Goal: Task Accomplishment & Management: Manage account settings

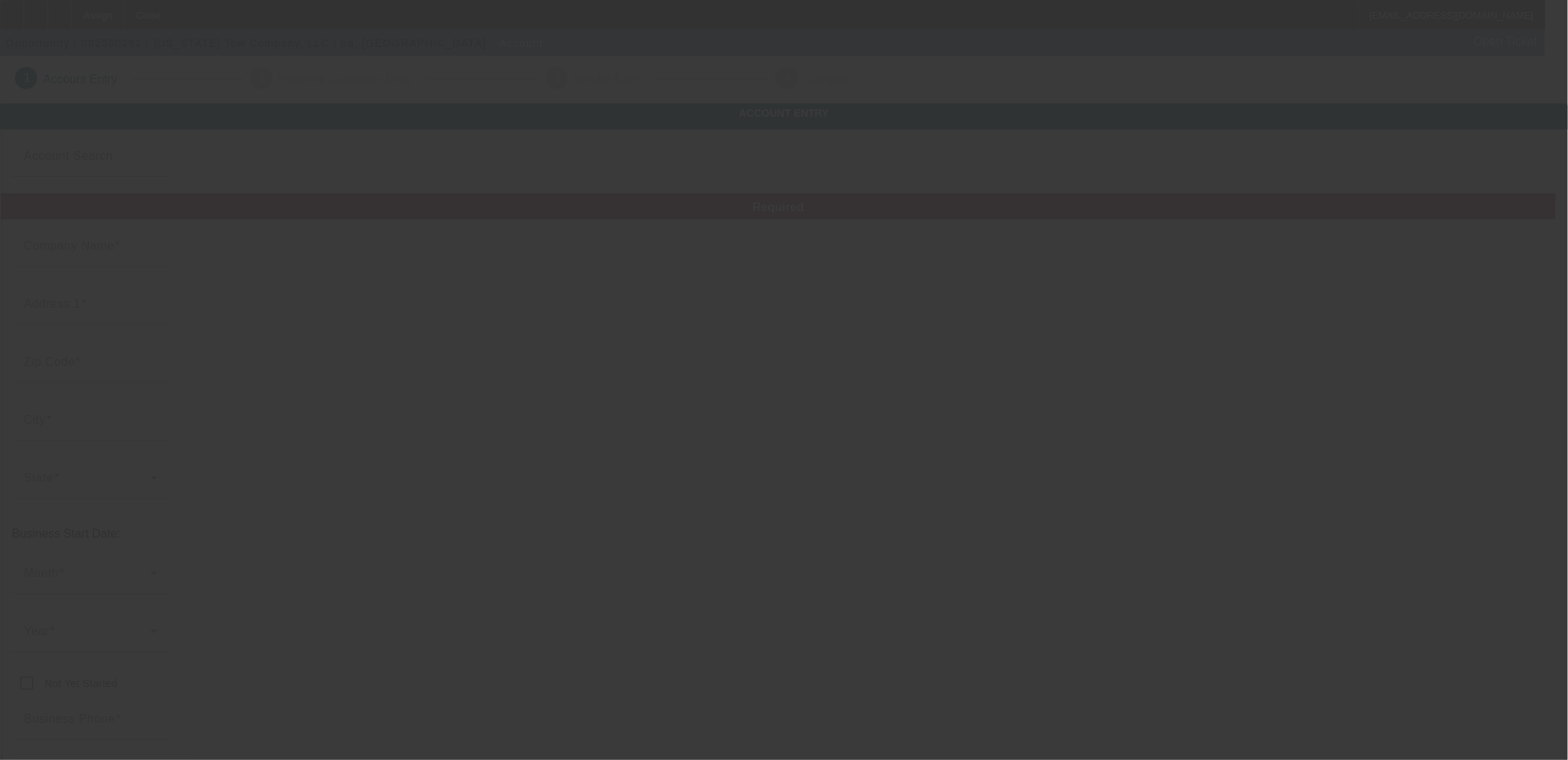
type input "Kansas Tow Company, LLC"
type input "3730 S Broadway Ave"
type input "67216"
type input "Wichita"
type input "(913) 553-1313"
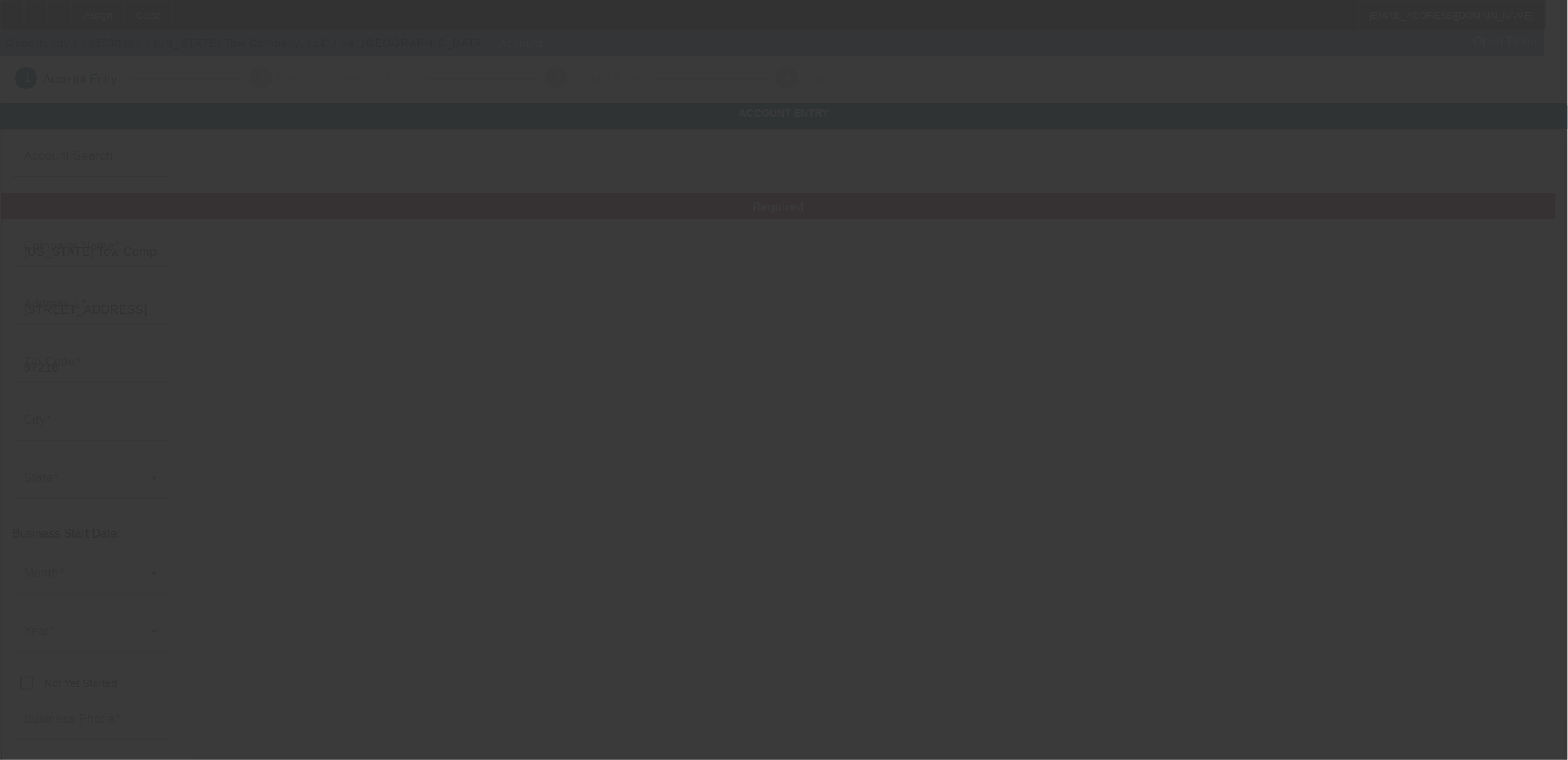
type input "austinhess88@gmail.com"
type input "Sedgwick"
type input "842381020"
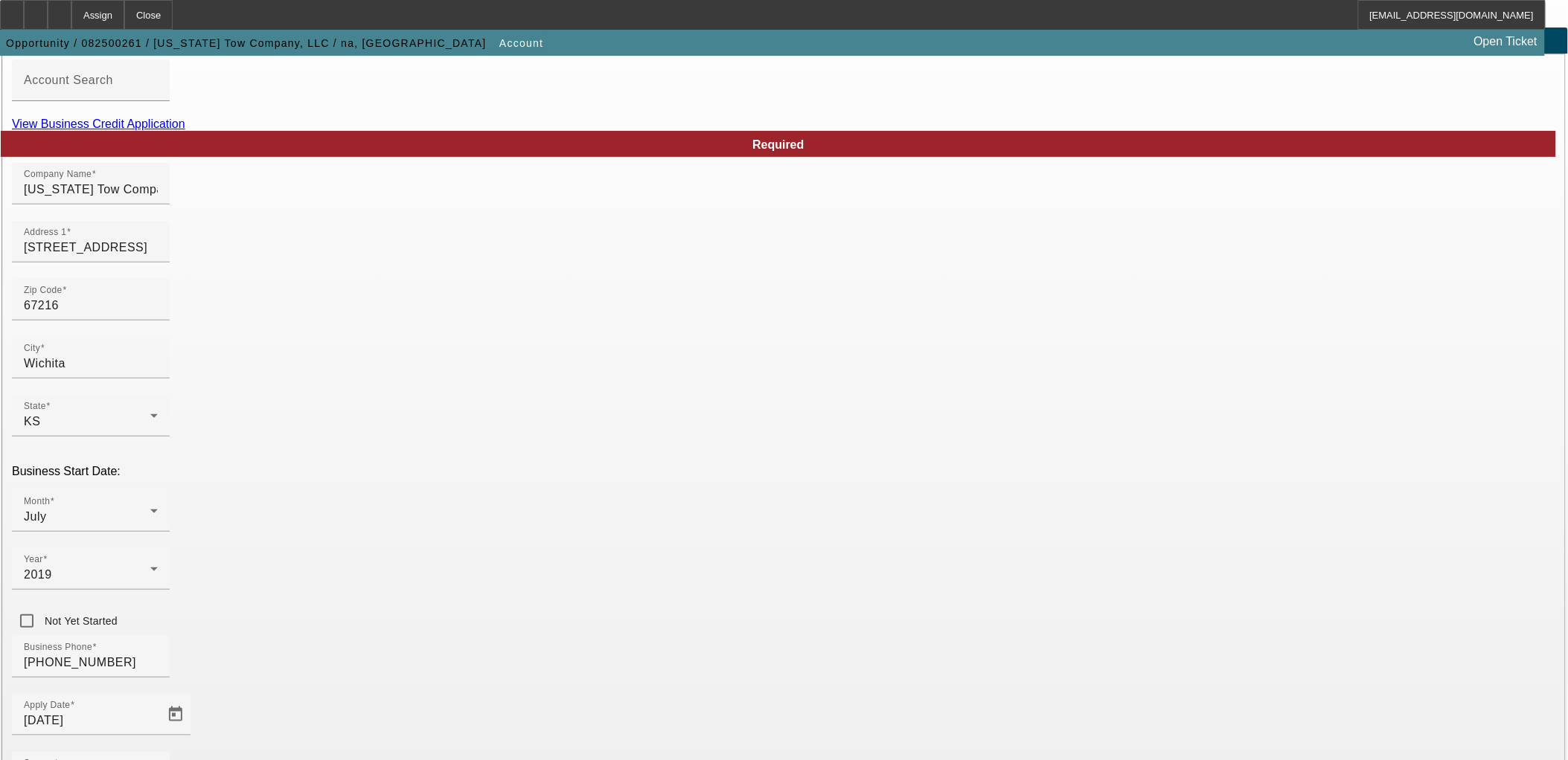
scroll to position [188, 0]
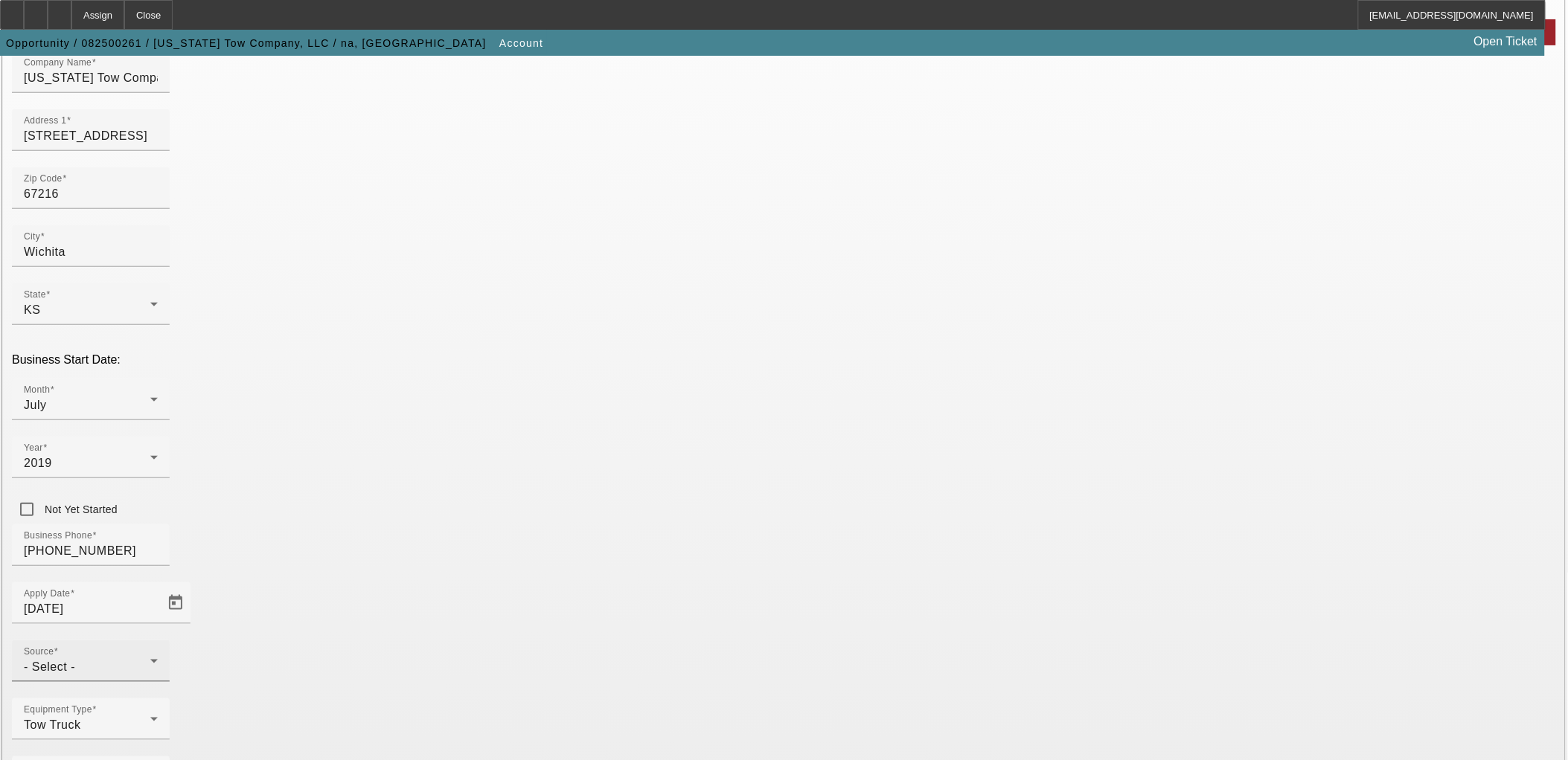
click at [150, 659] on div "- Select -" at bounding box center [87, 667] width 126 height 18
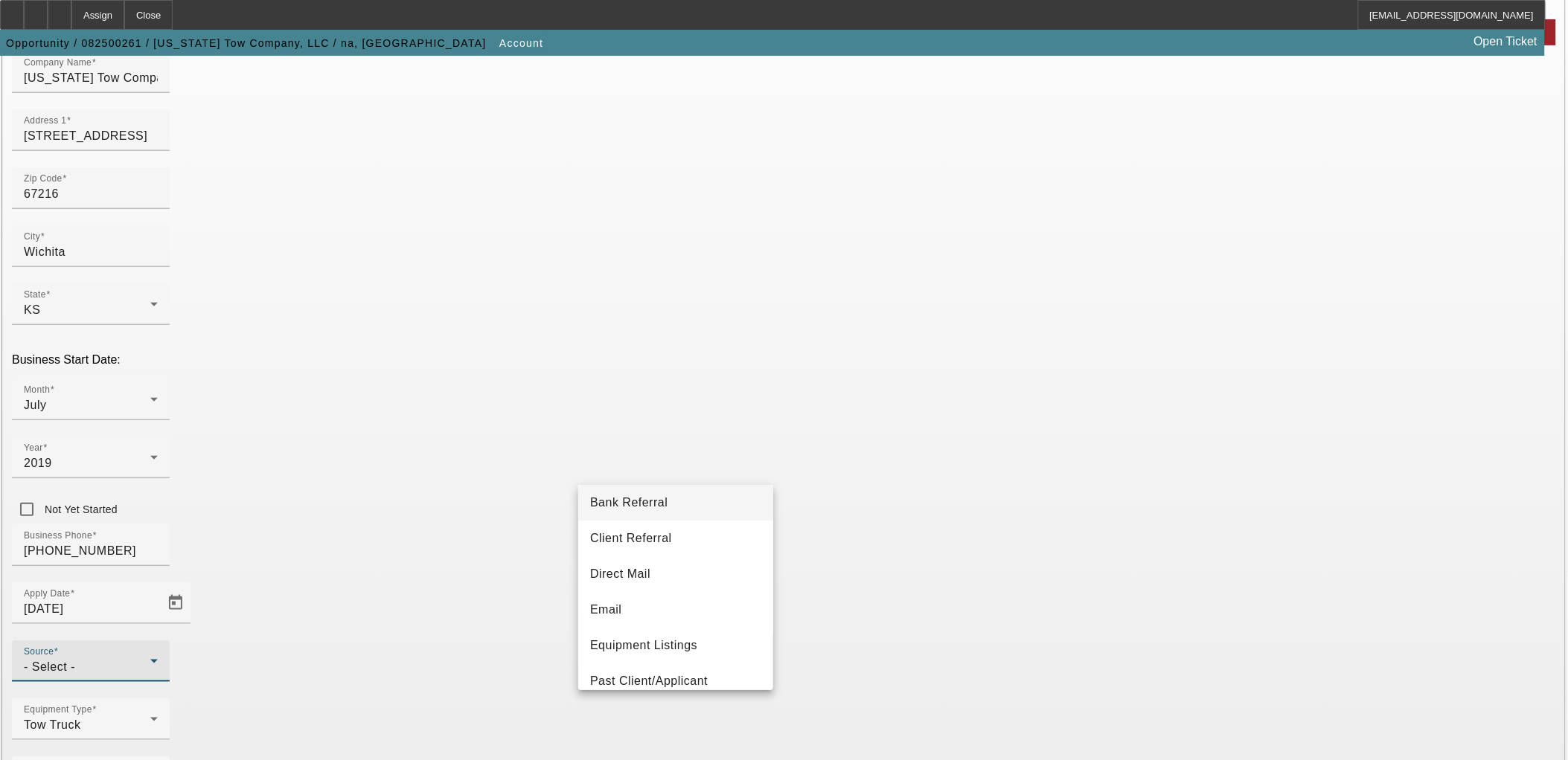
scroll to position [82, 0]
drag, startPoint x: 705, startPoint y: 635, endPoint x: 711, endPoint y: 644, distance: 10.8
click at [705, 635] on span "Past Client/Applicant" at bounding box center [648, 641] width 118 height 18
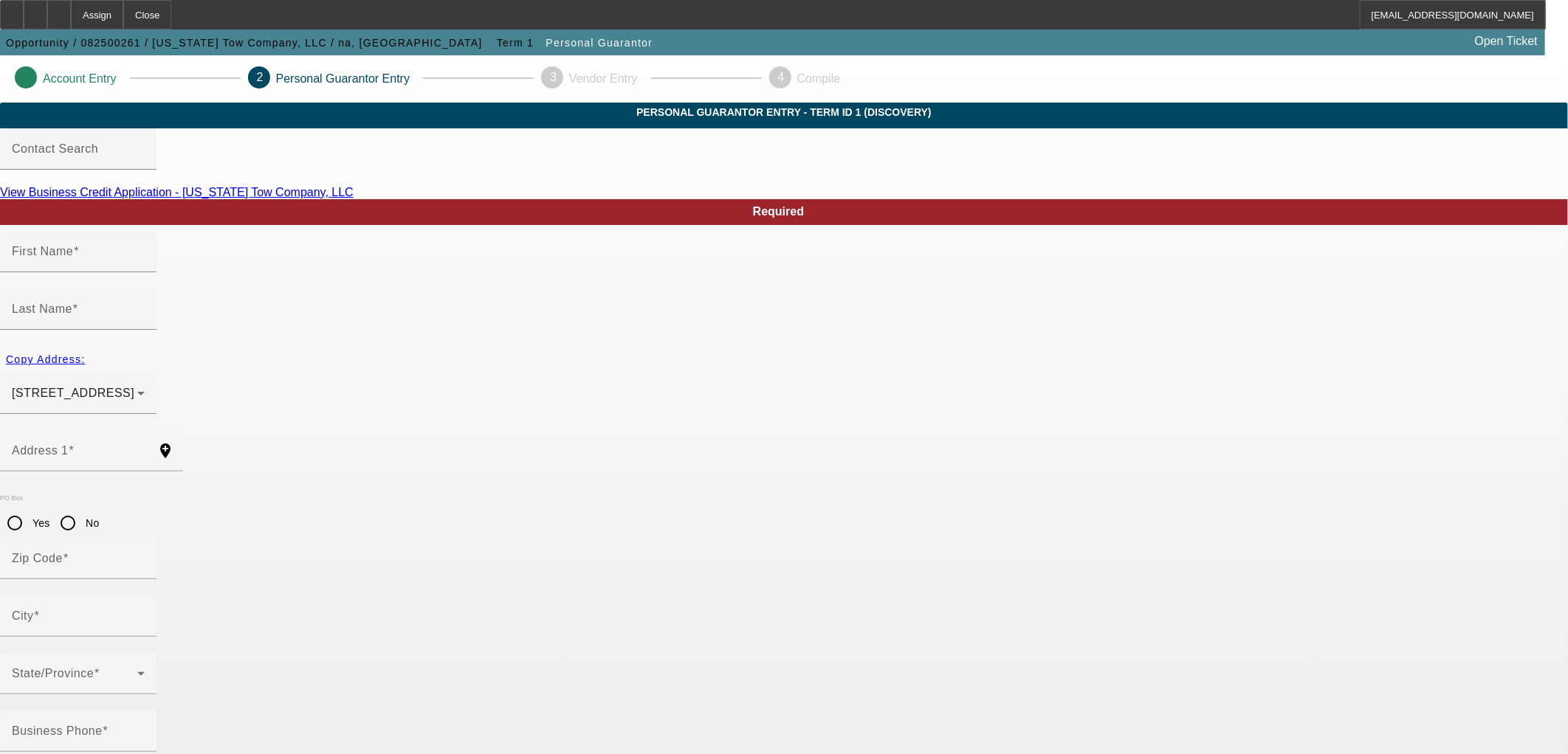
type input "Madison"
type input "110 N 127th St 521"
radio input "true"
type input "67206"
type input "Wichita"
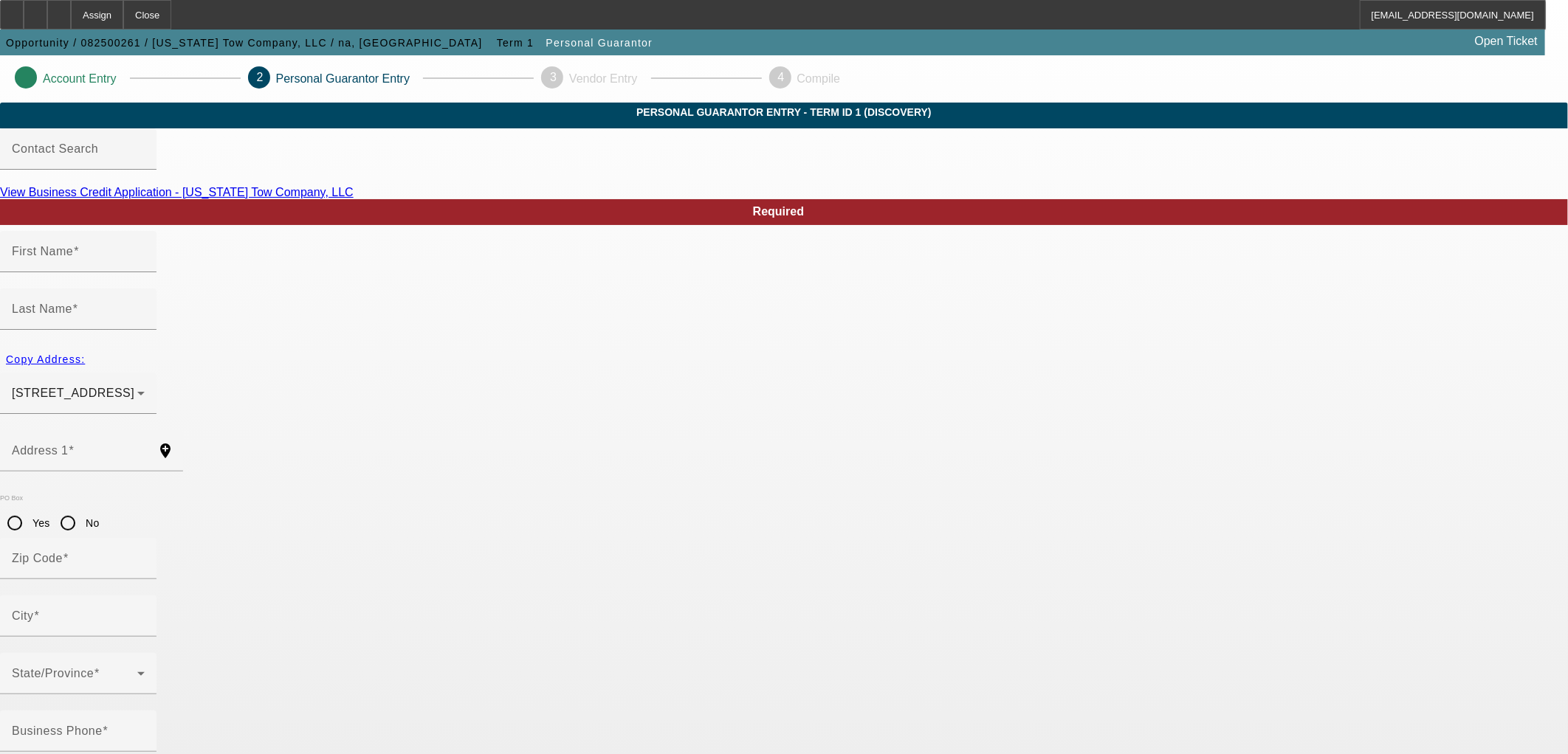
type input "(913) 553-1313"
type input "100"
type input "509-21-7350"
type input "madison@kstowcompany.com"
type input "(316) 655-8604"
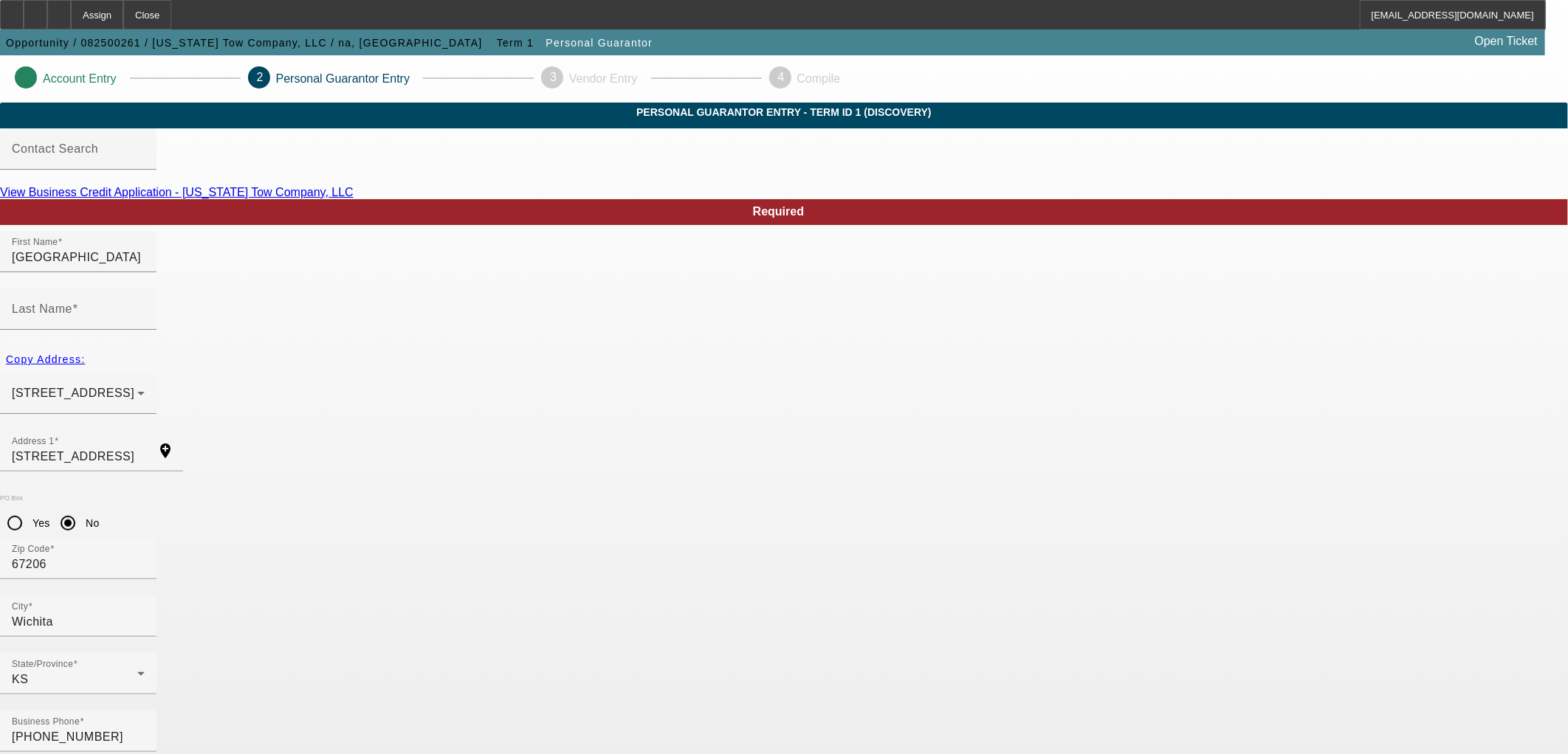
click at [144, 289] on div "Last Name" at bounding box center [79, 309] width 133 height 41
type input "na"
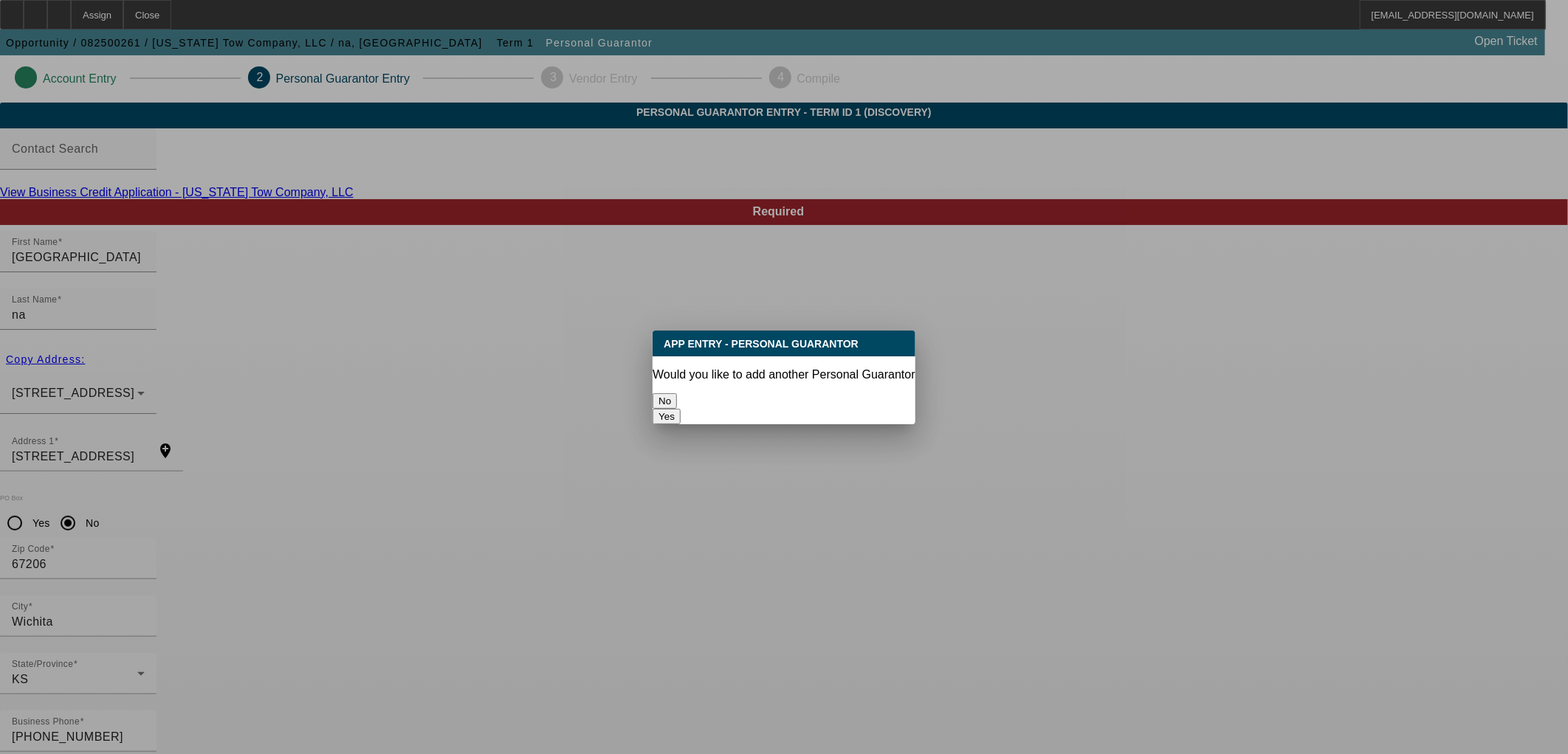
click at [677, 393] on button "No" at bounding box center [665, 401] width 25 height 16
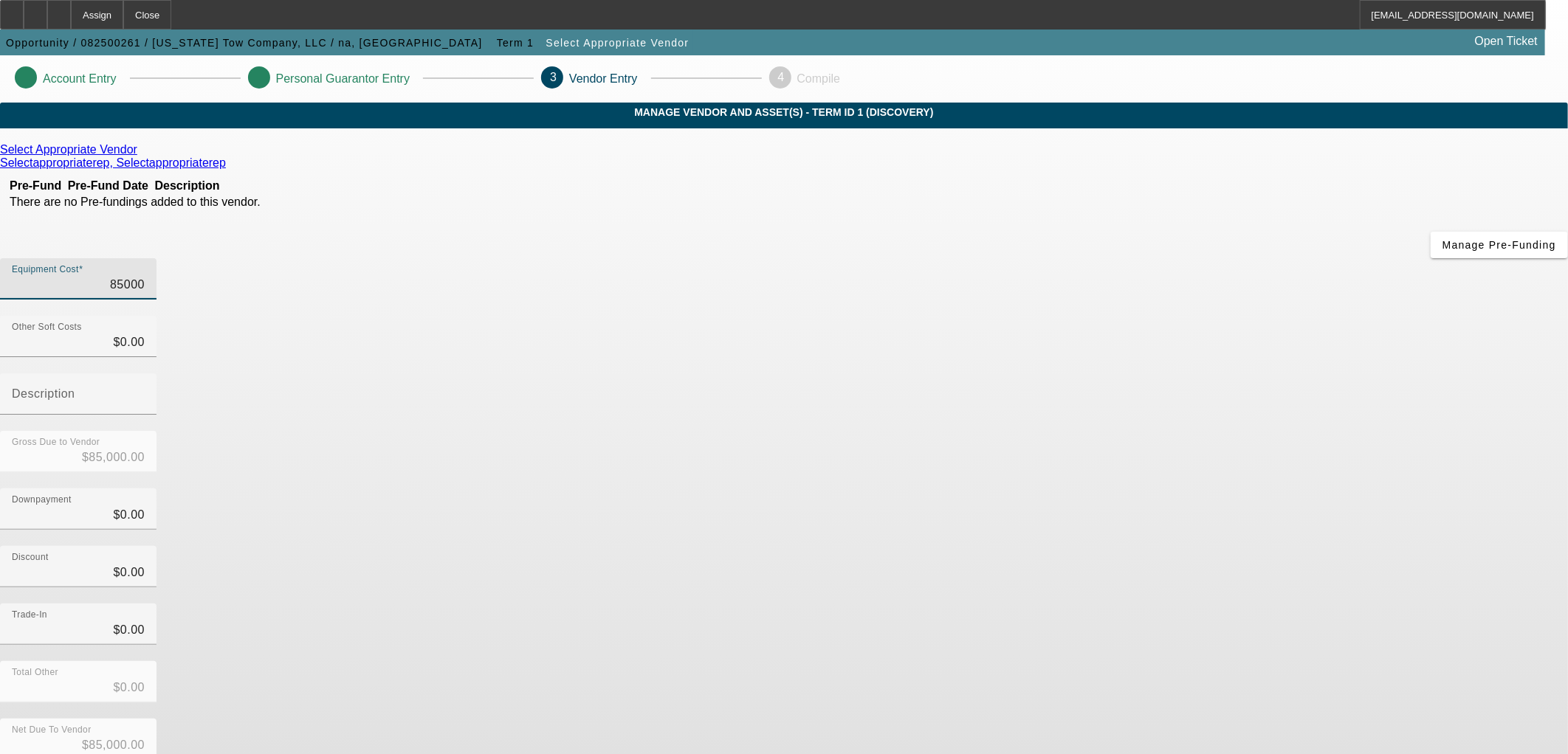
click at [144, 276] on input "85000" at bounding box center [79, 285] width 133 height 17
type input "$85,000.00"
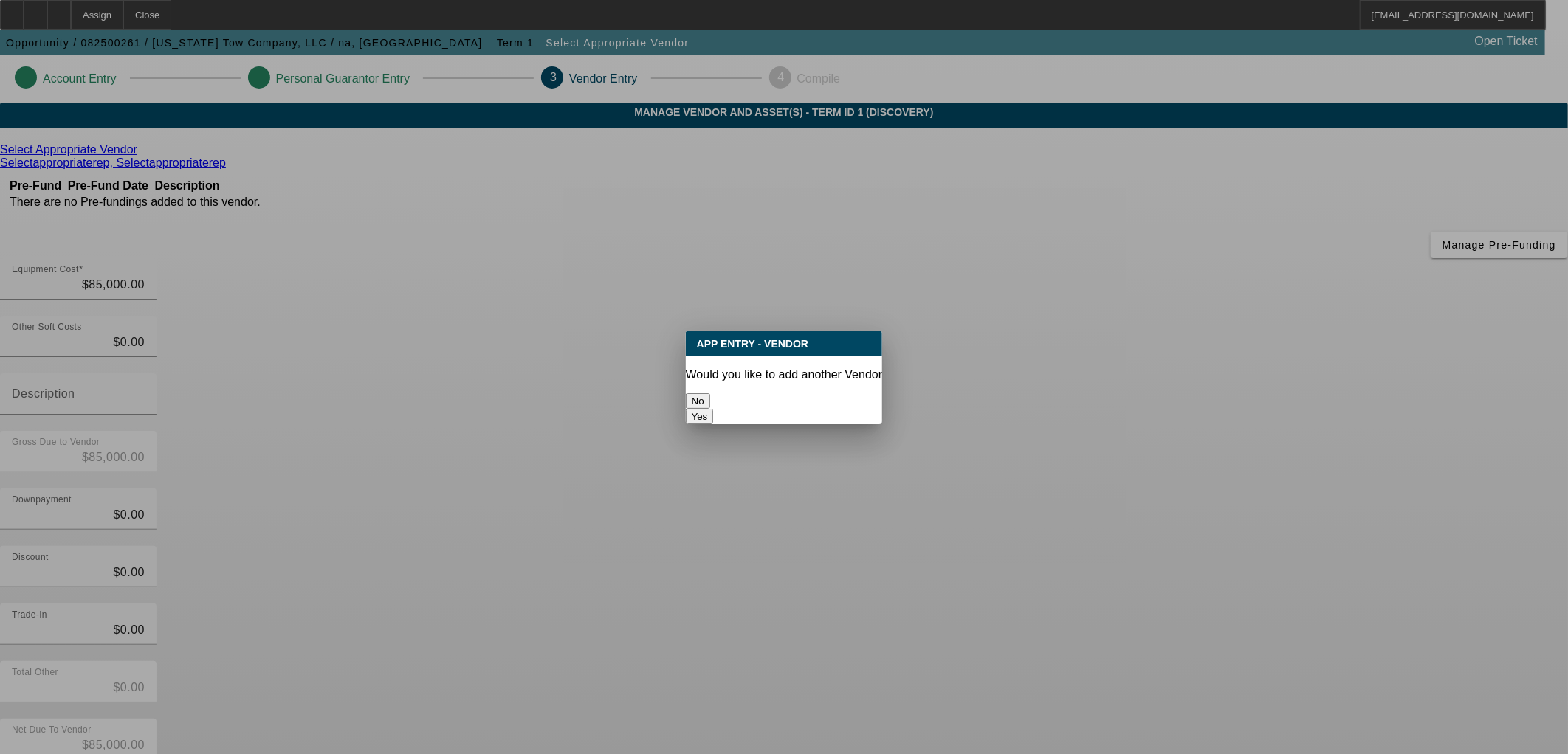
drag, startPoint x: 700, startPoint y: 388, endPoint x: 721, endPoint y: 381, distance: 22.1
click at [709, 393] on div "No" at bounding box center [784, 401] width 197 height 16
click at [710, 393] on button "No" at bounding box center [698, 401] width 25 height 16
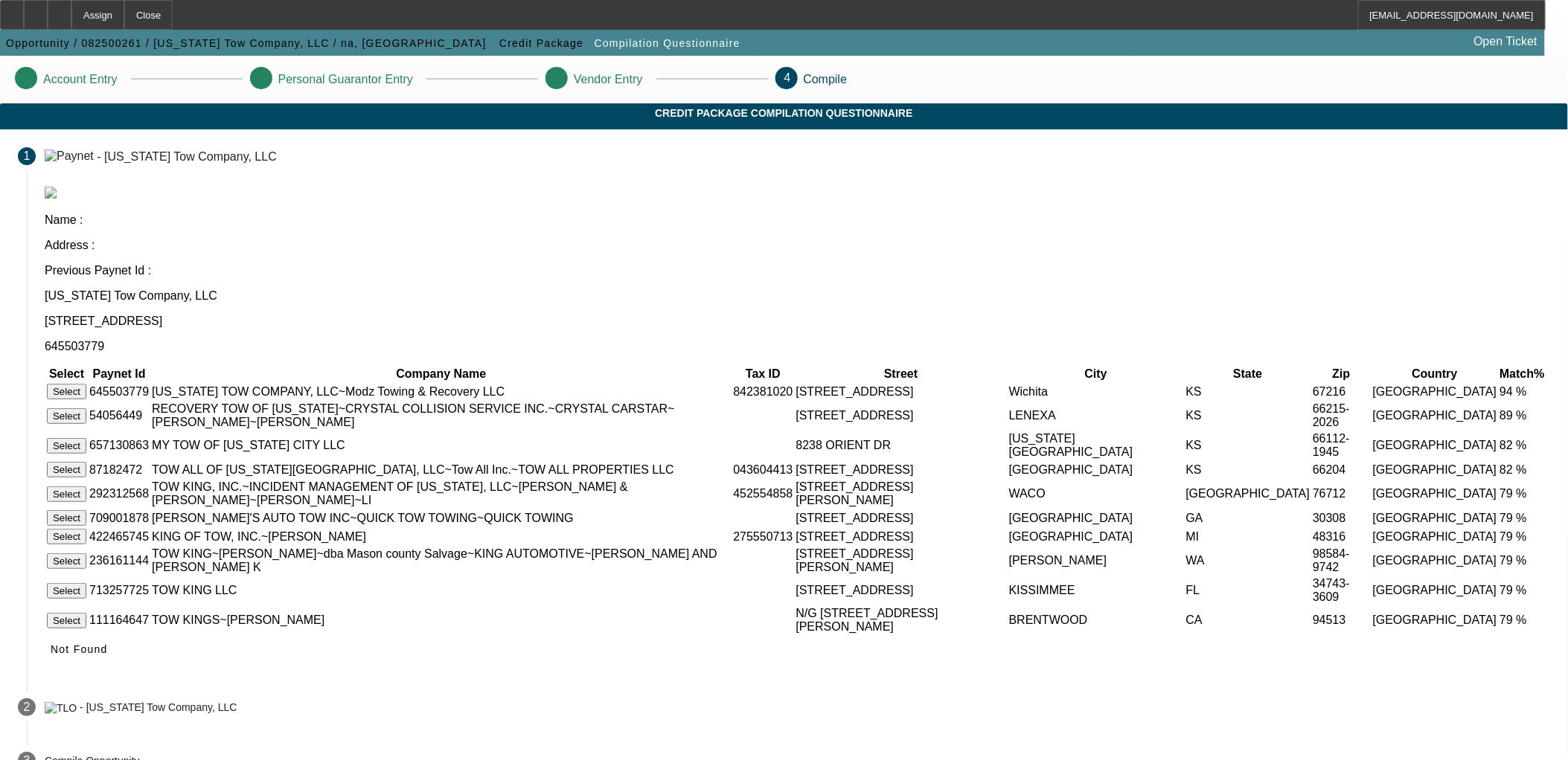
click at [86, 384] on button "Select" at bounding box center [66, 392] width 39 height 16
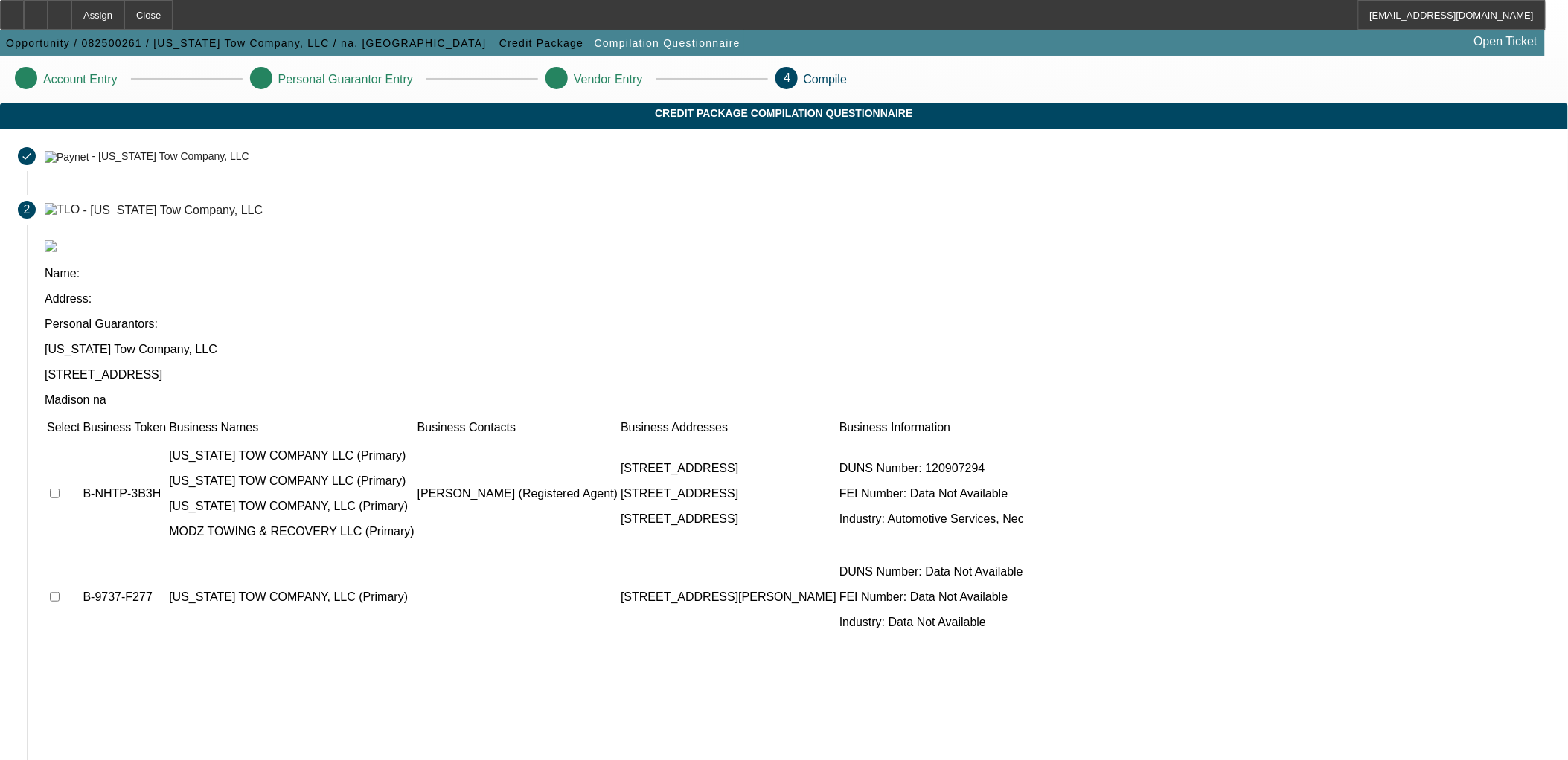
click at [59, 489] on input "checkbox" at bounding box center [54, 494] width 10 height 10
checkbox input "true"
drag, startPoint x: 404, startPoint y: 428, endPoint x: 400, endPoint y: 444, distance: 16.5
click at [59, 592] on input "checkbox" at bounding box center [54, 597] width 10 height 10
checkbox input "true"
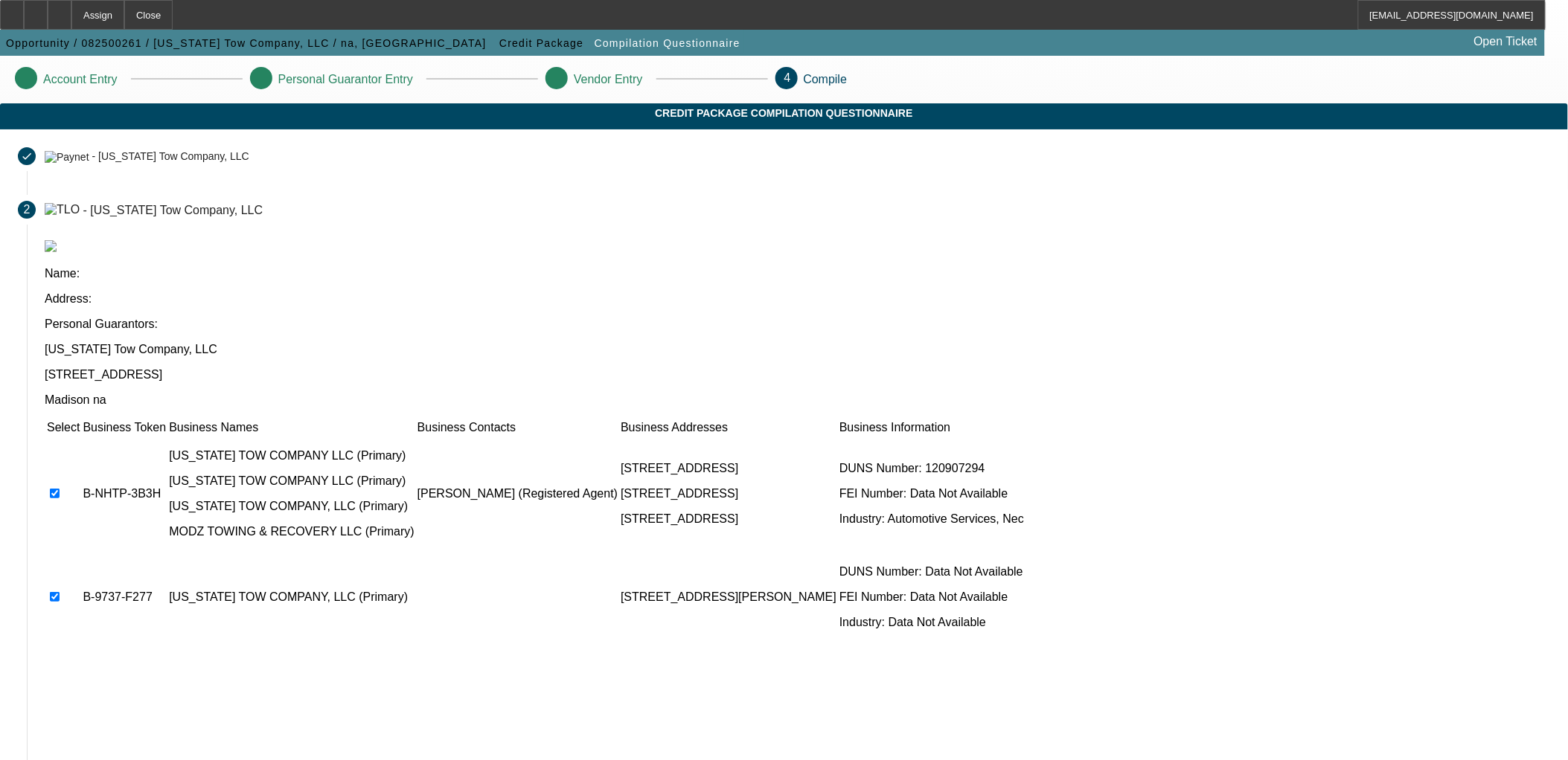
drag, startPoint x: 1118, startPoint y: 748, endPoint x: 1104, endPoint y: 741, distance: 15.7
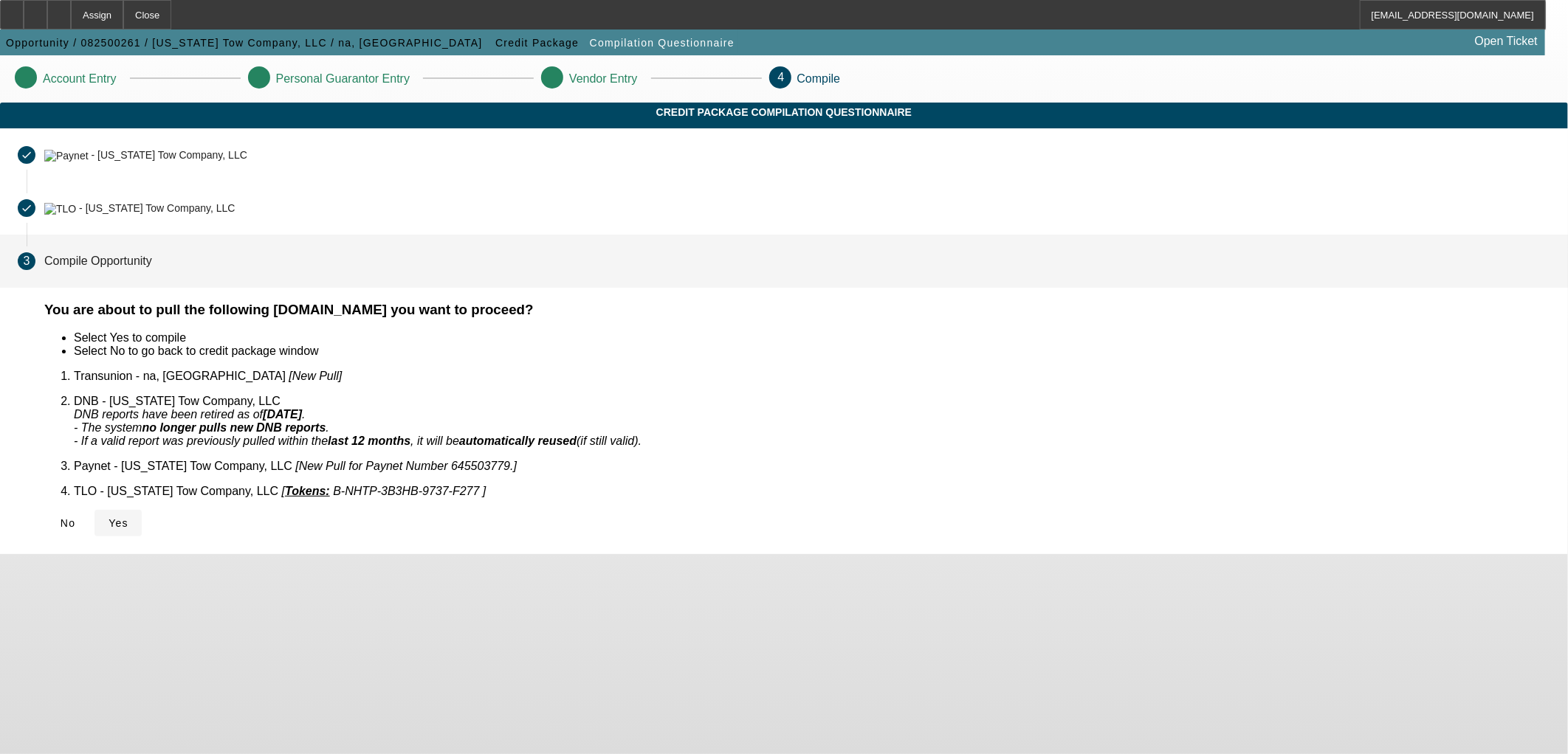
click at [109, 518] on icon at bounding box center [109, 523] width 0 height 12
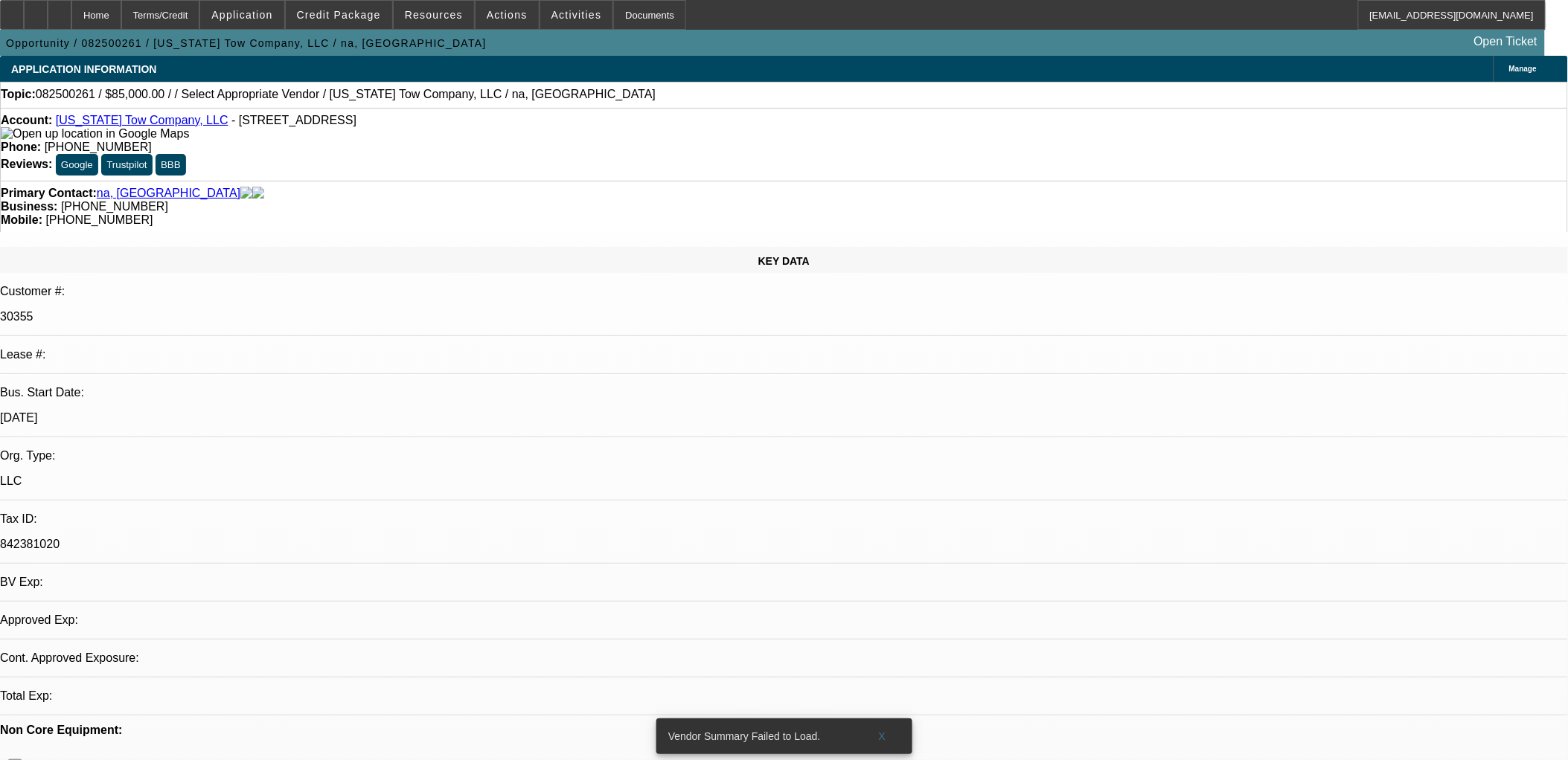
select select "0"
select select "2"
select select "0.1"
select select "4"
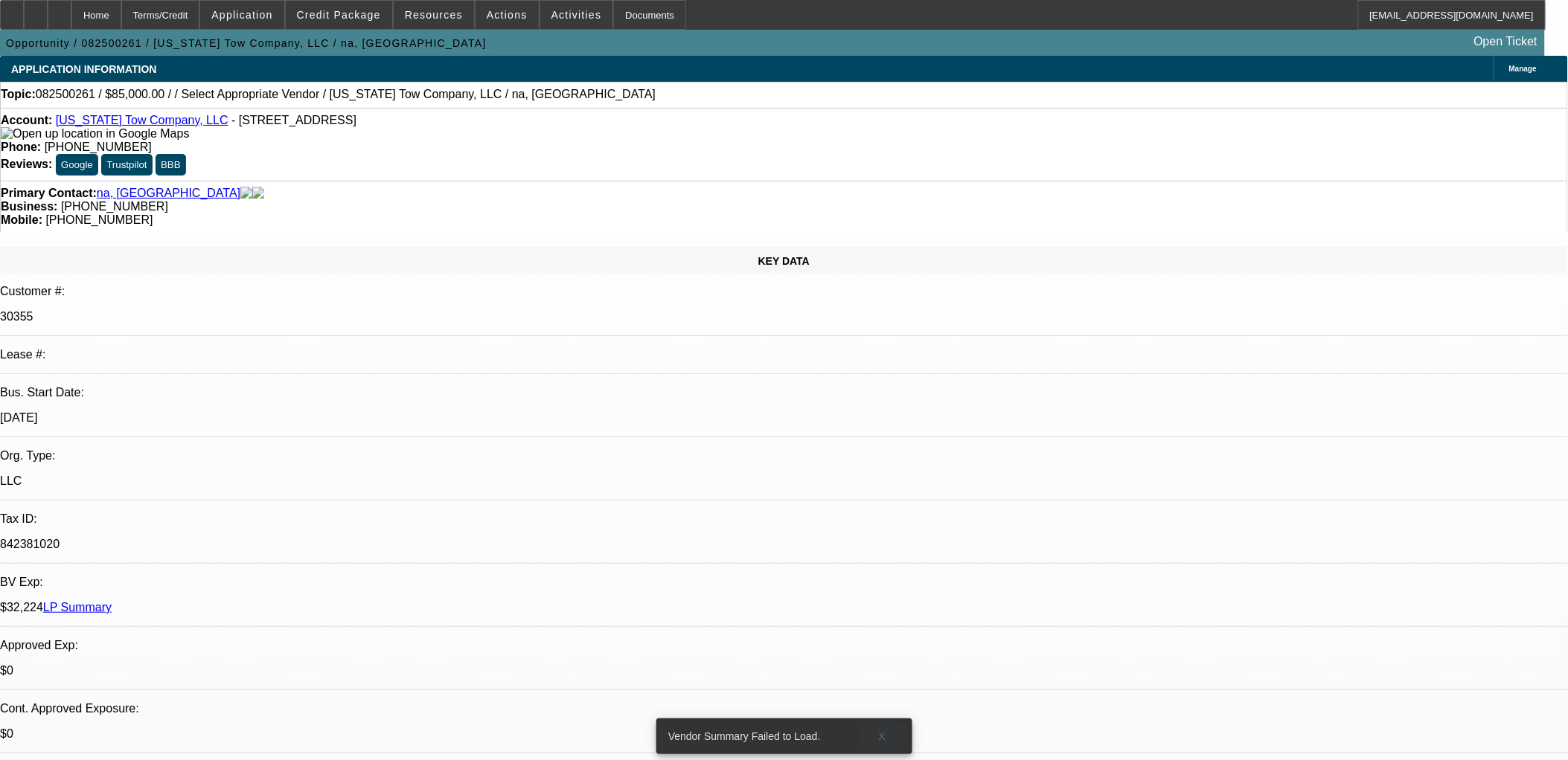
click at [888, 726] on span at bounding box center [883, 736] width 48 height 36
drag, startPoint x: 628, startPoint y: 367, endPoint x: 367, endPoint y: 323, distance: 264.7
drag, startPoint x: 356, startPoint y: 322, endPoint x: 367, endPoint y: 388, distance: 66.9
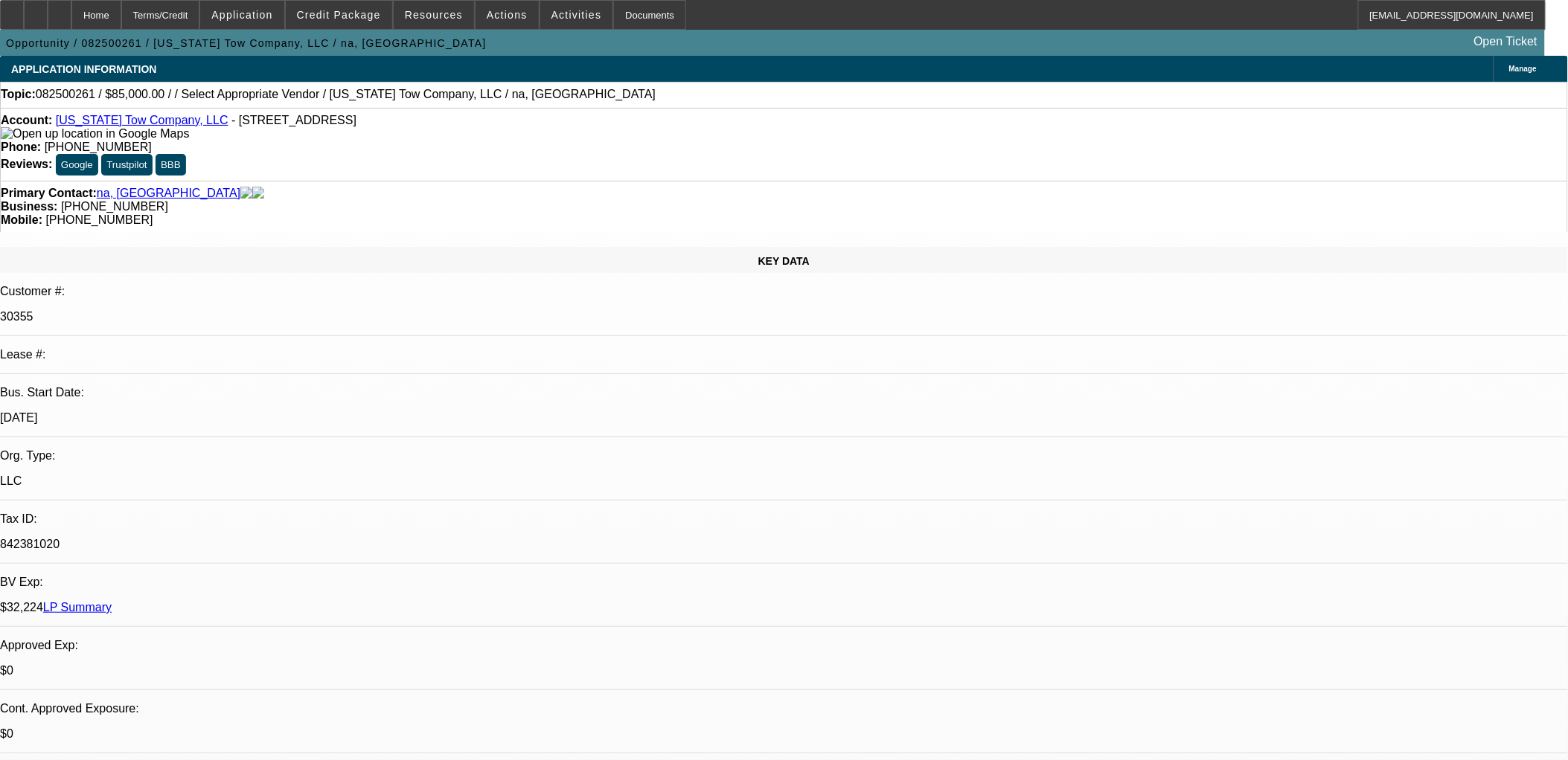
drag, startPoint x: 367, startPoint y: 388, endPoint x: 586, endPoint y: 309, distance: 232.8
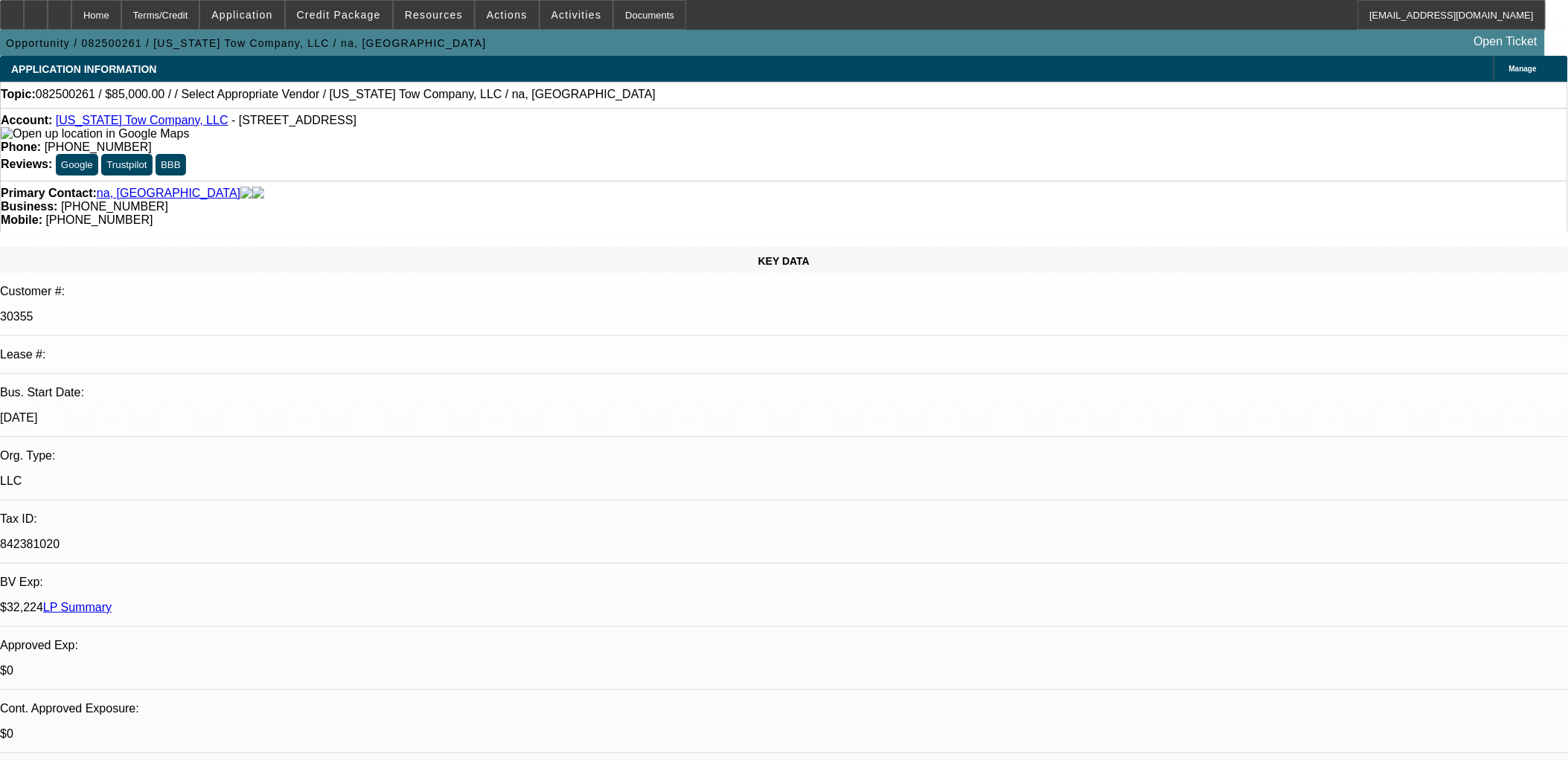
drag, startPoint x: 586, startPoint y: 309, endPoint x: 382, endPoint y: 384, distance: 217.3
drag, startPoint x: 385, startPoint y: 383, endPoint x: 583, endPoint y: 310, distance: 211.0
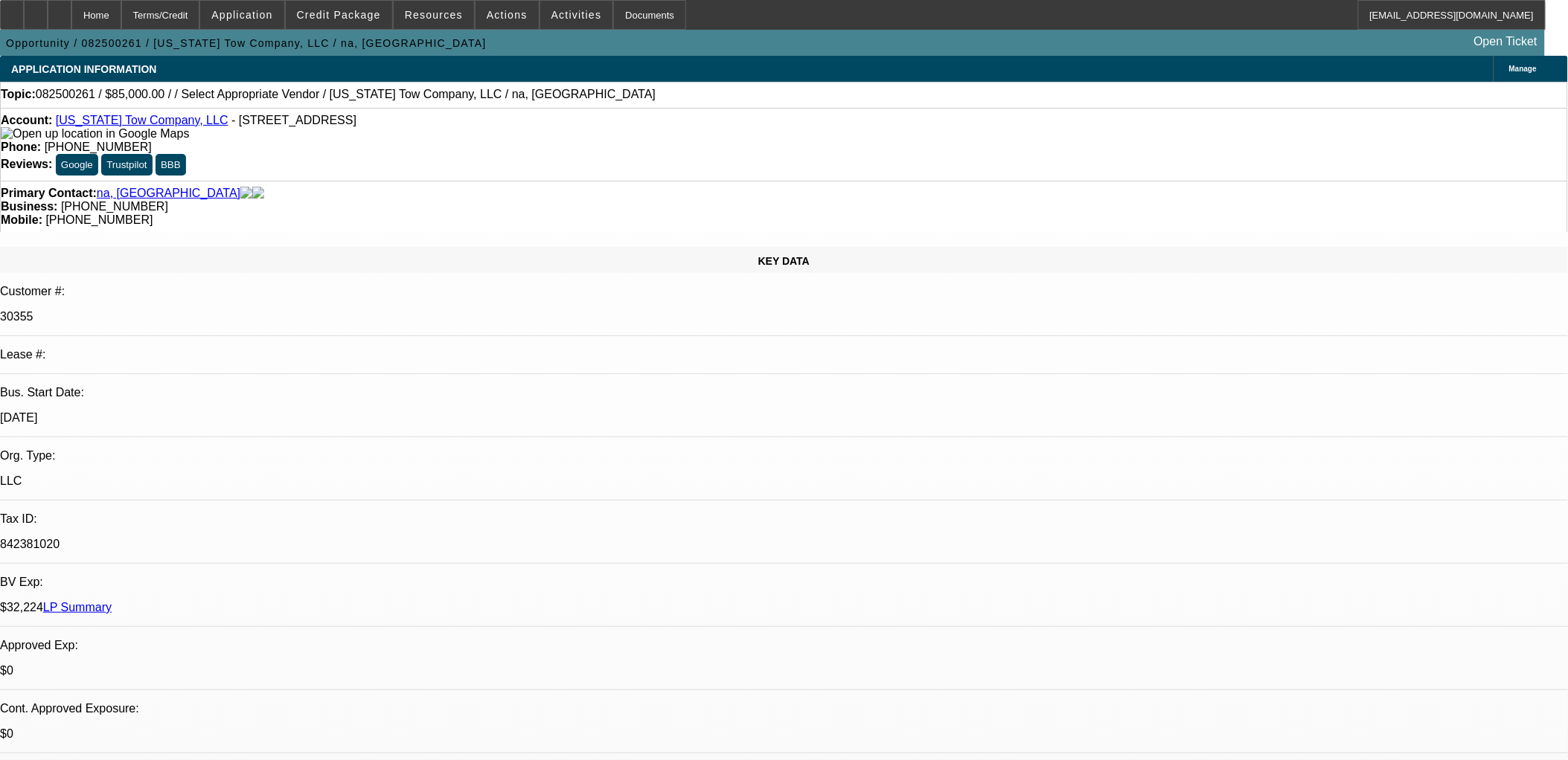
drag, startPoint x: 582, startPoint y: 308, endPoint x: 385, endPoint y: 385, distance: 211.5
drag, startPoint x: 385, startPoint y: 384, endPoint x: 520, endPoint y: 303, distance: 157.4
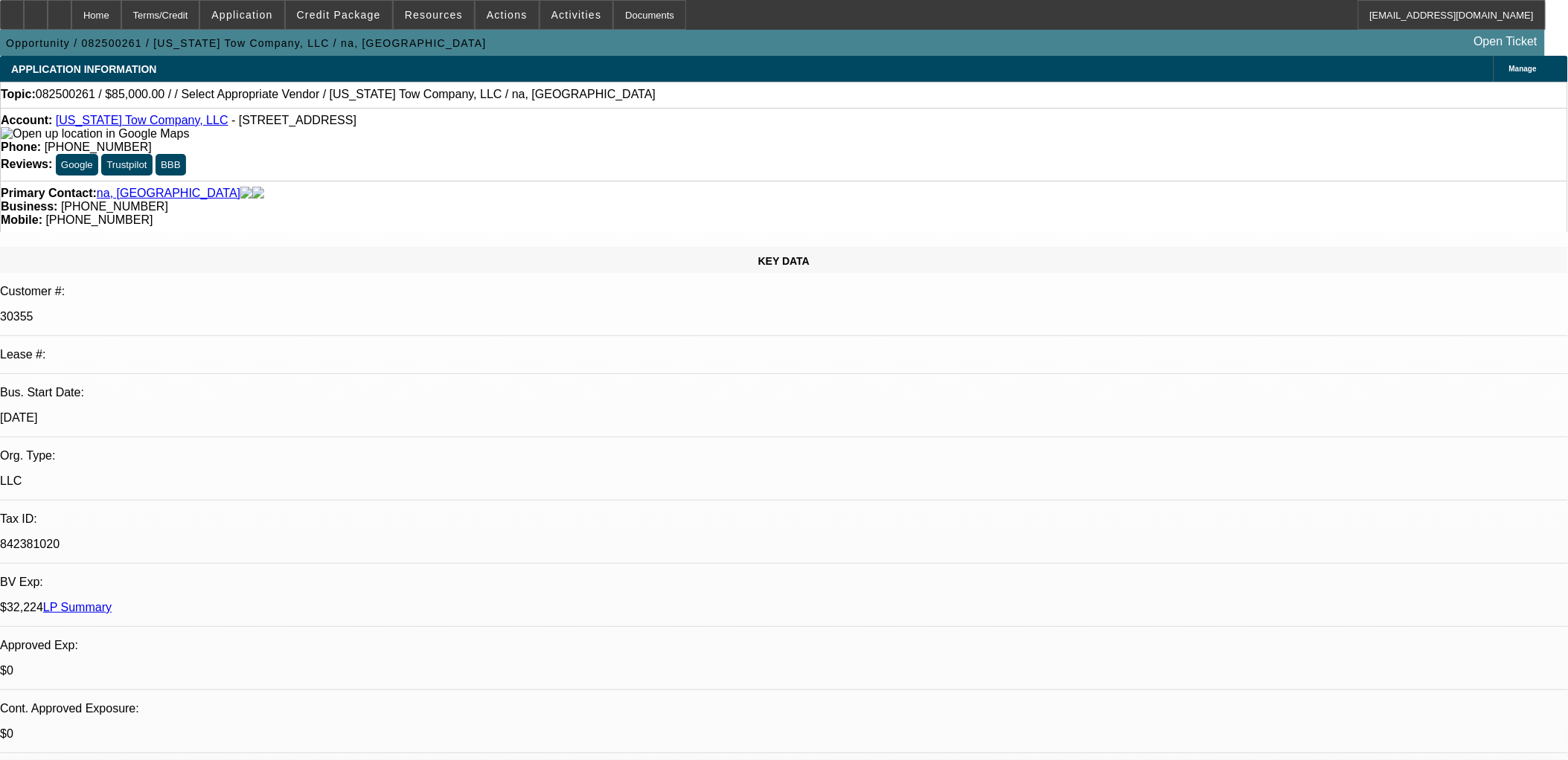
drag, startPoint x: 534, startPoint y: 304, endPoint x: 437, endPoint y: 377, distance: 121.4
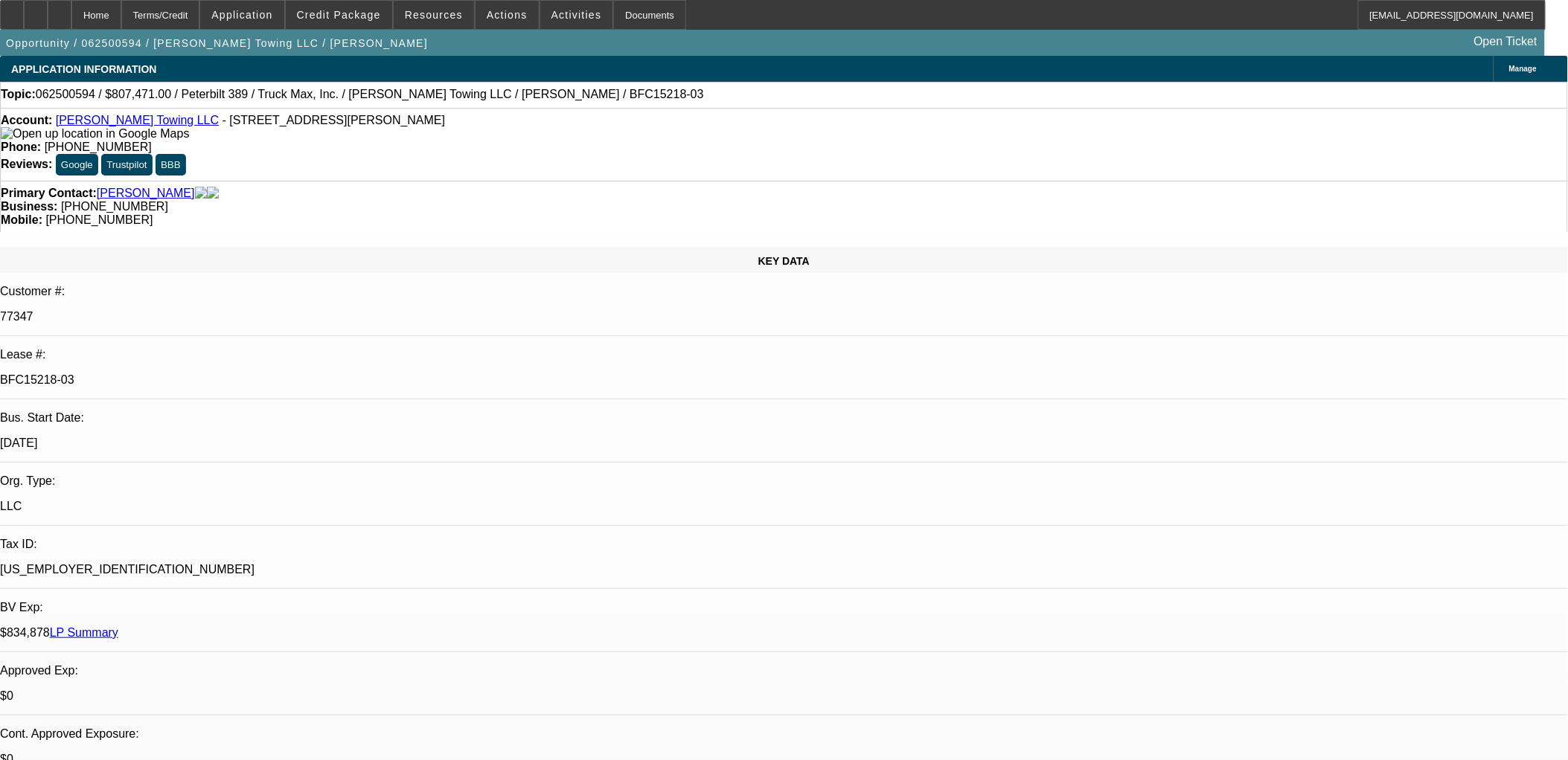
select select "0"
select select "2"
select select "0.1"
select select "0"
select select "2"
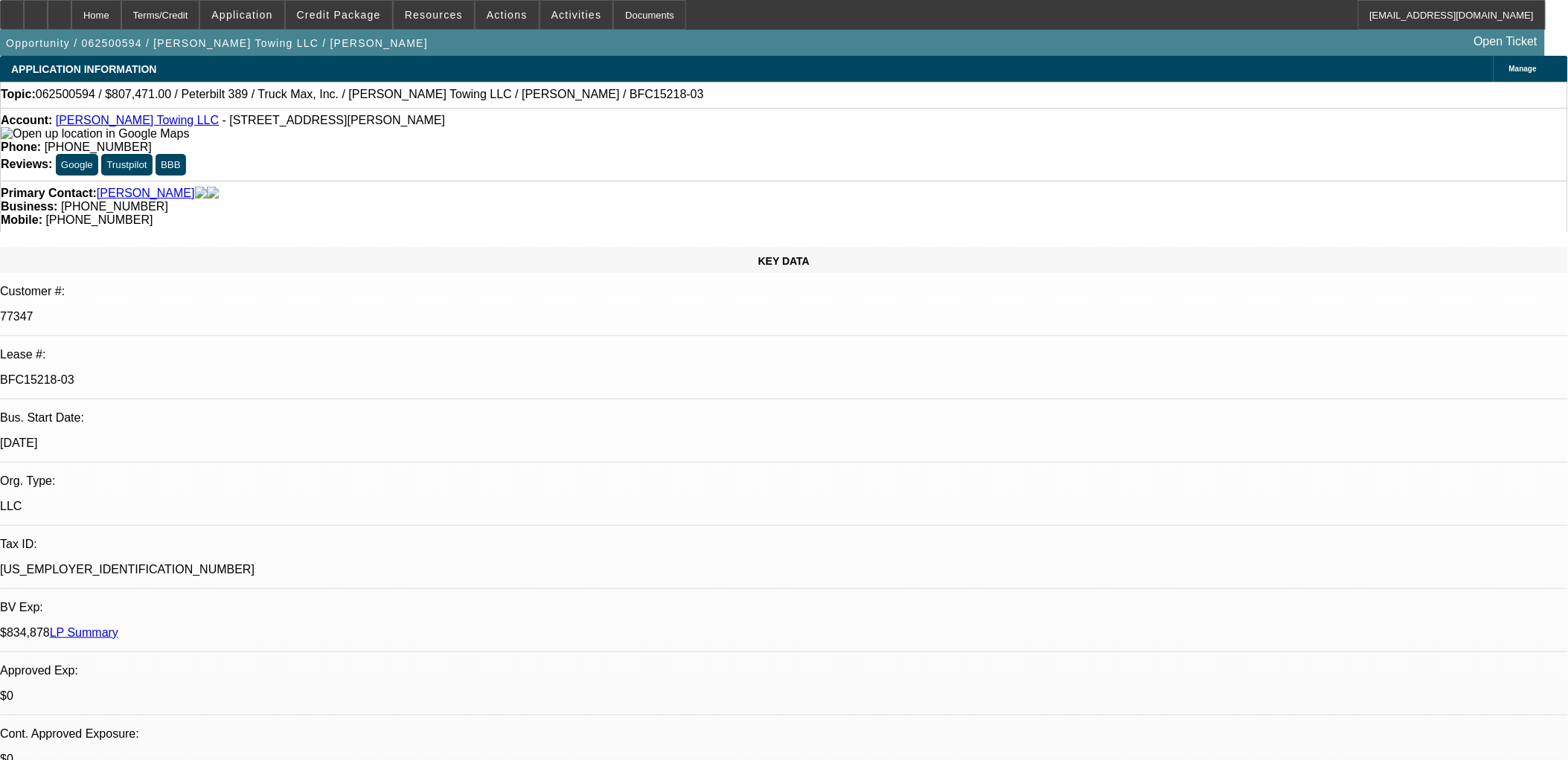
select select "0.1"
select select "0"
select select "2"
select select "0.15"
select select "0"
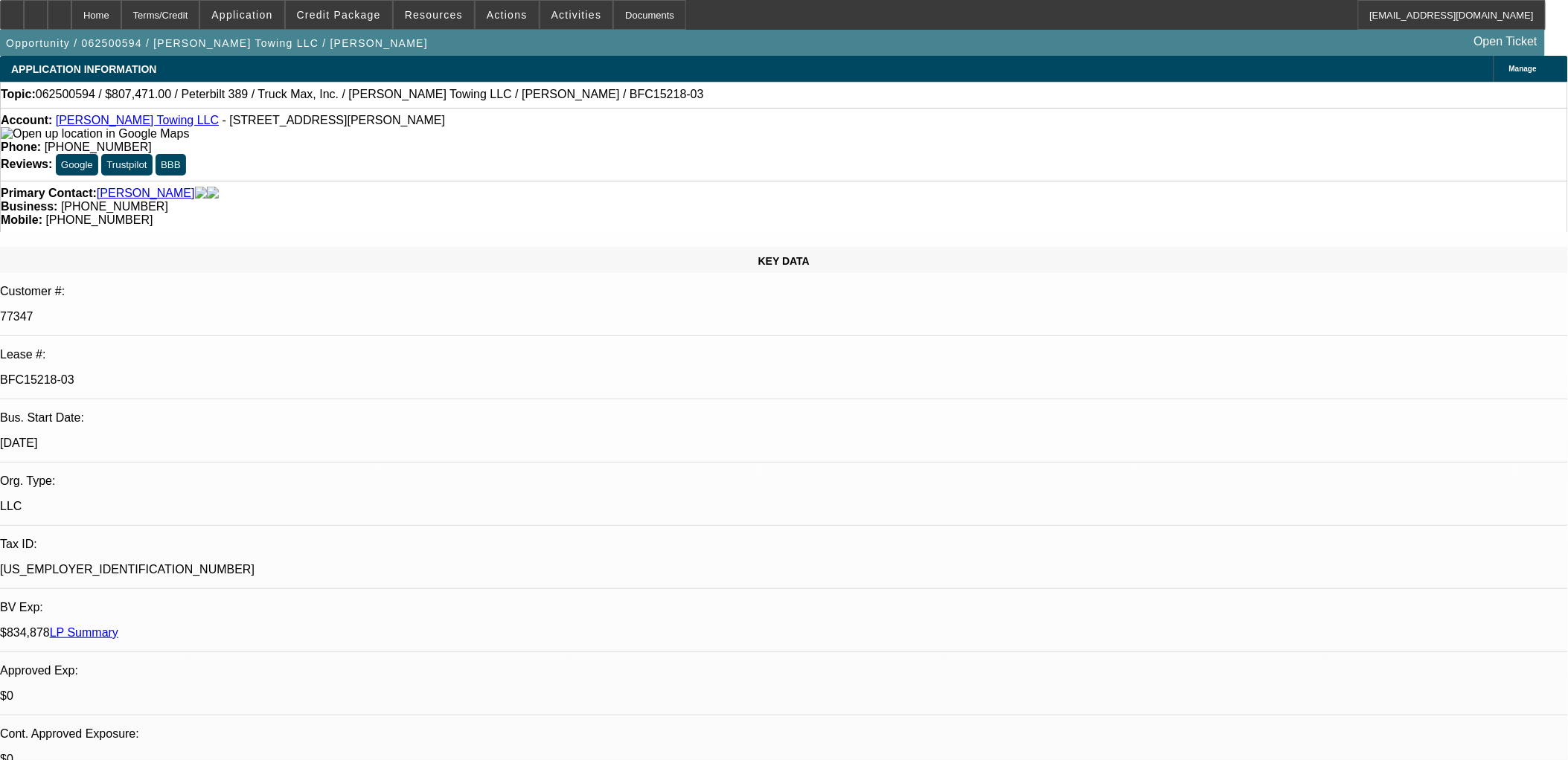
select select "2"
select select "0.1"
select select "1"
select select "2"
select select "4"
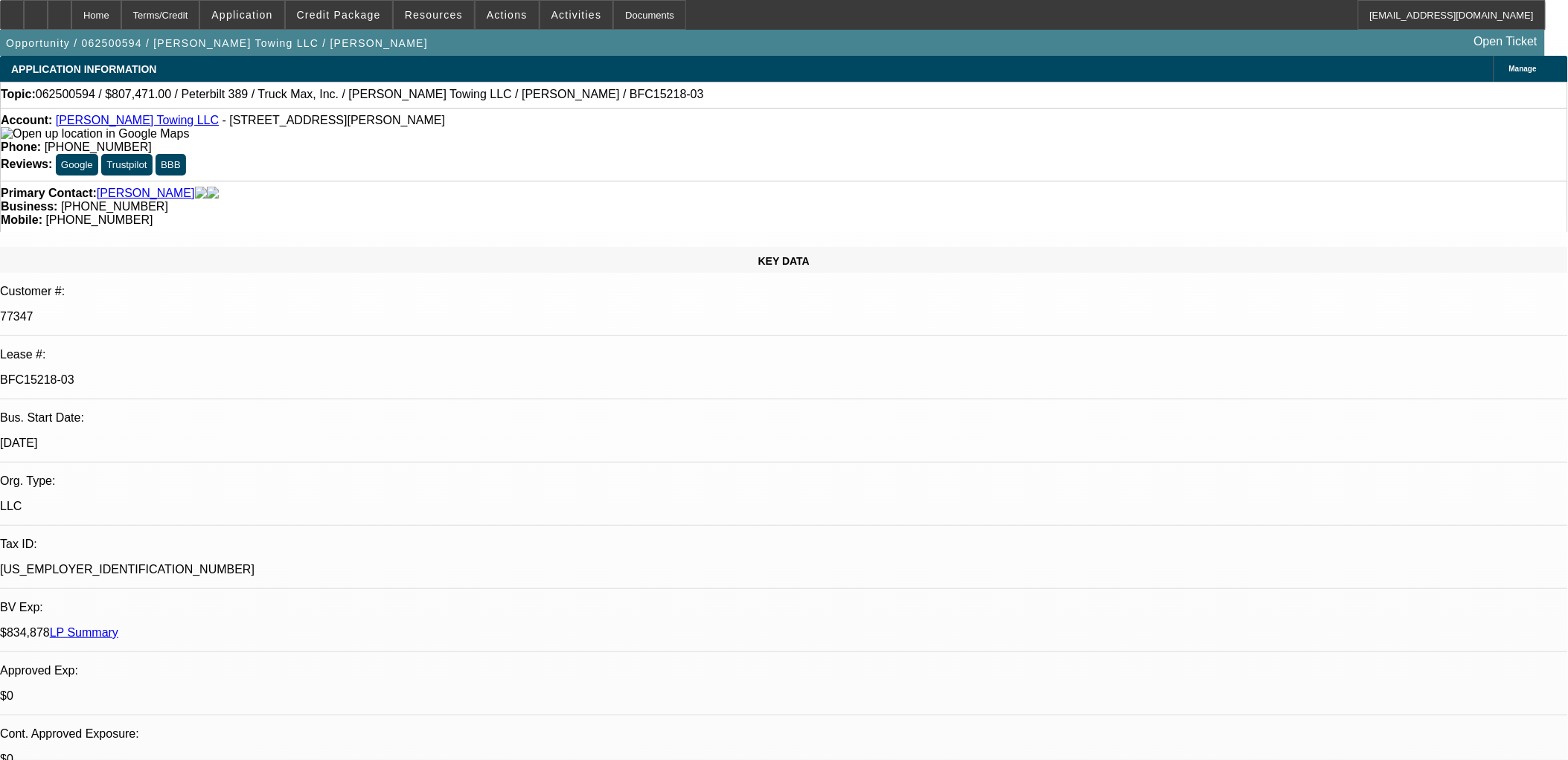
select select "1"
select select "2"
select select "4"
select select "1"
select select "2"
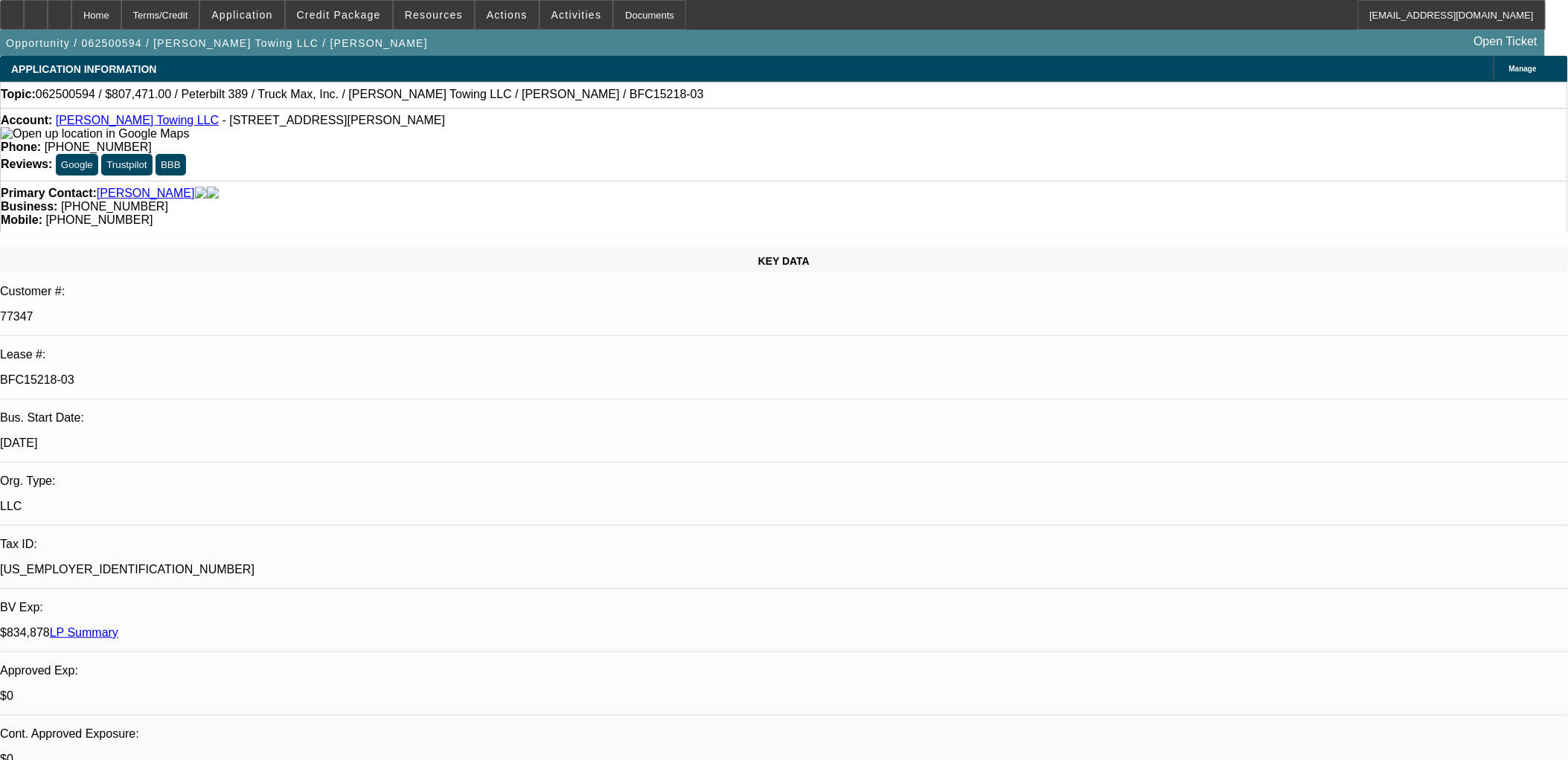
select select "4"
select select "1"
select select "2"
select select "4"
drag, startPoint x: 620, startPoint y: 257, endPoint x: 358, endPoint y: 253, distance: 262.0
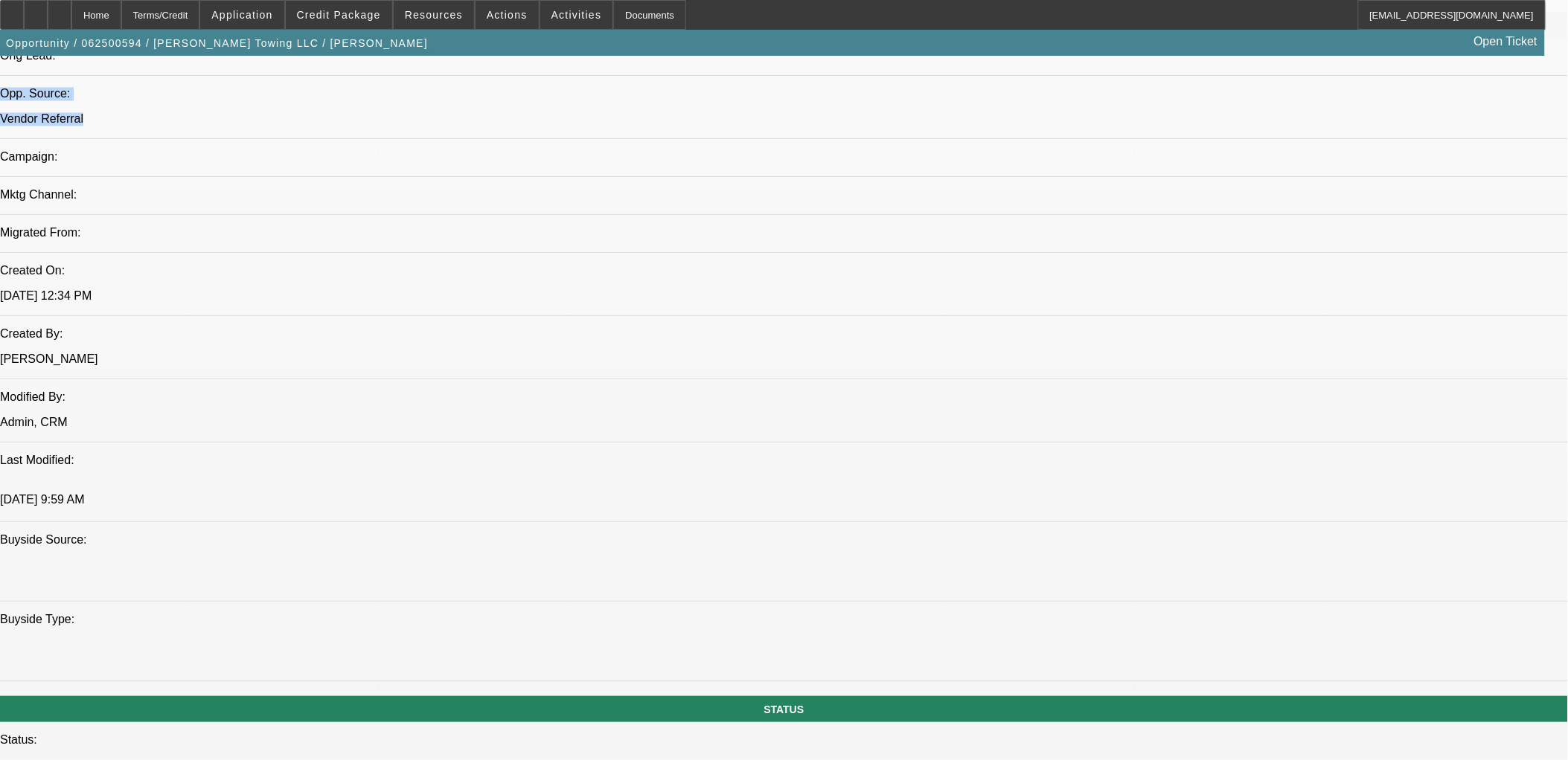
scroll to position [909, 0]
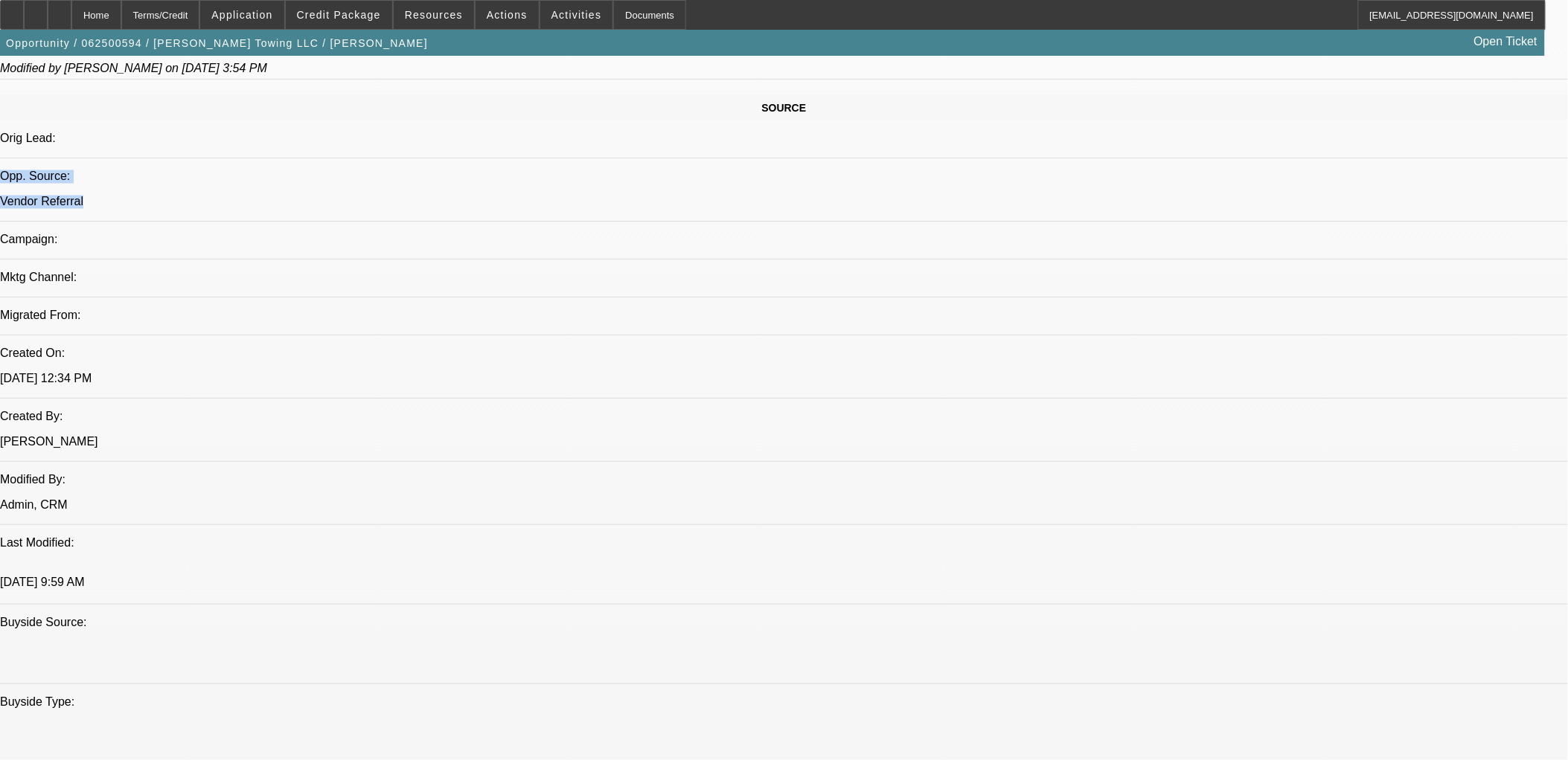
drag, startPoint x: 1028, startPoint y: 372, endPoint x: 5, endPoint y: 304, distance: 1025.3
drag, startPoint x: 12, startPoint y: 307, endPoint x: 1028, endPoint y: 376, distance: 1018.3
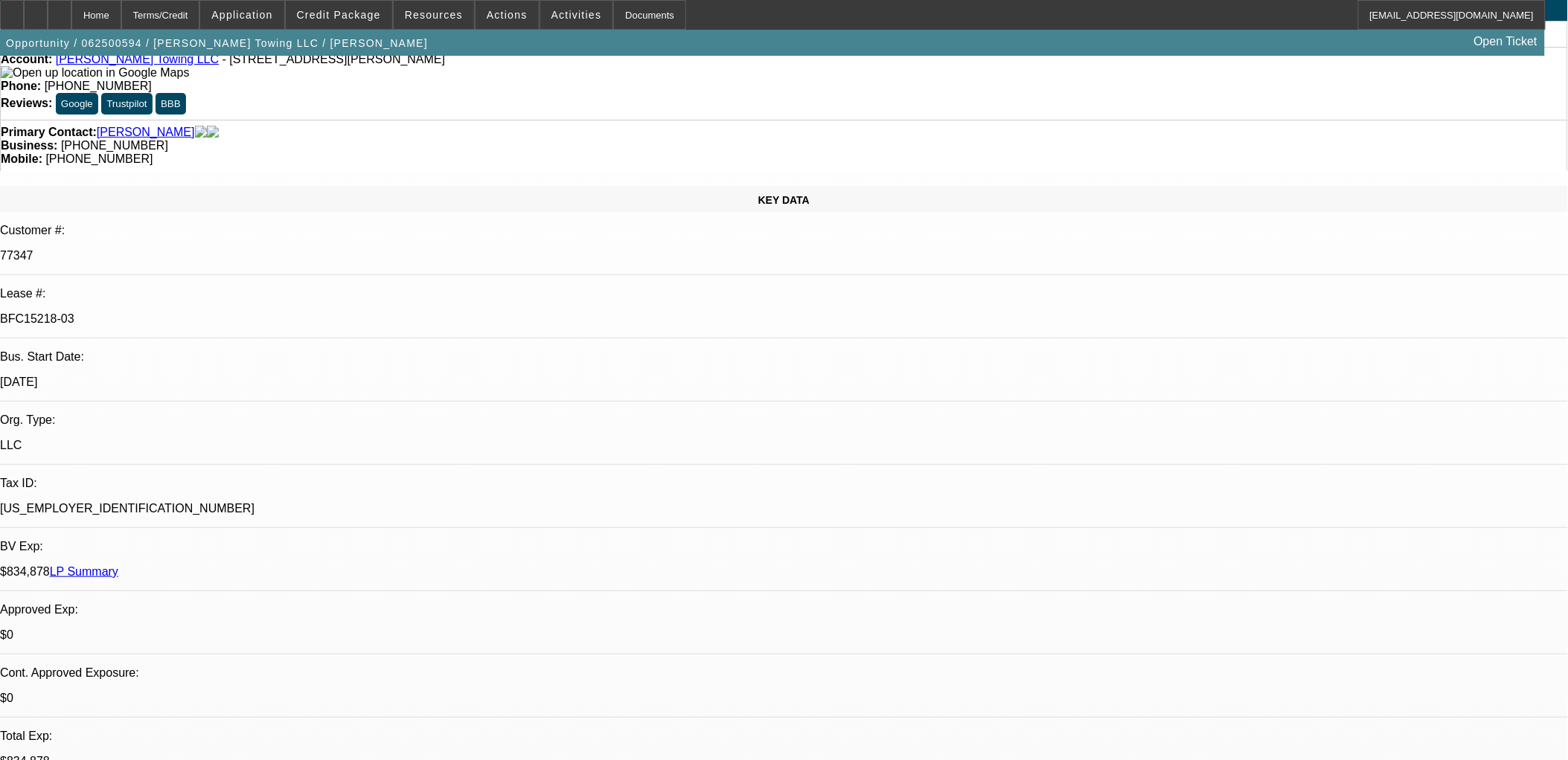
scroll to position [0, 0]
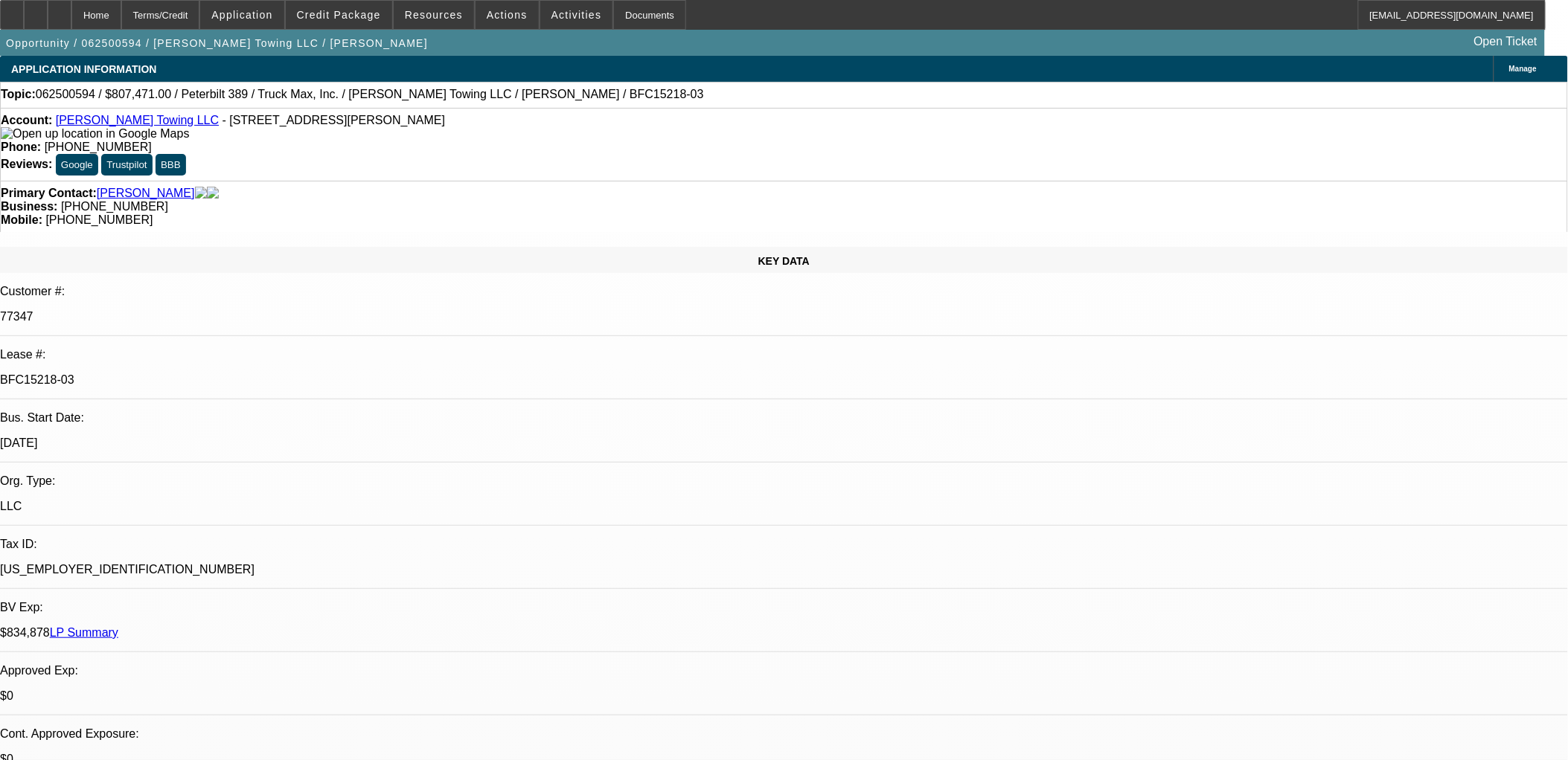
drag, startPoint x: 561, startPoint y: 248, endPoint x: 361, endPoint y: 251, distance: 200.0
drag, startPoint x: 361, startPoint y: 251, endPoint x: 615, endPoint y: 256, distance: 254.0
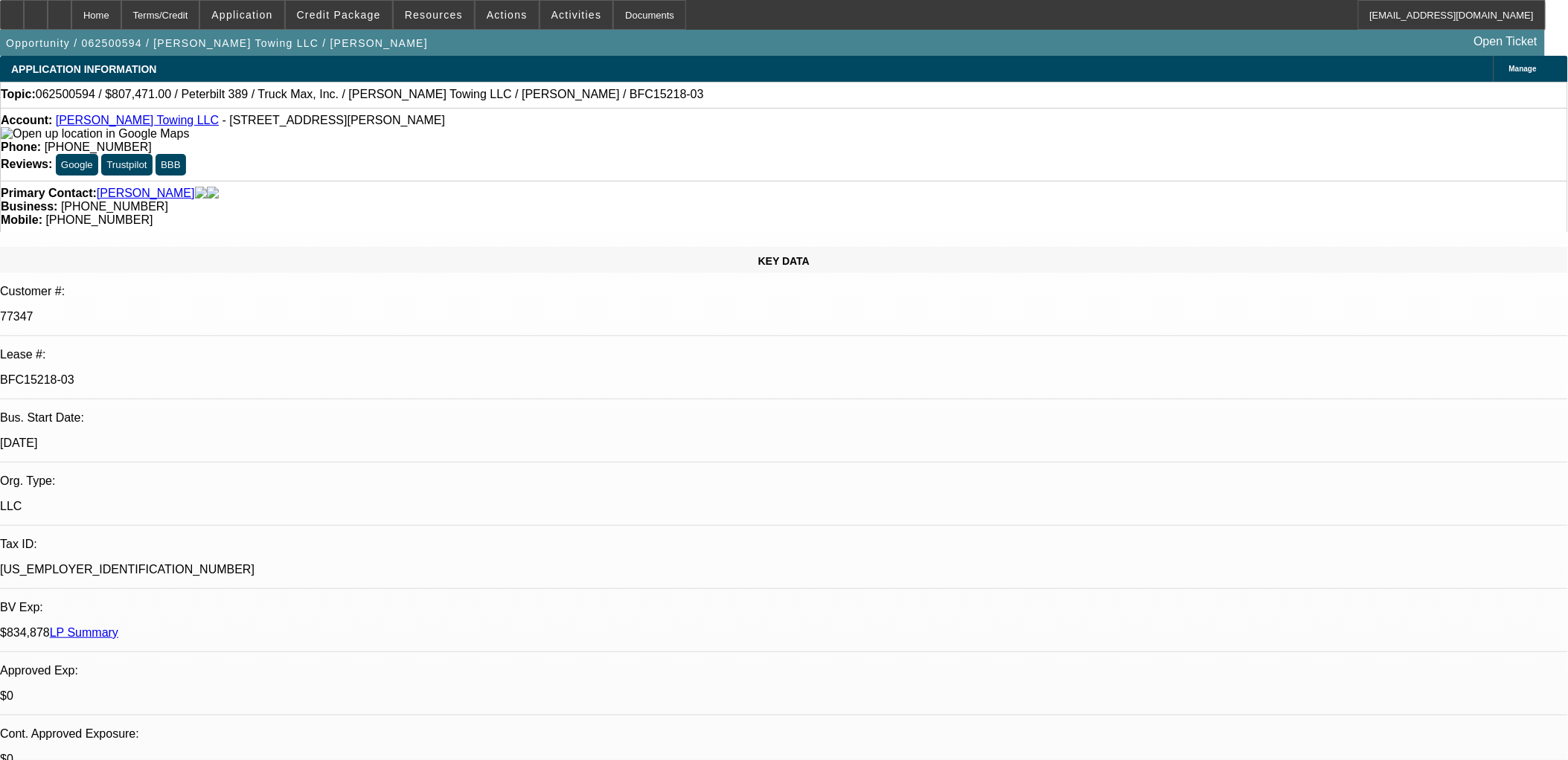
drag, startPoint x: 604, startPoint y: 251, endPoint x: 529, endPoint y: 246, distance: 75.2
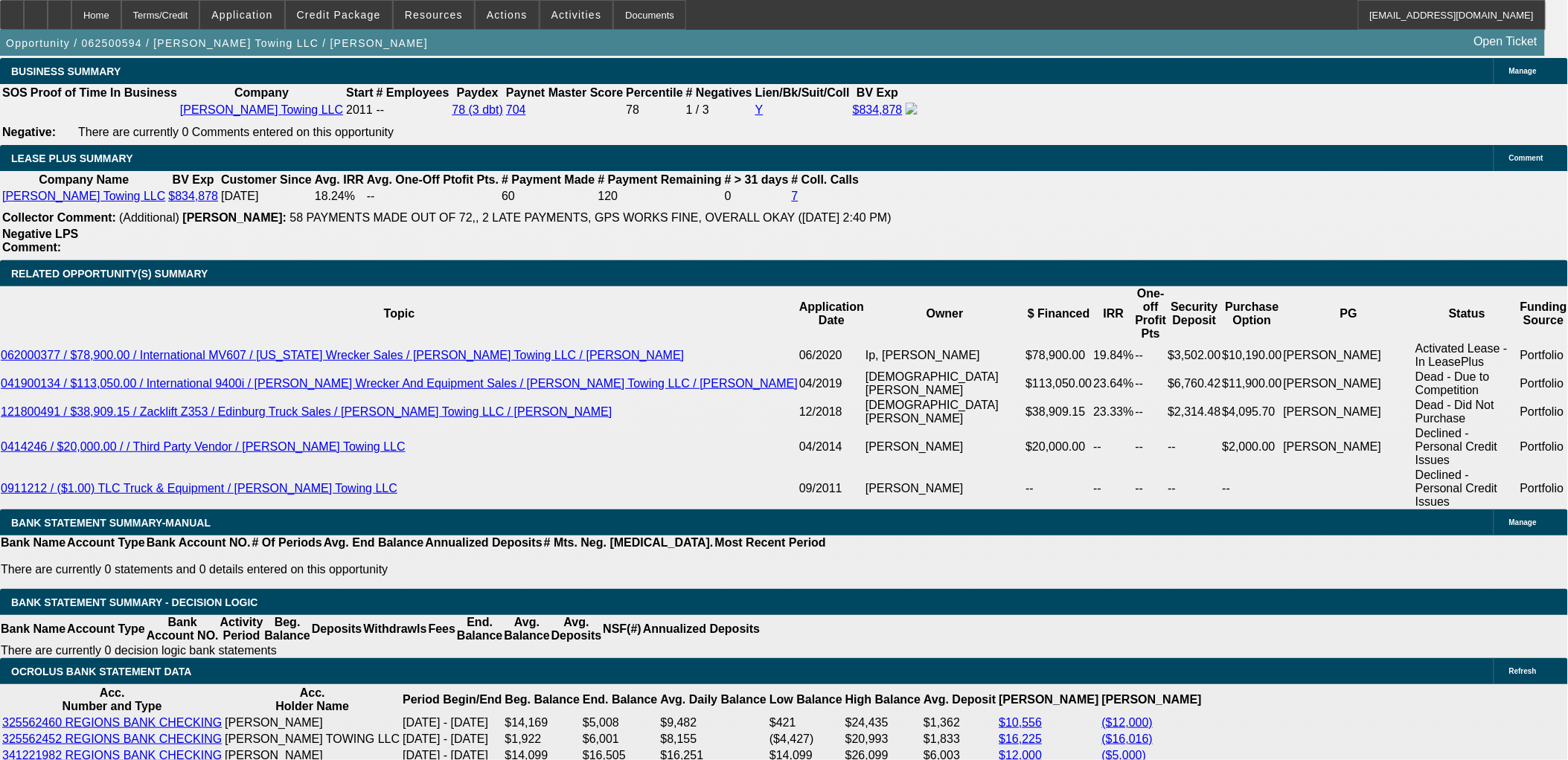
scroll to position [2562, 0]
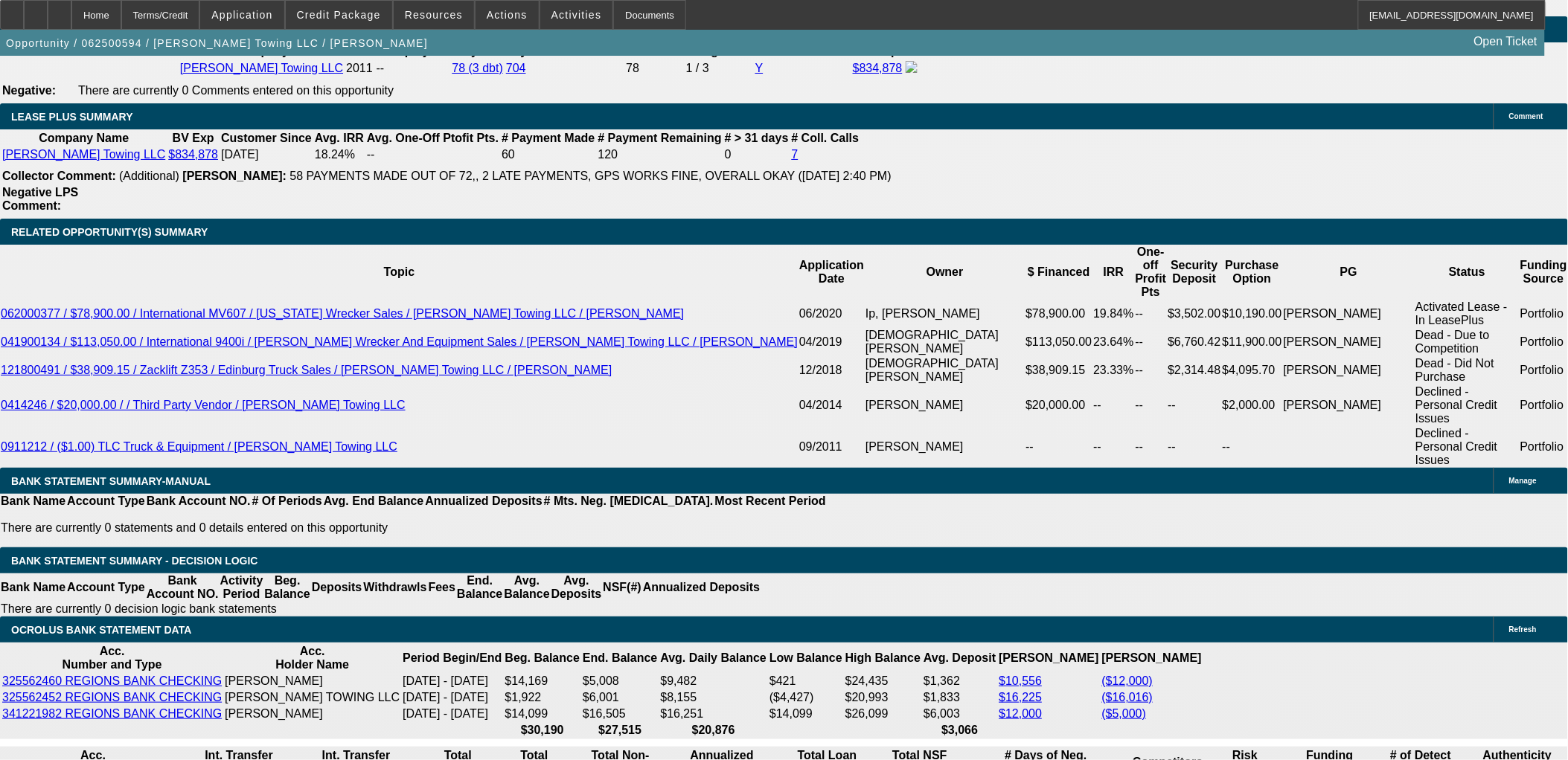
drag, startPoint x: 392, startPoint y: 653, endPoint x: 293, endPoint y: 651, distance: 99.0
drag, startPoint x: 124, startPoint y: 634, endPoint x: 117, endPoint y: 638, distance: 8.1
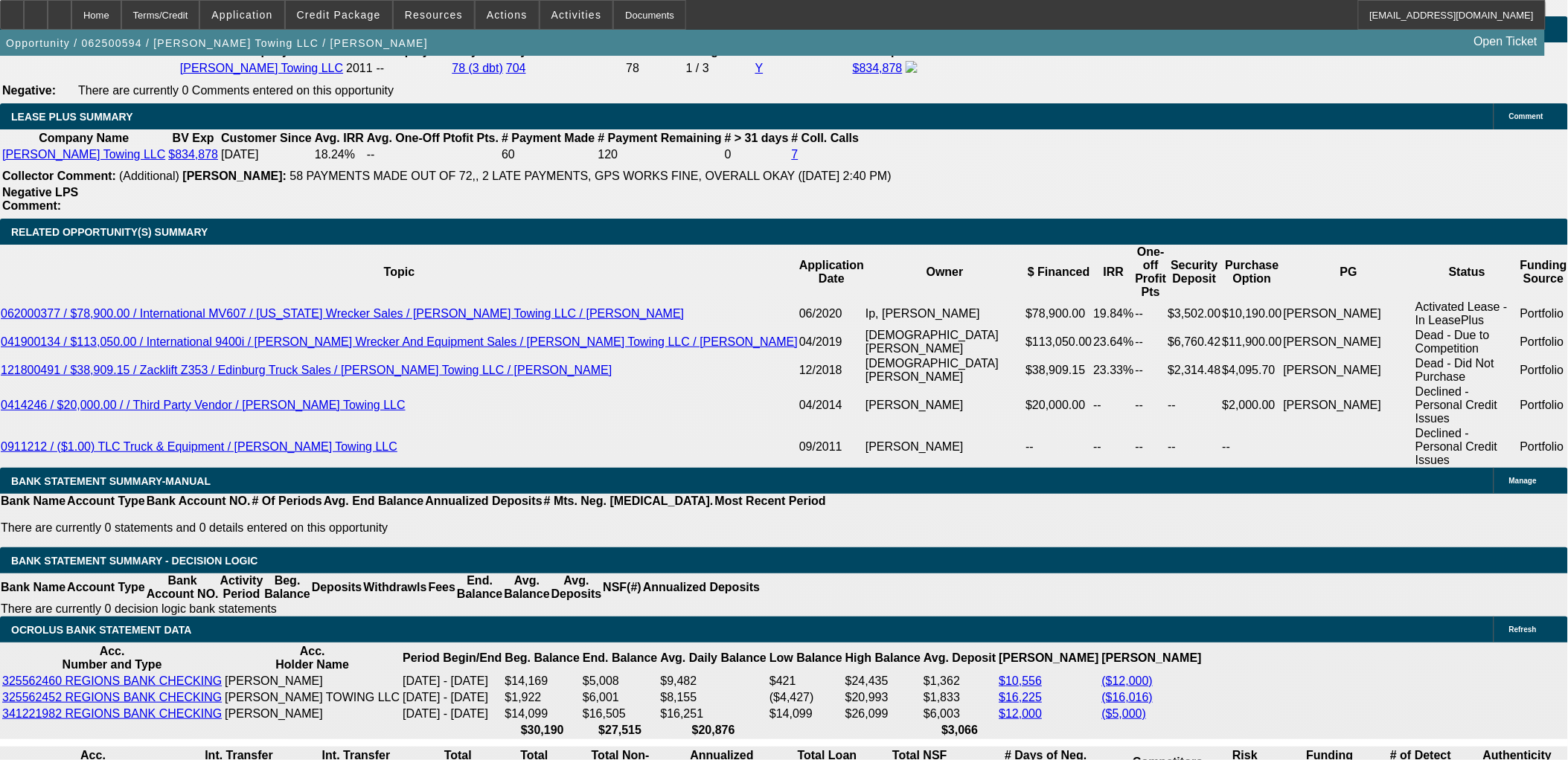
drag, startPoint x: 306, startPoint y: 653, endPoint x: 396, endPoint y: 651, distance: 90.0
drag, startPoint x: 397, startPoint y: 652, endPoint x: 289, endPoint y: 647, distance: 108.1
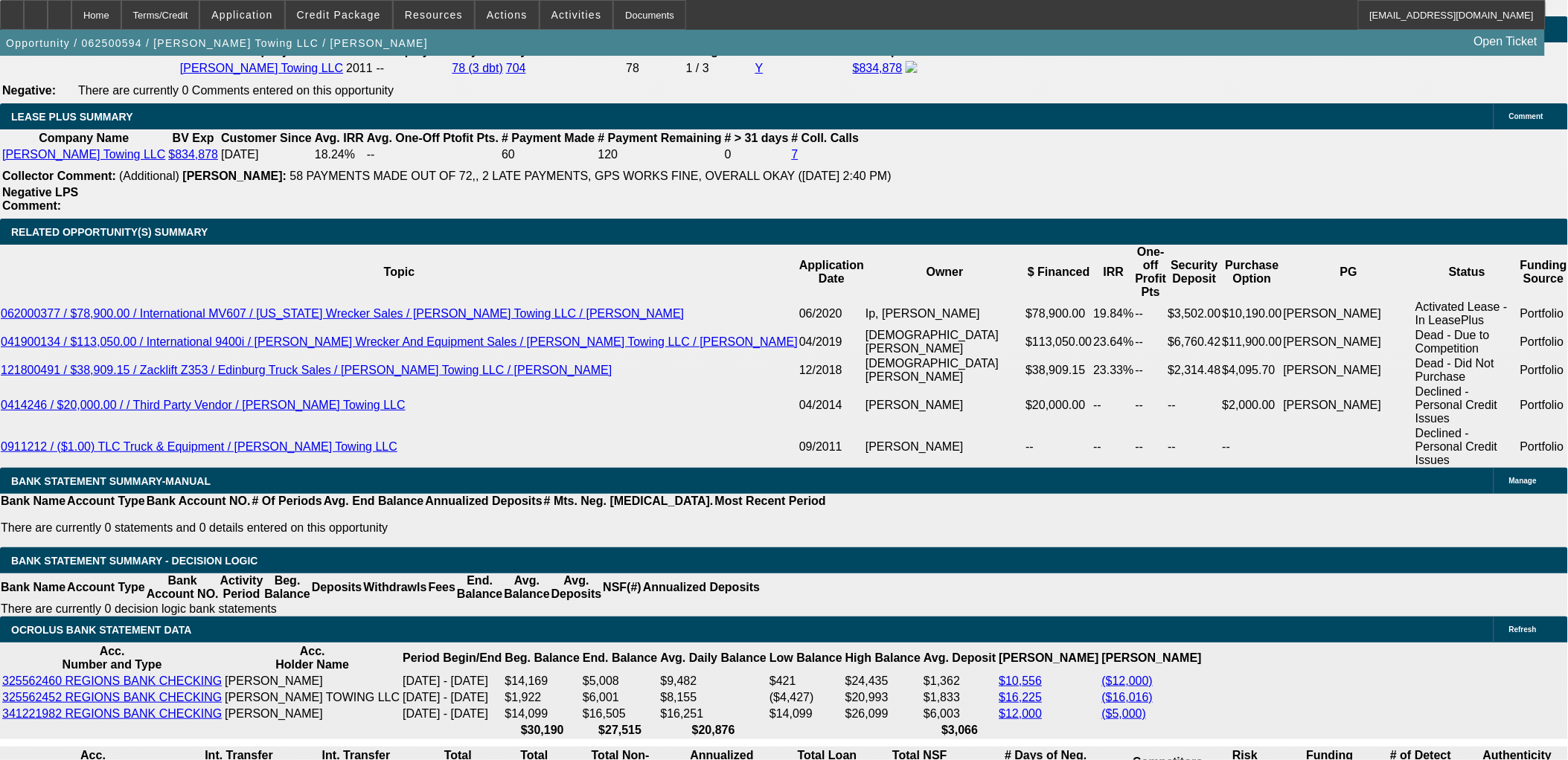
drag, startPoint x: 284, startPoint y: 655, endPoint x: 391, endPoint y: 655, distance: 107.0
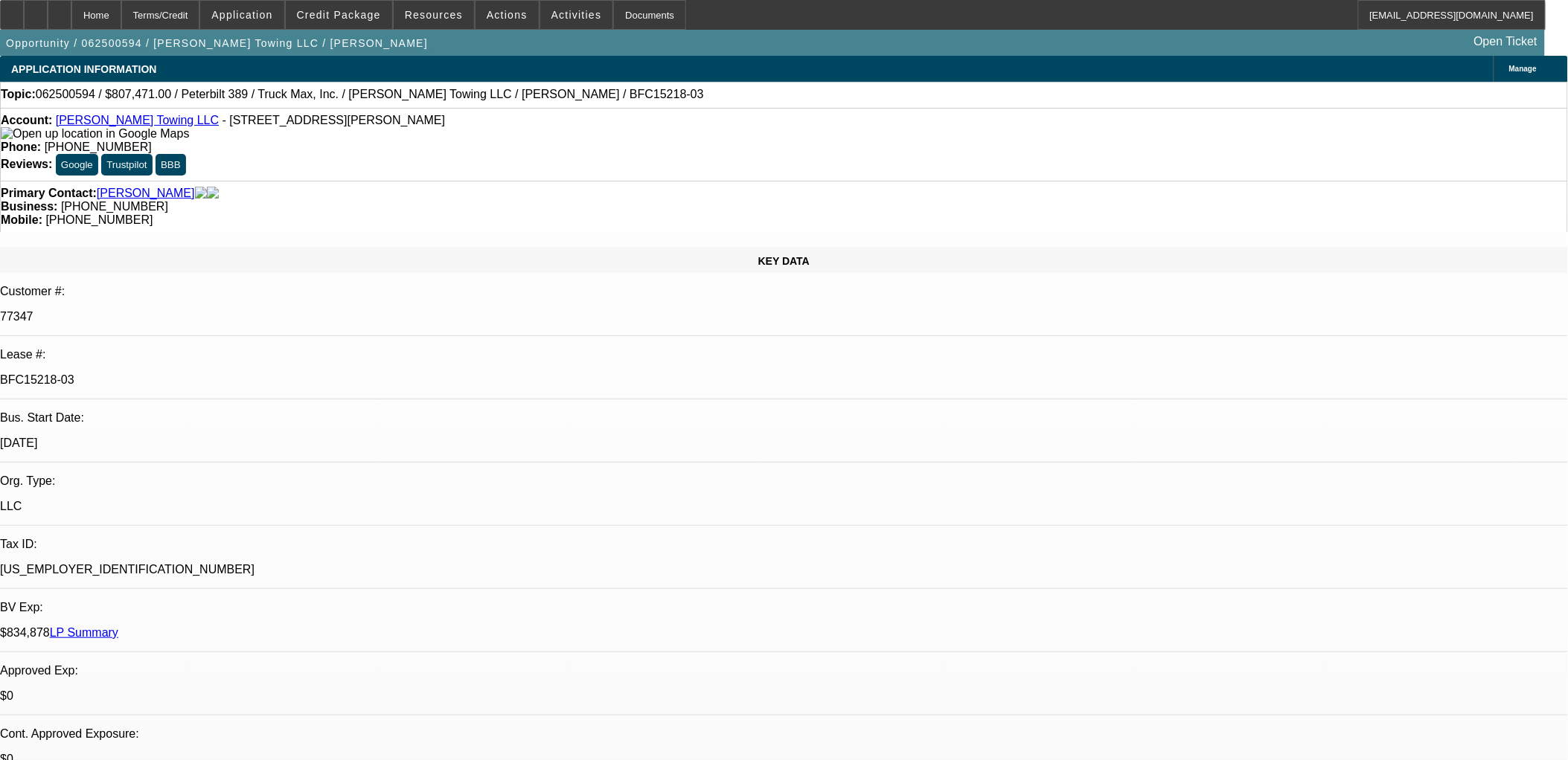
select select "0"
select select "2"
select select "0.1"
select select "0"
select select "2"
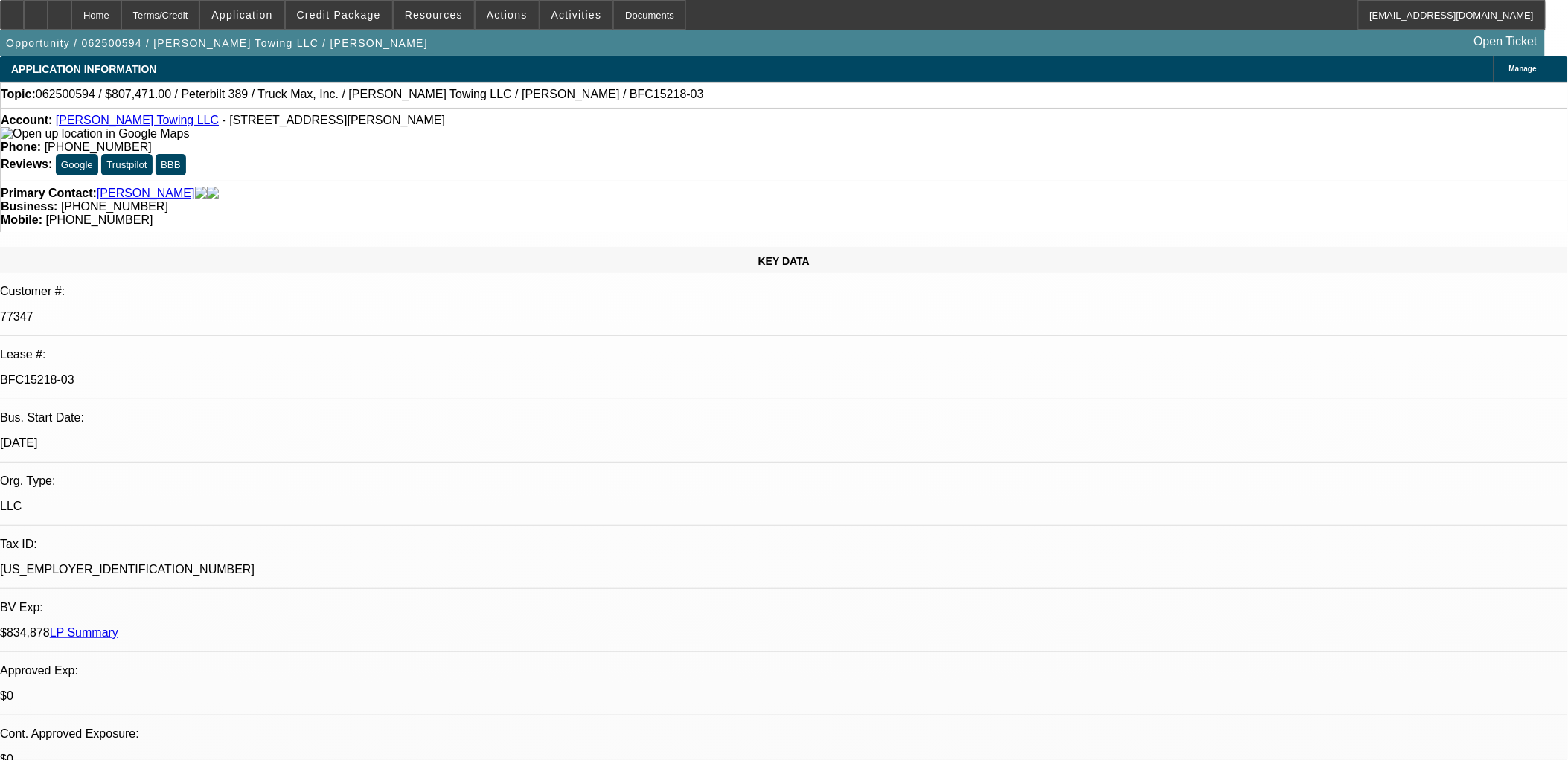
select select "0.1"
select select "0"
select select "2"
select select "0.15"
select select "0"
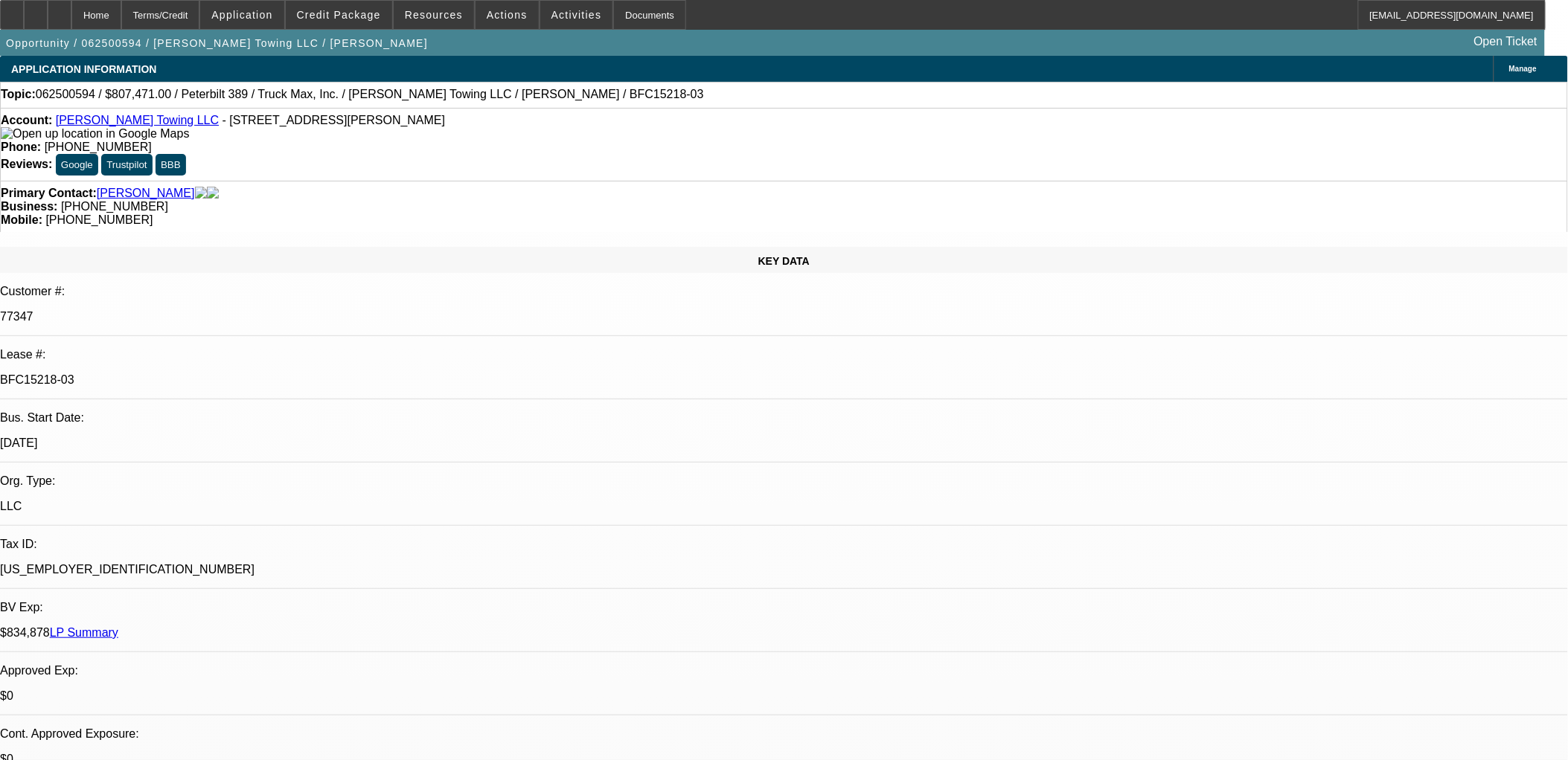
select select "2"
select select "0.1"
select select "1"
select select "2"
select select "4"
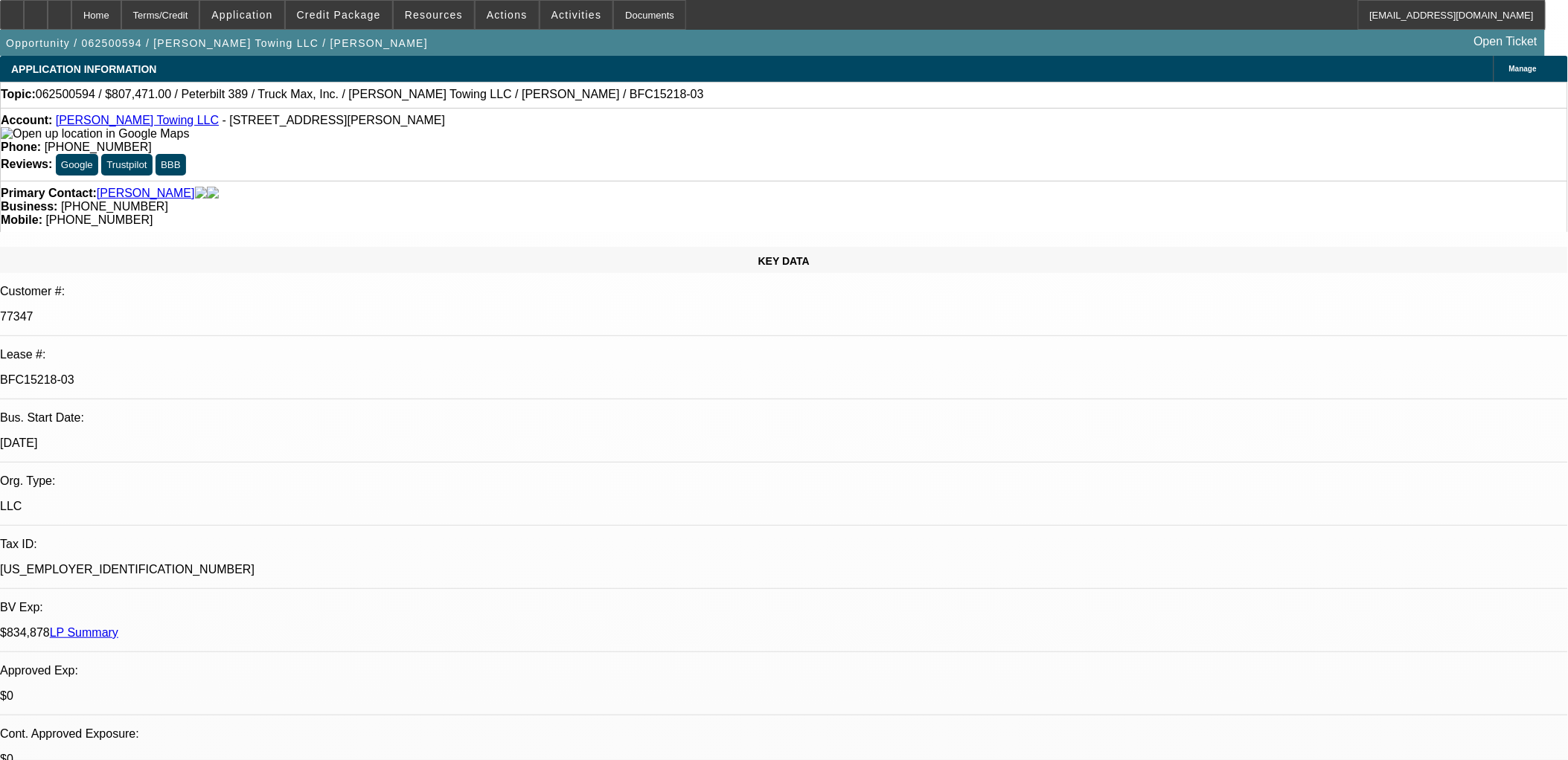
select select "1"
select select "2"
select select "4"
select select "1"
select select "2"
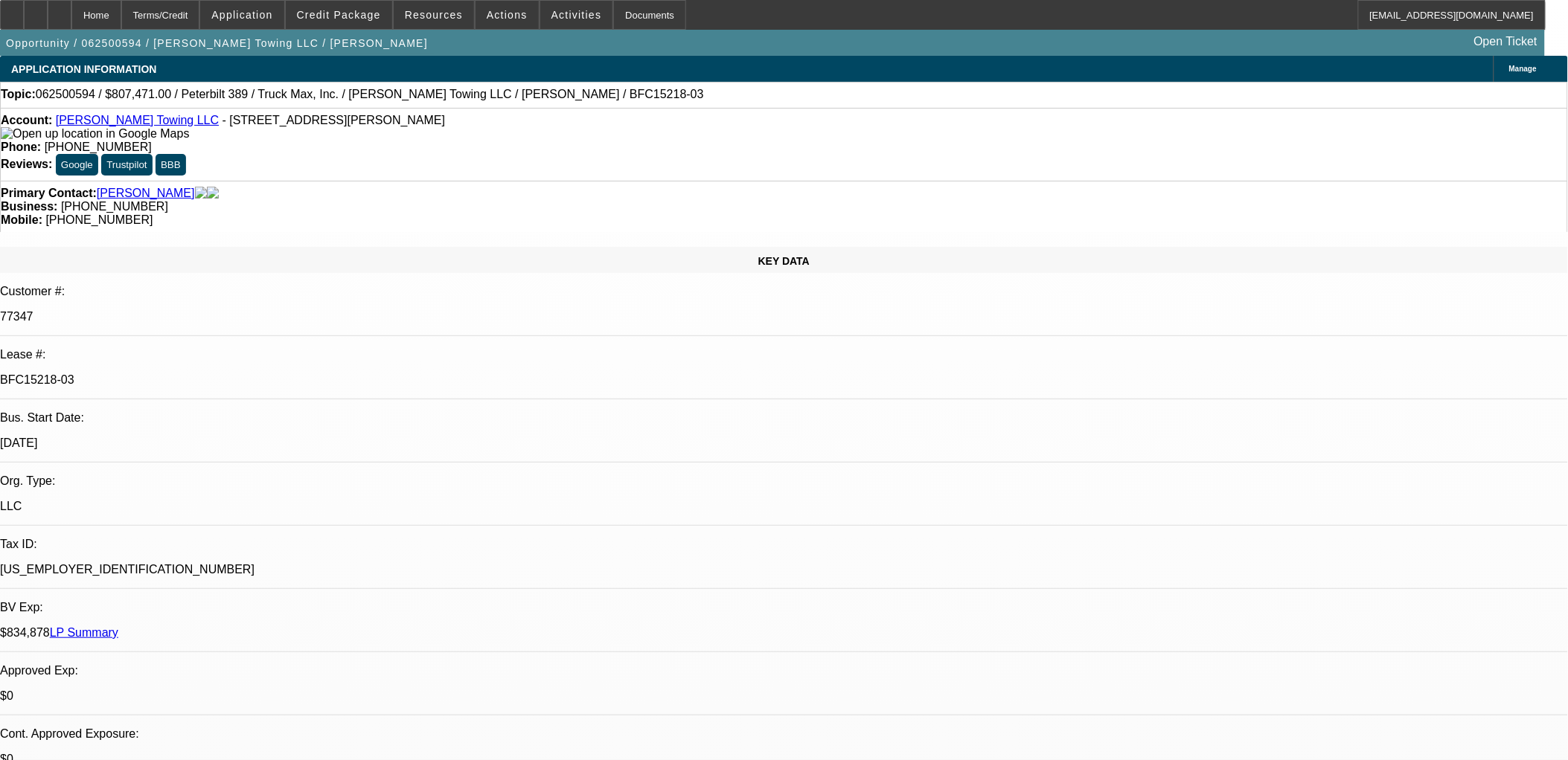
select select "4"
select select "1"
select select "2"
select select "4"
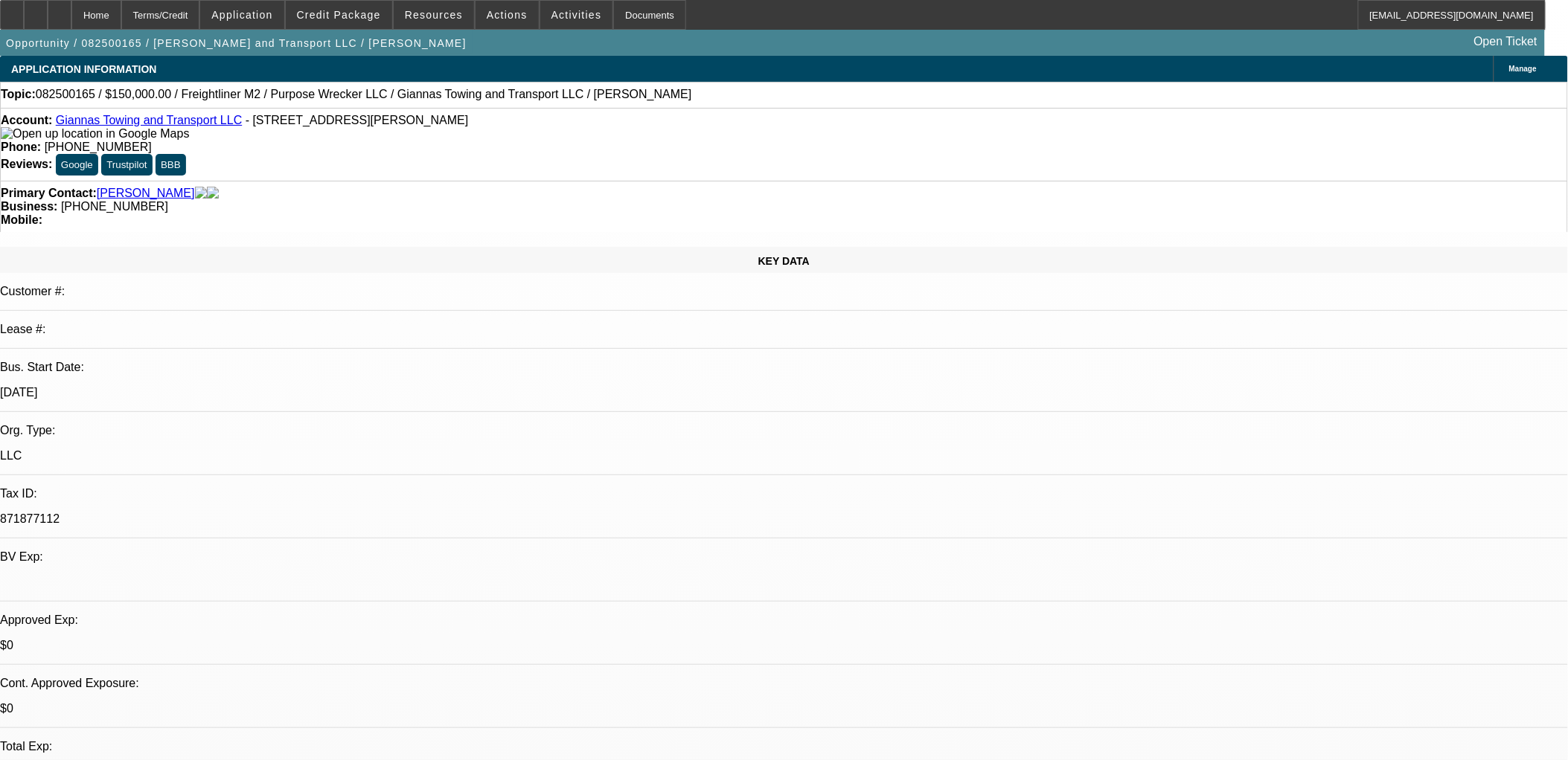
select select "0"
select select "0.1"
select select "0"
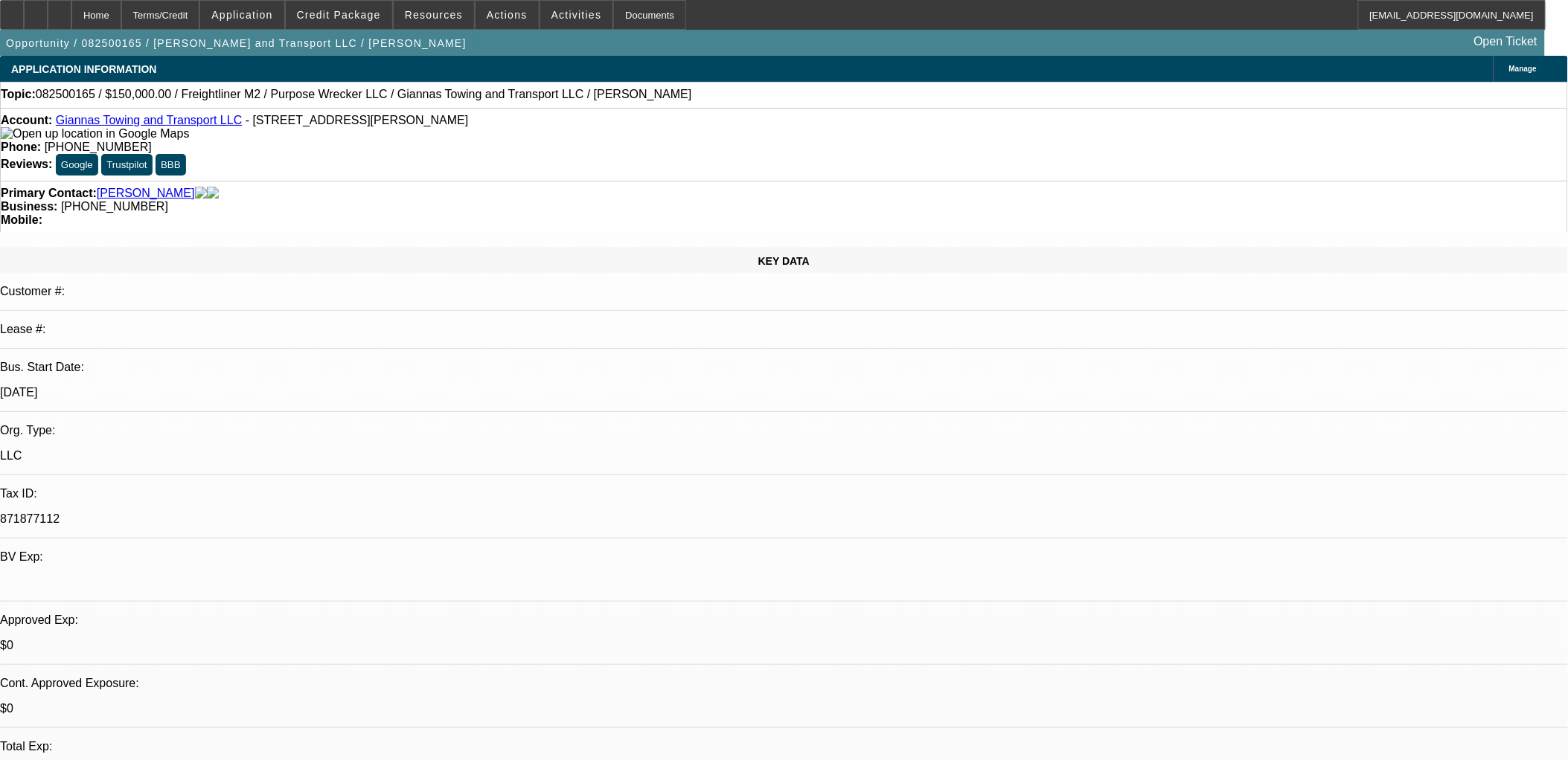
select select "0.1"
select select "0"
select select "0.1"
select select "0"
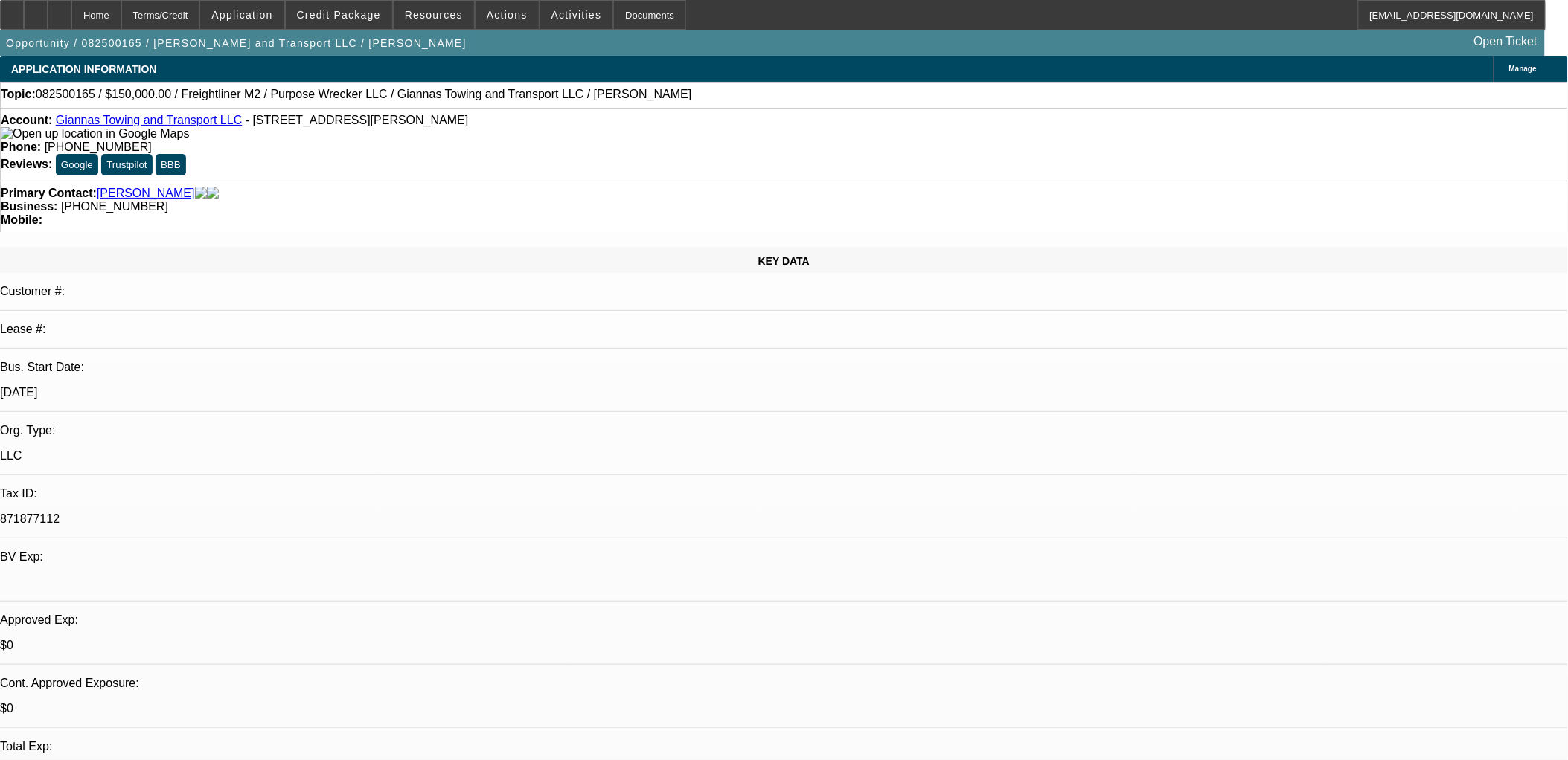
select select "0"
select select "0.1"
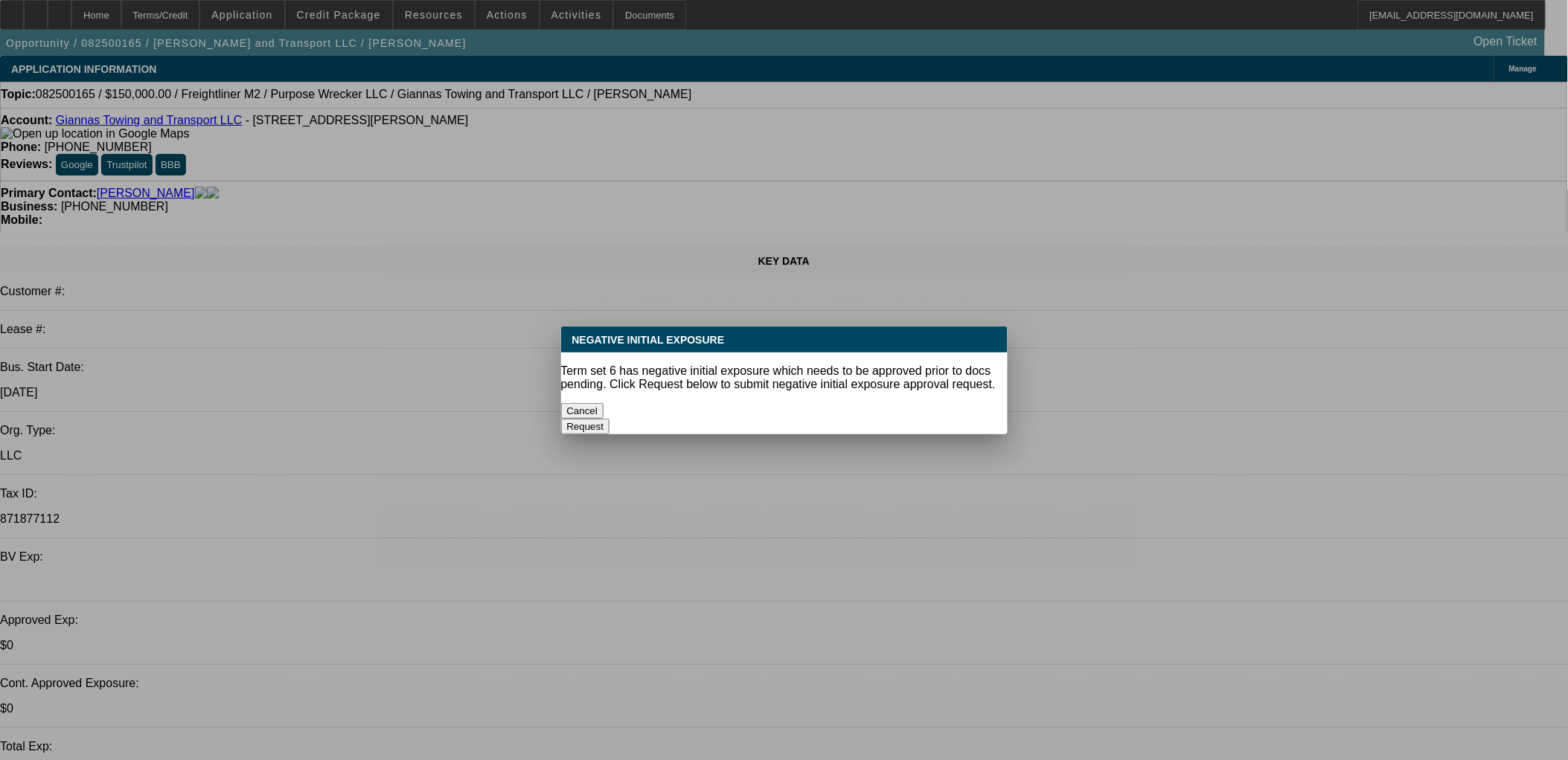
click at [642, 416] on div "Cancel" at bounding box center [784, 412] width 447 height 16
select select "1"
select select "4"
select select "1"
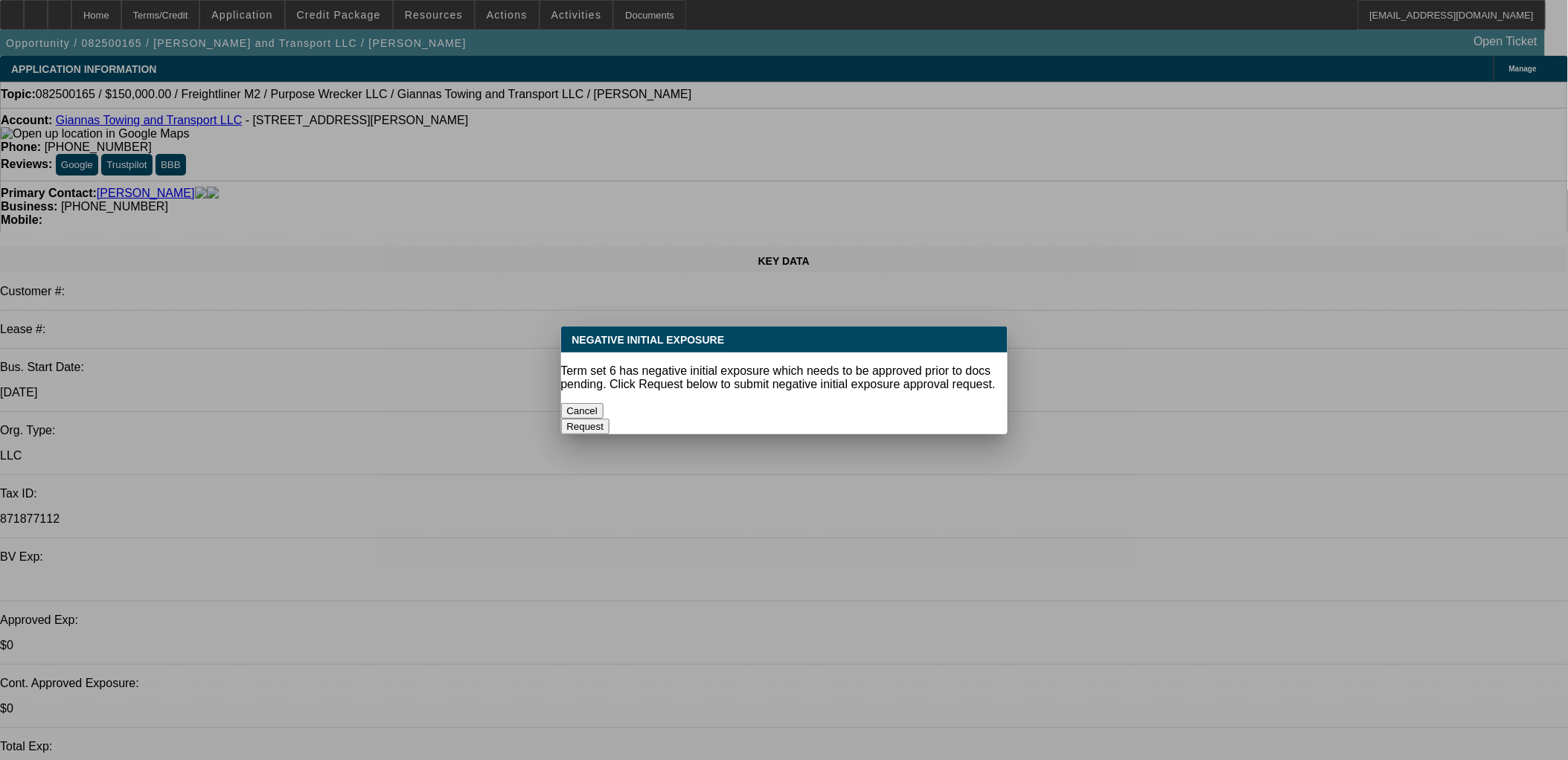
select select "1"
select select "4"
select select "1"
select select "4"
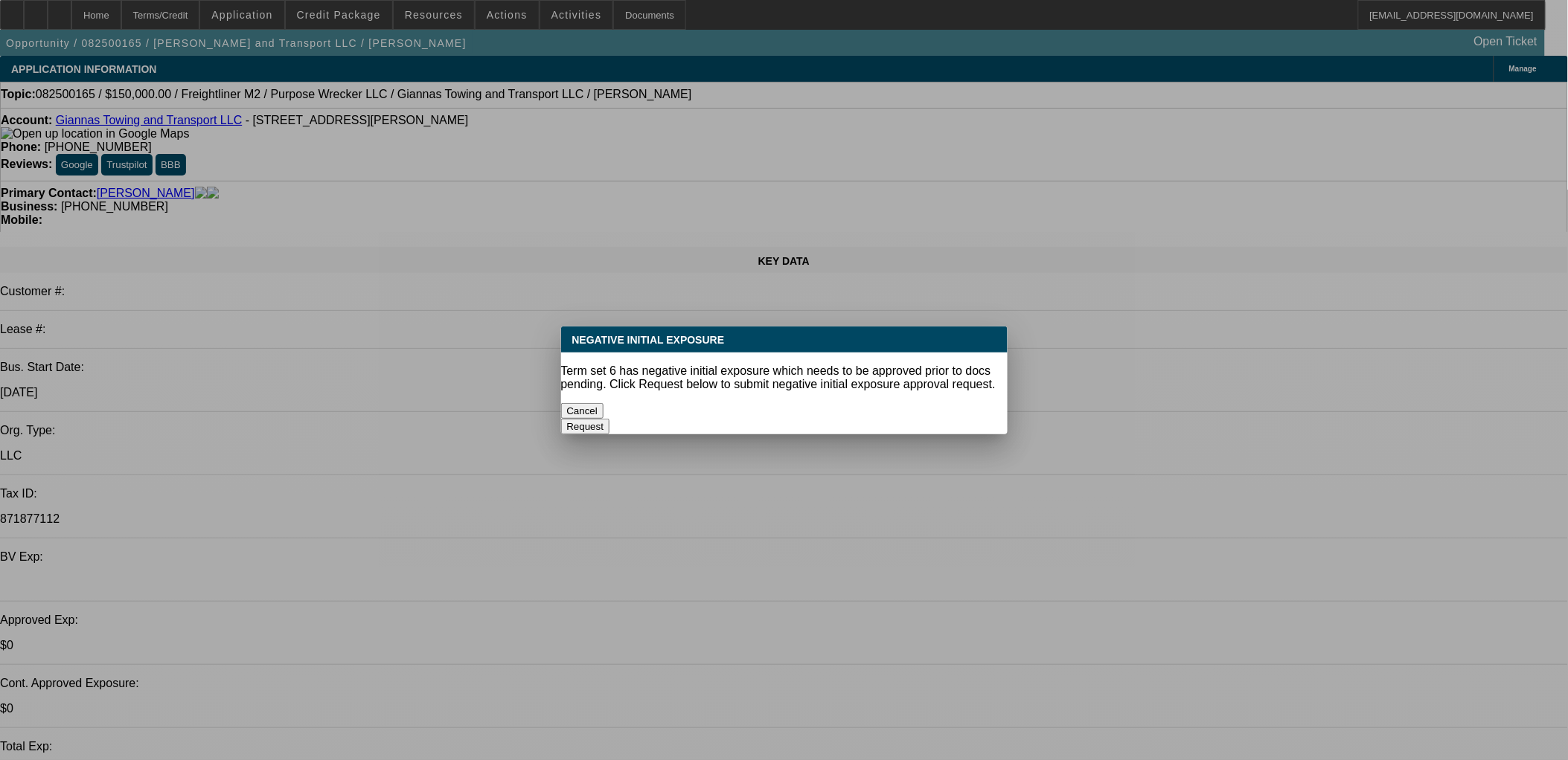
select select "1"
select select "4"
drag, startPoint x: 643, startPoint y: 410, endPoint x: 594, endPoint y: 404, distance: 49.4
click at [604, 411] on button "Cancel" at bounding box center [583, 412] width 43 height 16
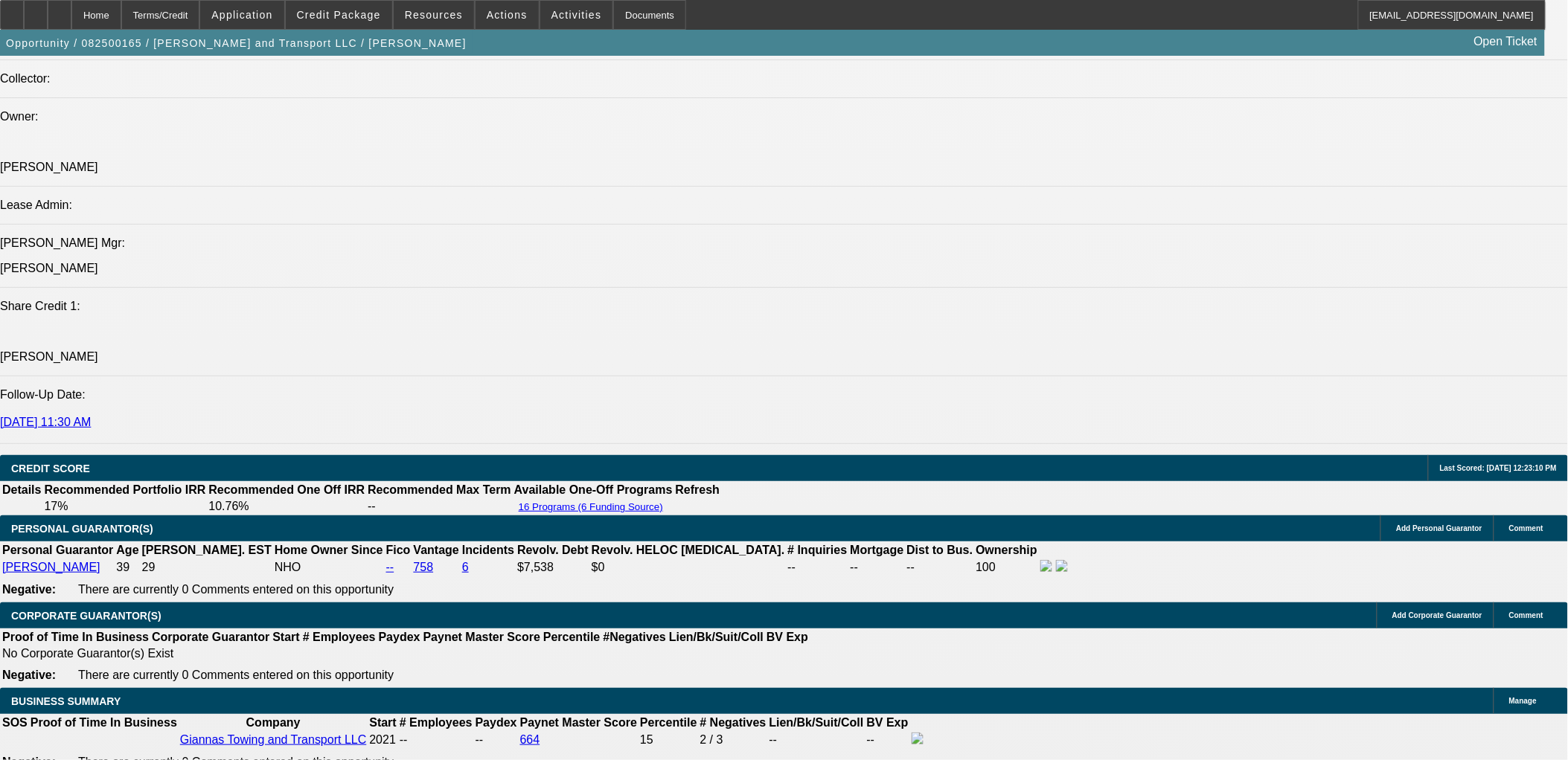
scroll to position [2066, 0]
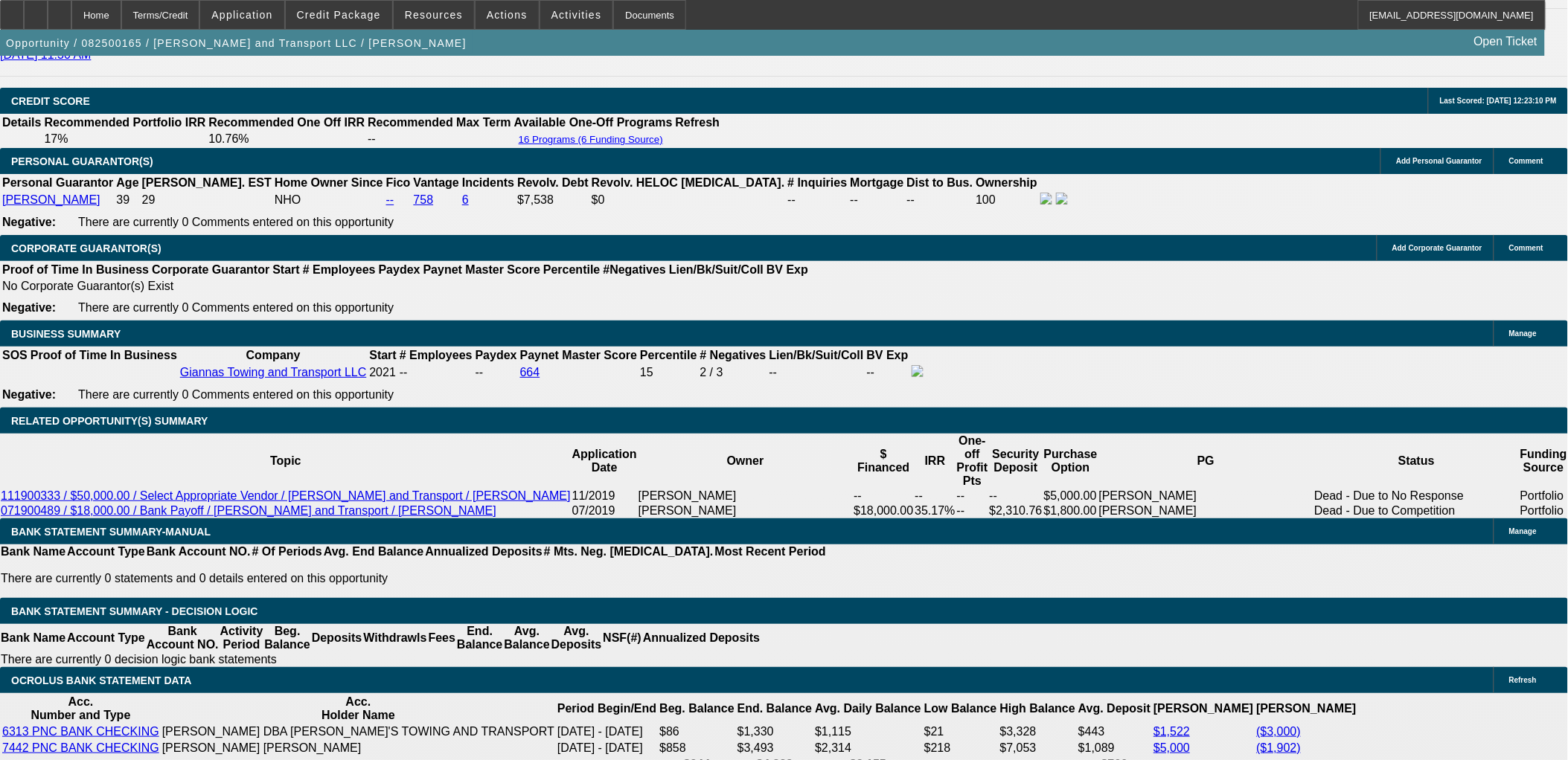
scroll to position [2148, 0]
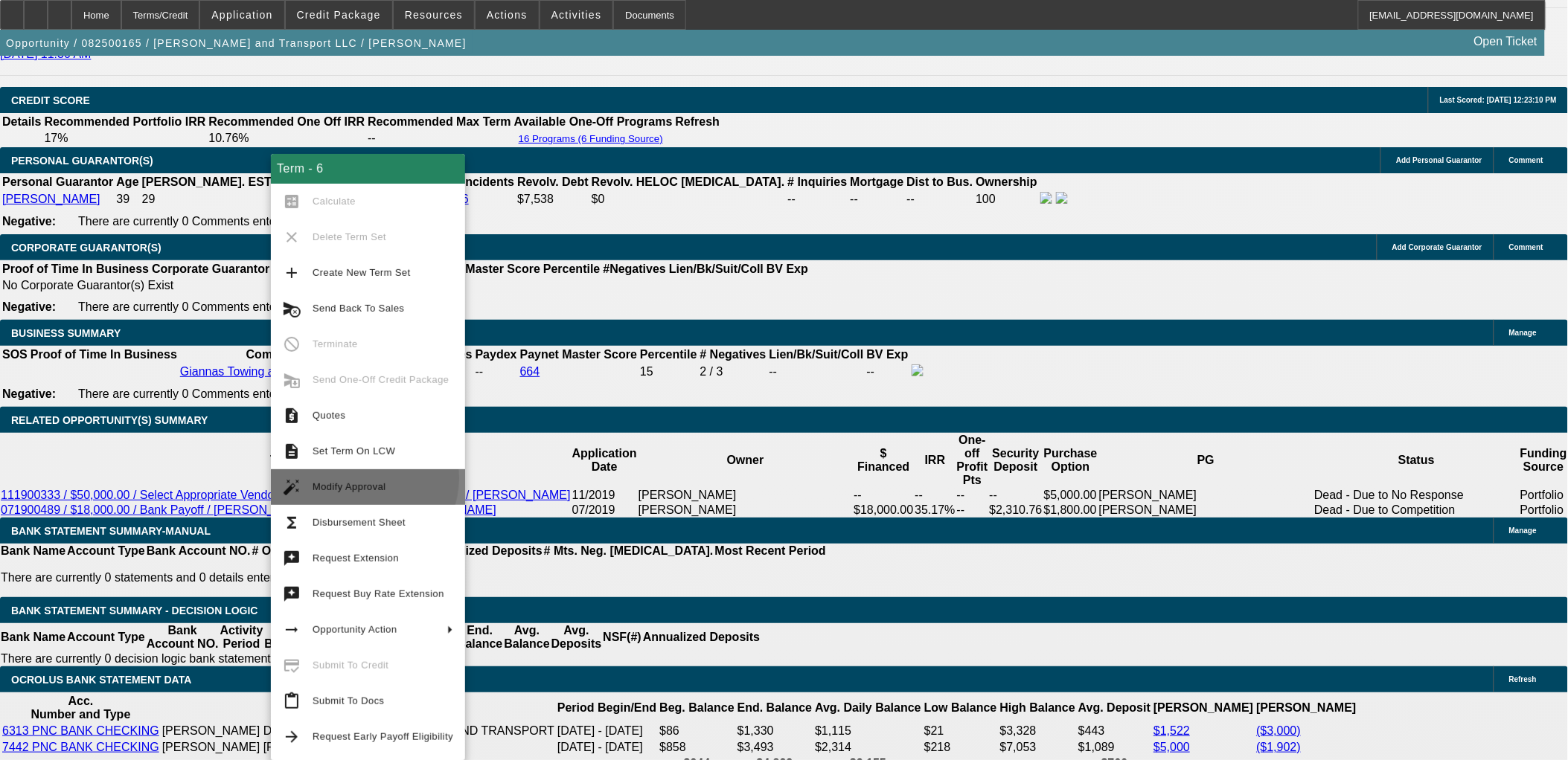
click at [359, 479] on span "Modify Approval" at bounding box center [383, 487] width 141 height 18
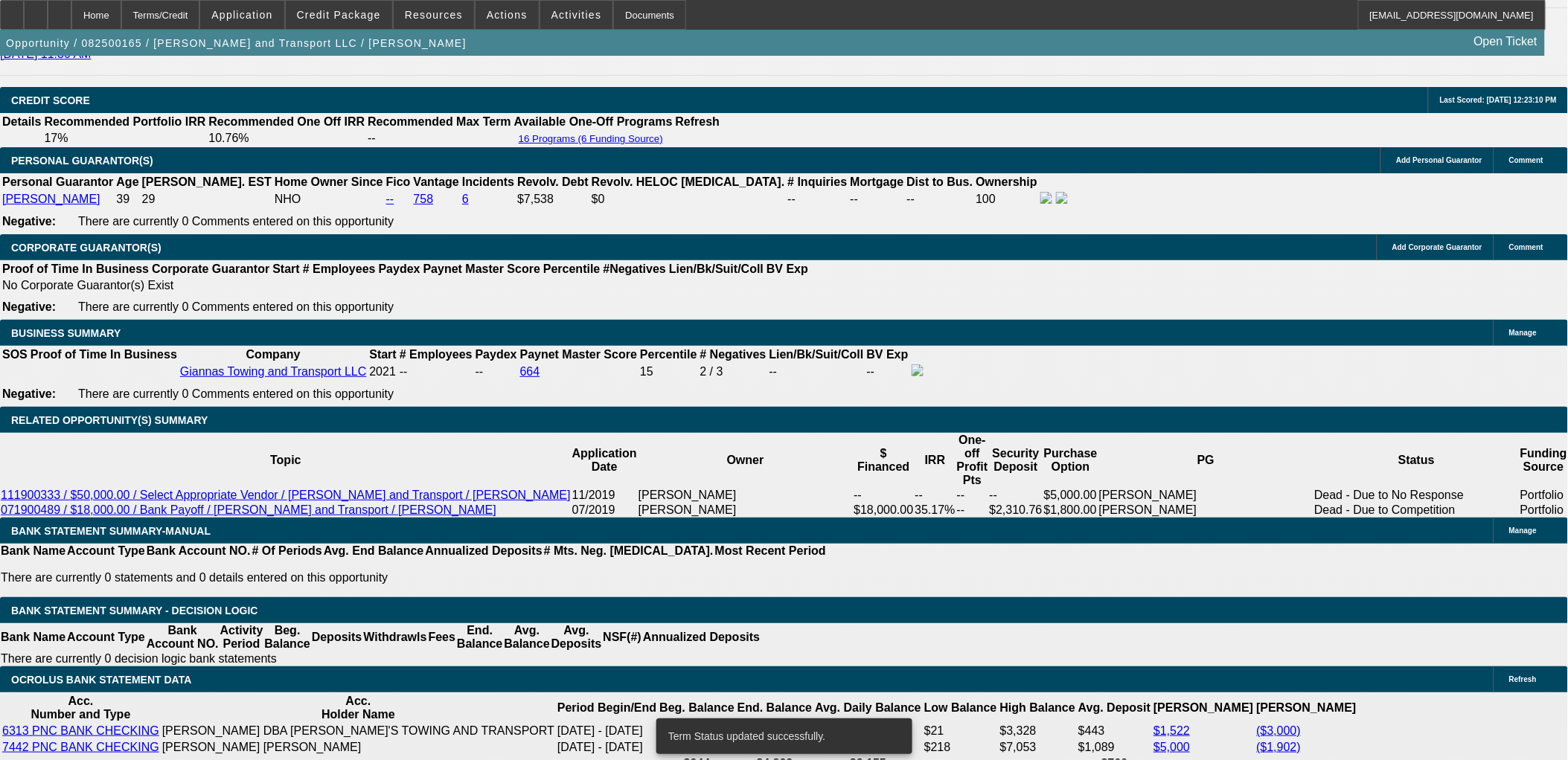
select select "0"
select select "0.1"
select select "4"
select select "0"
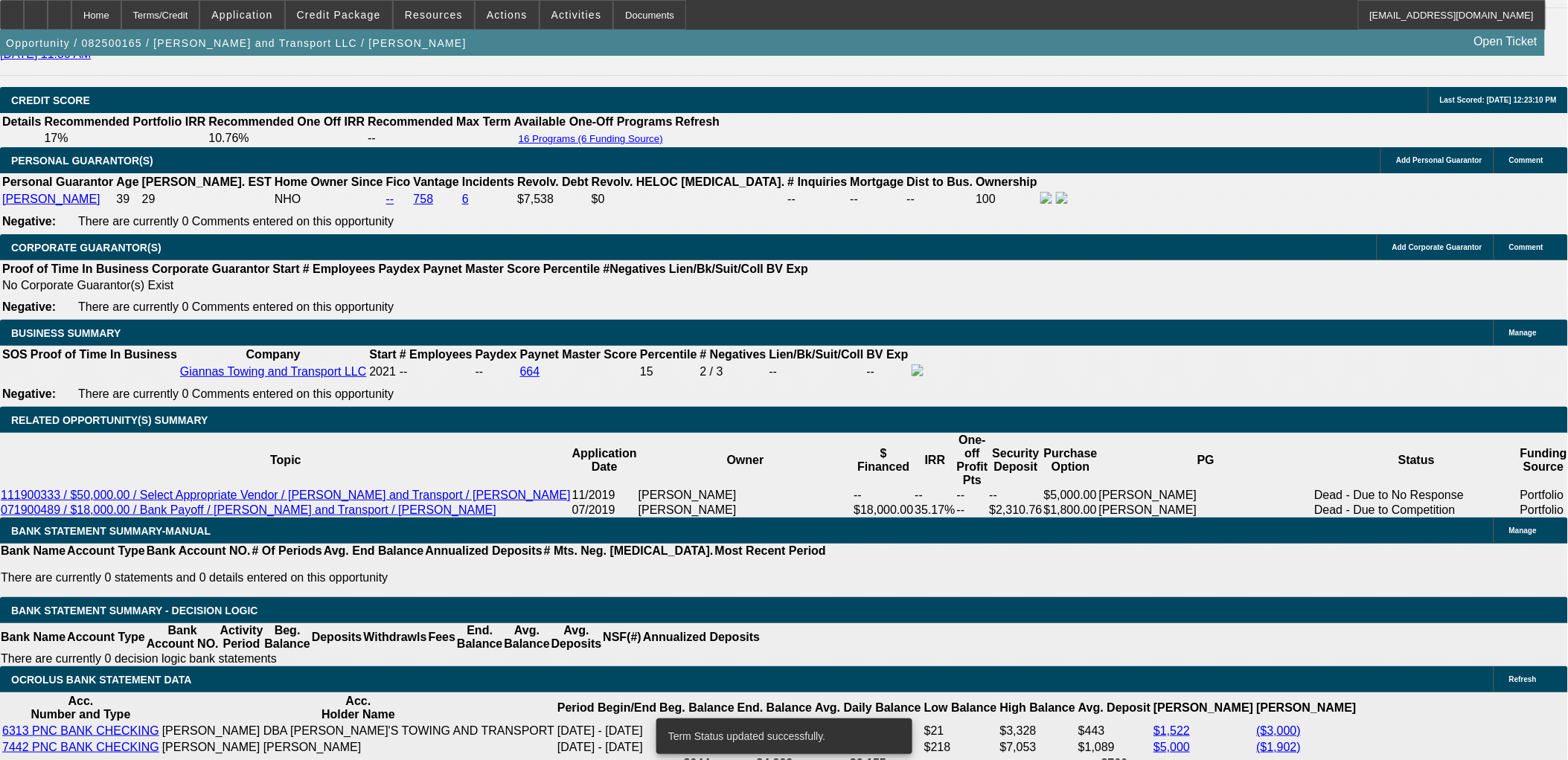
select select "0"
select select "0.1"
select select "4"
select select "0"
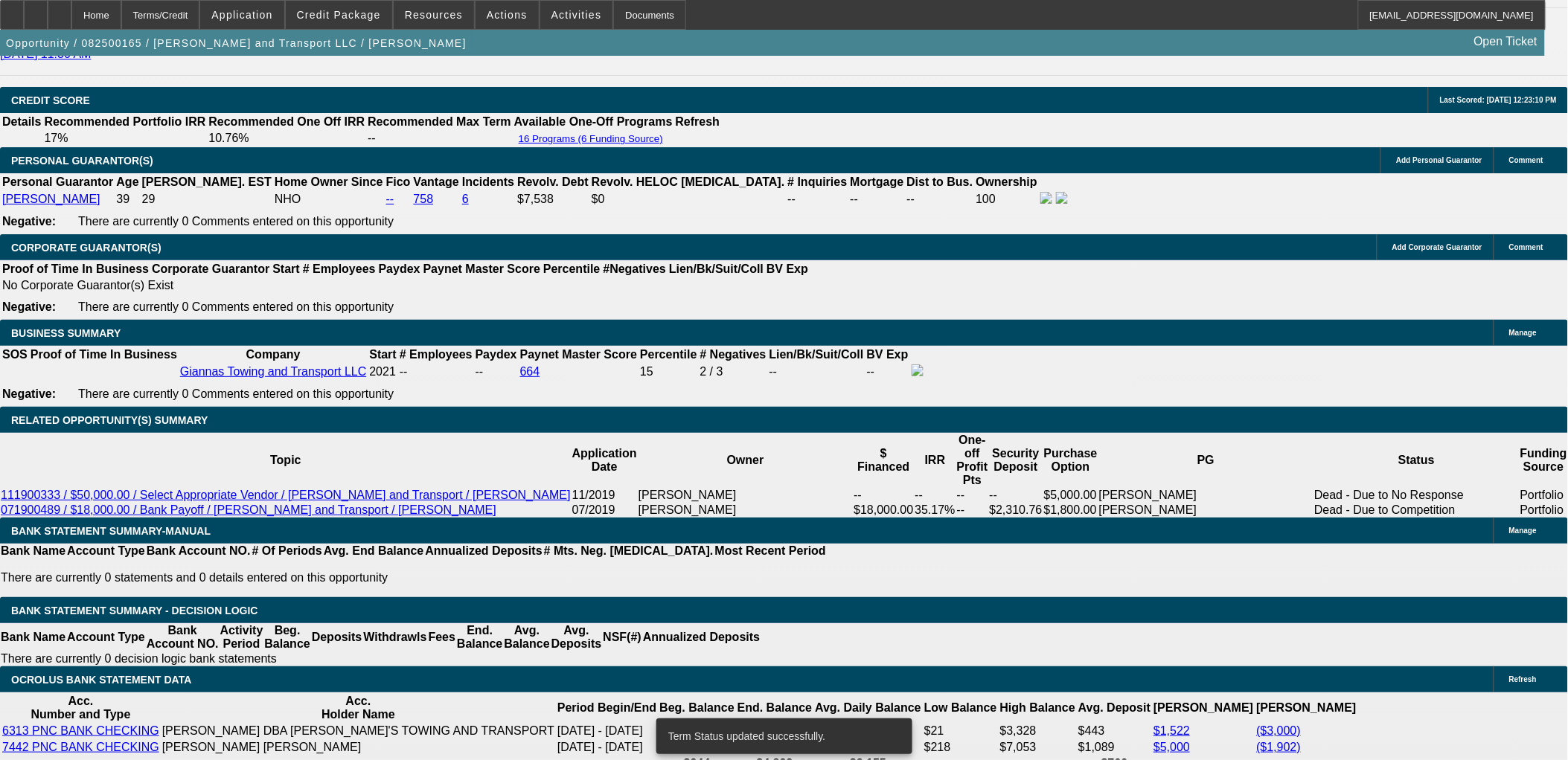
select select "0.1"
select select "4"
select select "0"
select select "0.1"
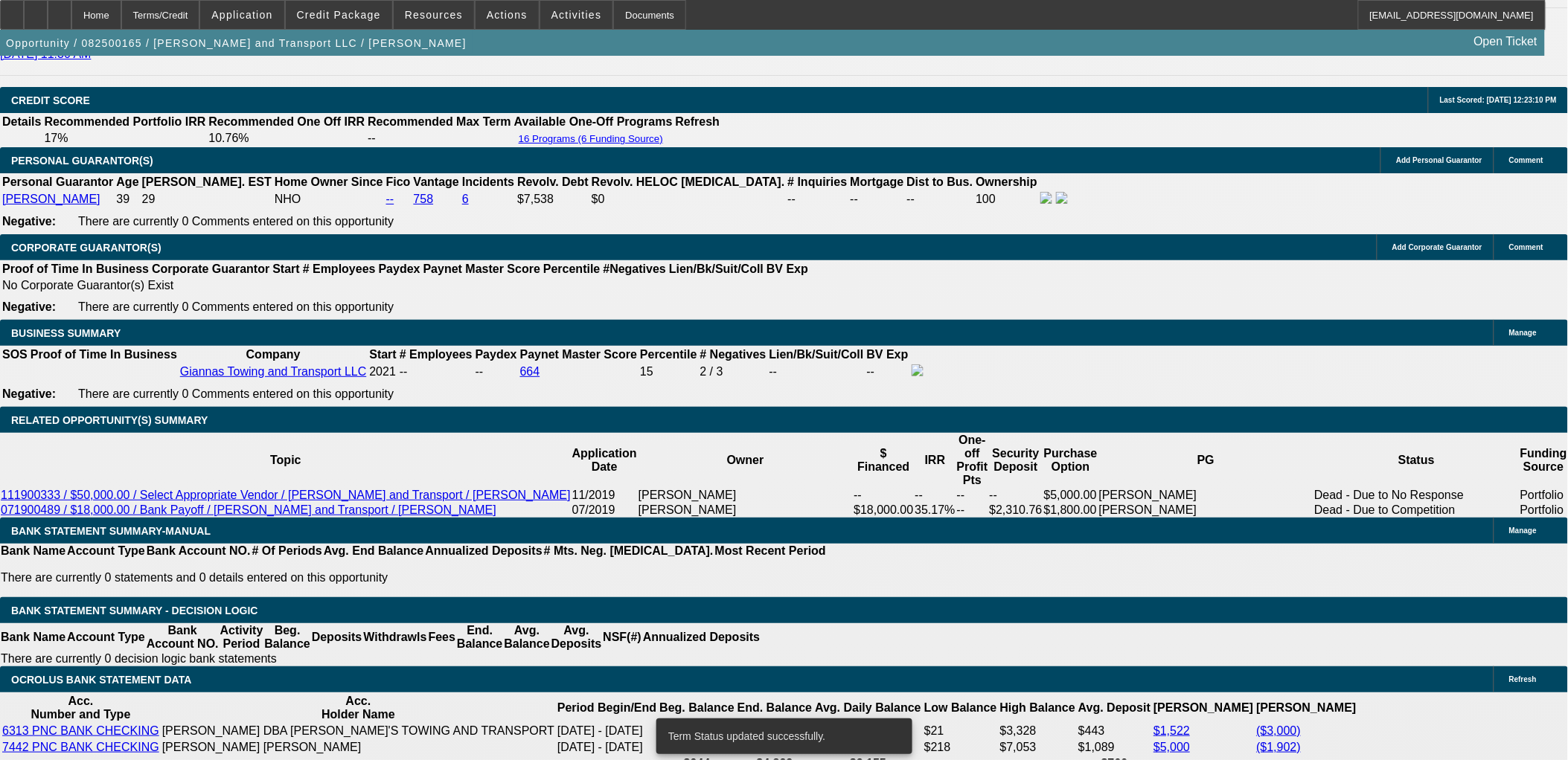
select select "4"
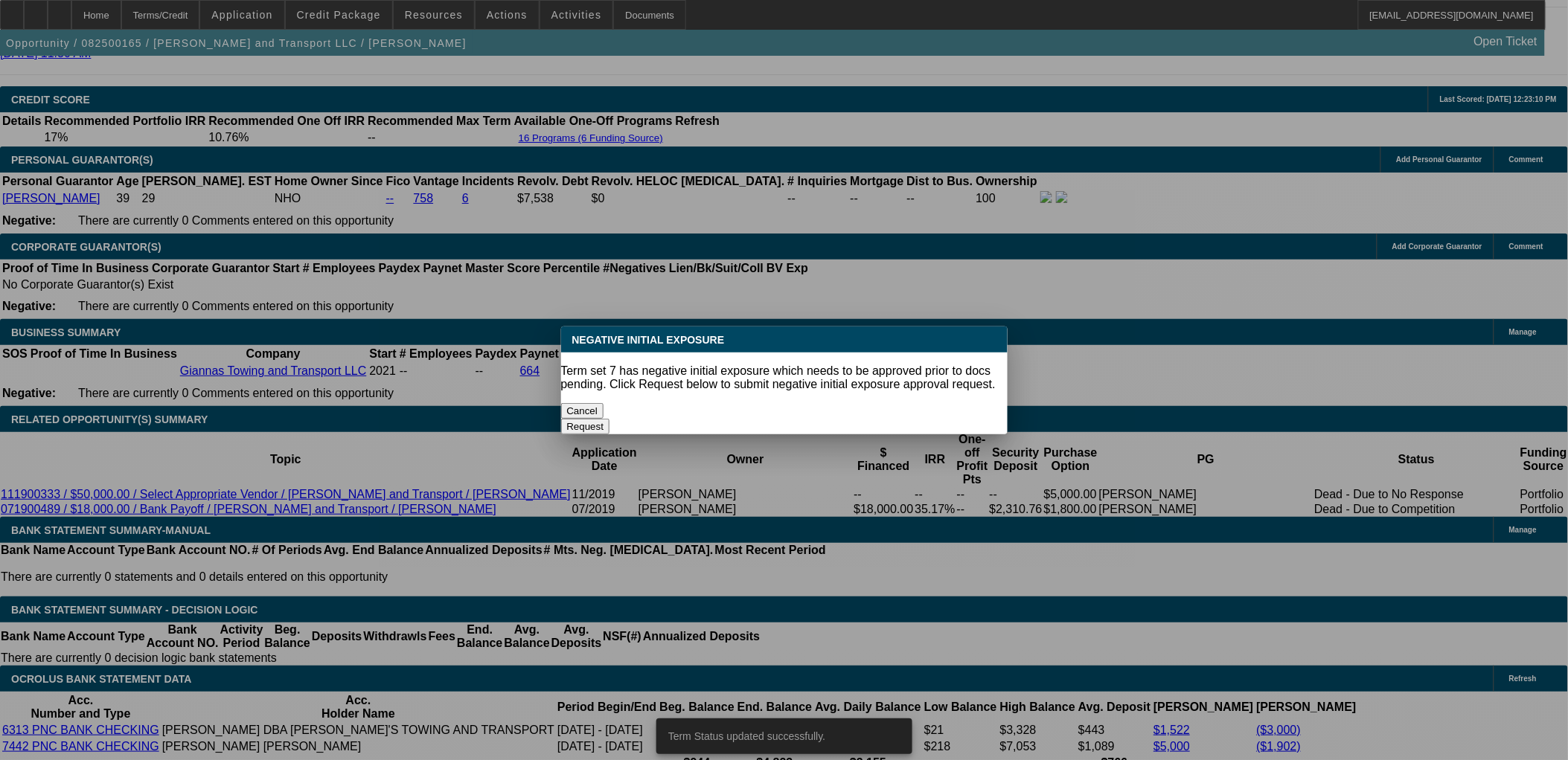
scroll to position [0, 0]
click at [604, 404] on button "Cancel" at bounding box center [583, 412] width 43 height 16
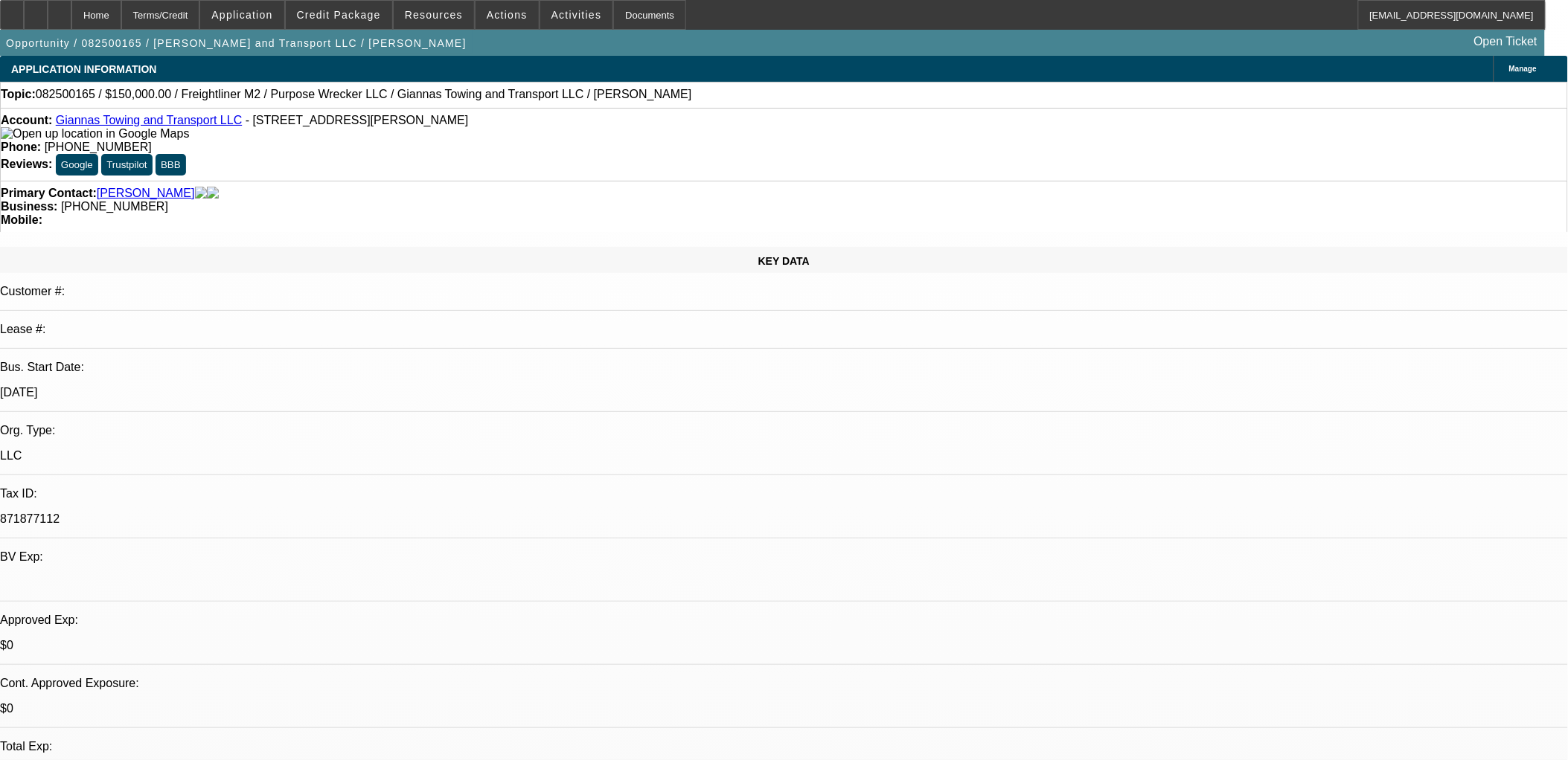
scroll to position [2148, 0]
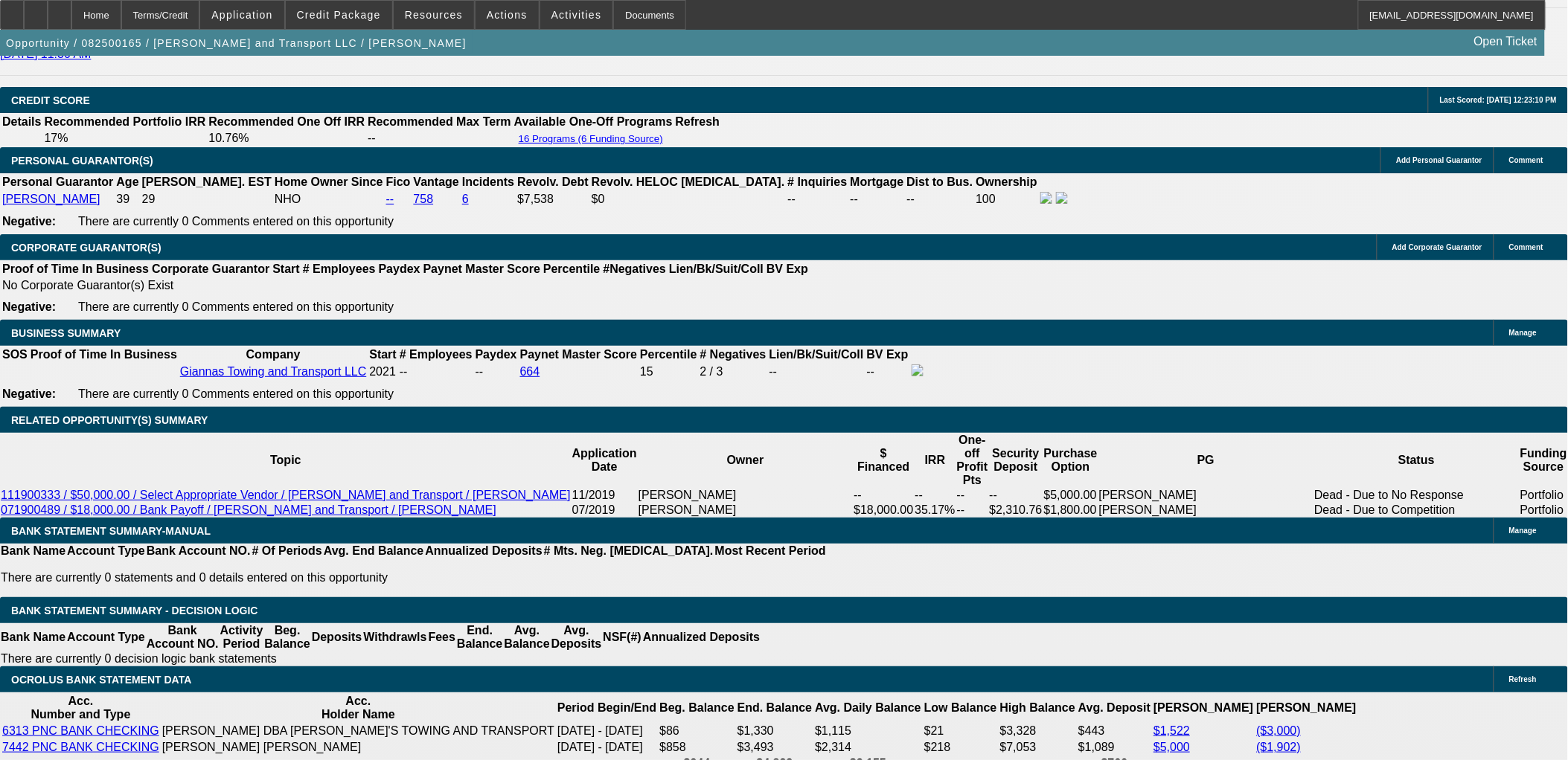
drag, startPoint x: 352, startPoint y: 455, endPoint x: 324, endPoint y: 461, distance: 28.6
type input "UNKNOWN"
type input "13.6"
type input "$3,058.82"
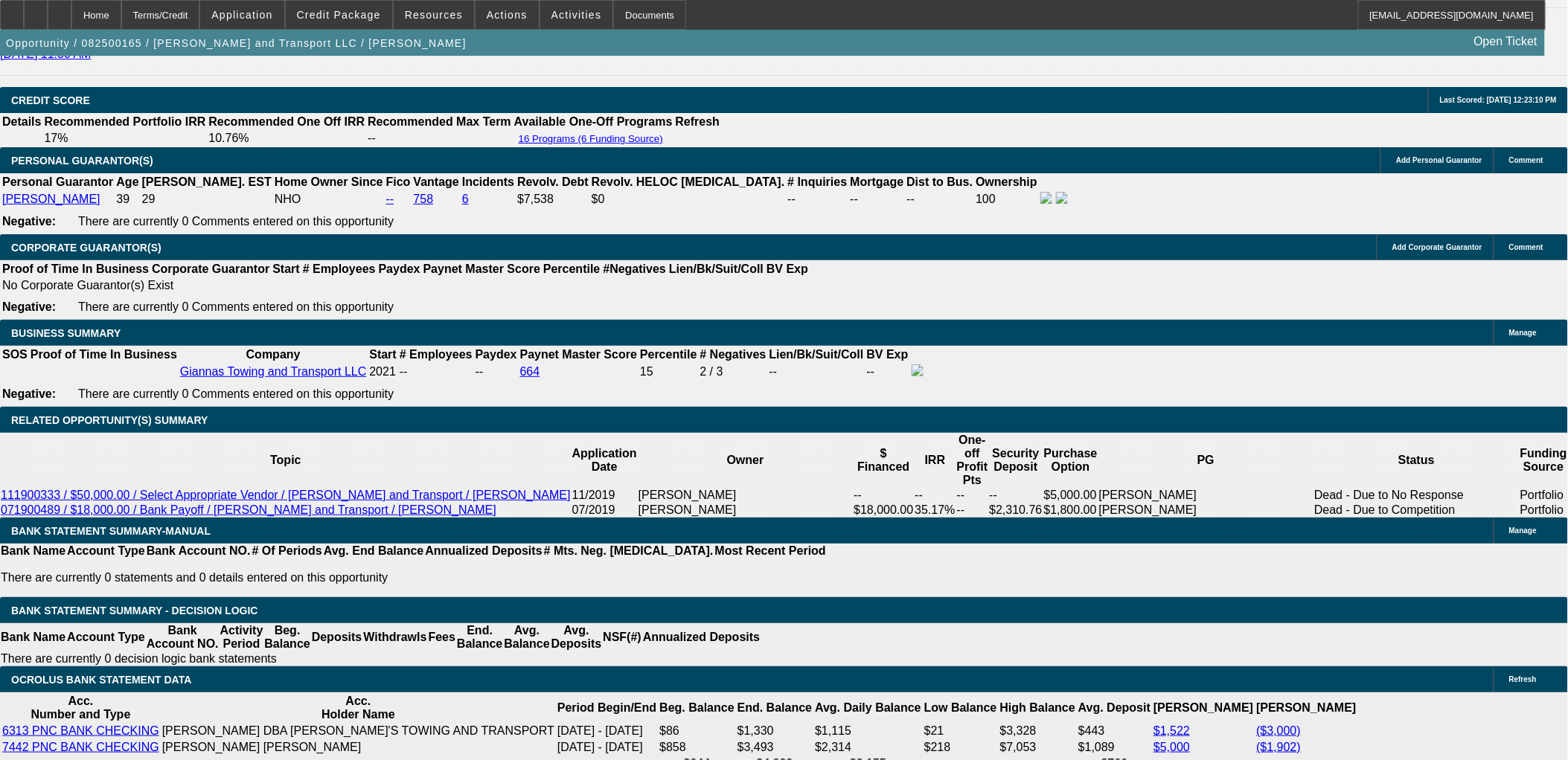
type input "13.6"
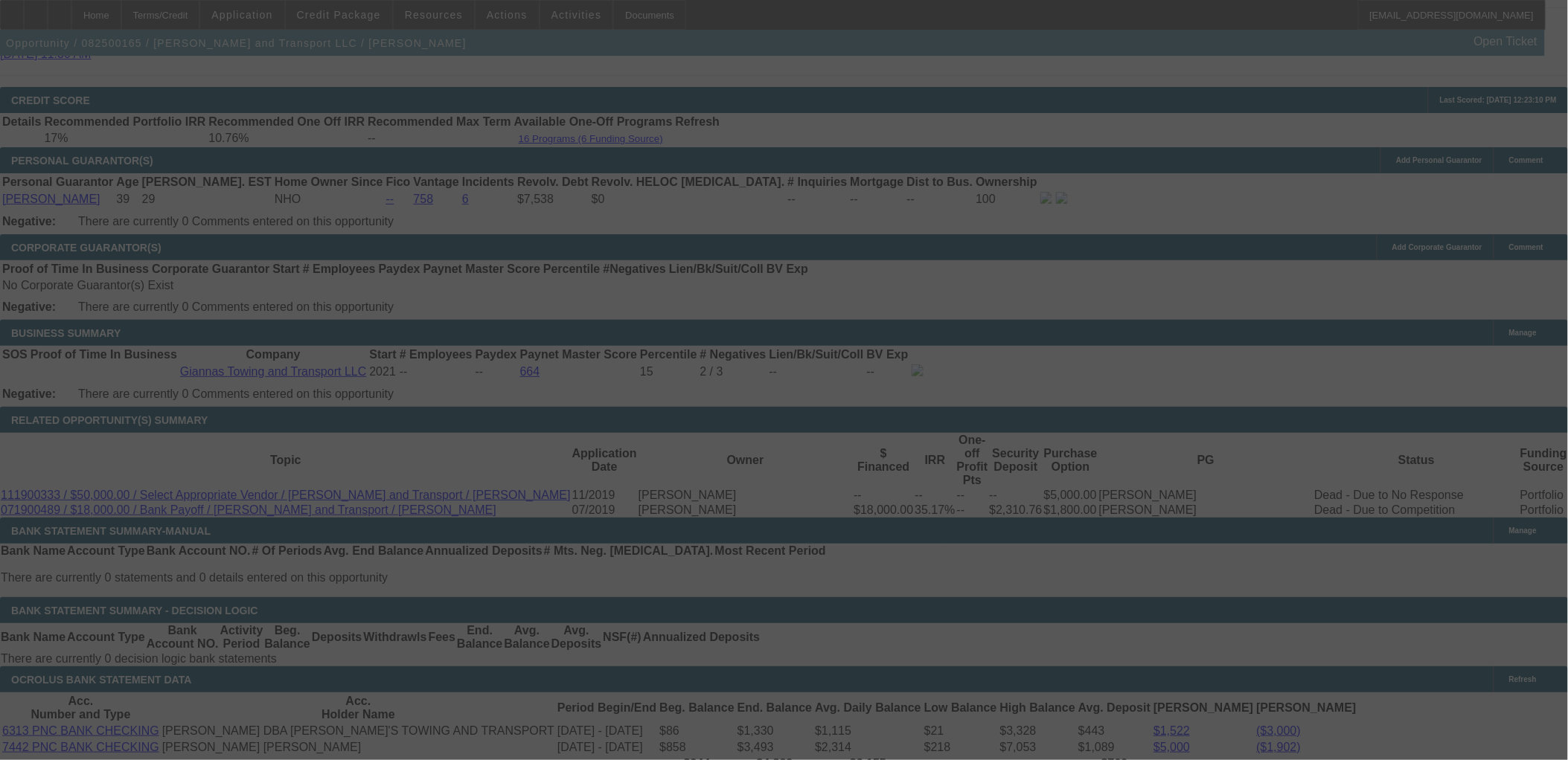
select select "0"
select select "0.1"
select select "4"
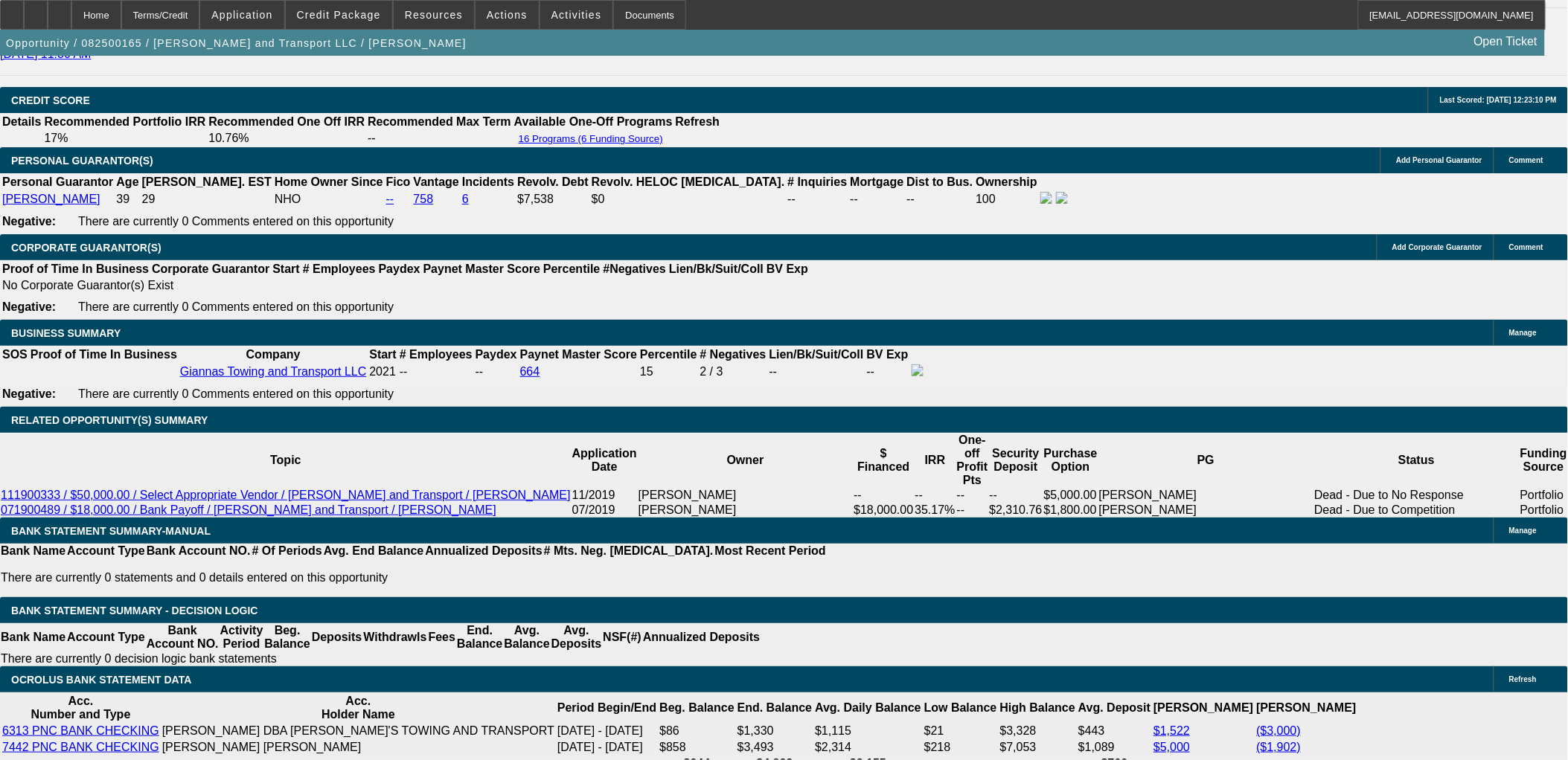
type input "3158.82"
type input "UNKNOWN"
type input "14.8"
type input "$3,158.82"
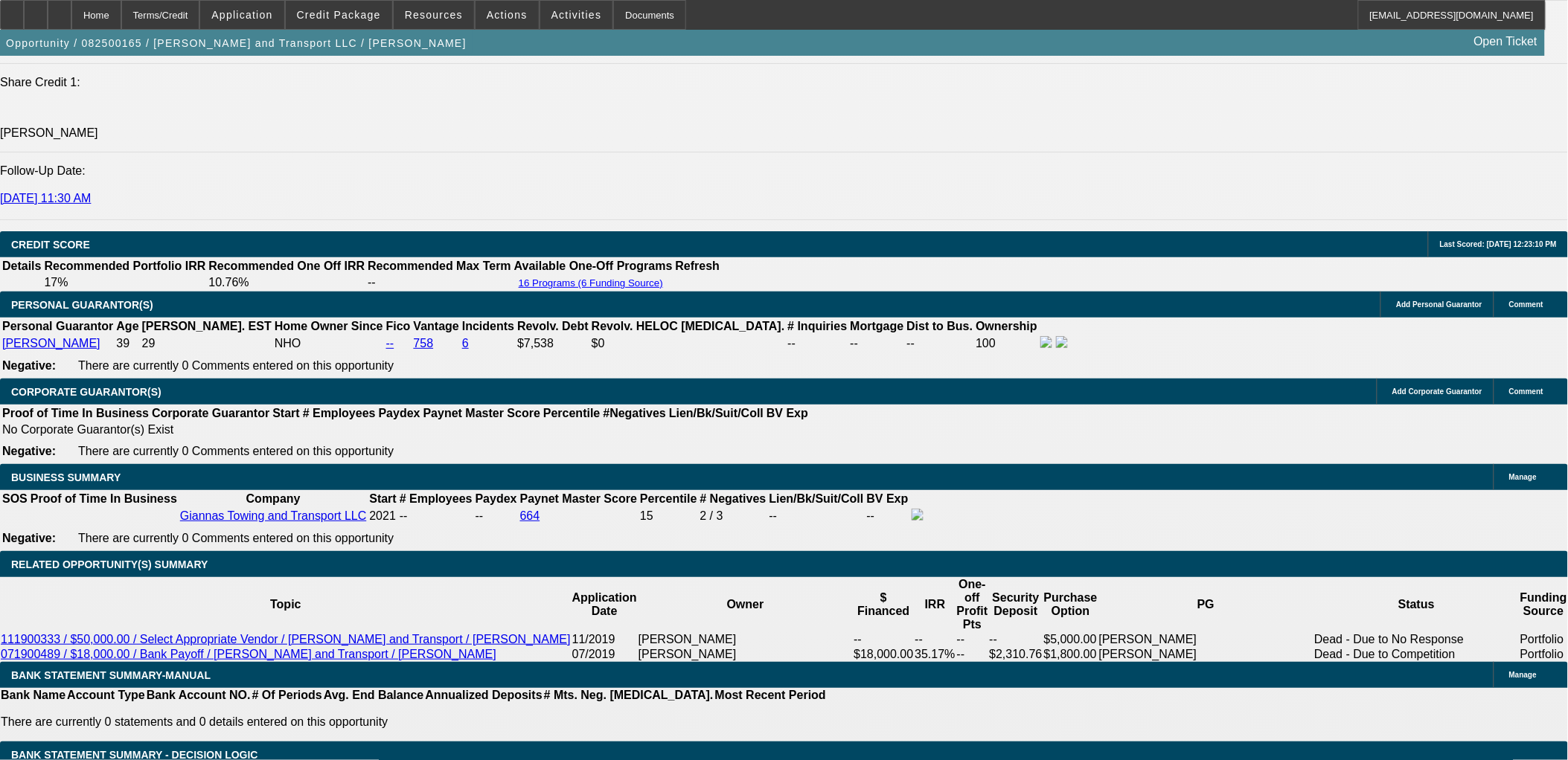
scroll to position [1984, 0]
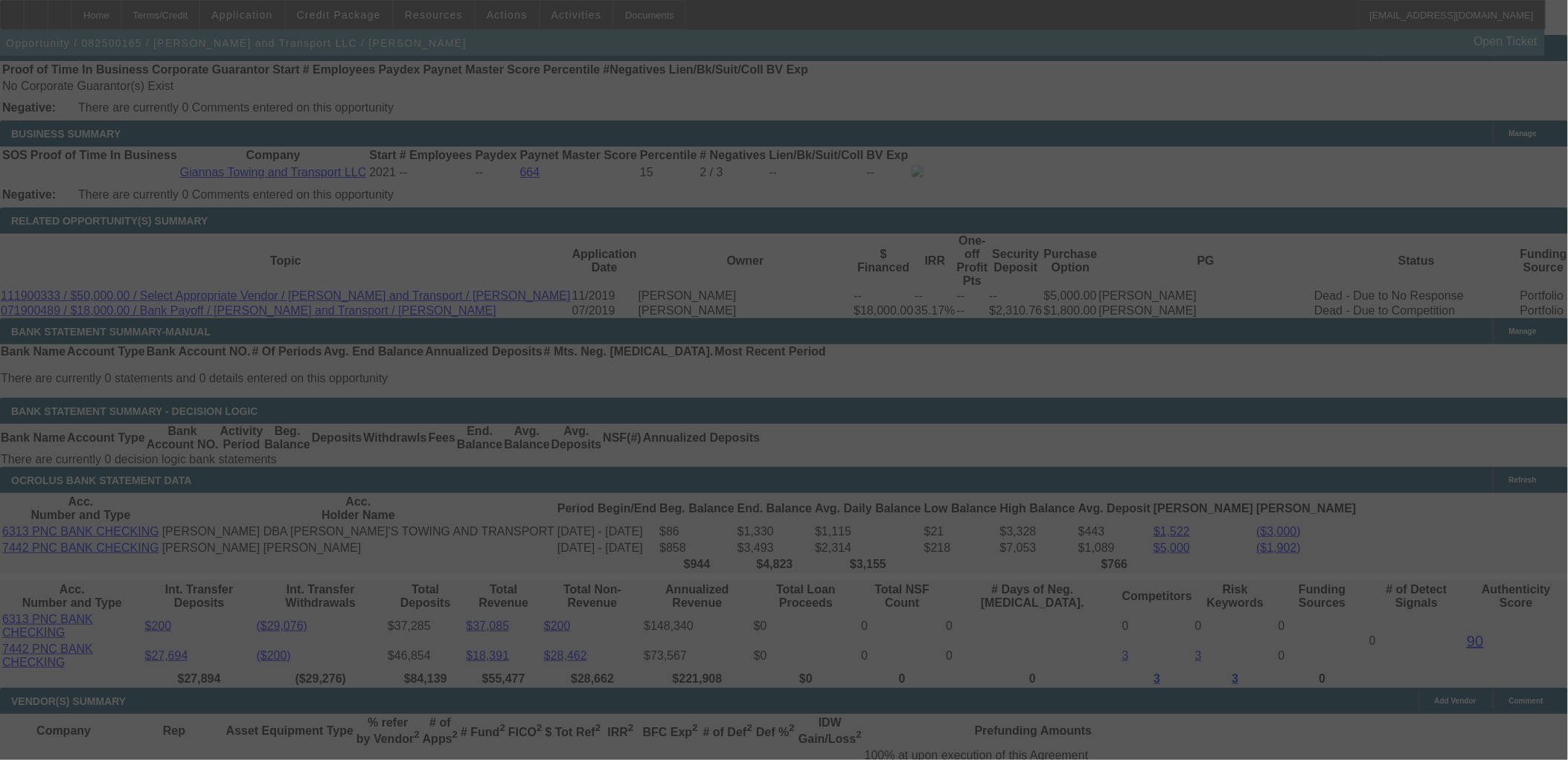
select select "0"
select select "0.1"
select select "4"
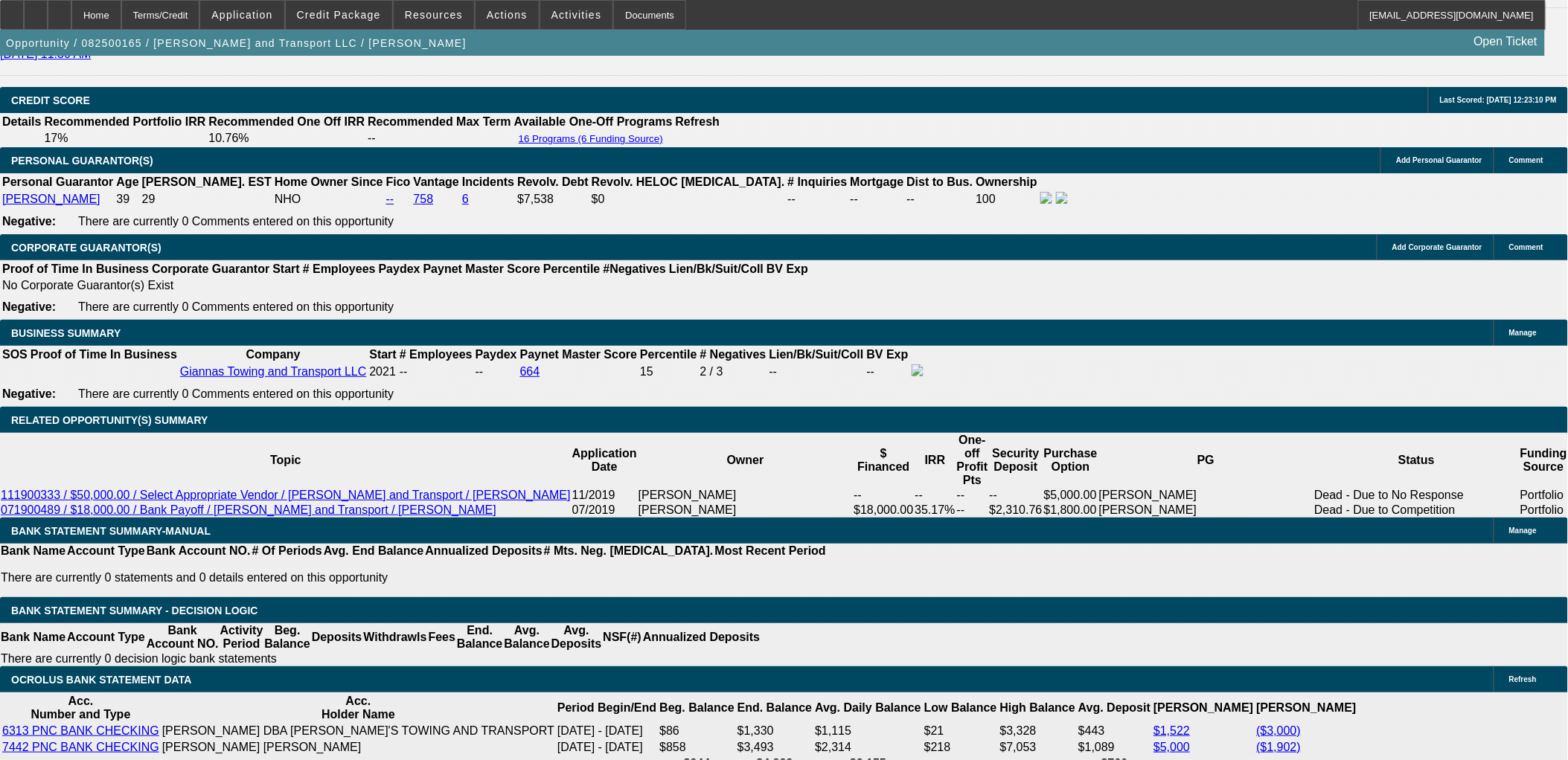
scroll to position [1488, 0]
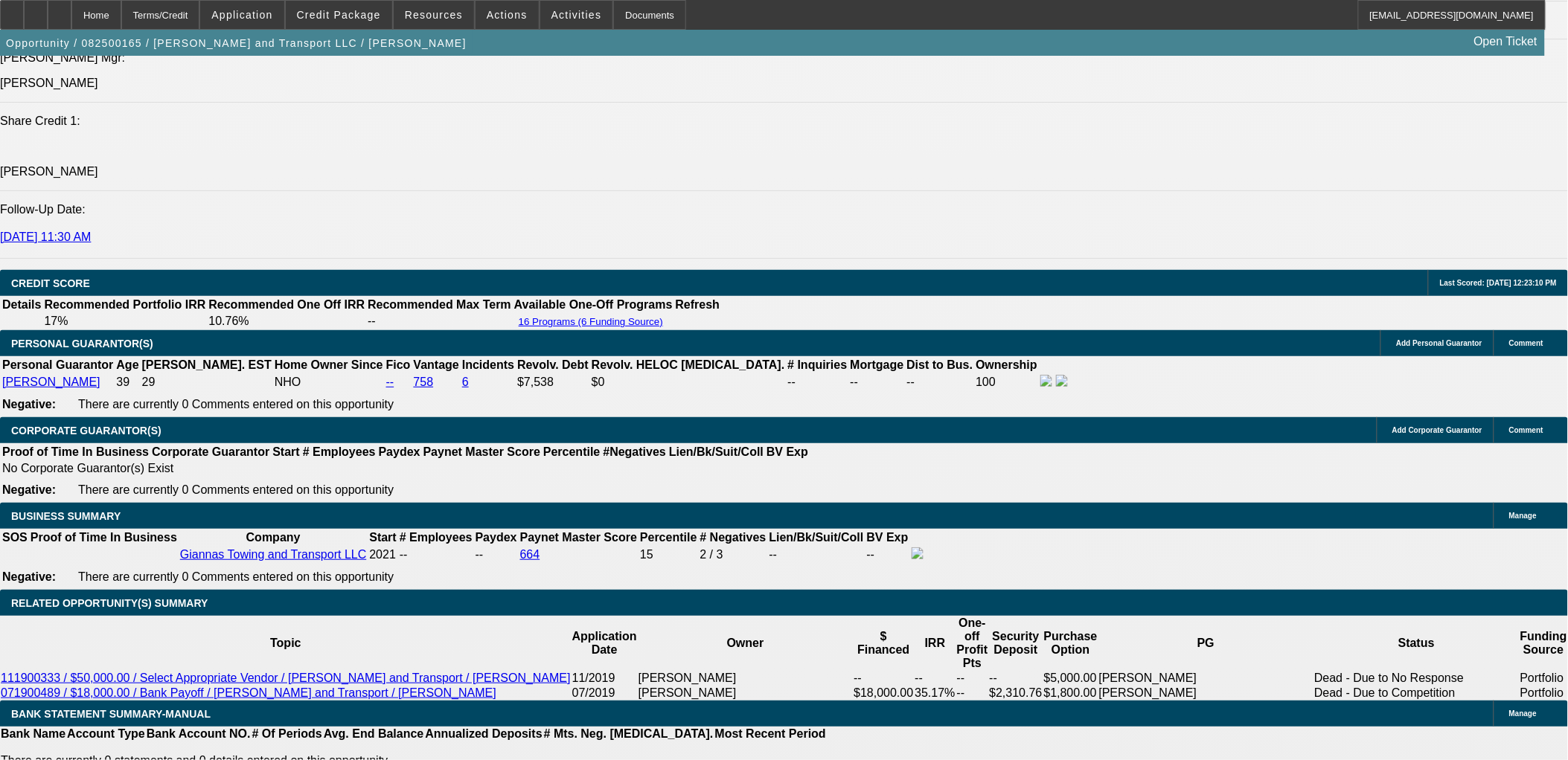
scroll to position [2148, 0]
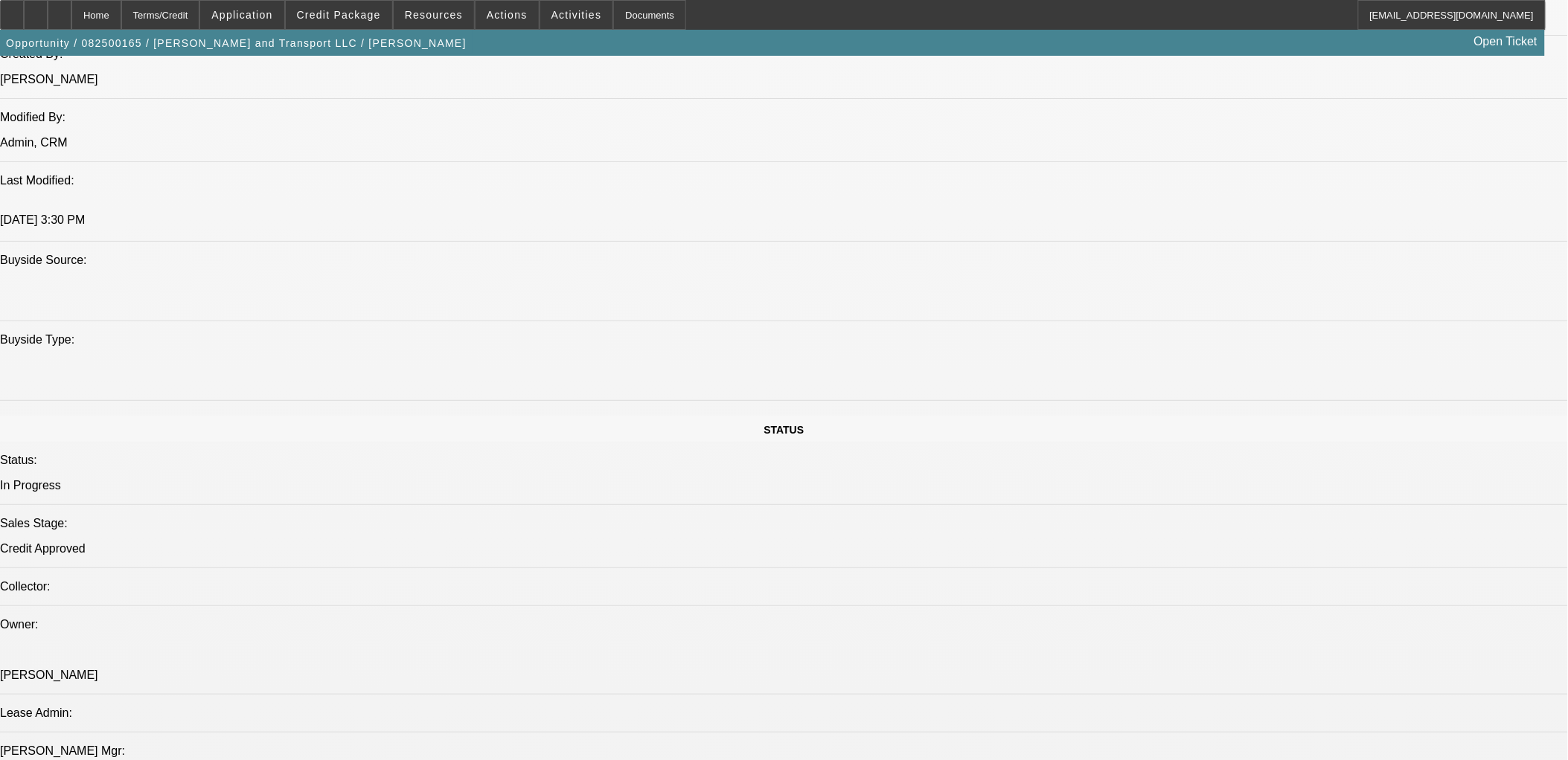
drag, startPoint x: 189, startPoint y: 209, endPoint x: 220, endPoint y: 189, distance: 36.9
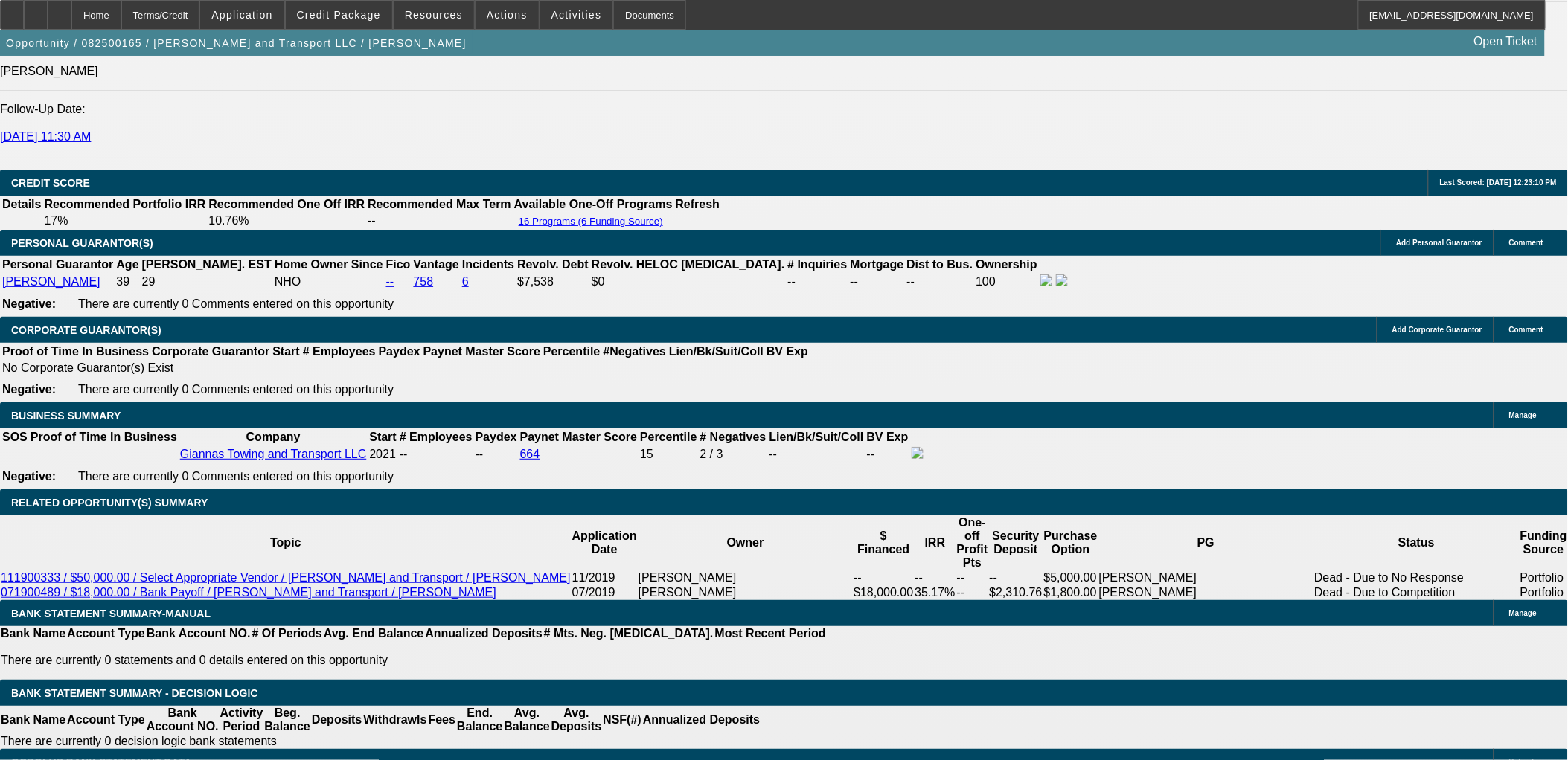
drag, startPoint x: 220, startPoint y: 189, endPoint x: 142, endPoint y: 188, distance: 78.0
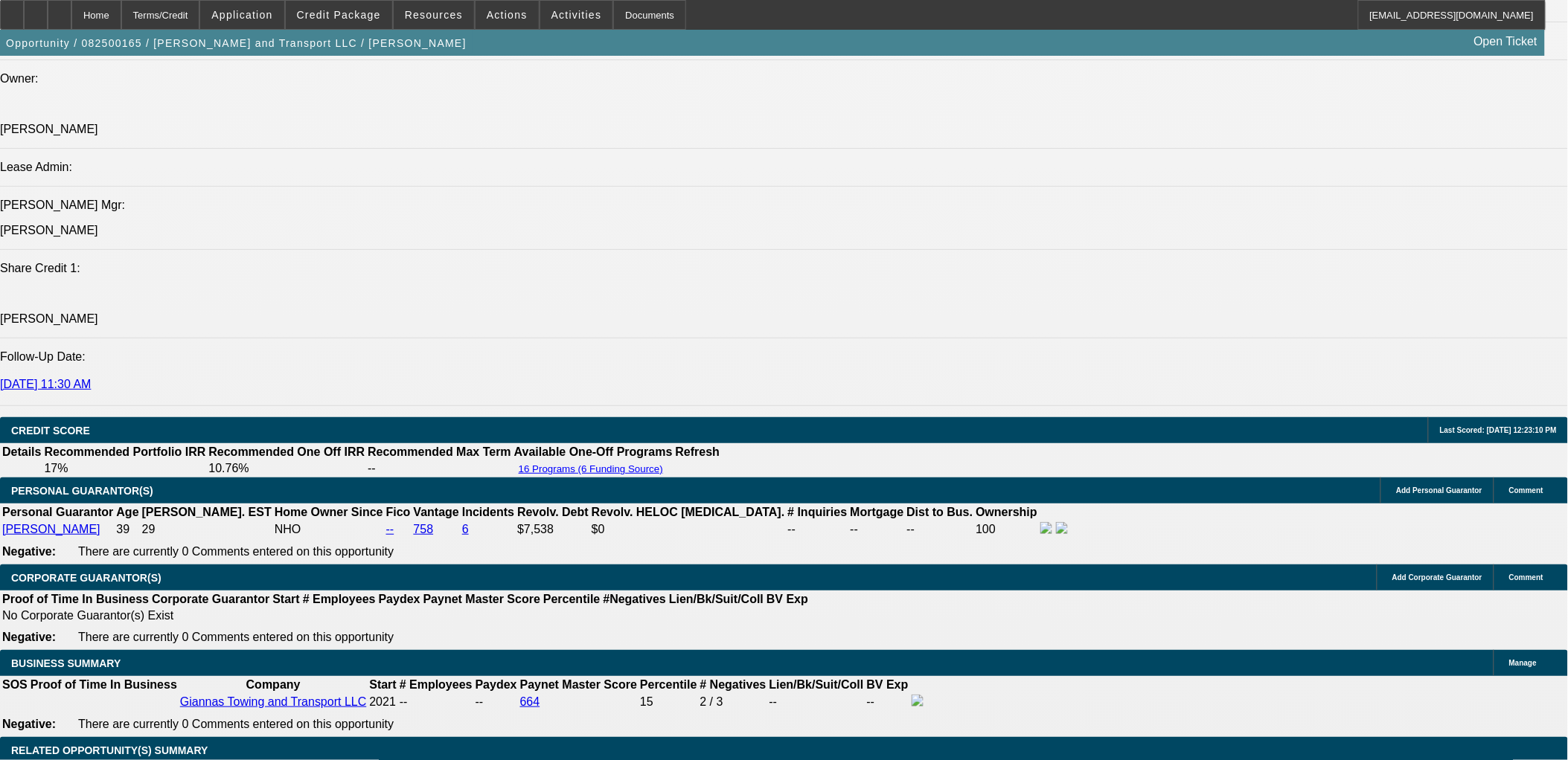
scroll to position [2148, 0]
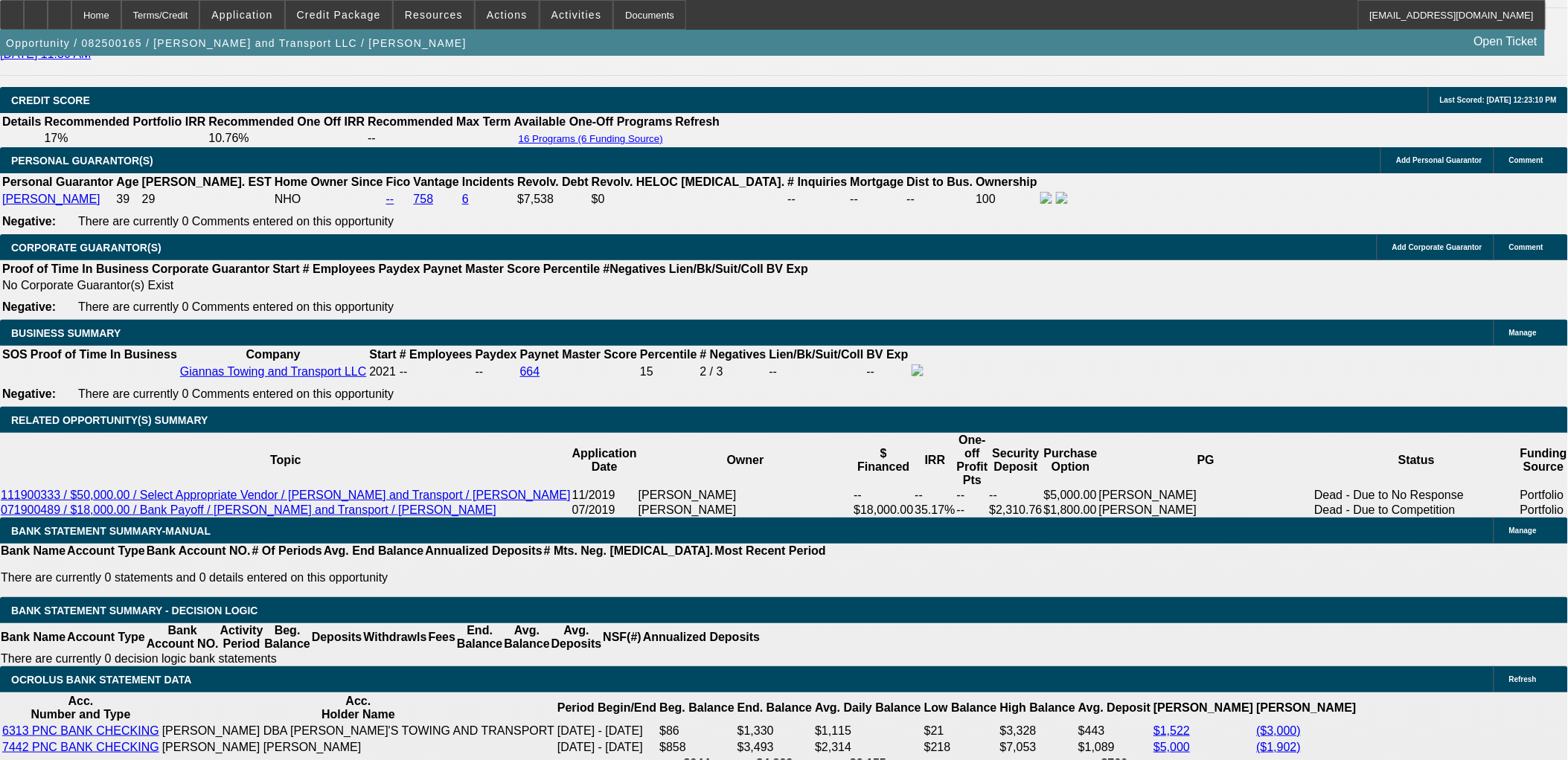
drag, startPoint x: 82, startPoint y: 716, endPoint x: 16, endPoint y: 514, distance: 212.5
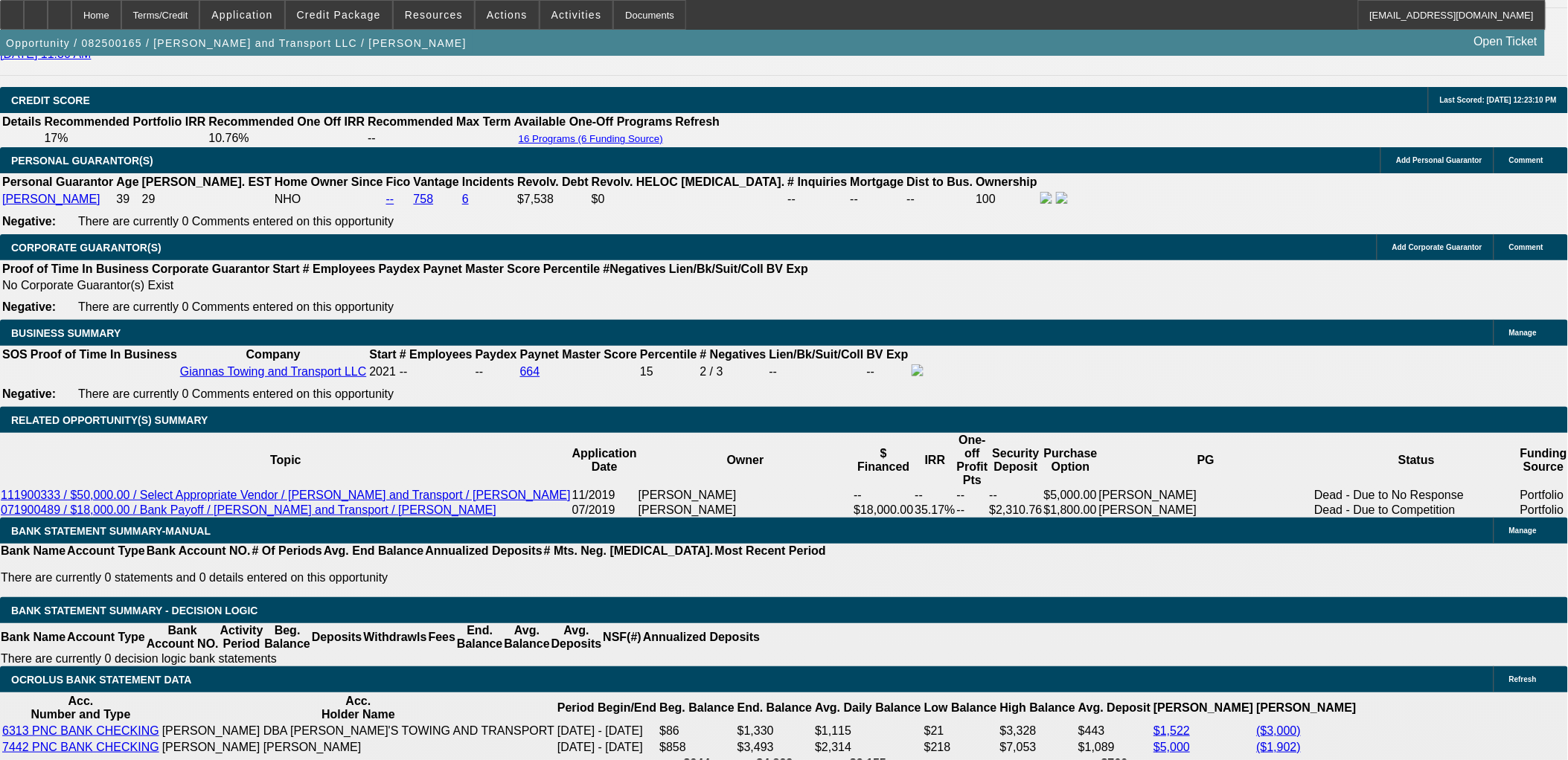
drag, startPoint x: 16, startPoint y: 509, endPoint x: 196, endPoint y: 722, distance: 278.9
drag, startPoint x: 196, startPoint y: 722, endPoint x: 134, endPoint y: 715, distance: 62.4
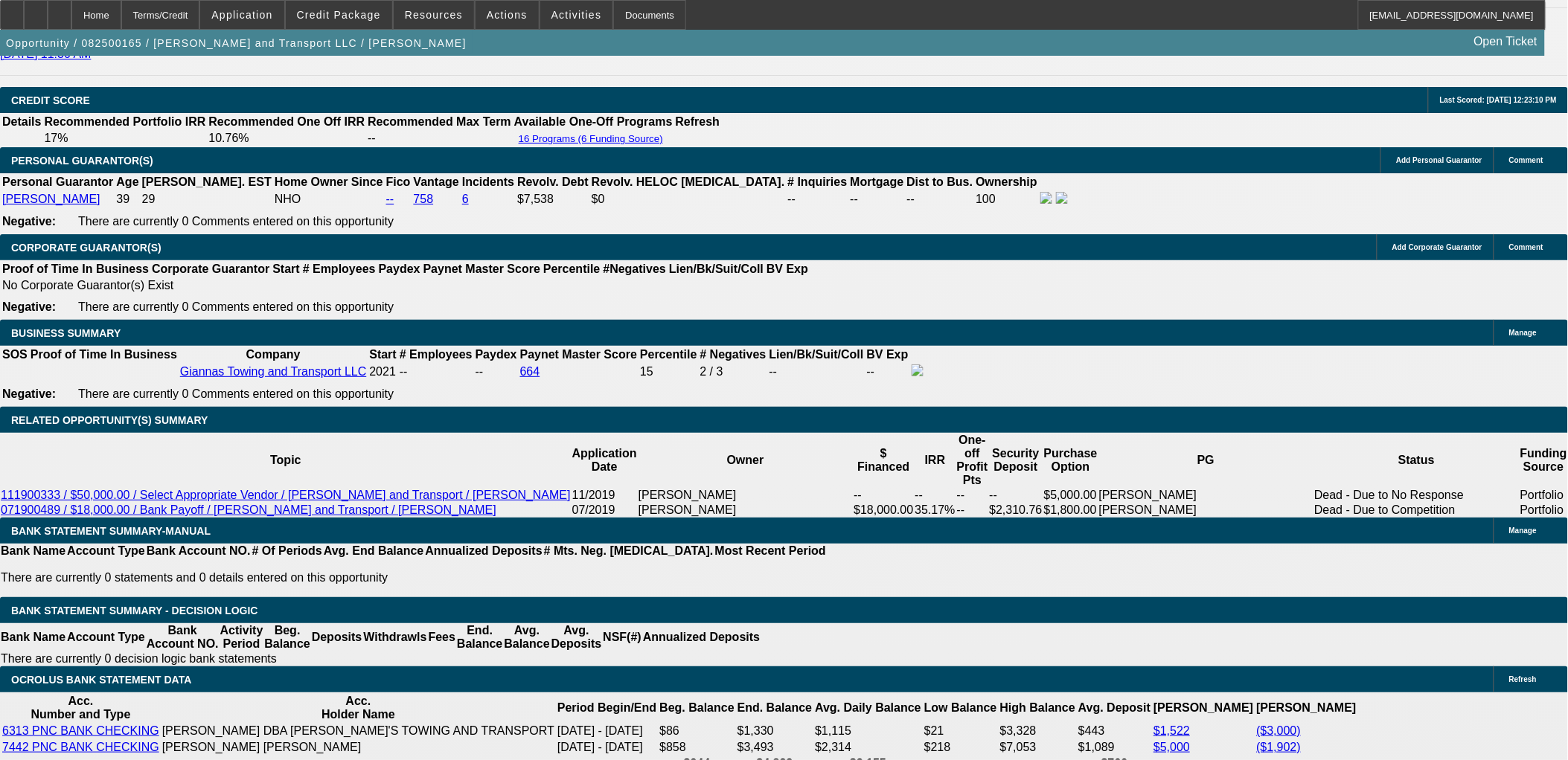
drag, startPoint x: 126, startPoint y: 720, endPoint x: 14, endPoint y: 515, distance: 233.6
drag, startPoint x: 15, startPoint y: 510, endPoint x: 102, endPoint y: 711, distance: 219.0
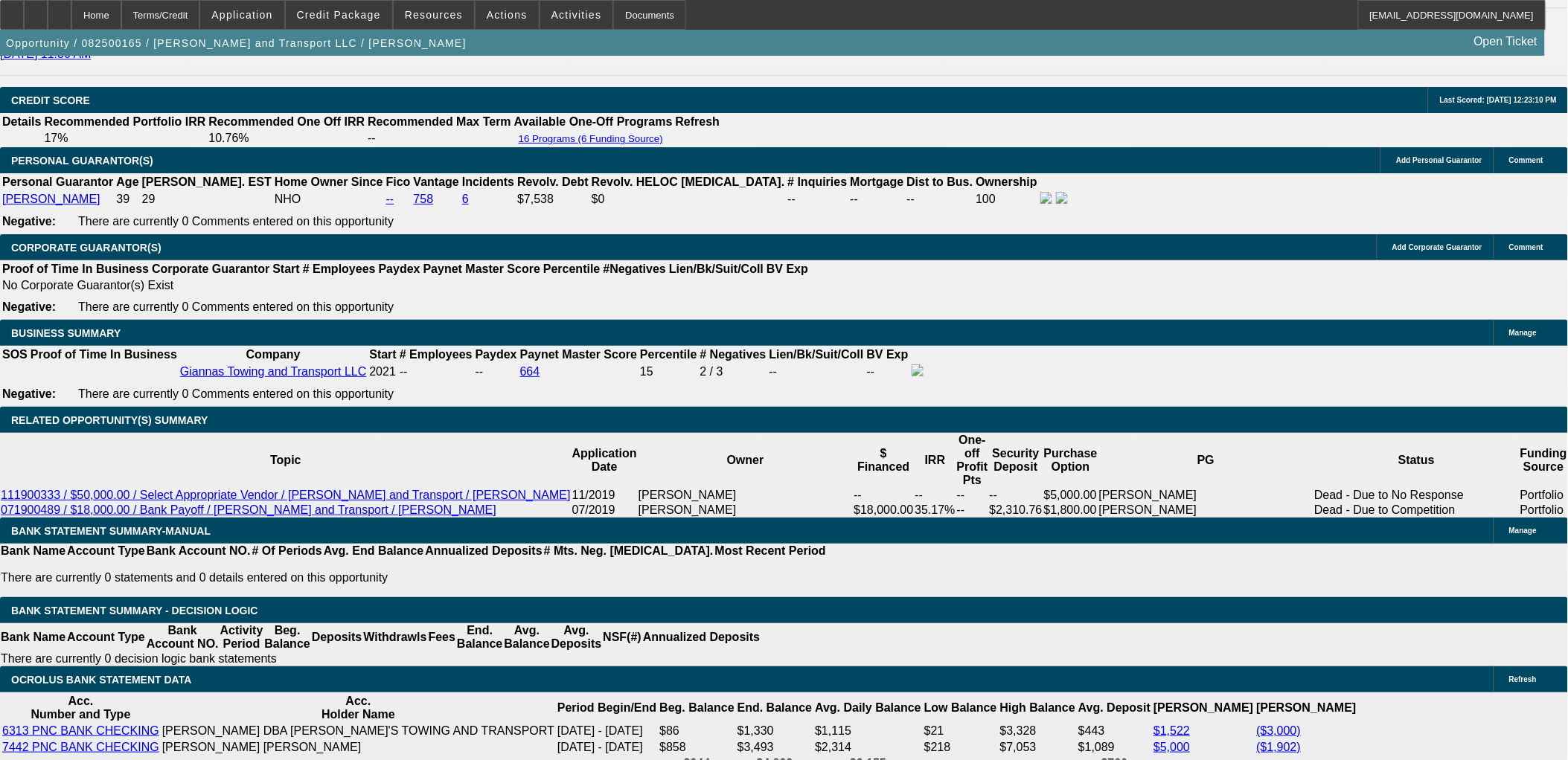
drag, startPoint x: 102, startPoint y: 711, endPoint x: 110, endPoint y: 709, distance: 8.2
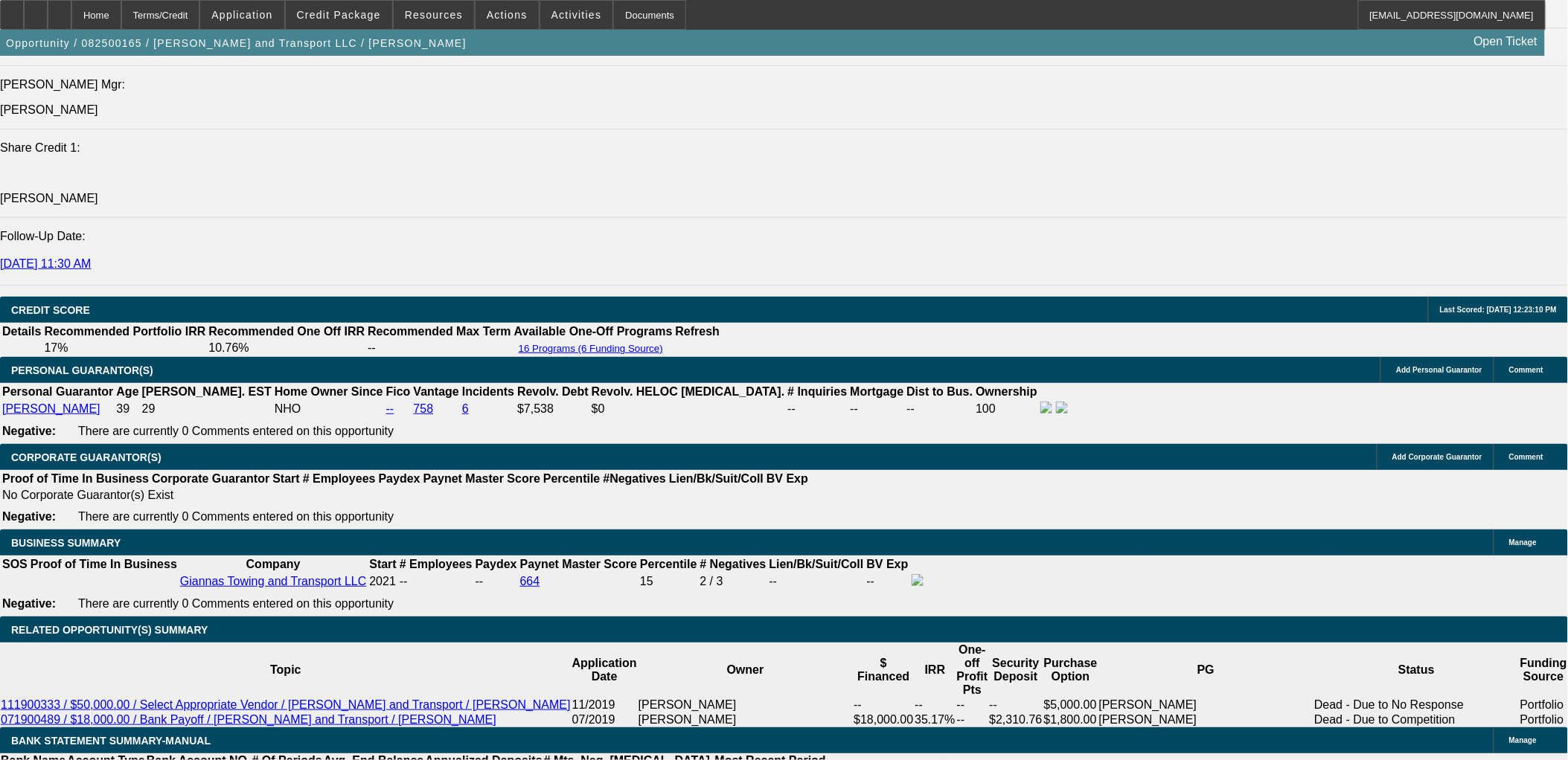
scroll to position [2066, 0]
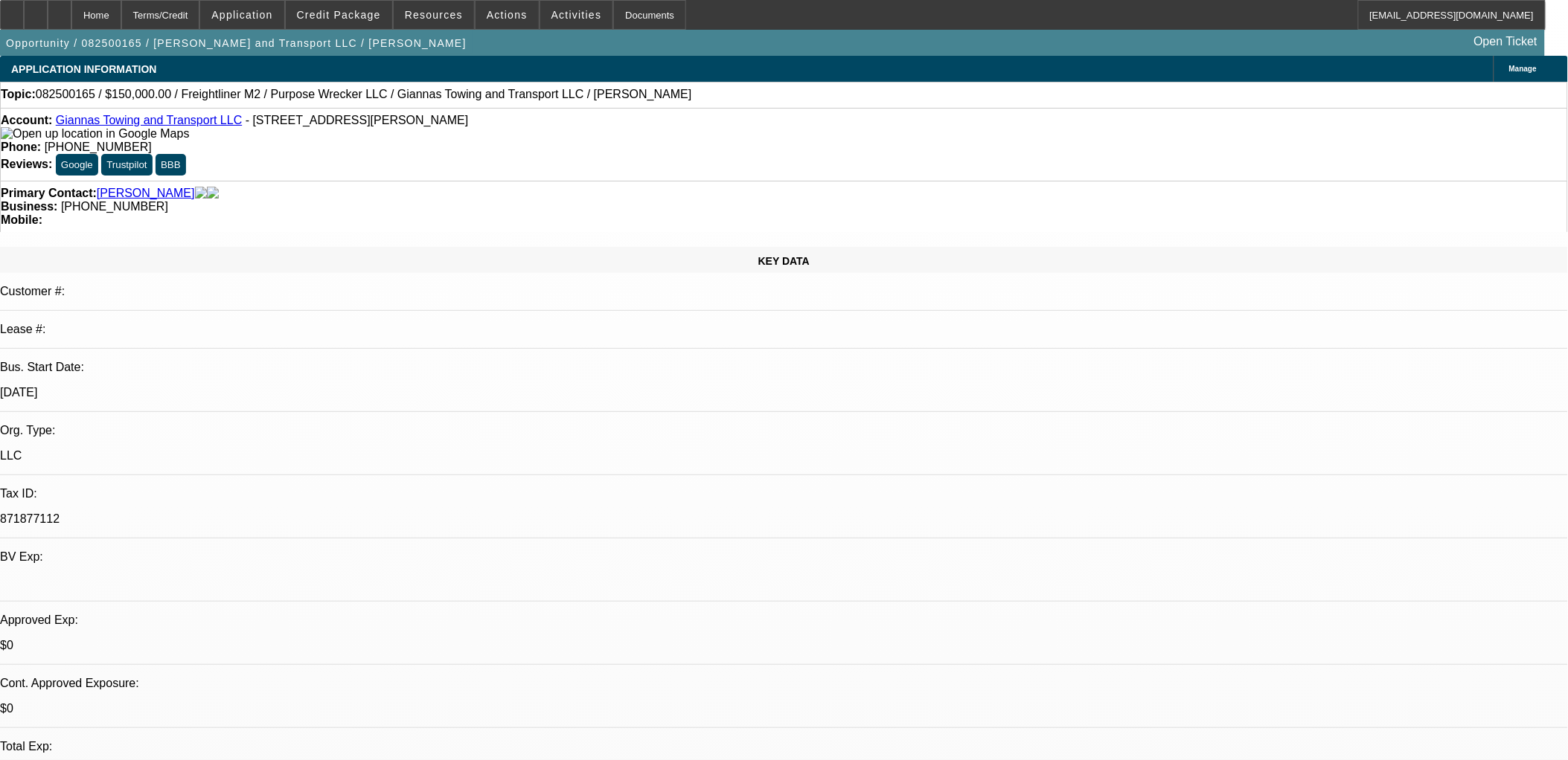
scroll to position [1538, 0]
drag, startPoint x: 1163, startPoint y: 249, endPoint x: 556, endPoint y: 367, distance: 618.4
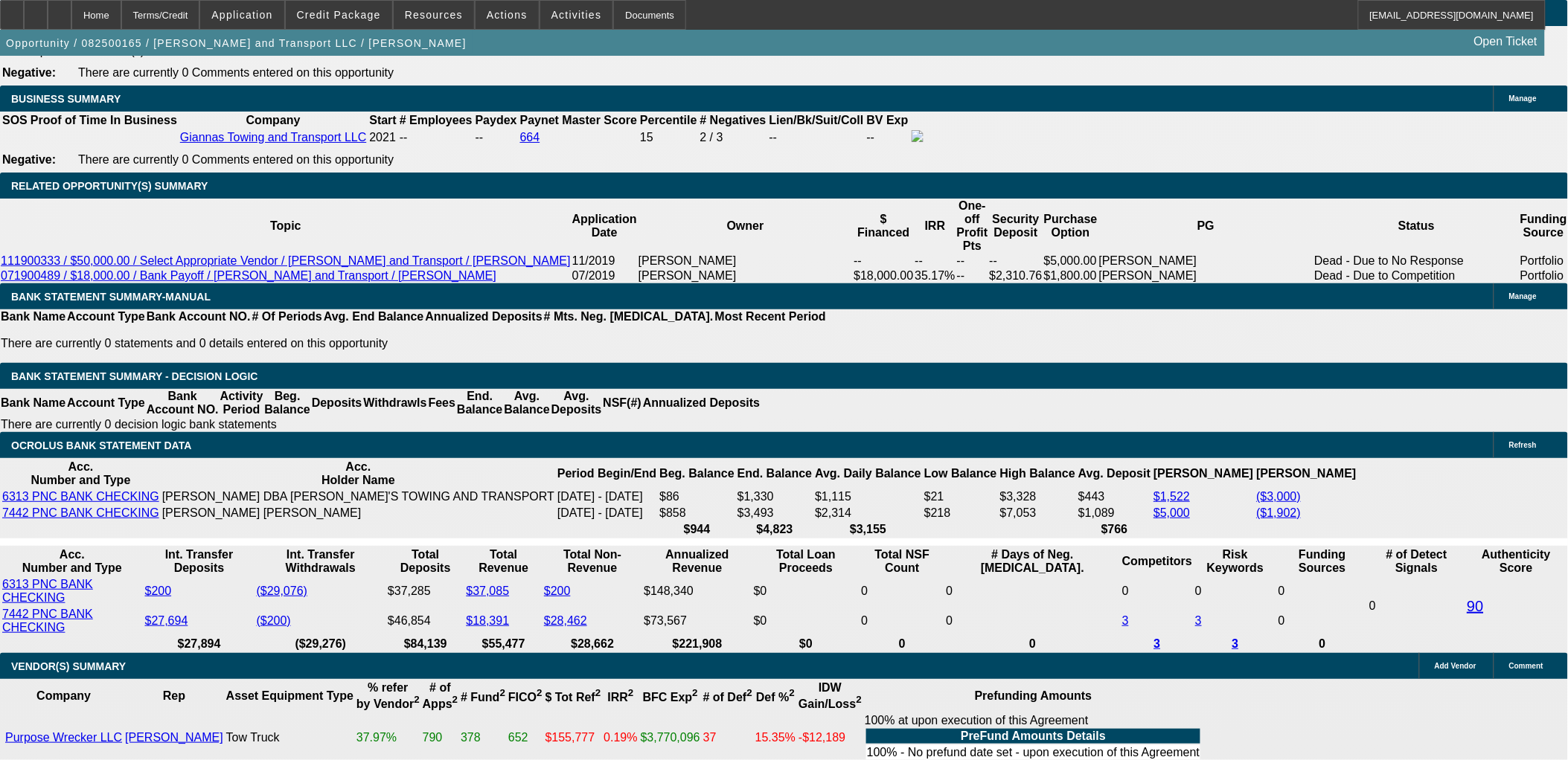
scroll to position [2232, 0]
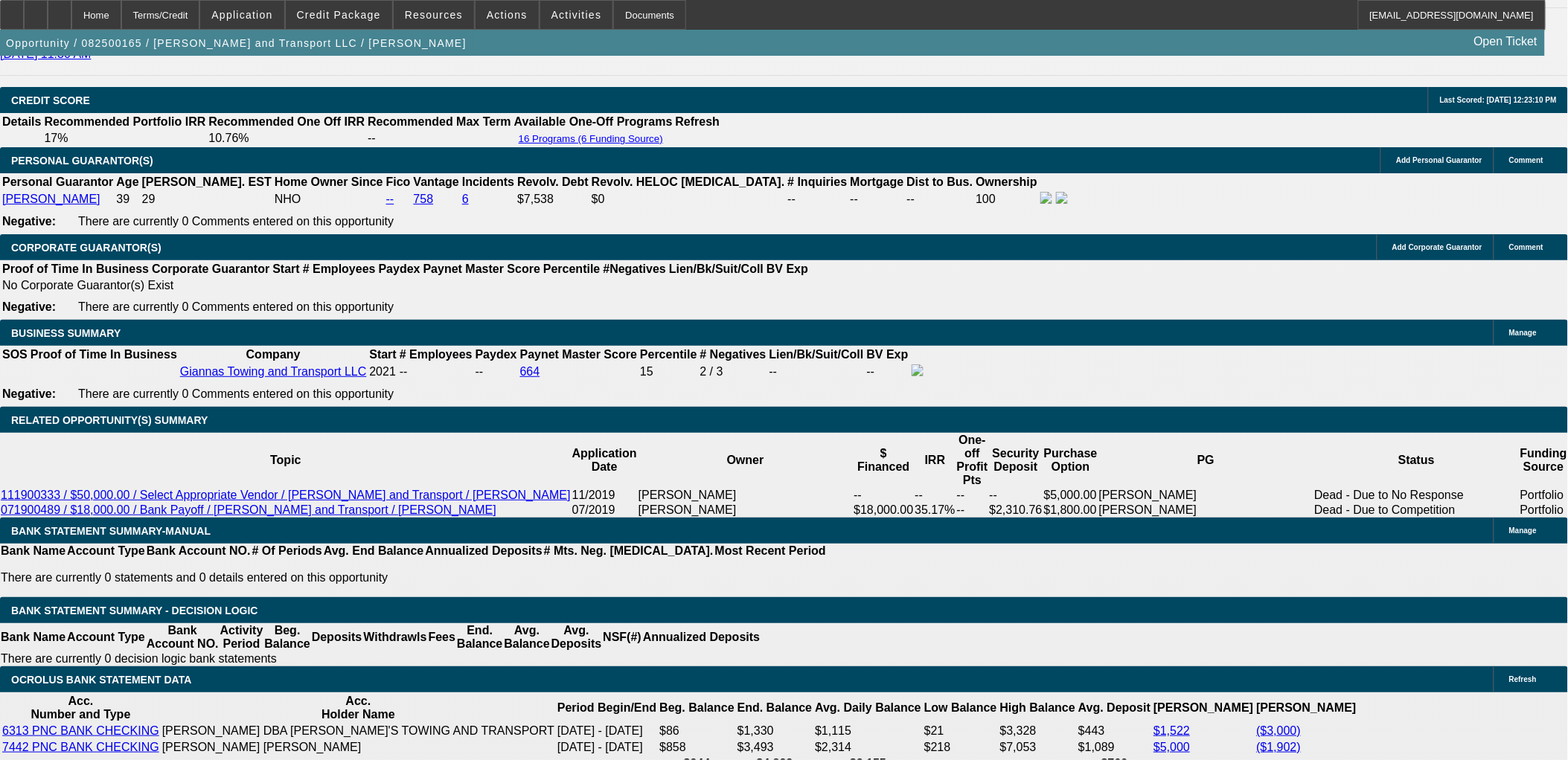
scroll to position [0, 0]
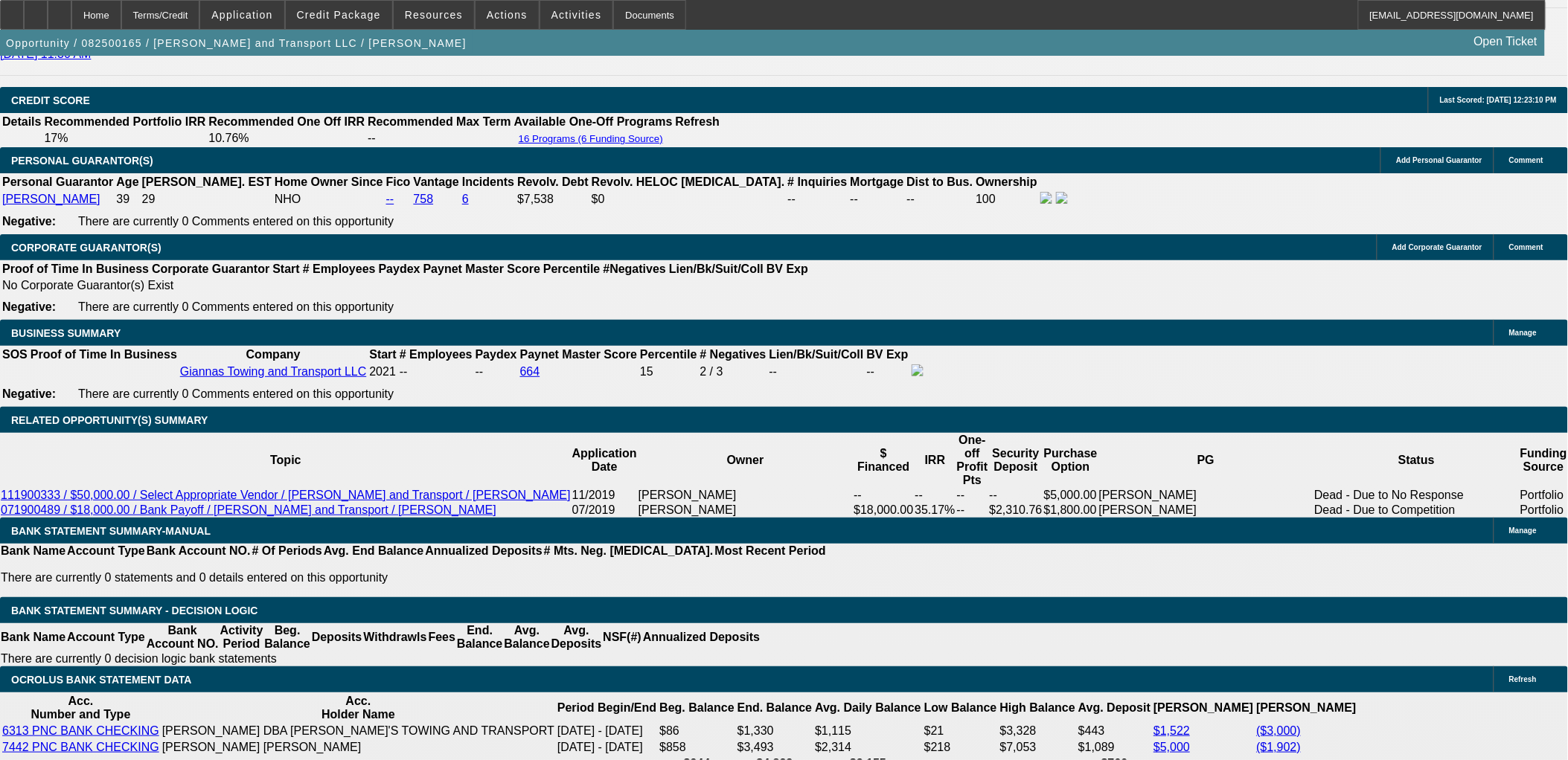
drag, startPoint x: 271, startPoint y: 465, endPoint x: 294, endPoint y: 468, distance: 23.2
type input "3150"
type input "UNKNOWN"
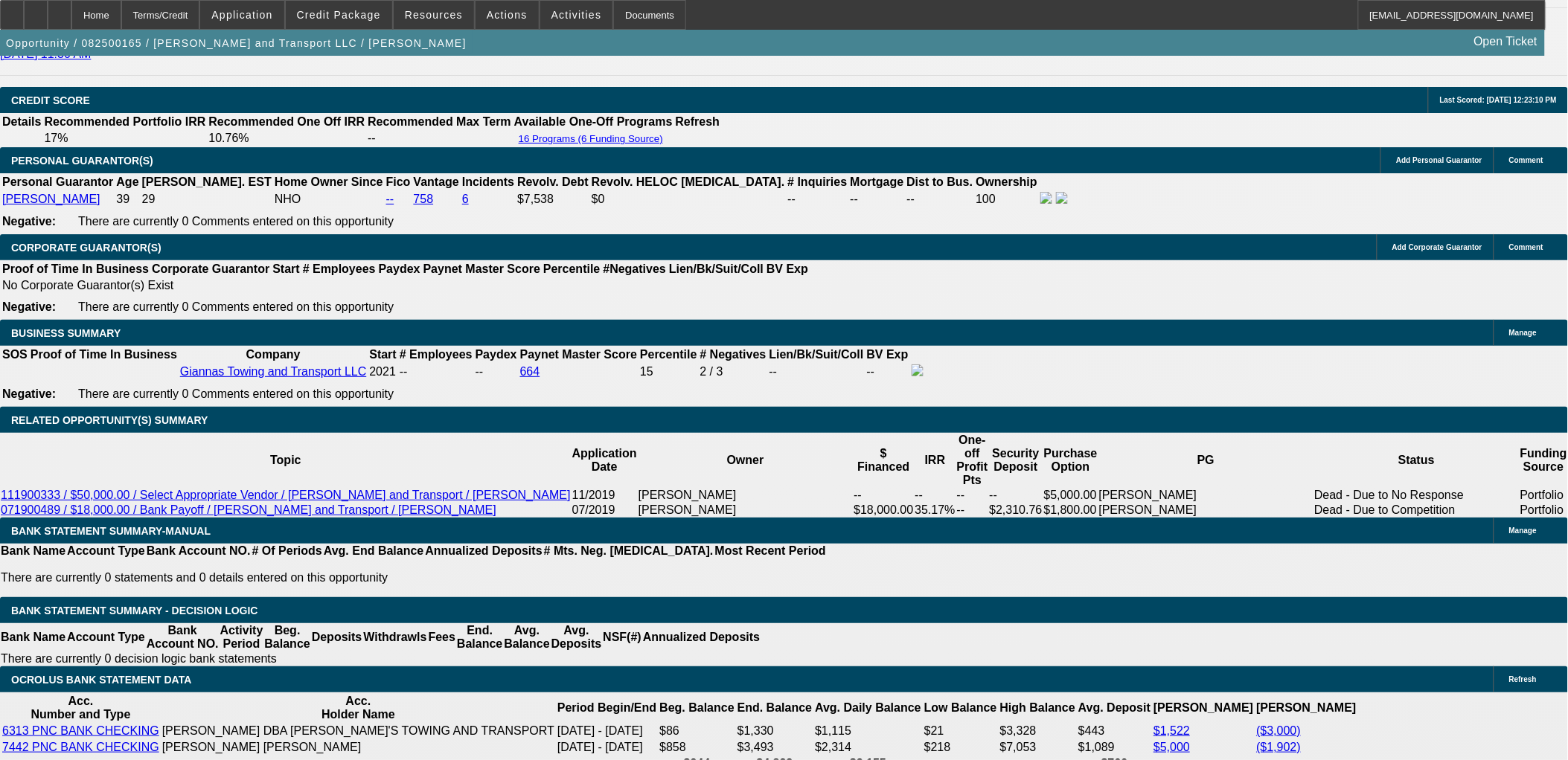
type input "14.7"
type input "$3,150.00"
drag, startPoint x: 297, startPoint y: 269, endPoint x: 279, endPoint y: 261, distance: 19.7
drag, startPoint x: 279, startPoint y: 261, endPoint x: 248, endPoint y: 77, distance: 186.6
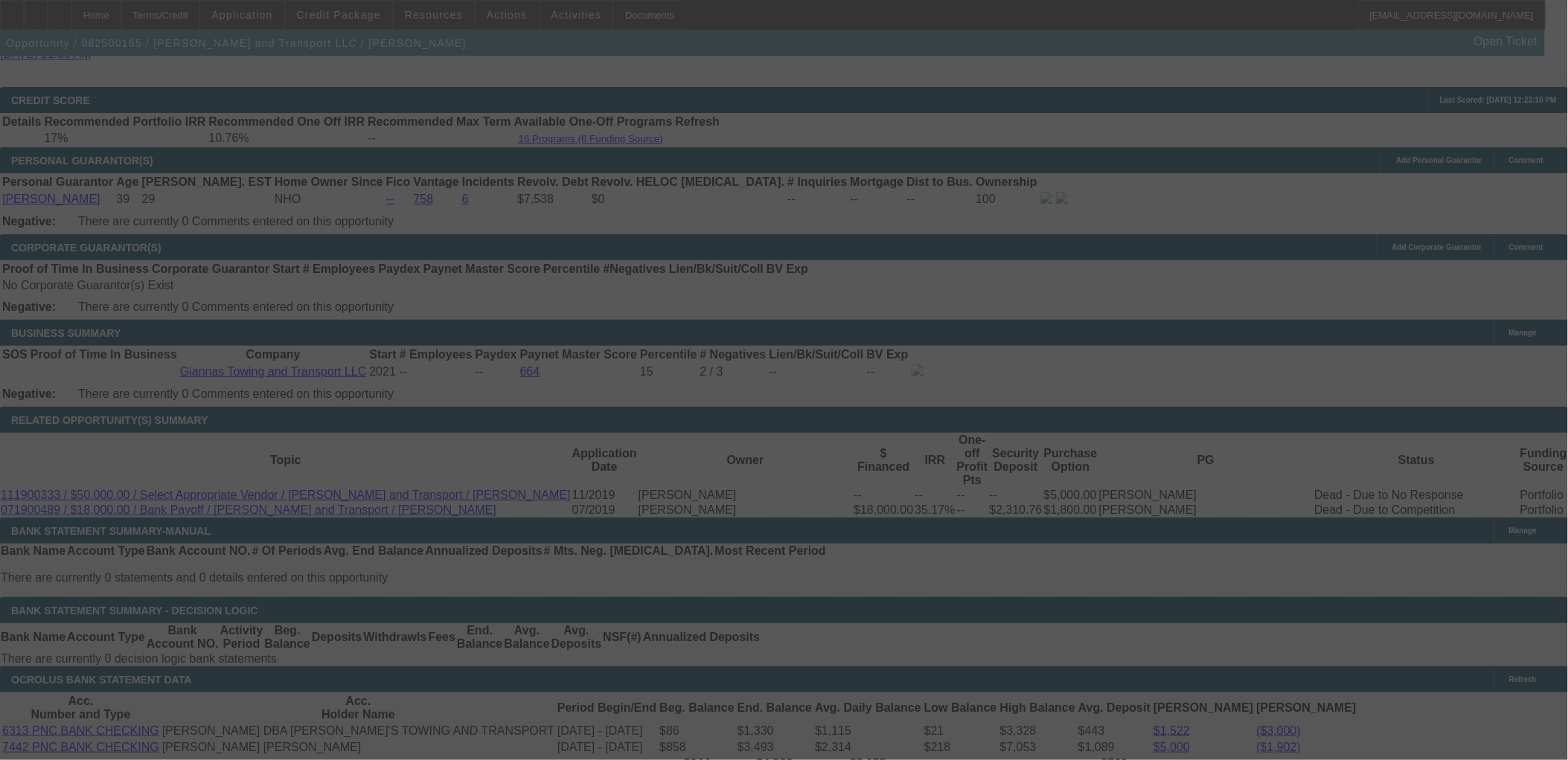
select select "0"
select select "0.1"
select select "4"
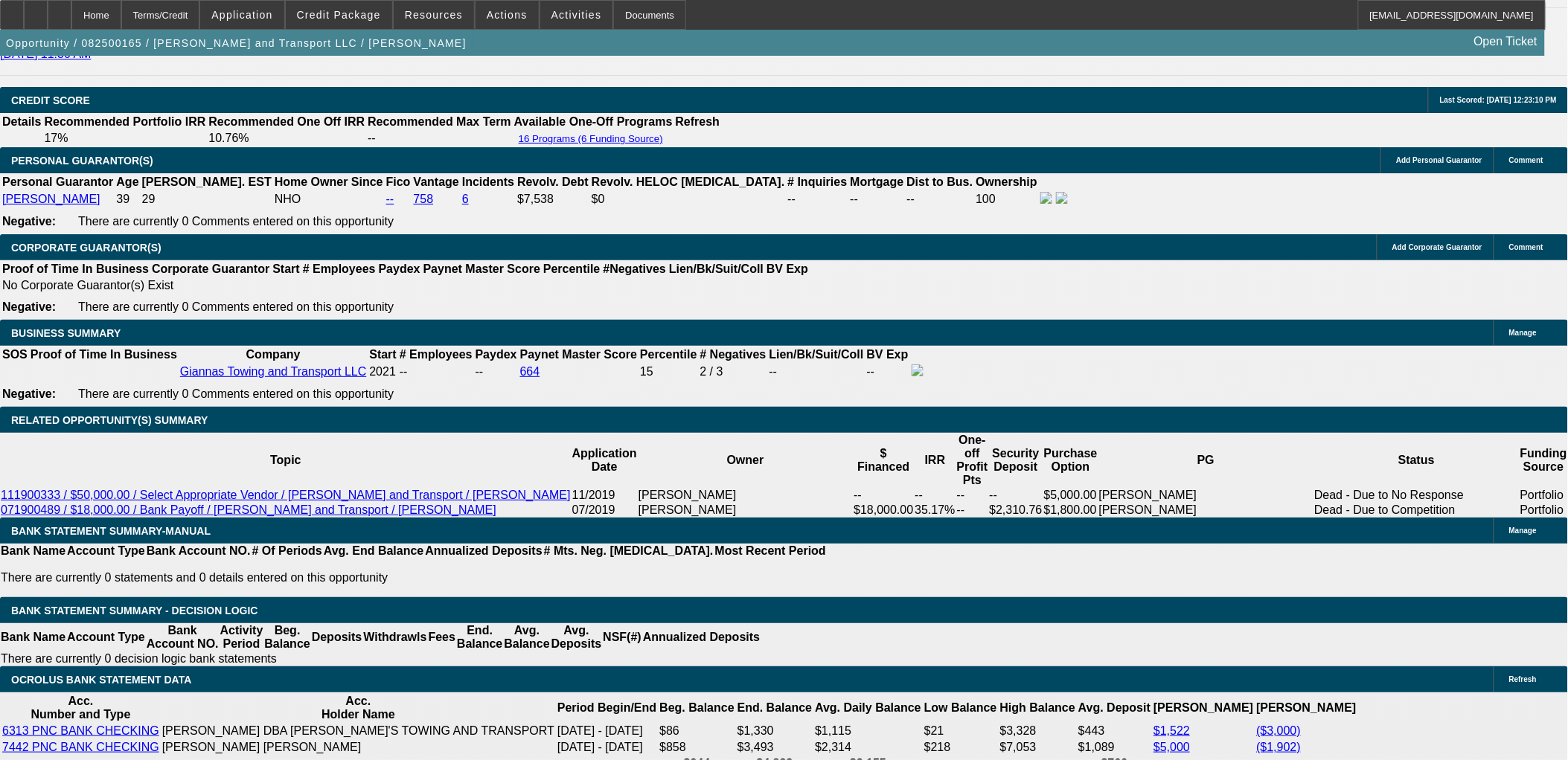
drag, startPoint x: 117, startPoint y: 447, endPoint x: 18, endPoint y: 203, distance: 263.3
drag, startPoint x: 18, startPoint y: 202, endPoint x: 162, endPoint y: 449, distance: 285.9
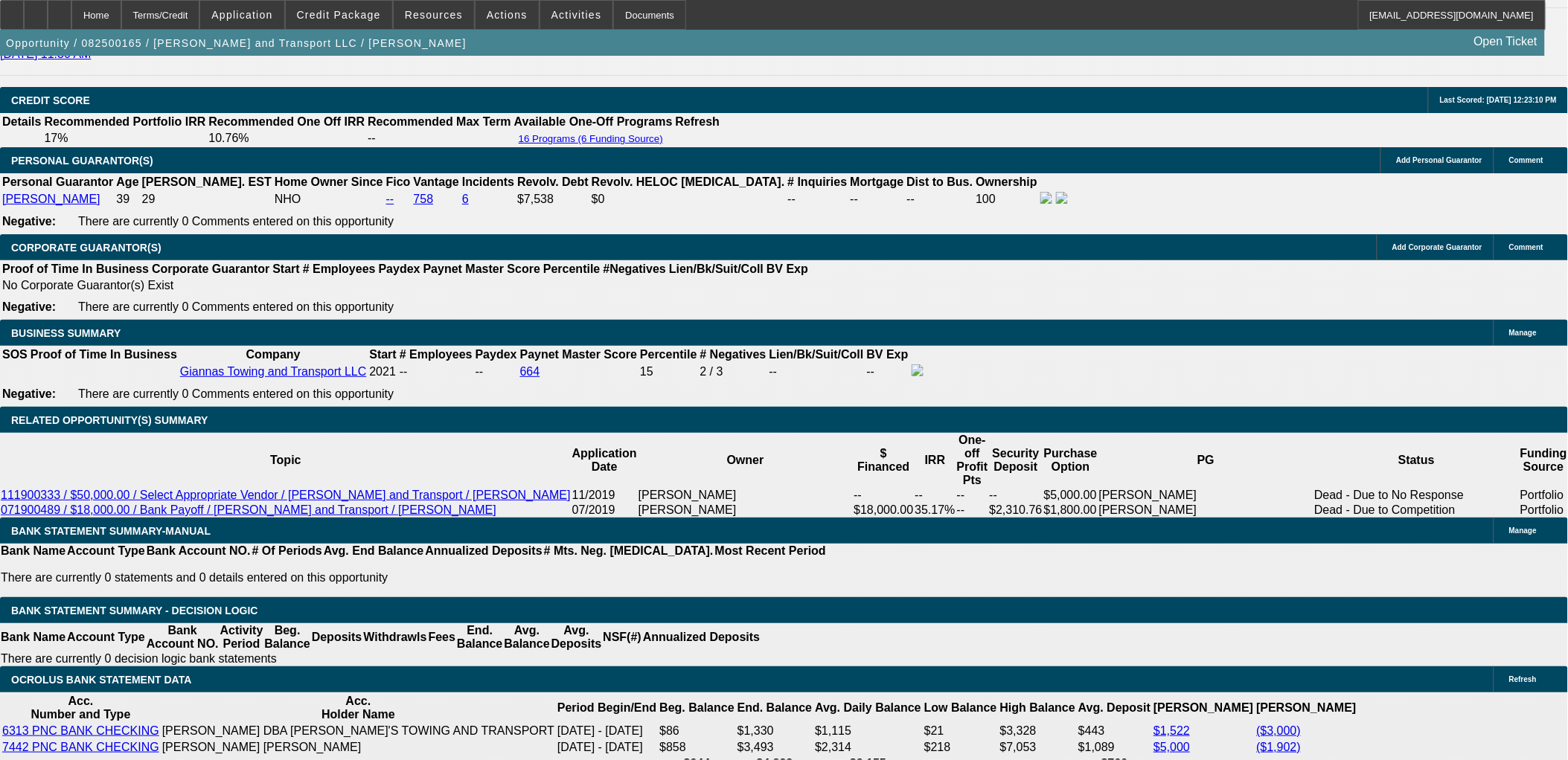
drag, startPoint x: 144, startPoint y: 406, endPoint x: 33, endPoint y: 181, distance: 250.9
drag, startPoint x: 33, startPoint y: 181, endPoint x: 21, endPoint y: 179, distance: 12.2
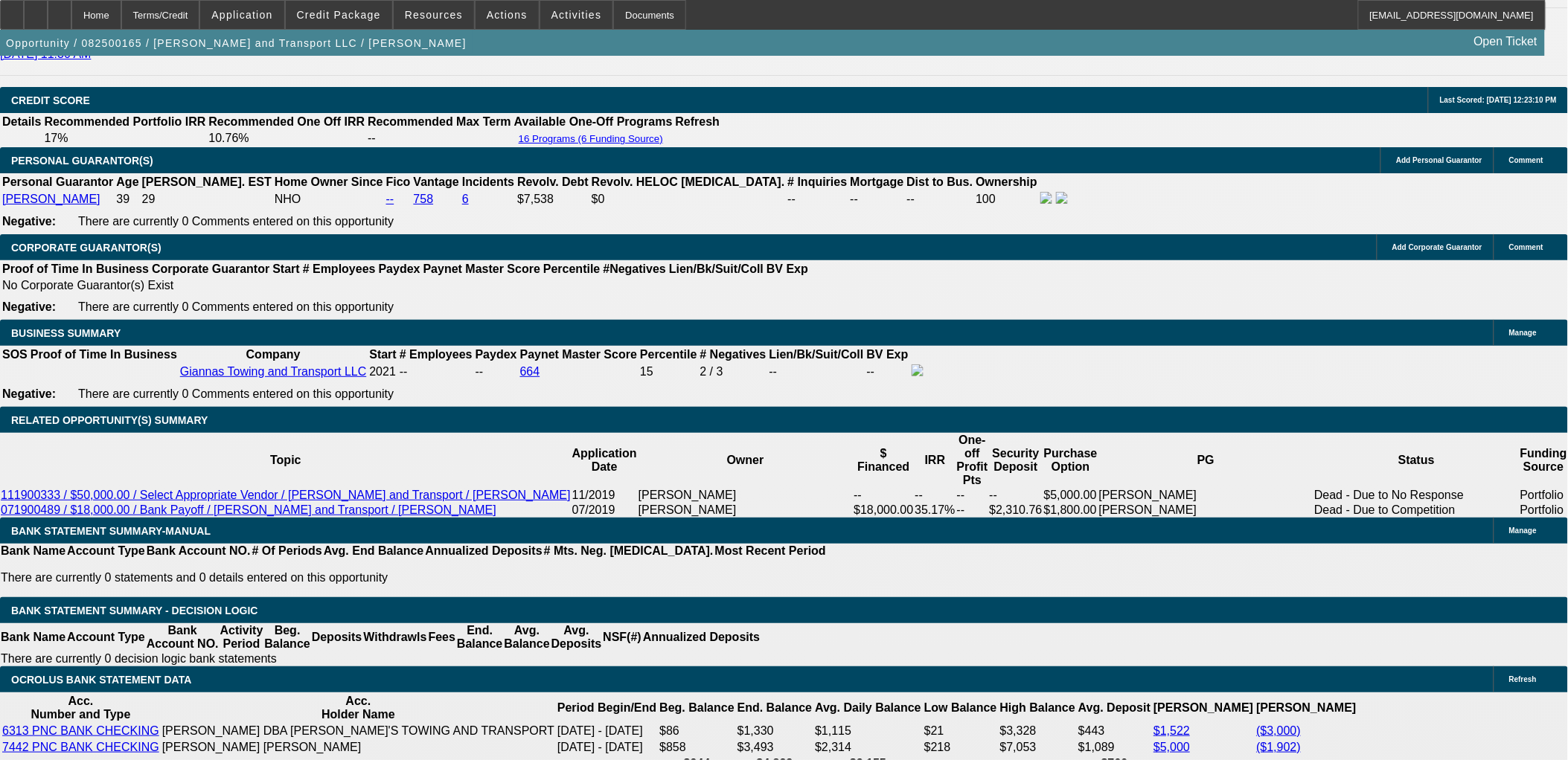
drag, startPoint x: 17, startPoint y: 180, endPoint x: 183, endPoint y: 456, distance: 322.1
drag, startPoint x: 183, startPoint y: 456, endPoint x: 38, endPoint y: 177, distance: 314.4
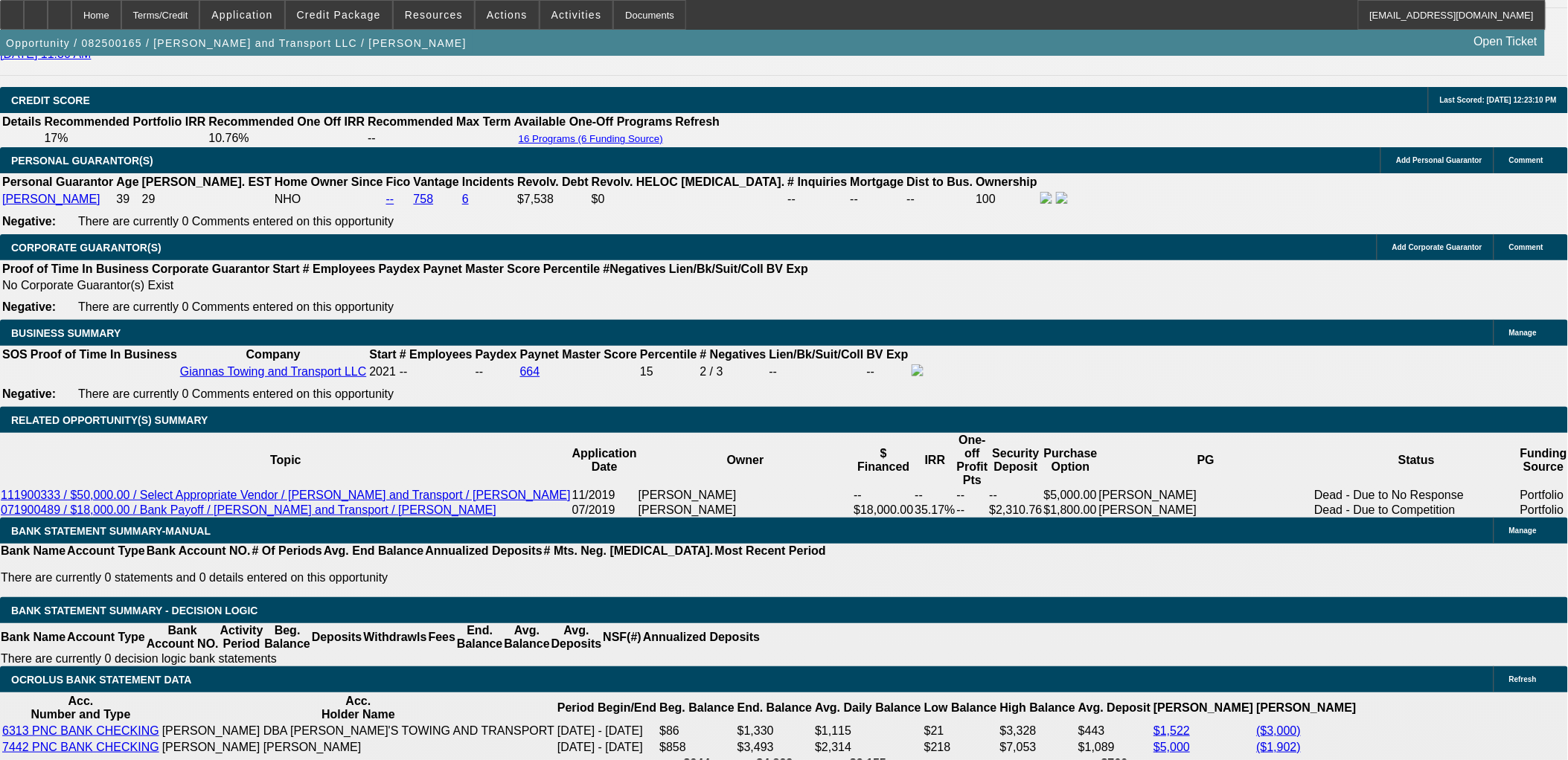
drag, startPoint x: 36, startPoint y: 175, endPoint x: 15, endPoint y: 176, distance: 21.0
drag, startPoint x: 113, startPoint y: 313, endPoint x: 124, endPoint y: 356, distance: 44.4
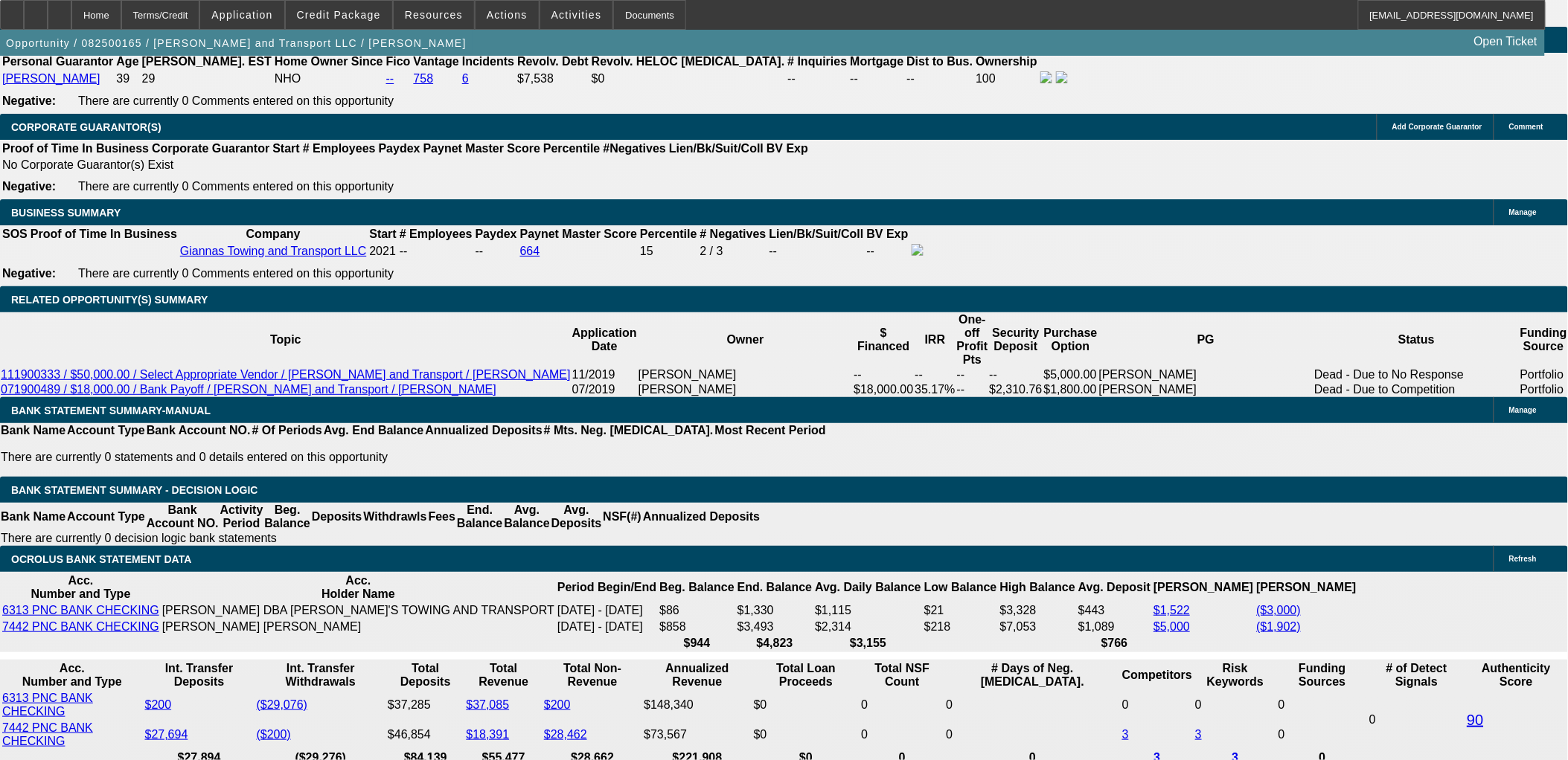
scroll to position [2148, 0]
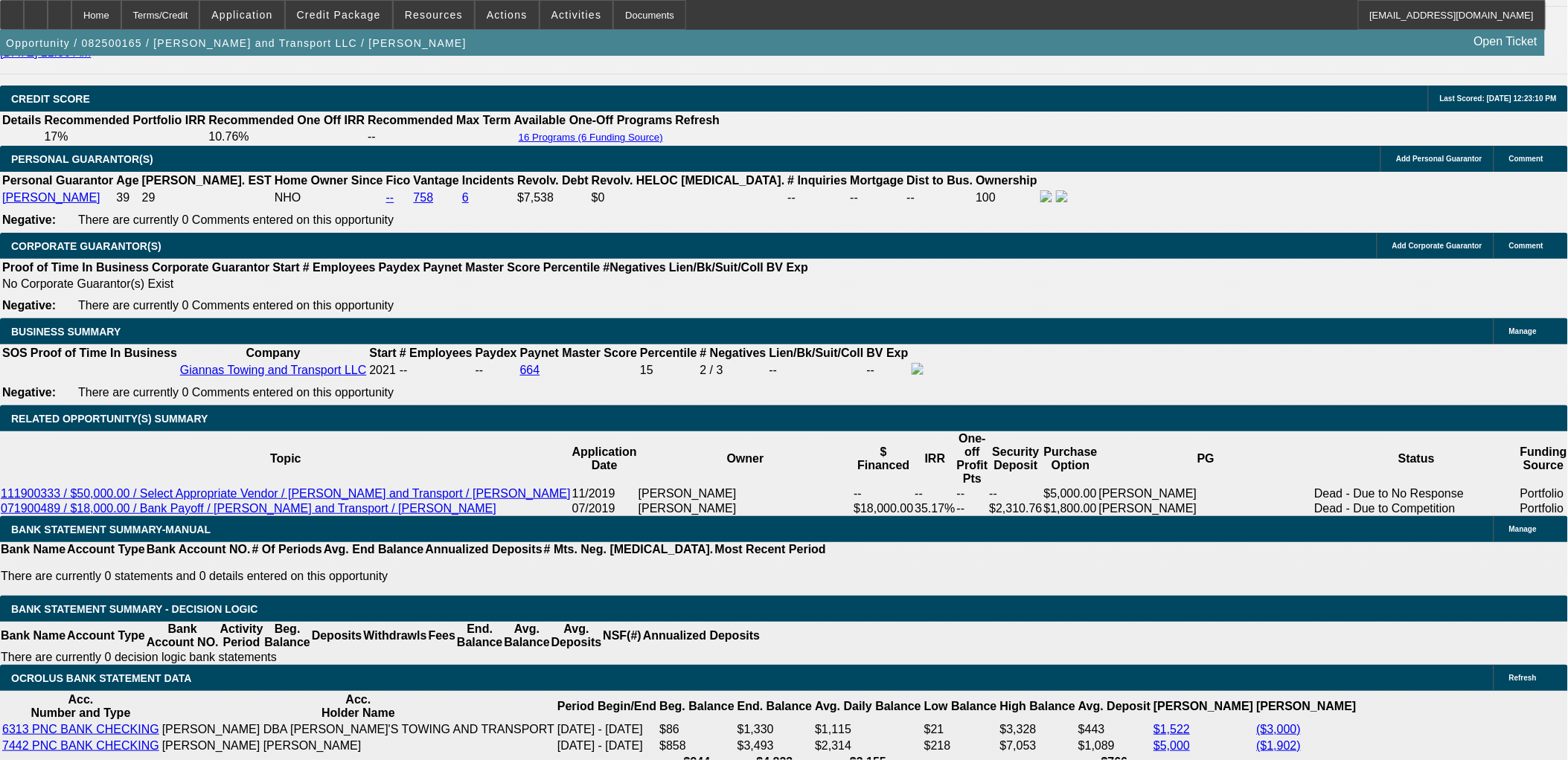
scroll to position [2148, 0]
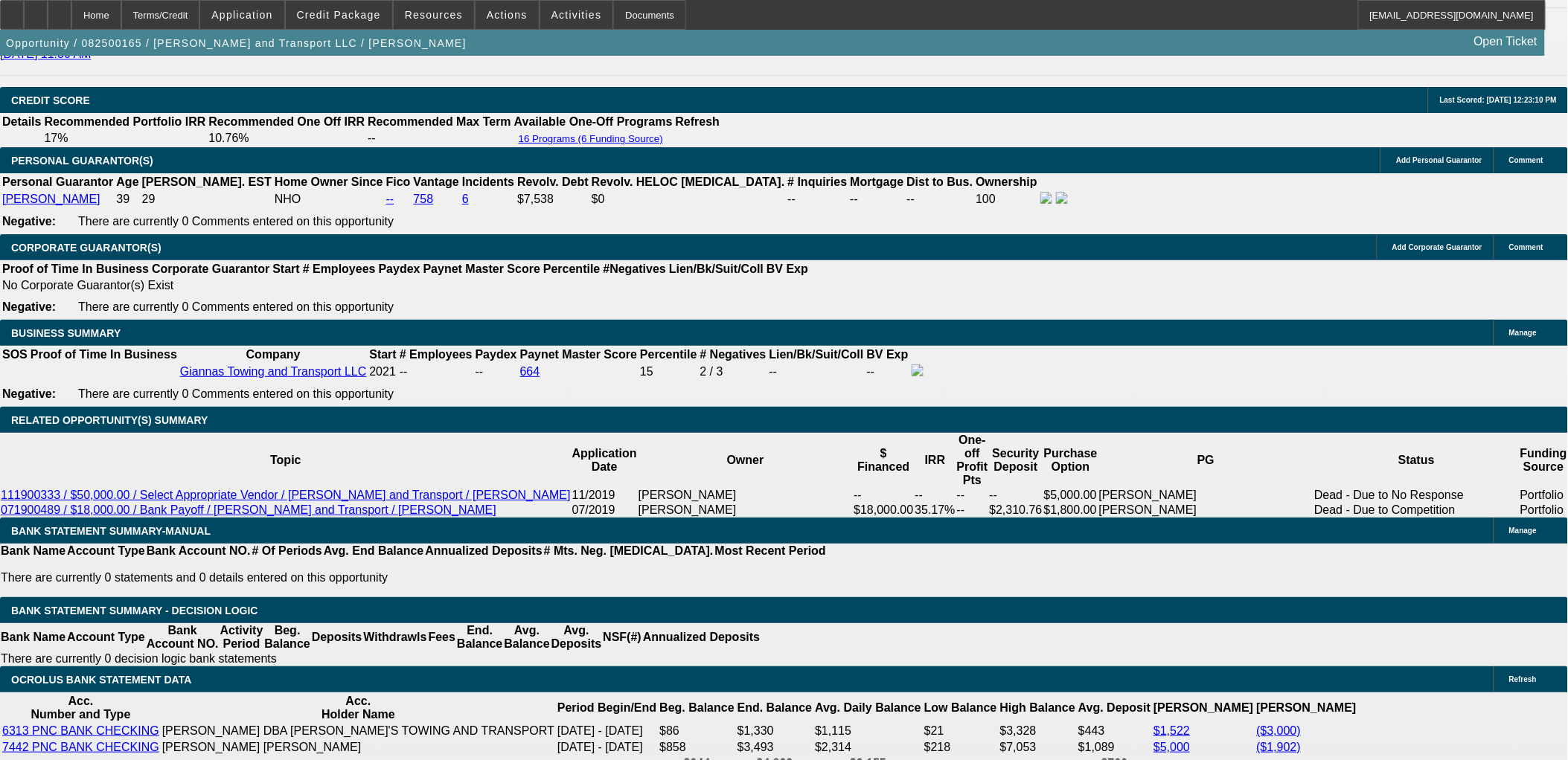
drag, startPoint x: 1470, startPoint y: 562, endPoint x: 988, endPoint y: 461, distance: 492.5
click at [1001, 464] on div "APPLICATION INFORMATION Manage Topic: 082500165 / $150,000.00 / Freightliner M2…" at bounding box center [784, 758] width 1568 height 5703
drag, startPoint x: 988, startPoint y: 461, endPoint x: 1375, endPoint y: 570, distance: 402.1
drag, startPoint x: 1380, startPoint y: 583, endPoint x: 12, endPoint y: 67, distance: 1462.1
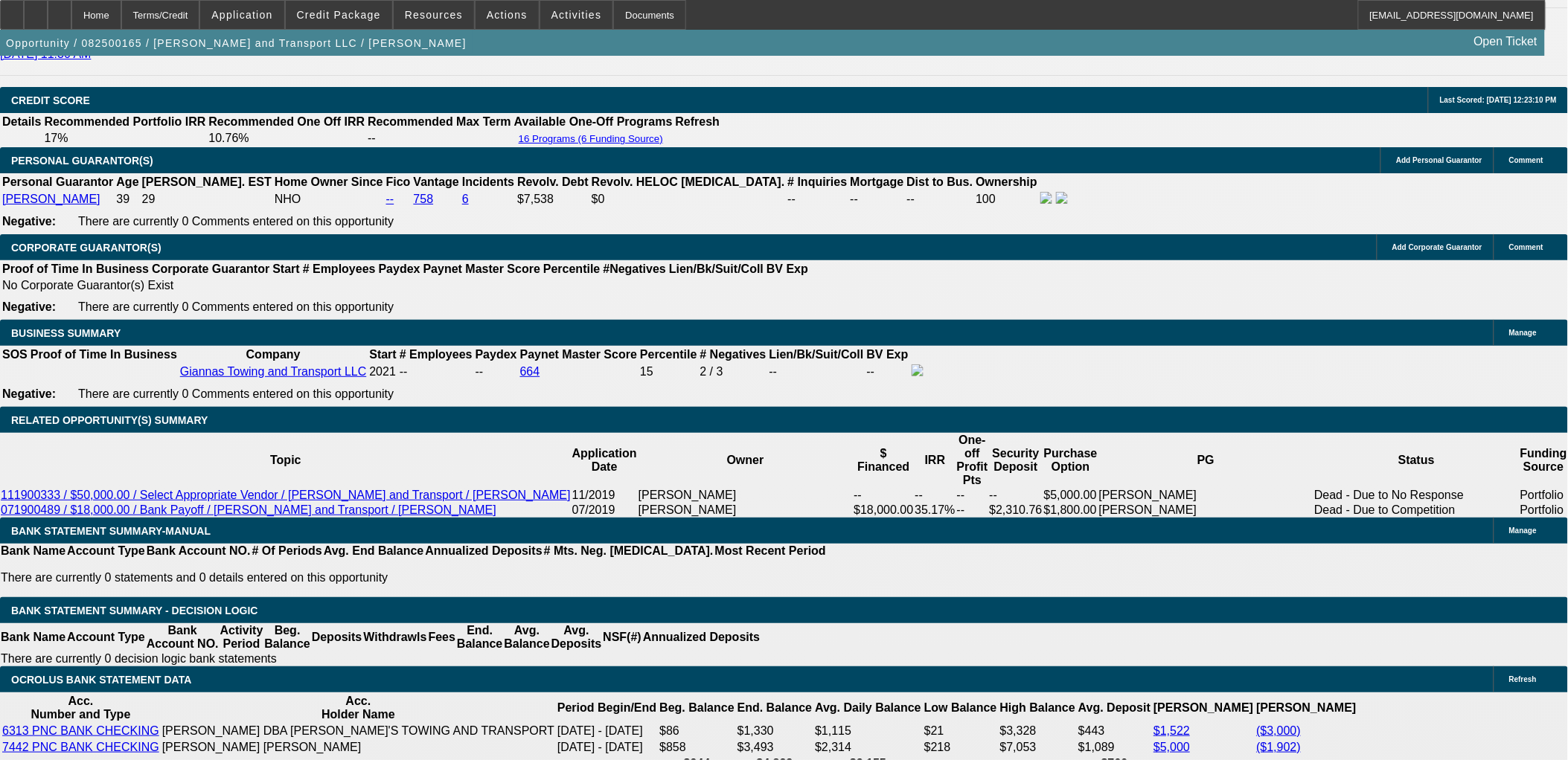
click at [12, 67] on div "APPLICATION INFORMATION Manage Topic: 082500165 / $150,000.00 / Freightliner M2…" at bounding box center [784, 758] width 1568 height 5703
drag, startPoint x: 12, startPoint y: 67, endPoint x: 1478, endPoint y: 623, distance: 1567.9
click at [1478, 623] on div "APPLICATION INFORMATION Manage Topic: 082500165 / $150,000.00 / Freightliner M2…" at bounding box center [784, 758] width 1568 height 5703
drag, startPoint x: 1478, startPoint y: 625, endPoint x: 1441, endPoint y: 599, distance: 45.2
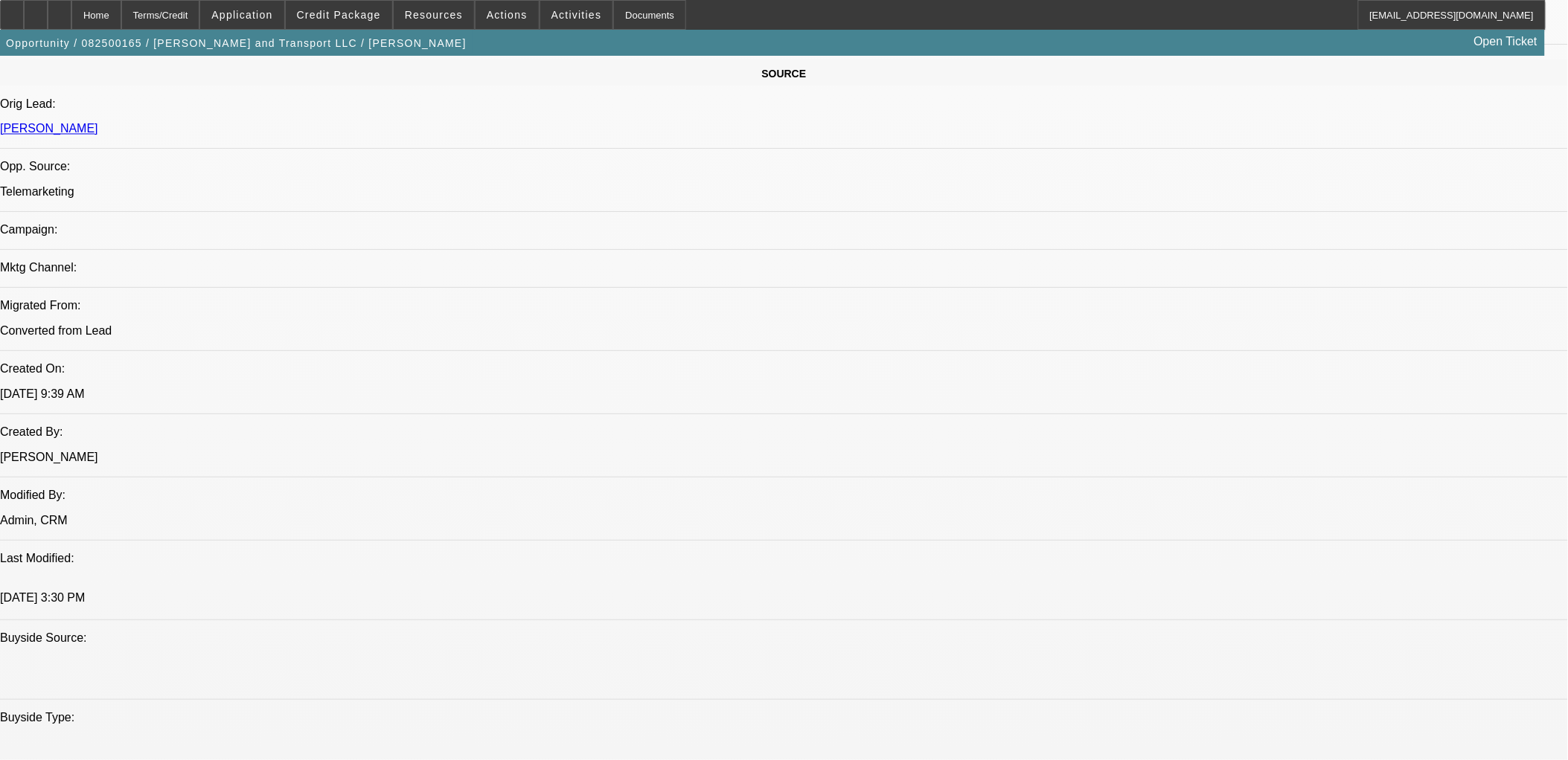
scroll to position [0, 0]
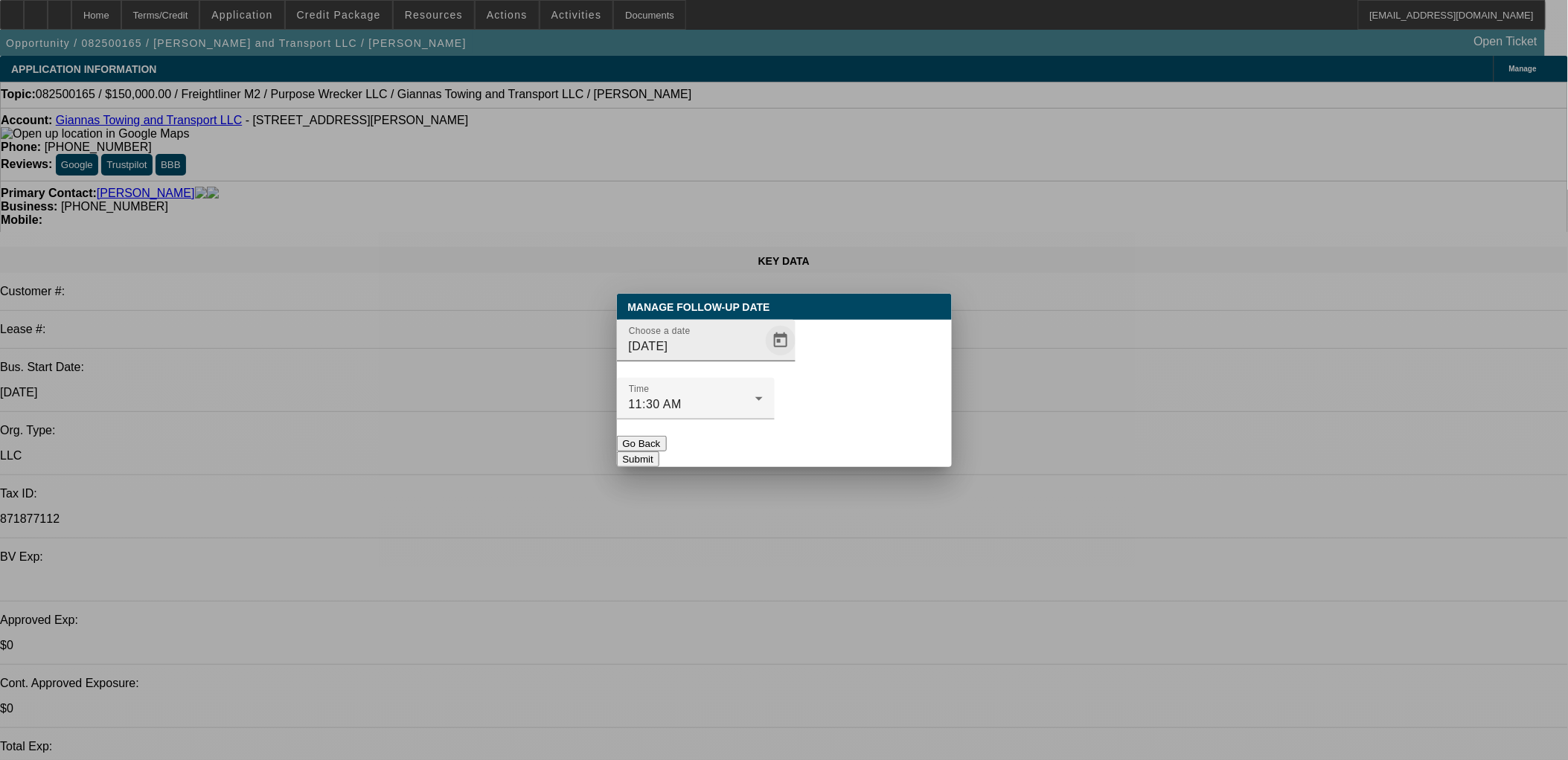
click at [763, 359] on span "Open calendar" at bounding box center [780, 340] width 36 height 36
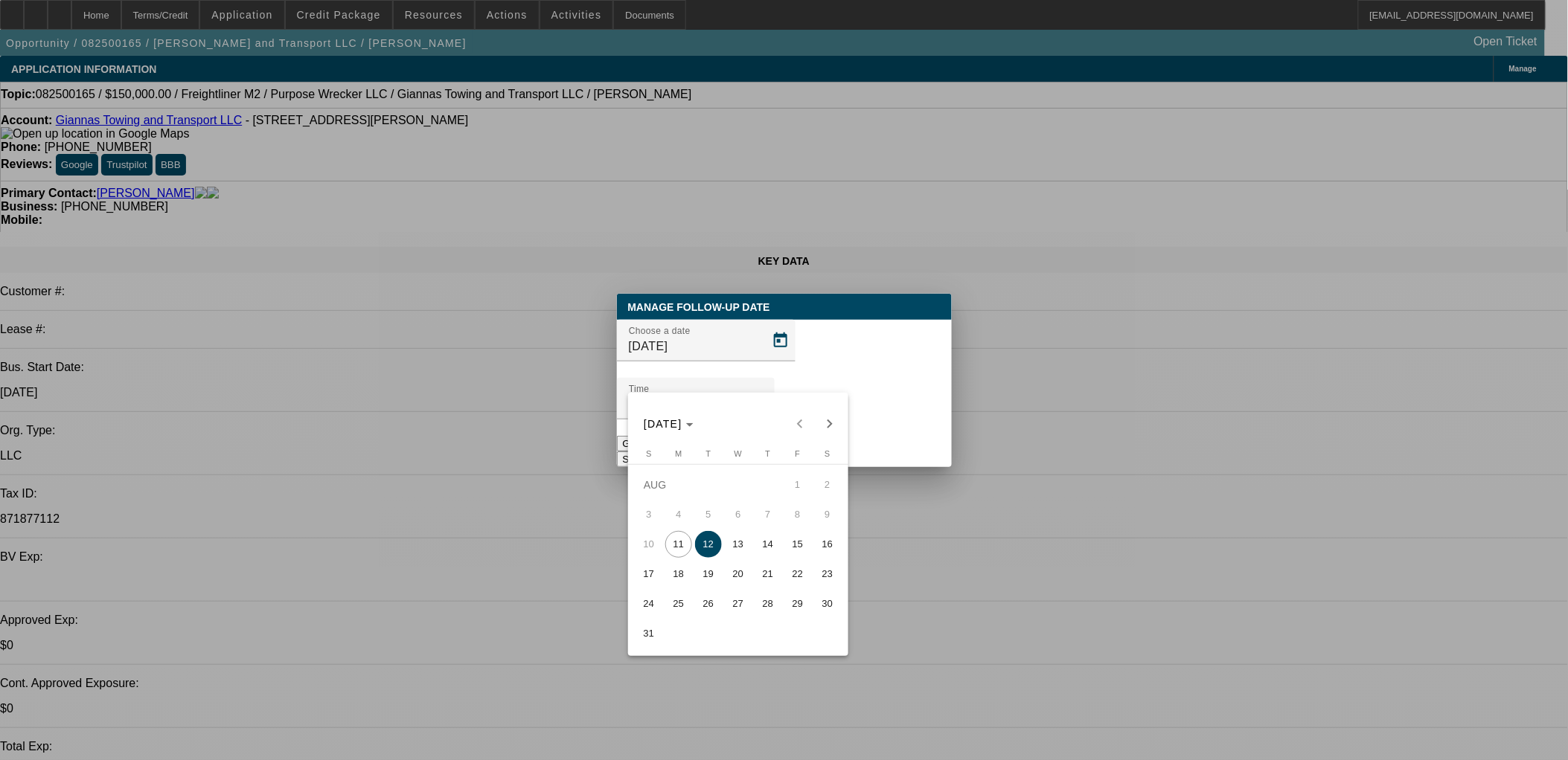
drag, startPoint x: 740, startPoint y: 553, endPoint x: 760, endPoint y: 531, distance: 29.7
click at [739, 553] on span "13" at bounding box center [739, 545] width 27 height 27
type input "8/13/2025"
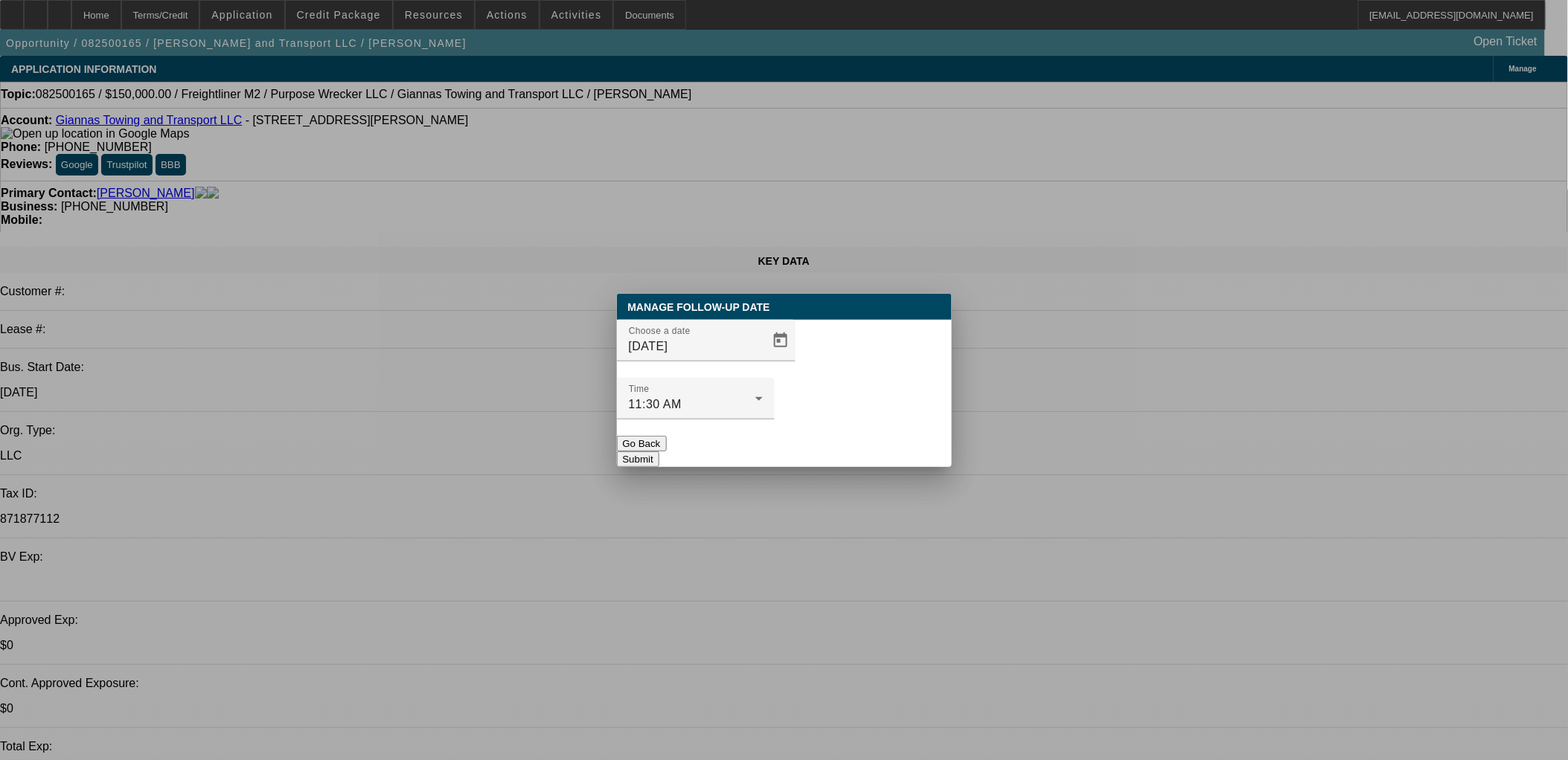
click at [893, 440] on div "Manage Follow-Up Date Choose a date 8/13/2025 Time 11:30 AM Go Back Submit" at bounding box center [784, 380] width 335 height 173
drag, startPoint x: 868, startPoint y: 437, endPoint x: 864, endPoint y: 432, distance: 6.4
click at [864, 432] on div "Manage Follow-Up Date Choose a date 8/13/2025 Time 11:30 AM Go Back Submit" at bounding box center [784, 380] width 335 height 173
click at [660, 452] on button "Submit" at bounding box center [638, 460] width 42 height 16
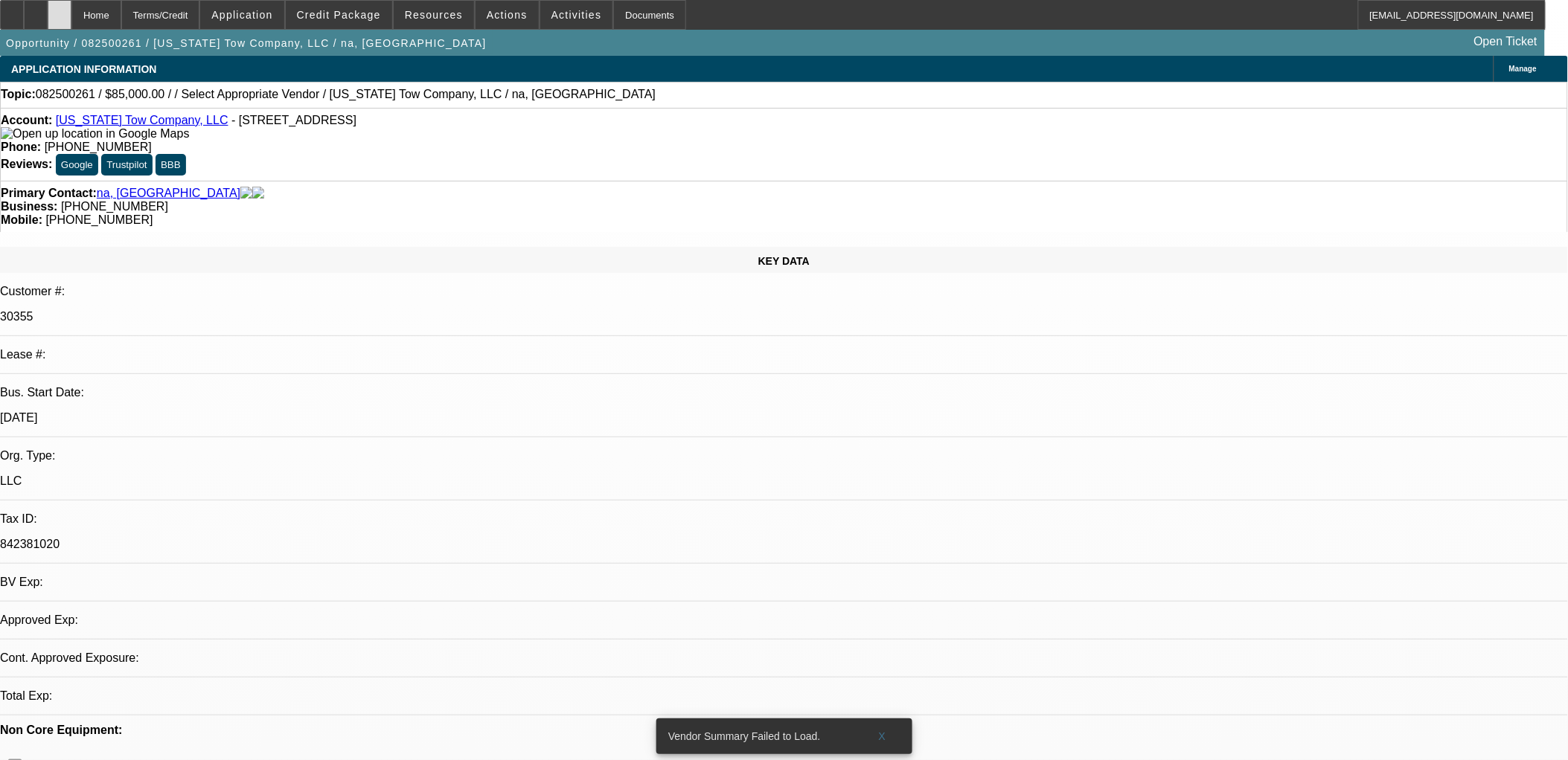
select select "0"
select select "2"
select select "0.1"
select select "1"
select select "2"
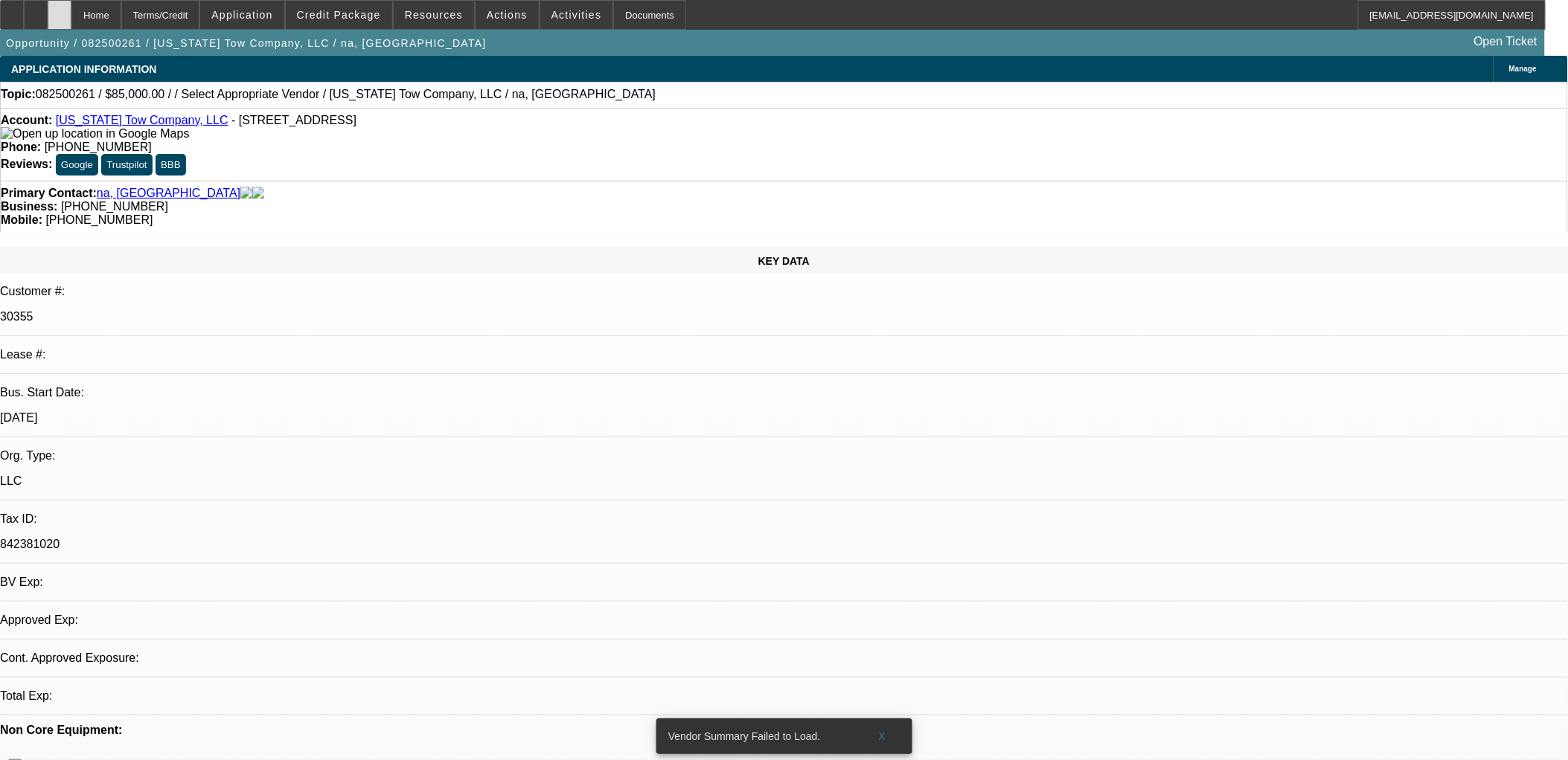
select select "4"
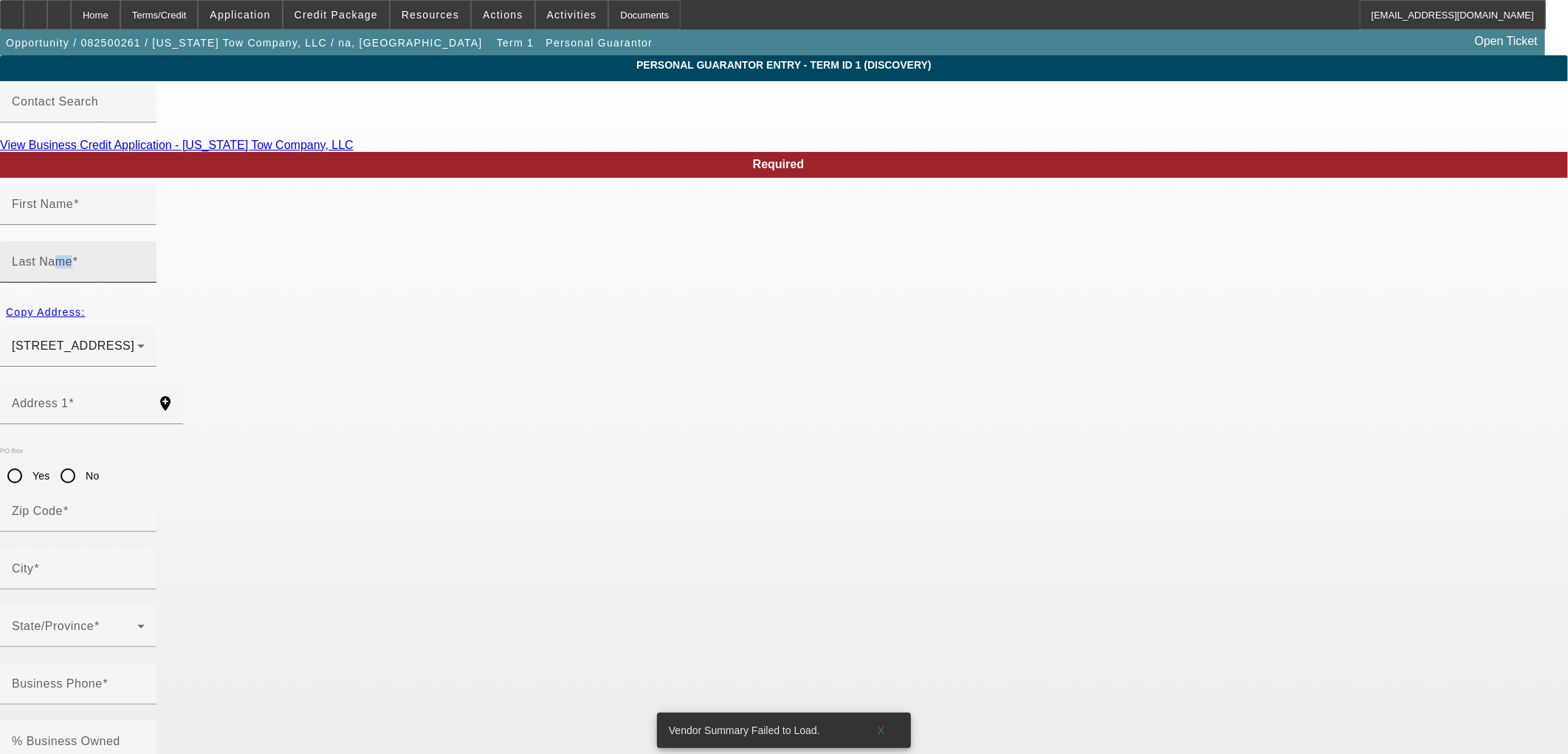
drag, startPoint x: 655, startPoint y: 222, endPoint x: 637, endPoint y: 223, distance: 18.0
click at [79, 255] on label "Last Name" at bounding box center [45, 262] width 67 height 13
click at [144, 259] on input "Last Name" at bounding box center [79, 268] width 133 height 17
type input "[GEOGRAPHIC_DATA]"
type input "na"
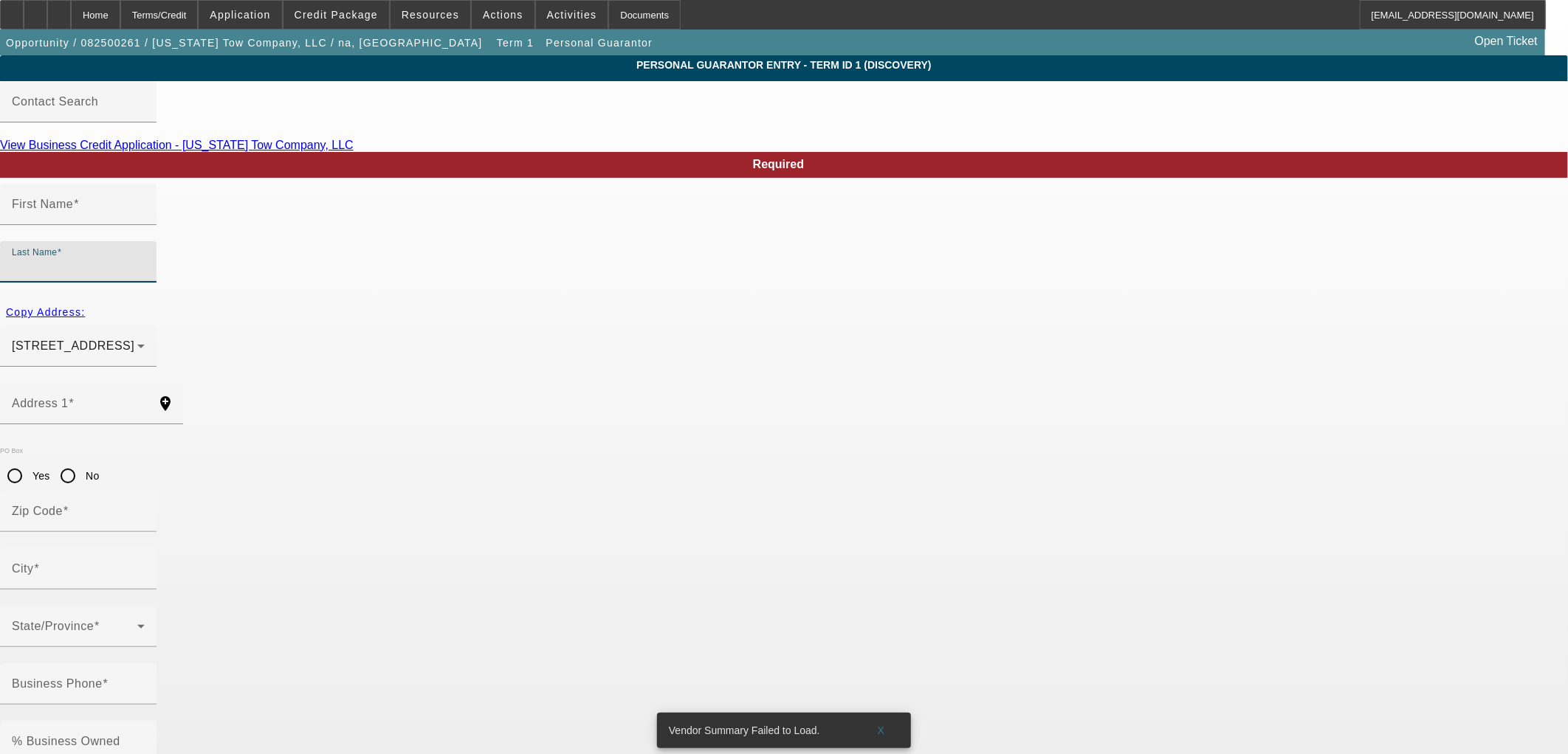
type input "[STREET_ADDRESS]"
radio input "true"
type input "67206"
type input "Wichita"
type input "[PHONE_NUMBER]"
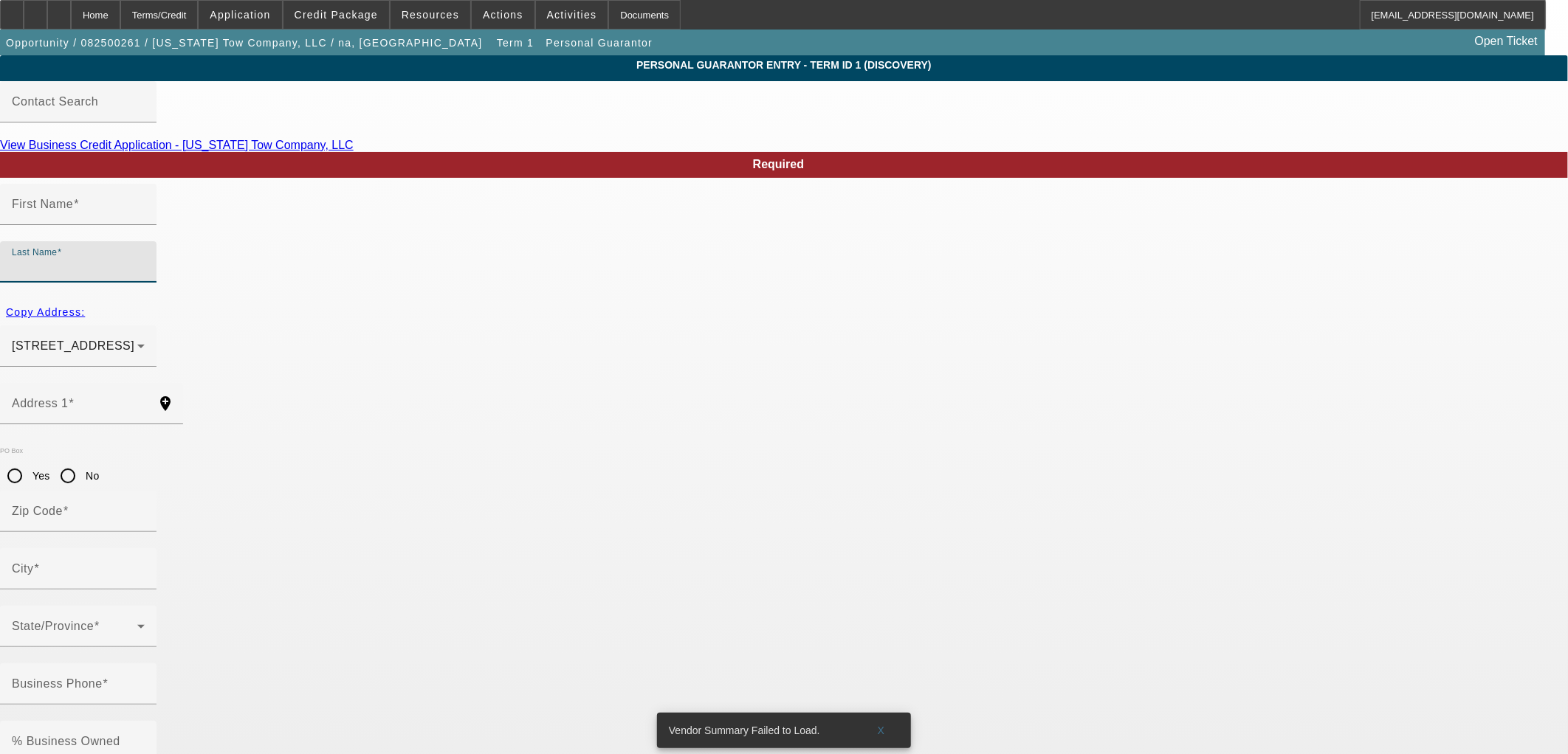
type input "100"
type input "509-21-7350"
type input "[EMAIL_ADDRESS][DOMAIN_NAME]"
type input "[PHONE_NUMBER]"
click at [61, 248] on label "Last Name" at bounding box center [36, 253] width 49 height 10
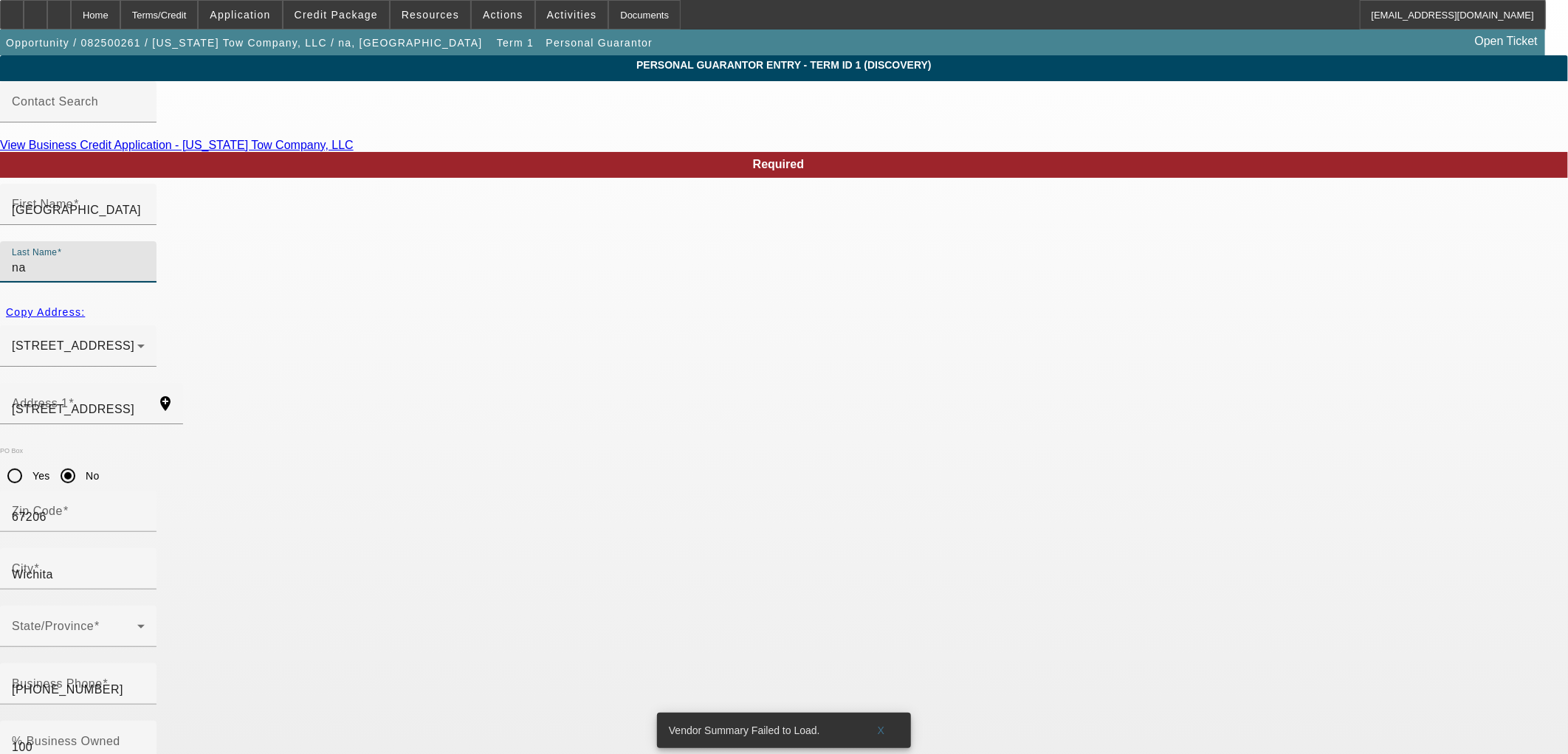
click at [144, 259] on input "na" at bounding box center [79, 268] width 133 height 17
click at [61, 248] on label "Last Name" at bounding box center [36, 253] width 49 height 10
click at [144, 259] on input "na" at bounding box center [79, 268] width 133 height 17
click at [57, 248] on mat-label "Last Name" at bounding box center [34, 253] width 45 height 10
click at [144, 259] on input "na" at bounding box center [79, 268] width 133 height 17
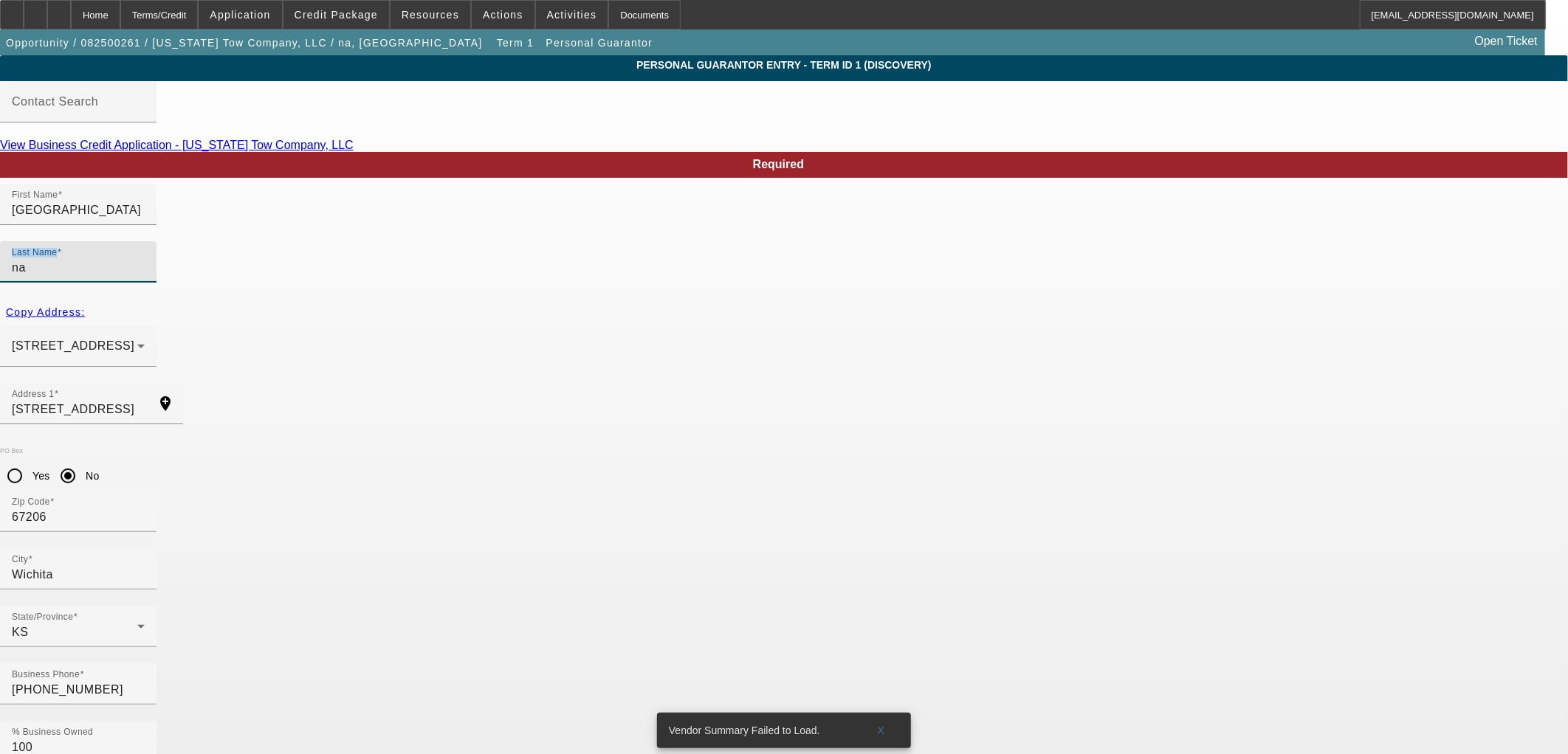
click at [57, 248] on mat-label "Last Name" at bounding box center [34, 253] width 45 height 10
click at [144, 259] on input "na" at bounding box center [79, 268] width 133 height 17
drag, startPoint x: 623, startPoint y: 236, endPoint x: 481, endPoint y: 203, distance: 145.8
click at [482, 204] on div "Required First Name [GEOGRAPHIC_DATA] Last Name na Copy Address: [STREET_ADDRES…" at bounding box center [784, 523] width 1568 height 742
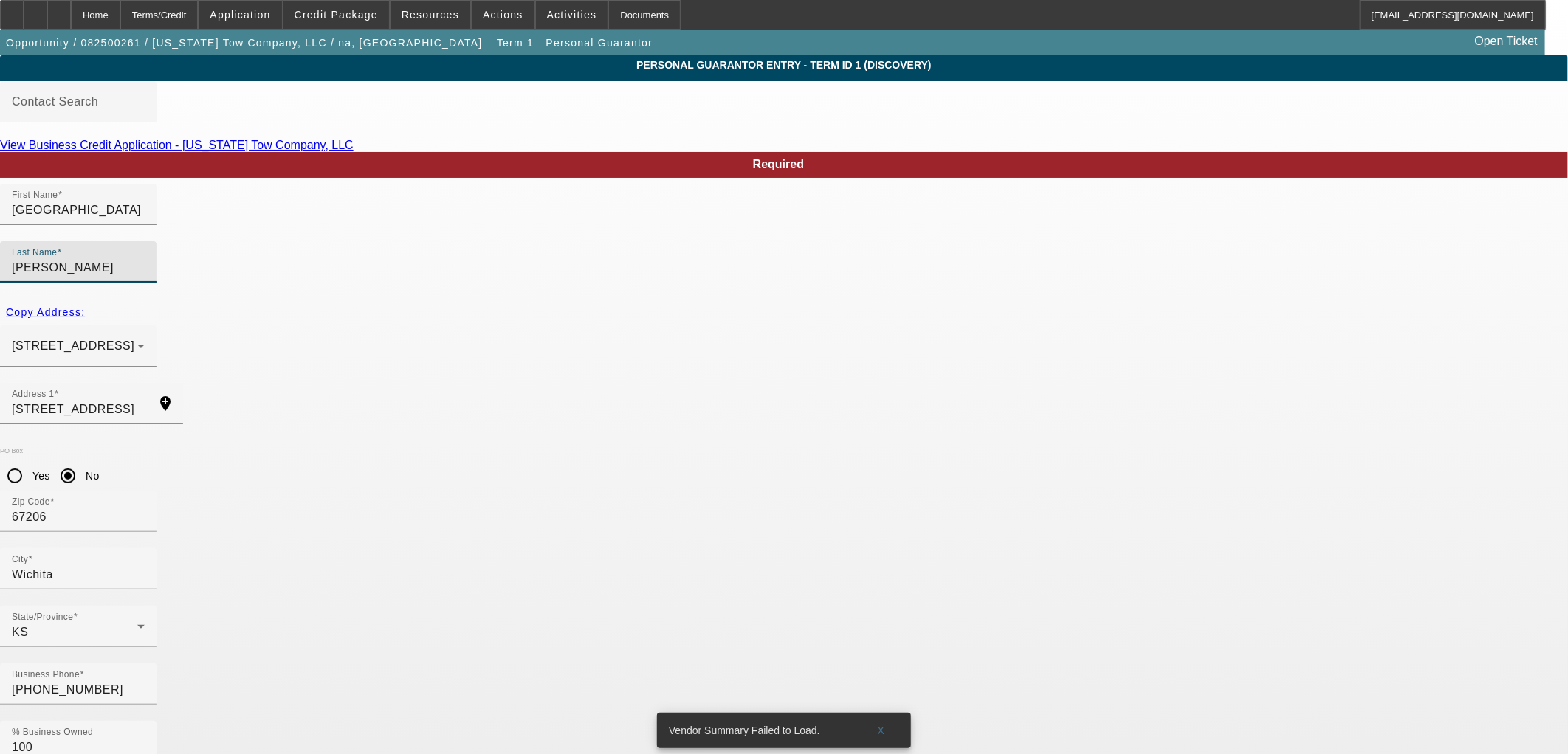
type input "[PERSON_NAME]"
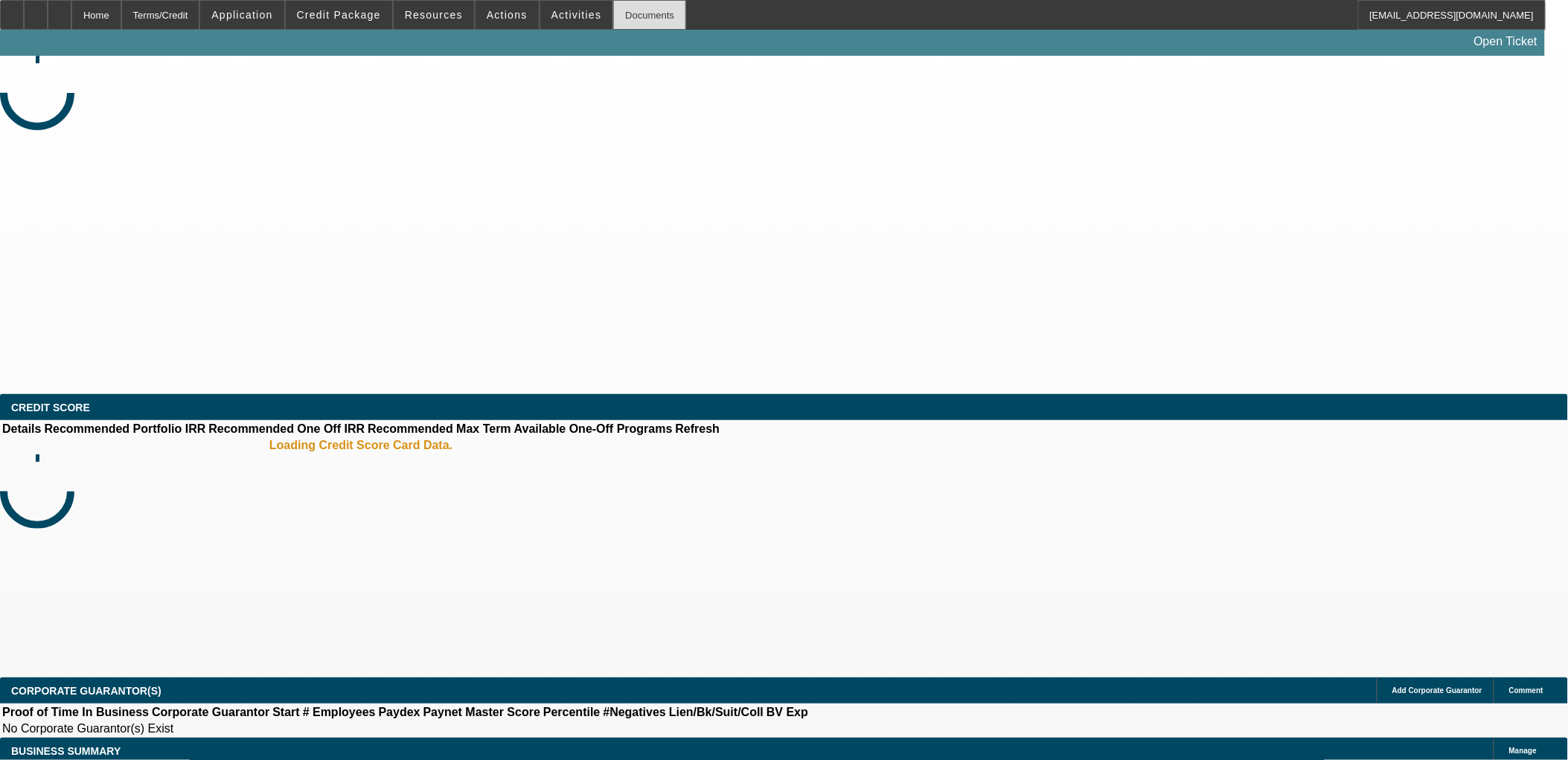
select select "0"
select select "2"
select select "0.1"
select select "4"
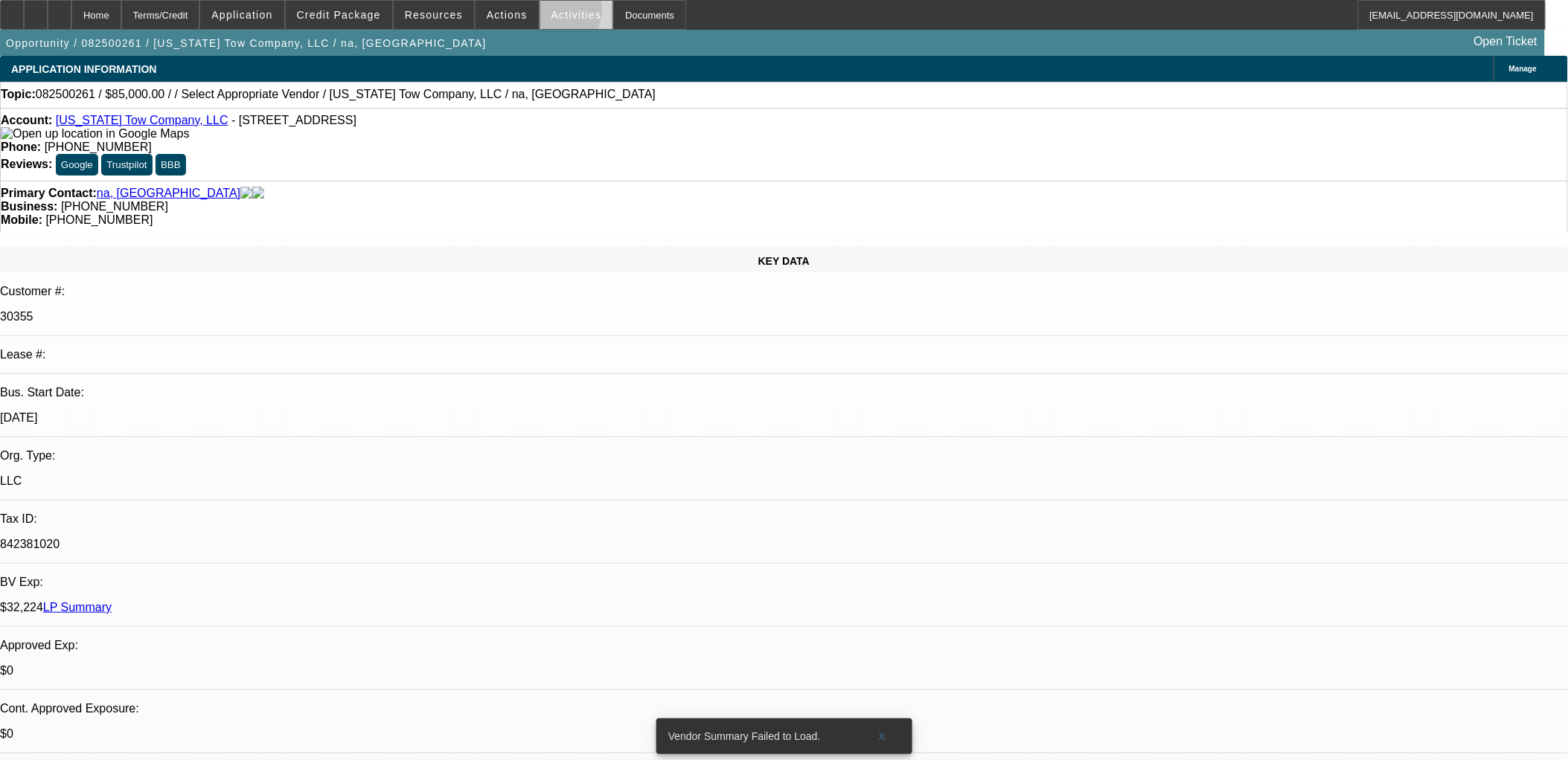
click at [541, 13] on span at bounding box center [577, 14] width 73 height 36
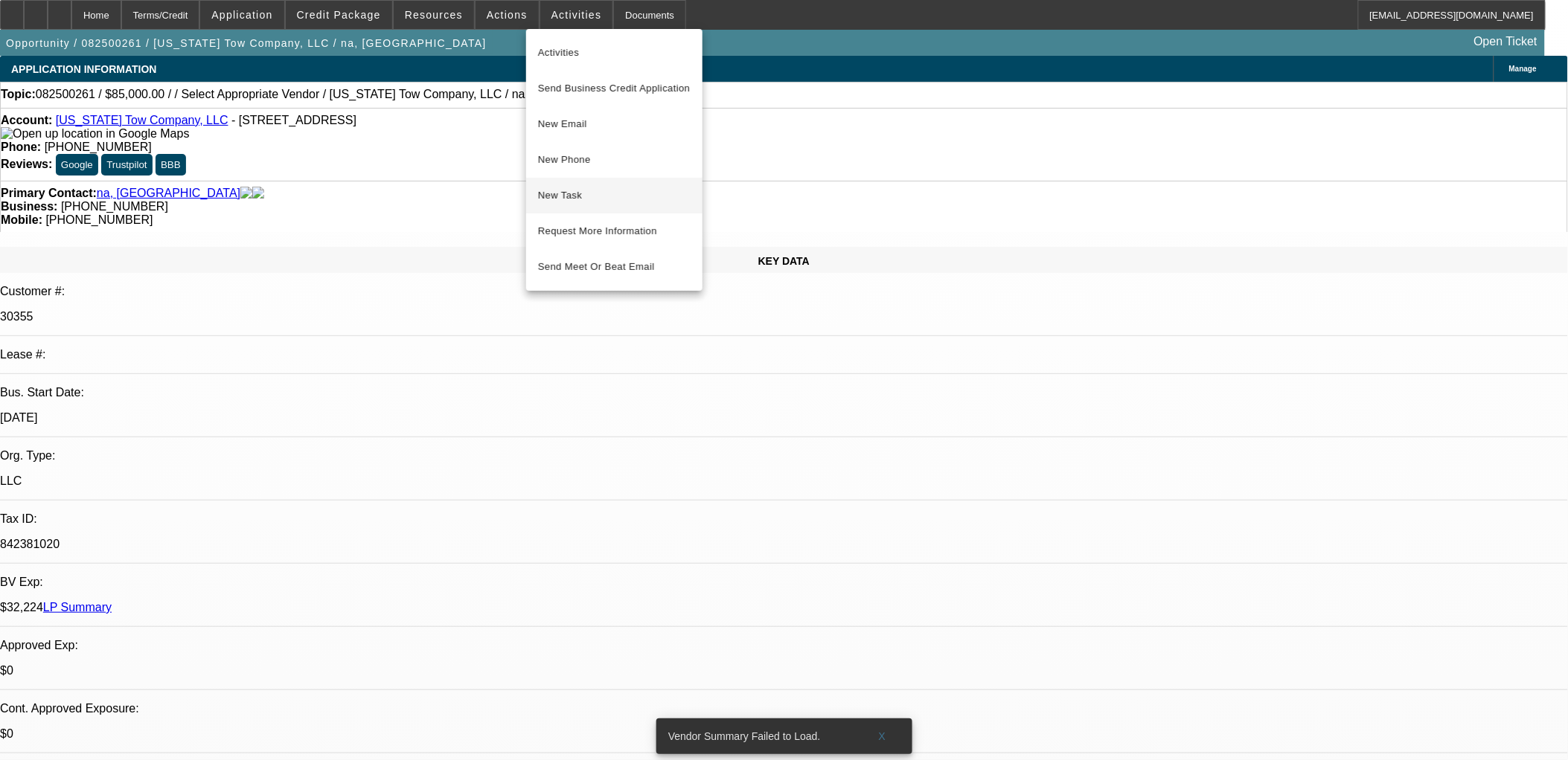
click at [616, 192] on span "New Task" at bounding box center [614, 196] width 153 height 18
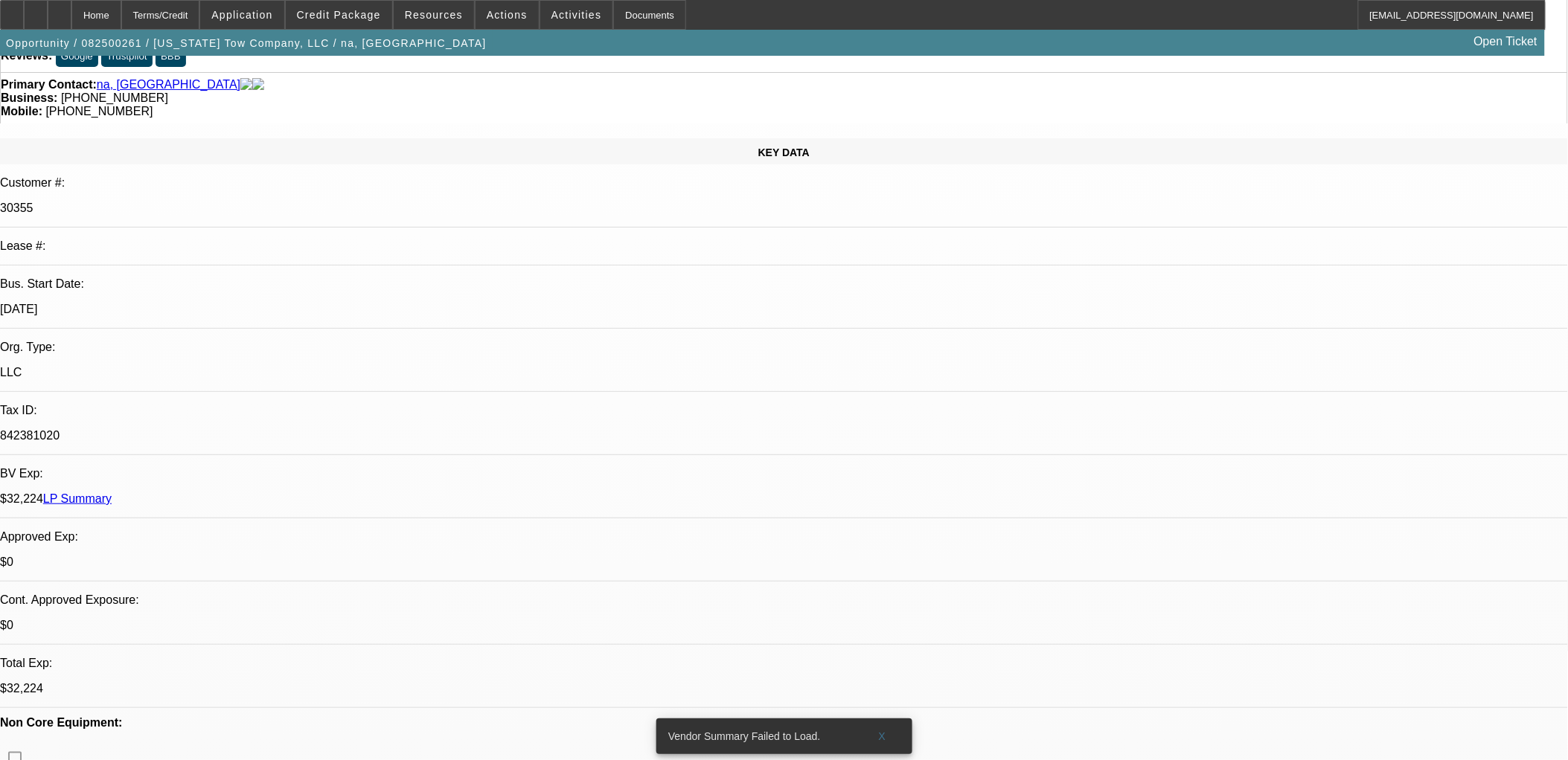
scroll to position [248, 0]
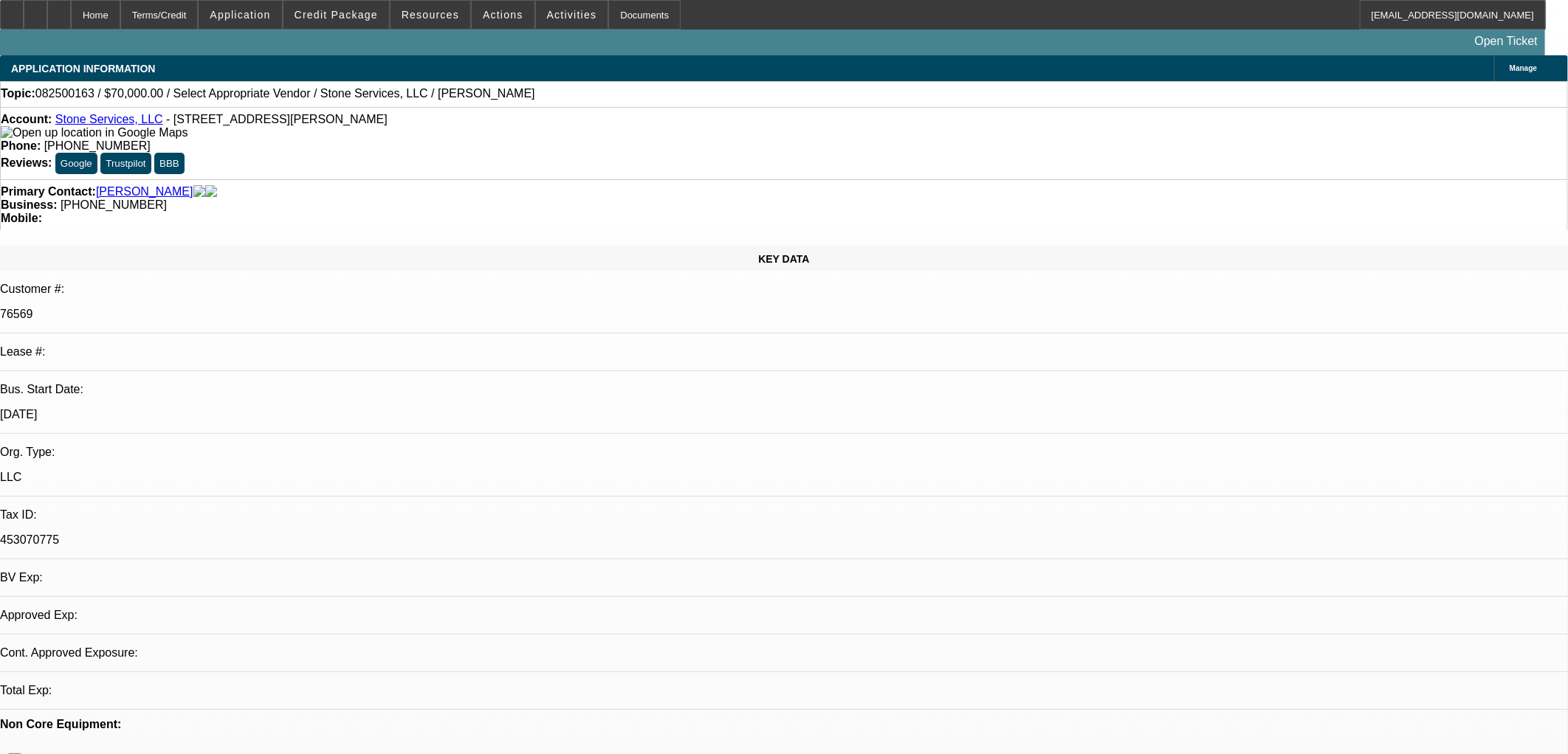
select select "0"
select select "2"
select select "0.1"
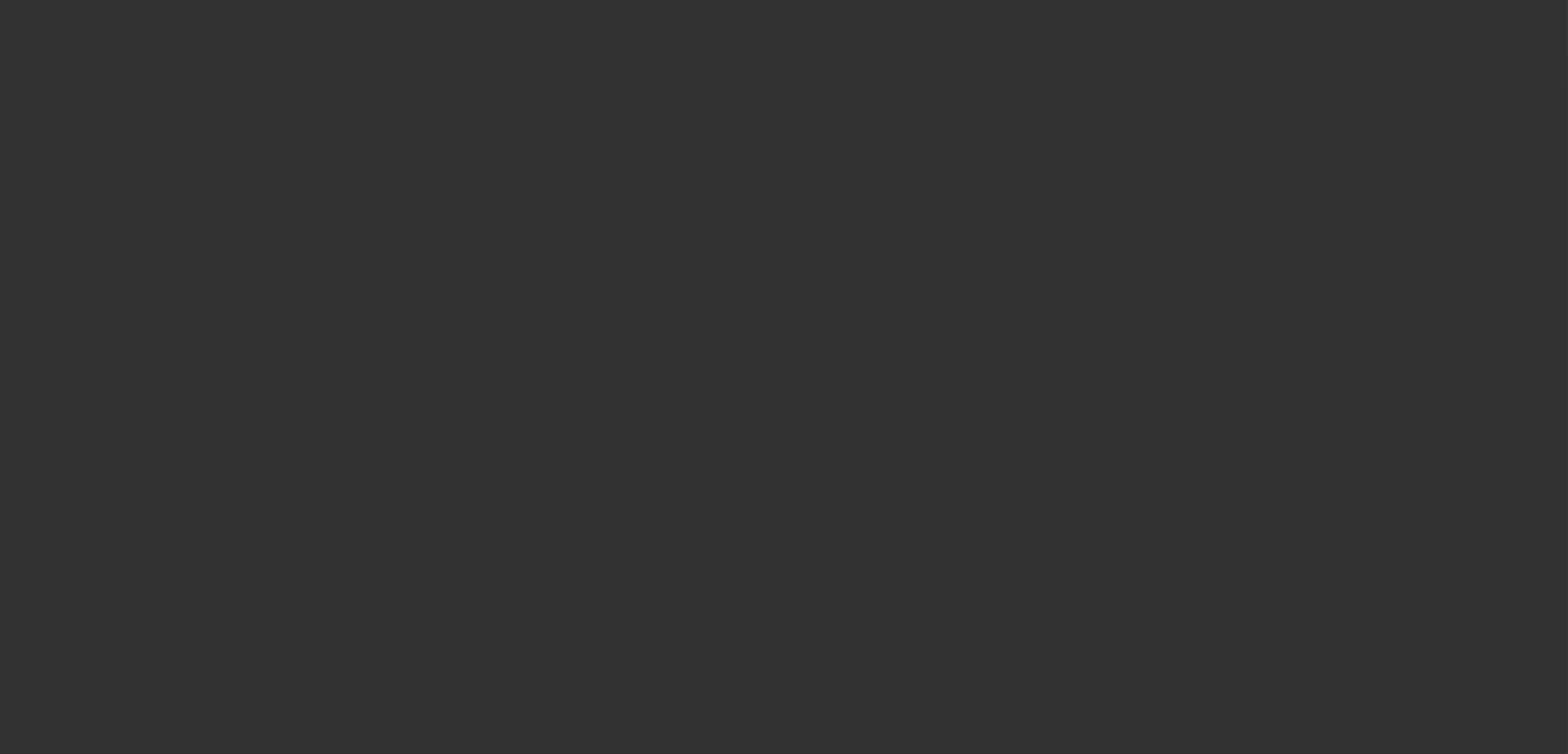
select select "1"
select select "2"
select select "4"
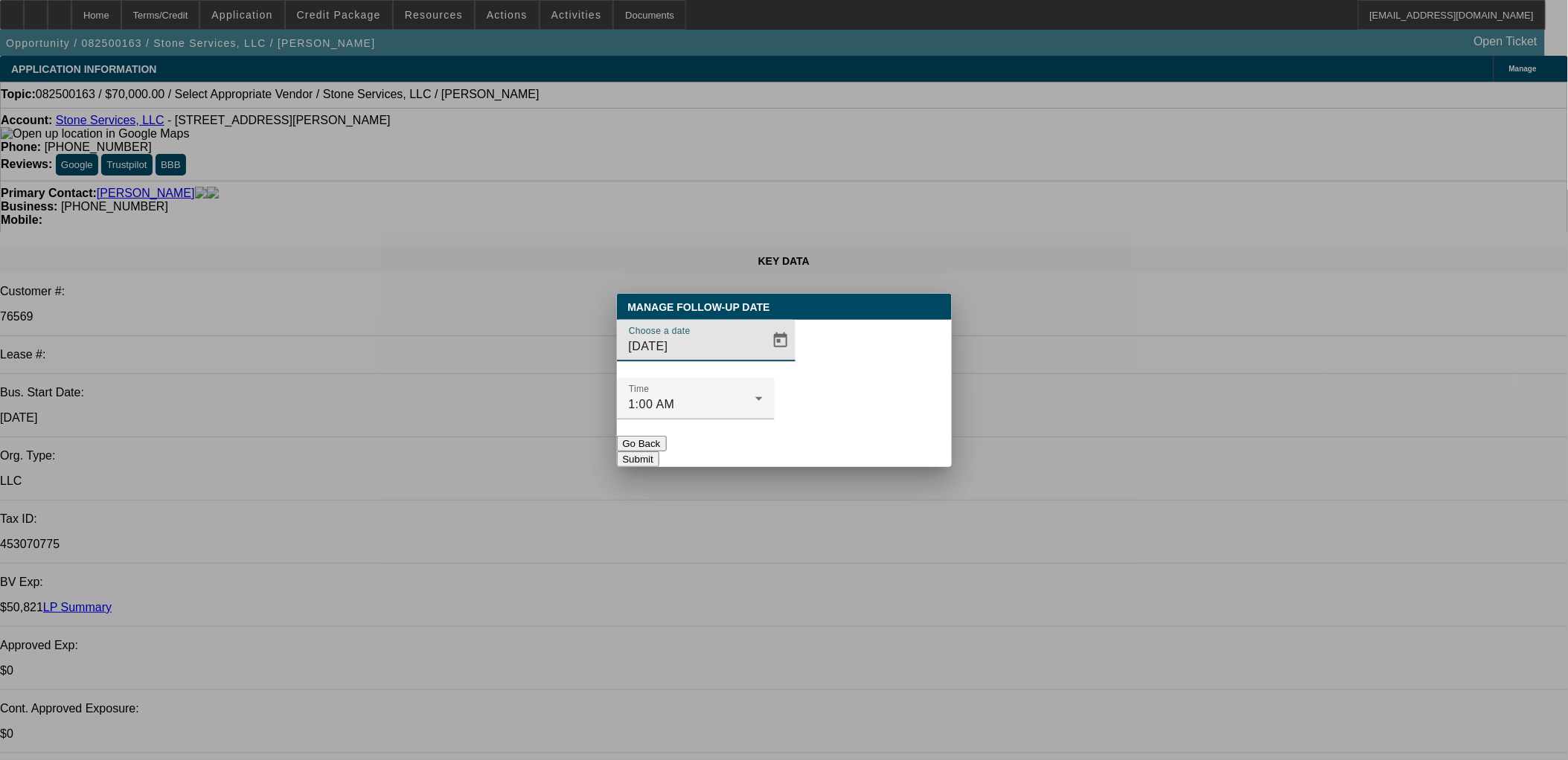
click at [748, 365] on div at bounding box center [784, 380] width 1568 height 760
click at [763, 359] on span "Open calendar" at bounding box center [780, 340] width 36 height 36
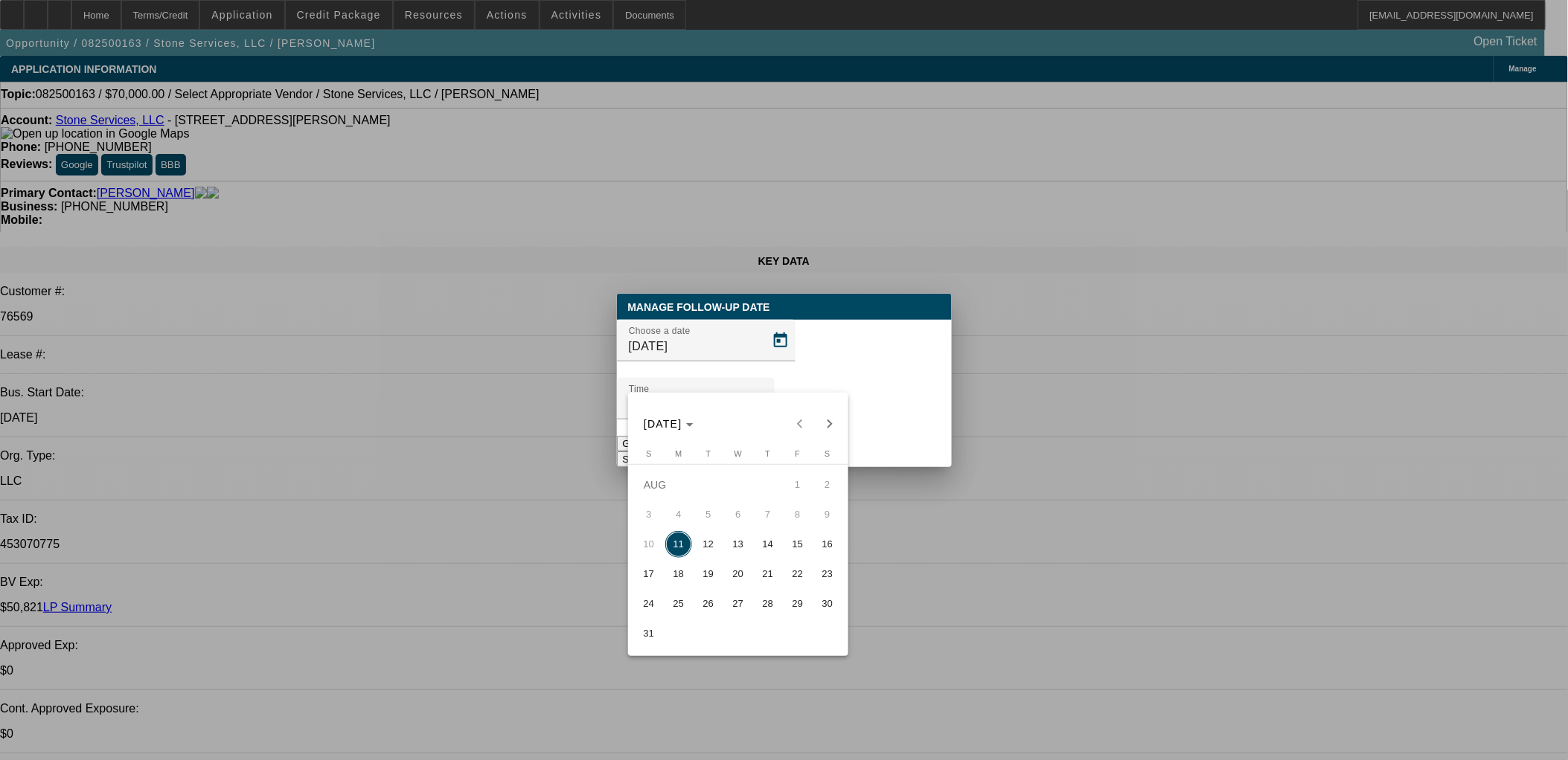
click at [753, 554] on button "14" at bounding box center [768, 544] width 30 height 30
type input "8/14/2025"
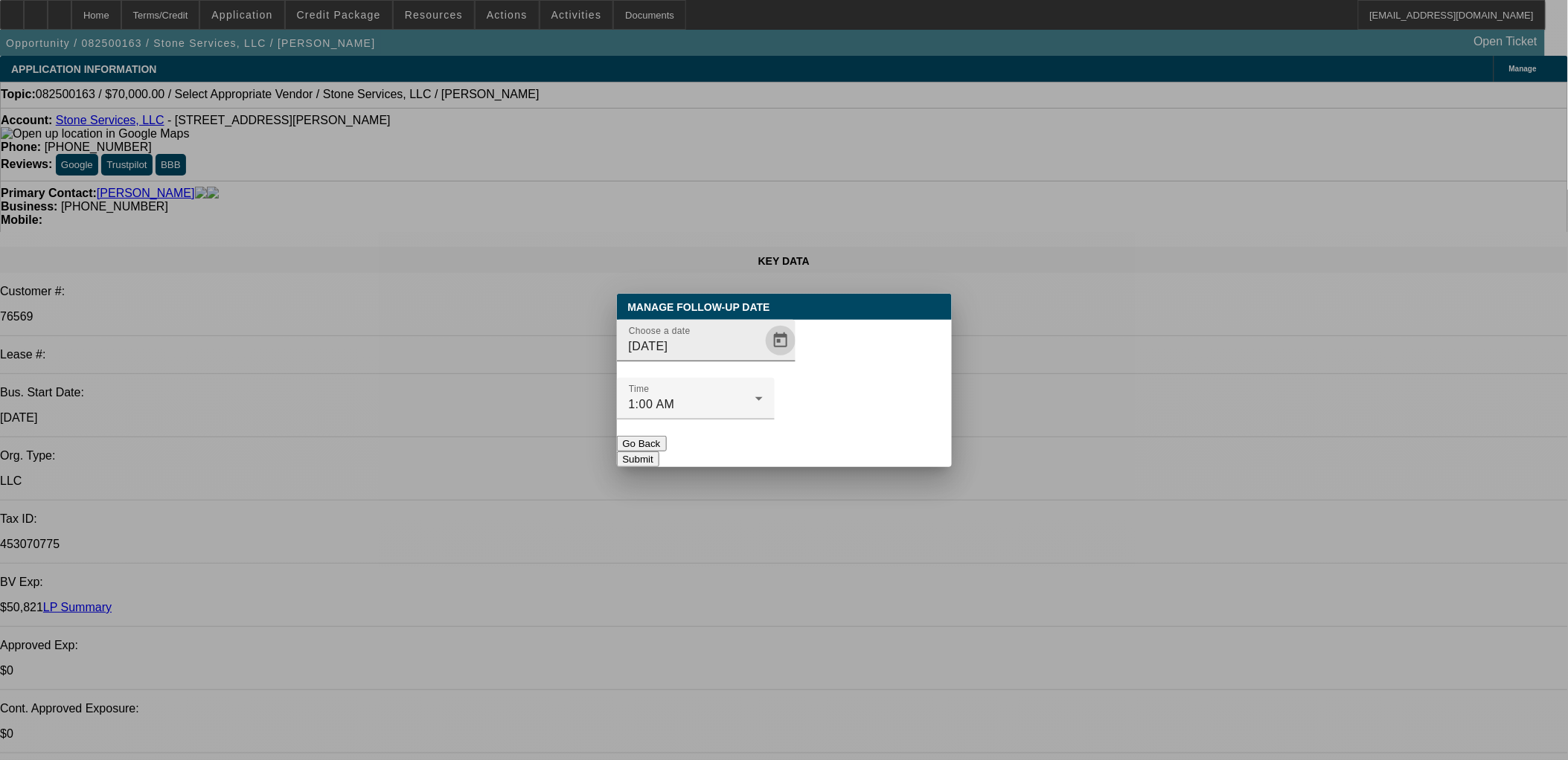
click at [763, 359] on span "Open calendar" at bounding box center [780, 340] width 36 height 36
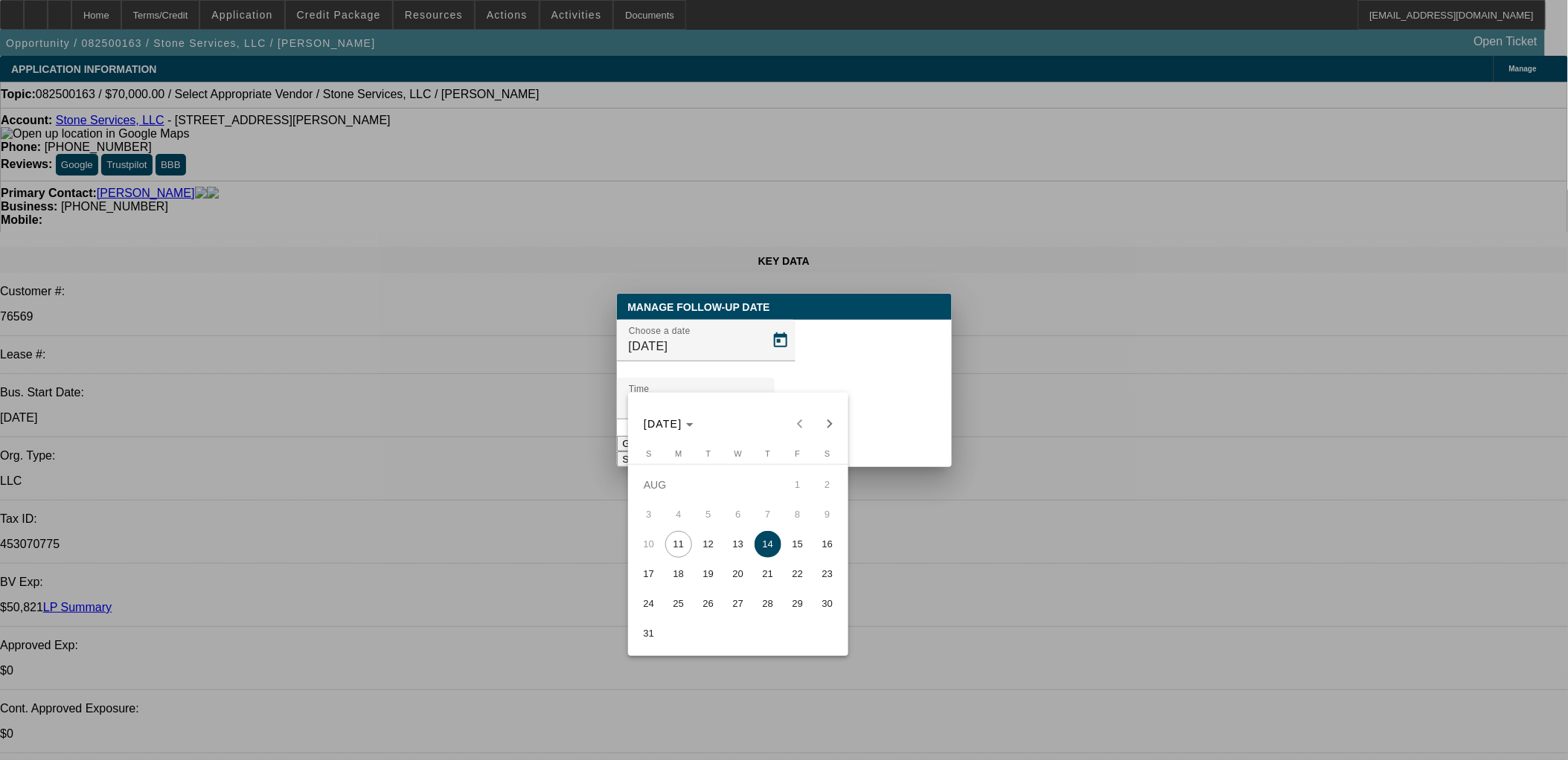
click at [845, 434] on div "AUG 2025 AUG 2025" at bounding box center [739, 416] width 221 height 46
click at [861, 422] on div at bounding box center [784, 380] width 1568 height 760
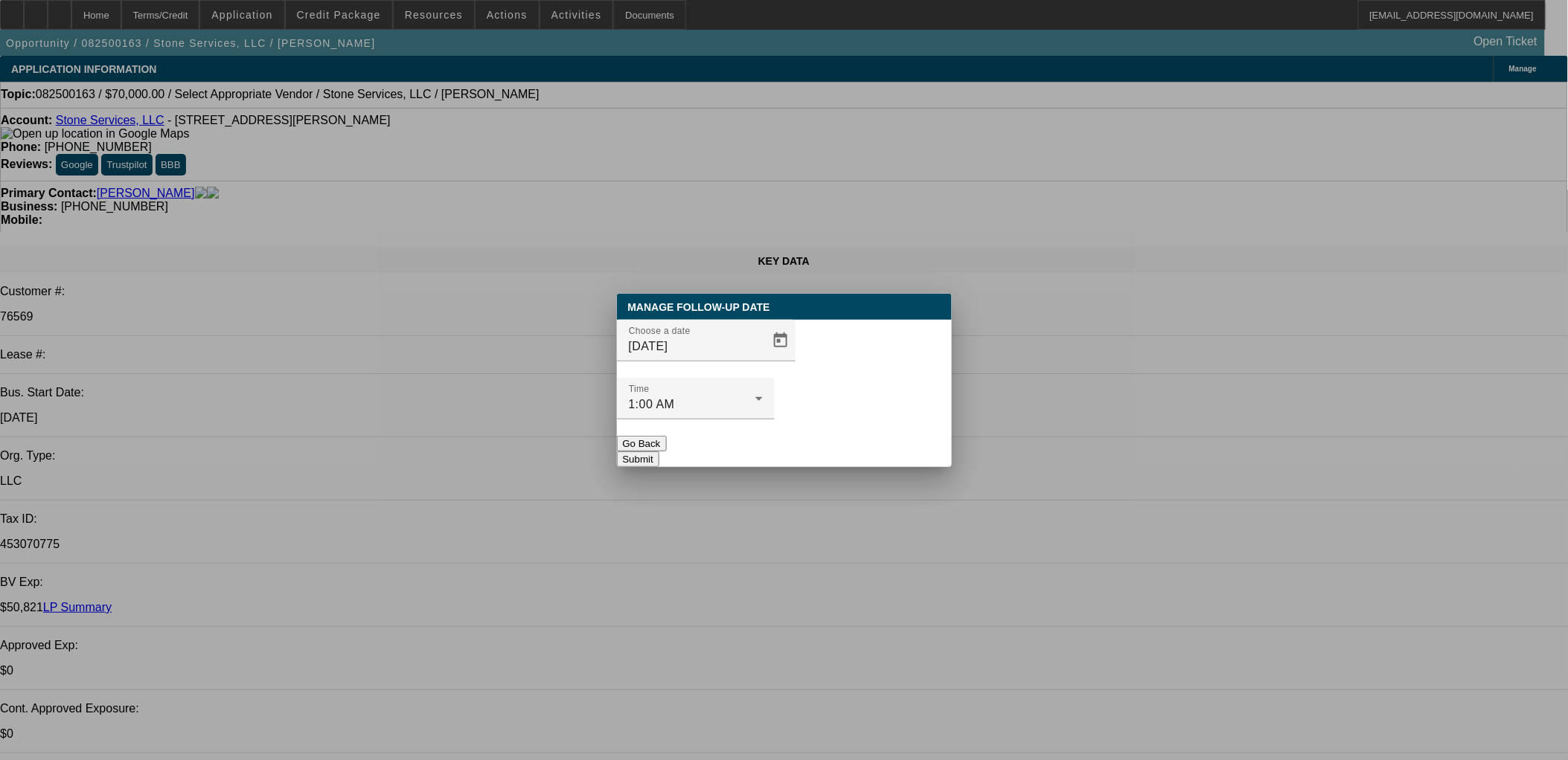
click at [660, 452] on button "Submit" at bounding box center [638, 460] width 42 height 16
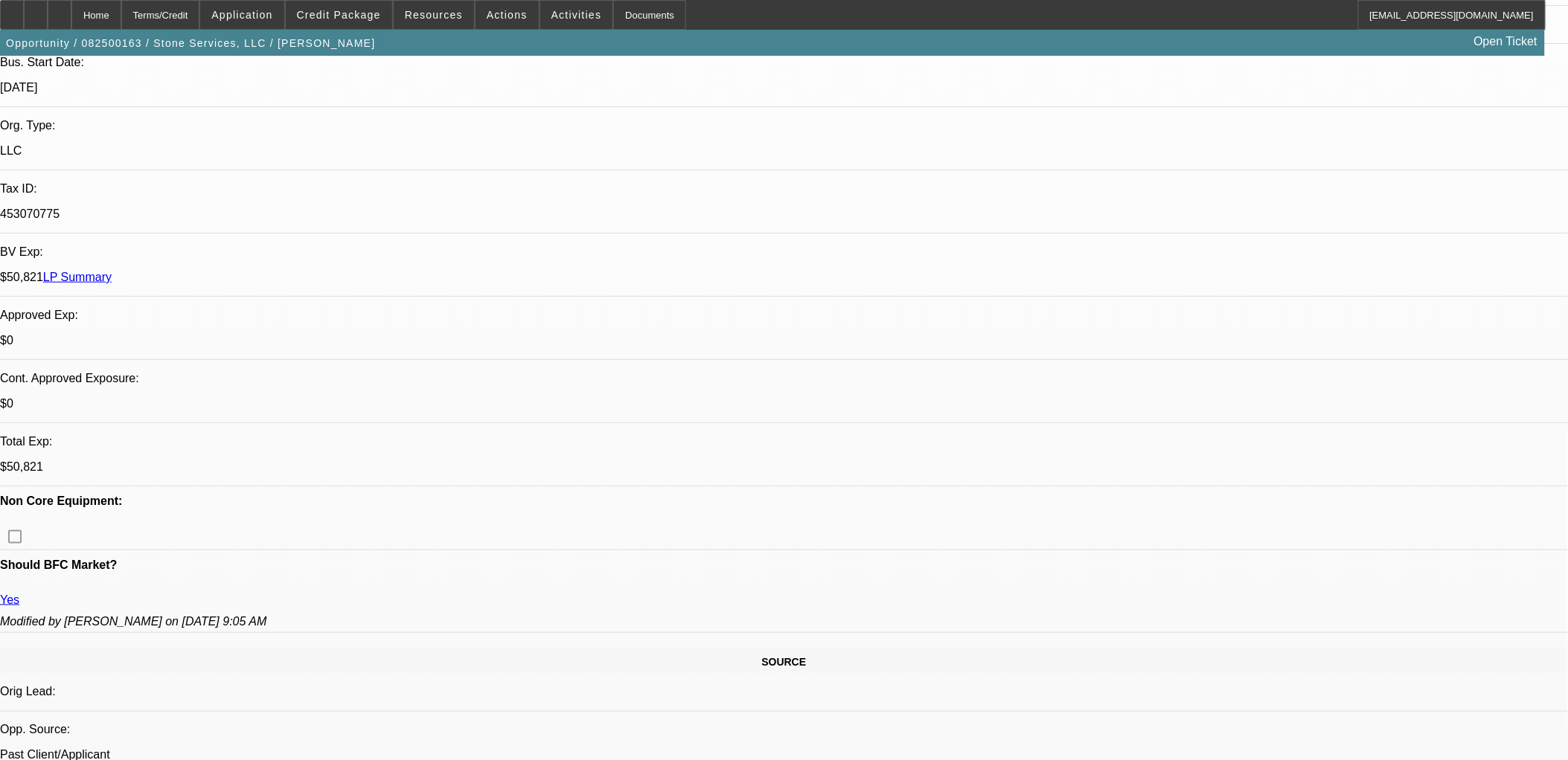
scroll to position [909, 0]
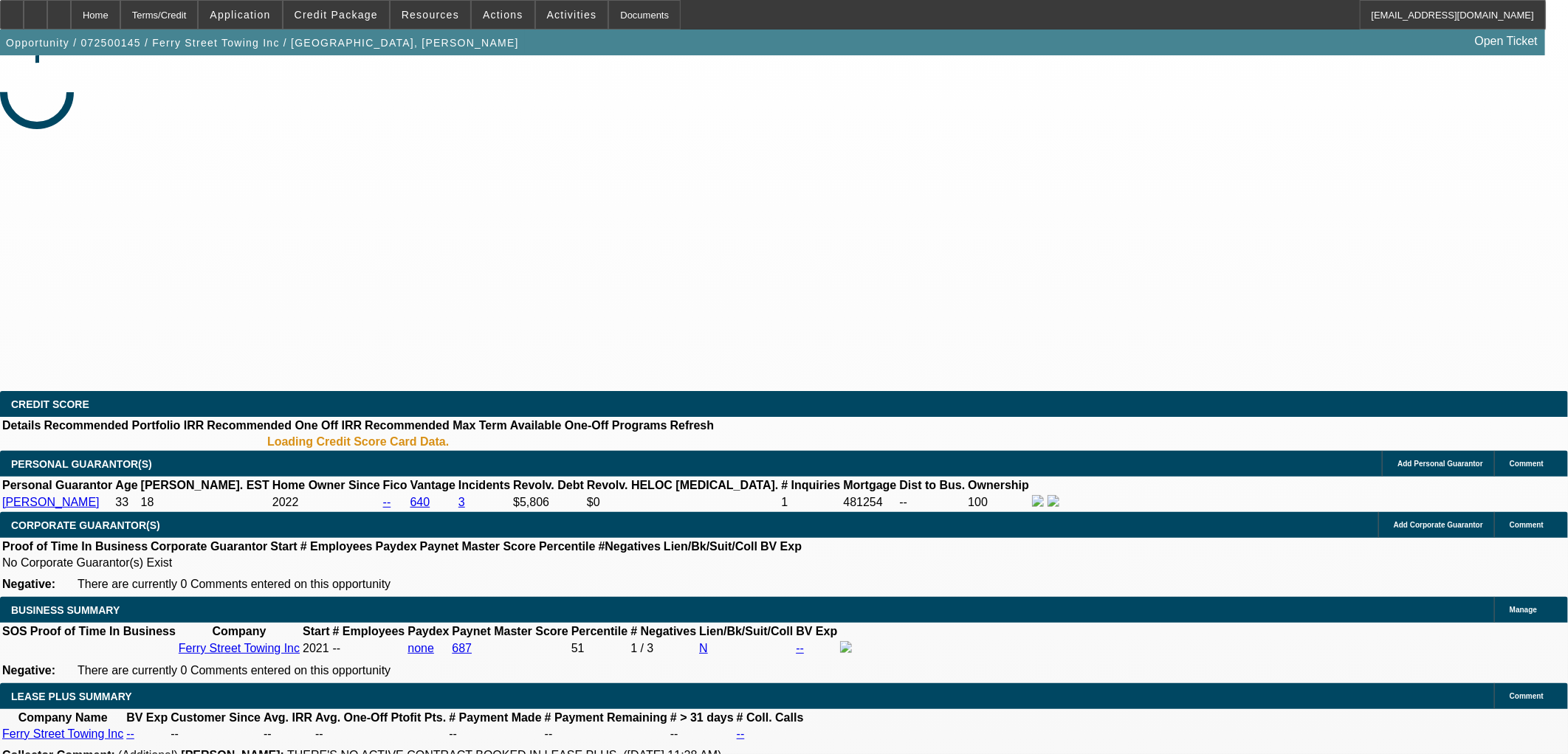
select select "0"
select select "2"
select select "0.1"
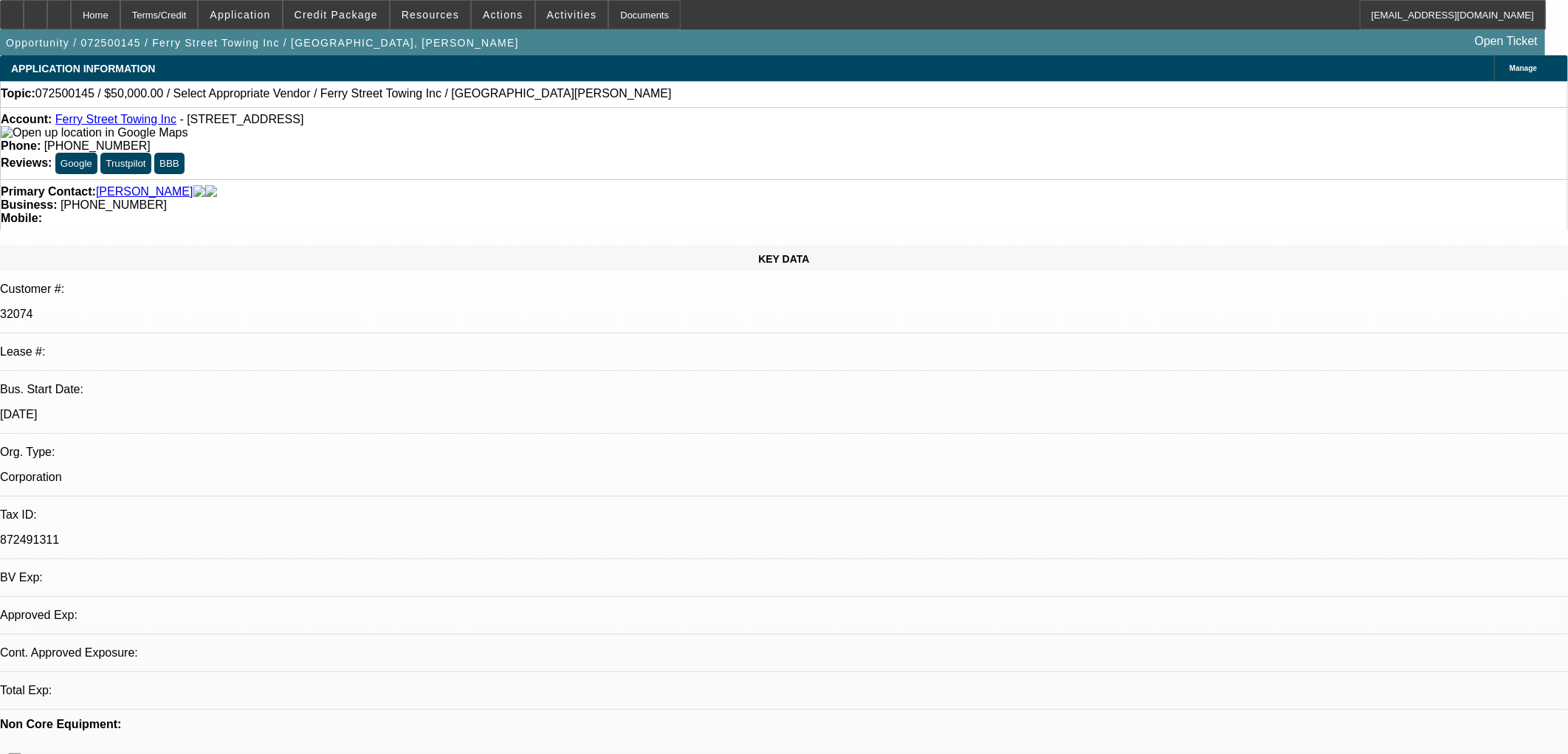
select select "1"
select select "2"
select select "4"
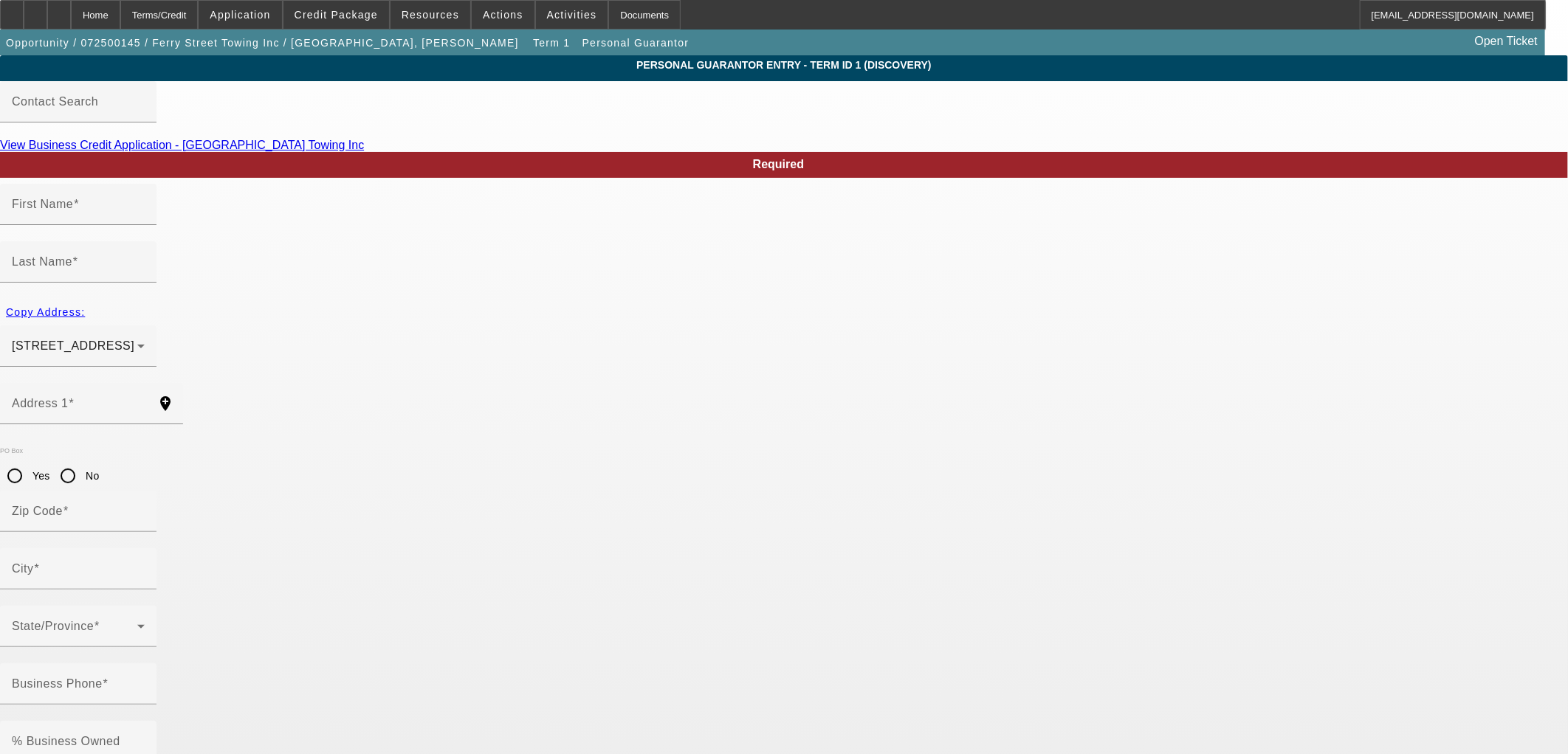
type input "Jose"
type input "Tec"
type input "38 Court Street"
radio input "true"
type input "01905"
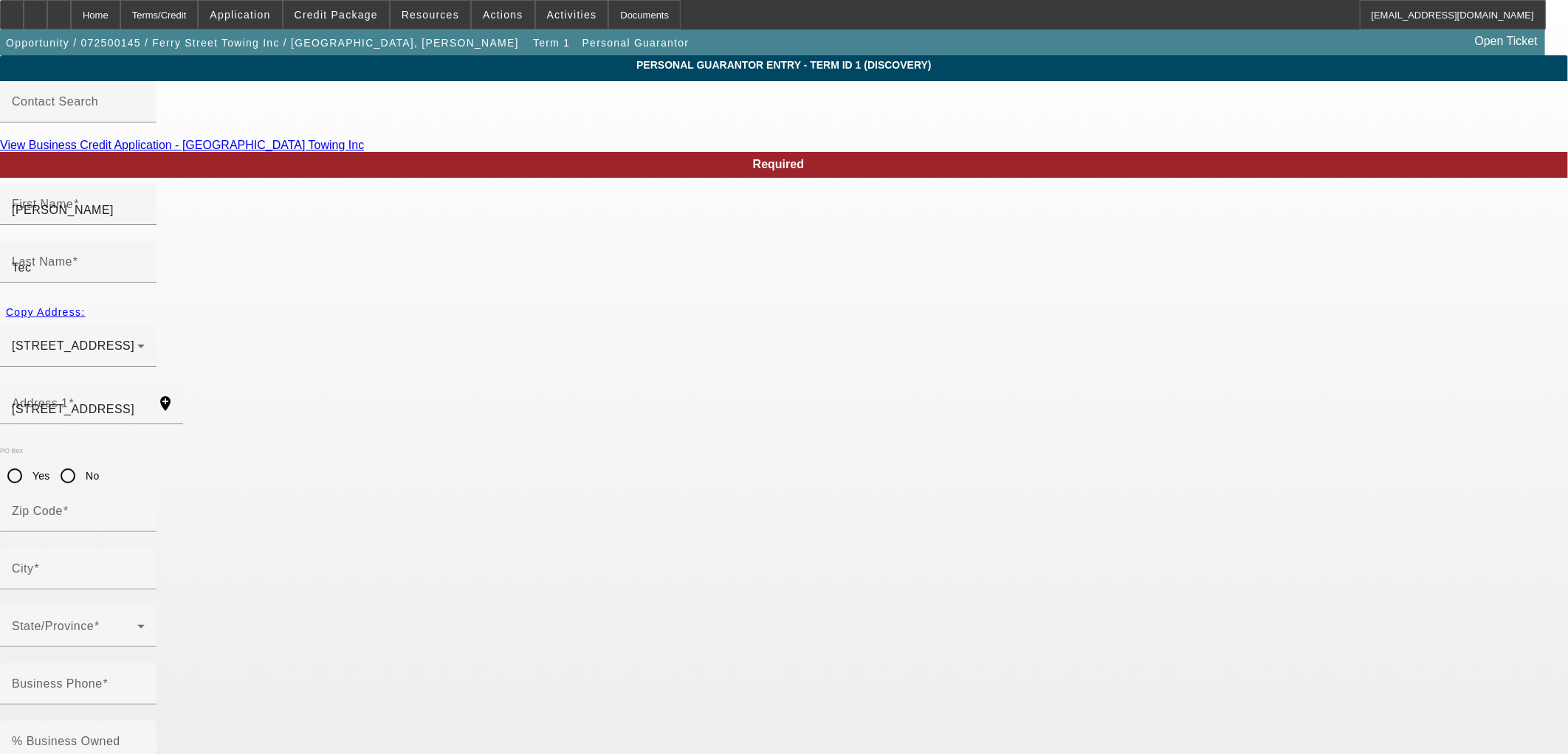
type input "Lynn"
type input "(781) 244-9363"
type input "100"
type input "016-76-6223"
type input "teggy1395@gmail.com"
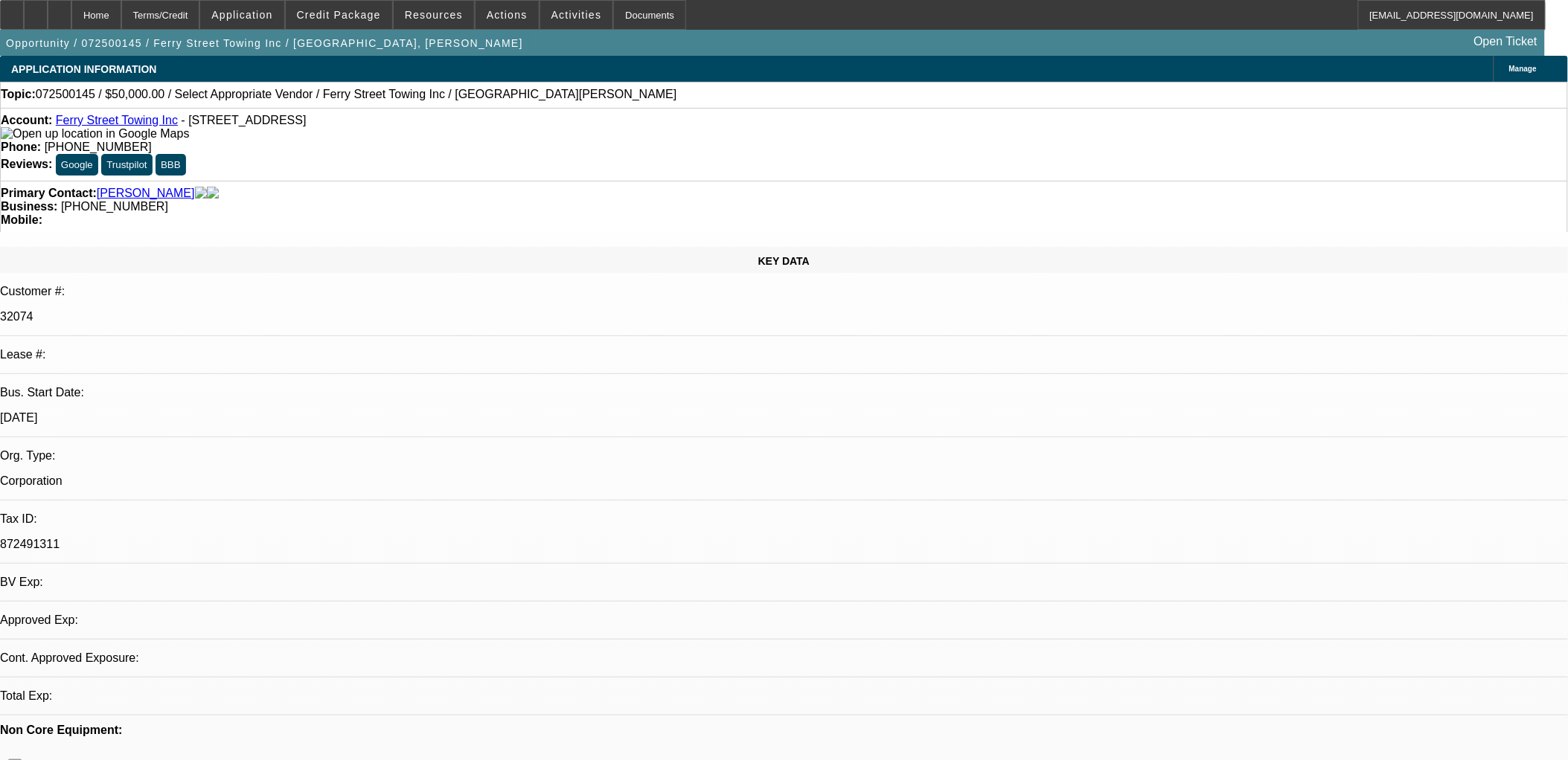
select select "0"
select select "2"
select select "0.1"
select select "4"
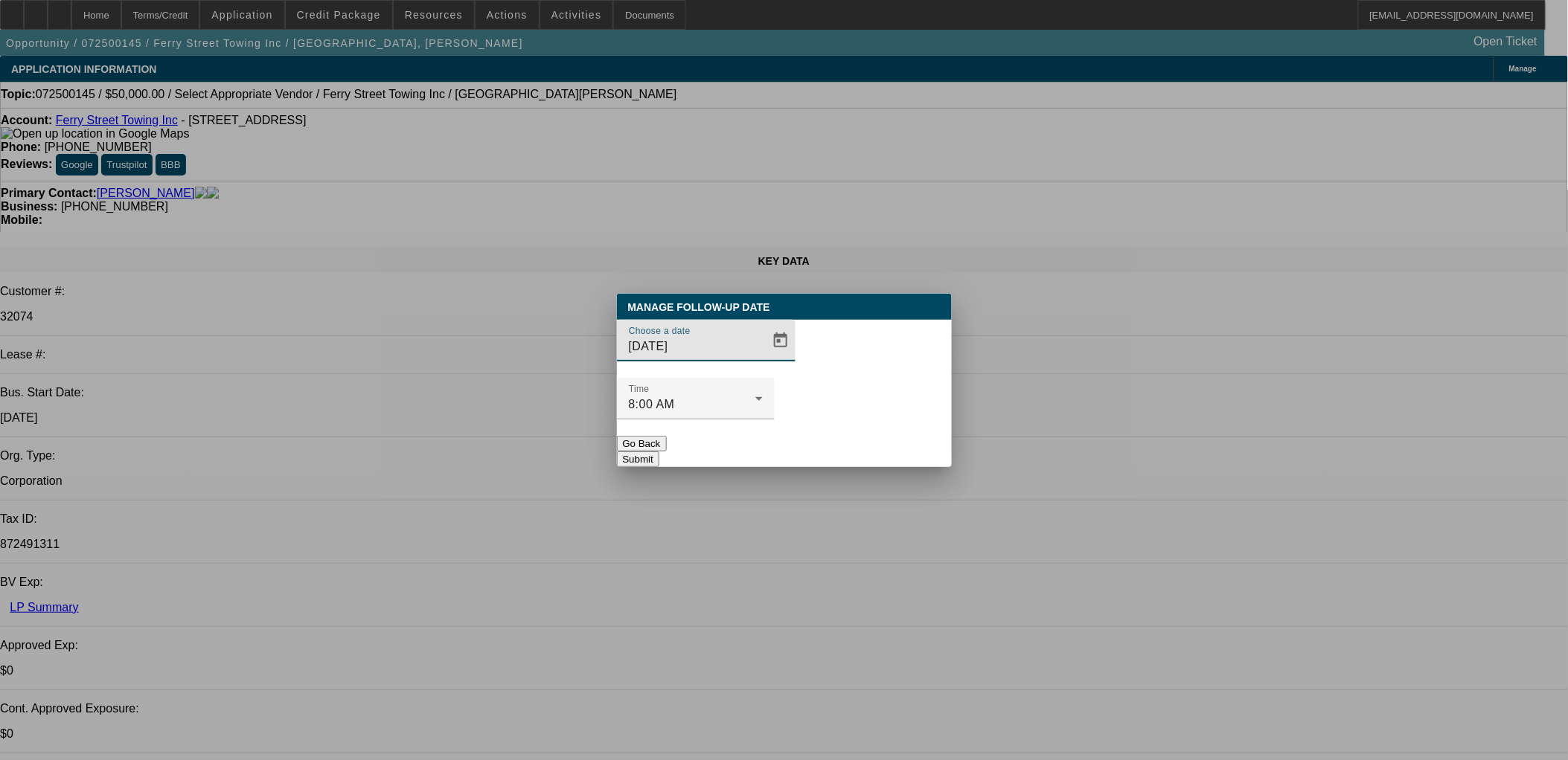
click at [770, 378] on div at bounding box center [706, 369] width 178 height 16
click at [765, 359] on span "Open calendar" at bounding box center [780, 340] width 36 height 36
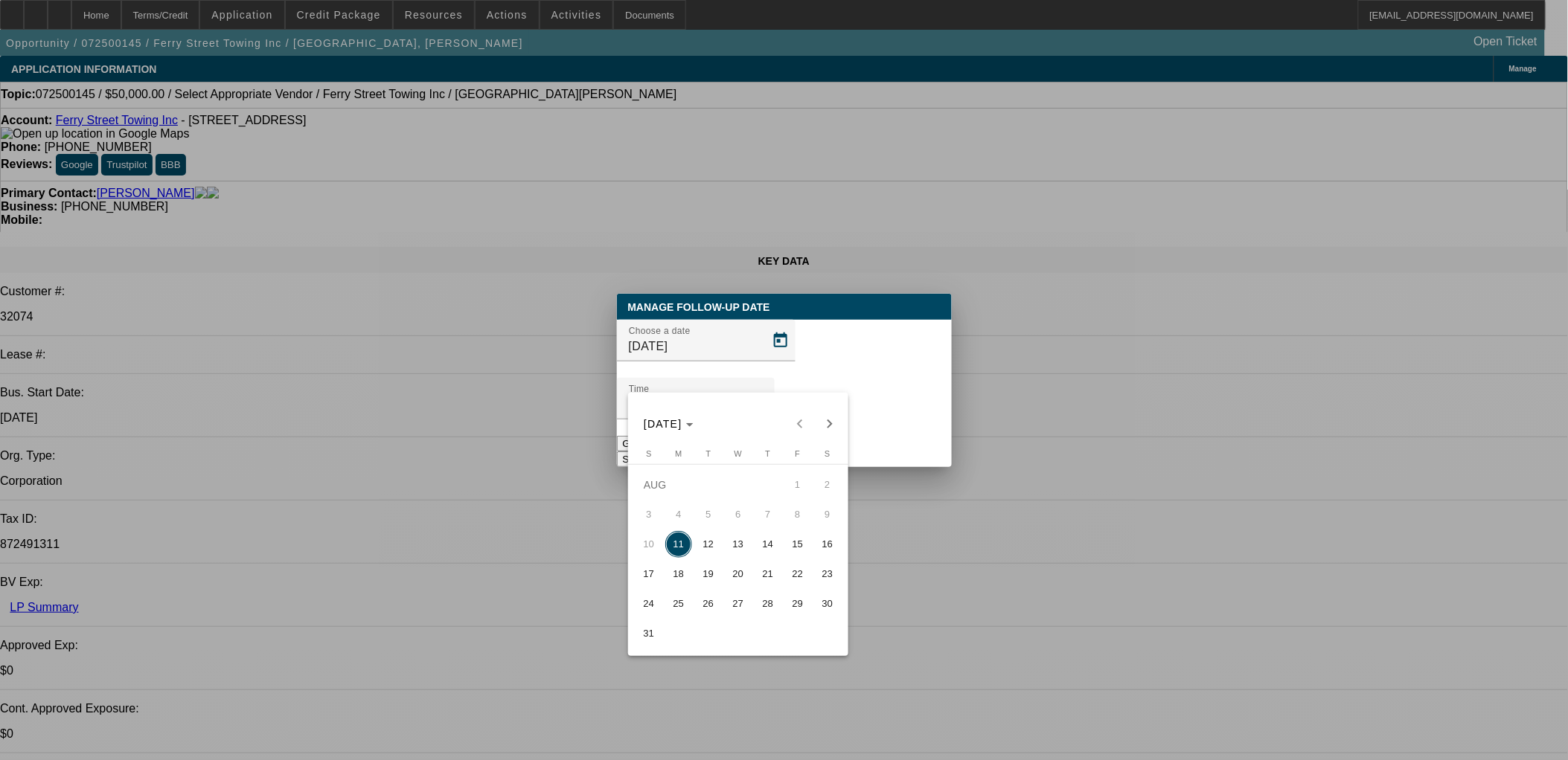
click at [679, 587] on span "18" at bounding box center [679, 575] width 27 height 27
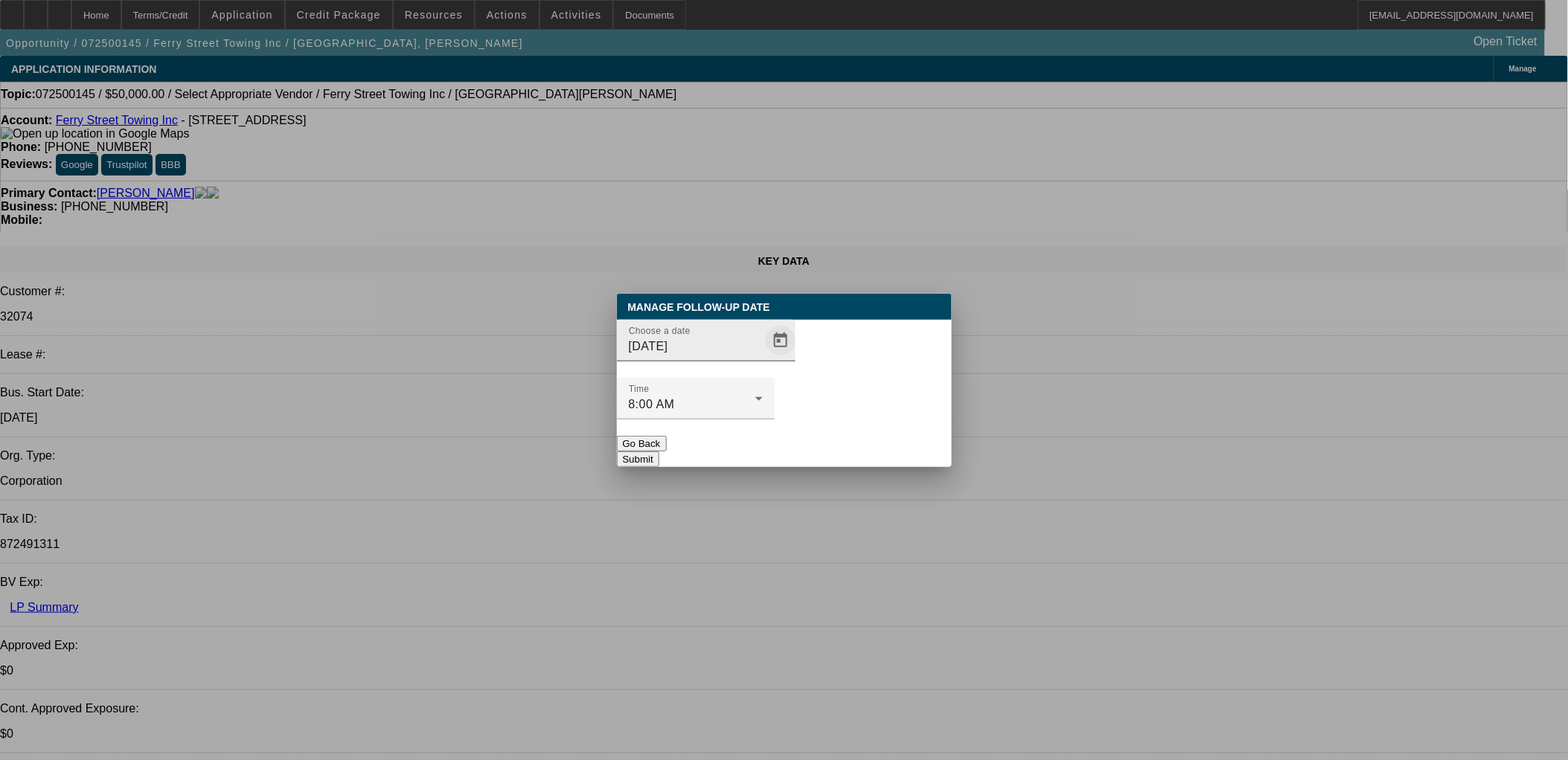
drag, startPoint x: 768, startPoint y: 325, endPoint x: 763, endPoint y: 368, distance: 43.3
click at [763, 346] on div "Manage Follow-Up Date Choose a date 8/18/2025 Time 8:00 AM Go Back Submit" at bounding box center [784, 380] width 335 height 173
click at [763, 359] on span "Open calendar" at bounding box center [780, 340] width 36 height 36
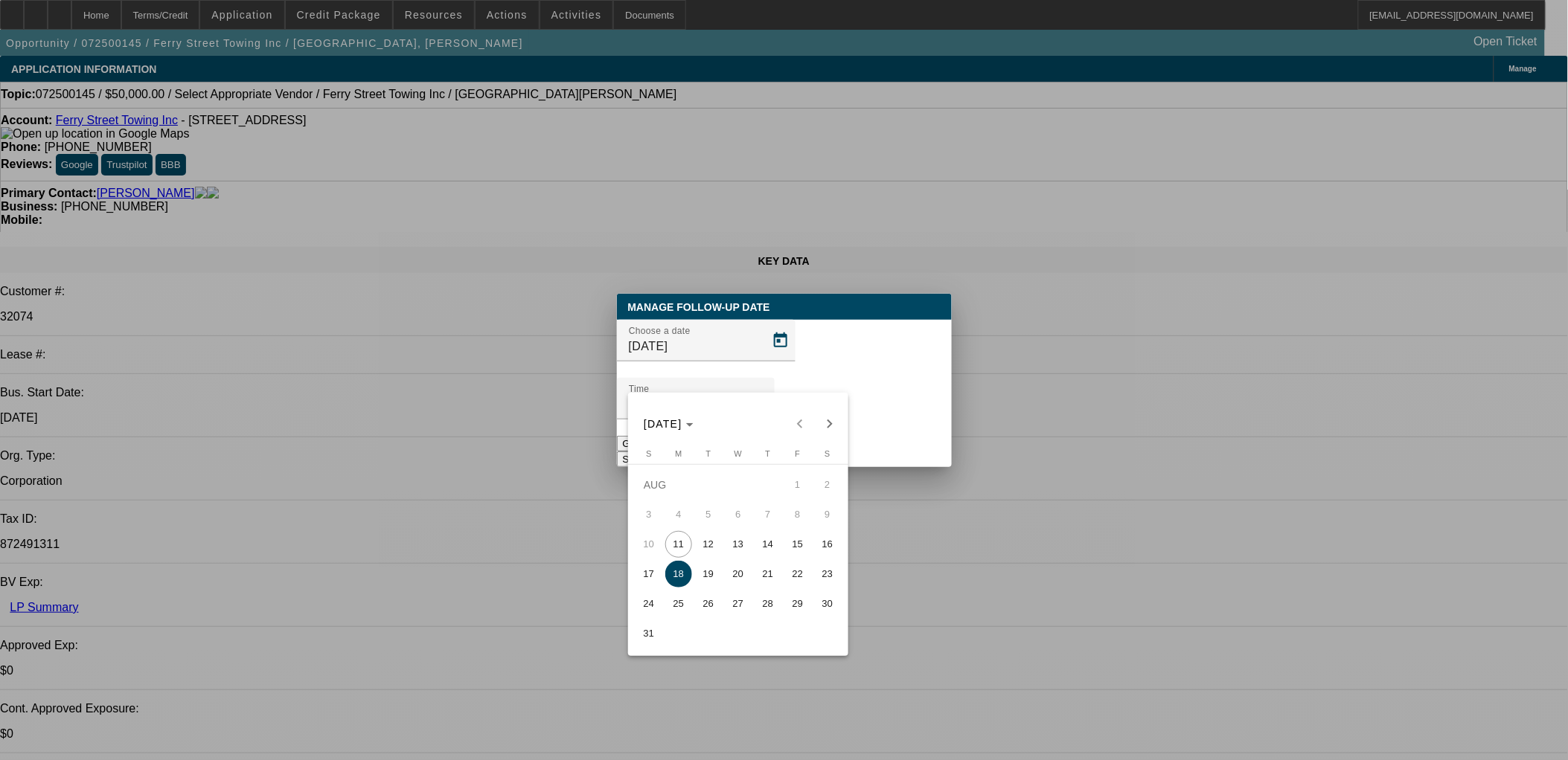
click at [677, 615] on span "25" at bounding box center [679, 604] width 27 height 27
type input "8/25/2025"
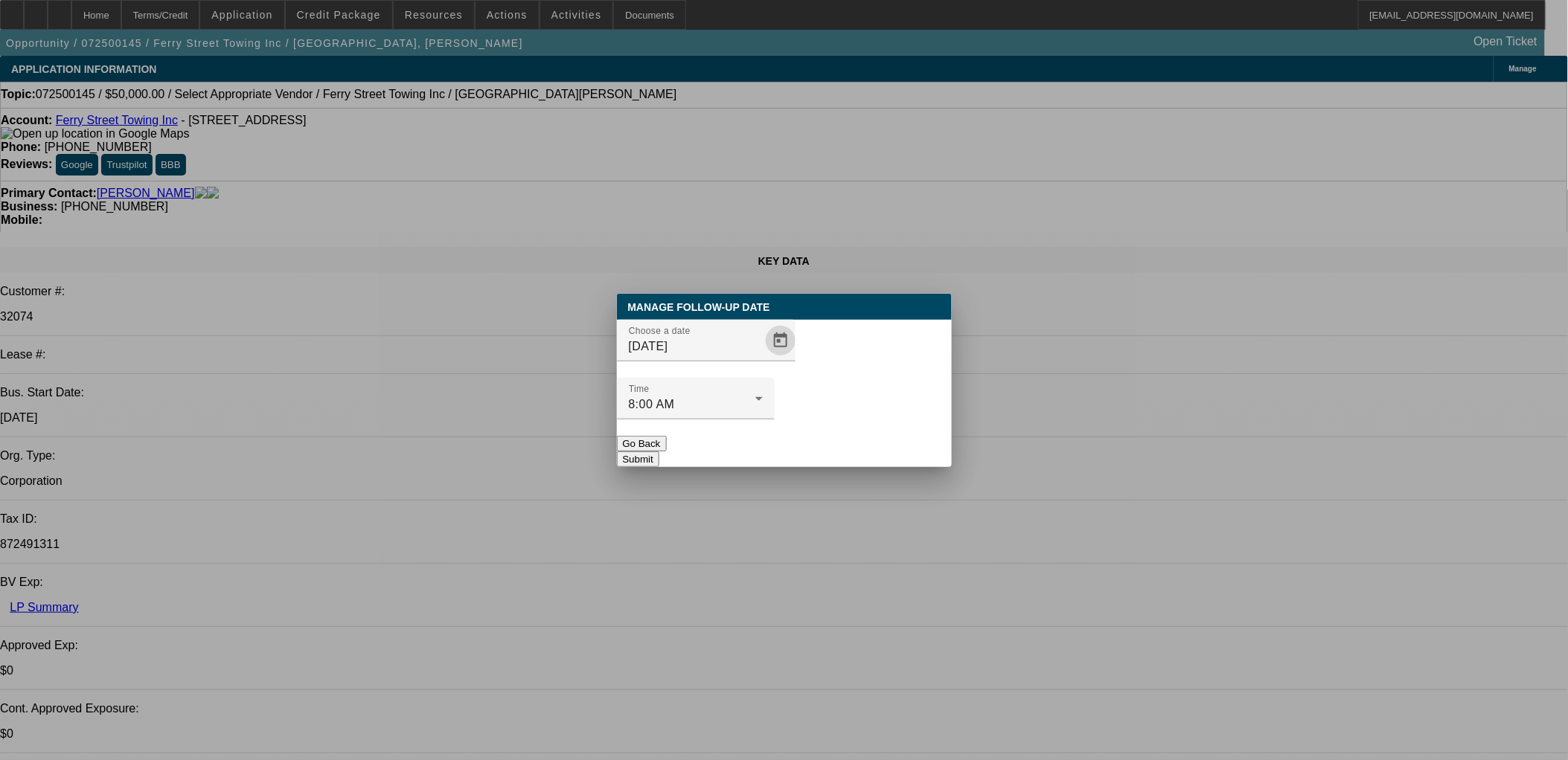
click at [660, 452] on button "Submit" at bounding box center [638, 460] width 42 height 16
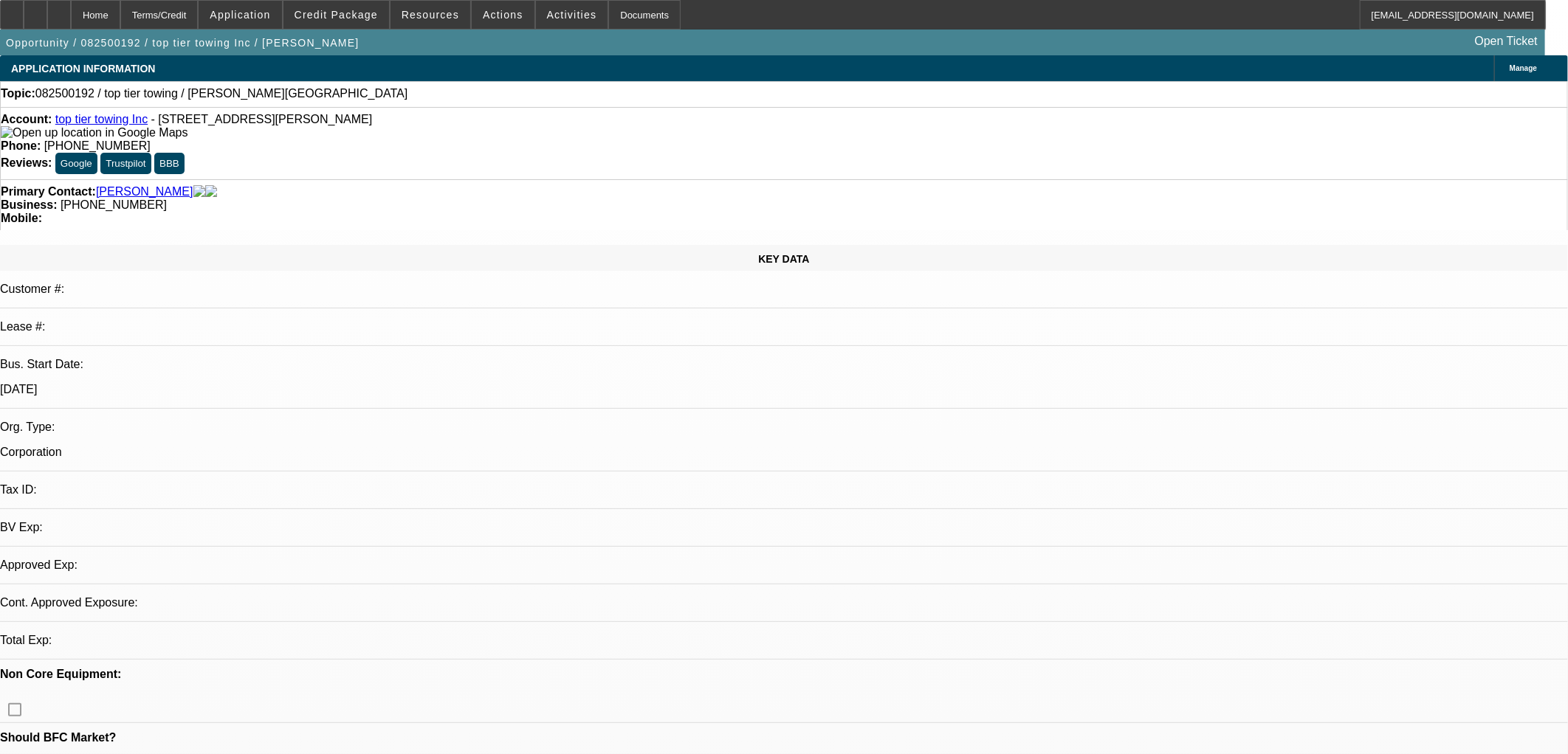
select select "0"
select select "2"
select select "0.1"
select select "1"
select select "2"
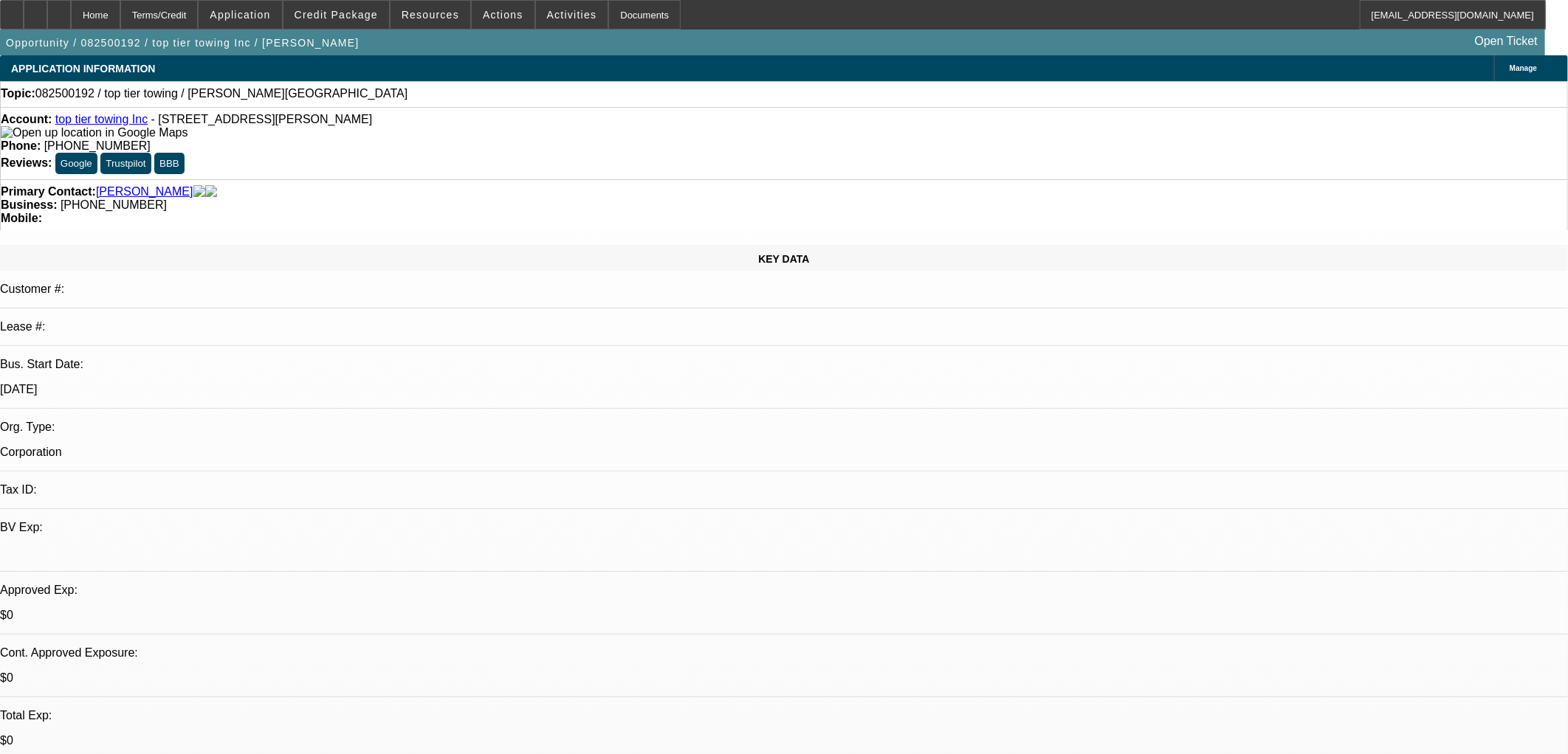
select select "4"
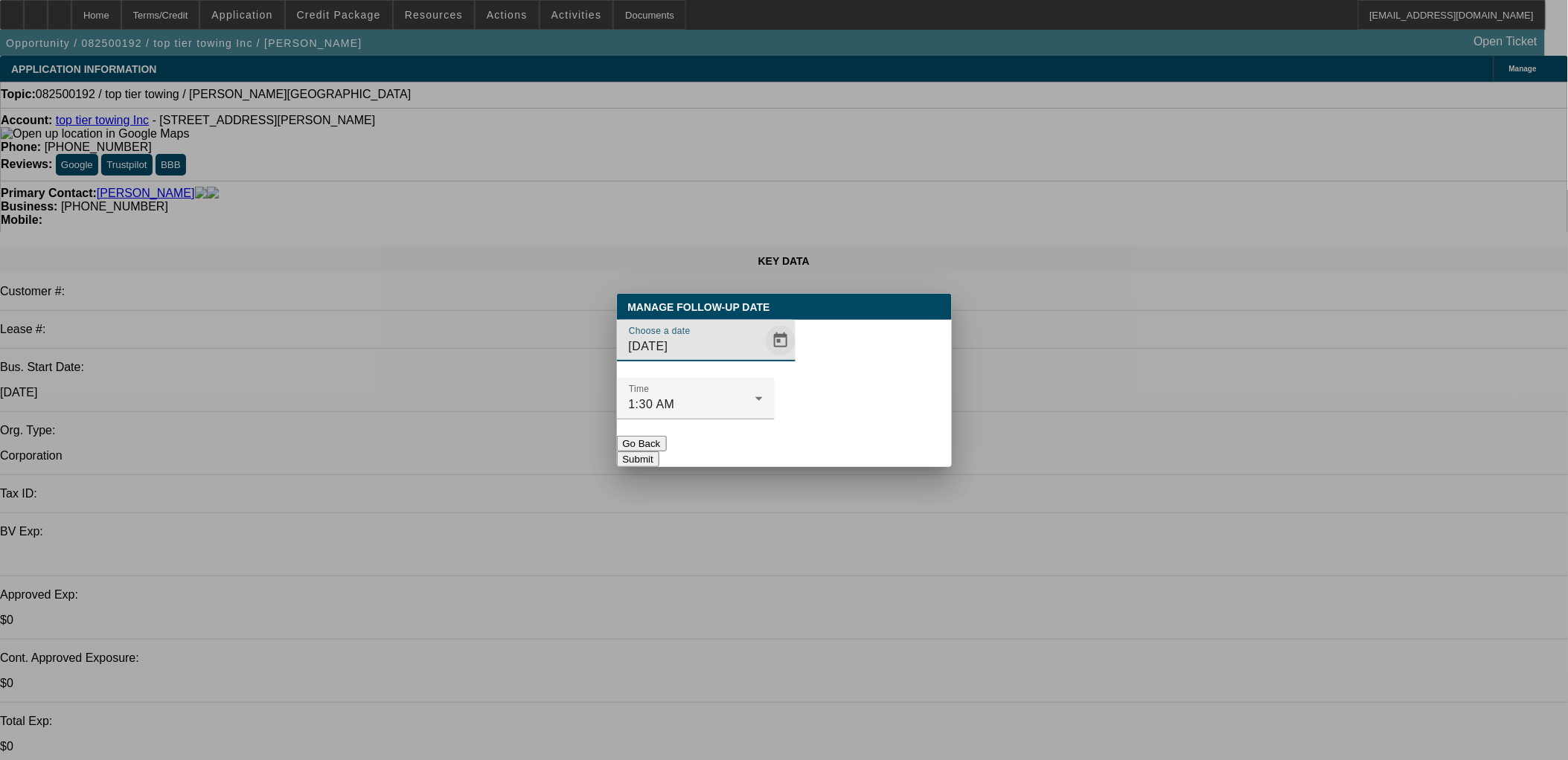
click at [765, 359] on span "Open calendar" at bounding box center [780, 340] width 36 height 36
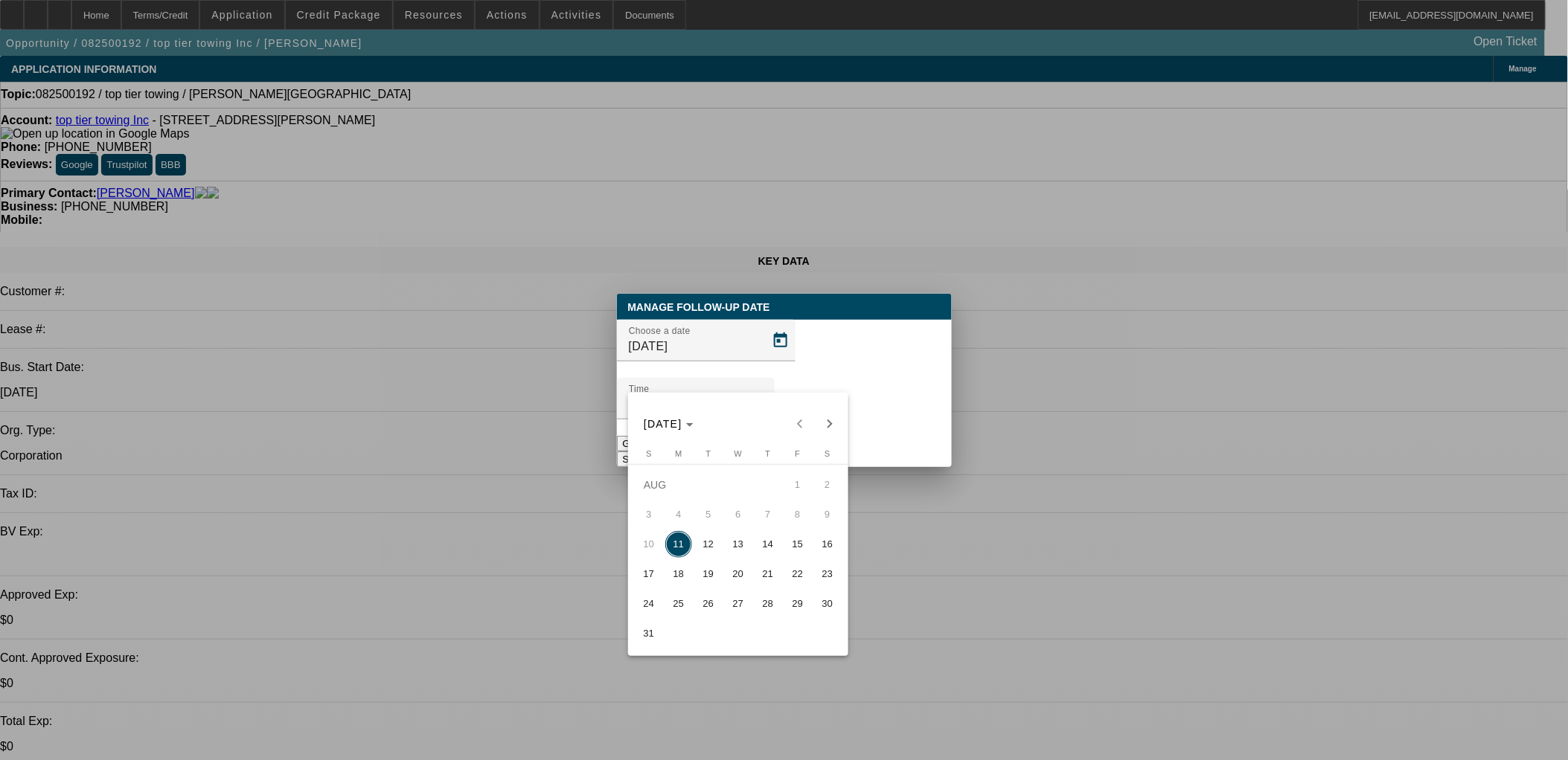
drag, startPoint x: 734, startPoint y: 544, endPoint x: 737, endPoint y: 526, distance: 18.2
click at [733, 544] on span "13" at bounding box center [739, 545] width 27 height 27
type input "8/13/2025"
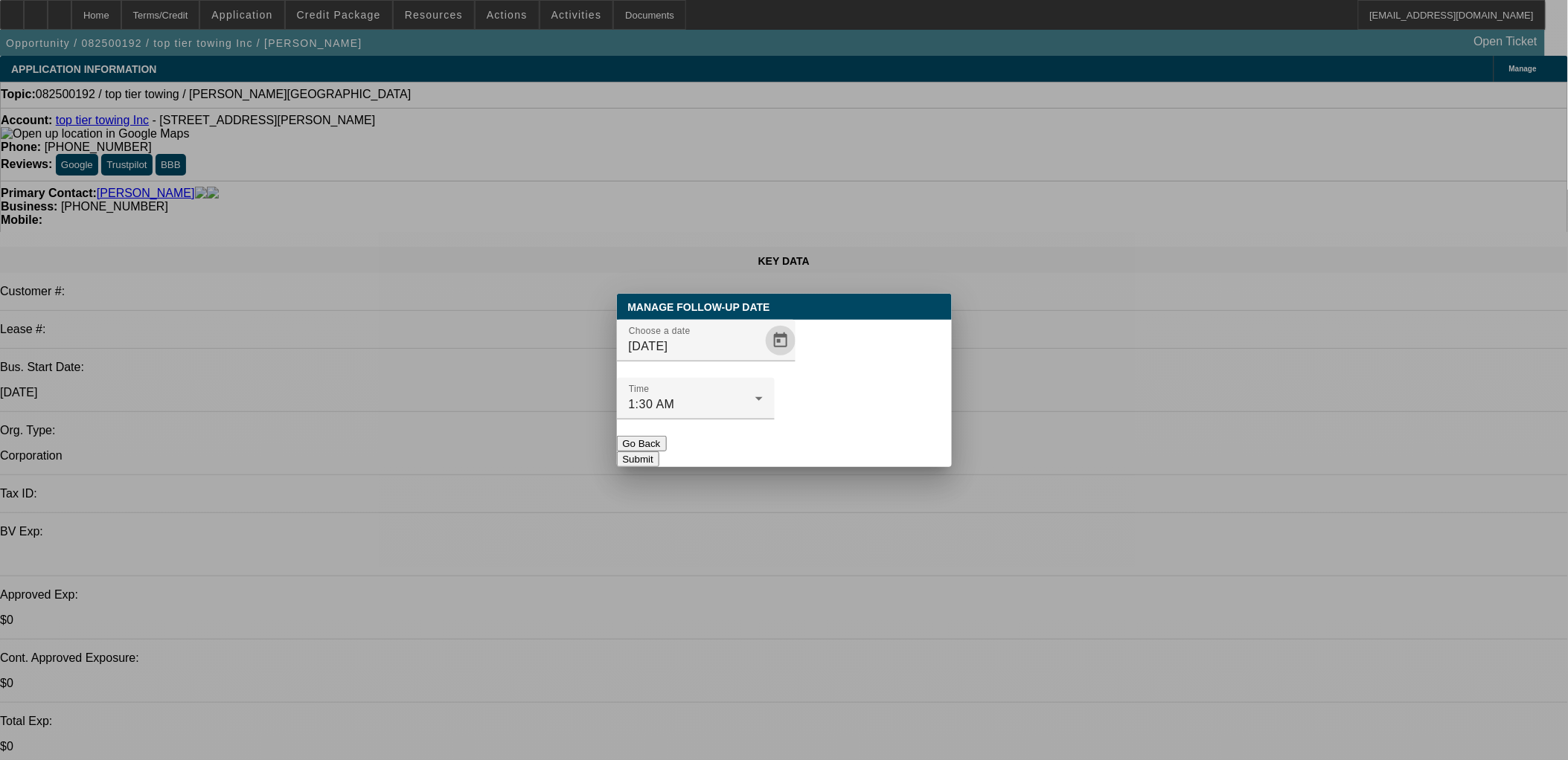
click at [660, 452] on button "Submit" at bounding box center [638, 460] width 42 height 16
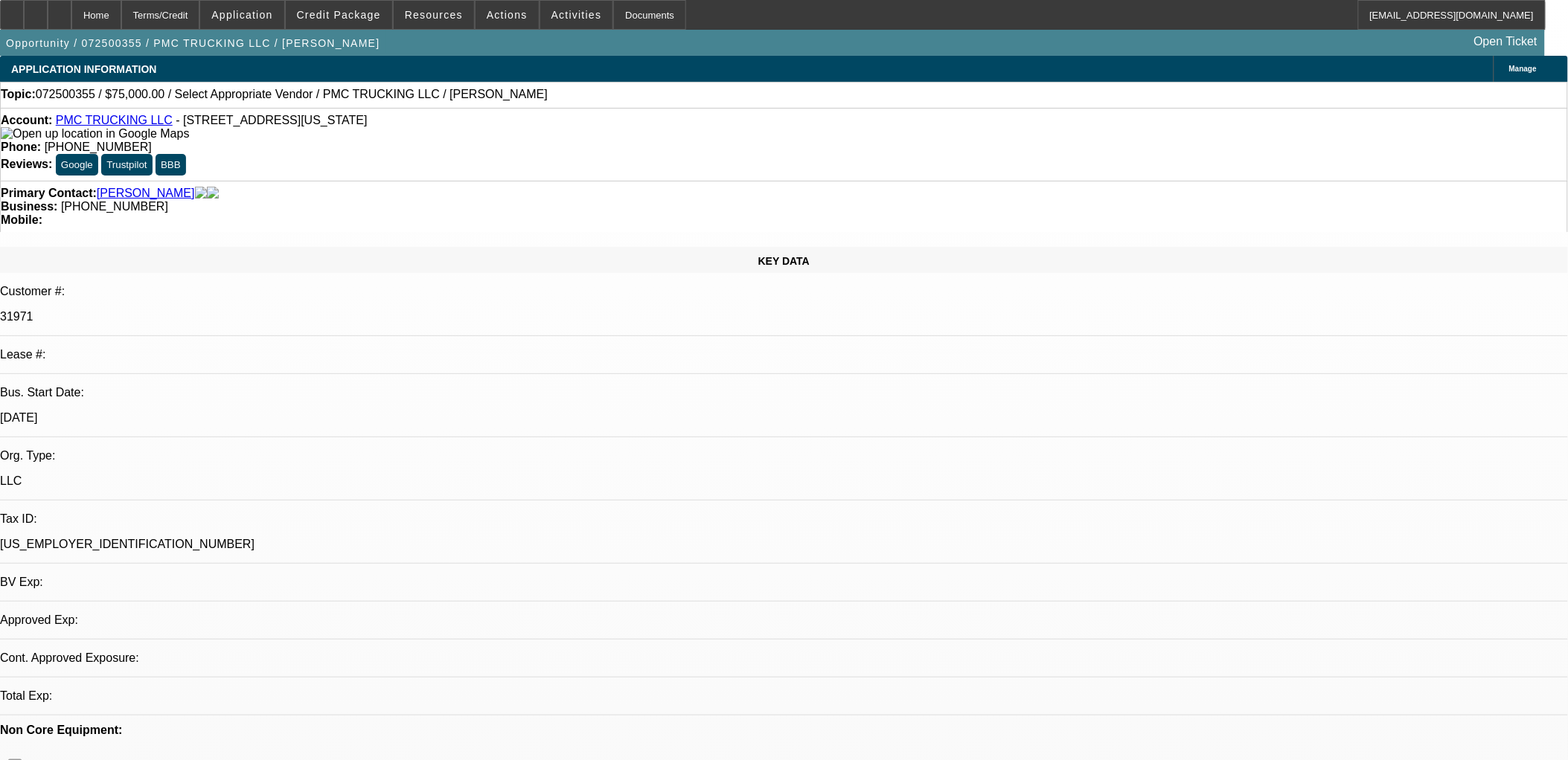
select select "0"
select select "2"
select select "0.1"
select select "1"
select select "2"
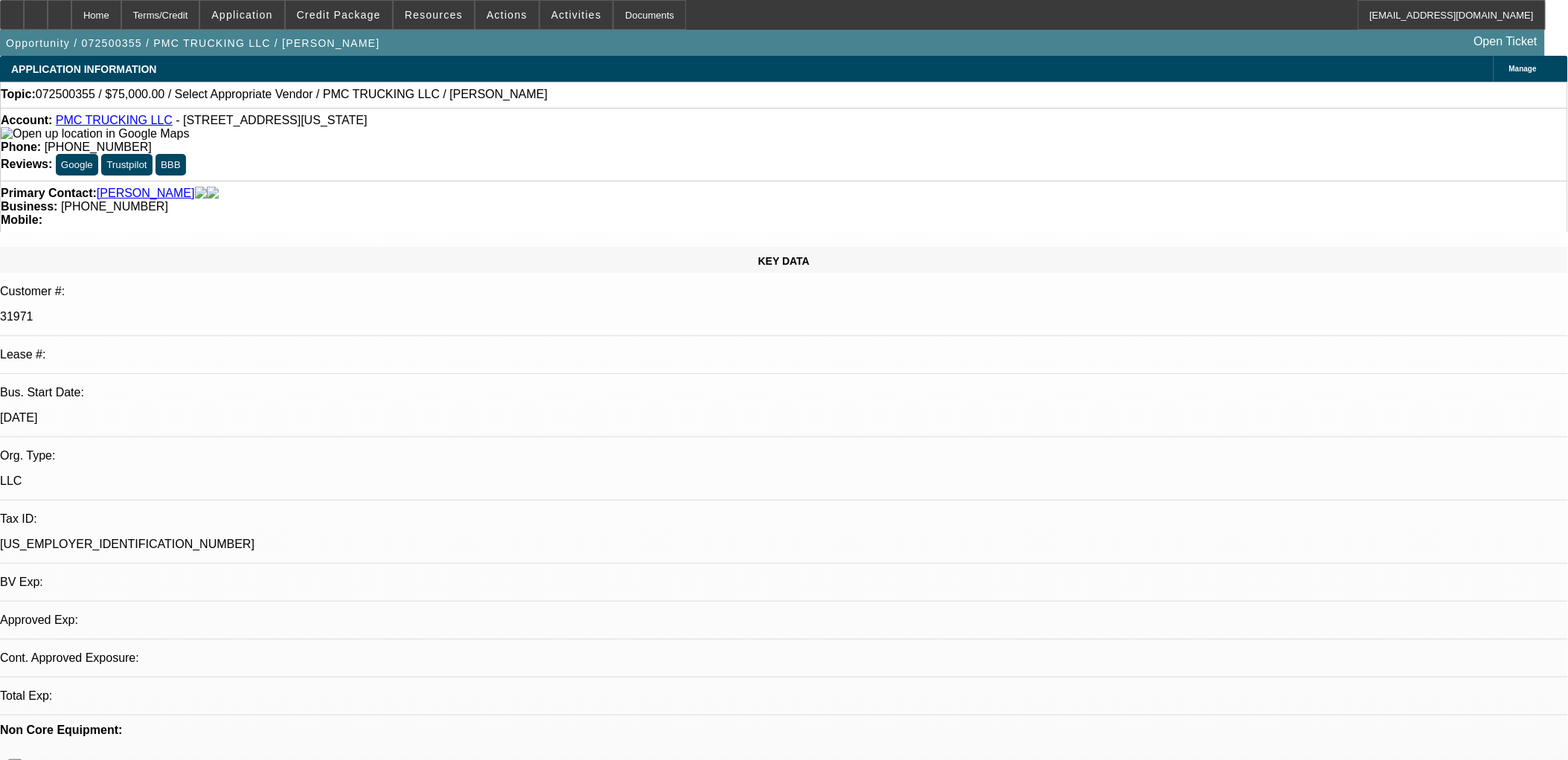
select select "4"
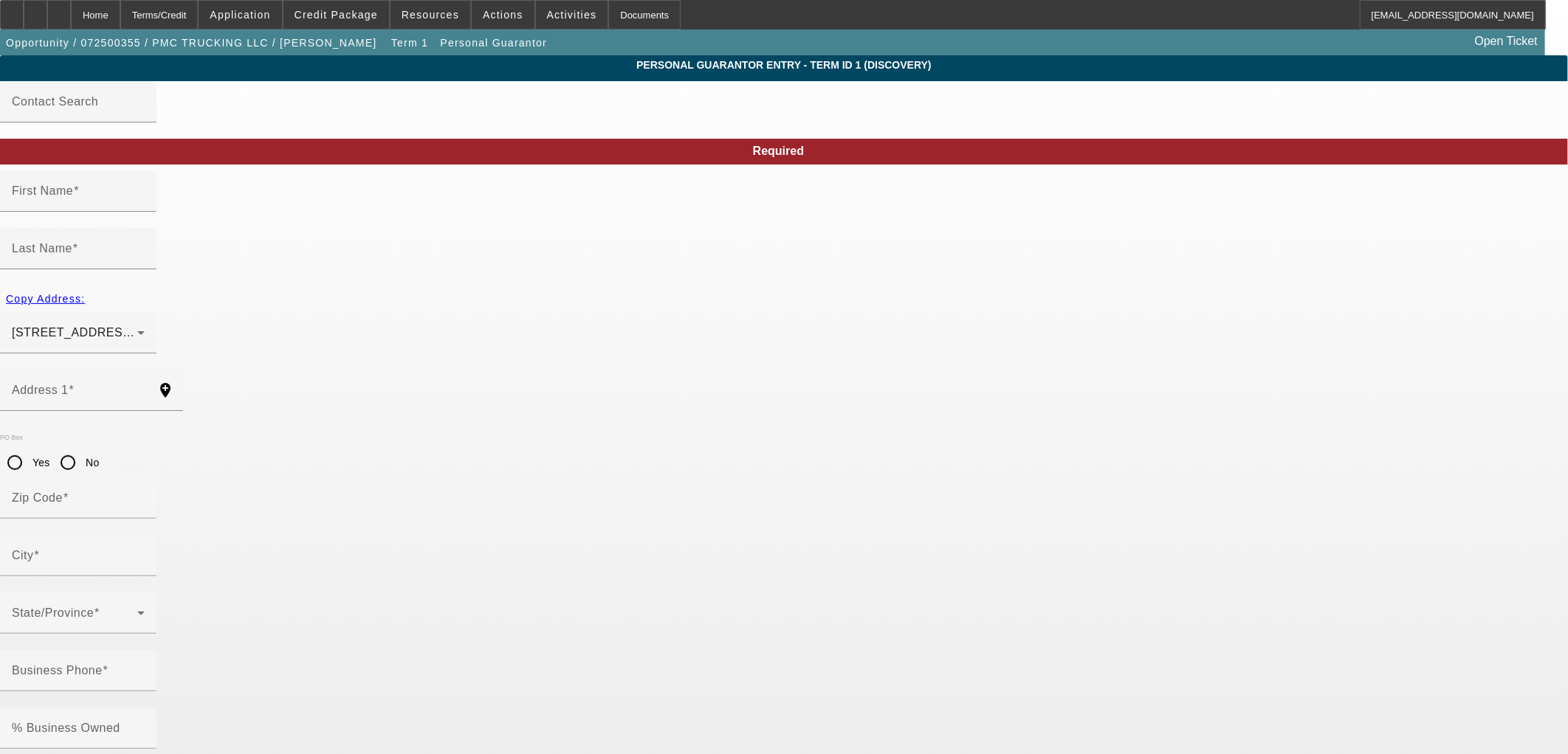
type input "[PERSON_NAME]"
type input "[STREET_ADDRESS][US_STATE]"
radio input "true"
type input "20176"
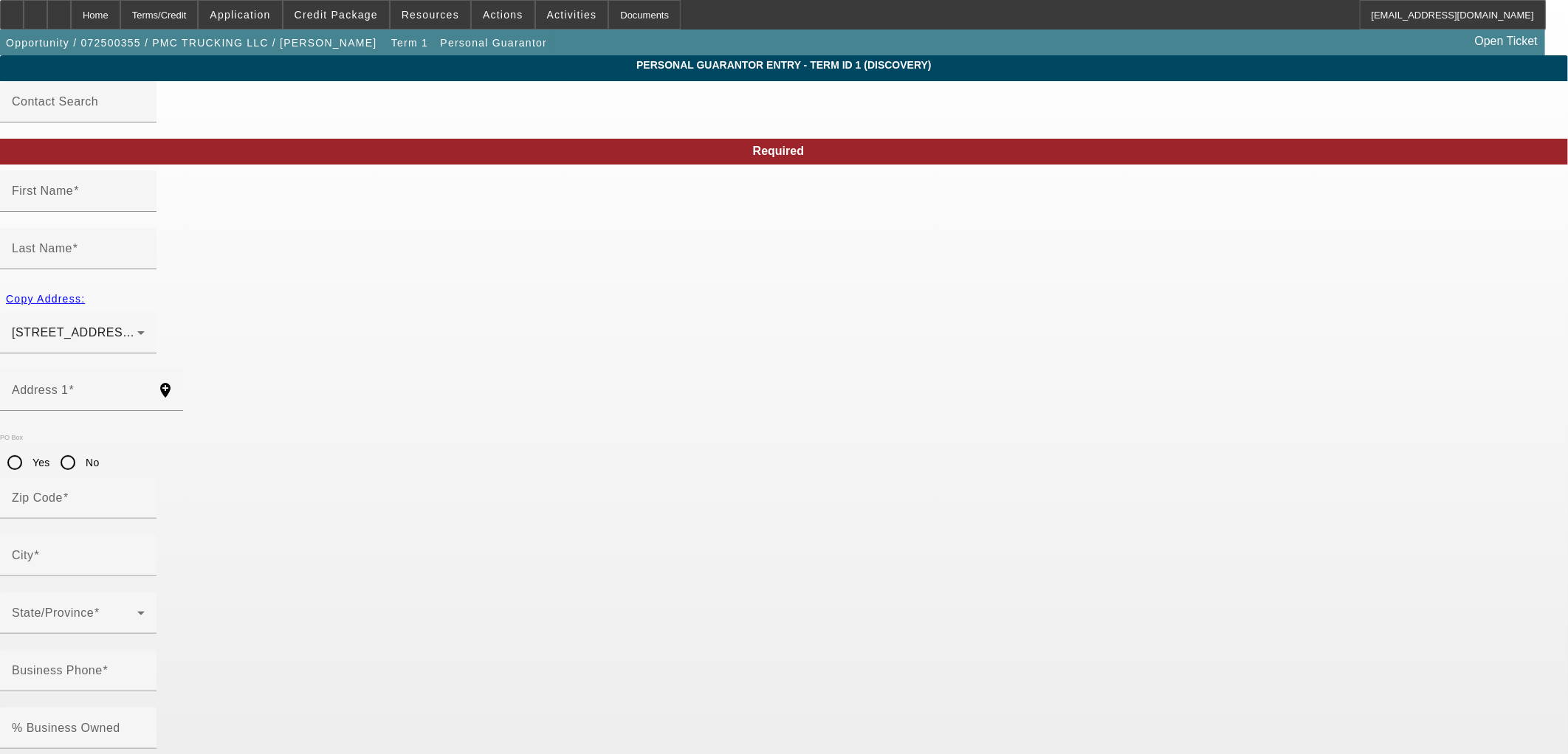
type input "[GEOGRAPHIC_DATA]"
type input "[PHONE_NUMBER]"
type input "100"
type input "607-21-8994"
type input "[EMAIL_ADDRESS][DOMAIN_NAME]"
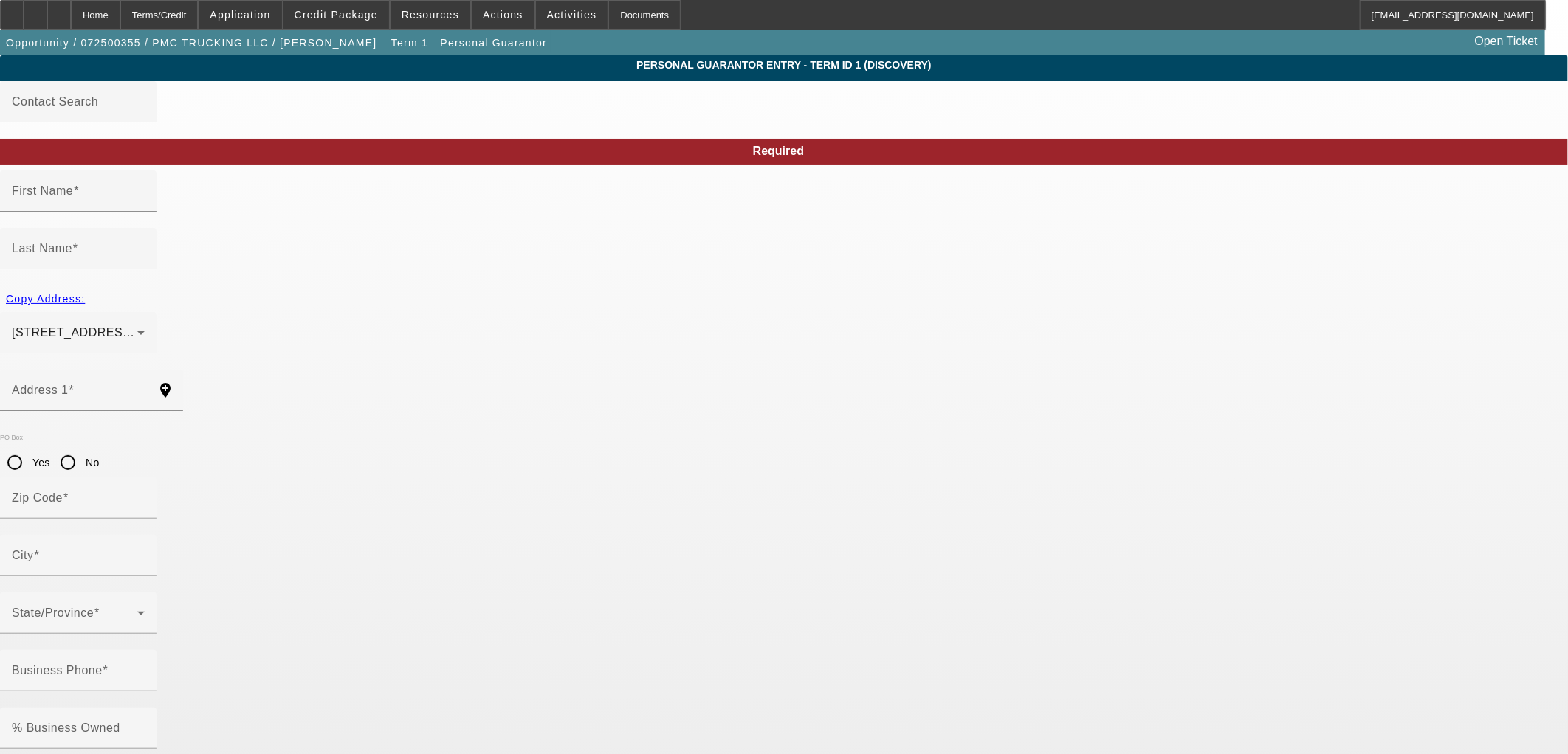
type input "Unit 6"
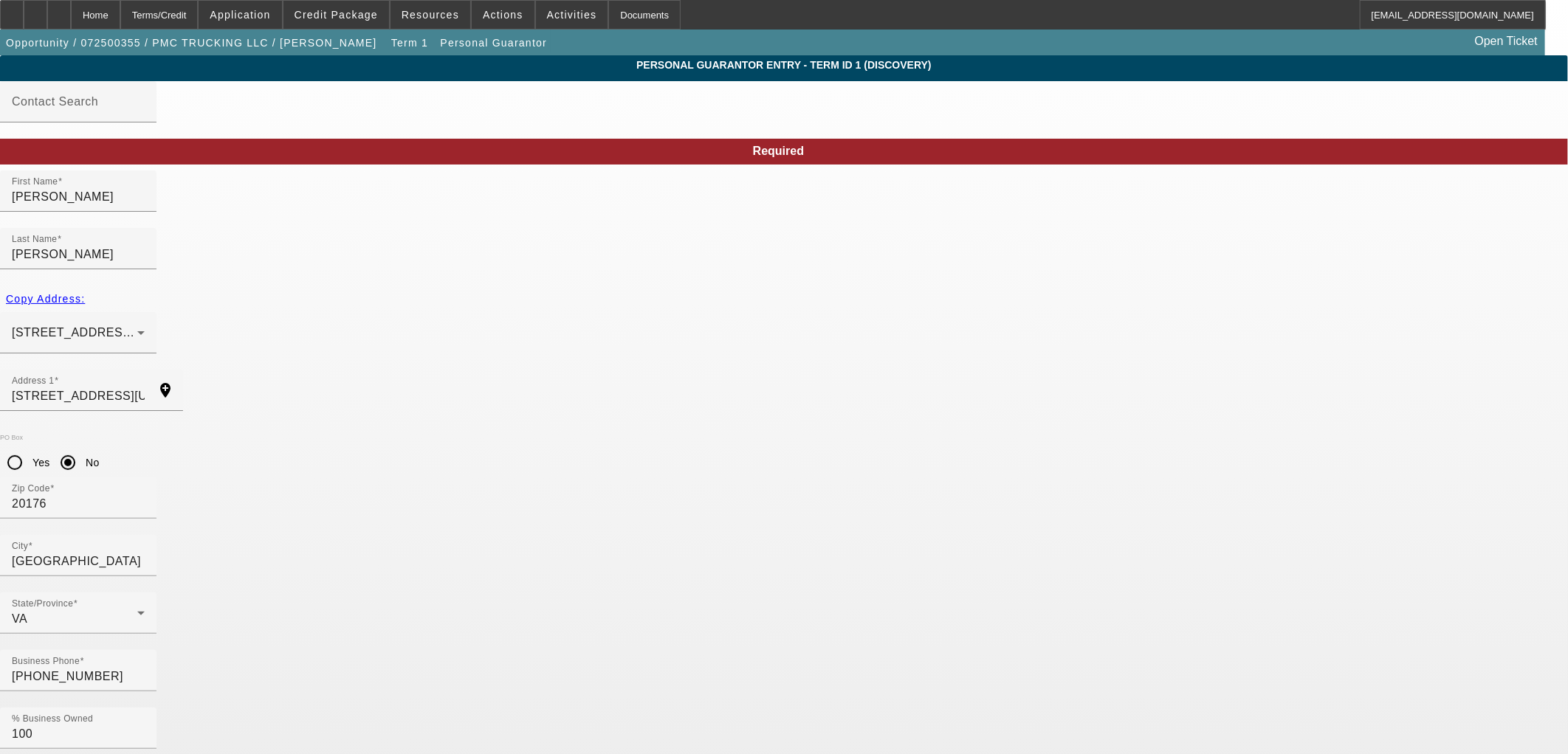
click at [1071, 652] on body "Home Terms/Credit Application Credit Package Resources Actions Activities Docum…" at bounding box center [784, 760] width 1568 height 1519
click at [157, 47] on span "Opportunity / 072500355 / PMC TRUCKING LLC / [PERSON_NAME]" at bounding box center [191, 43] width 371 height 12
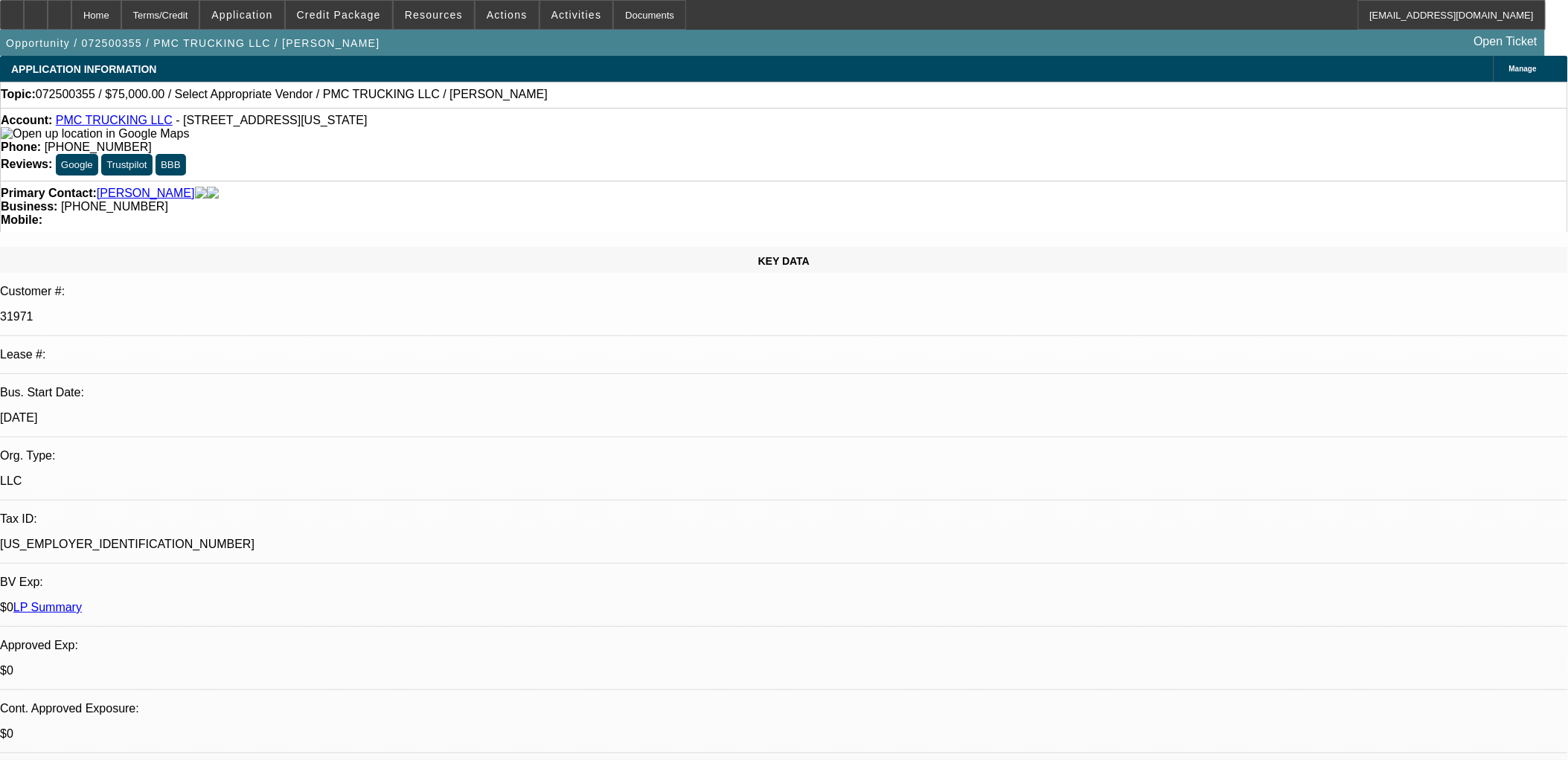
select select "0"
select select "2"
select select "0.1"
select select "4"
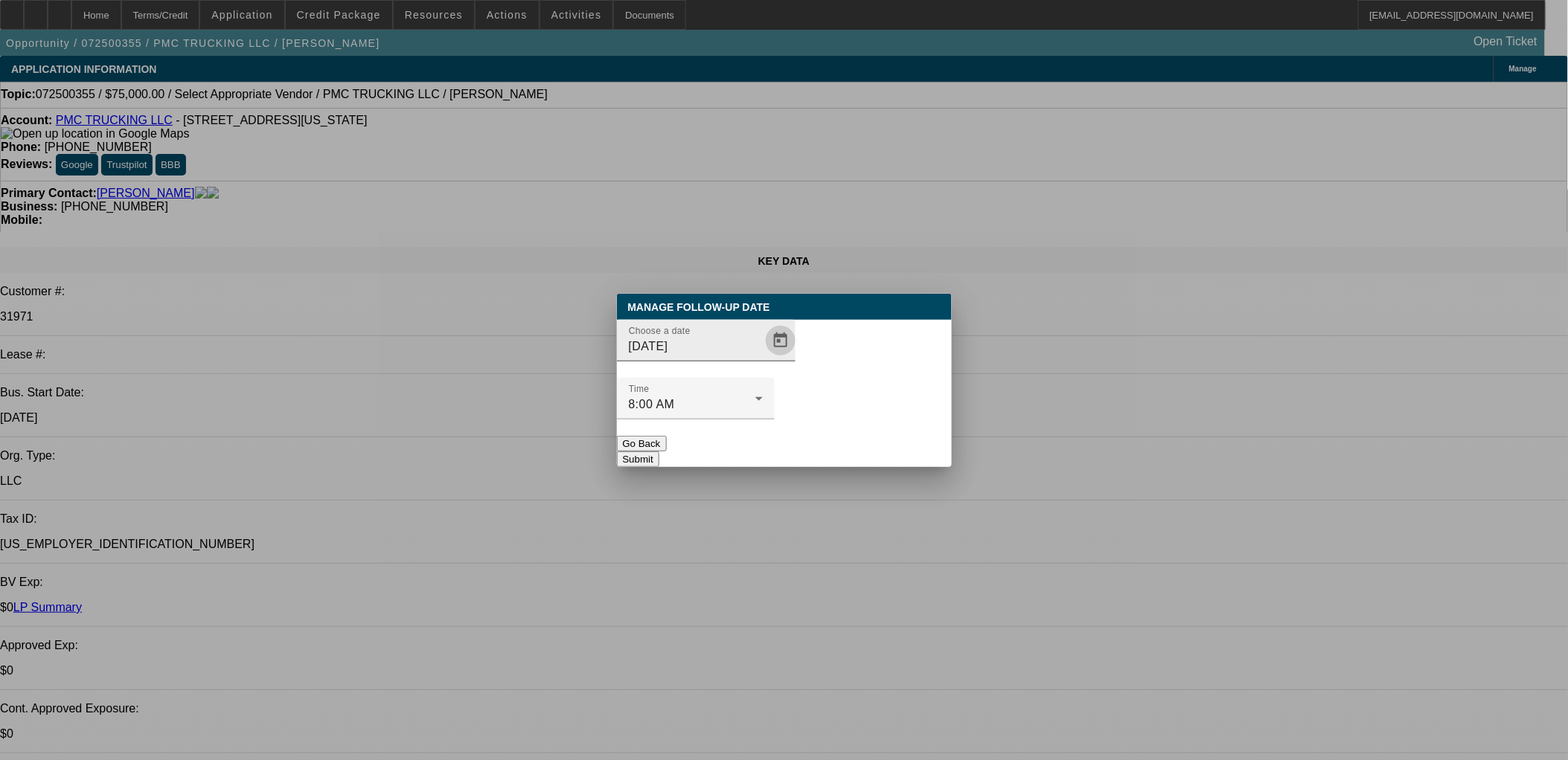
click at [768, 359] on span "Open calendar" at bounding box center [780, 340] width 36 height 36
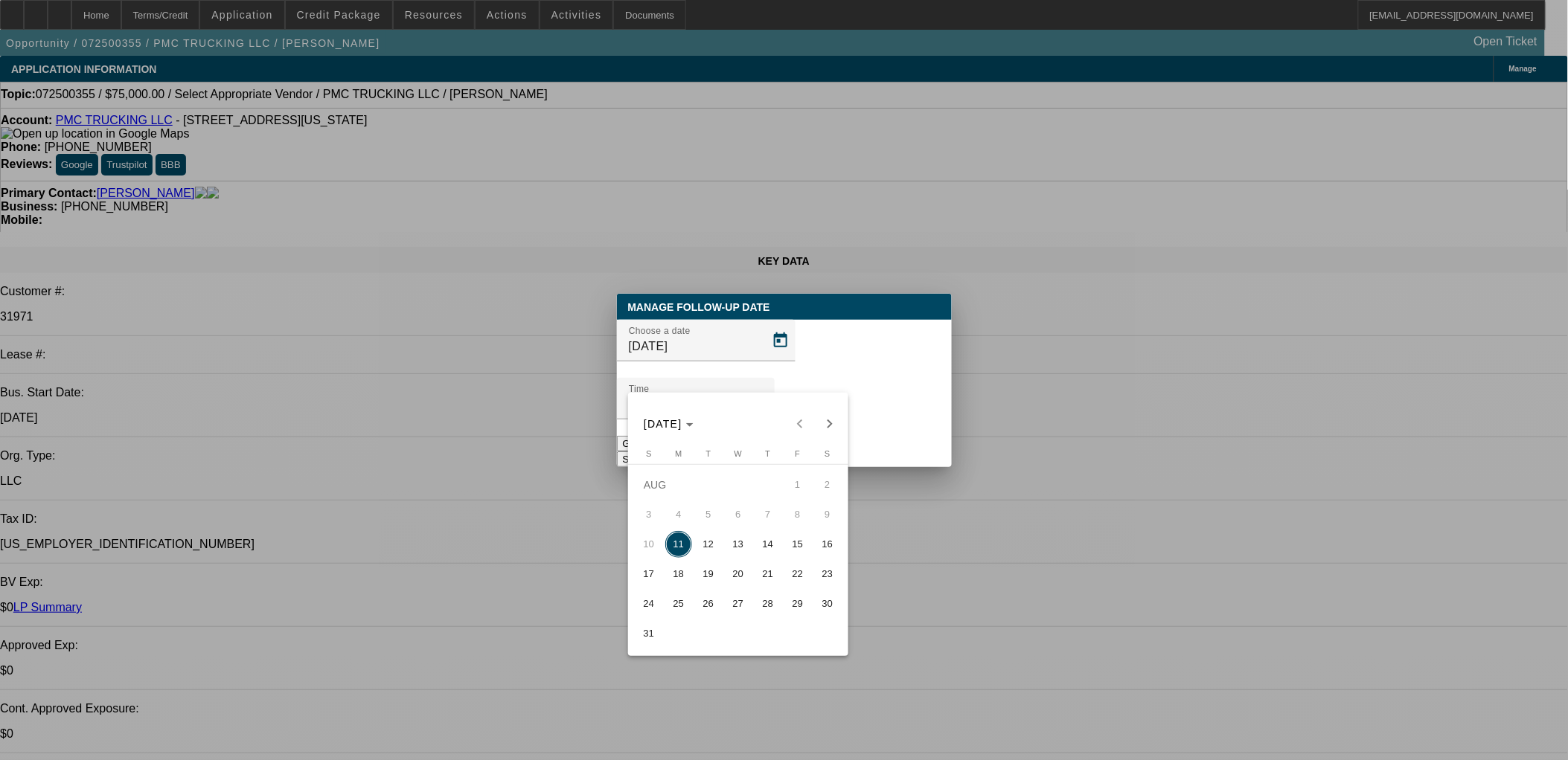
drag, startPoint x: 691, startPoint y: 597, endPoint x: 701, endPoint y: 575, distance: 24.2
click at [702, 575] on tbody "[DATE] 2 3 4 5 6 7 8 9 10 11 12 13 14 15 16 17 18 19 20 21 22 23 24 25 26 27 28…" at bounding box center [738, 559] width 209 height 178
click at [700, 575] on span "19" at bounding box center [708, 575] width 27 height 27
type input "[DATE]"
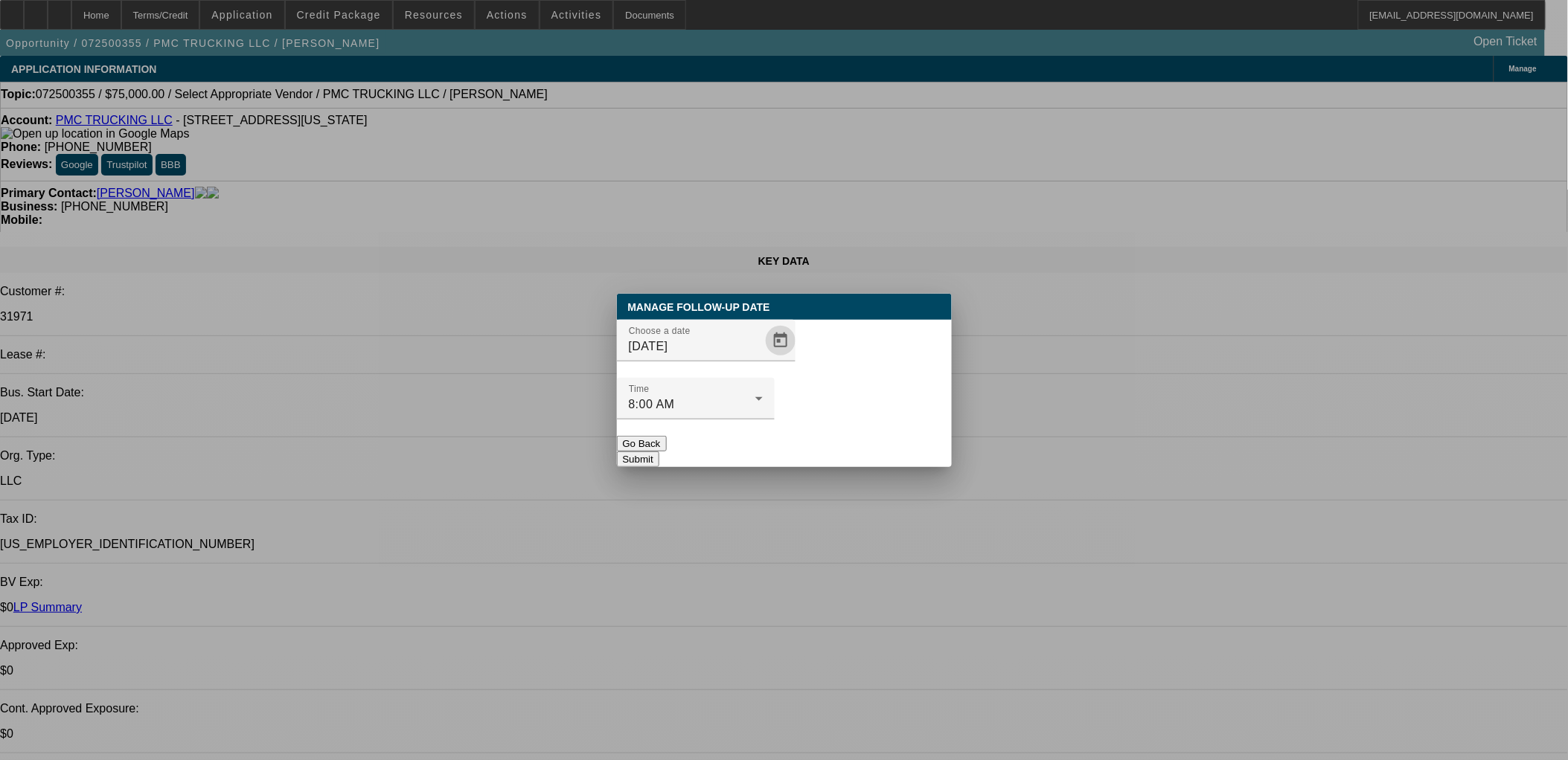
click at [806, 436] on div "Manage Follow-Up Date Choose a date [DATE] Time 8:00 AM Go Back Submit" at bounding box center [784, 380] width 335 height 173
click at [660, 452] on button "Submit" at bounding box center [638, 460] width 42 height 16
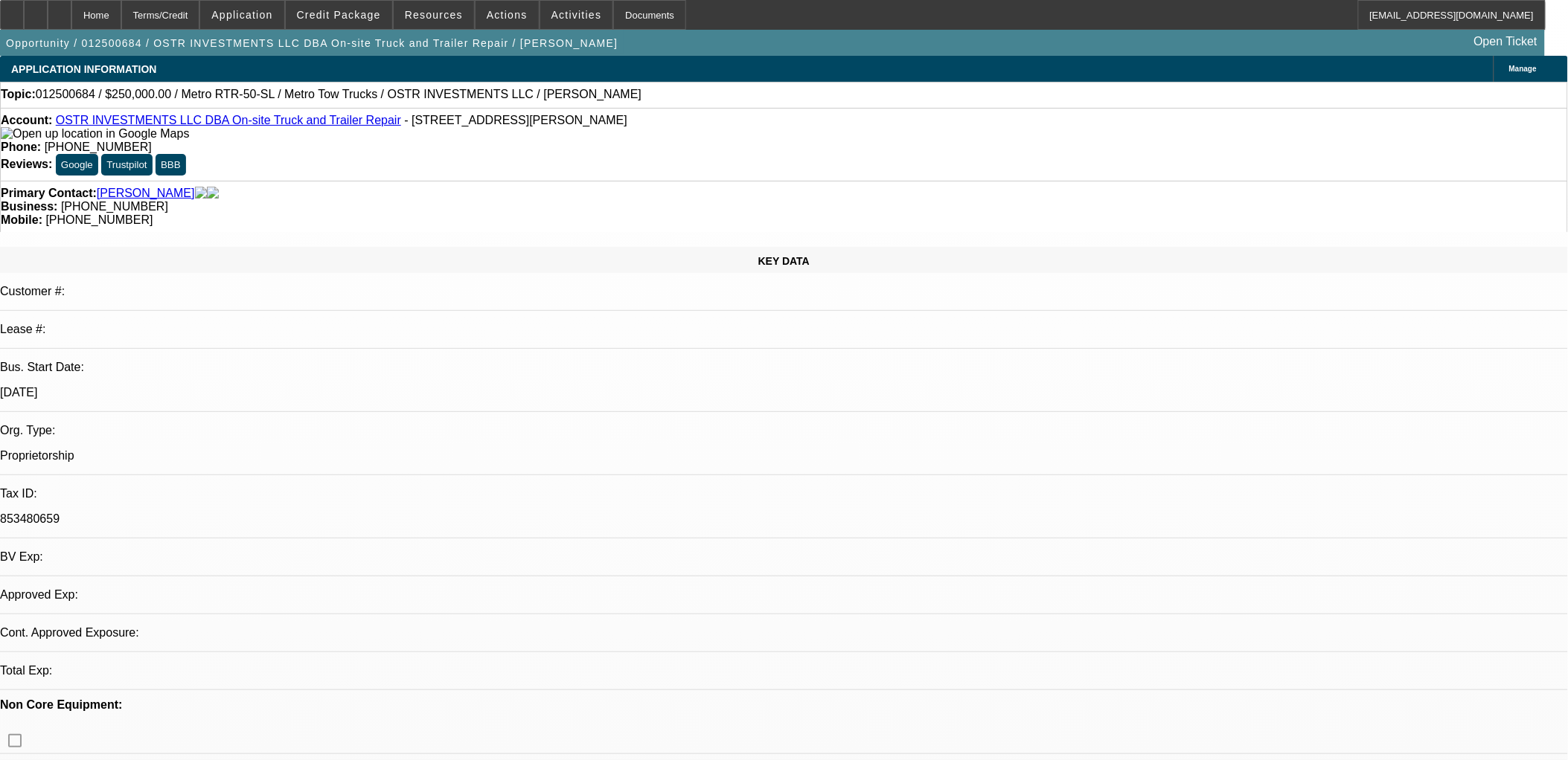
select select "0"
select select "1"
select select "3"
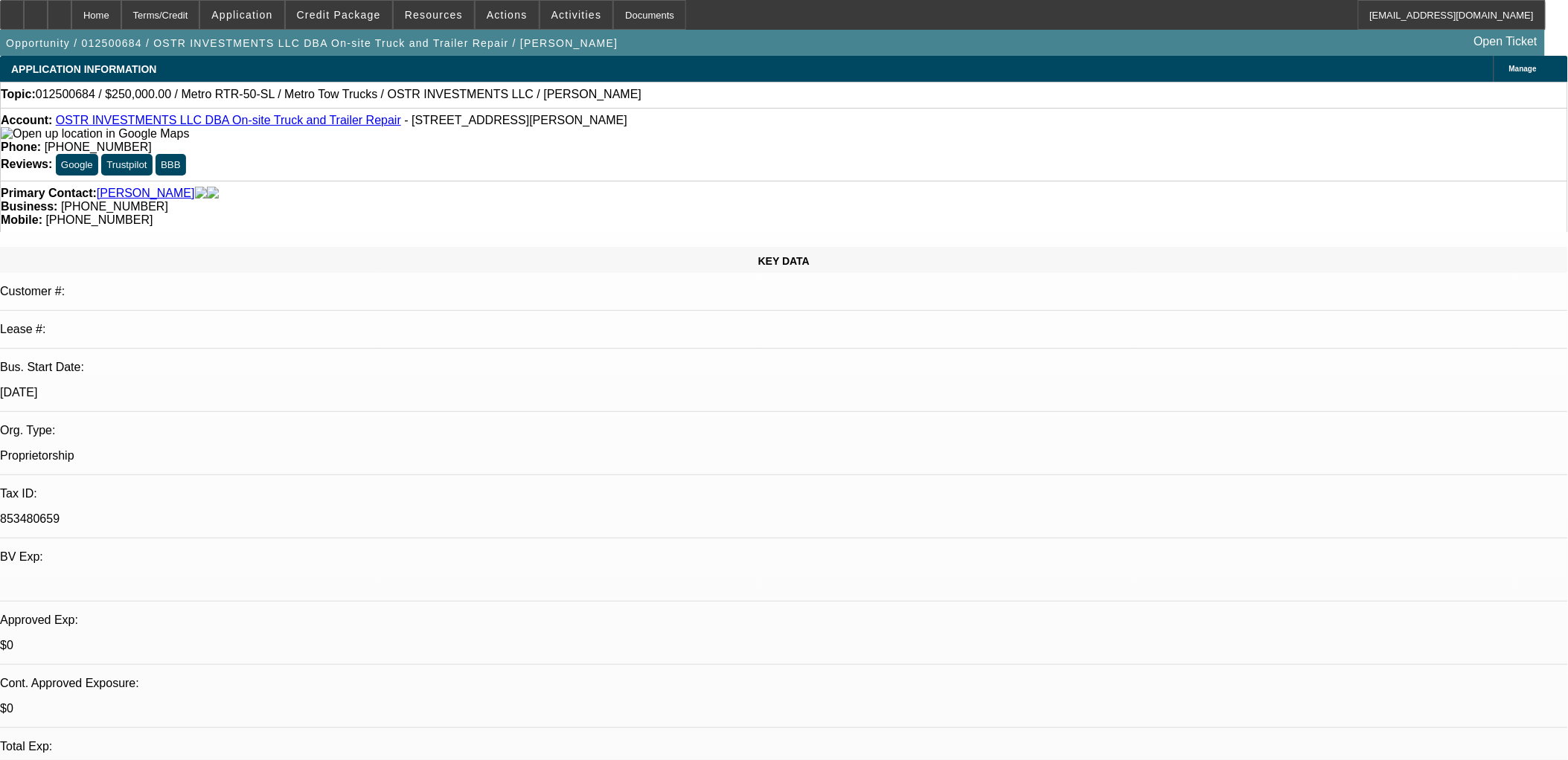
select select "6"
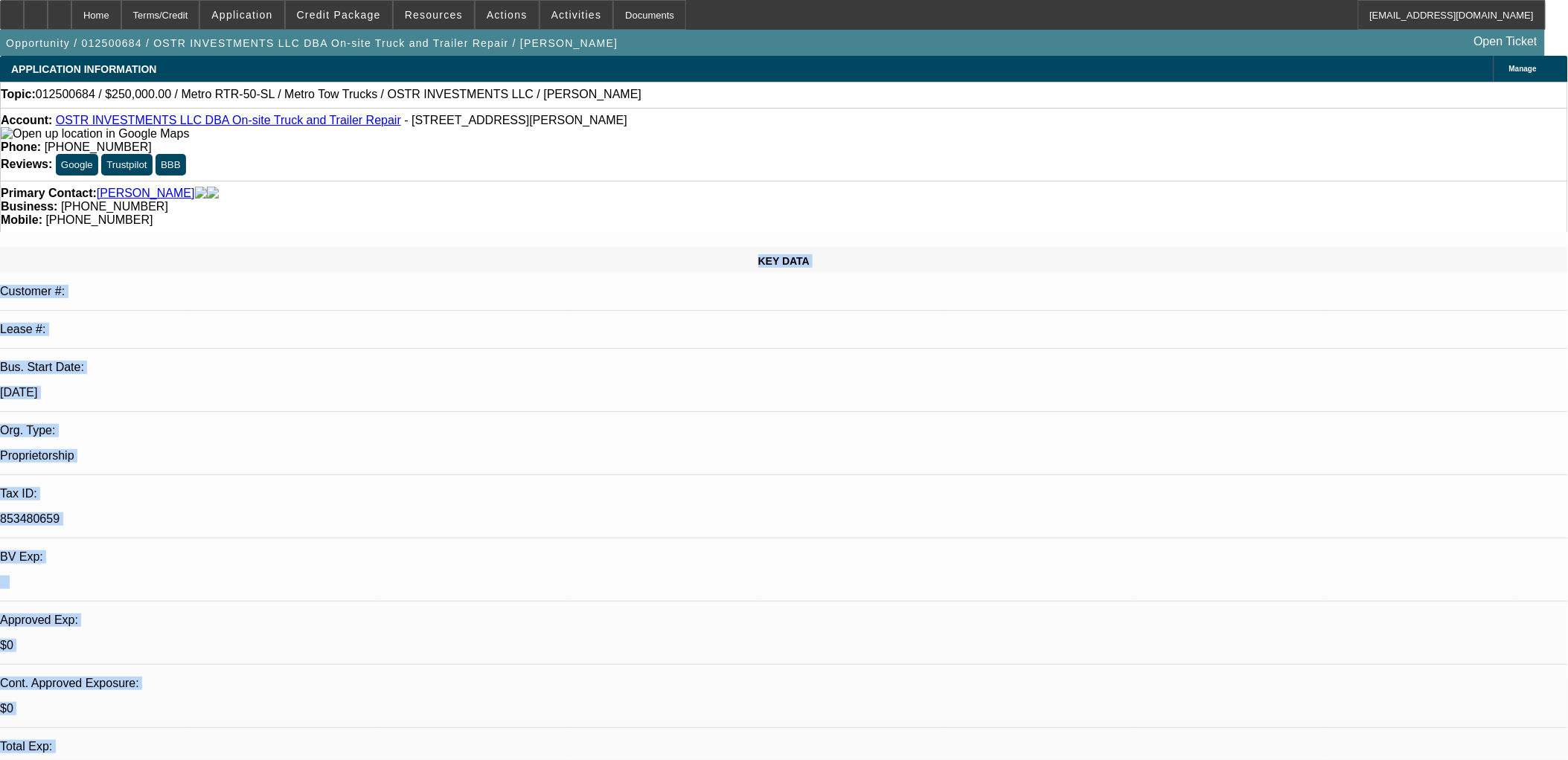
drag, startPoint x: 524, startPoint y: 300, endPoint x: 877, endPoint y: 697, distance: 531.2
drag, startPoint x: 1000, startPoint y: 452, endPoint x: -7, endPoint y: 204, distance: 1037.1
click at [0, 204] on html "Home Terms/Credit Application Credit Package Resources Actions Activities Docum…" at bounding box center [784, 380] width 1568 height 760
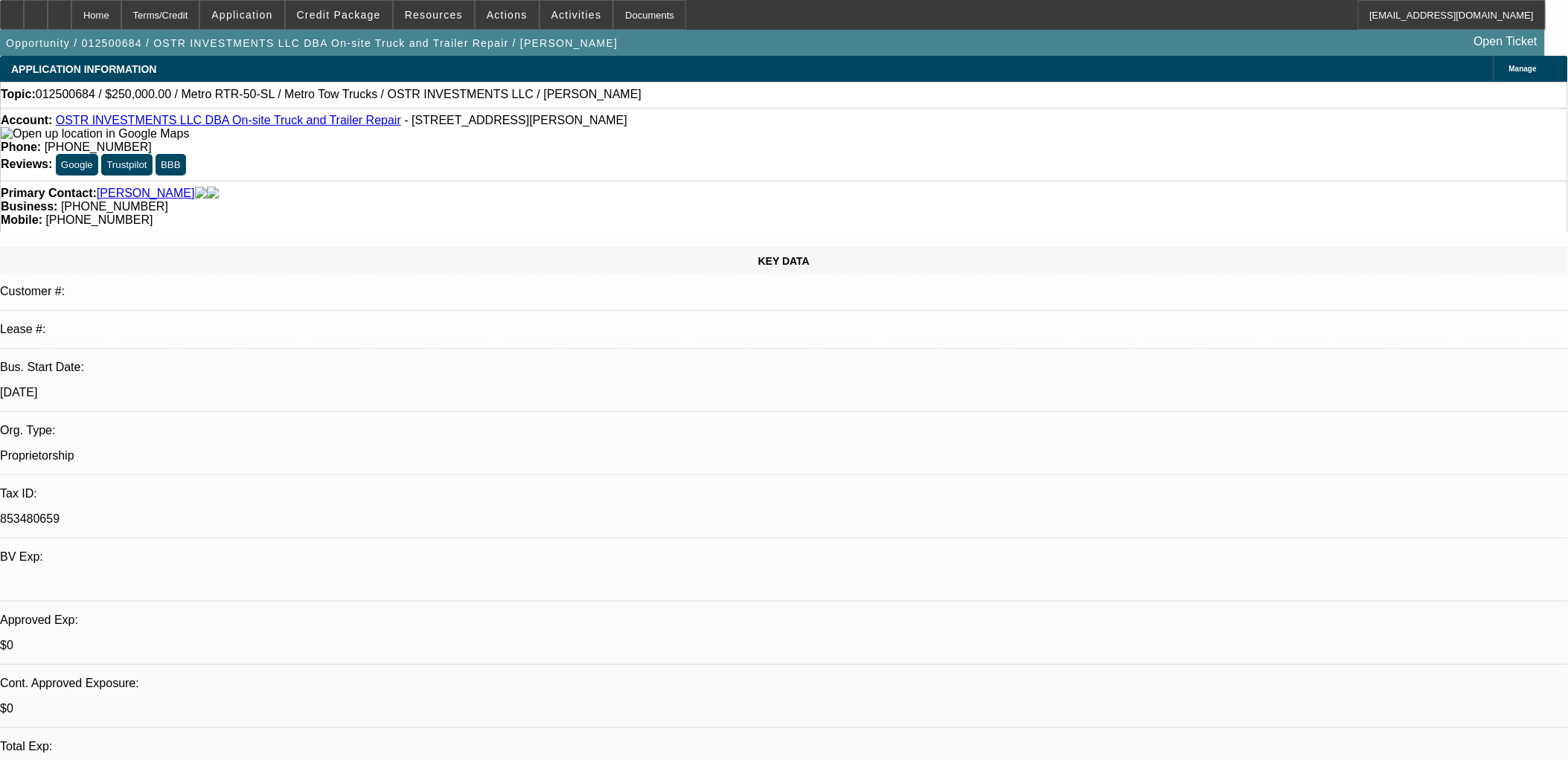
drag, startPoint x: 13, startPoint y: 54, endPoint x: 317, endPoint y: 305, distance: 394.2
drag, startPoint x: 465, startPoint y: 126, endPoint x: 490, endPoint y: 136, distance: 26.9
click at [490, 136] on div "Account: OSTR INVESTMENTS LLC DBA On-site Truck and Trailer Repair - 415 Highwa…" at bounding box center [784, 127] width 1566 height 27
click at [489, 137] on div "Account: OSTR INVESTMENTS LLC DBA On-site Truck and Trailer Repair - 415 Highwa…" at bounding box center [784, 127] width 1566 height 27
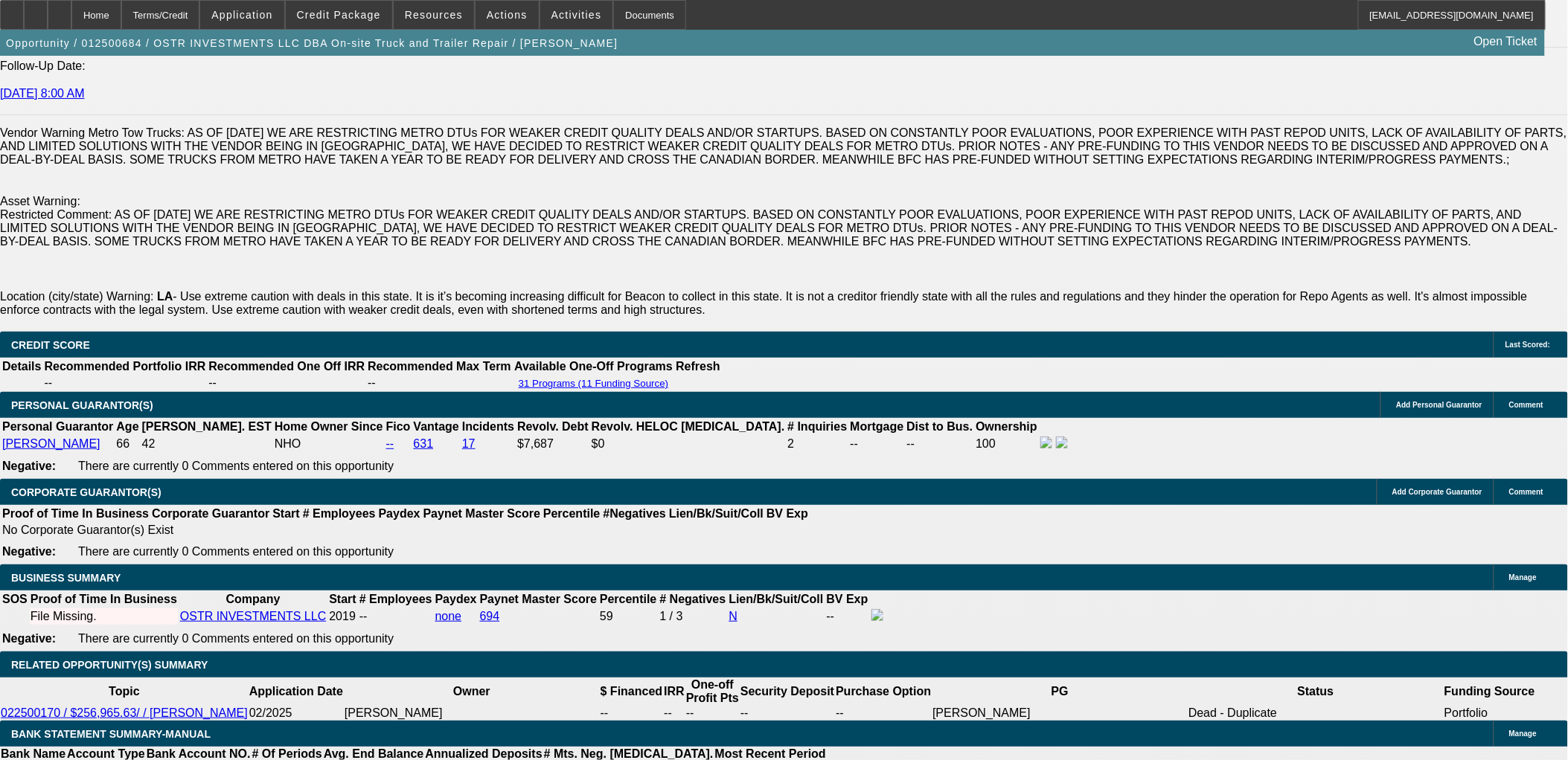
scroll to position [1984, 0]
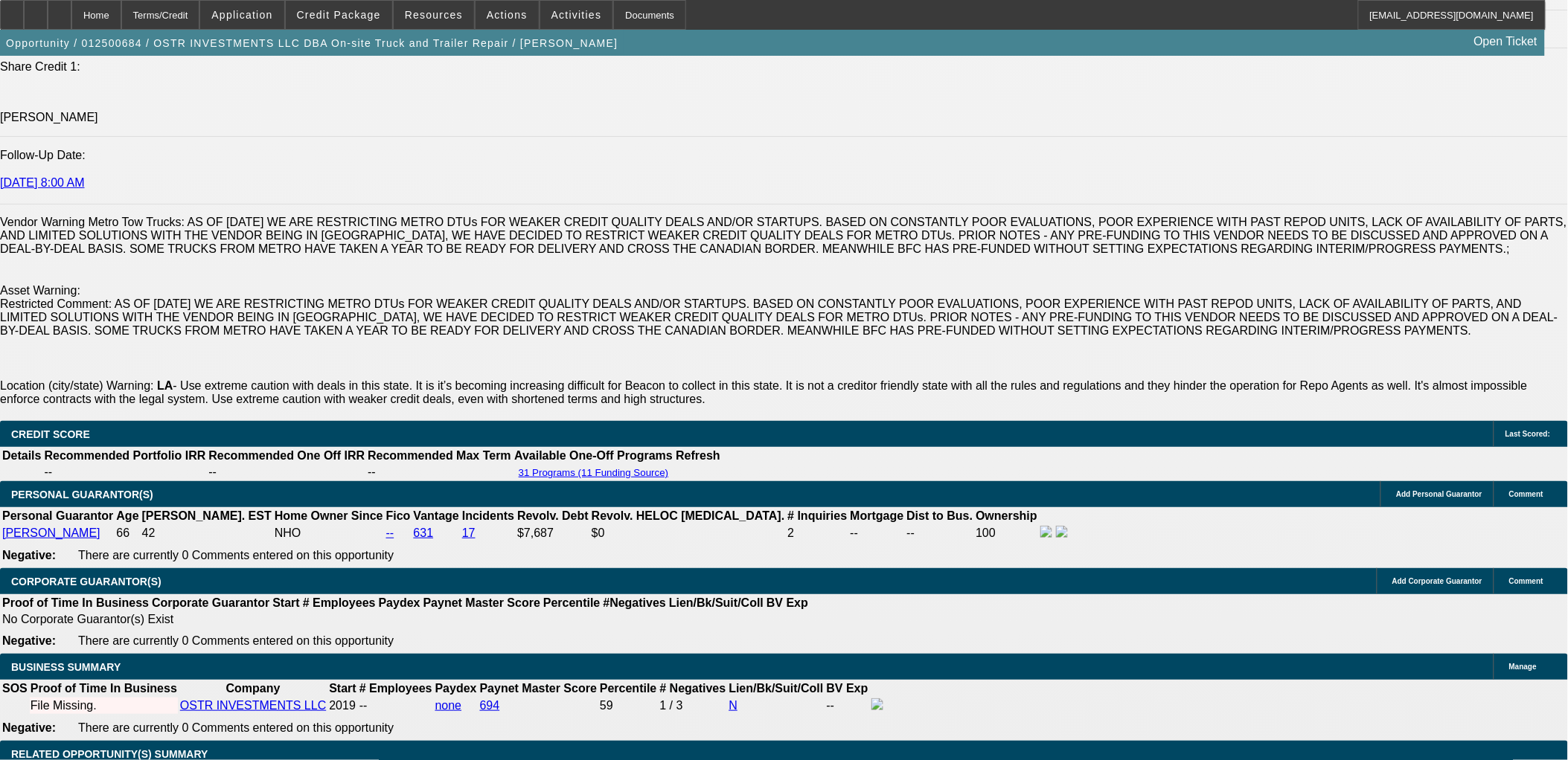
drag, startPoint x: 371, startPoint y: 368, endPoint x: 429, endPoint y: 425, distance: 81.3
drag, startPoint x: 429, startPoint y: 425, endPoint x: 493, endPoint y: 400, distance: 68.7
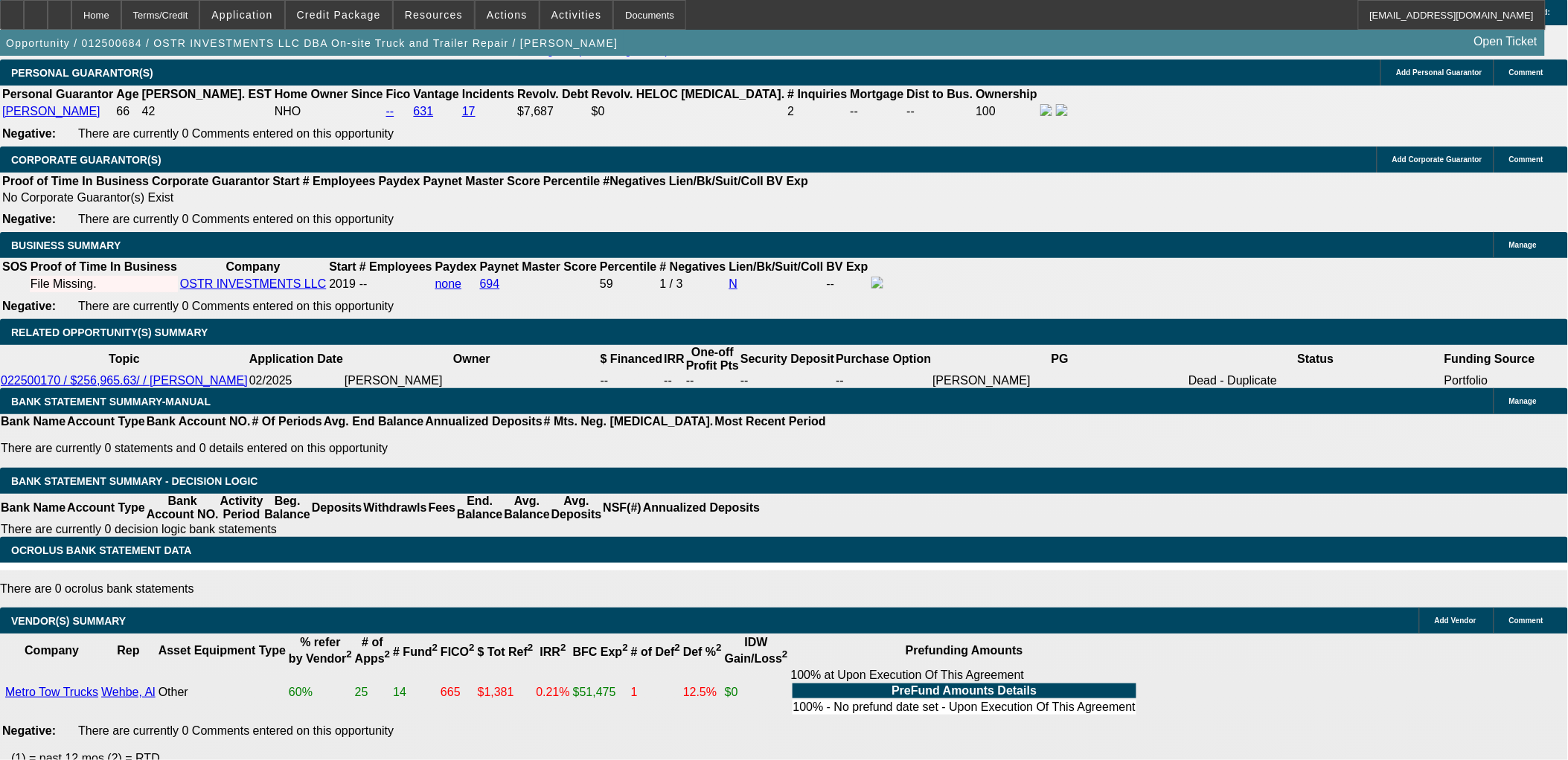
scroll to position [2545, 0]
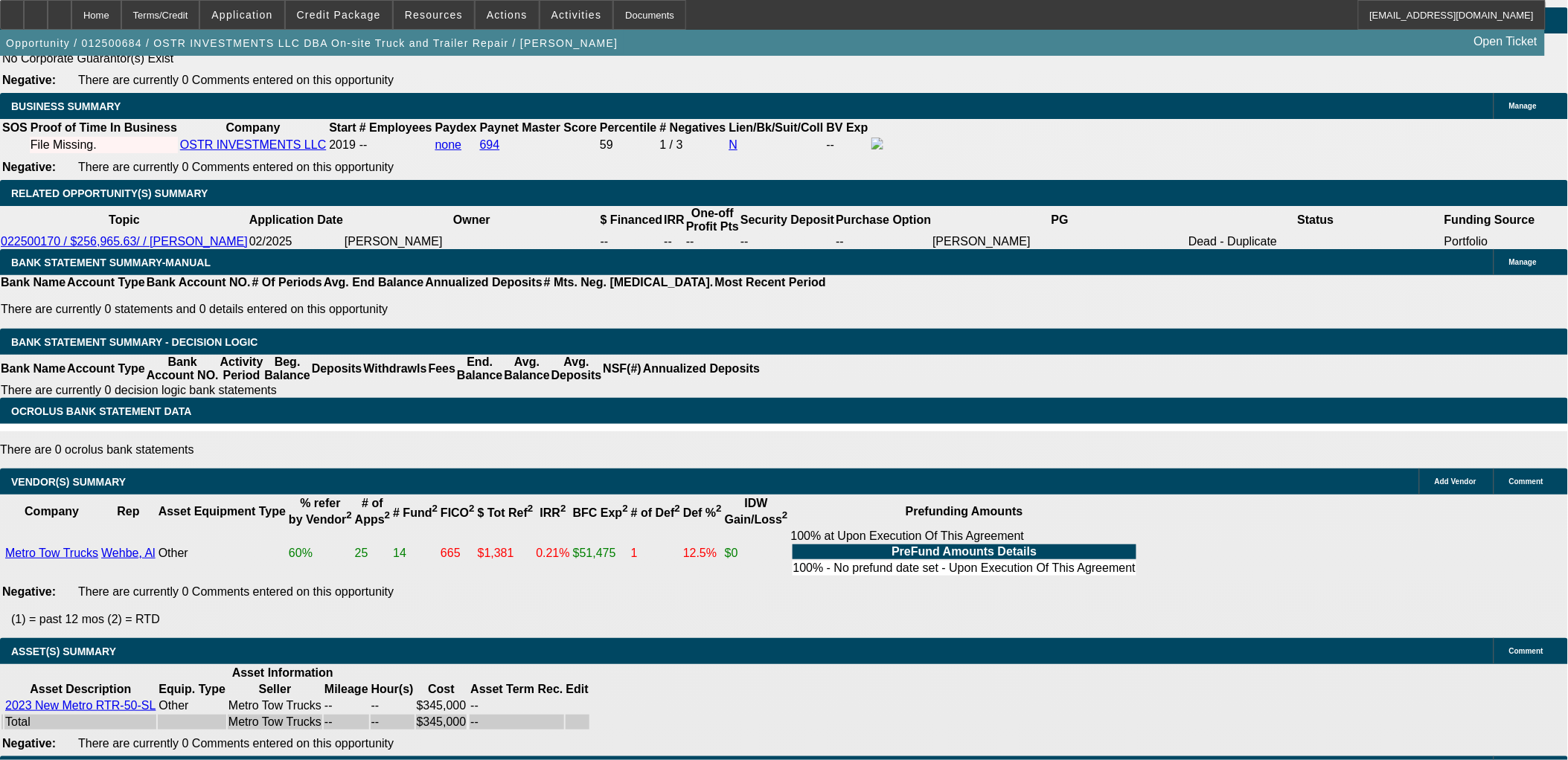
drag, startPoint x: 473, startPoint y: 569, endPoint x: 389, endPoint y: 603, distance: 90.6
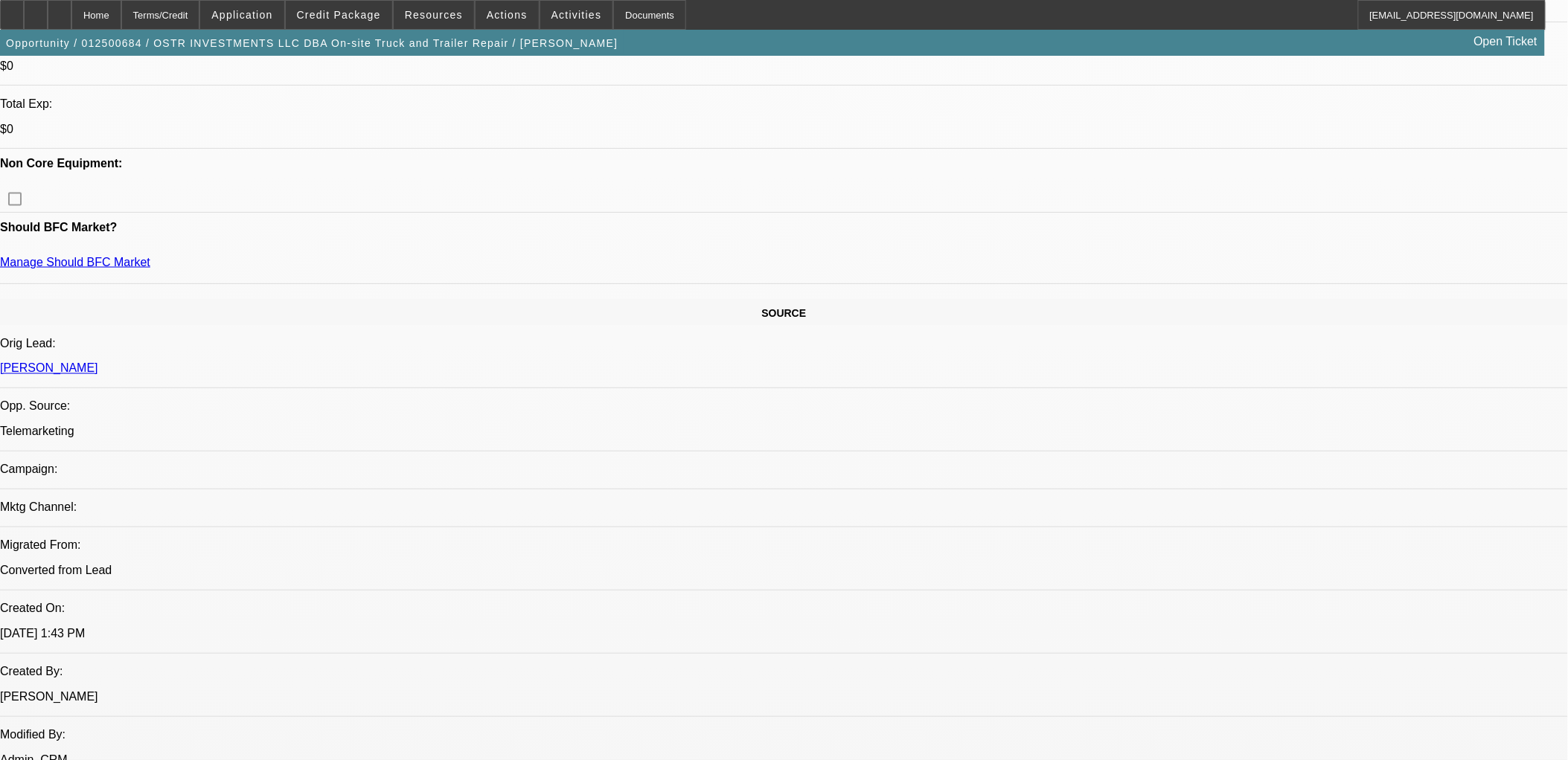
scroll to position [229, 0]
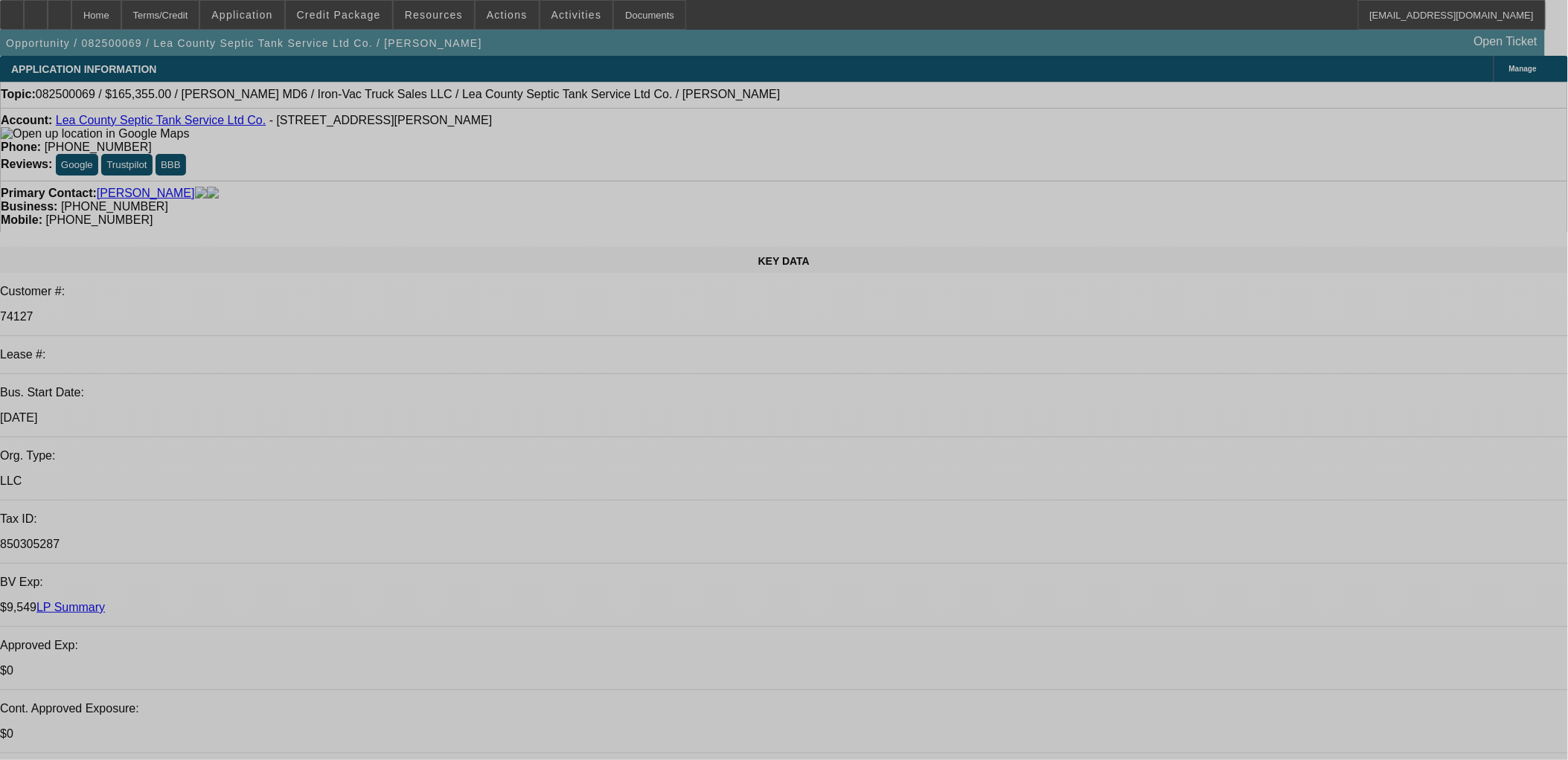
select select "0"
select select "0.1"
select select "0"
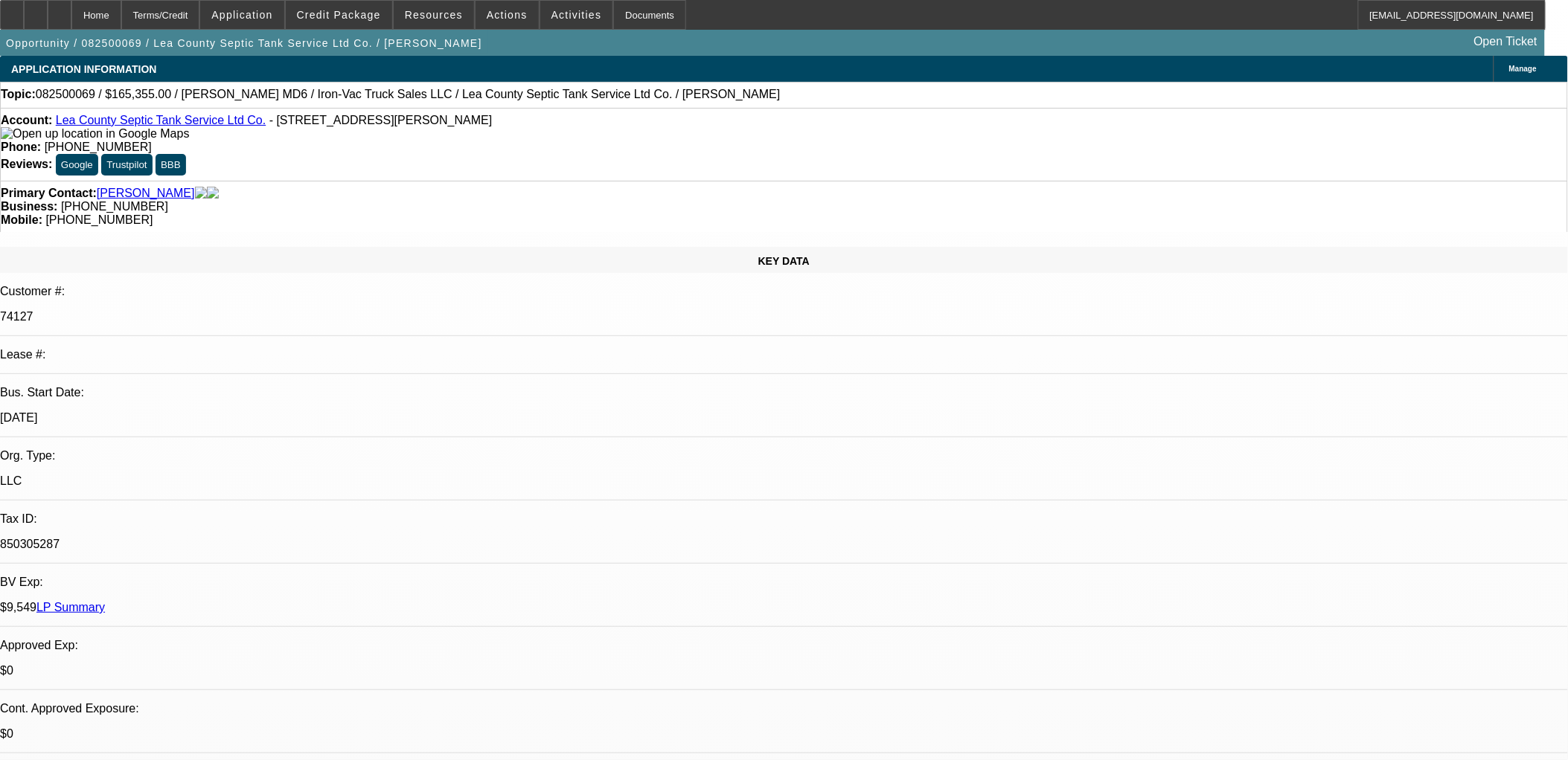
select select "0"
select select "0.1"
select select "0"
select select "0.1"
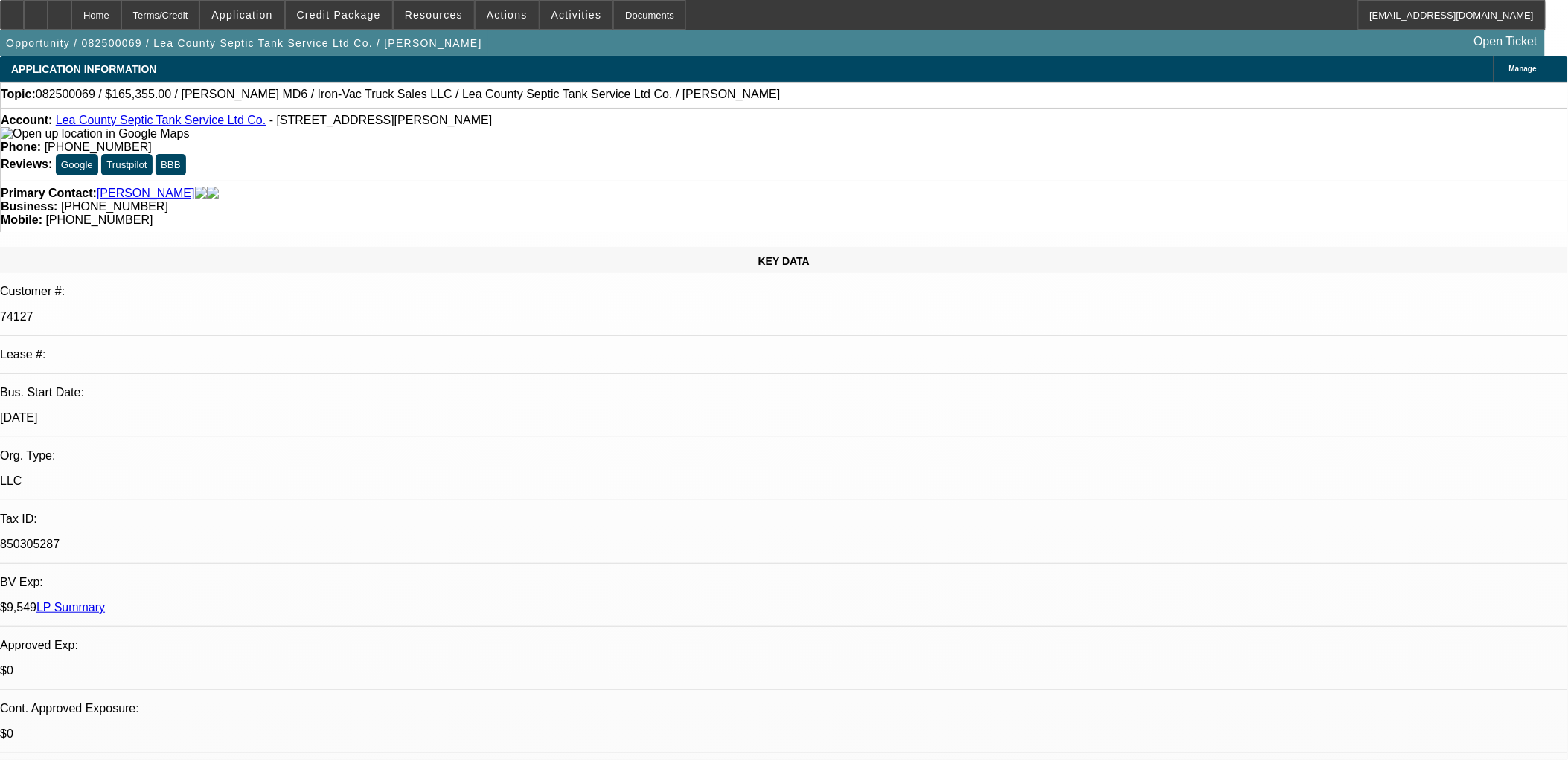
select select "0"
select select "0.1"
select select "1"
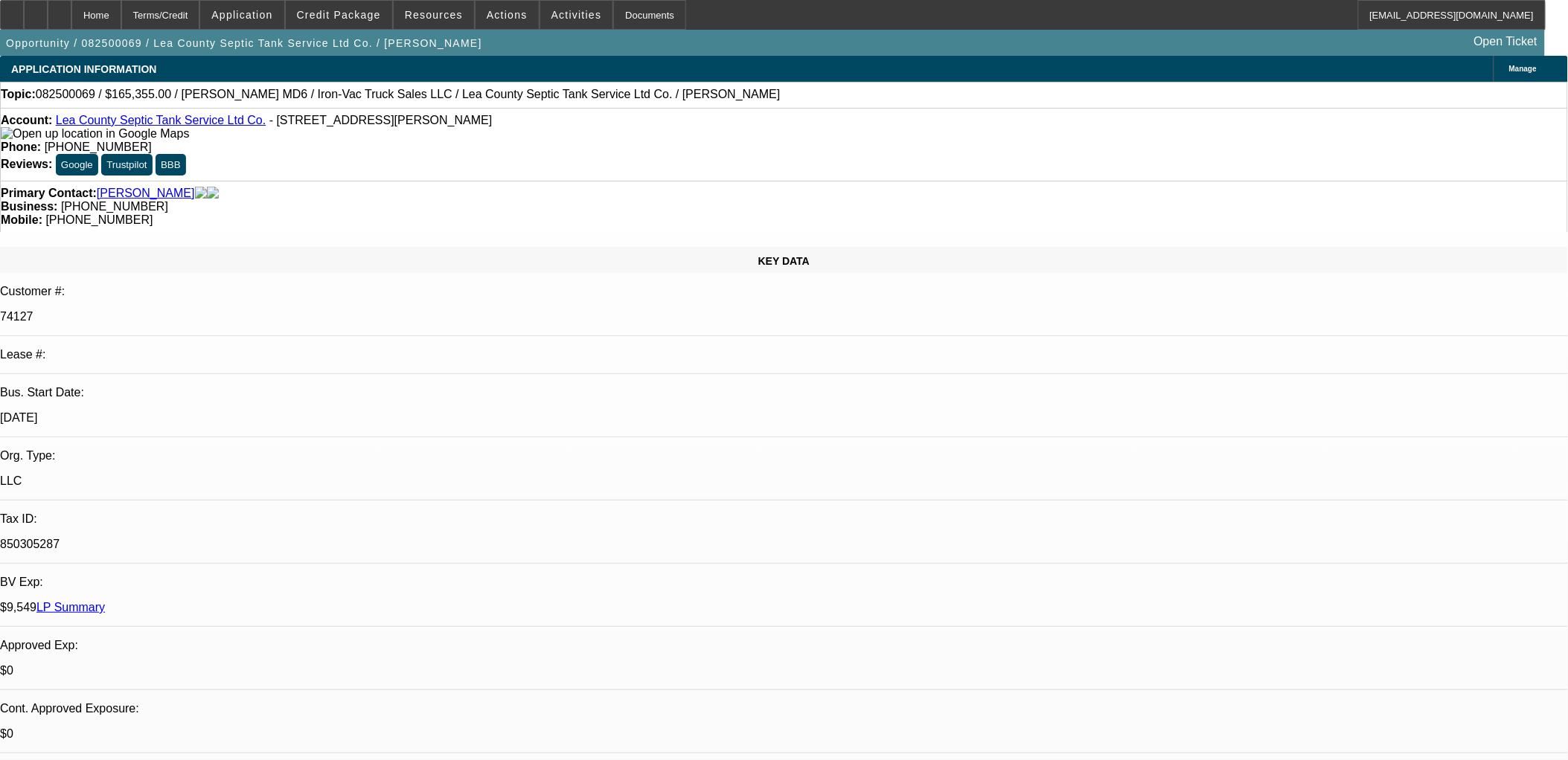
select select "4"
select select "1"
select select "4"
select select "1"
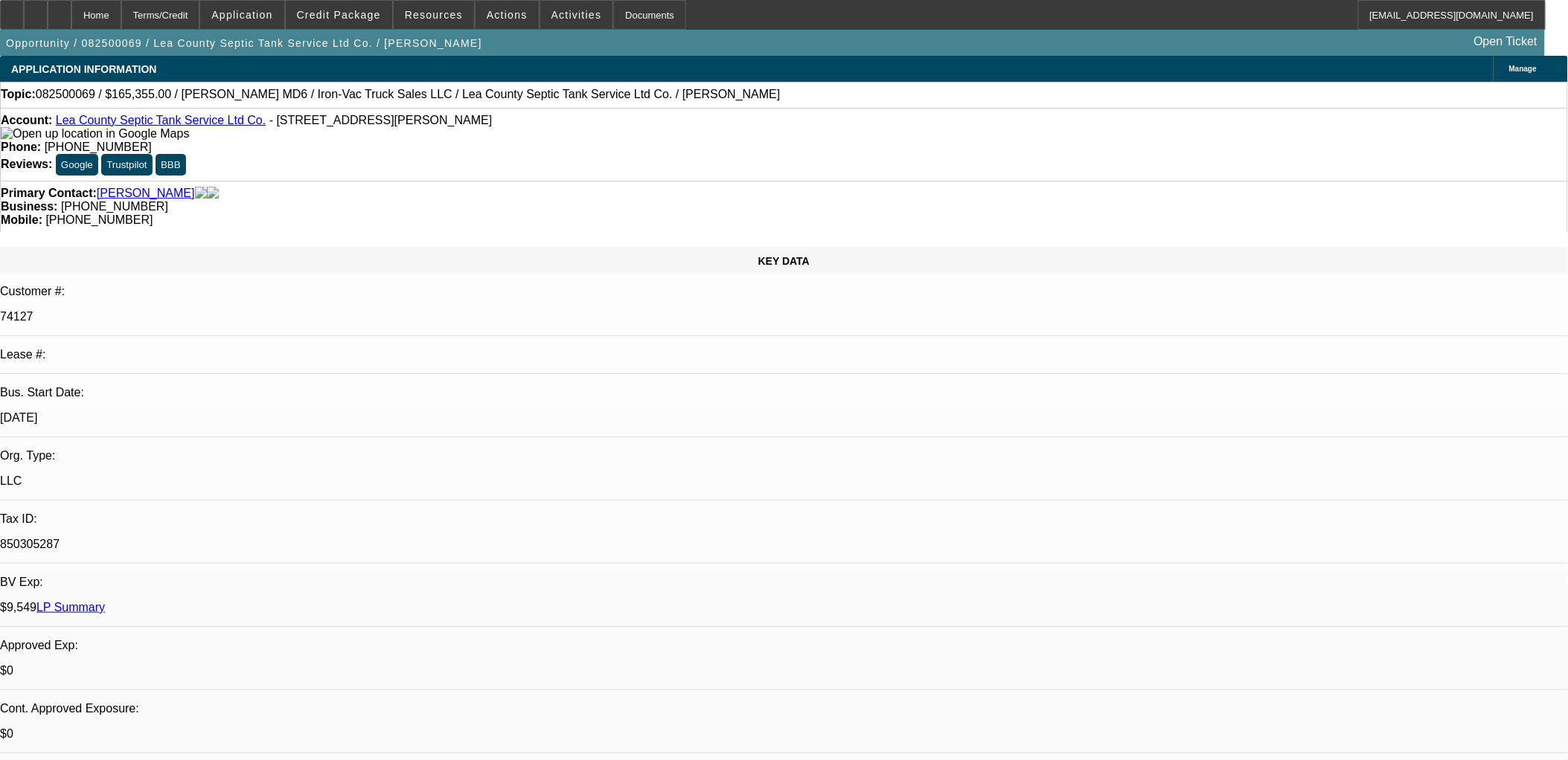
select select "1"
select select "4"
select select "1"
select select "4"
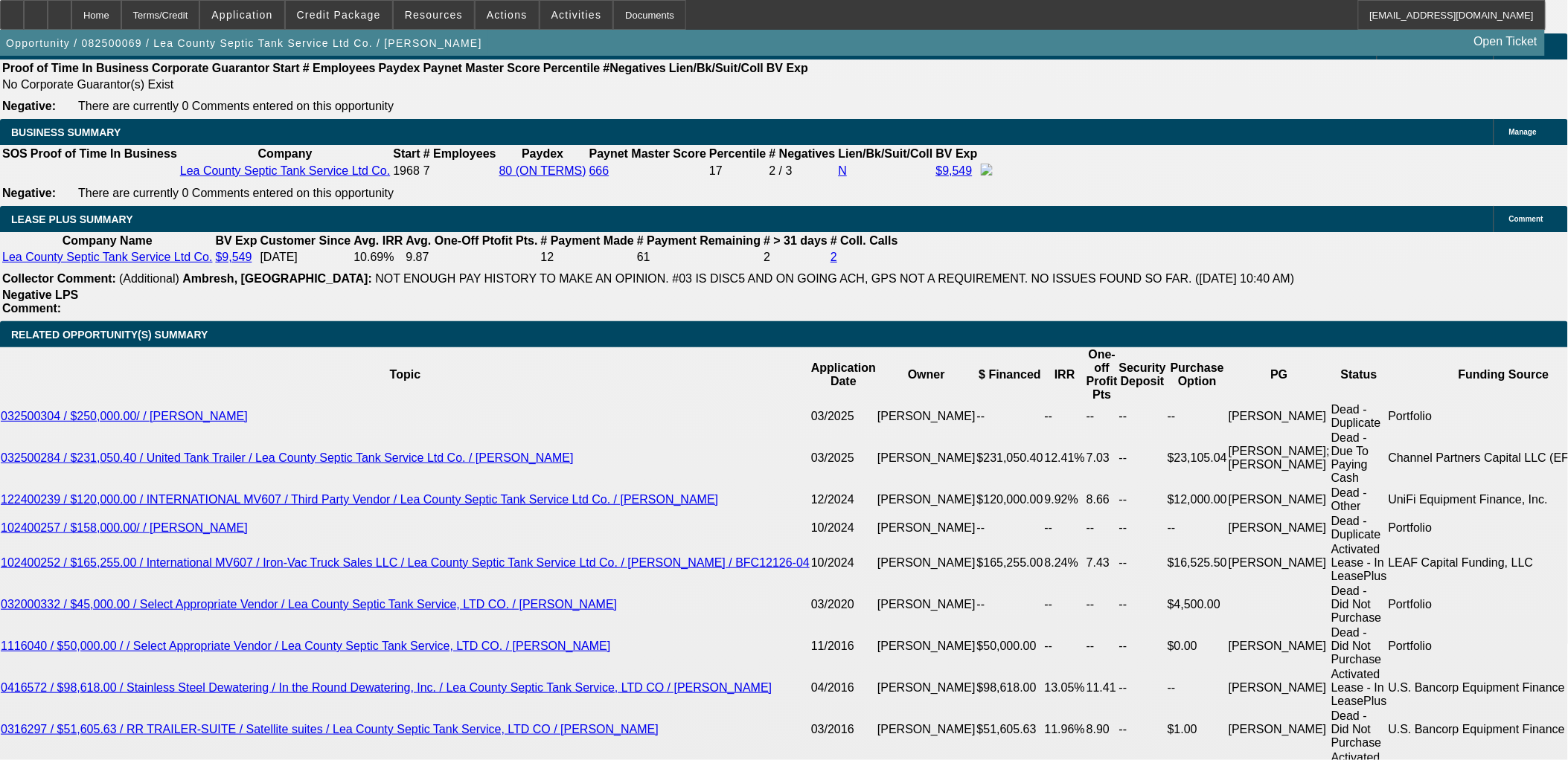
scroll to position [82, 0]
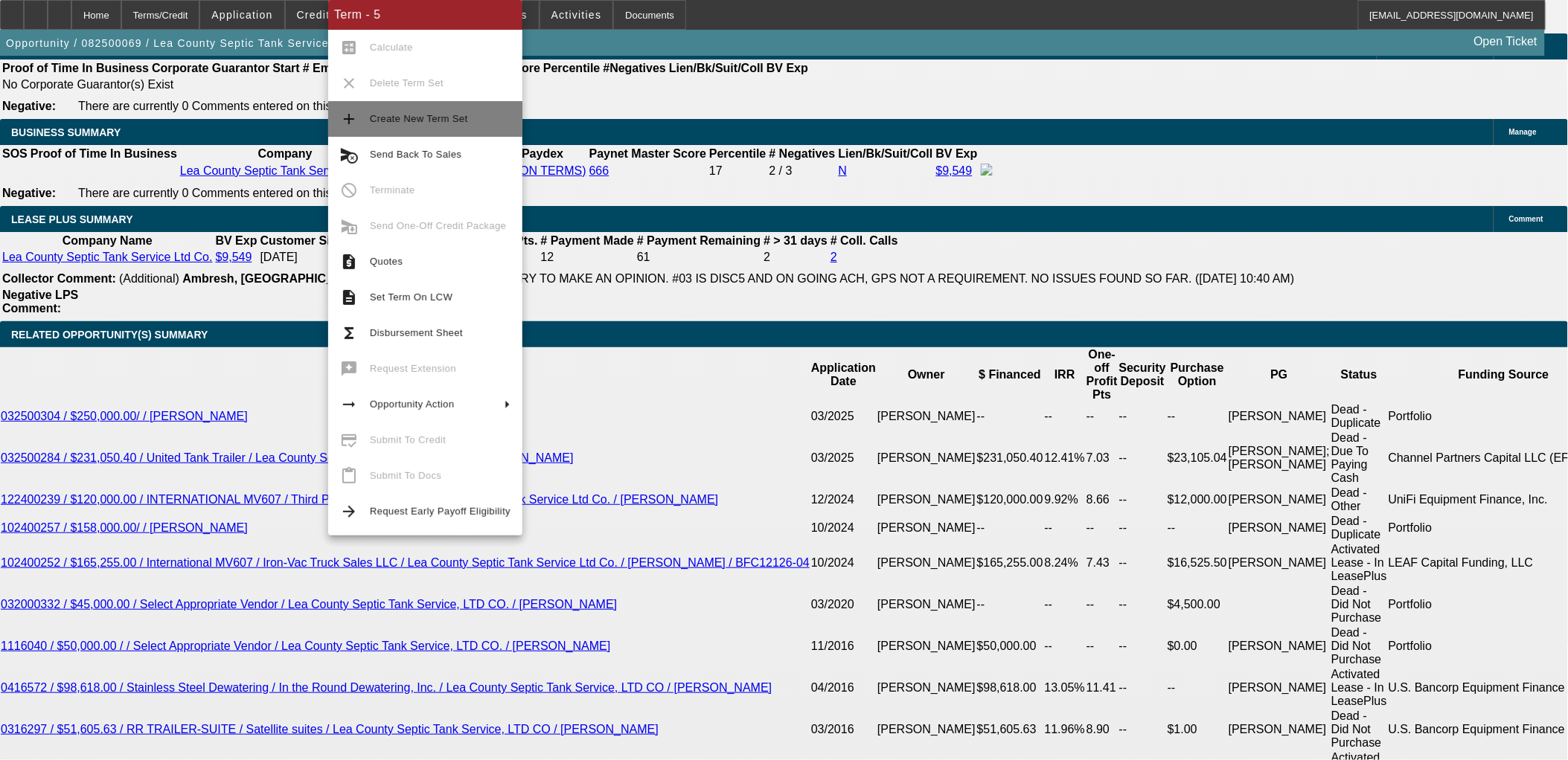
click at [419, 124] on span "Create New Term Set" at bounding box center [441, 119] width 141 height 18
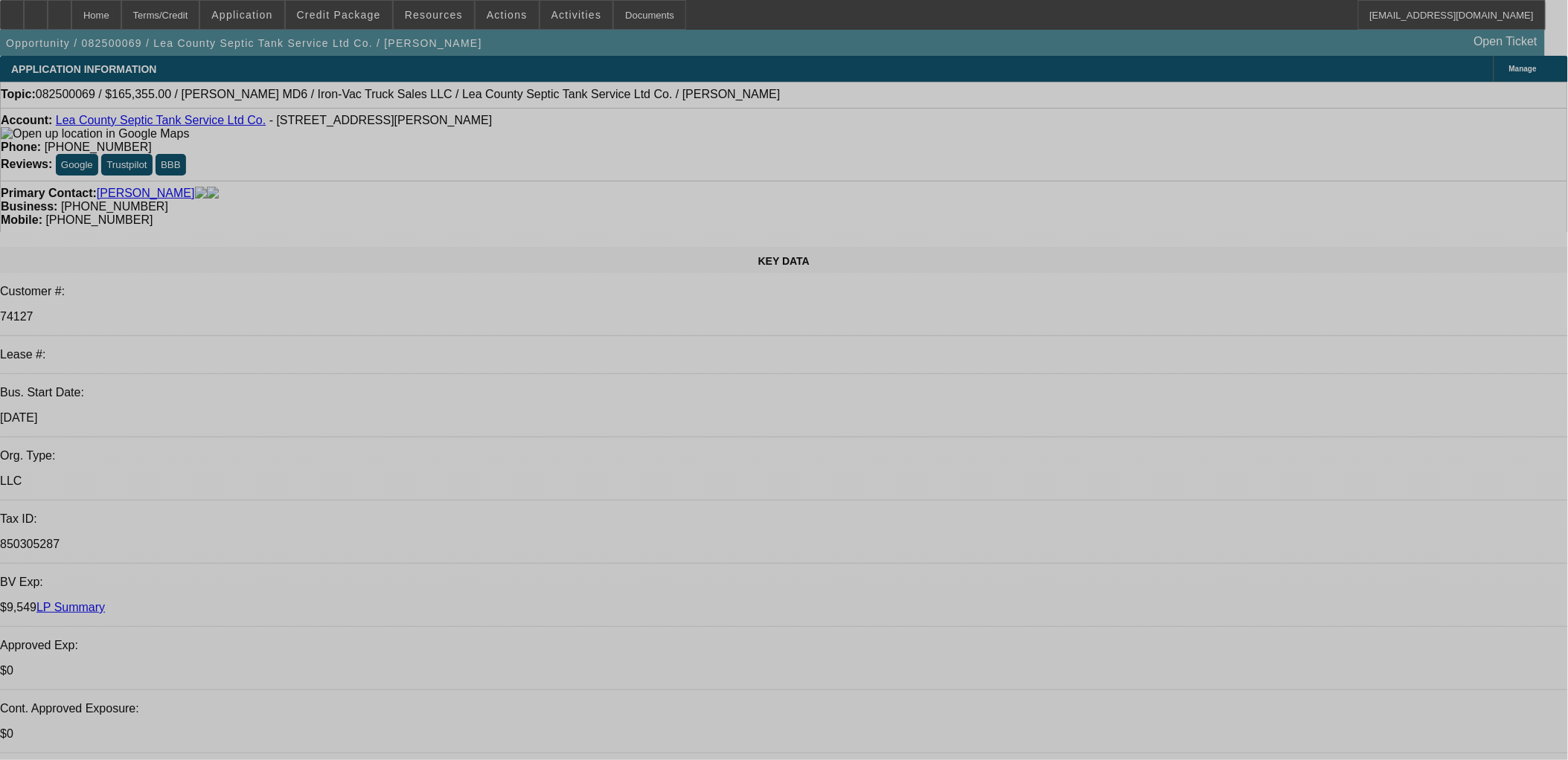
select select "0"
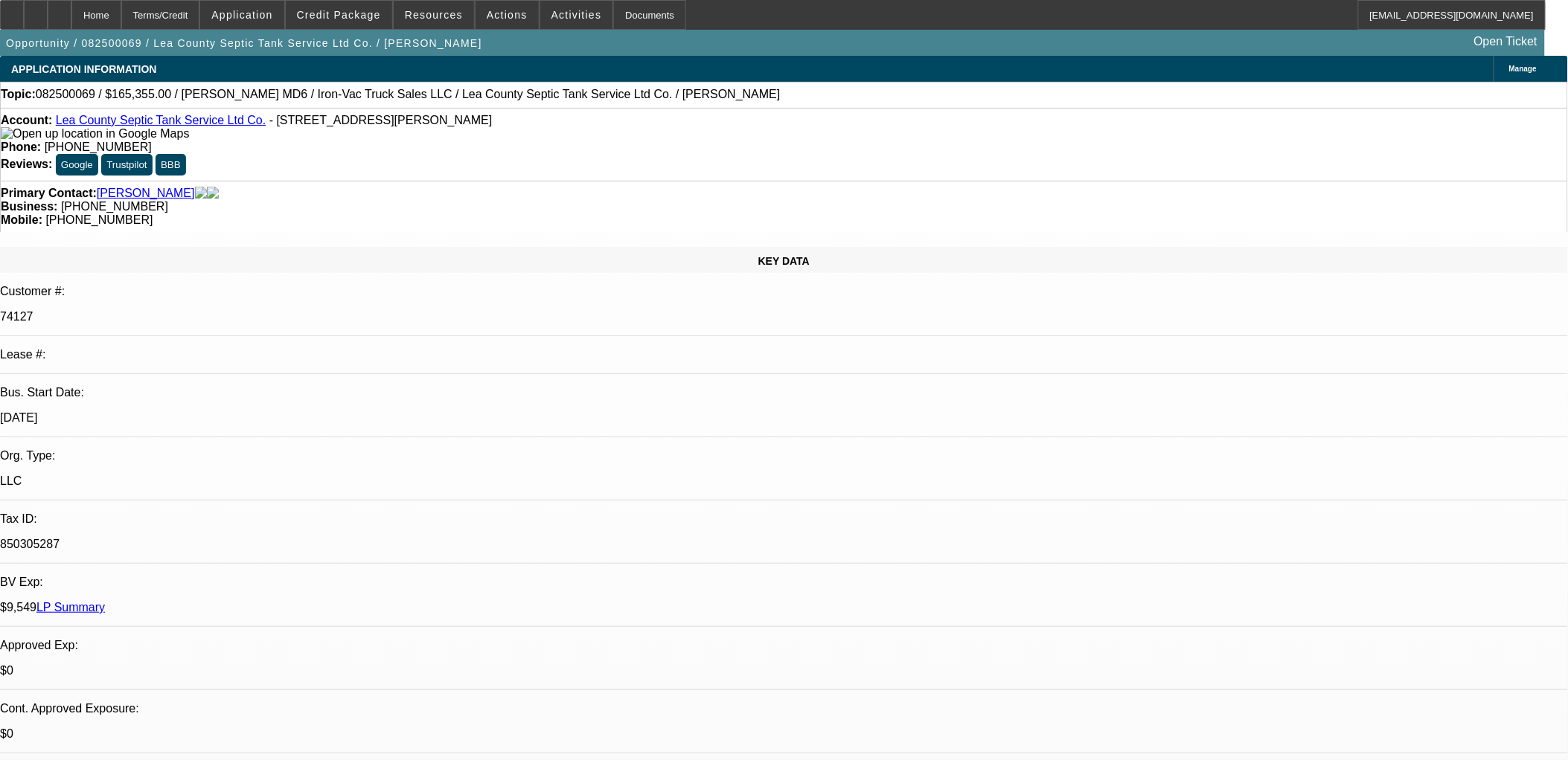
select select "0"
select select "0.1"
select select "0"
select select "0.1"
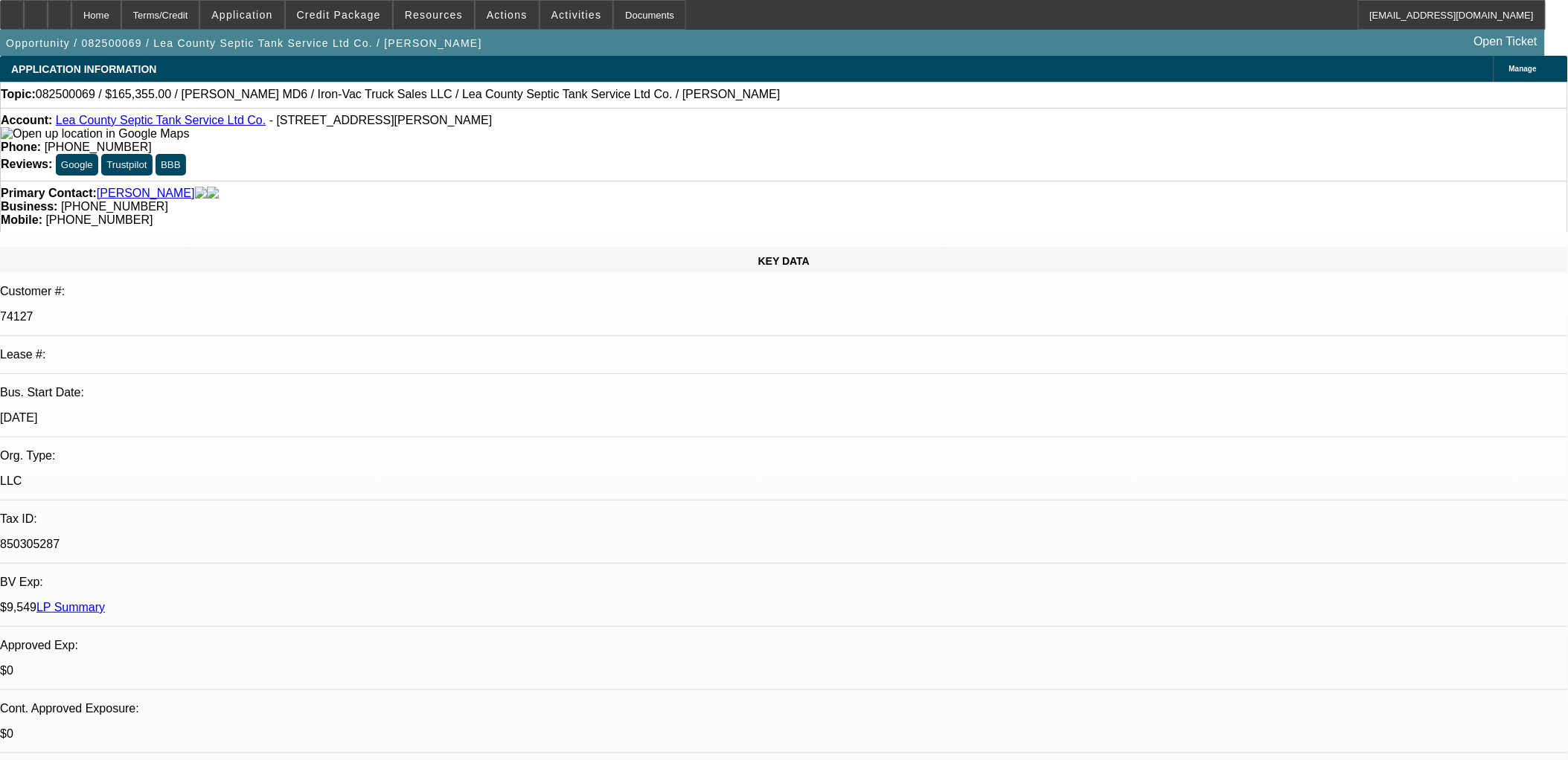
select select "0"
select select "0.1"
select select "0"
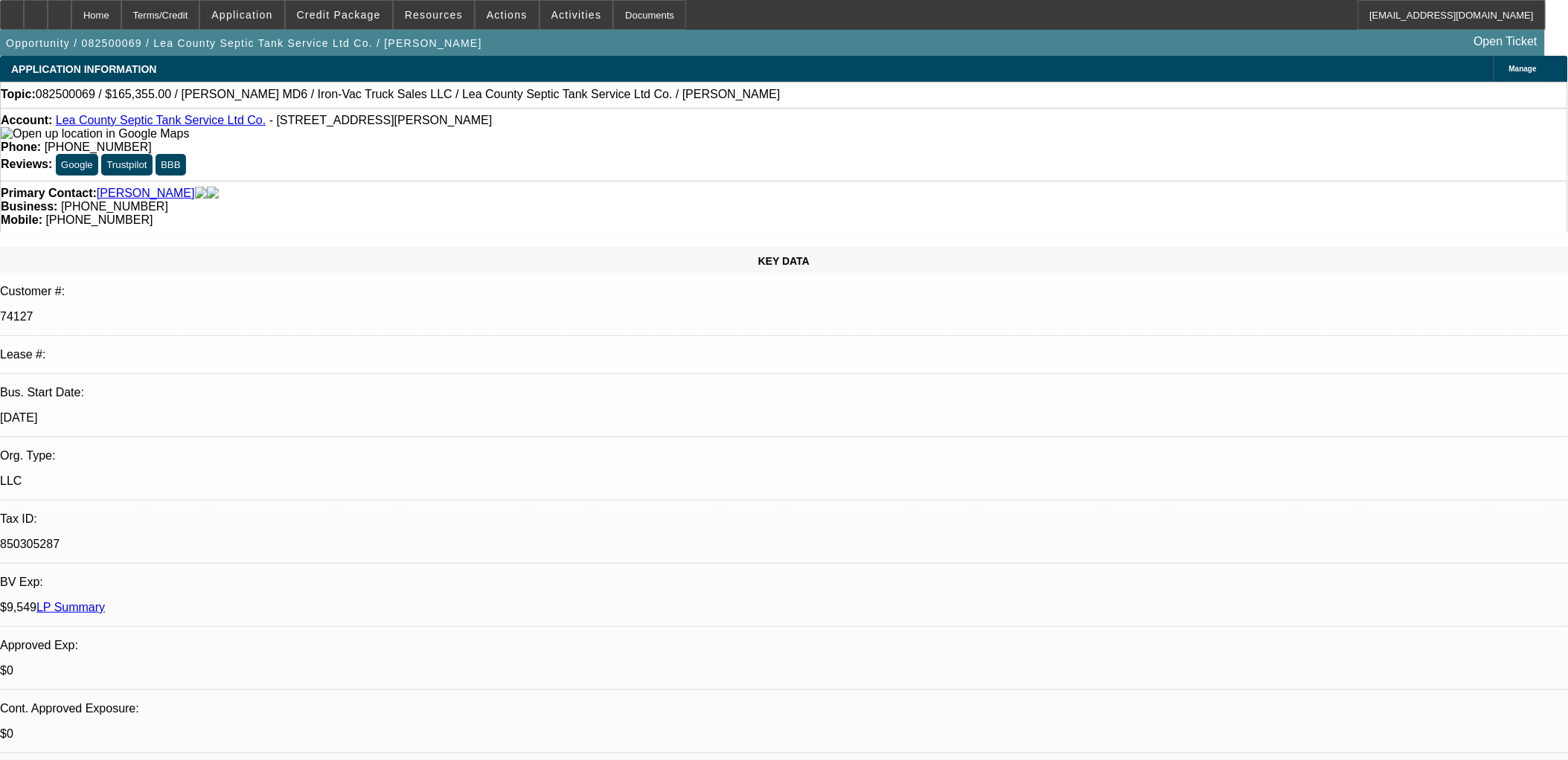
select select "0.1"
select select "1"
select select "4"
select select "1"
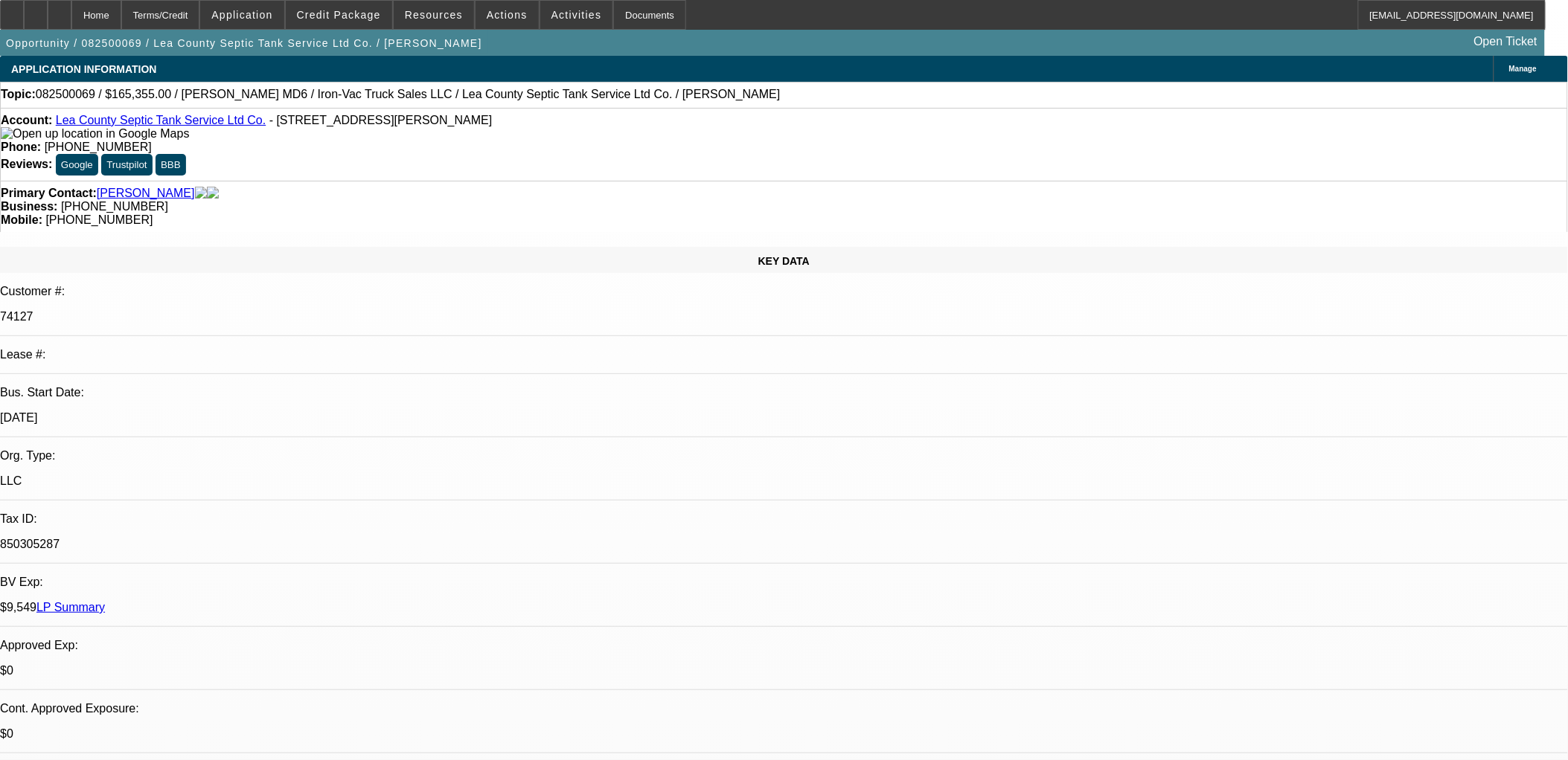
select select "1"
select select "4"
select select "1"
select select "4"
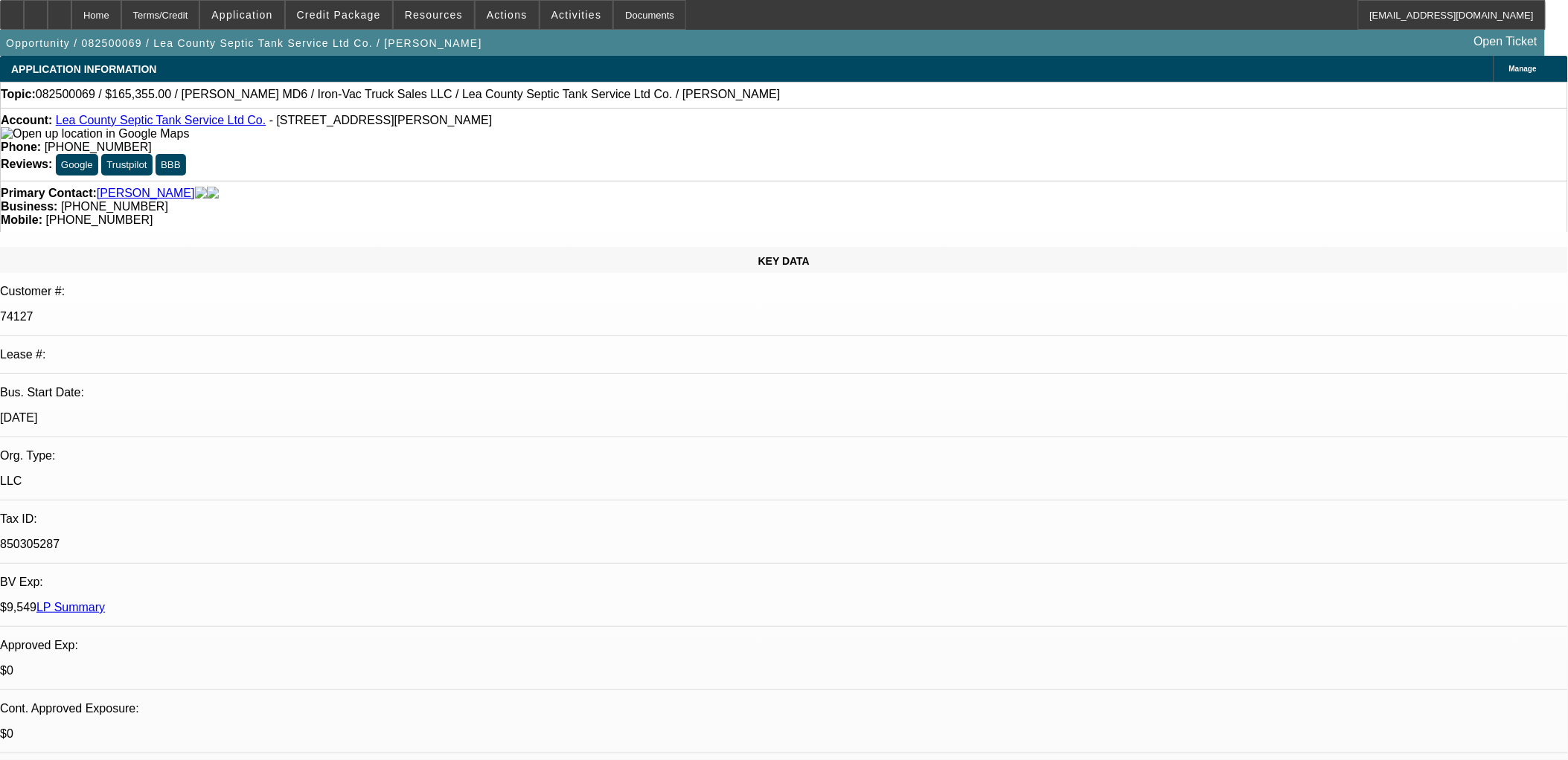
select select "1"
select select "4"
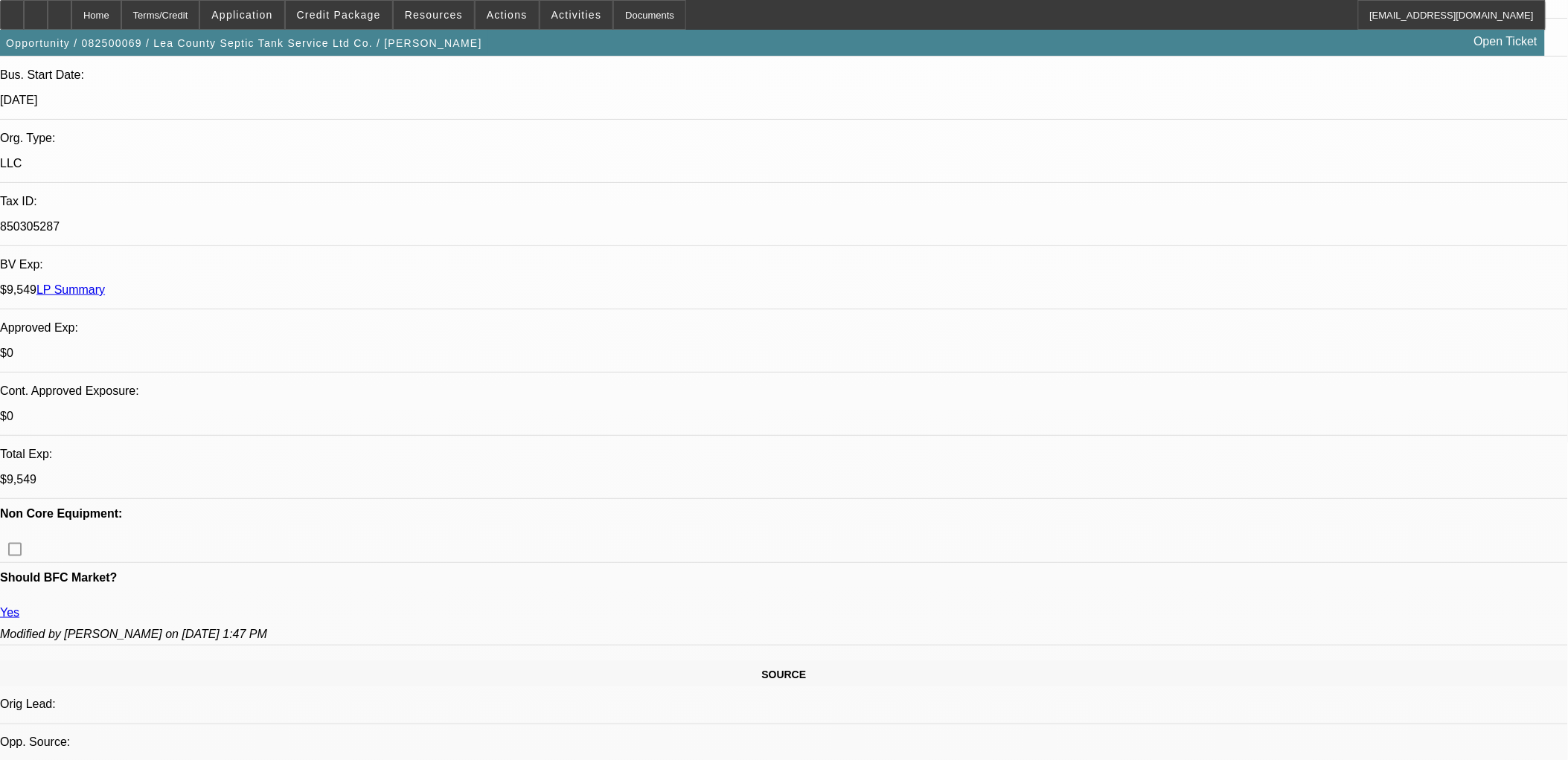
scroll to position [165, 0]
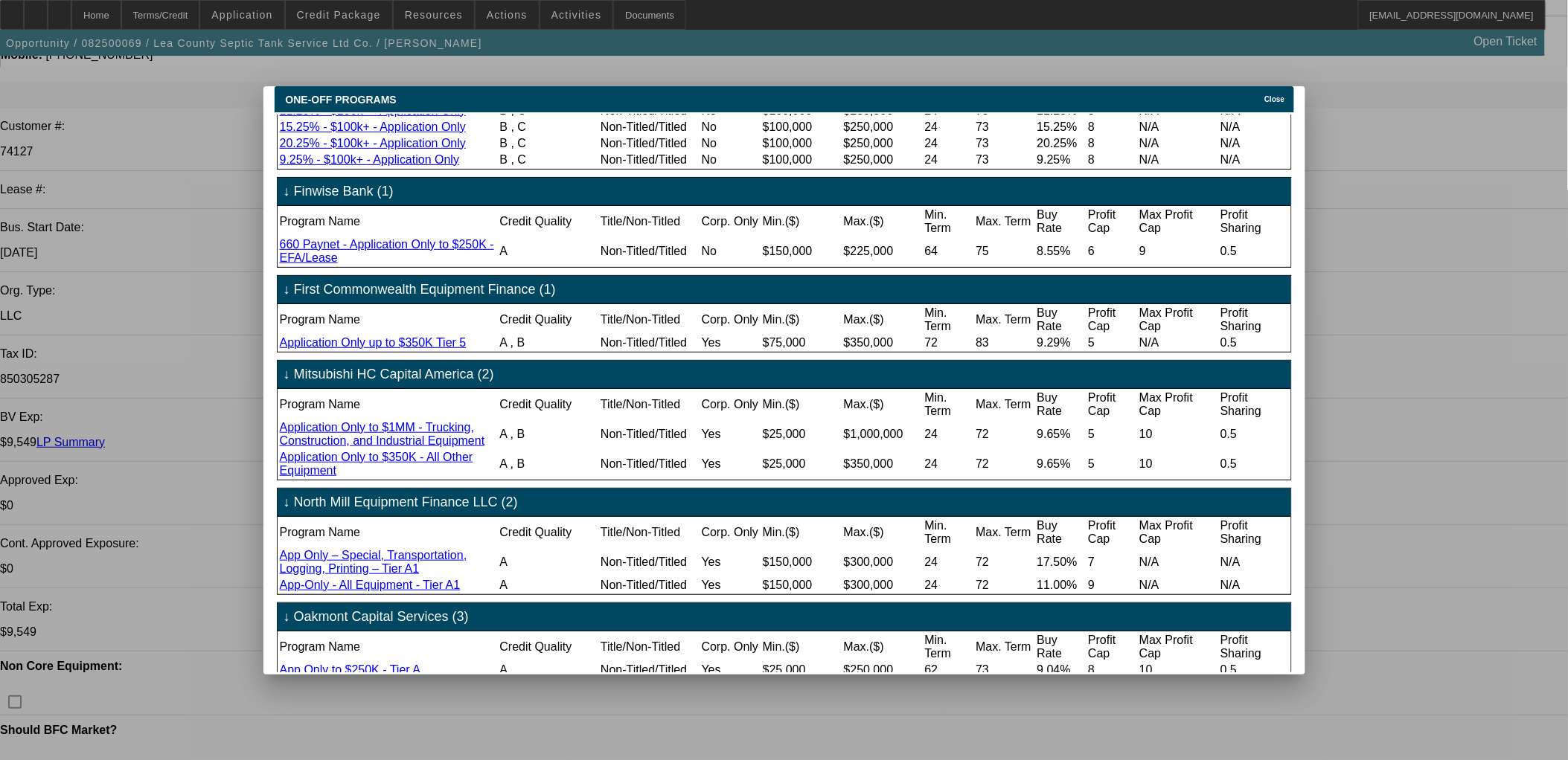
scroll to position [221, 0]
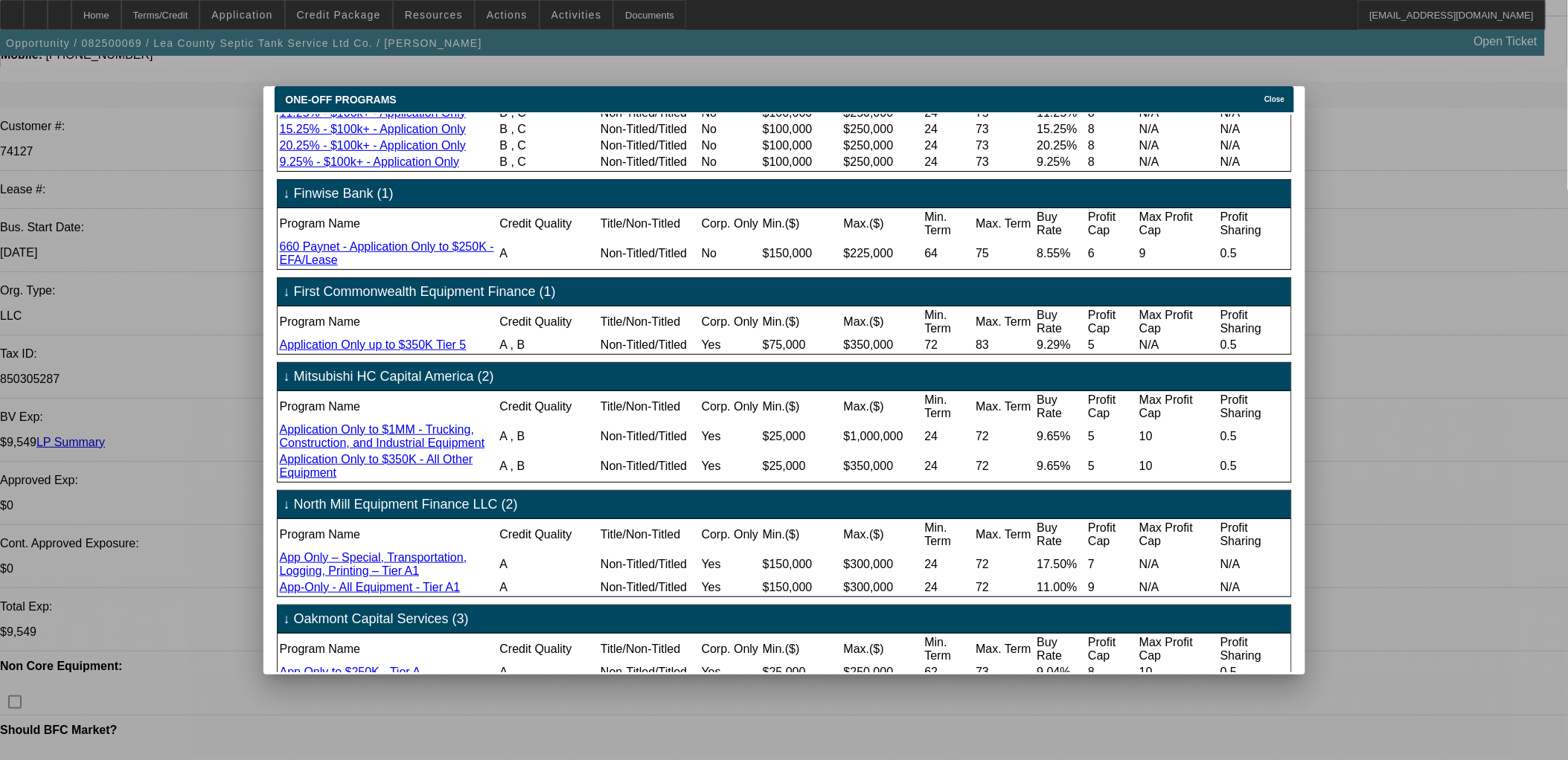
drag, startPoint x: 1292, startPoint y: 79, endPoint x: 1149, endPoint y: 132, distance: 152.5
click at [1291, 86] on div "Close" at bounding box center [1277, 94] width 33 height 17
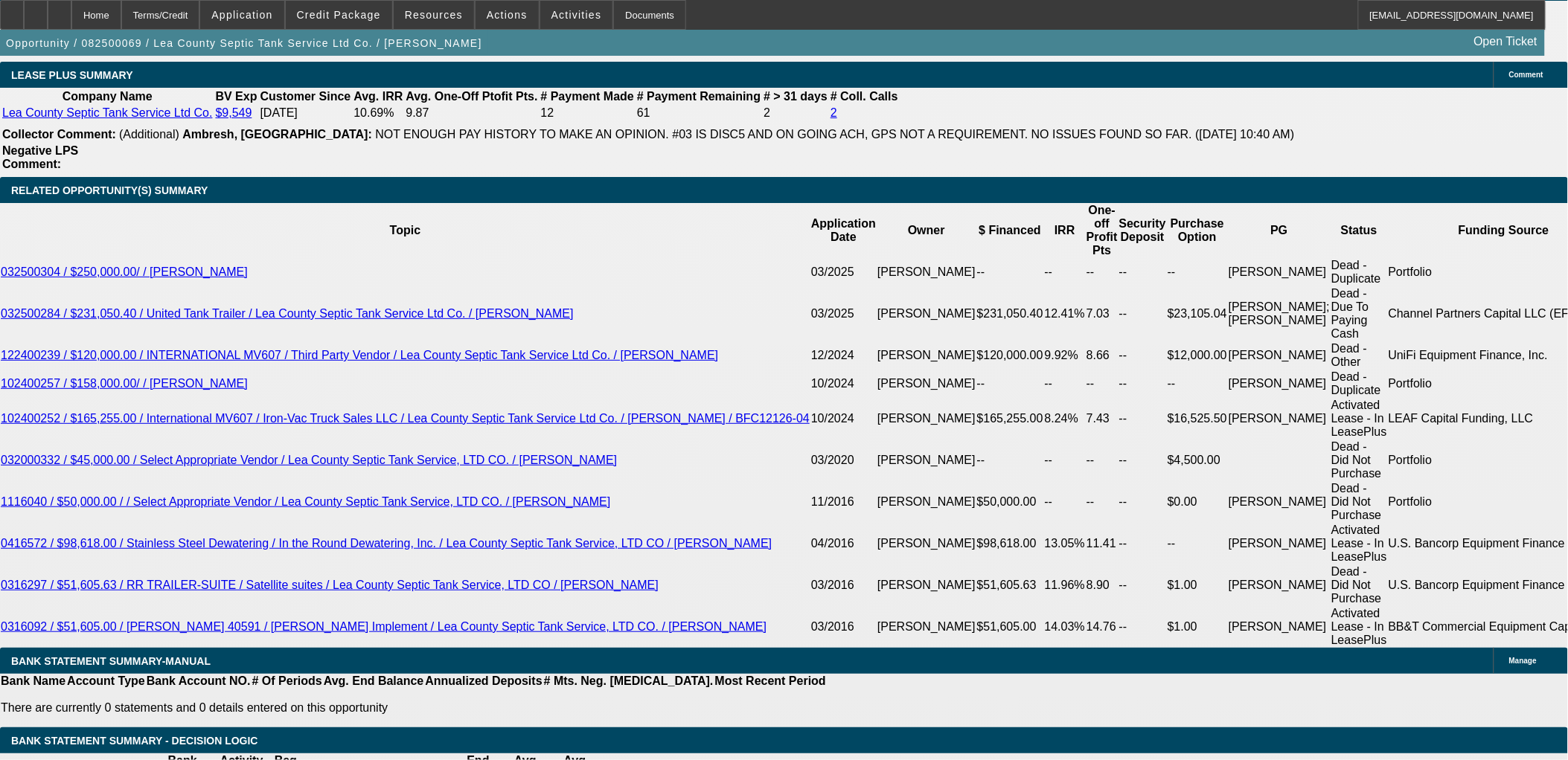
scroll to position [2644, 0]
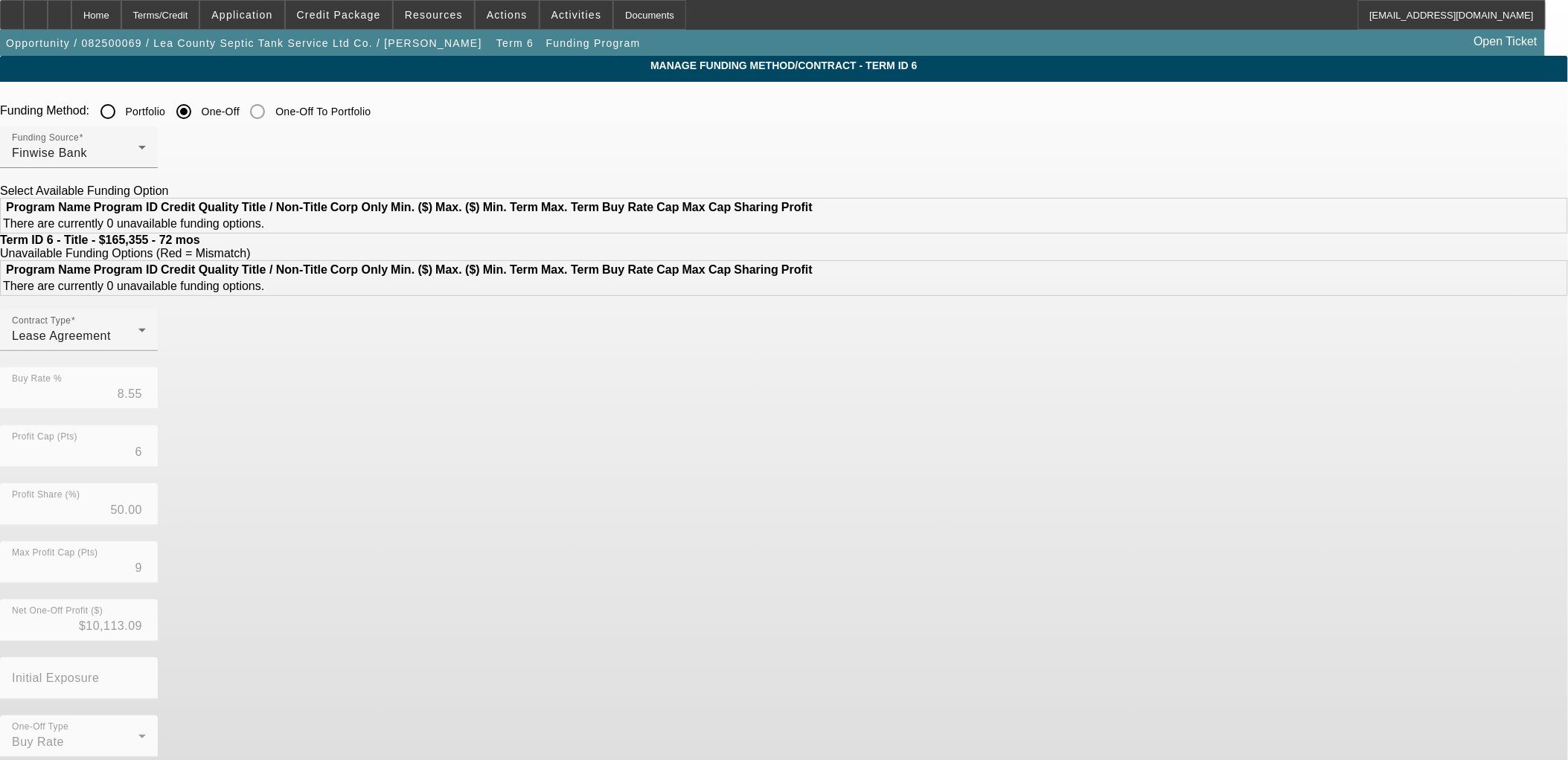
click at [158, 176] on div at bounding box center [78, 176] width 158 height 16
click at [138, 153] on div "Finwise Bank" at bounding box center [75, 153] width 126 height 18
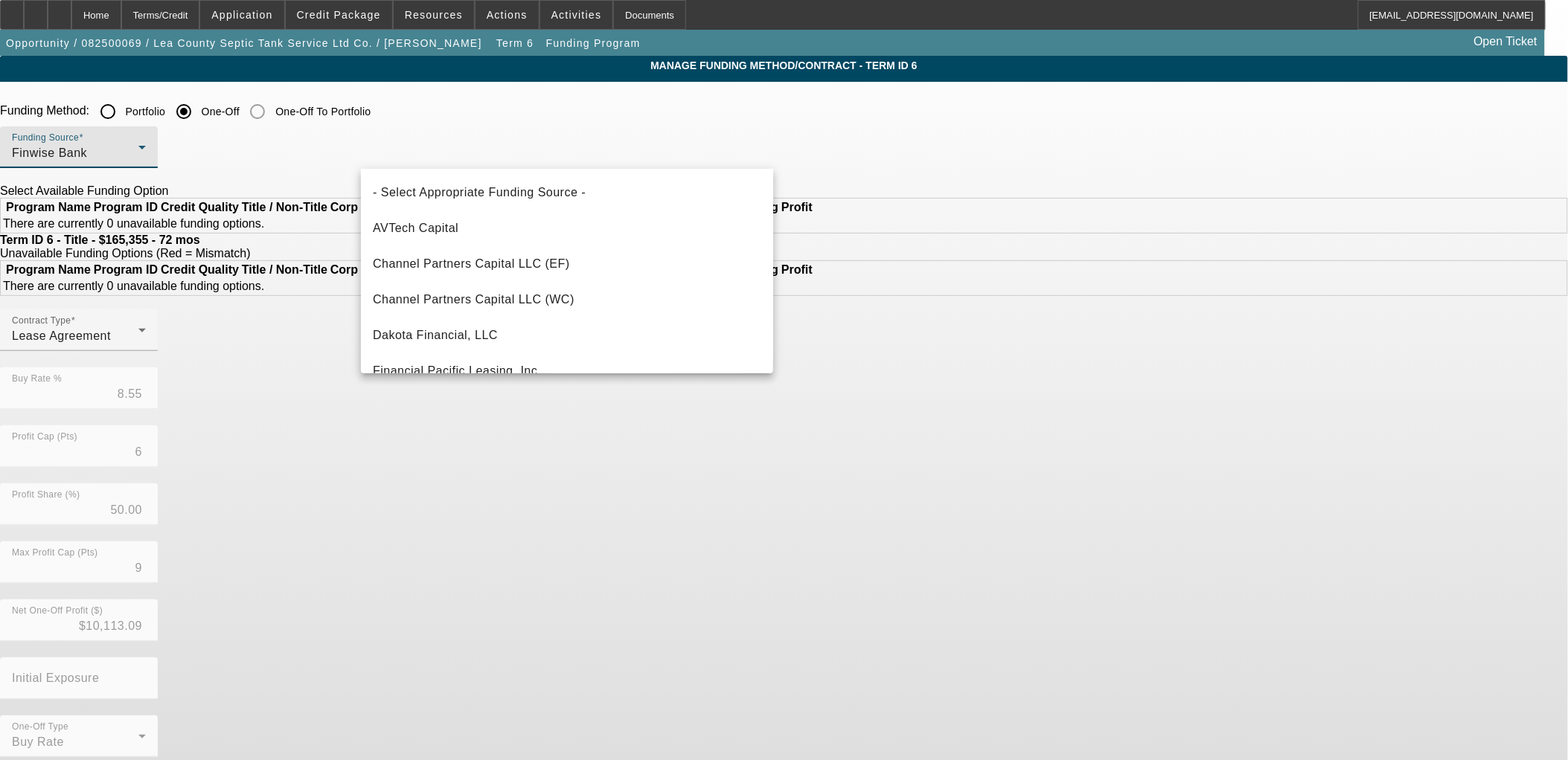
scroll to position [50, 0]
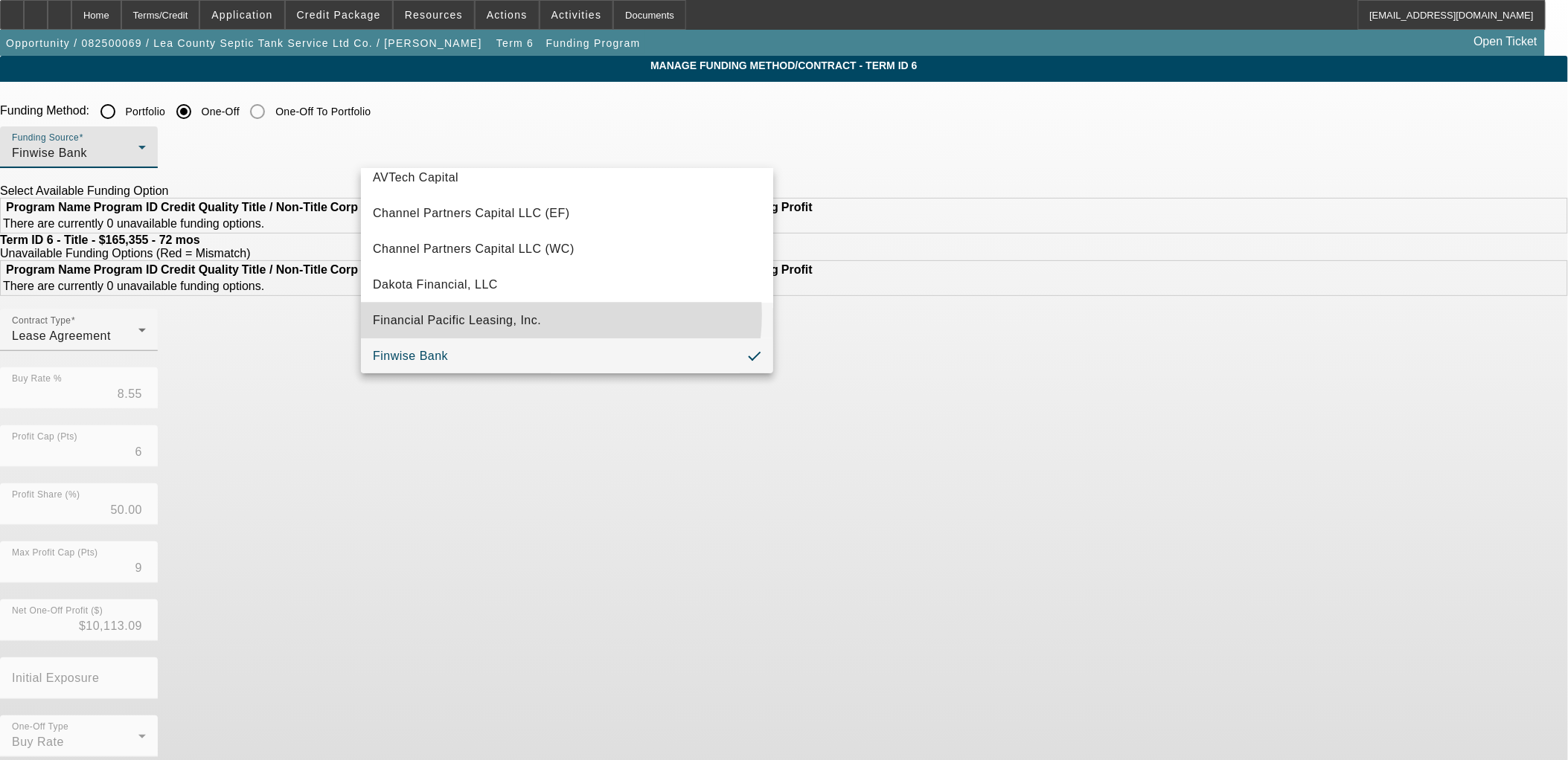
click at [552, 314] on mat-option "Financial Pacific Leasing, Inc." at bounding box center [567, 320] width 413 height 36
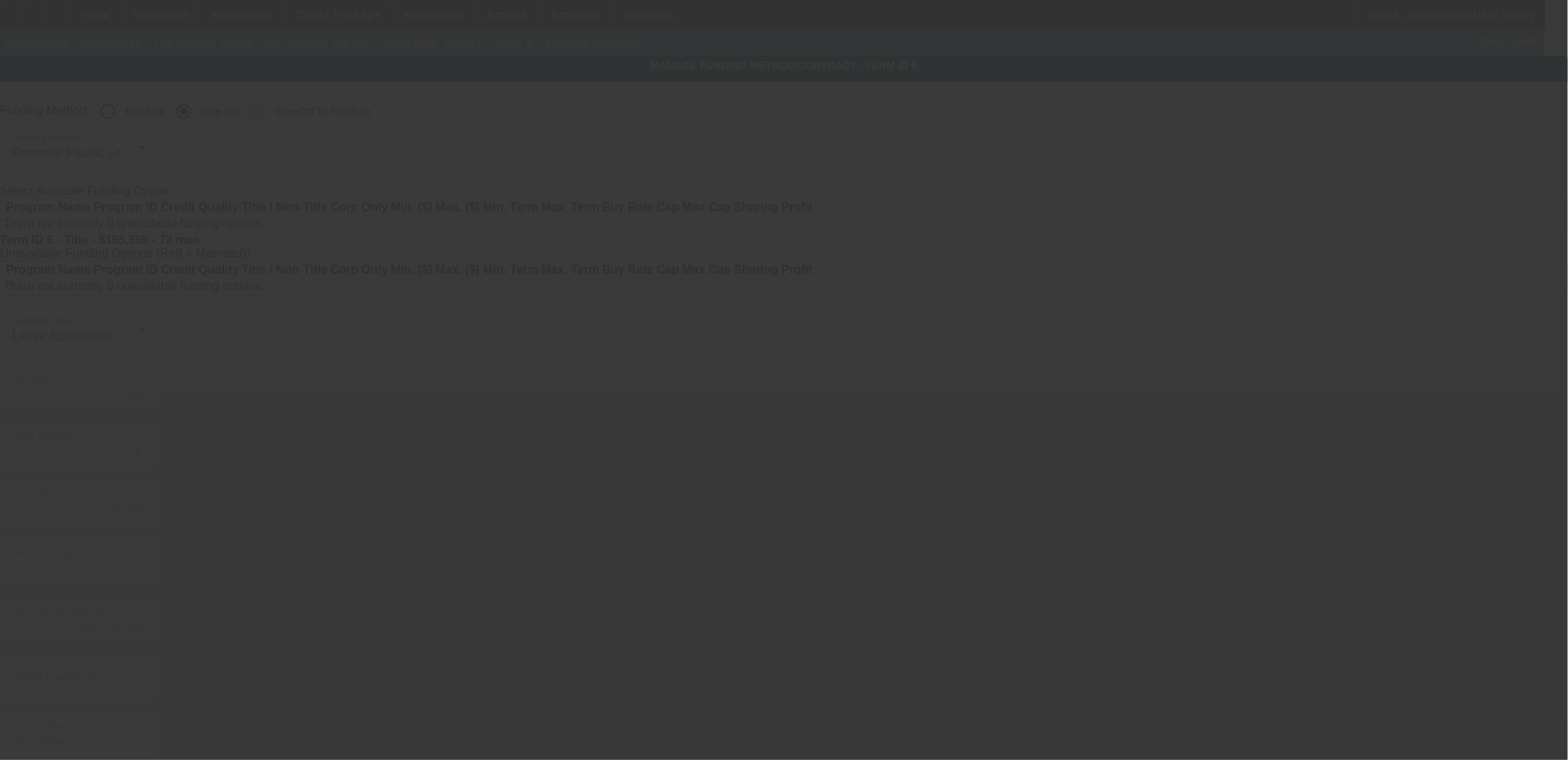
click at [553, 281] on div at bounding box center [784, 380] width 1568 height 760
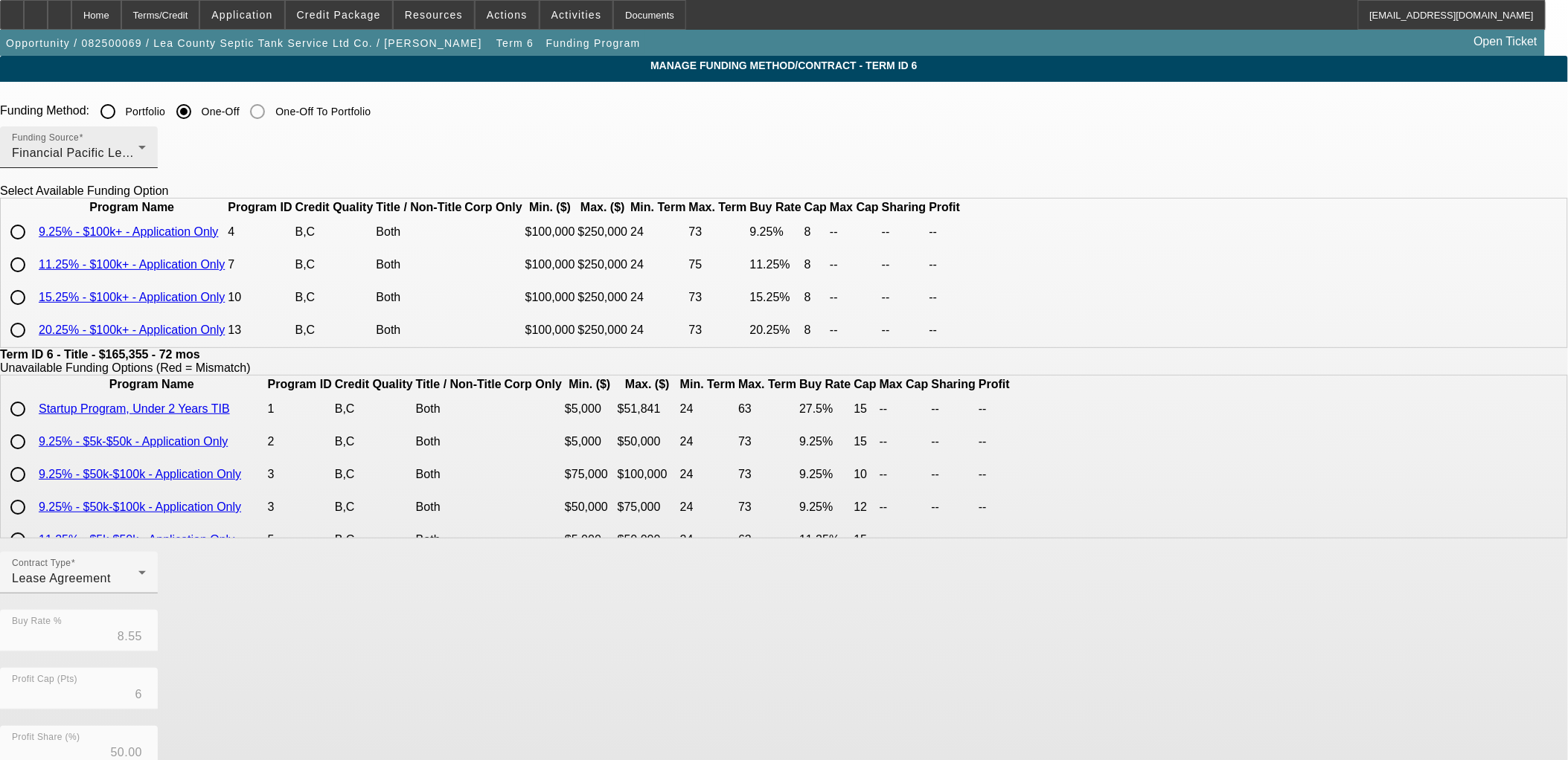
click at [146, 143] on div "Funding Source Financial Pacific Leasing, Inc." at bounding box center [79, 147] width 134 height 42
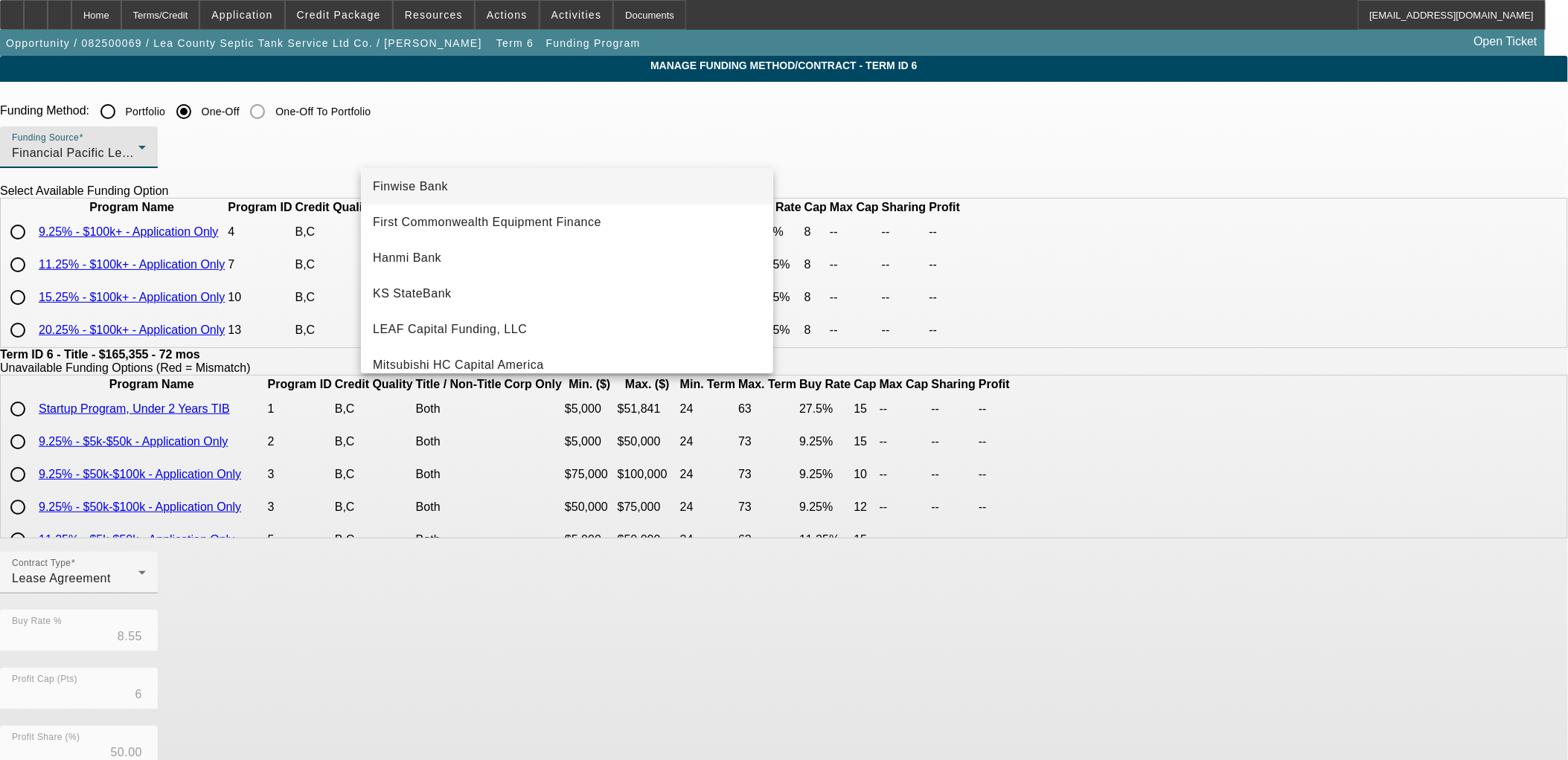
scroll to position [181, 0]
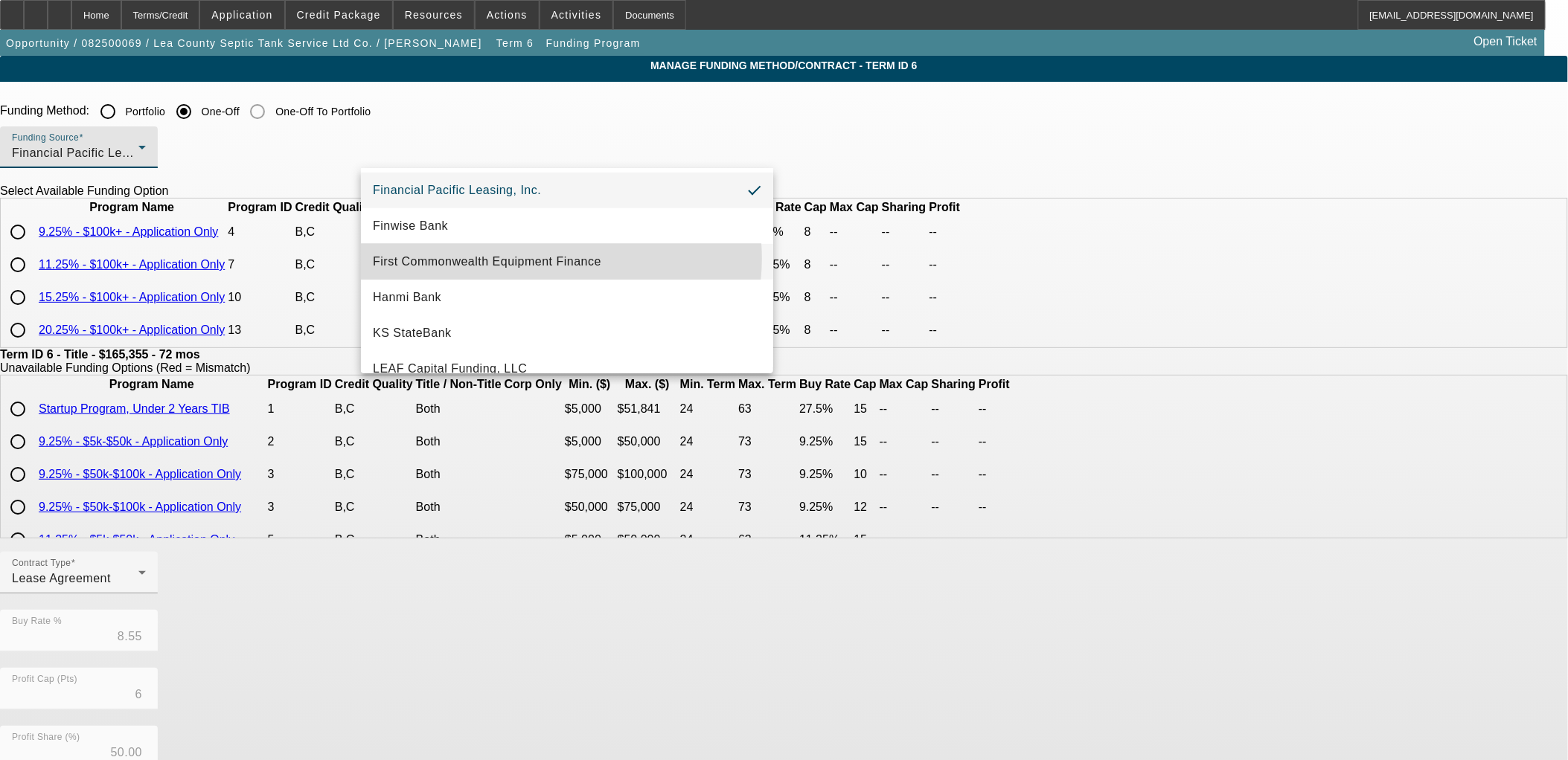
click at [556, 258] on span "First Commonwealth Equipment Finance" at bounding box center [487, 261] width 229 height 18
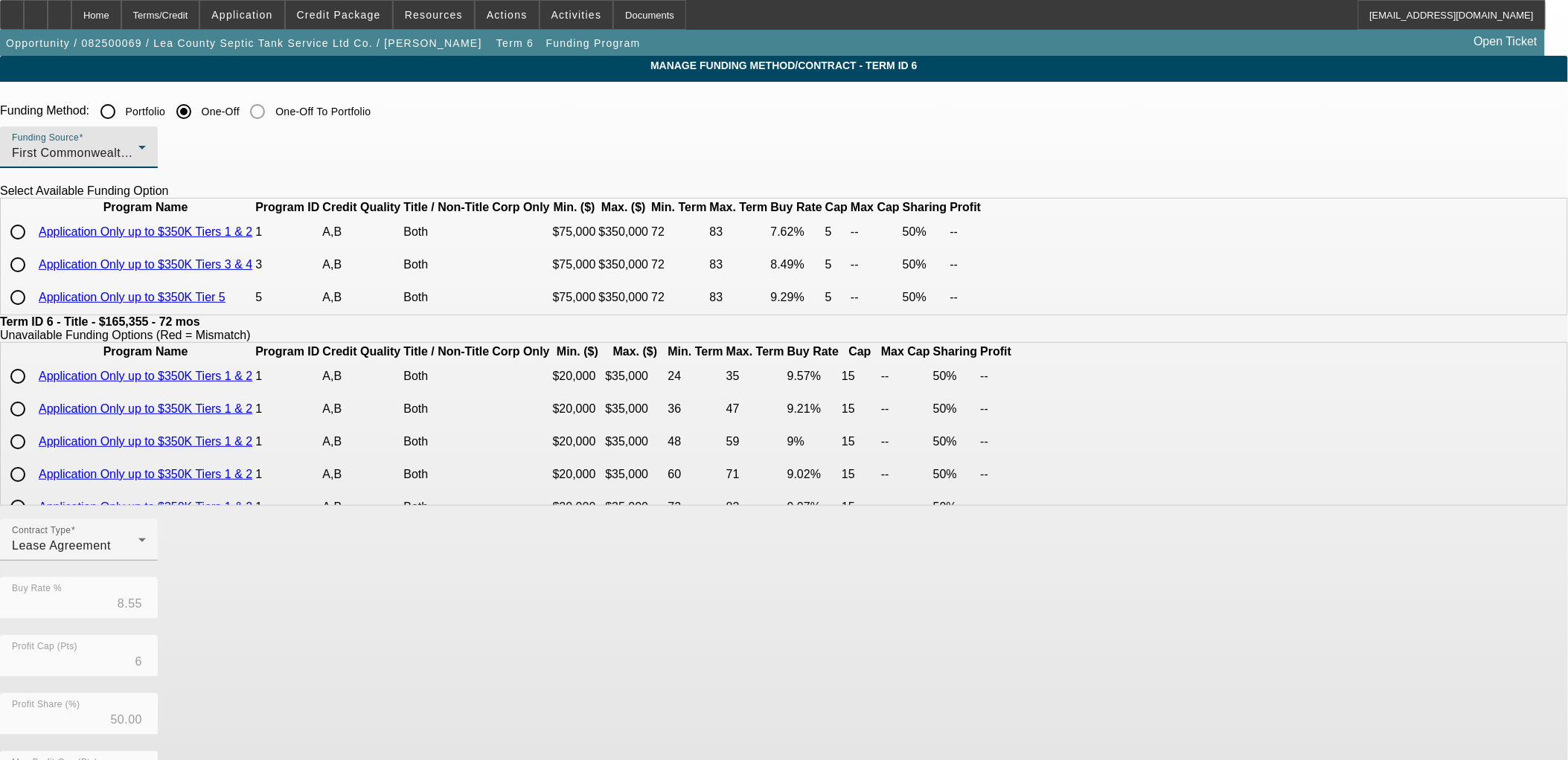
click at [33, 247] on input "radio" at bounding box center [18, 232] width 30 height 30
radio input "true"
type input "7.62"
type input "5"
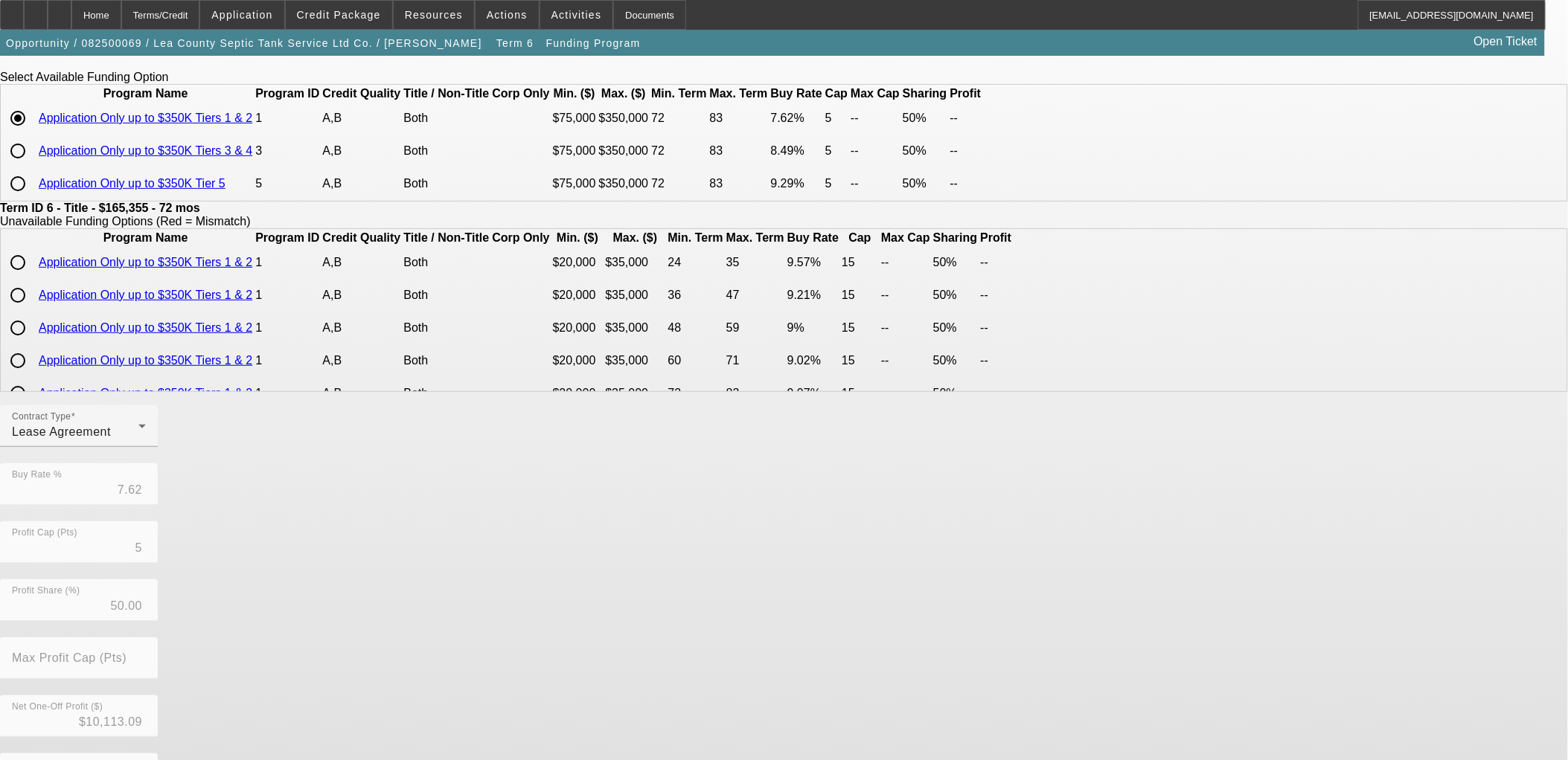
scroll to position [0, 0]
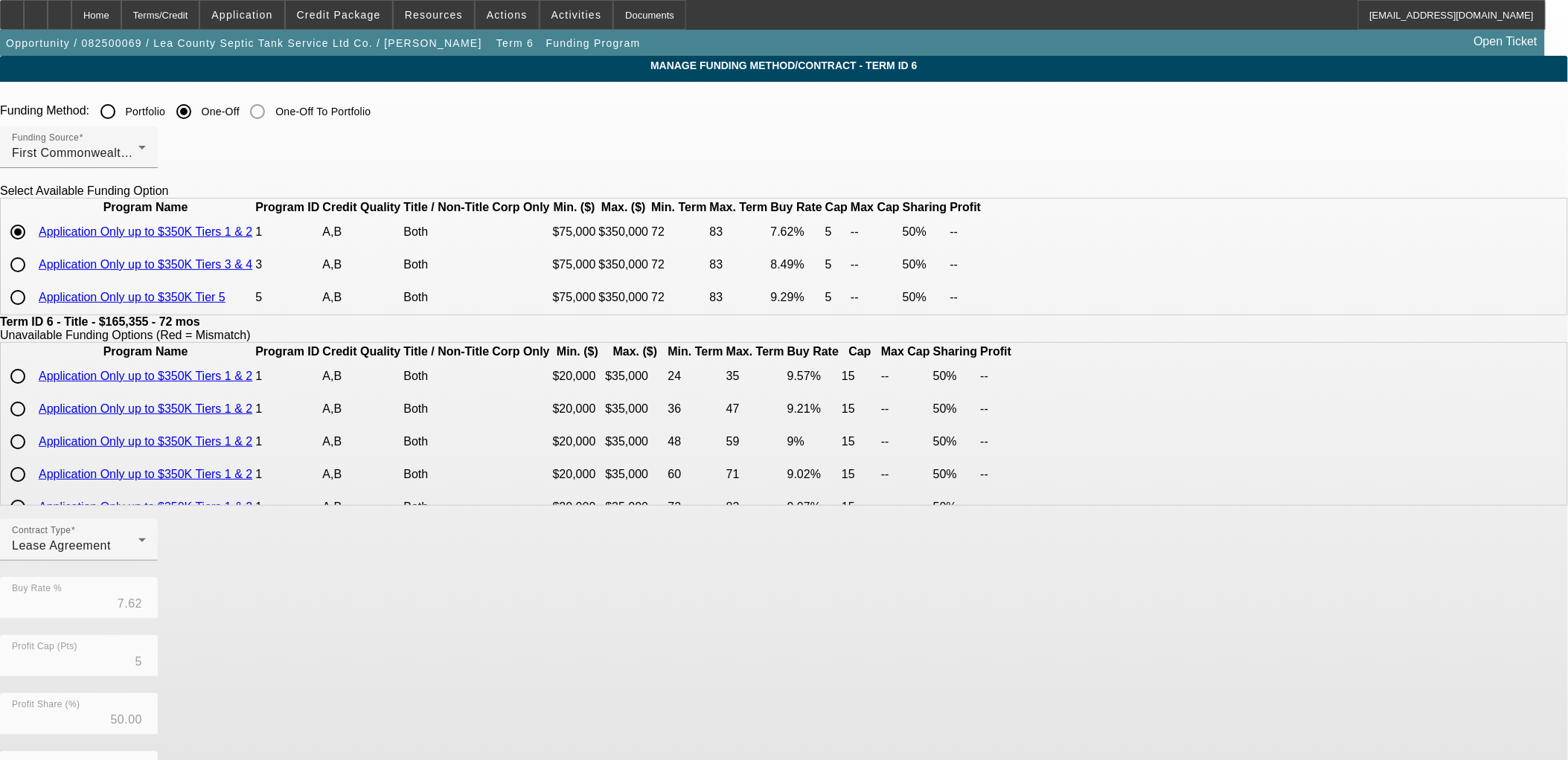
click at [33, 280] on input "radio" at bounding box center [18, 265] width 30 height 30
radio input "true"
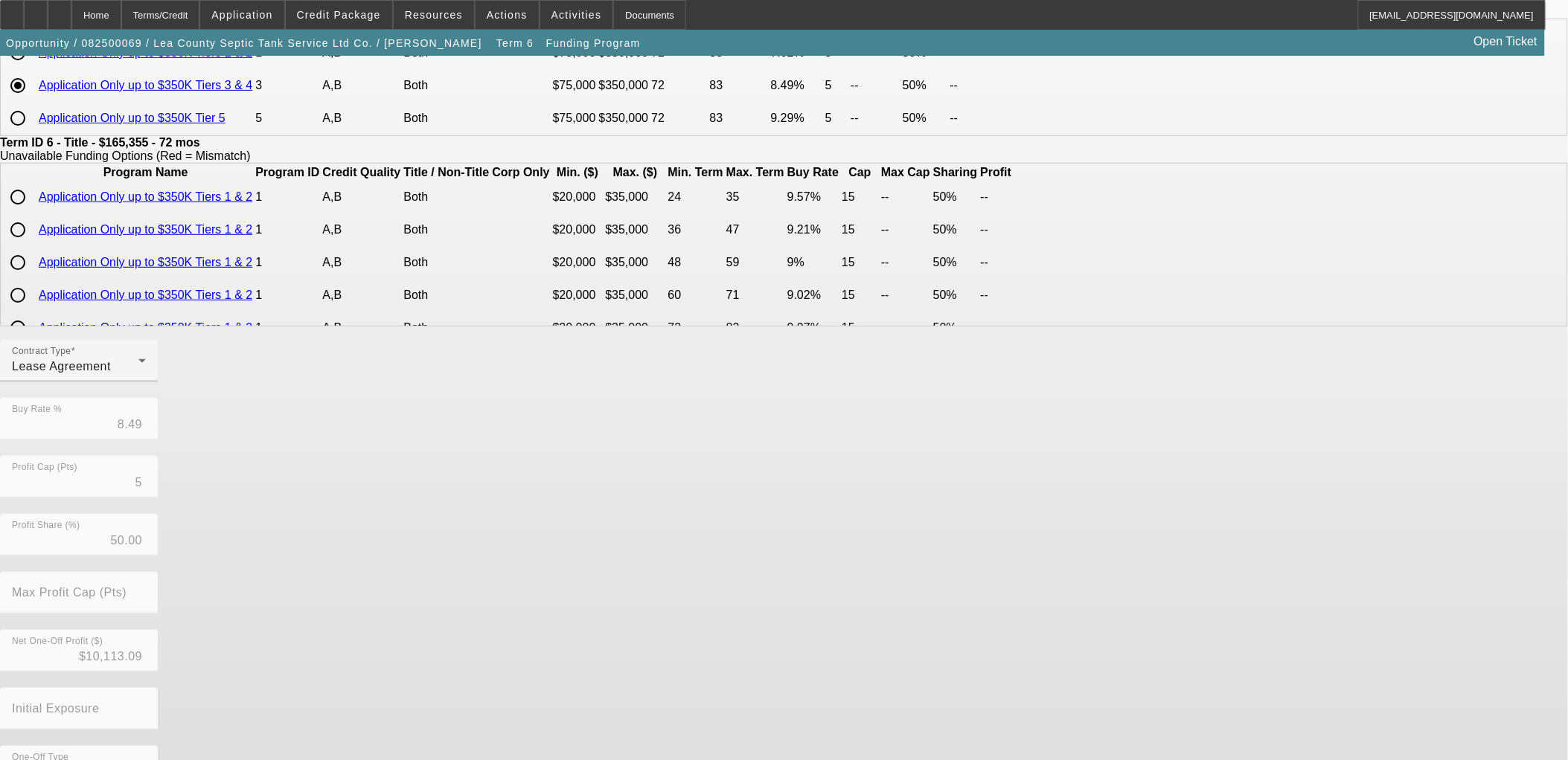
scroll to position [253, 0]
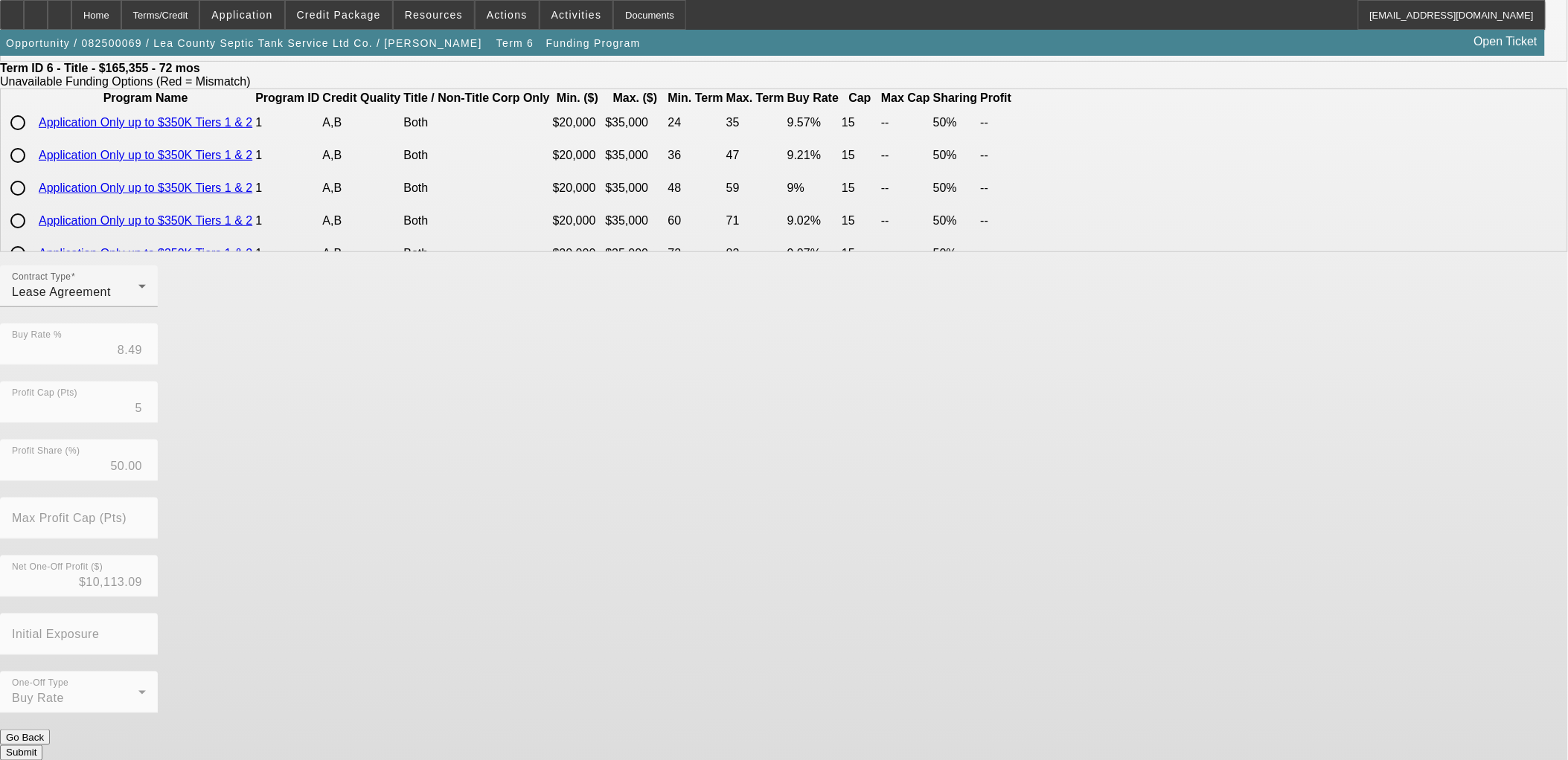
click at [42, 746] on button "Submit" at bounding box center [21, 754] width 42 height 16
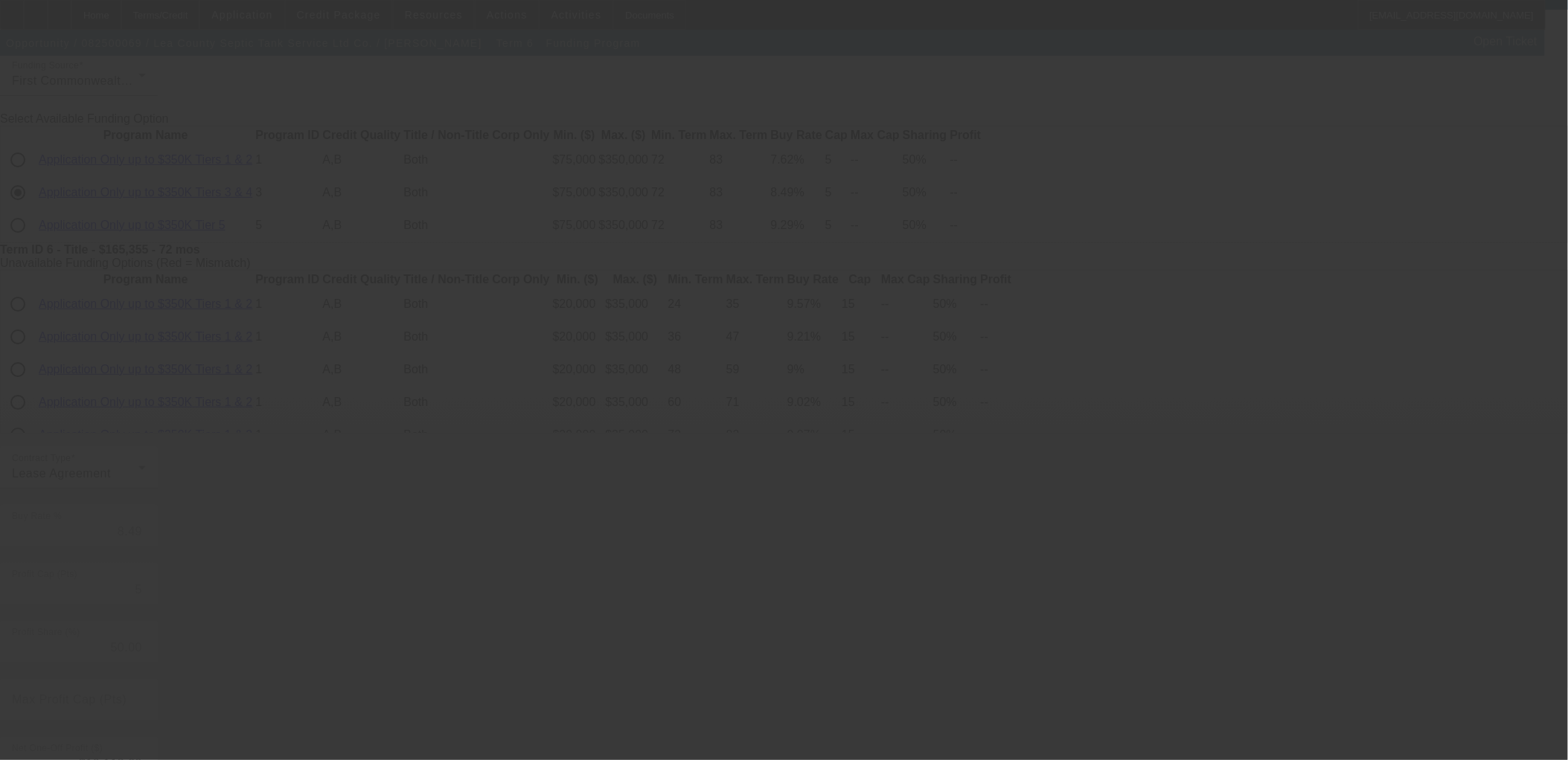
scroll to position [0, 0]
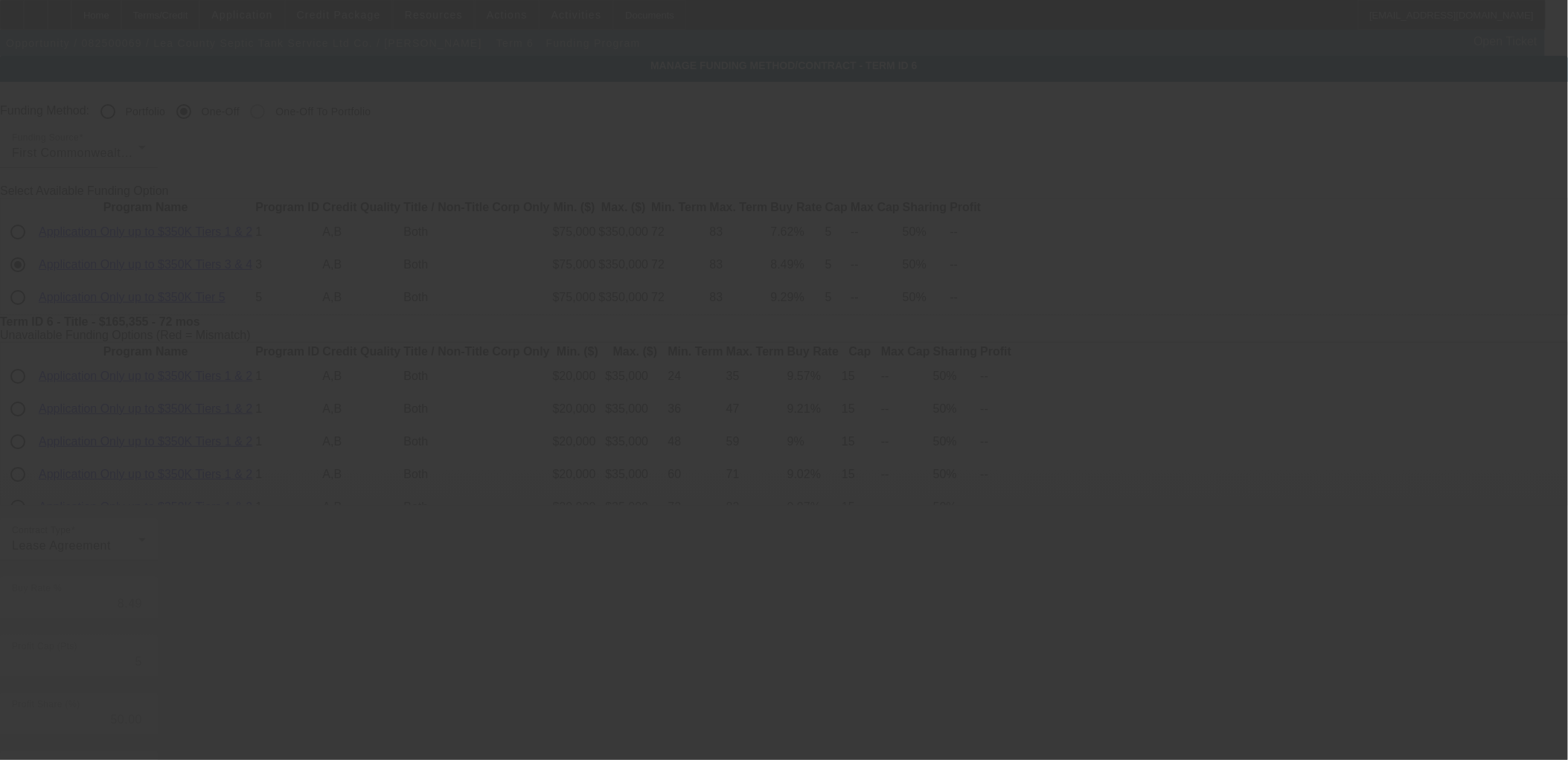
type input "8.55"
type input "6"
type input "9"
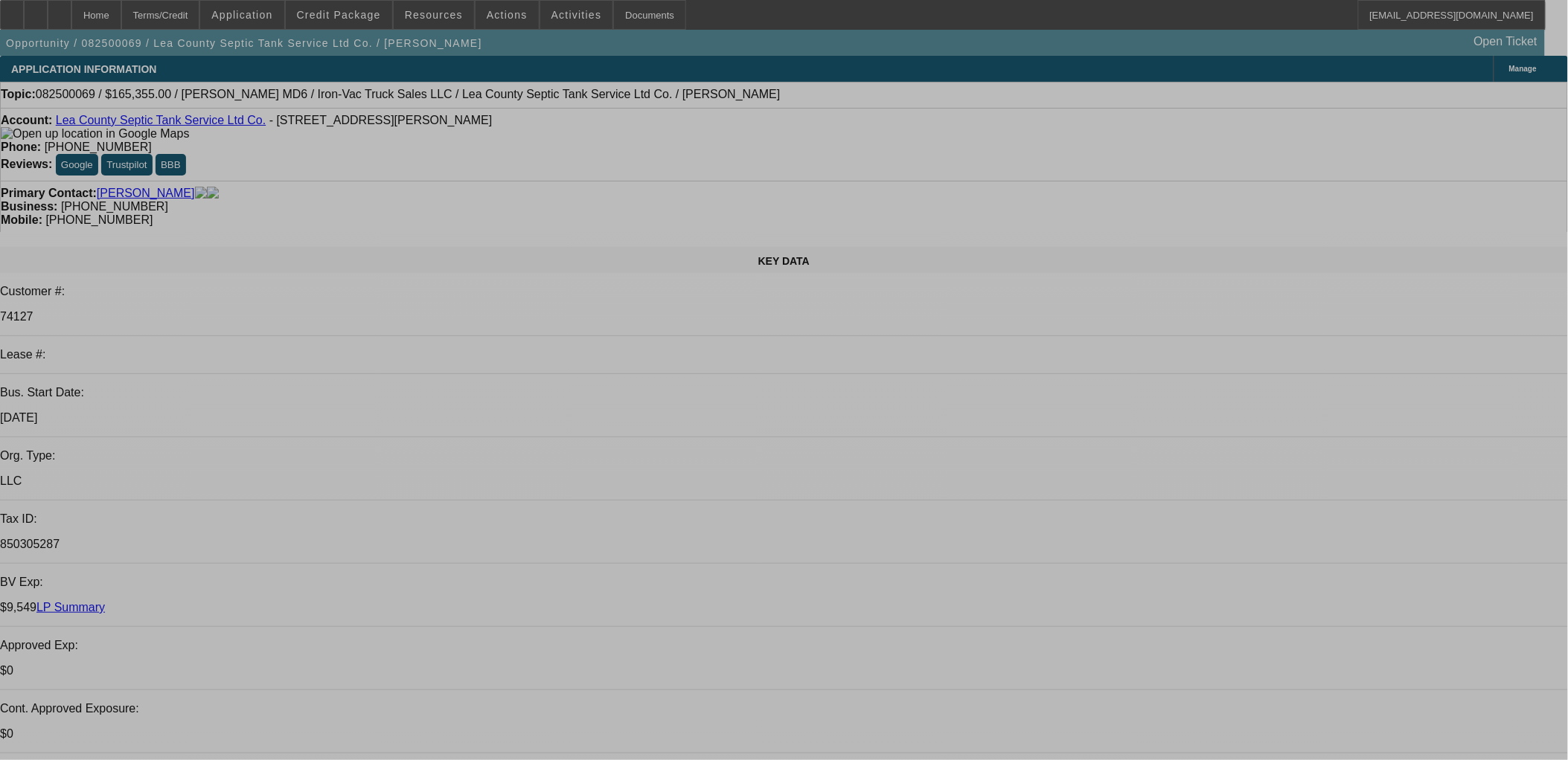
select select "0"
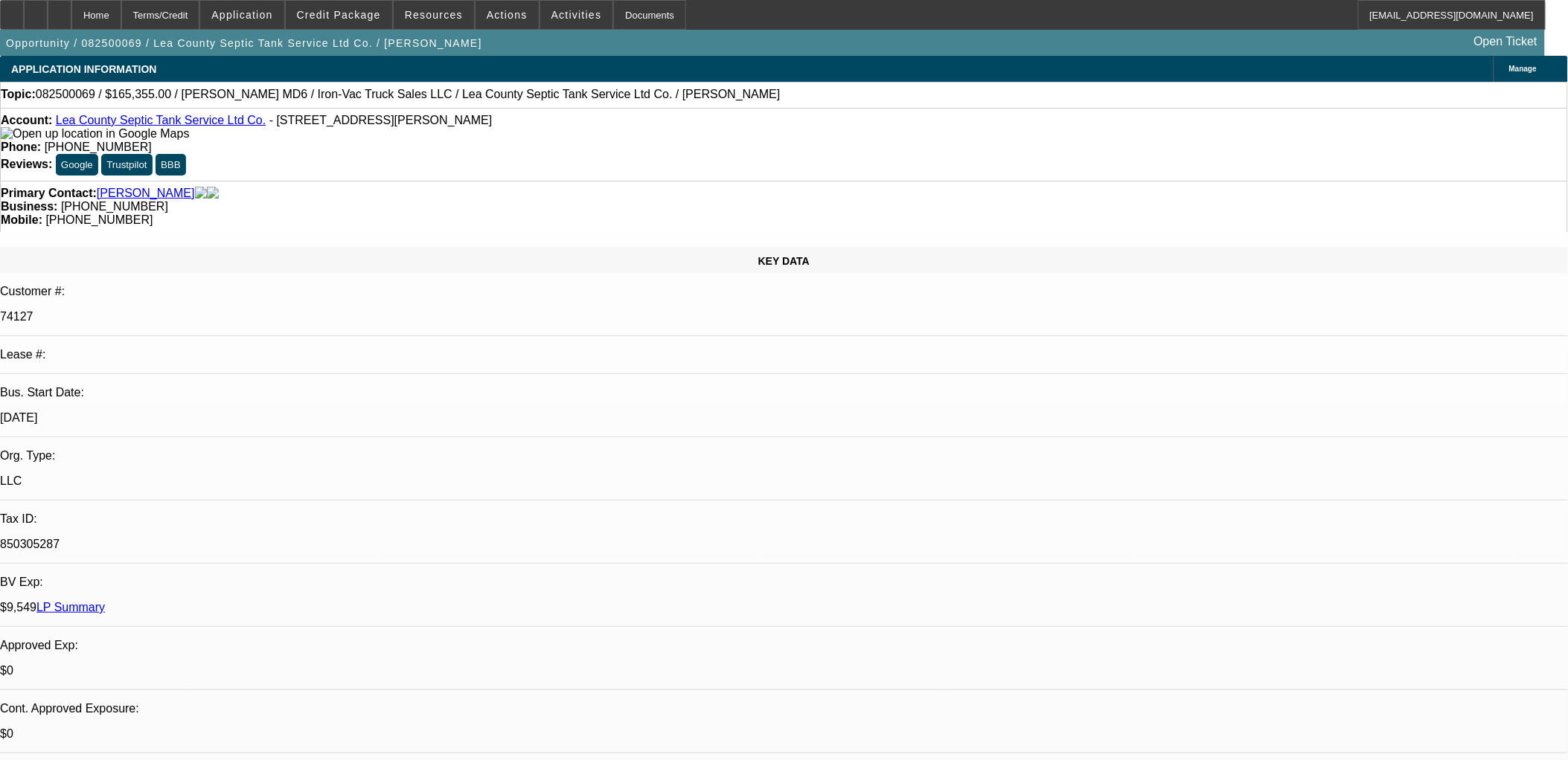
select select "0"
select select "0.1"
select select "4"
select select "0"
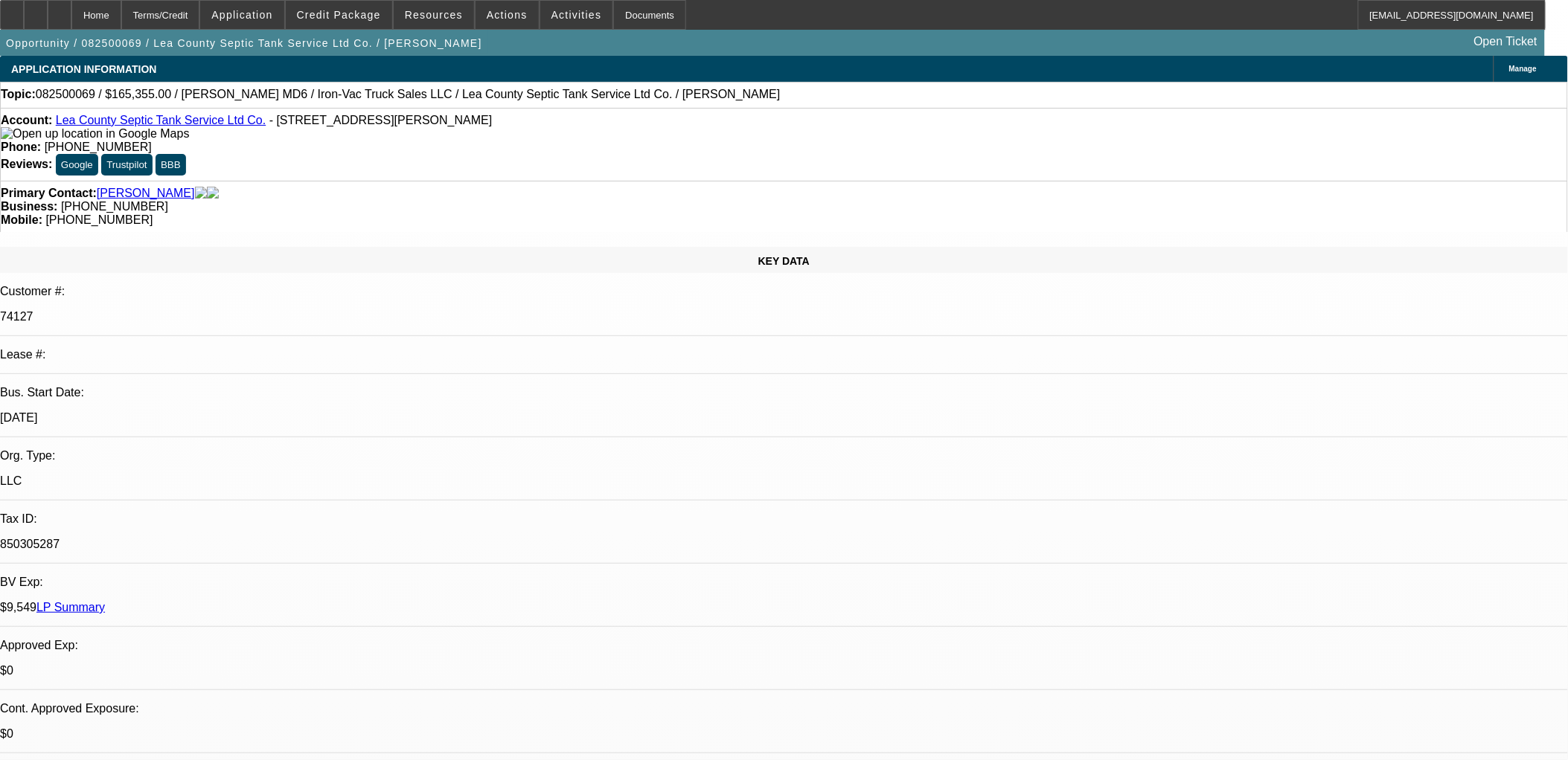
select select "0.1"
select select "4"
select select "0"
select select "0.1"
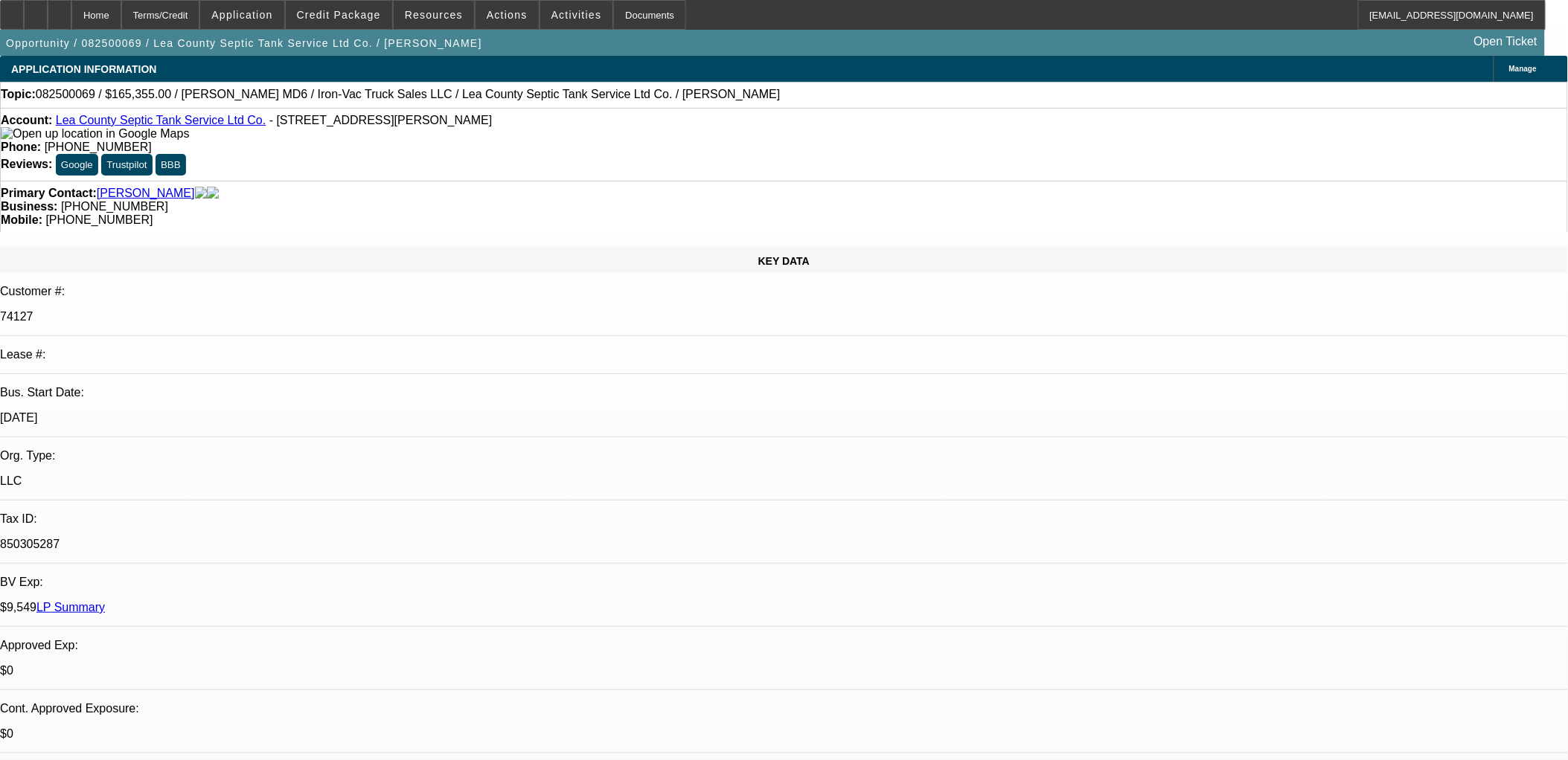
select select "4"
select select "0"
select select "0.1"
select select "4"
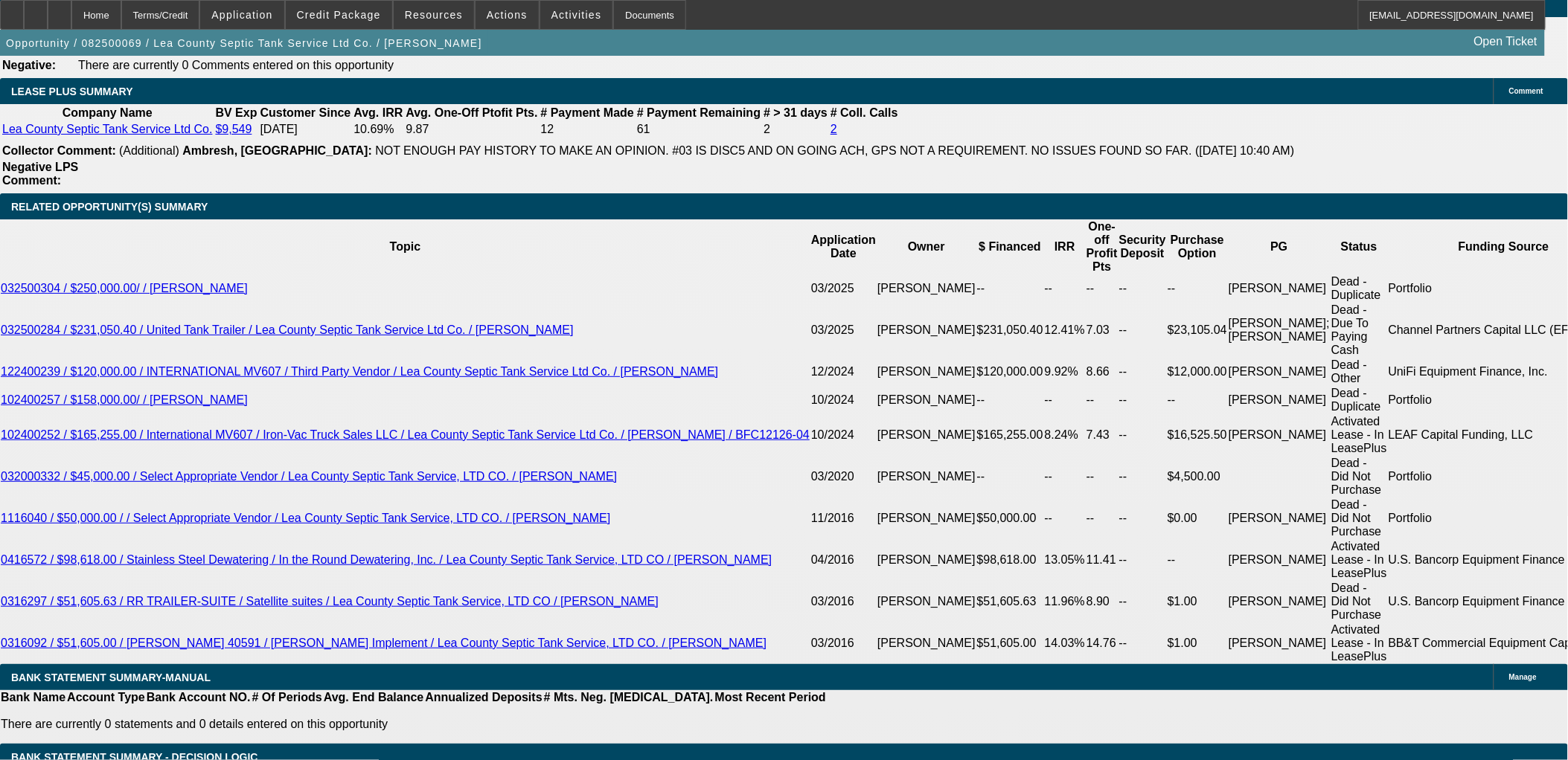
scroll to position [2562, 0]
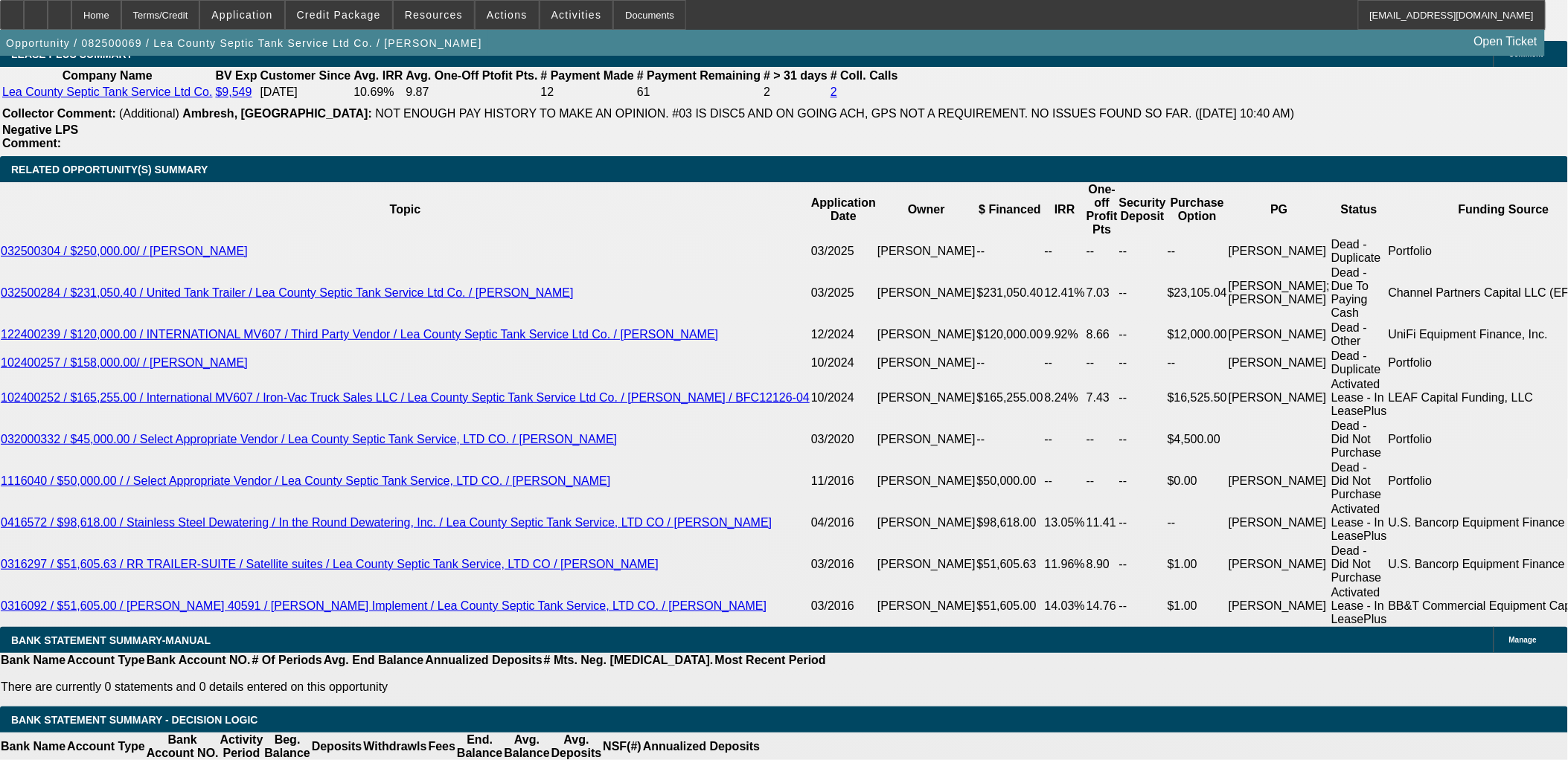
type input "$2,944.99"
type input "UNKNOWN"
type input "8.6"
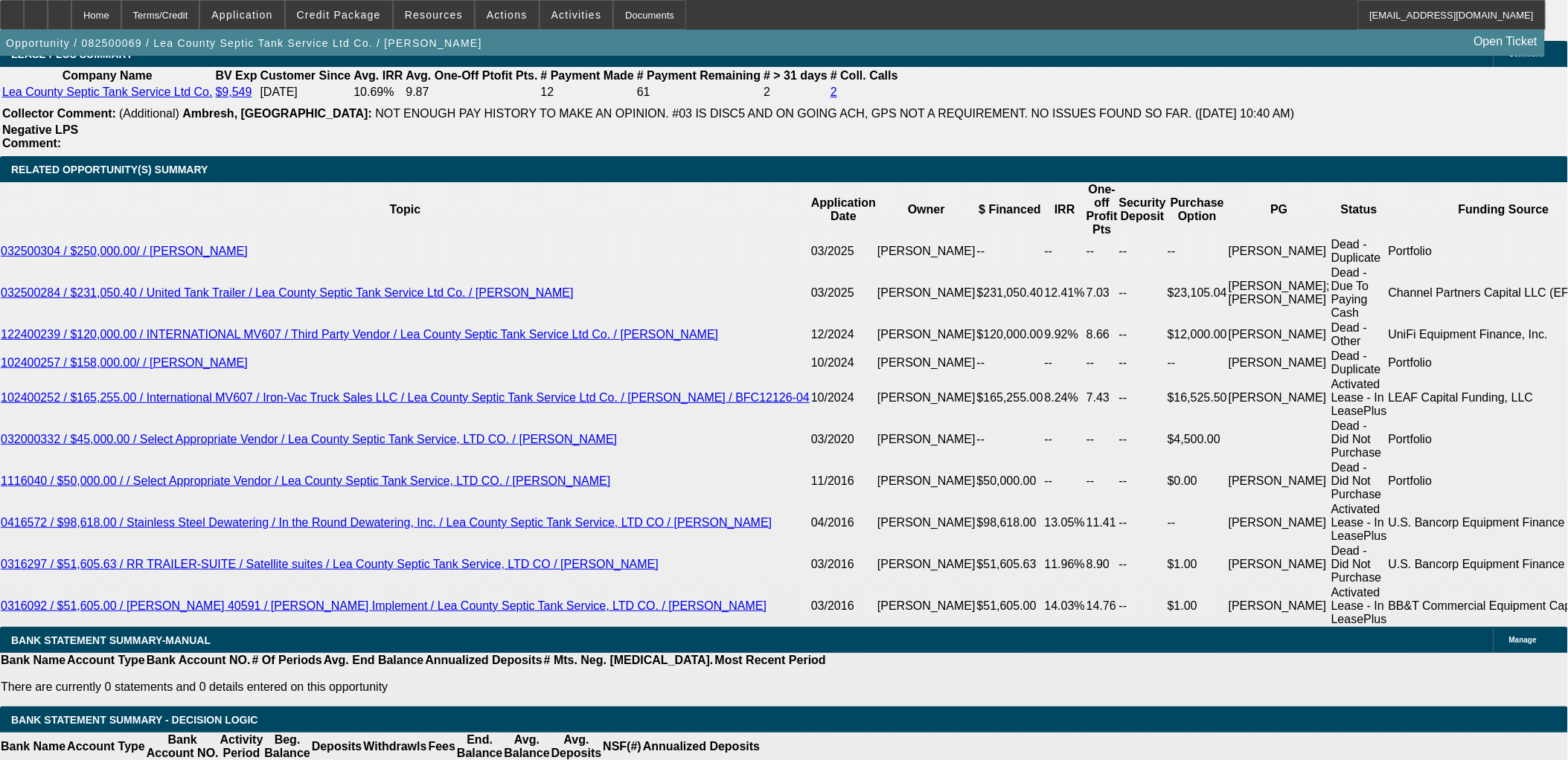
scroll to position [2232, 0]
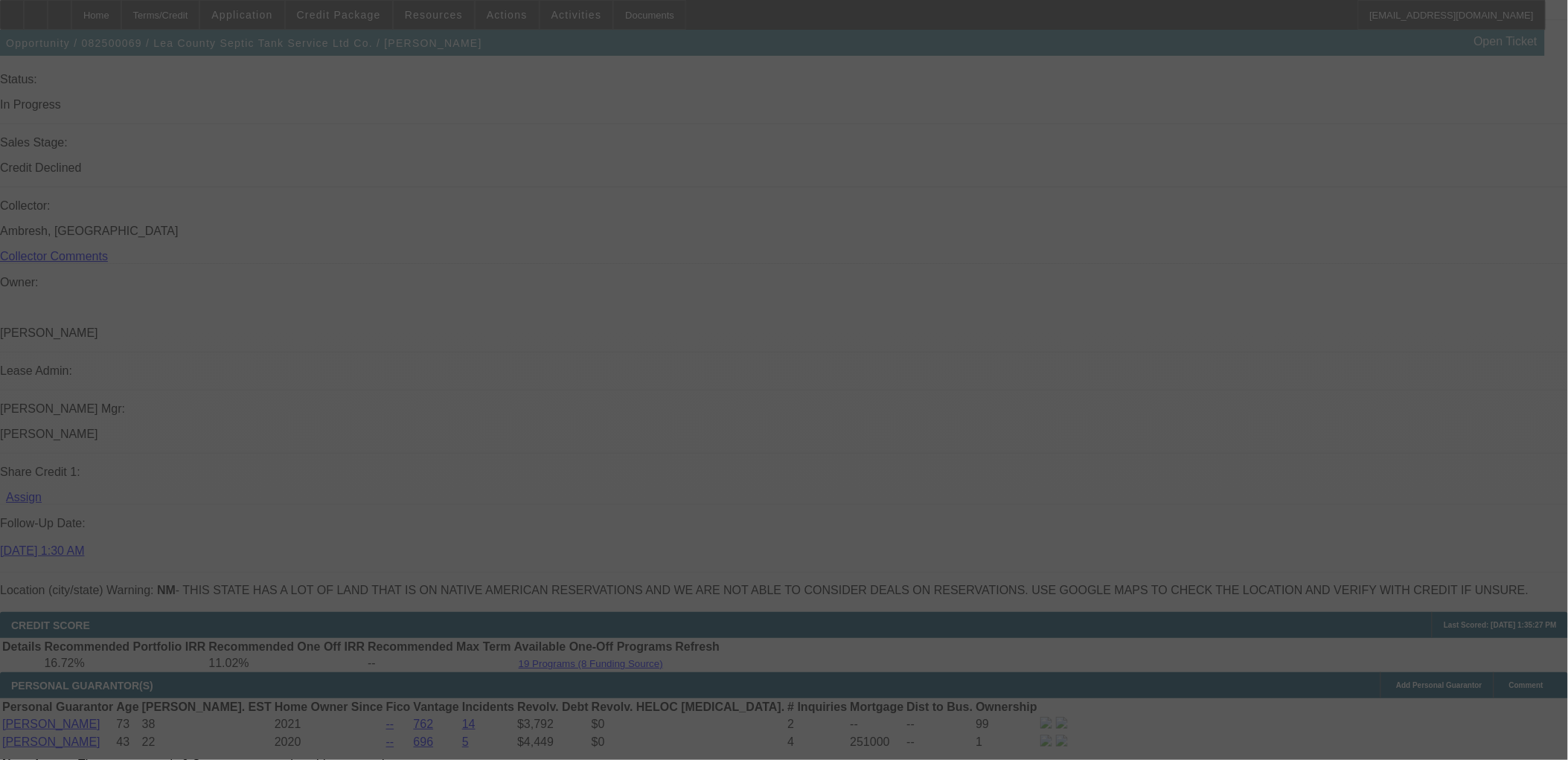
scroll to position [1074, 0]
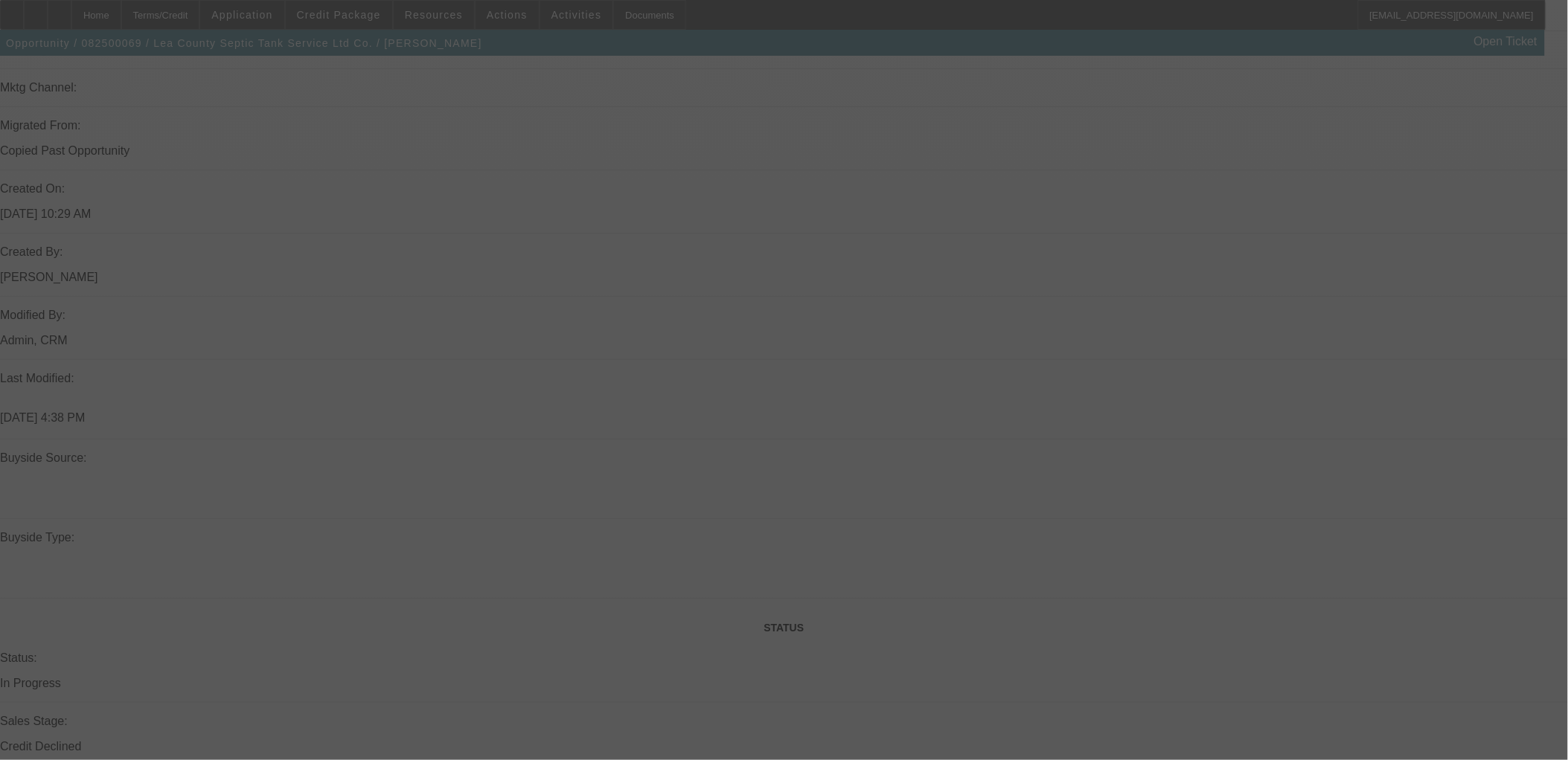
select select "0"
select select "0.1"
select select "4"
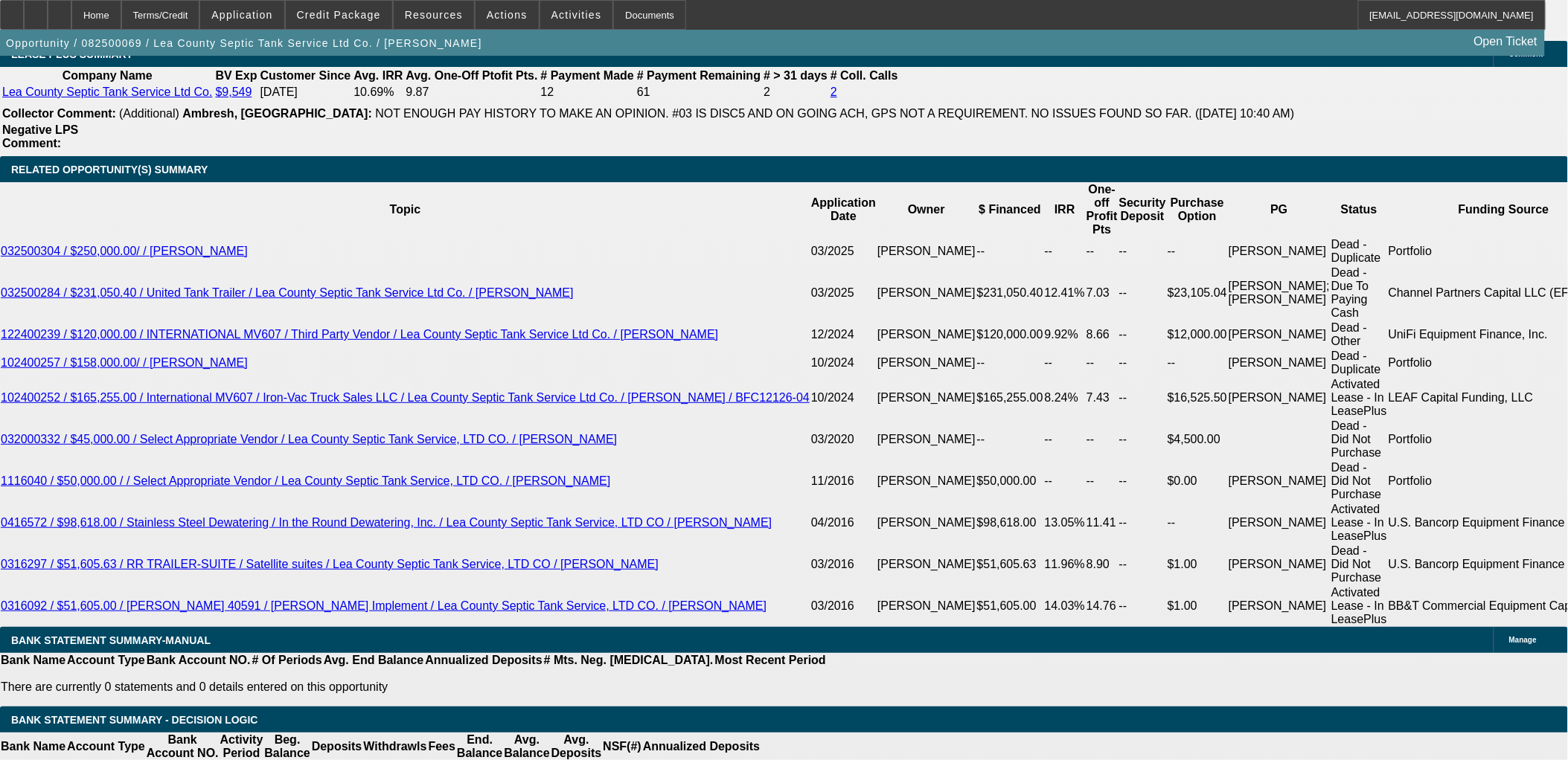
scroll to position [1025, 0]
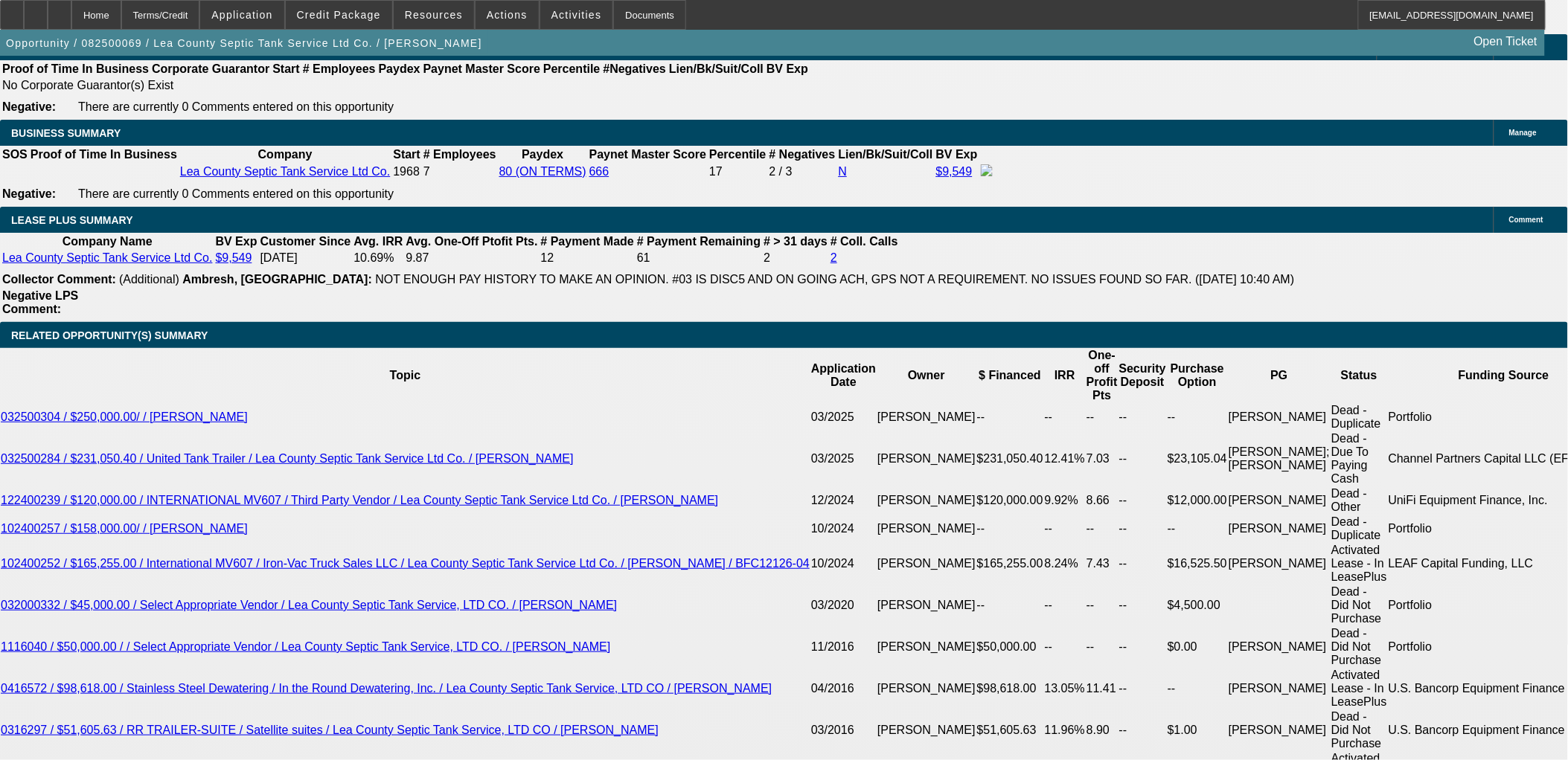
scroll to position [2397, 0]
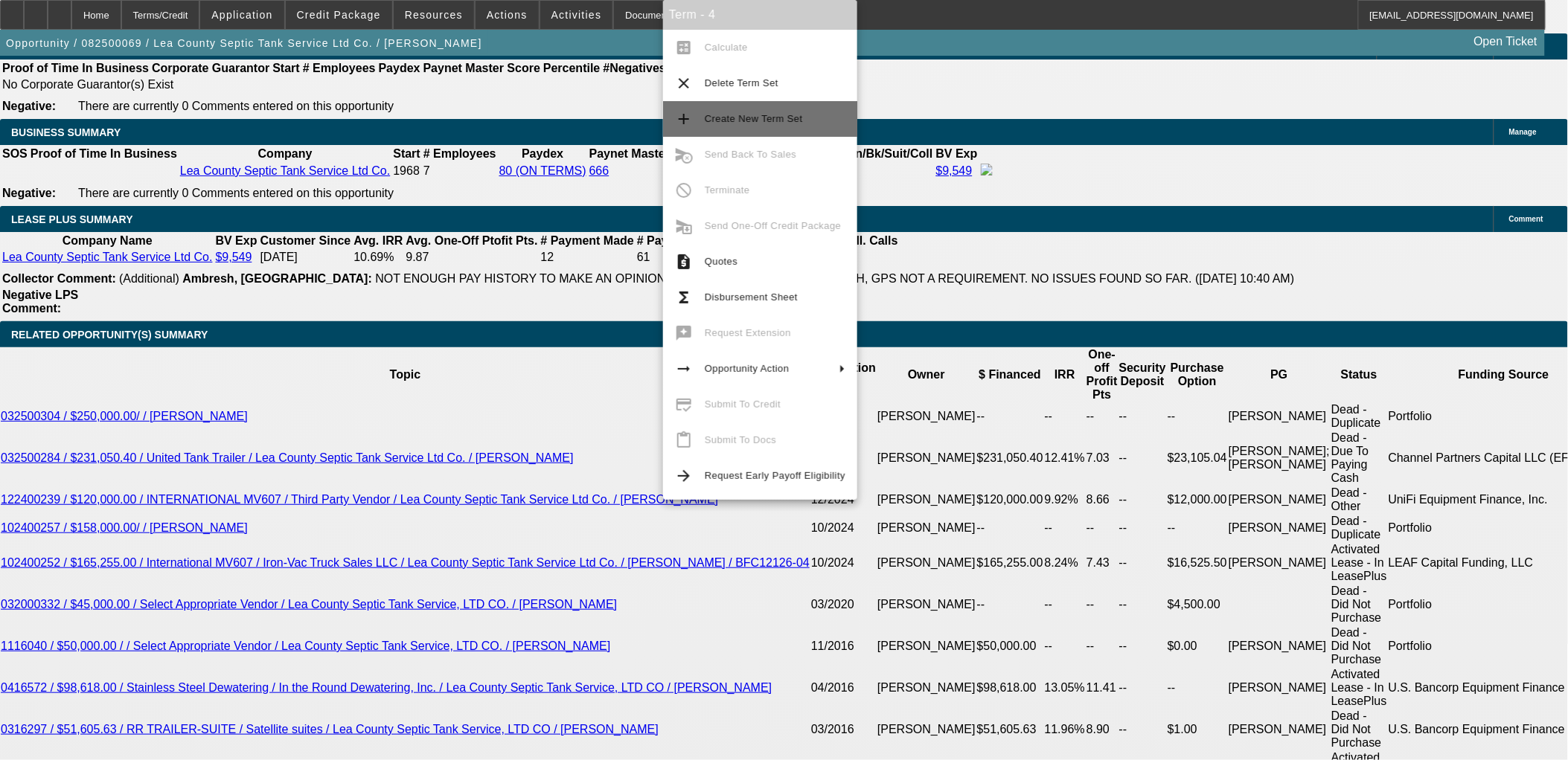
click at [802, 120] on span "Create New Term Set" at bounding box center [776, 119] width 141 height 18
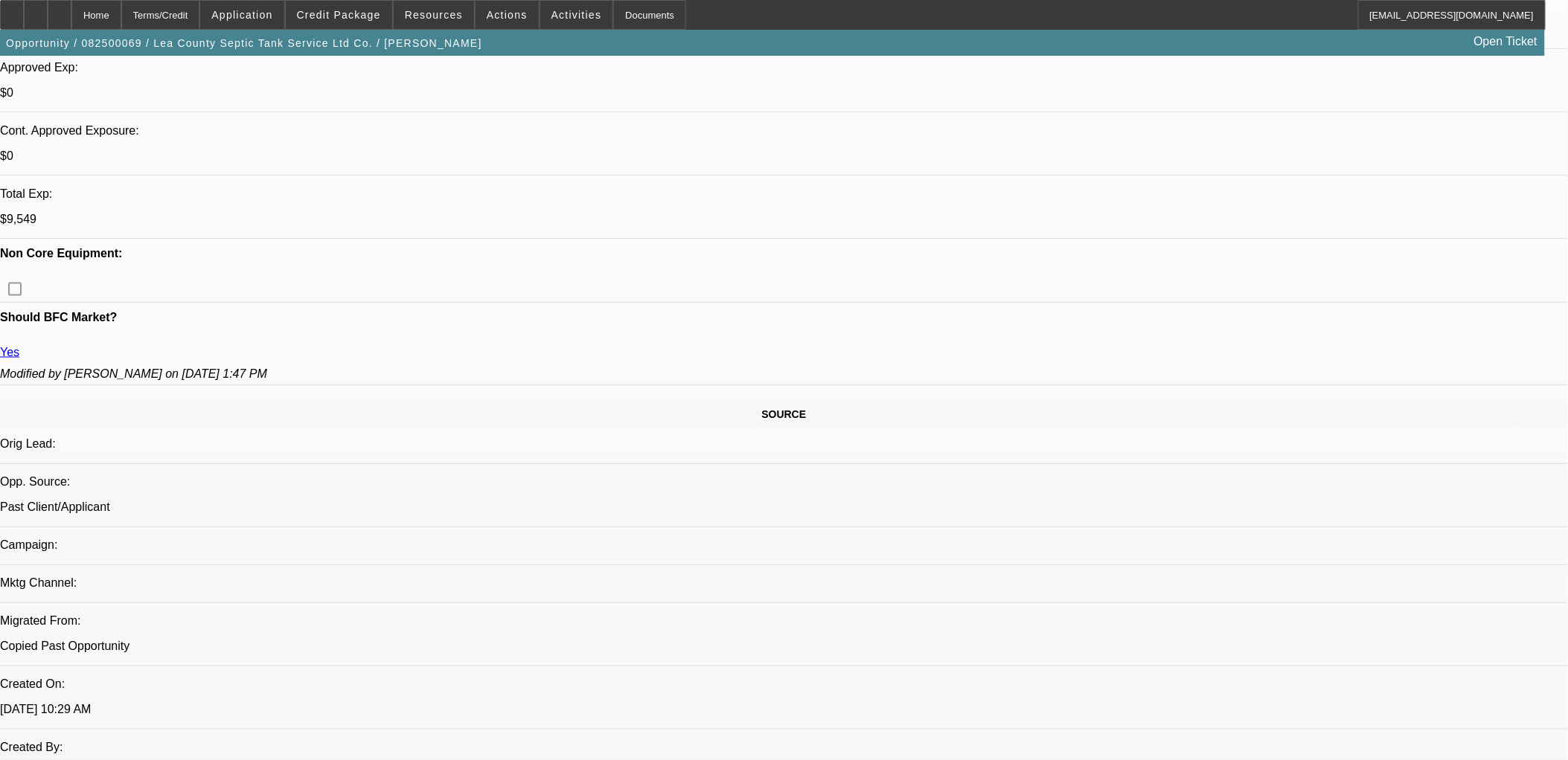
select select "0"
select select "0.1"
select select "0"
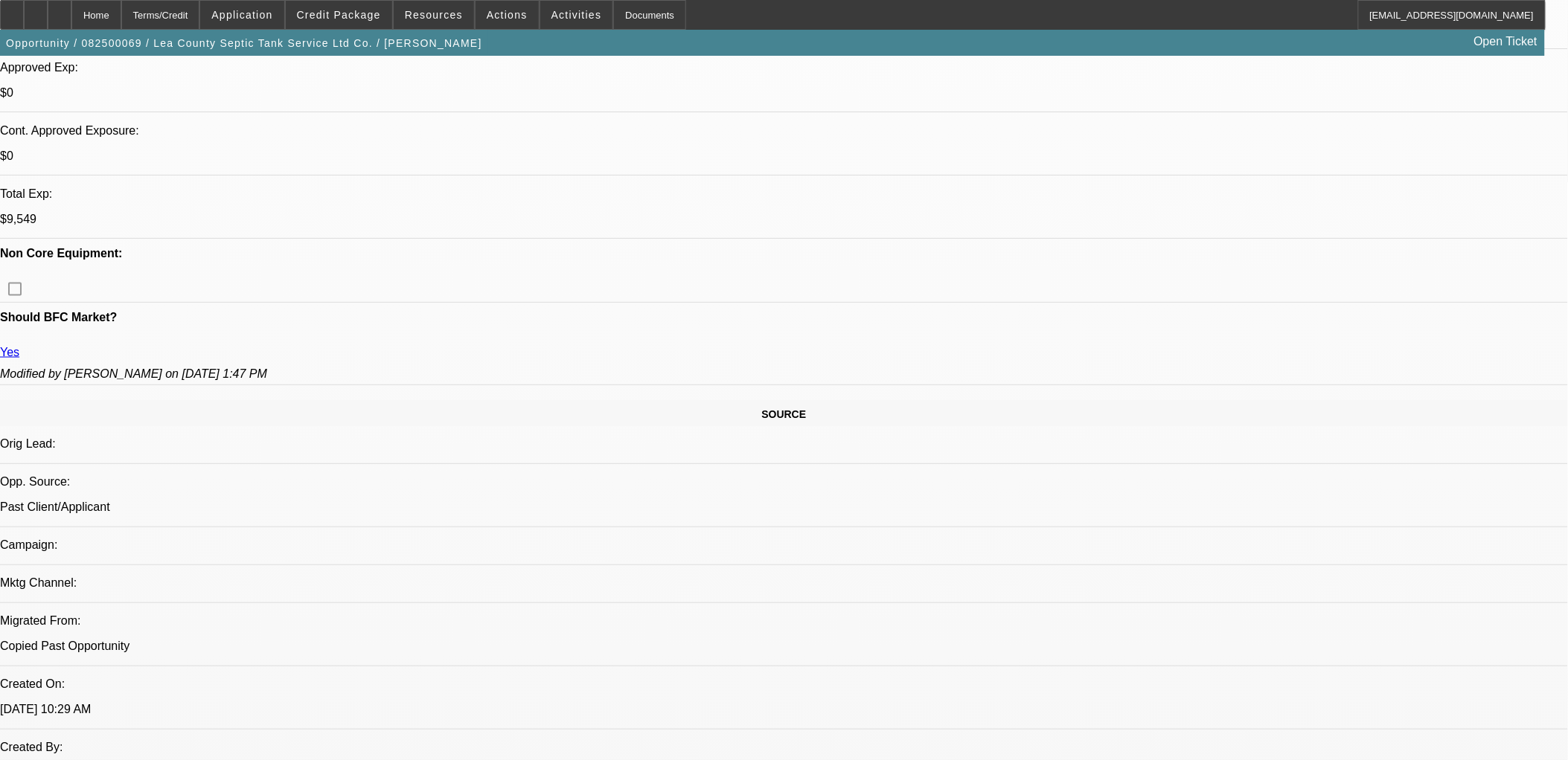
select select "0.1"
select select "0"
select select "0.1"
select select "0"
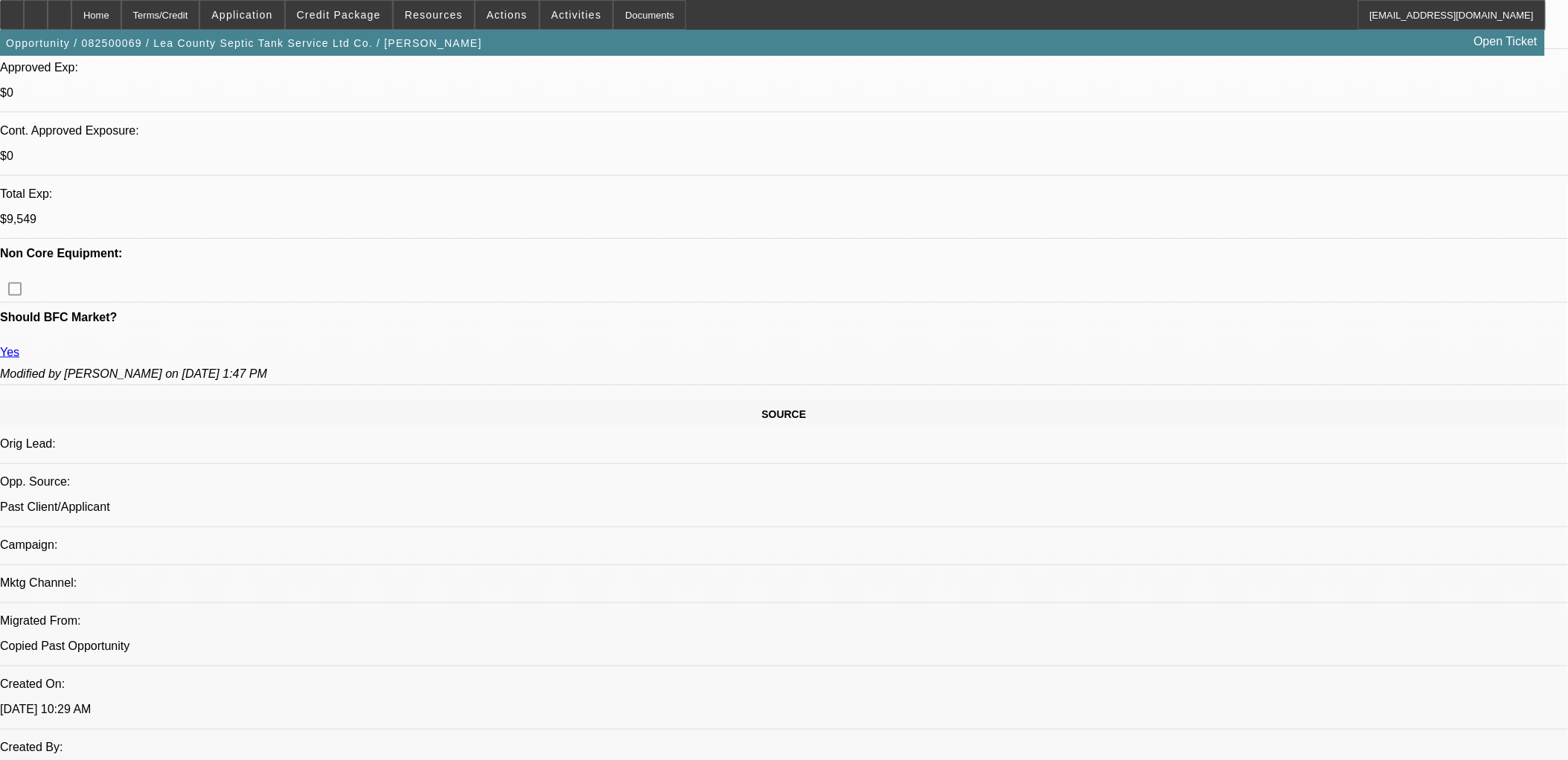
select select "0"
select select "0.1"
select select "1"
select select "4"
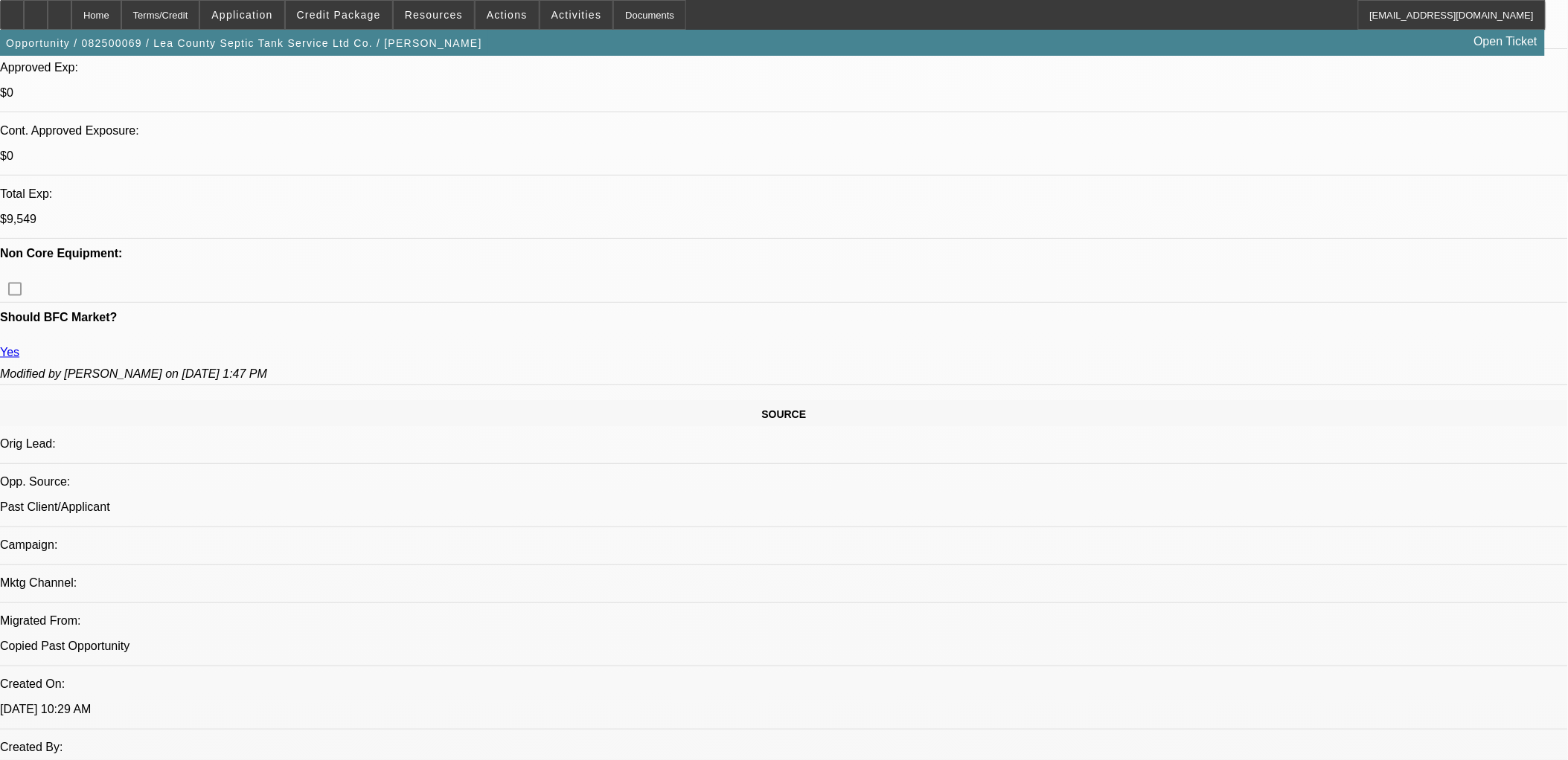
select select "1"
select select "4"
select select "1"
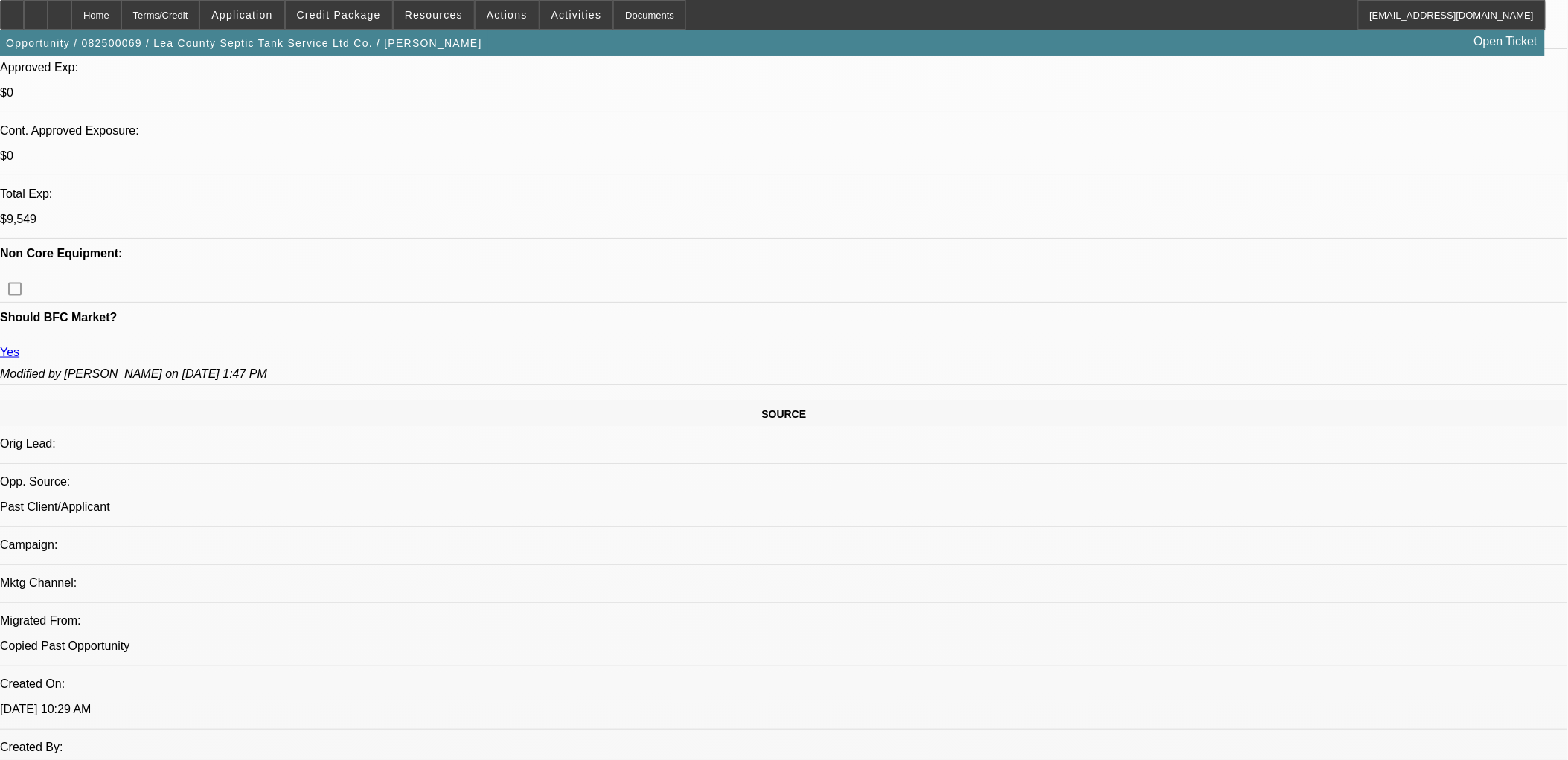
select select "4"
select select "1"
select select "4"
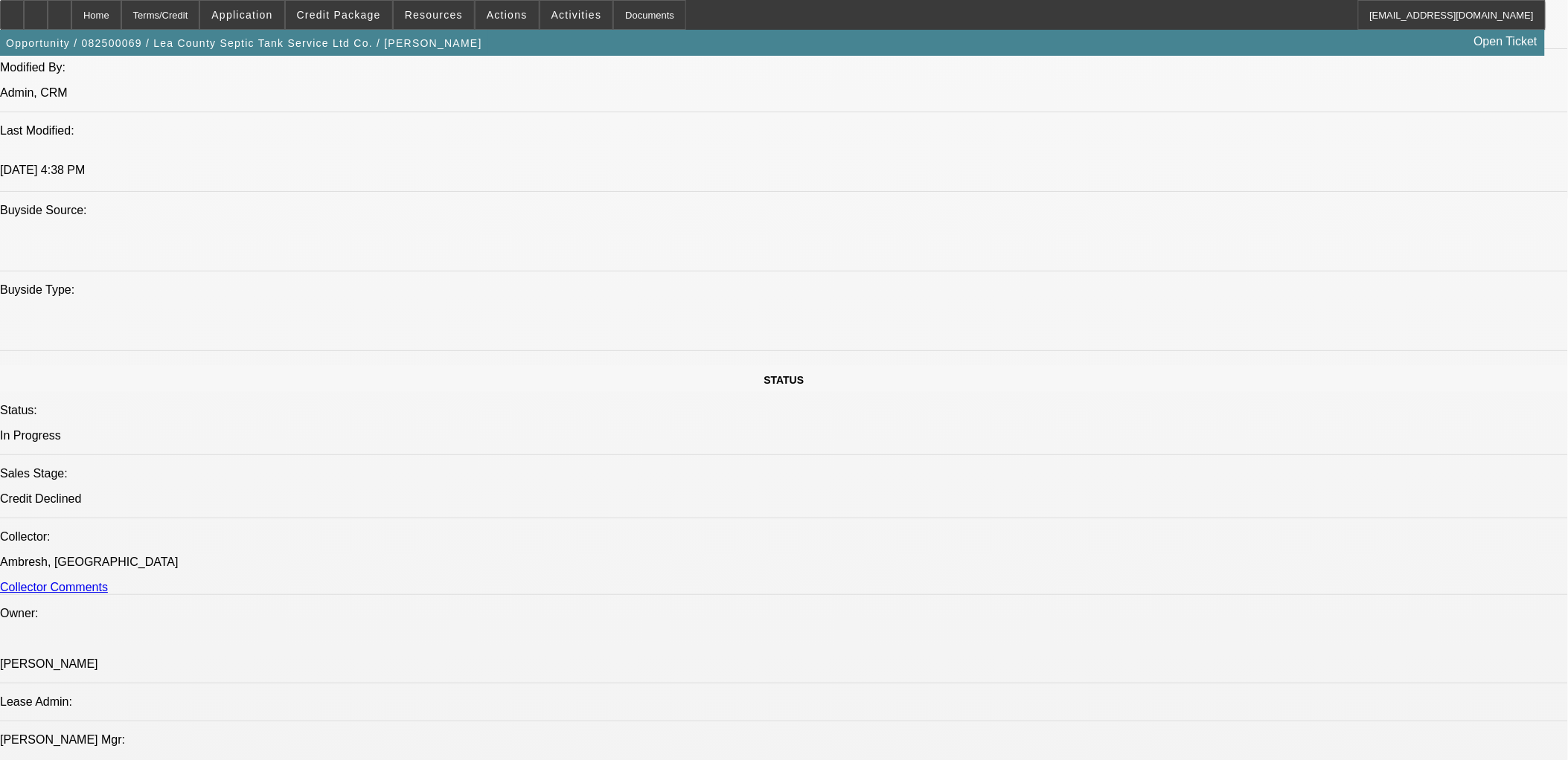
scroll to position [248, 0]
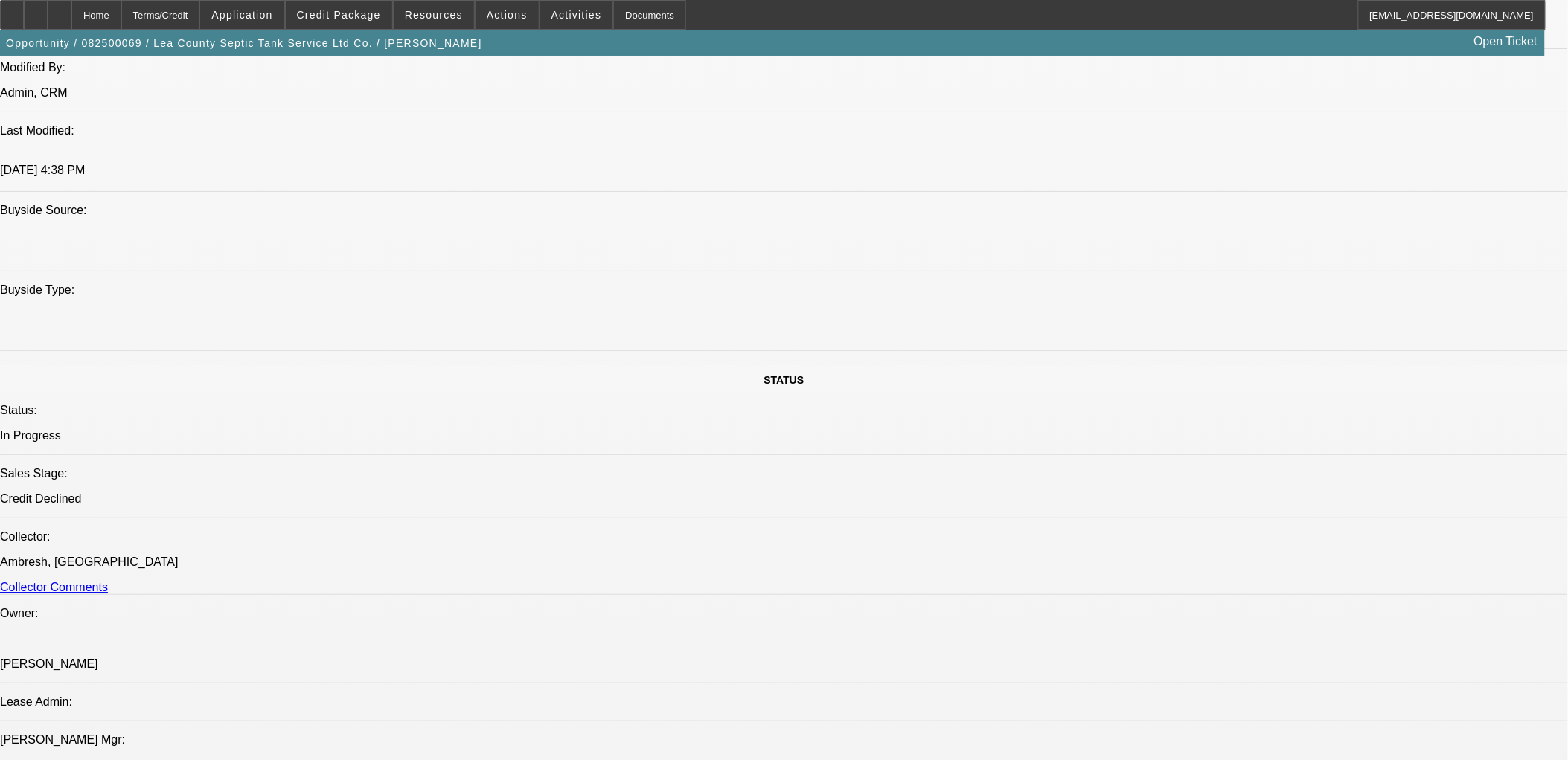
copy div "Please send to Uni to review for an approval. Thanks, [PERSON_NAME]"
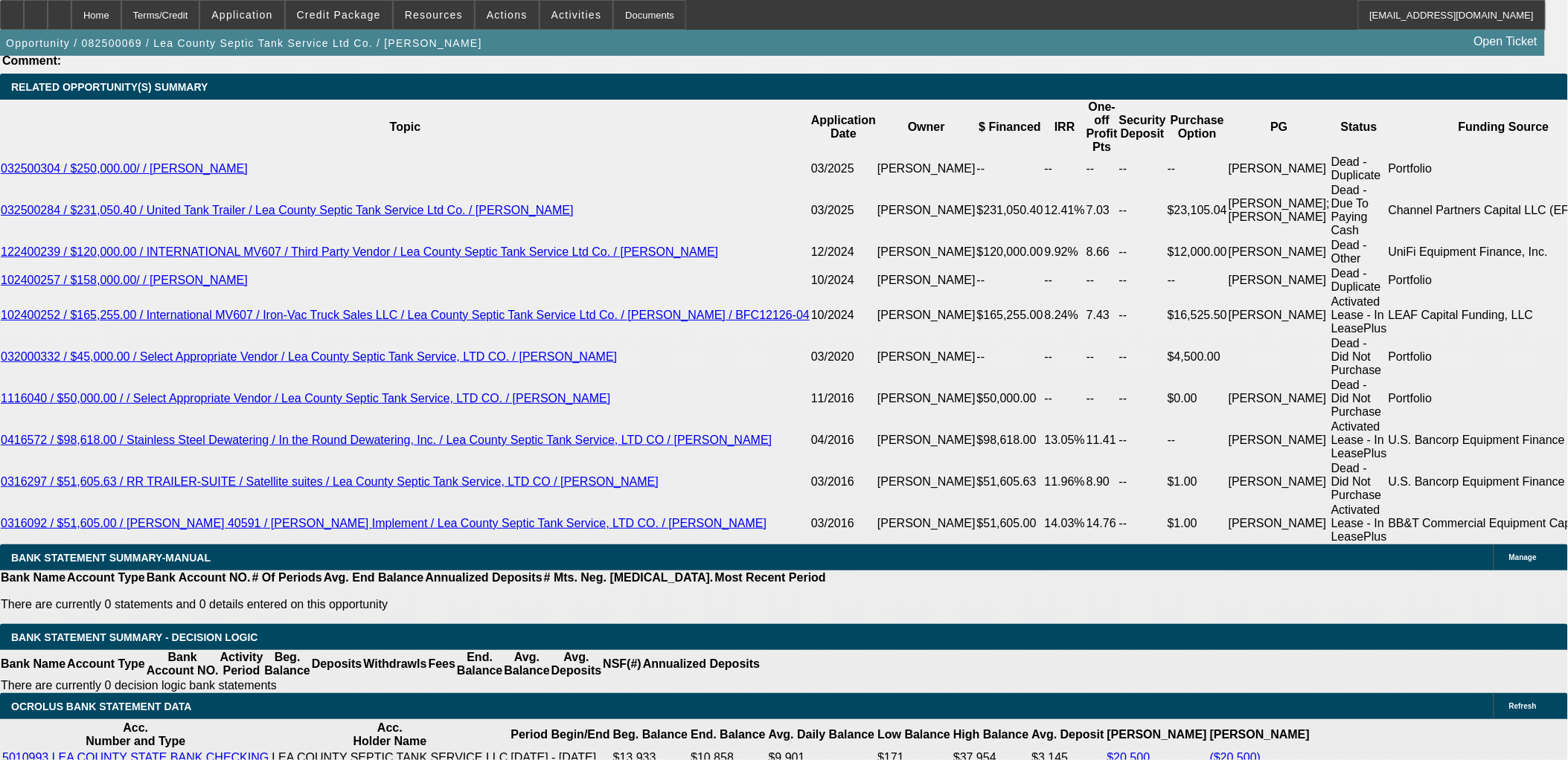
scroll to position [165, 0]
type input "2899.99"
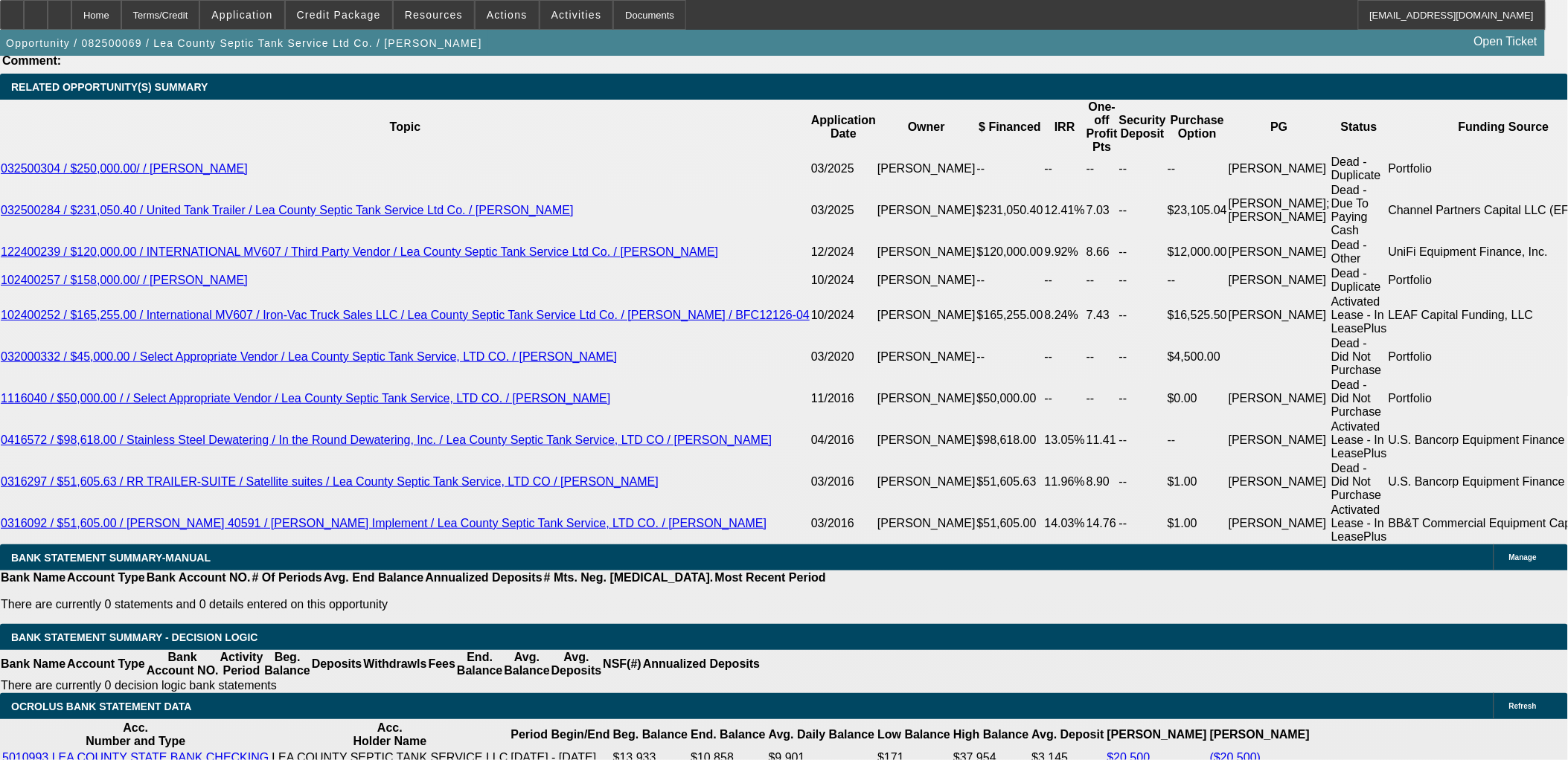
type input "UNKNOWN"
type input "8"
type input "$2,899.99"
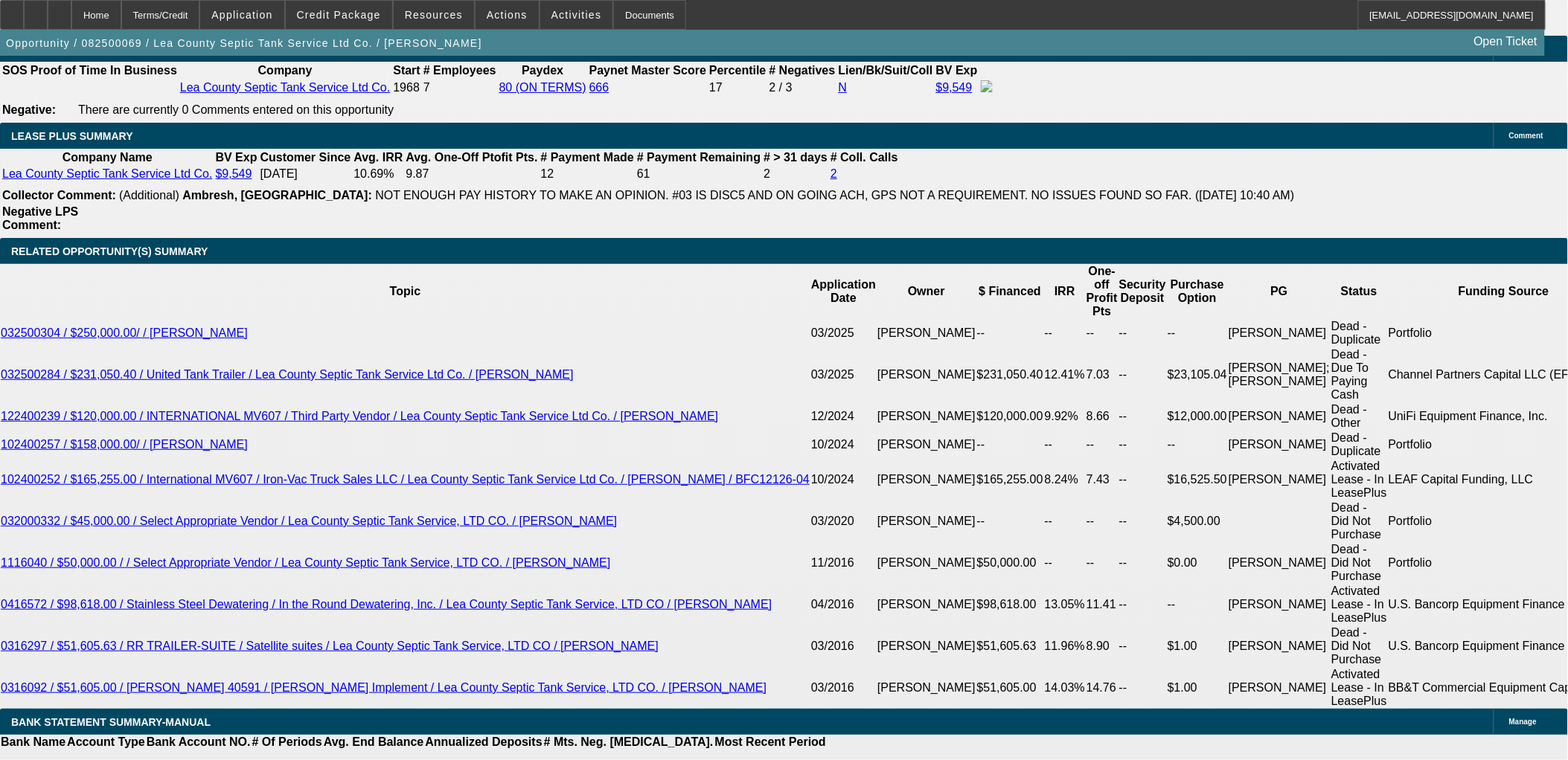
scroll to position [2480, 0]
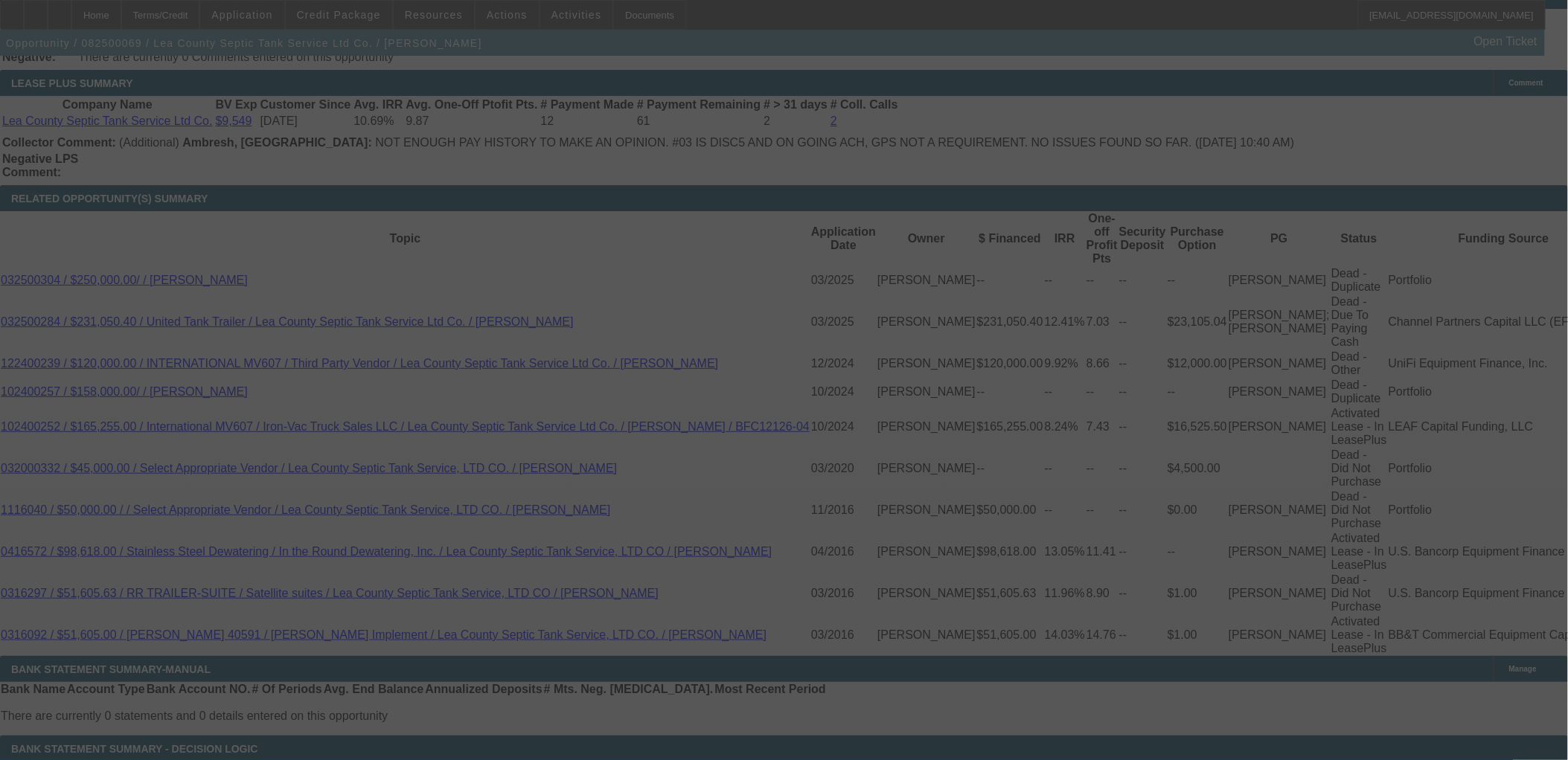
scroll to position [2562, 0]
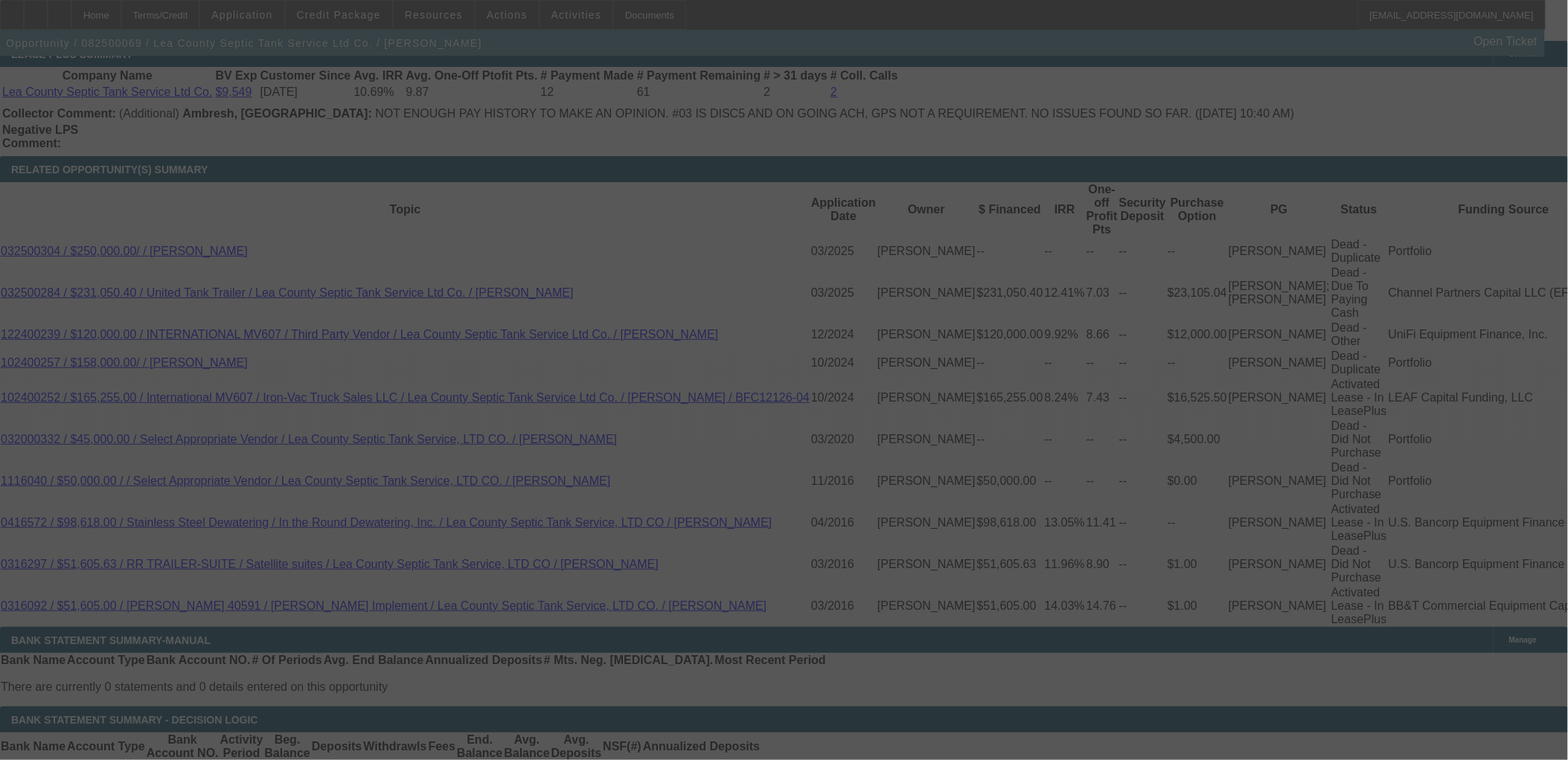
select select "0"
select select "0.1"
select select "4"
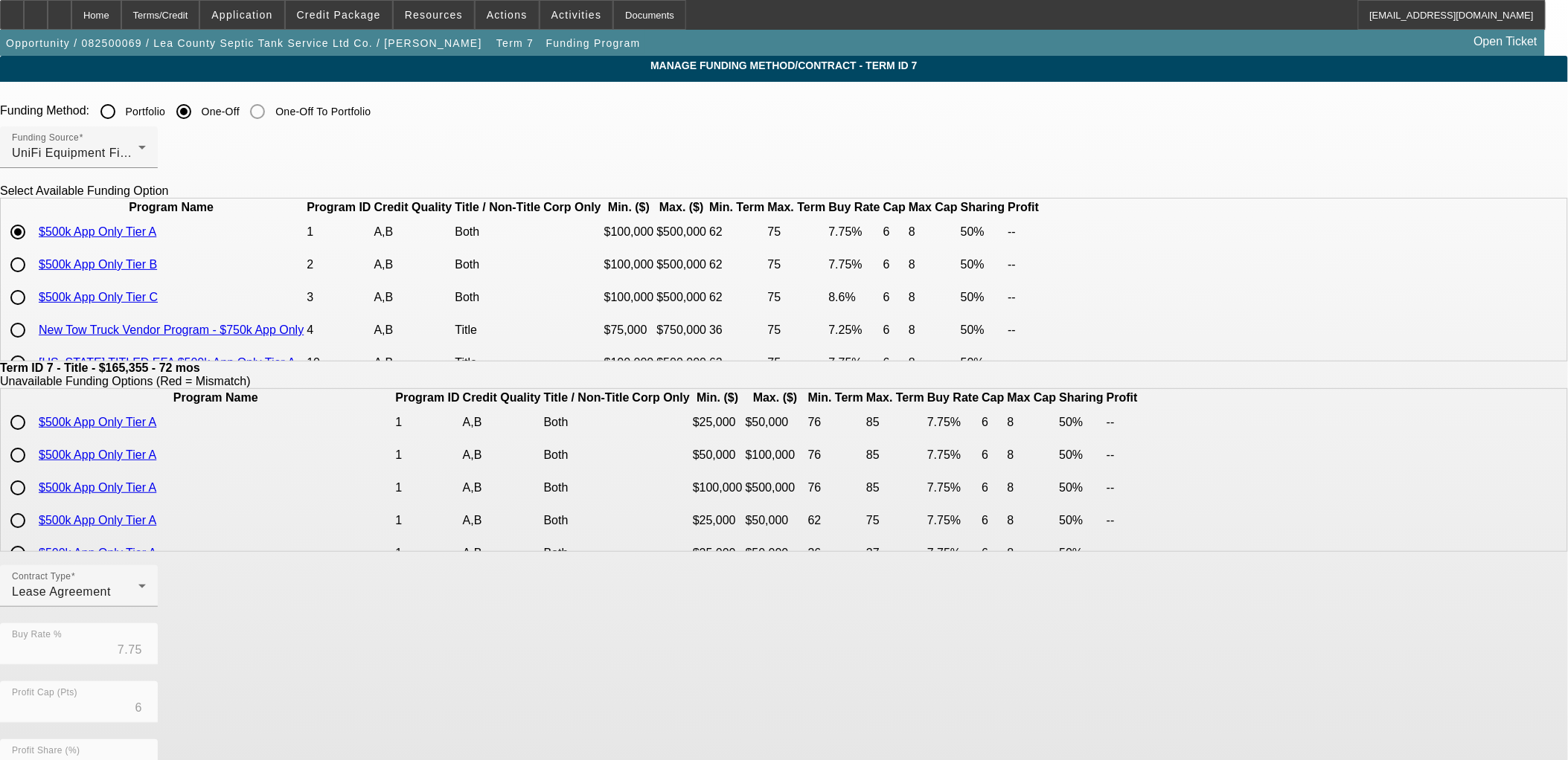
click at [33, 280] on input "radio" at bounding box center [18, 265] width 30 height 30
radio input "true"
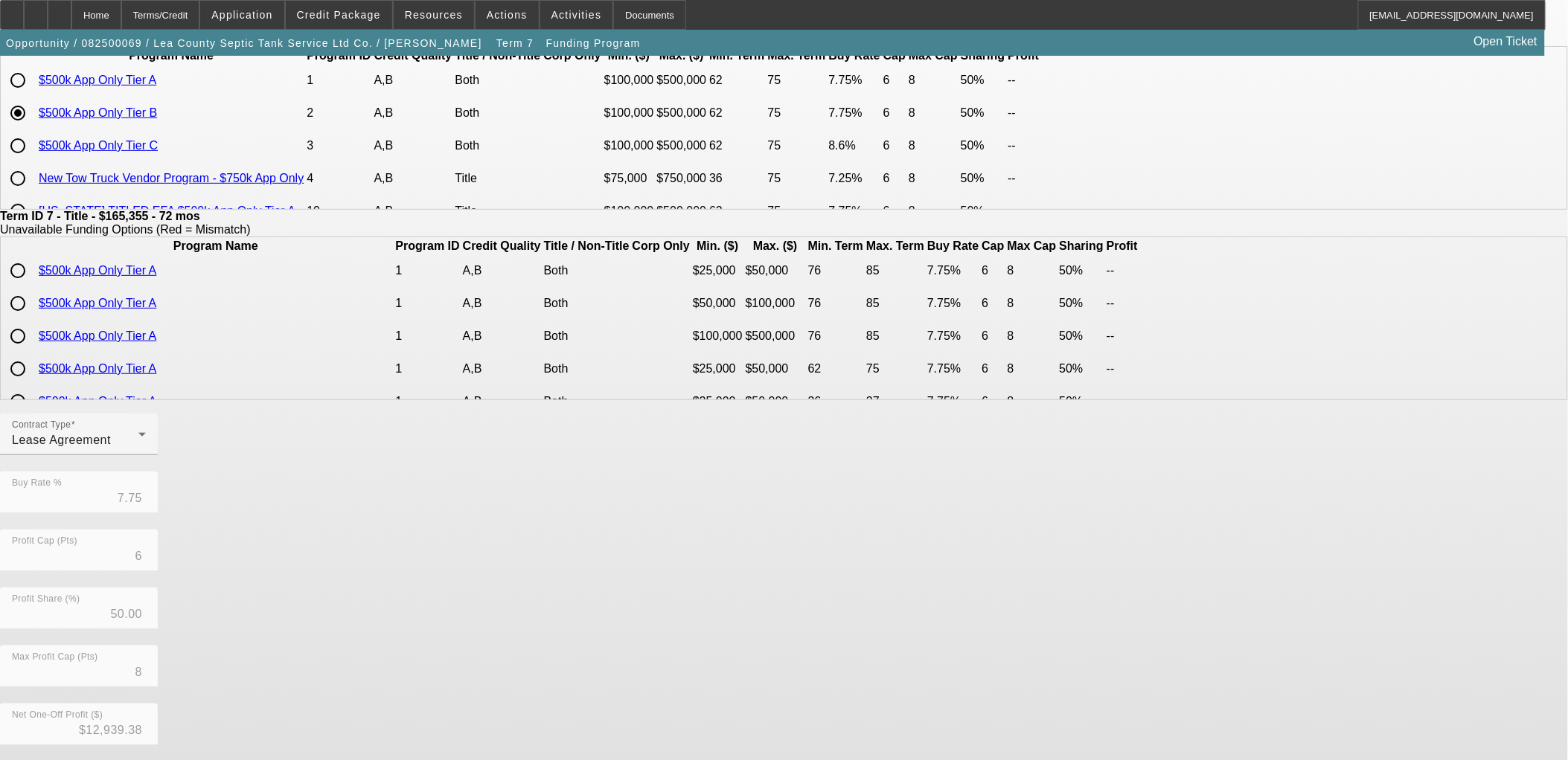
scroll to position [265, 0]
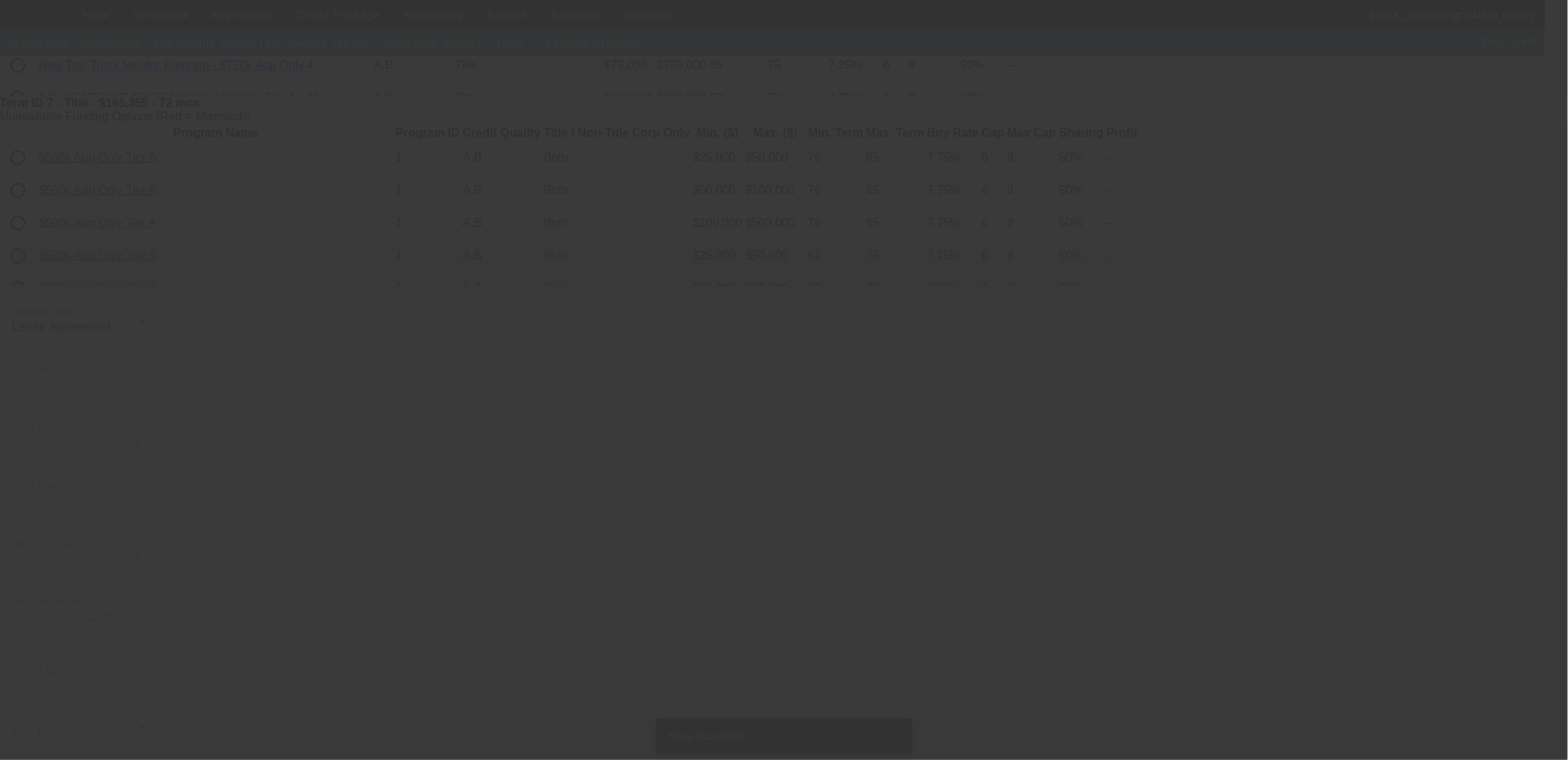
scroll to position [0, 0]
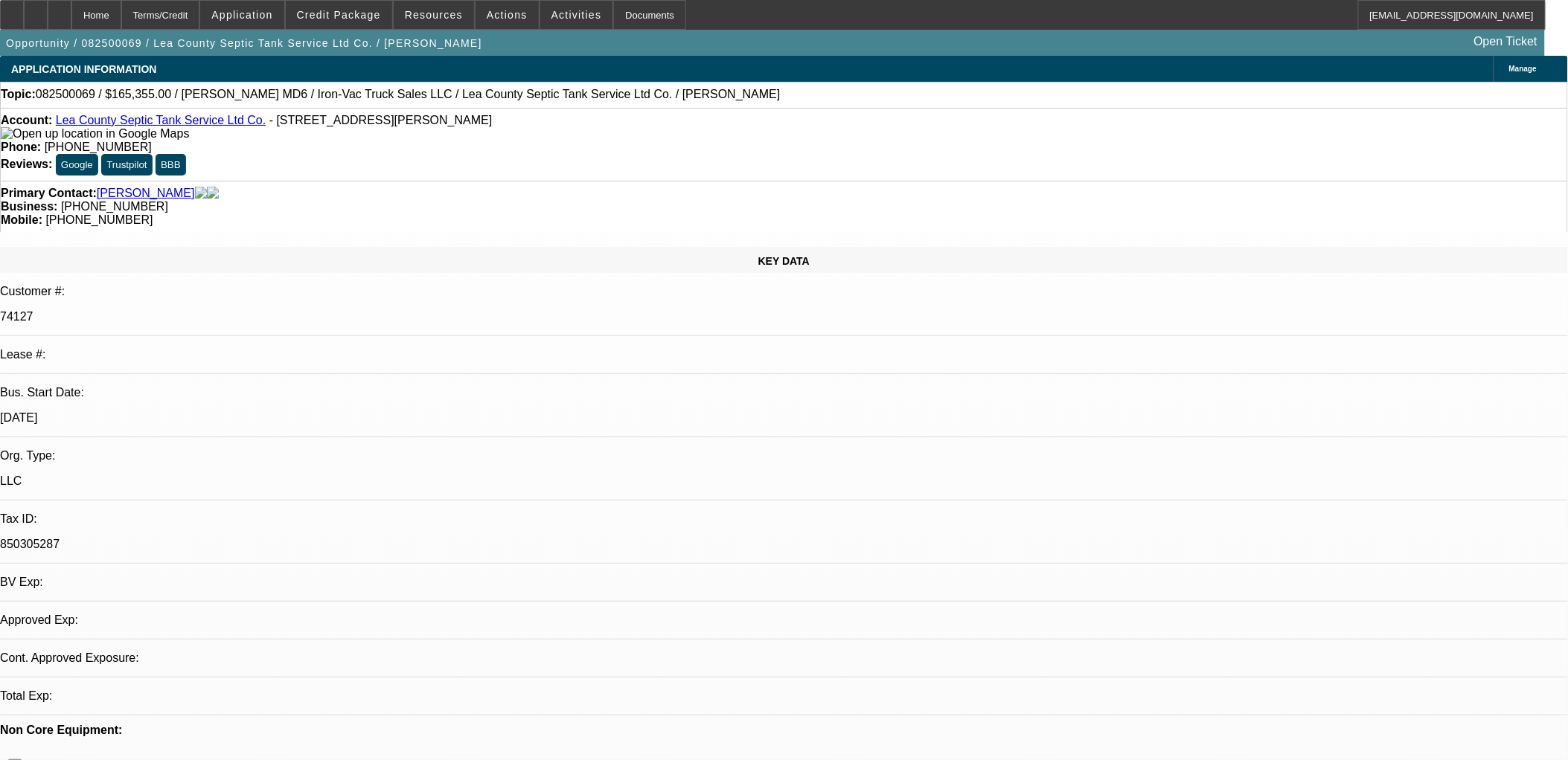
select select "0"
select select "0.1"
select select "4"
select select "0"
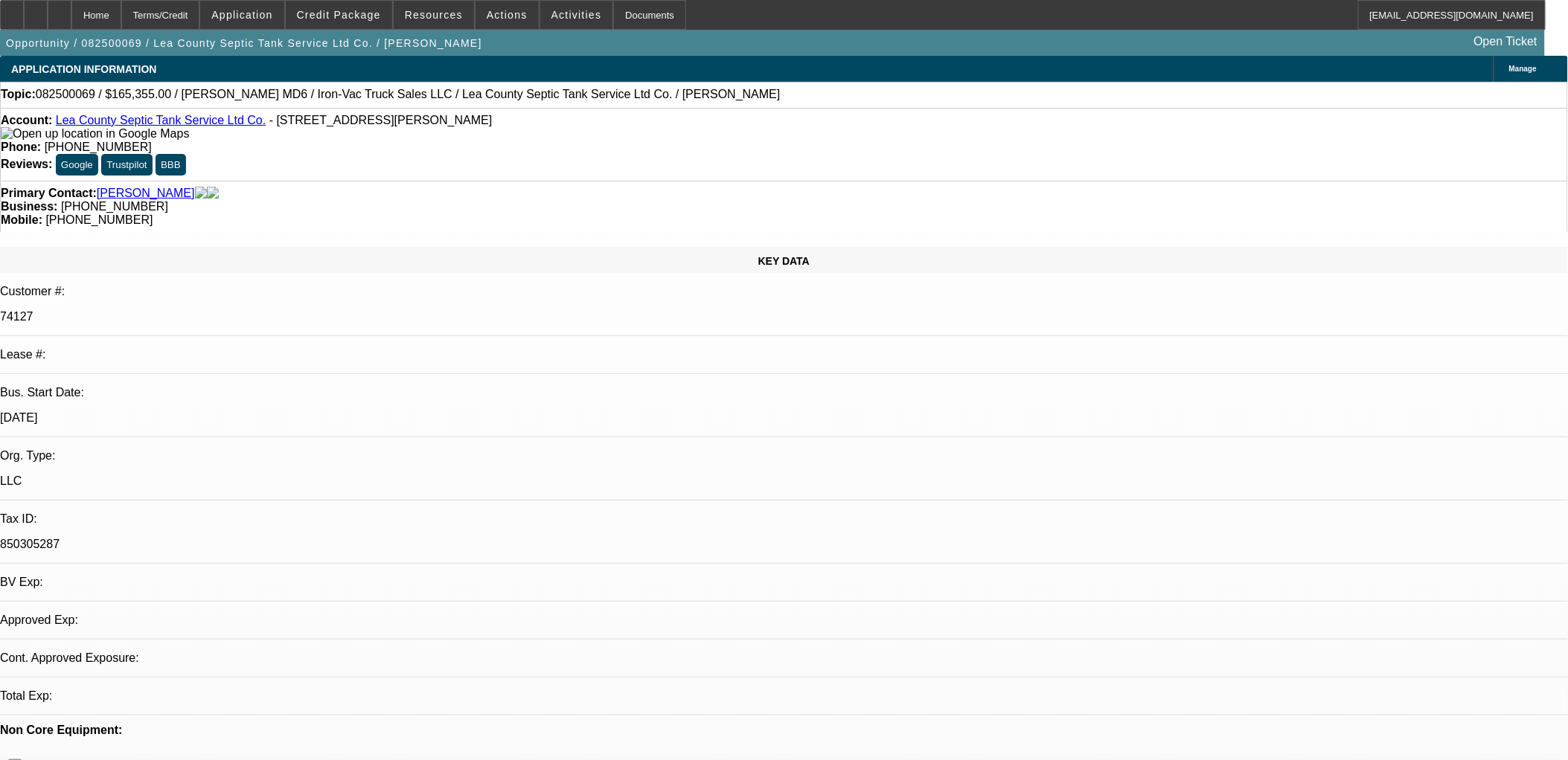
select select "0"
select select "0.1"
select select "4"
select select "0"
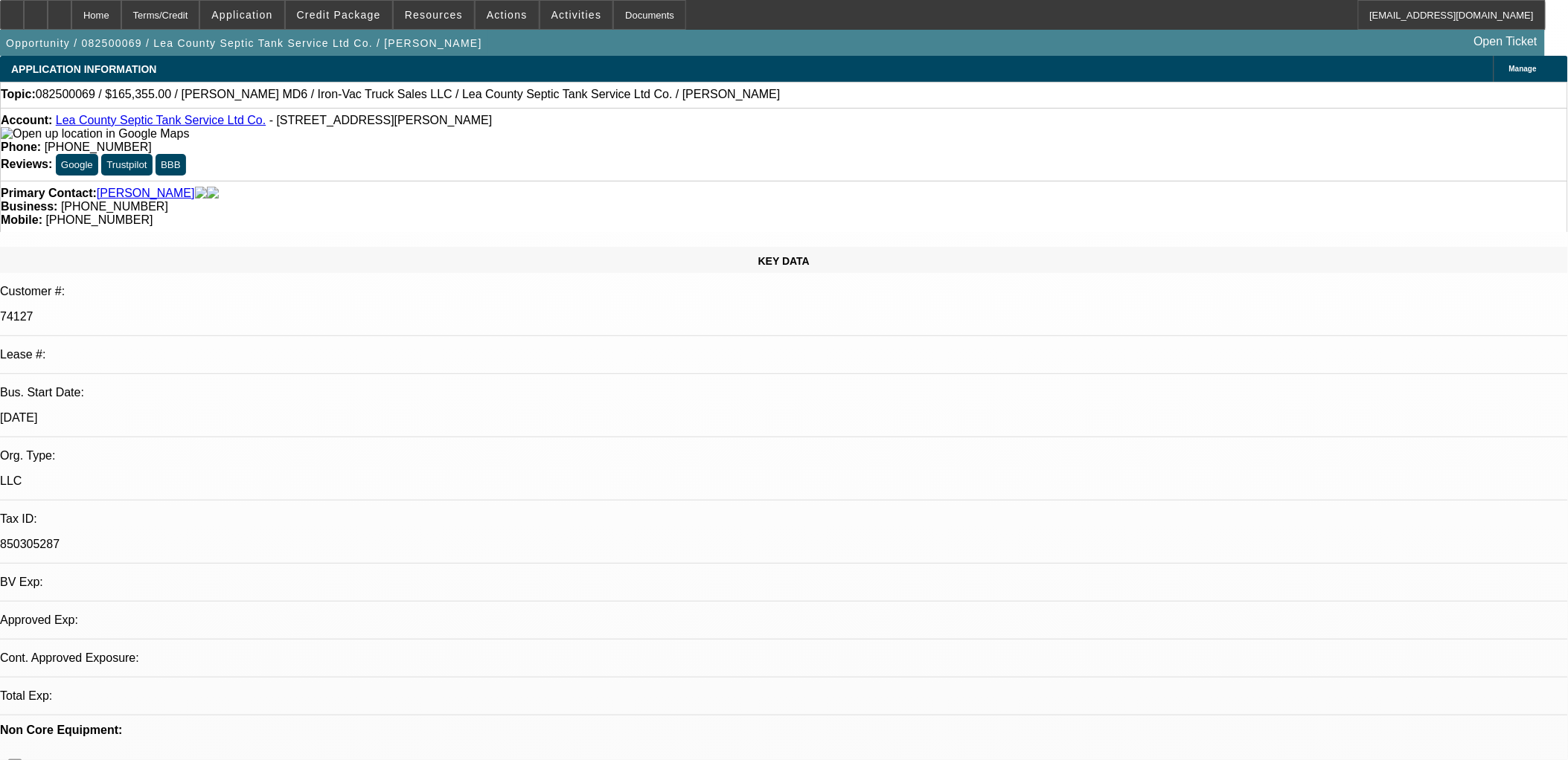
select select "0.1"
select select "4"
select select "0"
select select "0.1"
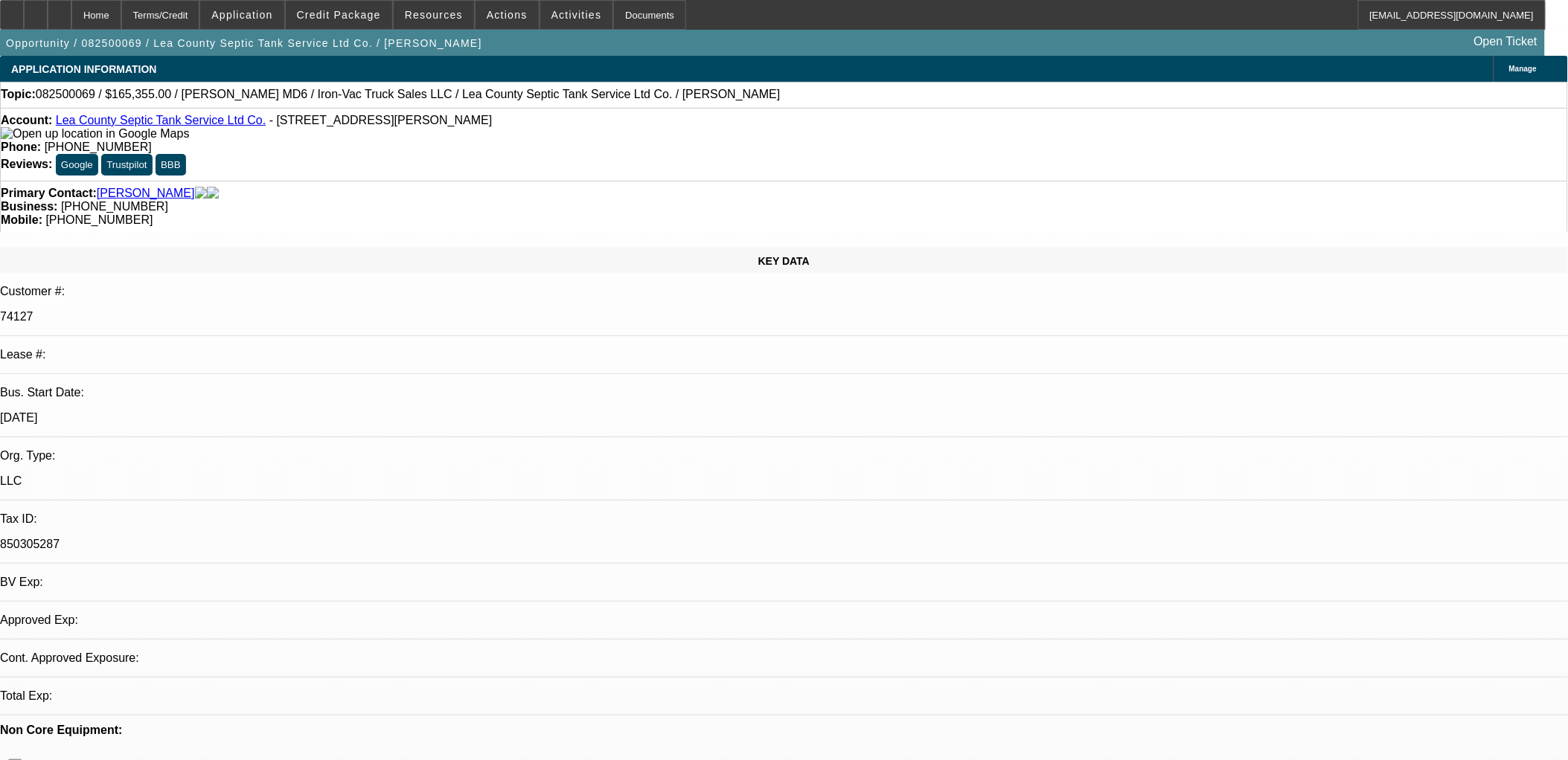
select select "4"
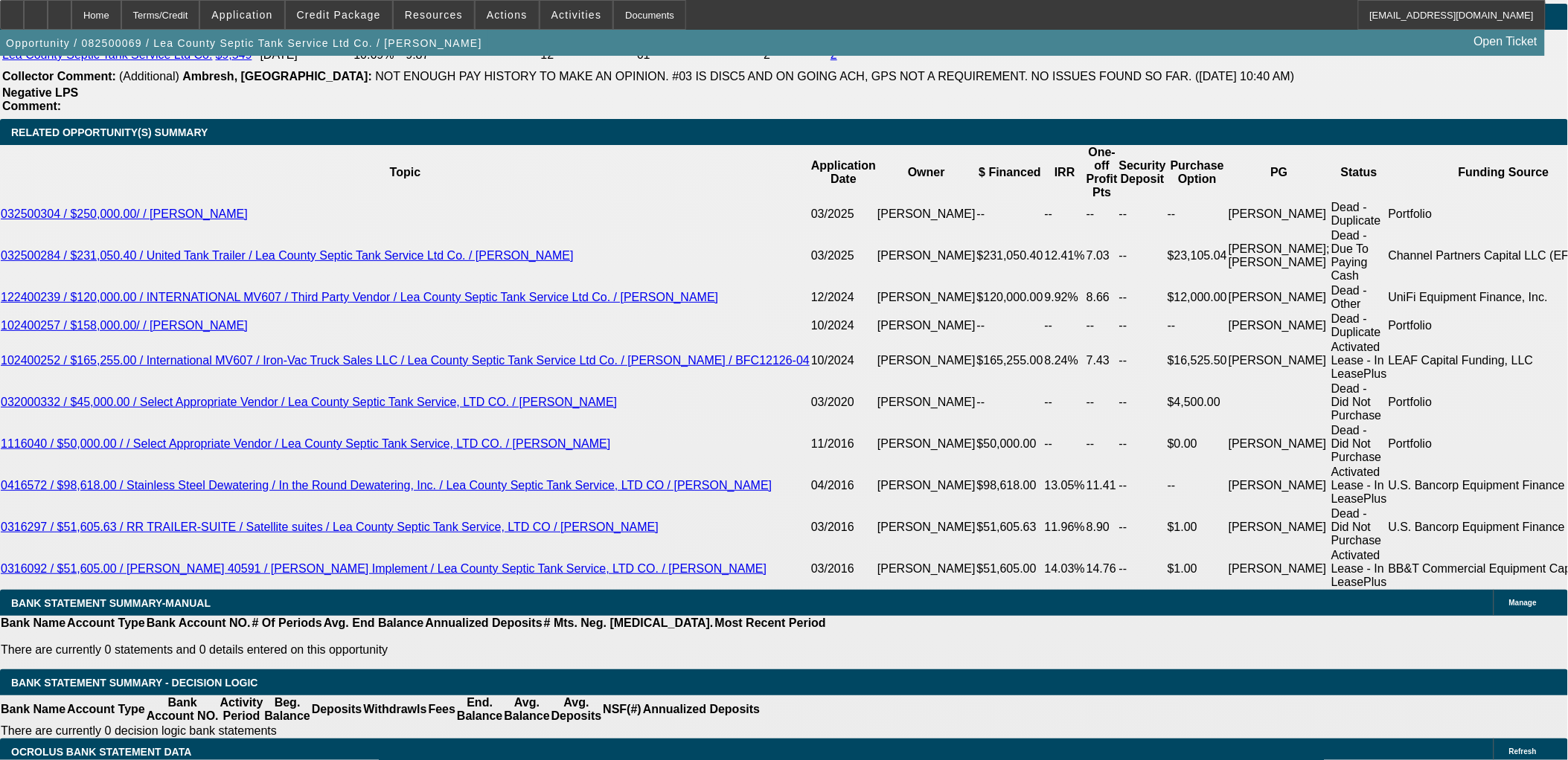
scroll to position [2562, 0]
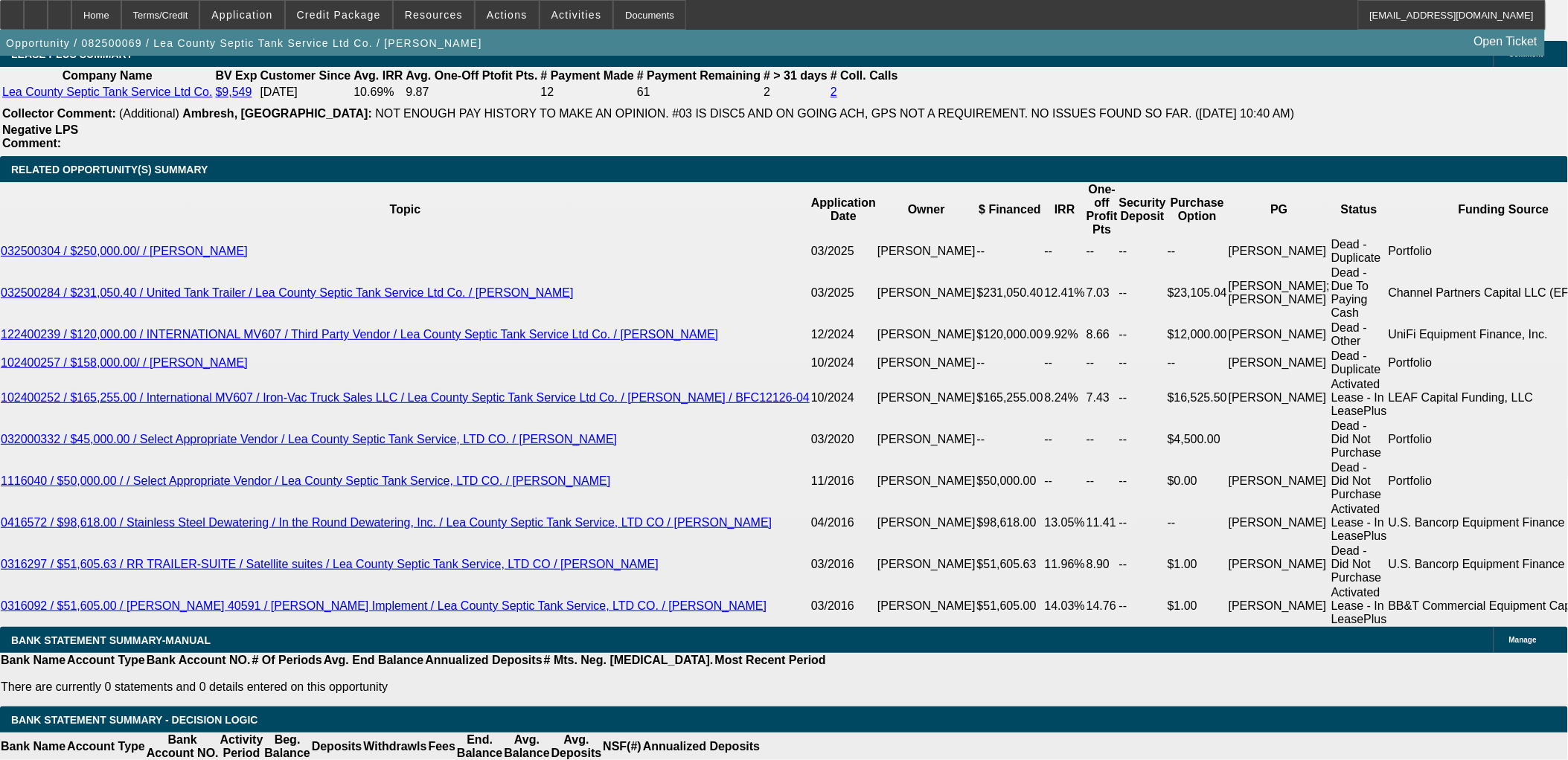
drag, startPoint x: 270, startPoint y: 456, endPoint x: 261, endPoint y: 456, distance: 9.0
drag, startPoint x: 262, startPoint y: 458, endPoint x: 276, endPoint y: 457, distance: 14.0
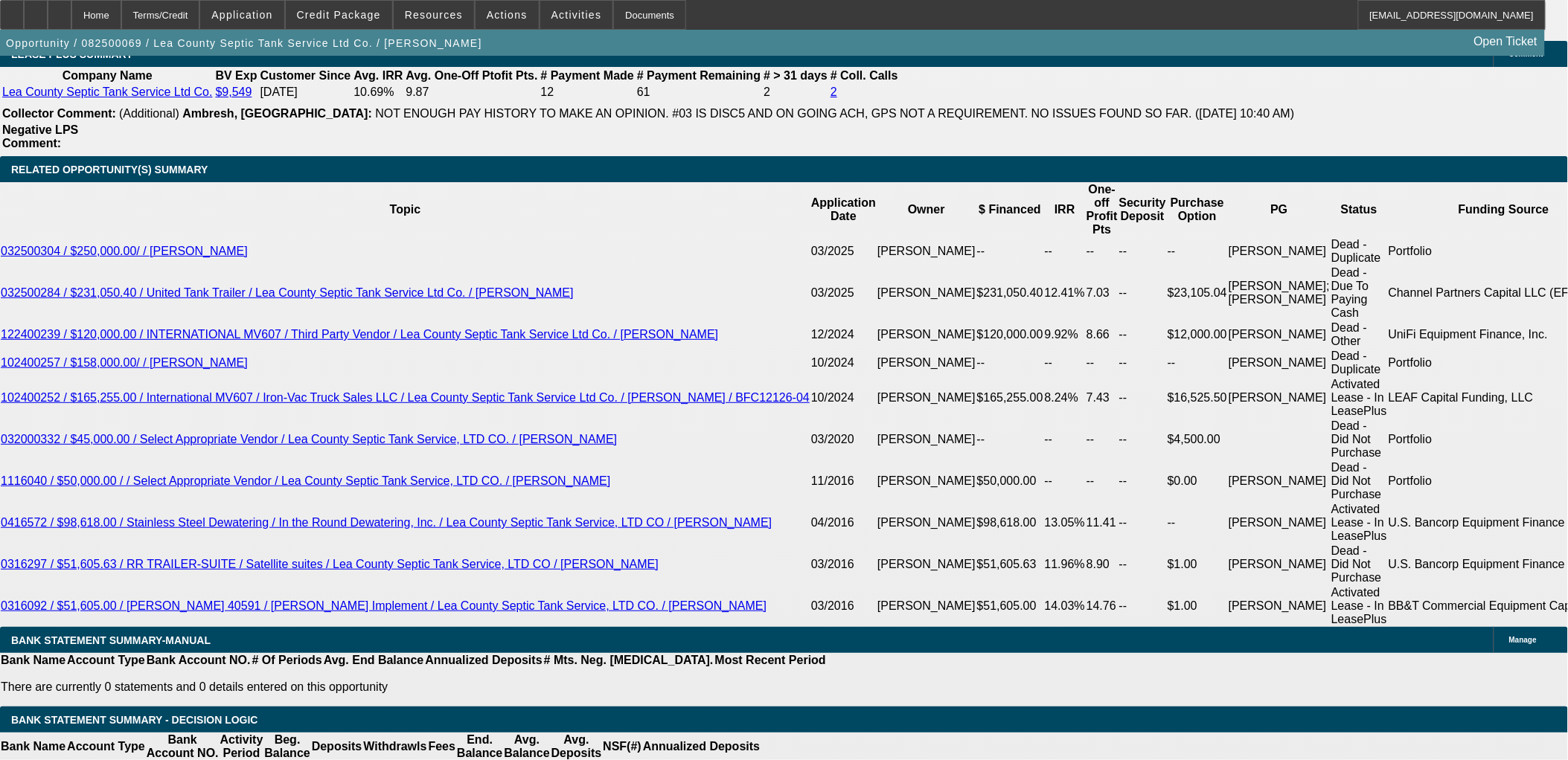
type input "294.99"
type input "UNKNOWN"
type input "2924.99"
type input "8.3"
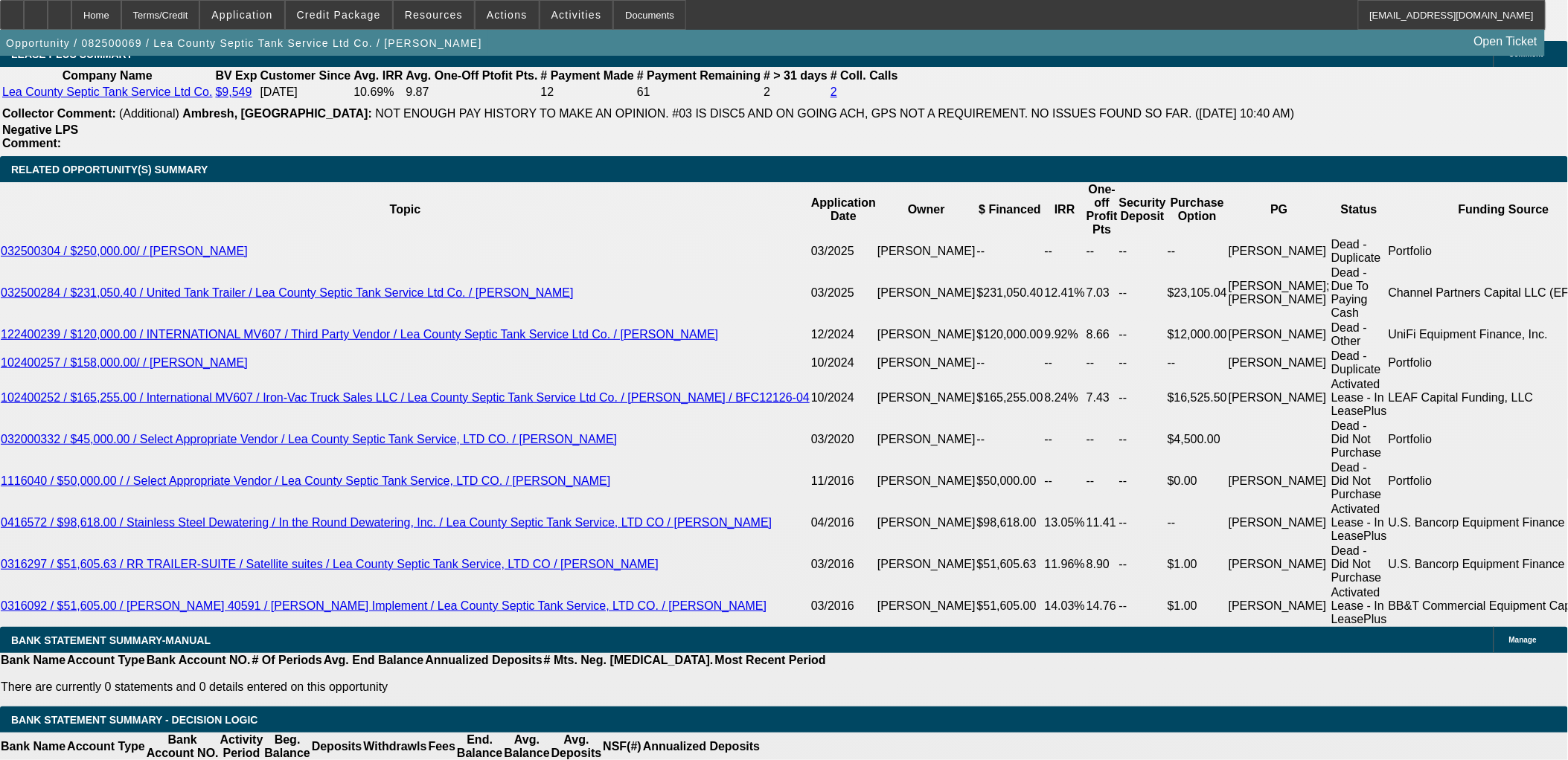
type input "$2,924.99"
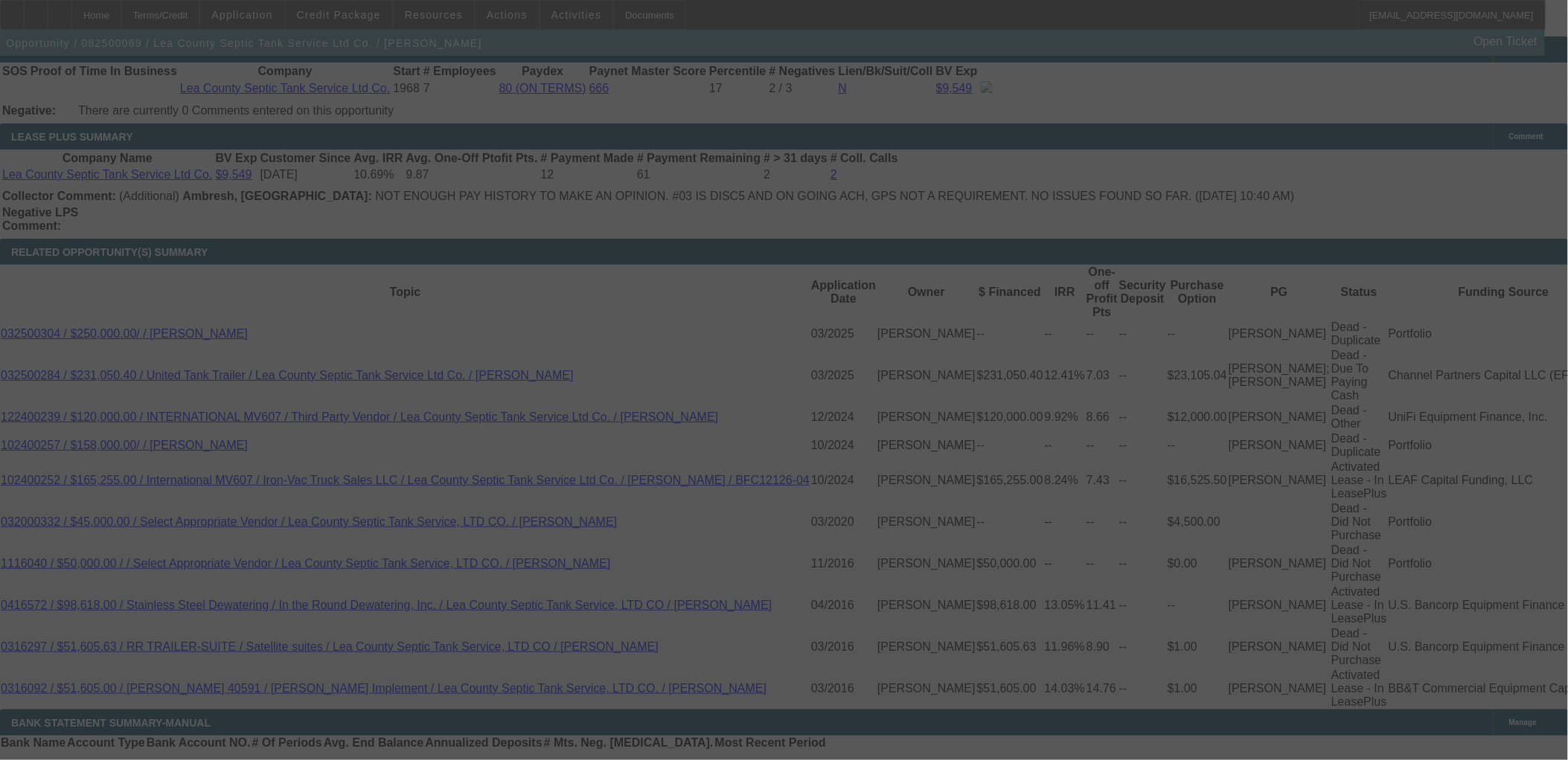
scroll to position [2562, 0]
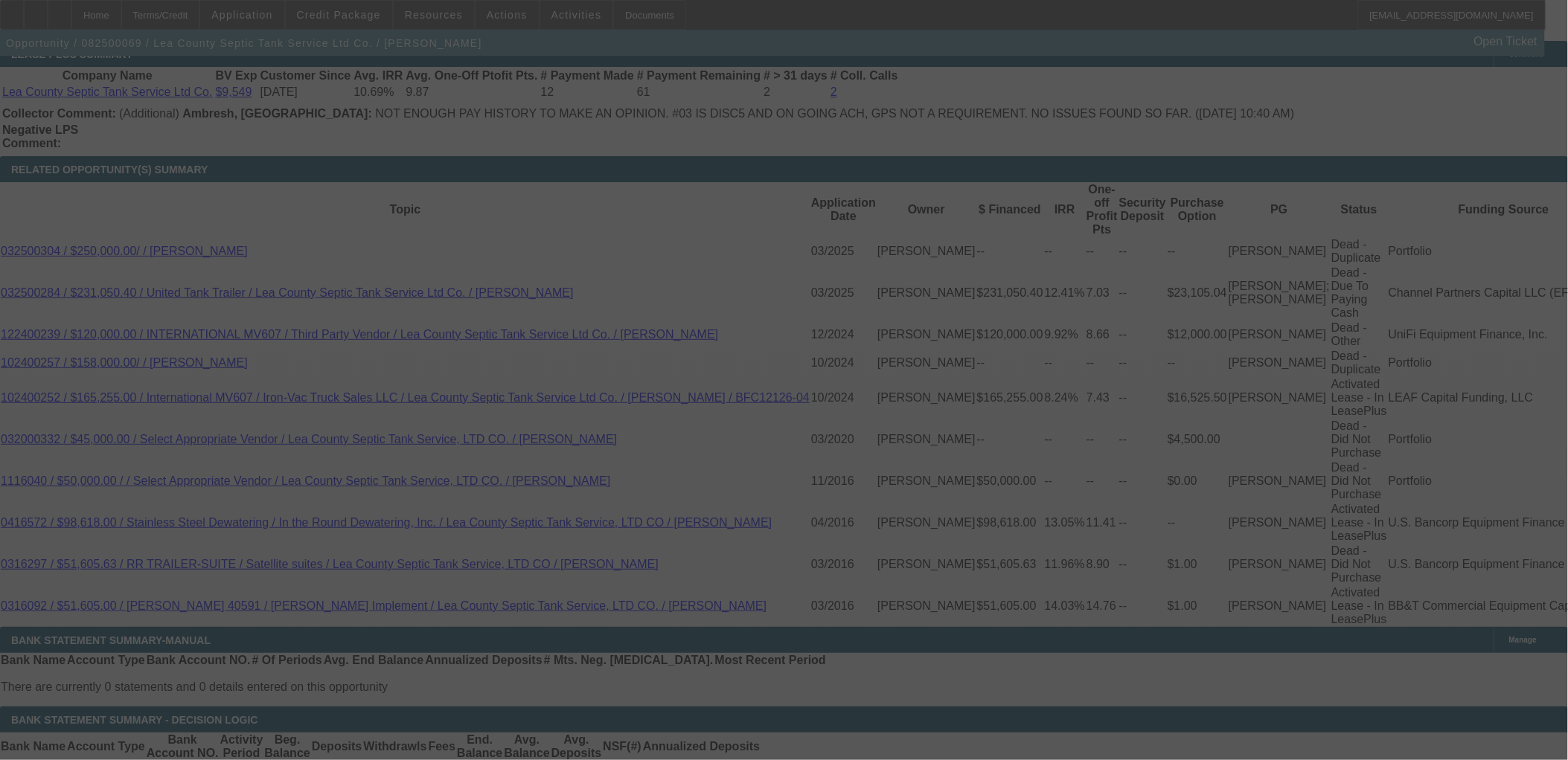
select select "0"
select select "0.1"
select select "4"
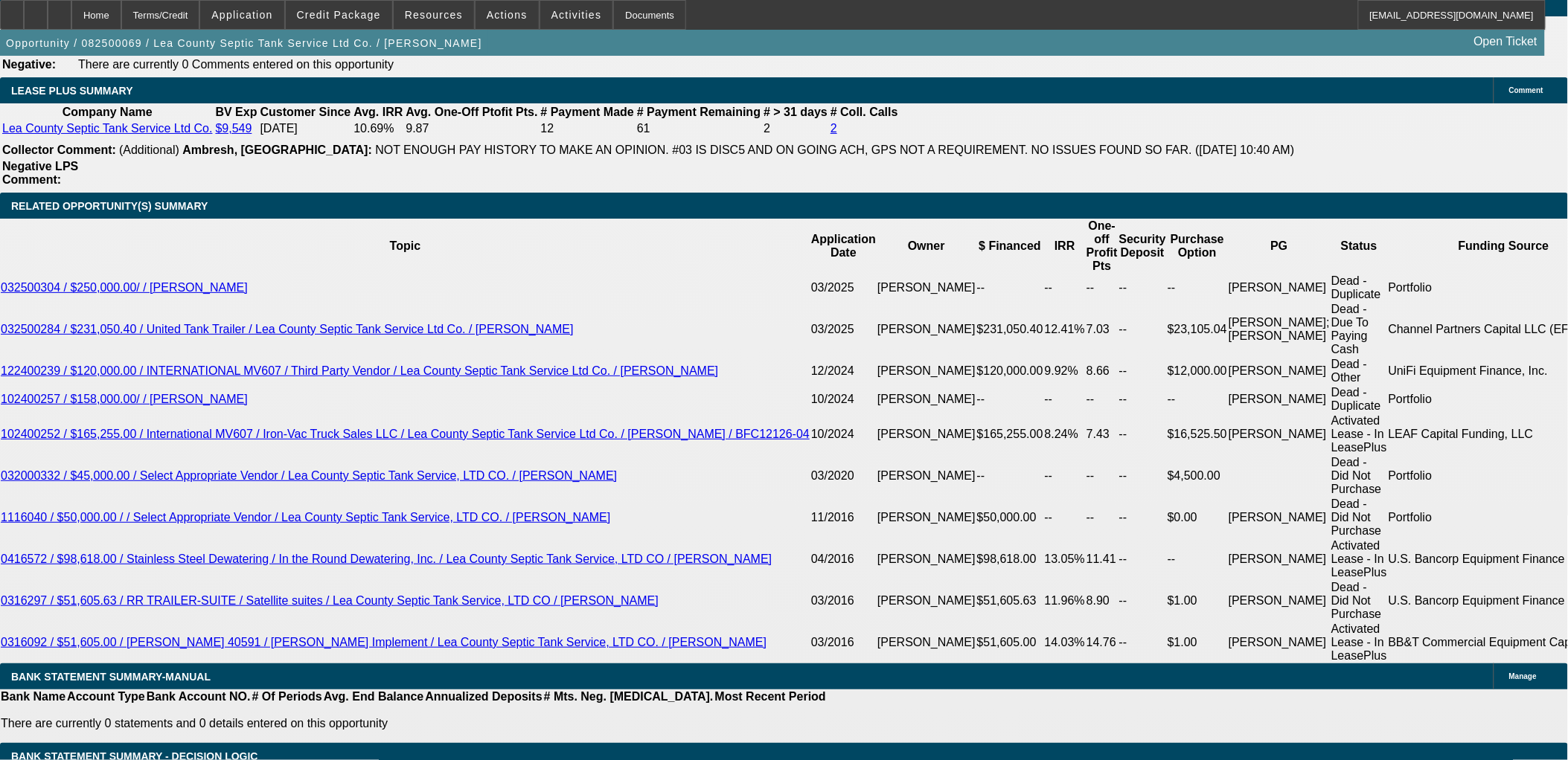
scroll to position [2644, 0]
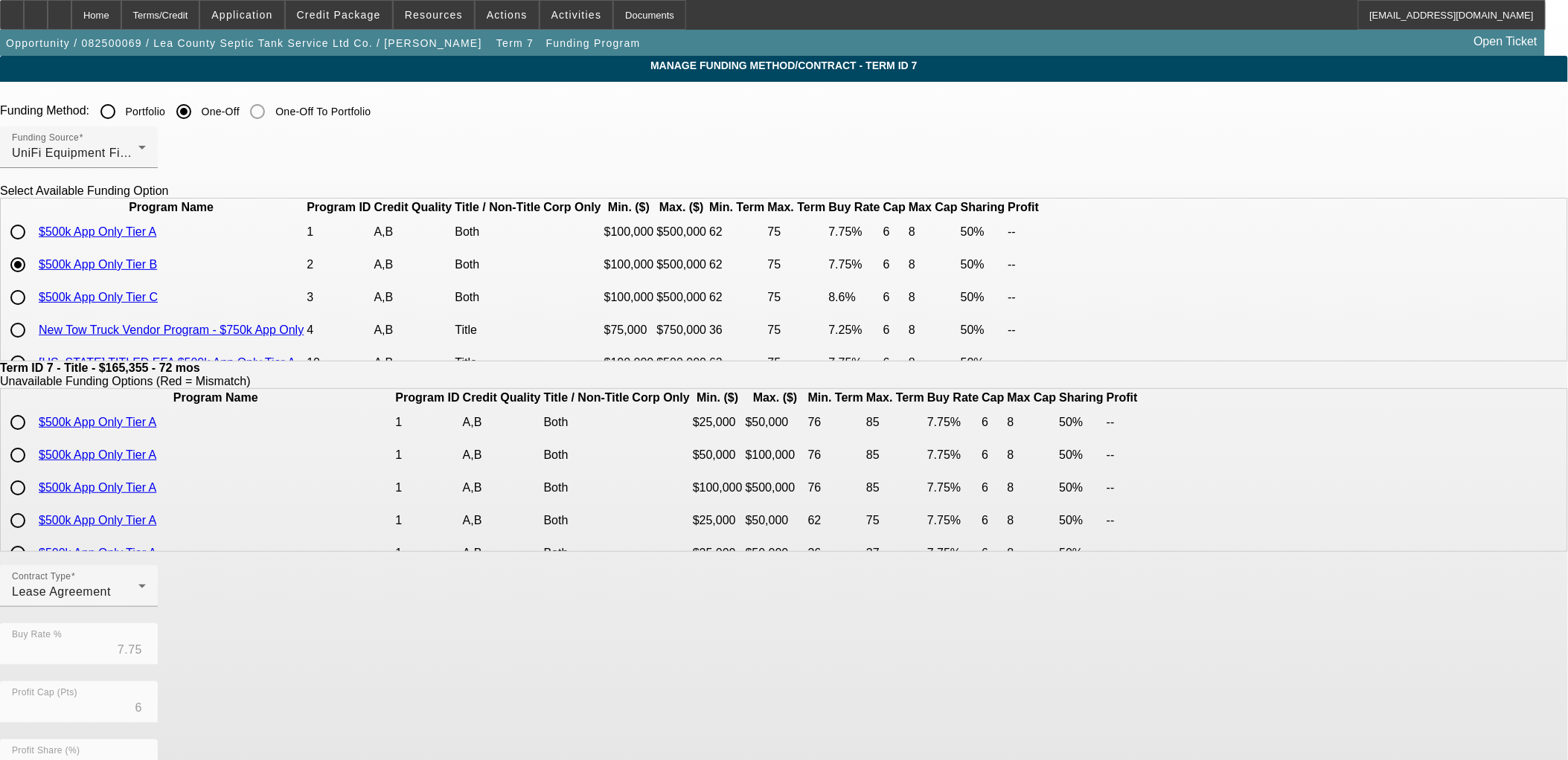
click at [33, 312] on input "radio" at bounding box center [18, 297] width 30 height 30
radio input "true"
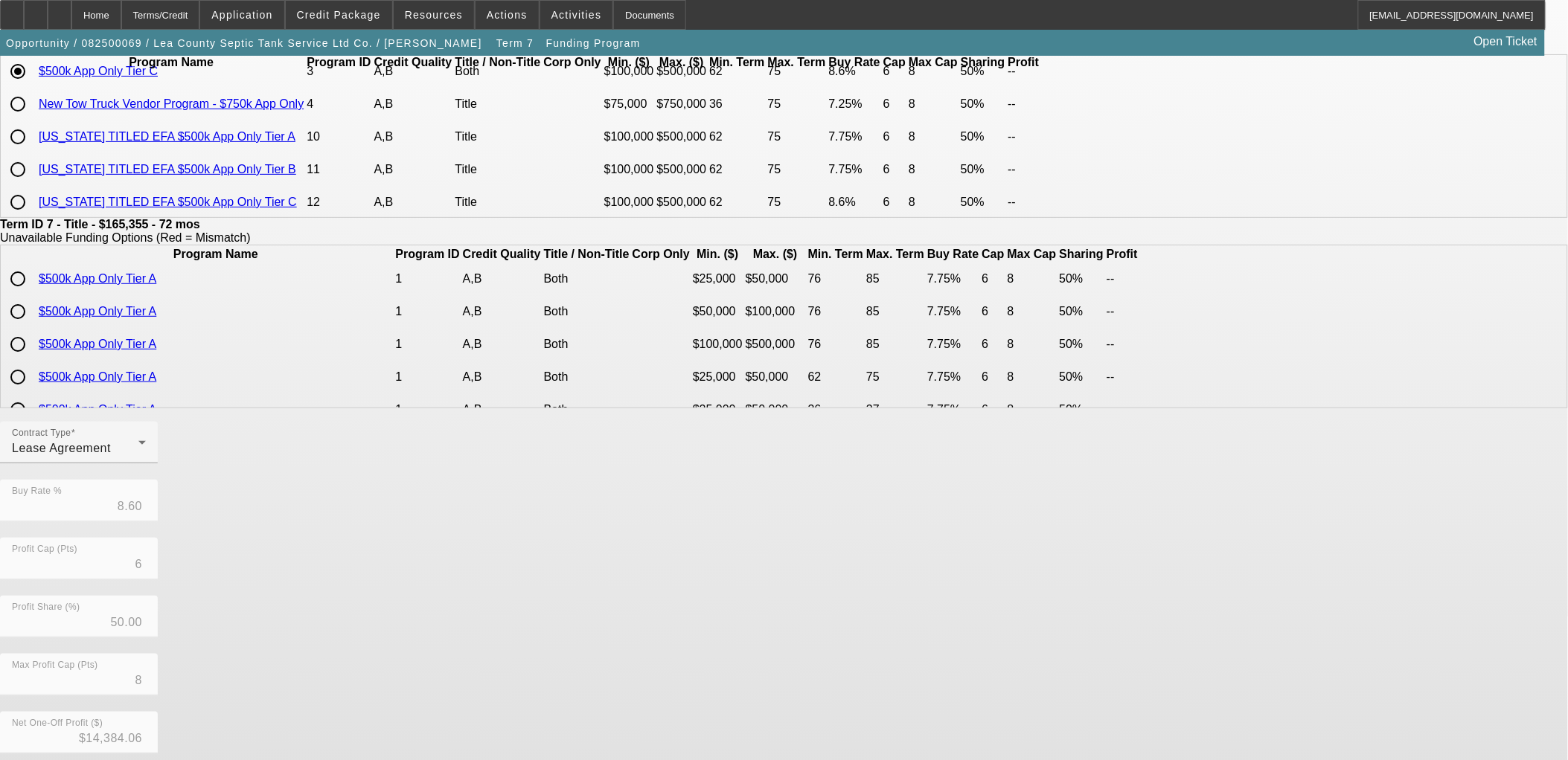
scroll to position [265, 0]
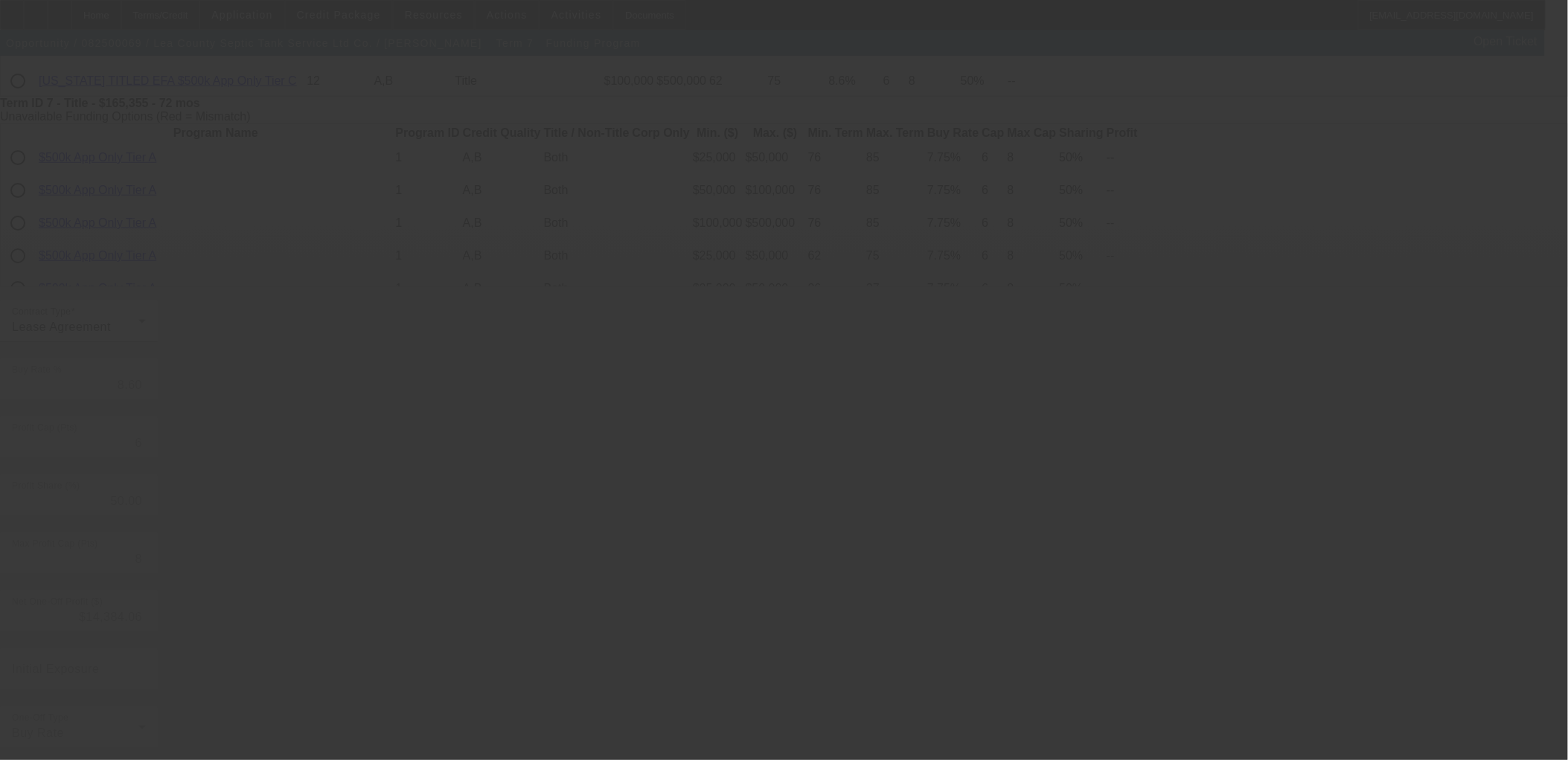
type input "7.75"
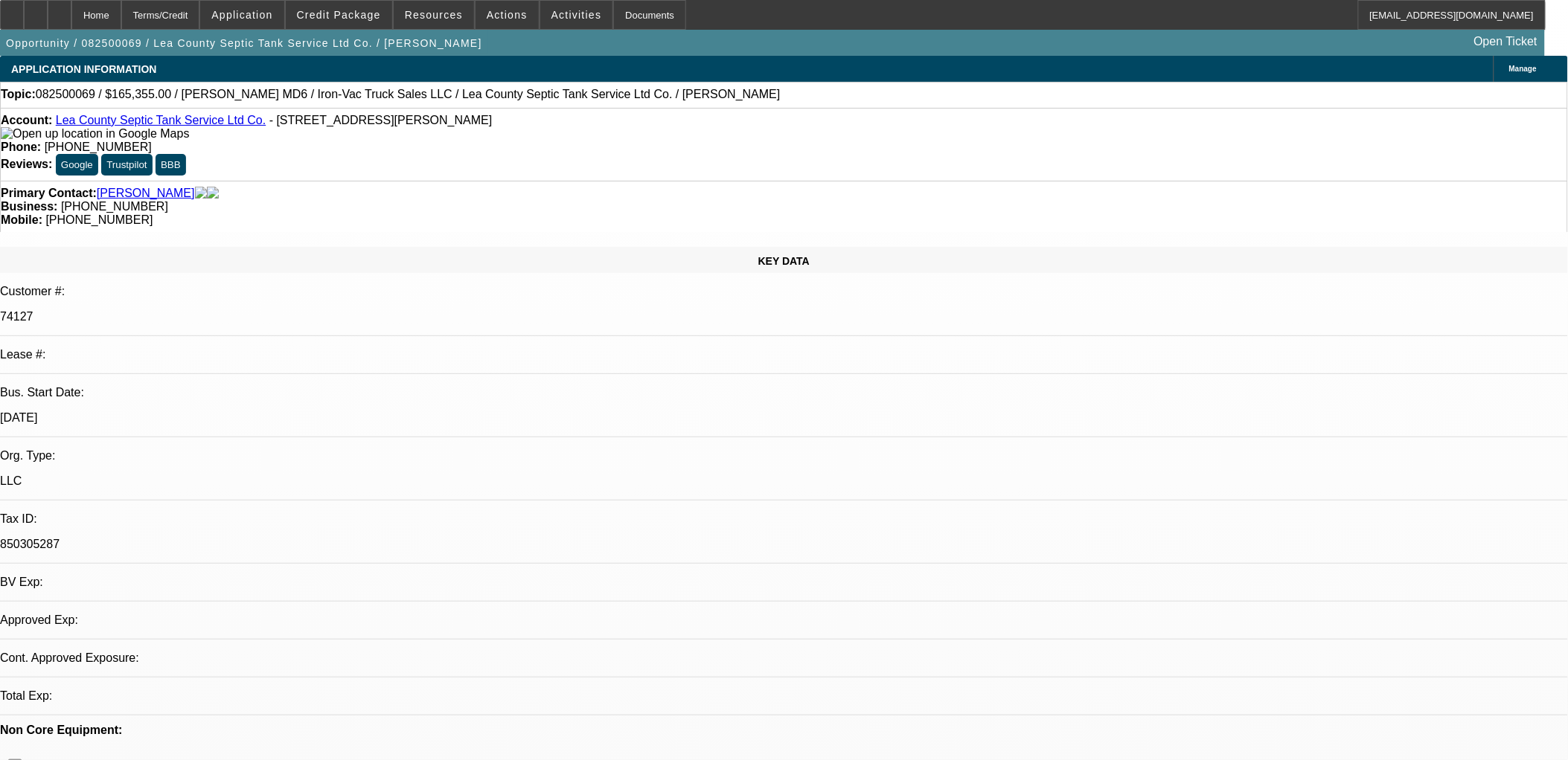
select select "0"
select select "0.1"
select select "4"
select select "0"
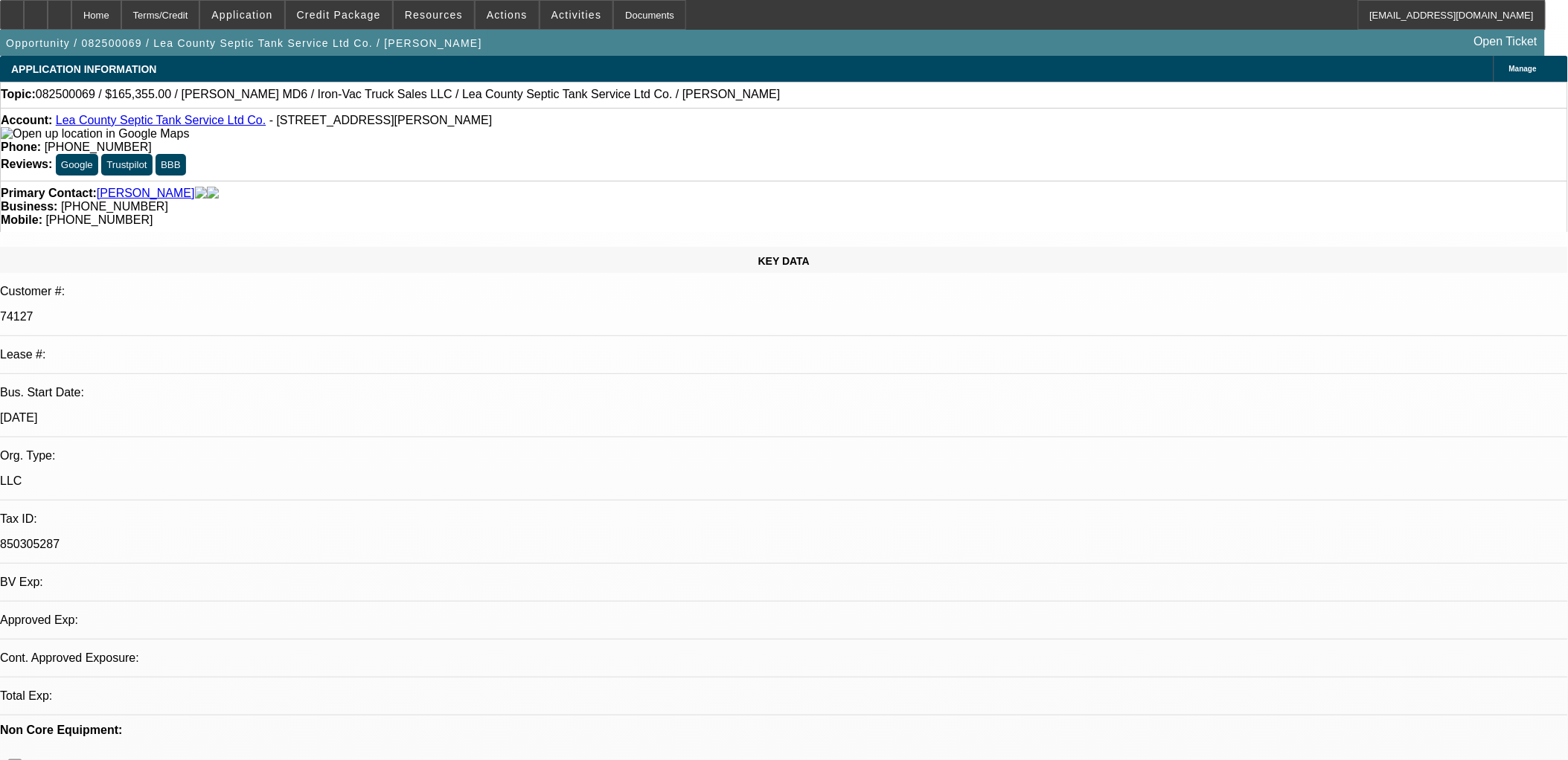
select select "0"
select select "0.1"
select select "4"
select select "0"
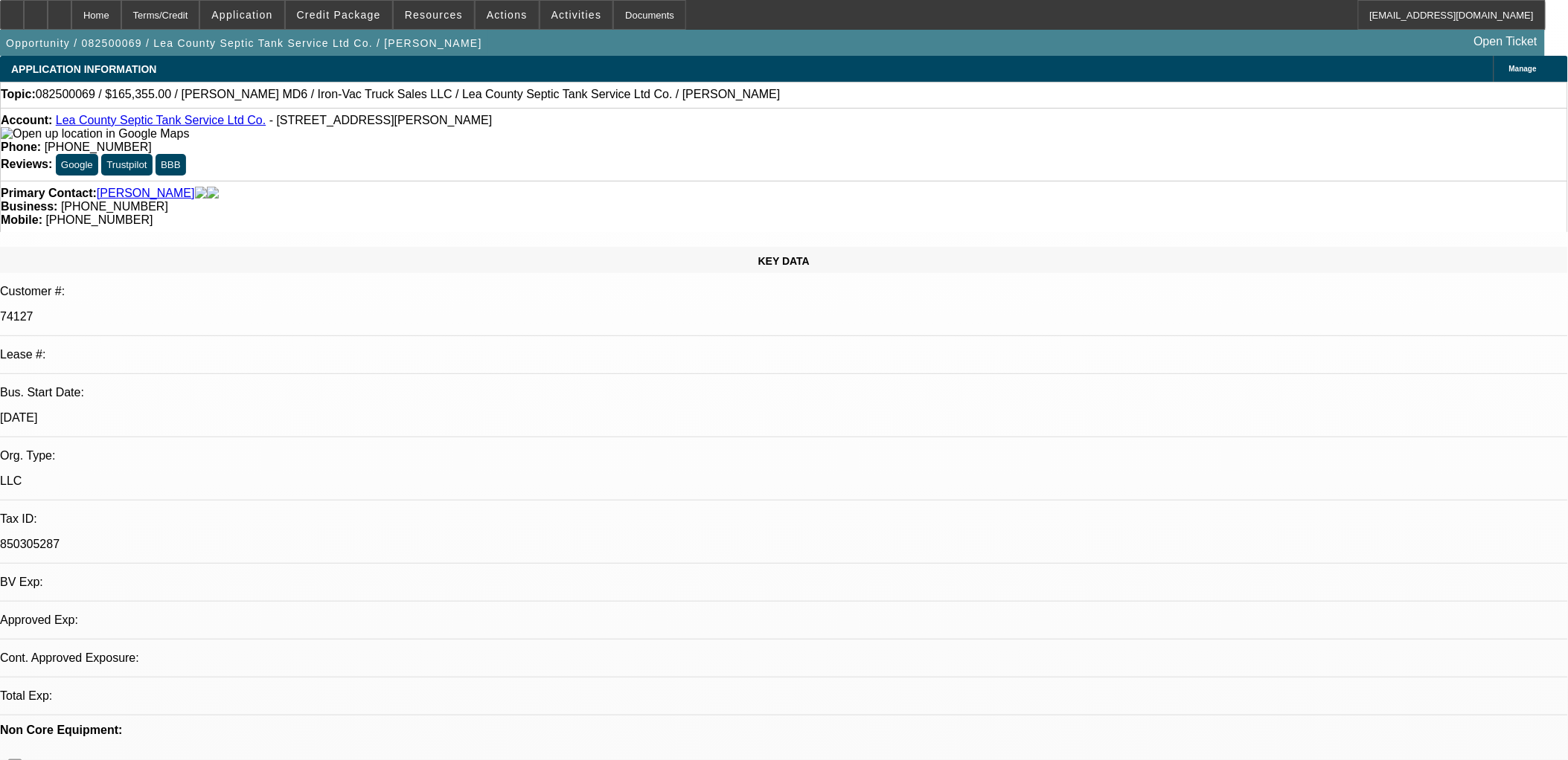
select select "0.1"
select select "4"
select select "0"
select select "0.1"
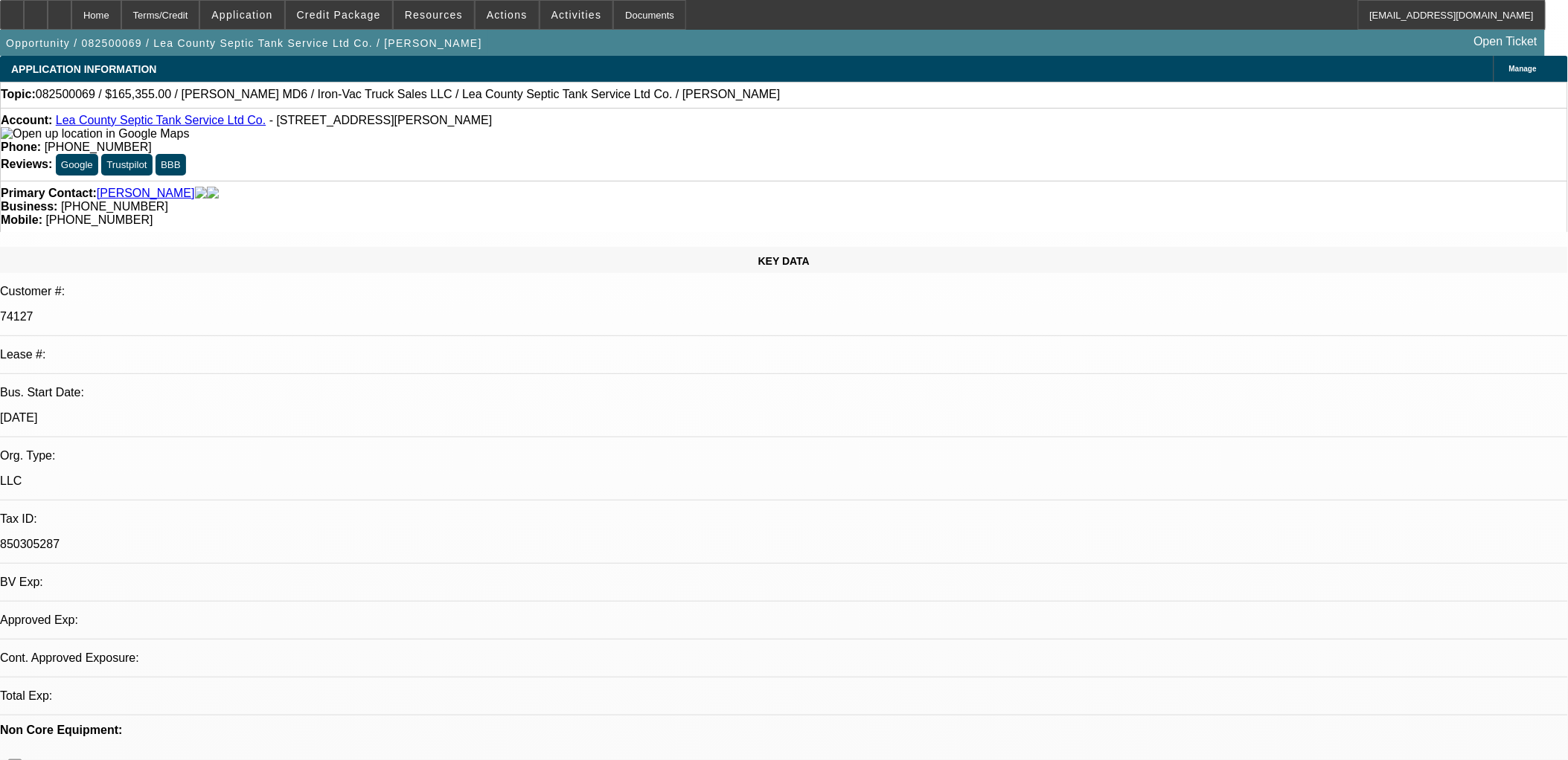
select select "4"
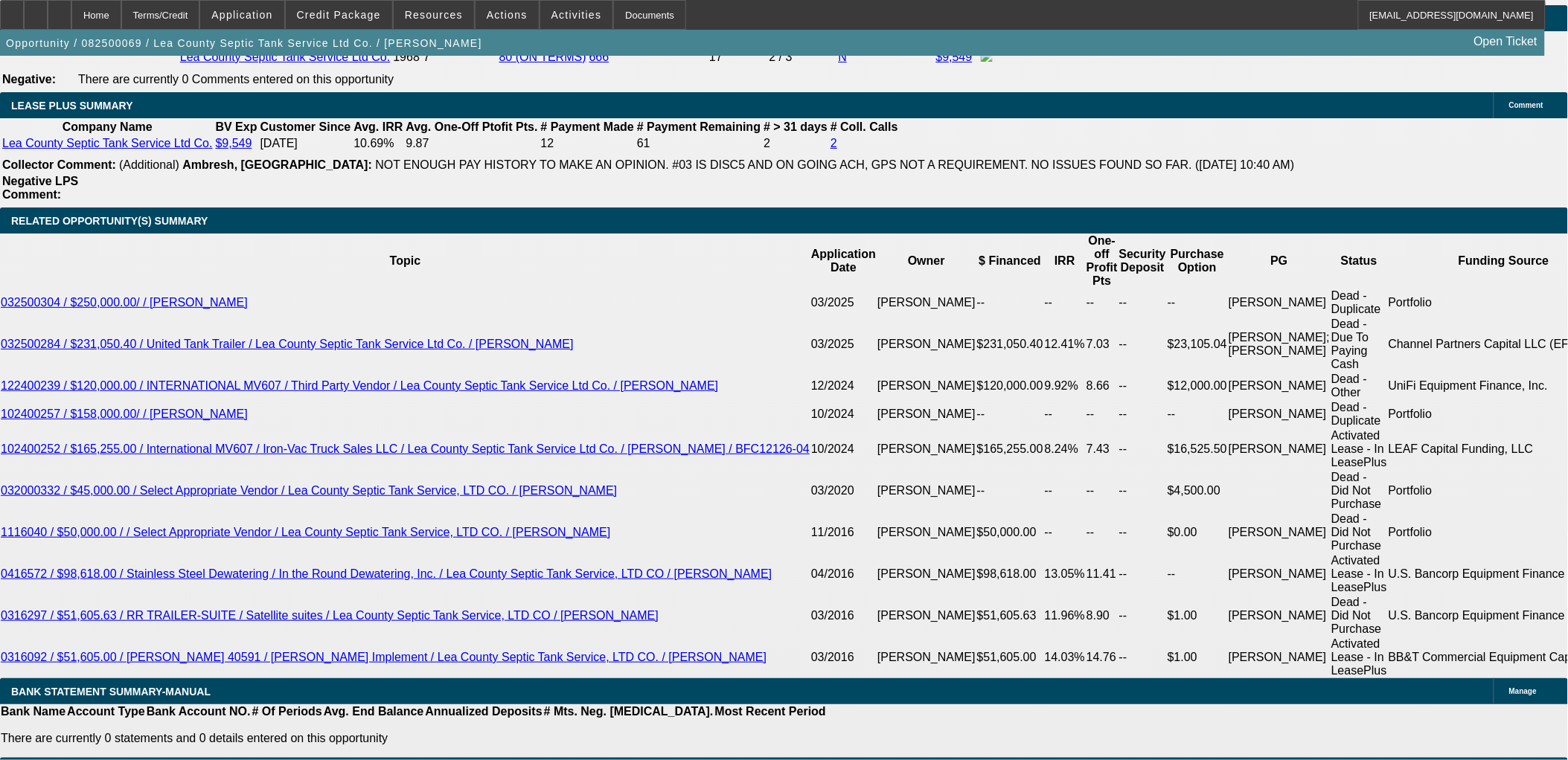
scroll to position [2561, 0]
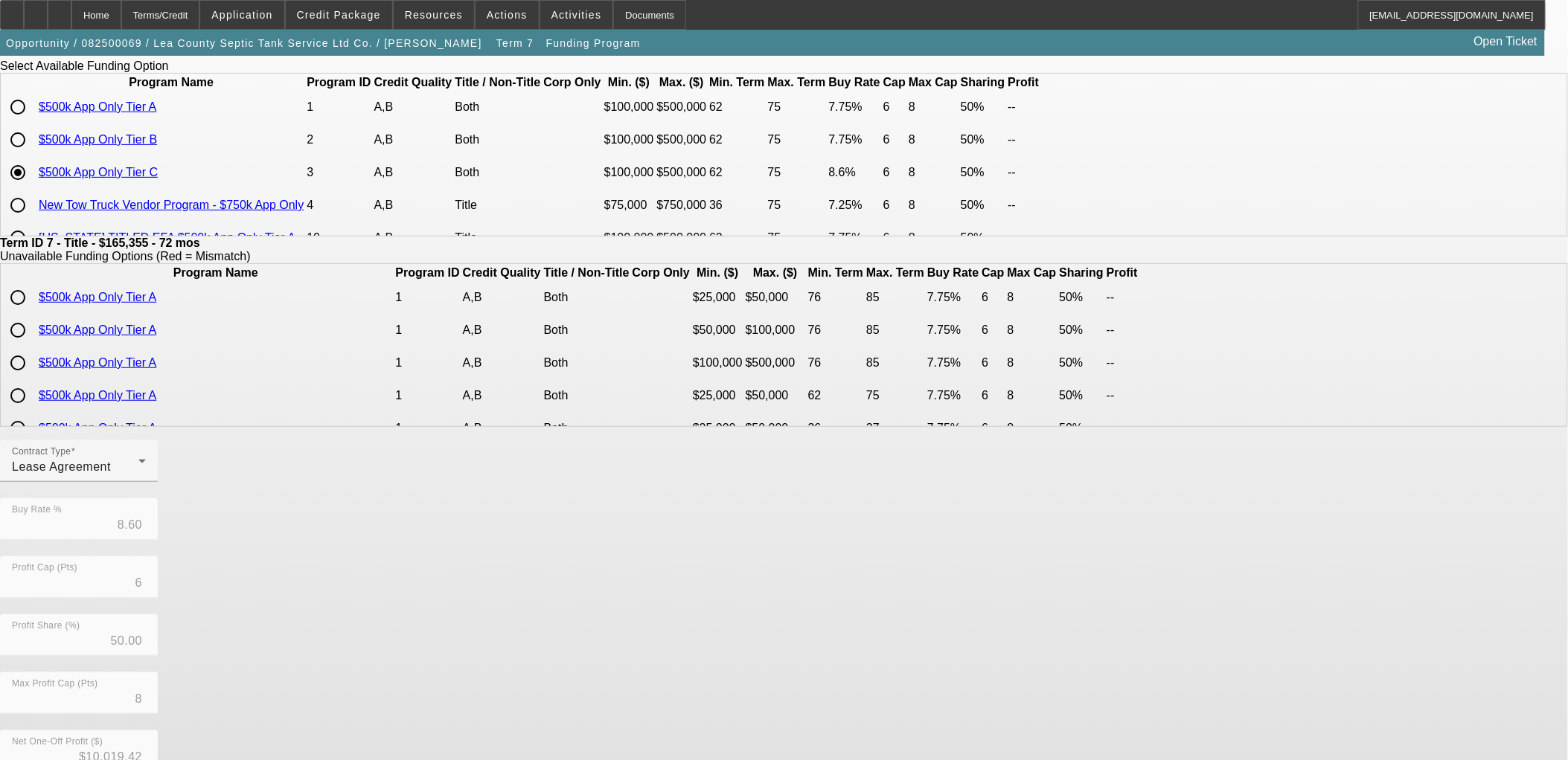
scroll to position [265, 0]
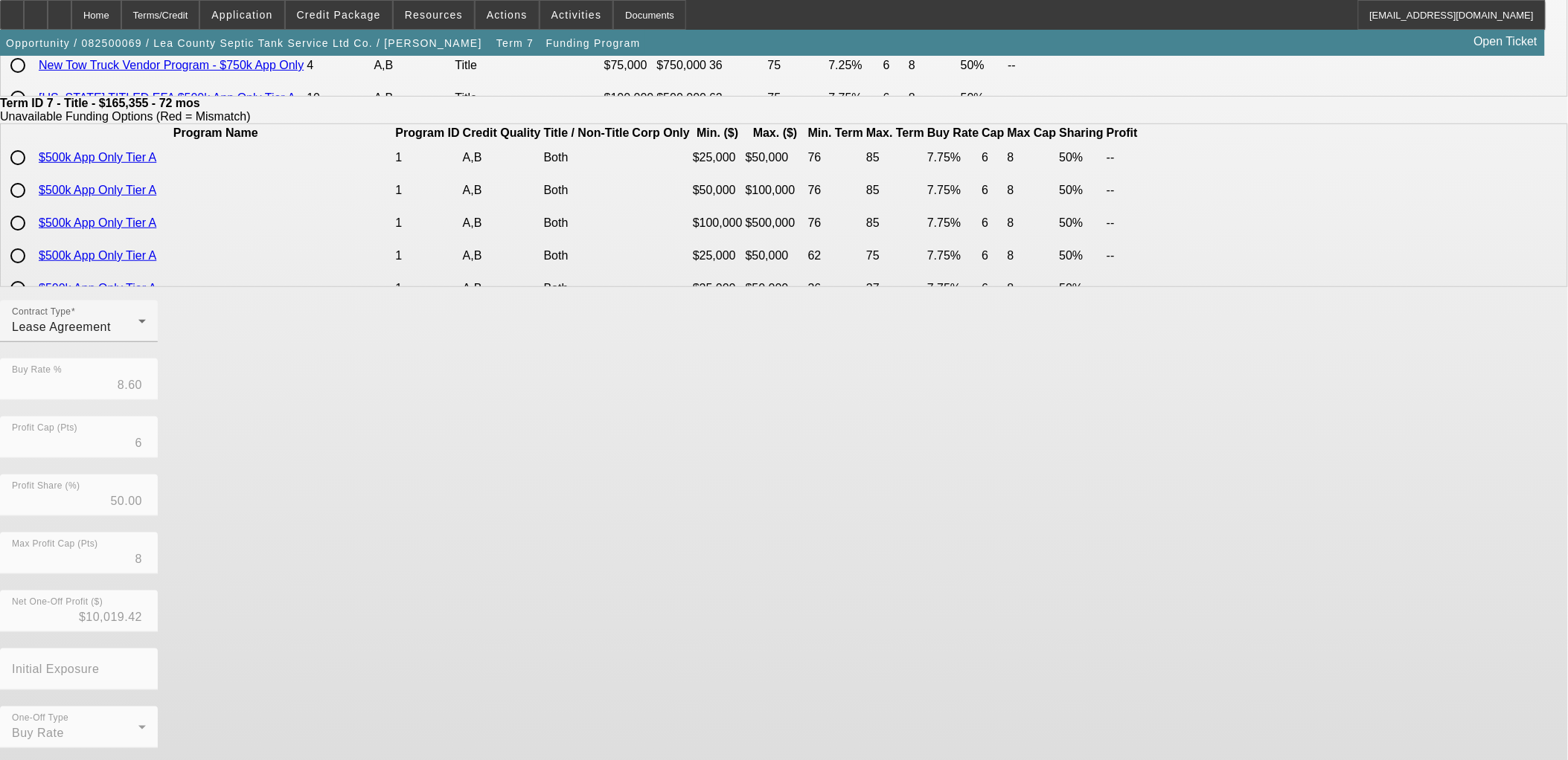
click at [50, 759] on button "Go Back" at bounding box center [25, 773] width 50 height 16
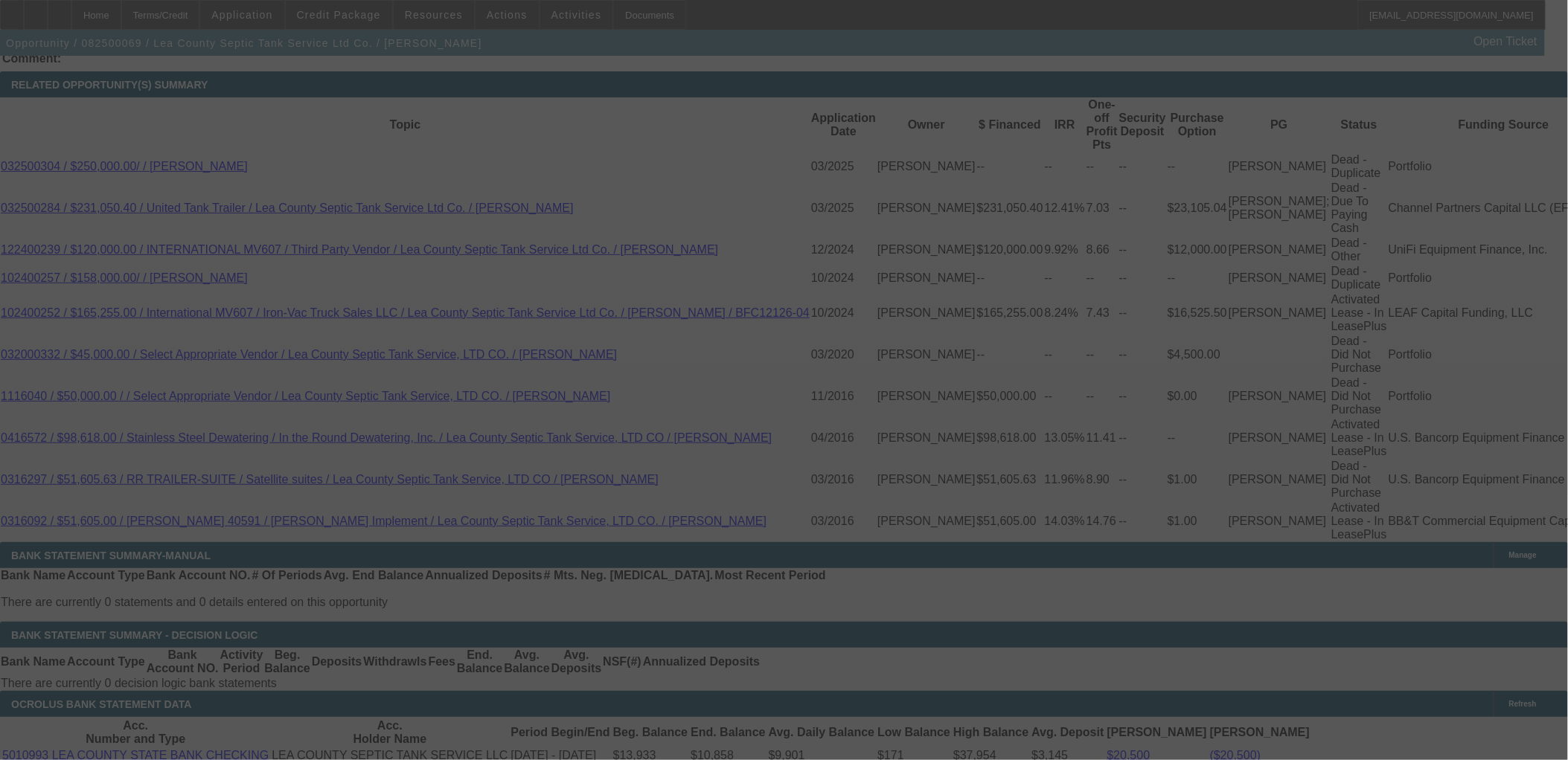
scroll to position [2540, 0]
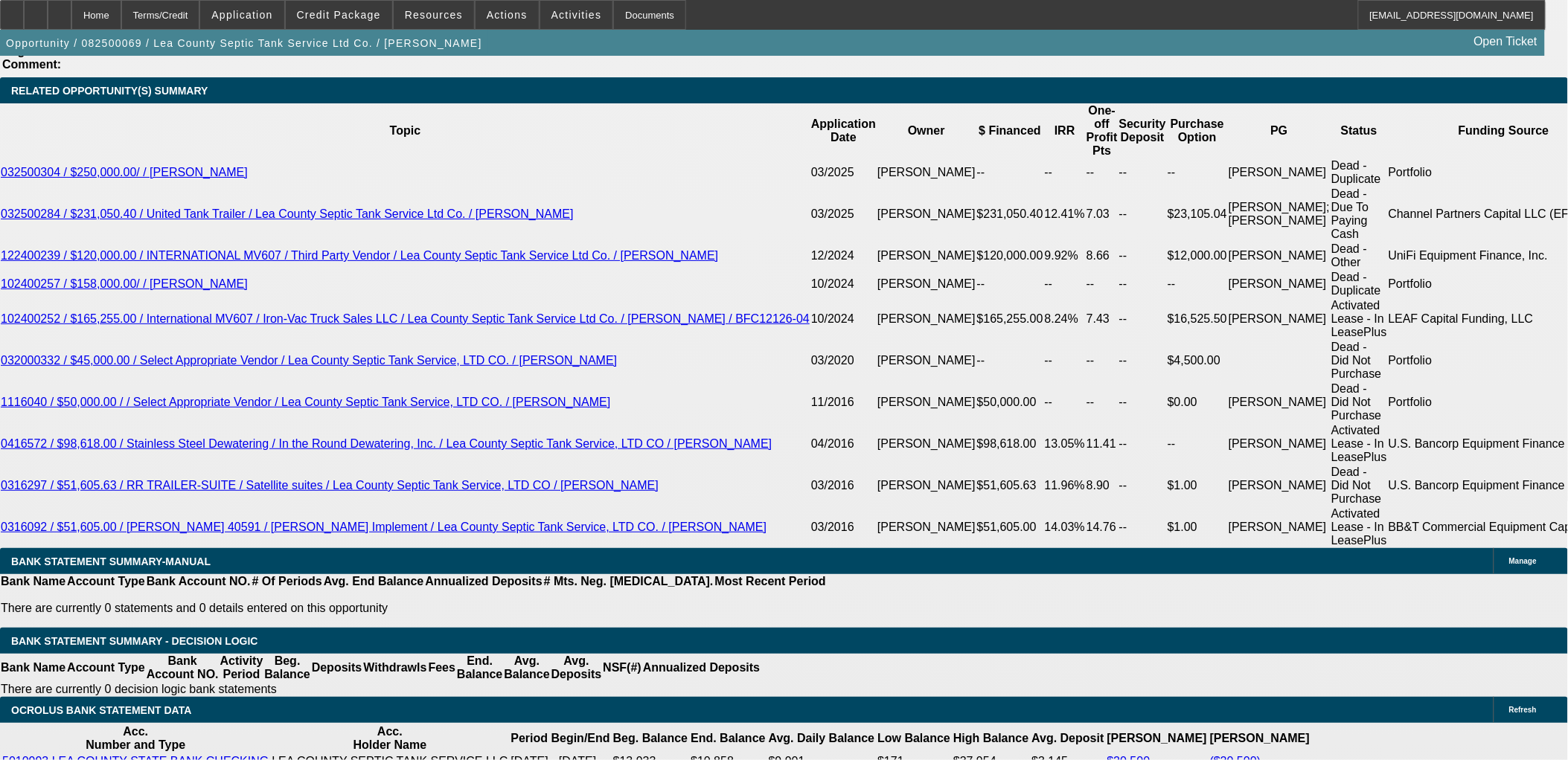
select select "0"
select select "0.1"
select select "4"
select select "0"
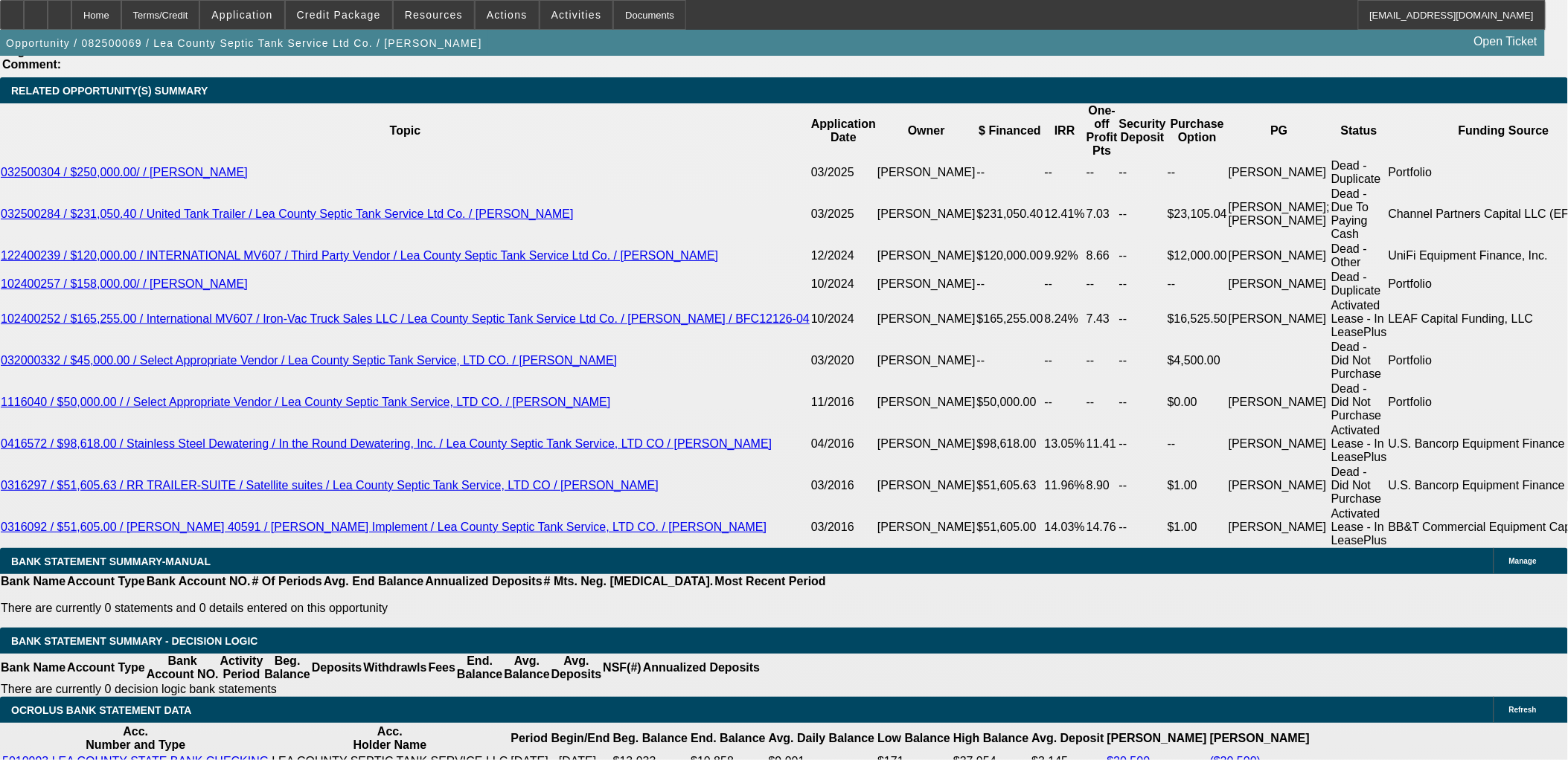
select select "0"
select select "0.1"
select select "4"
select select "0"
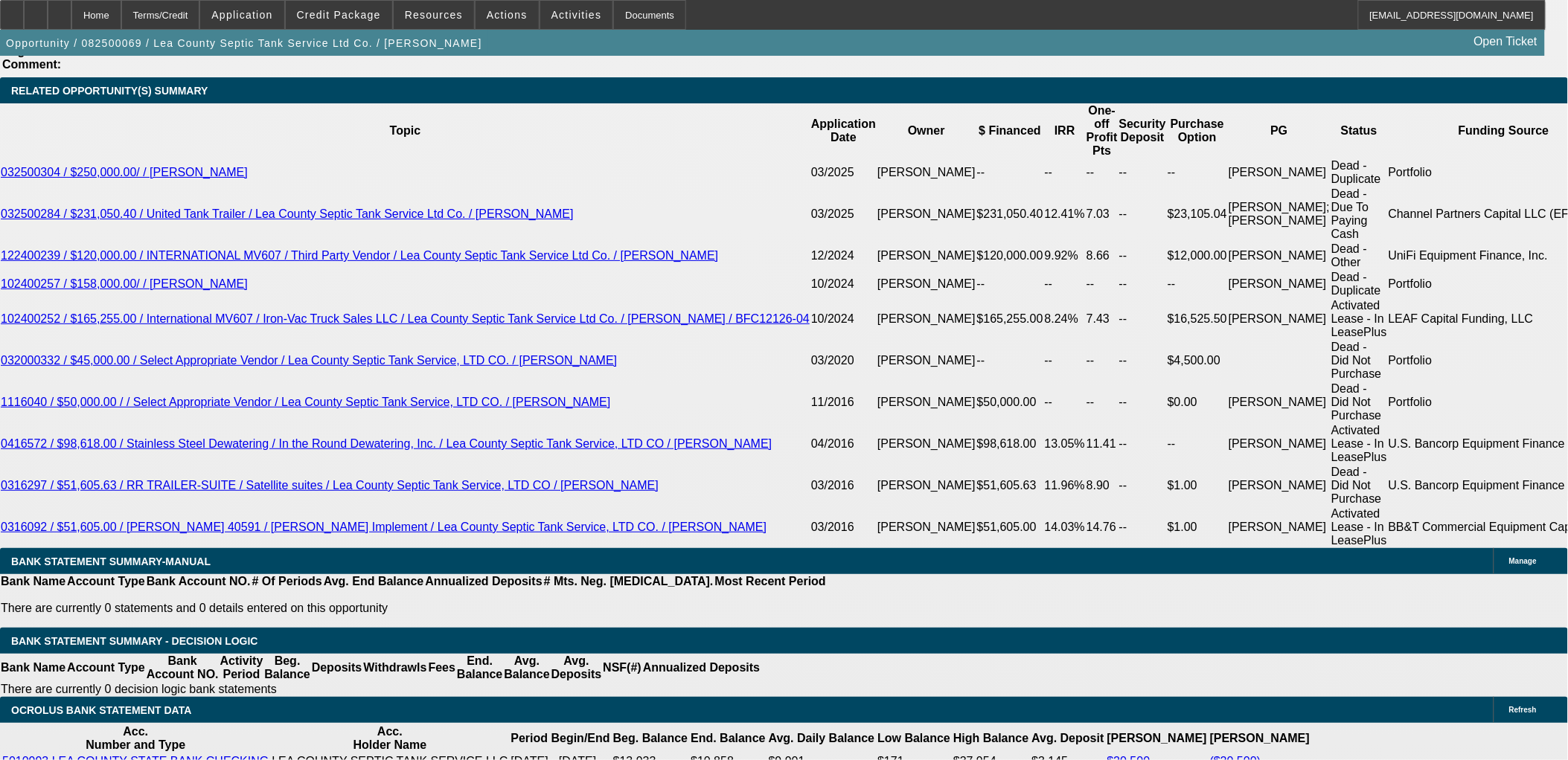
select select "0.1"
select select "4"
select select "0"
select select "0.1"
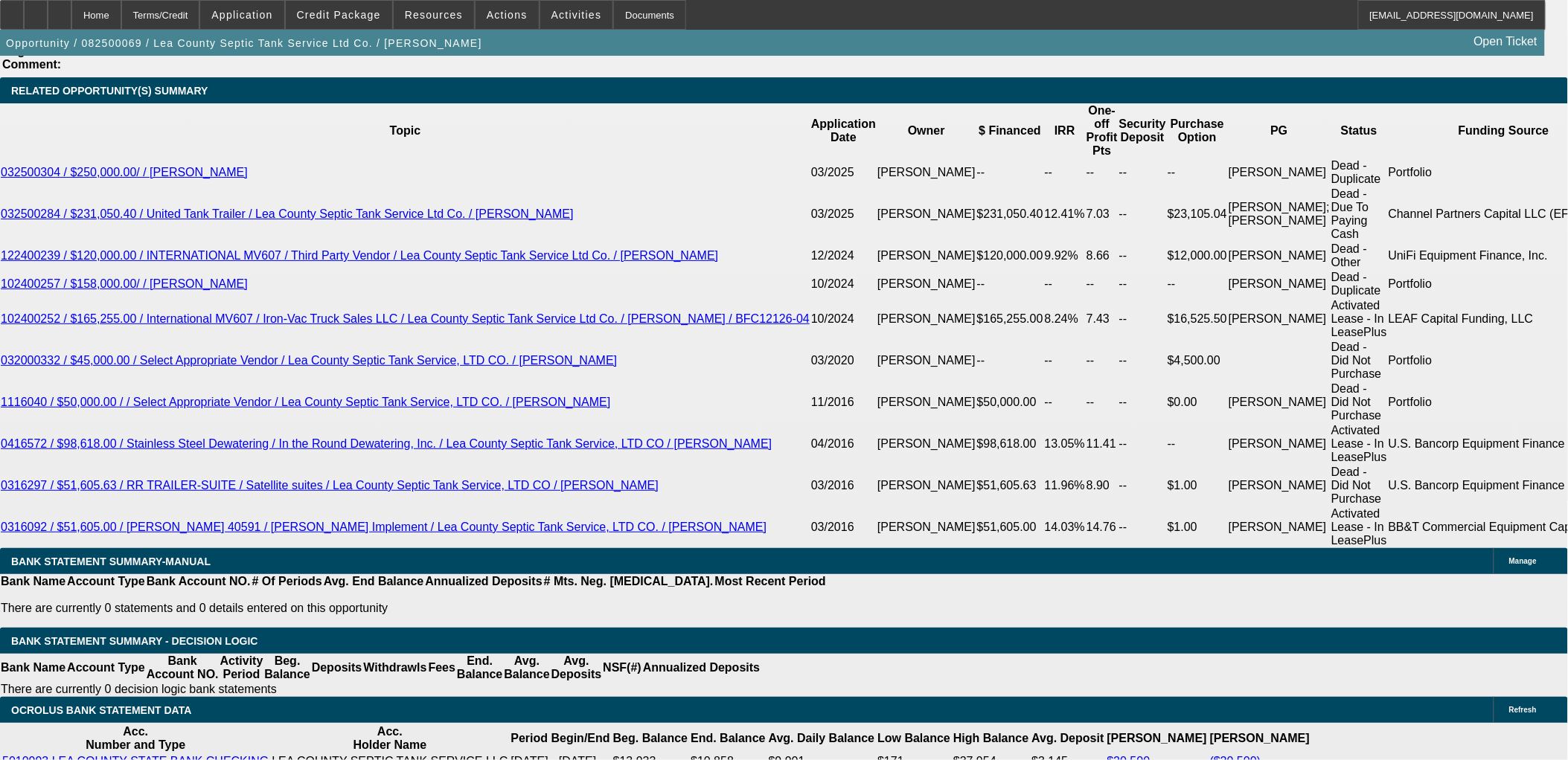
select select "4"
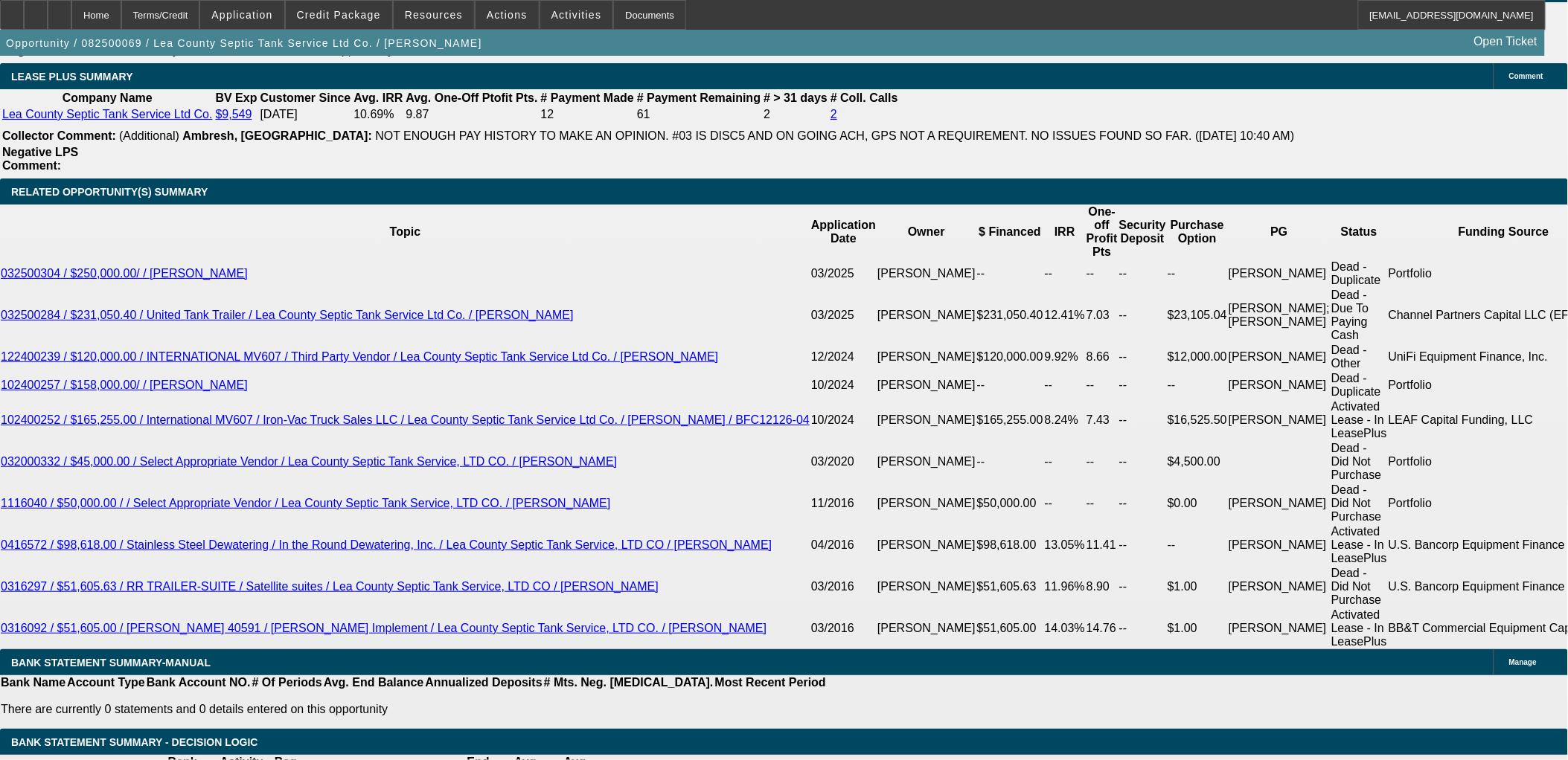
type input "2944.99"
type input "UNKNOWN"
type input "8.6"
type input "$2,944.99"
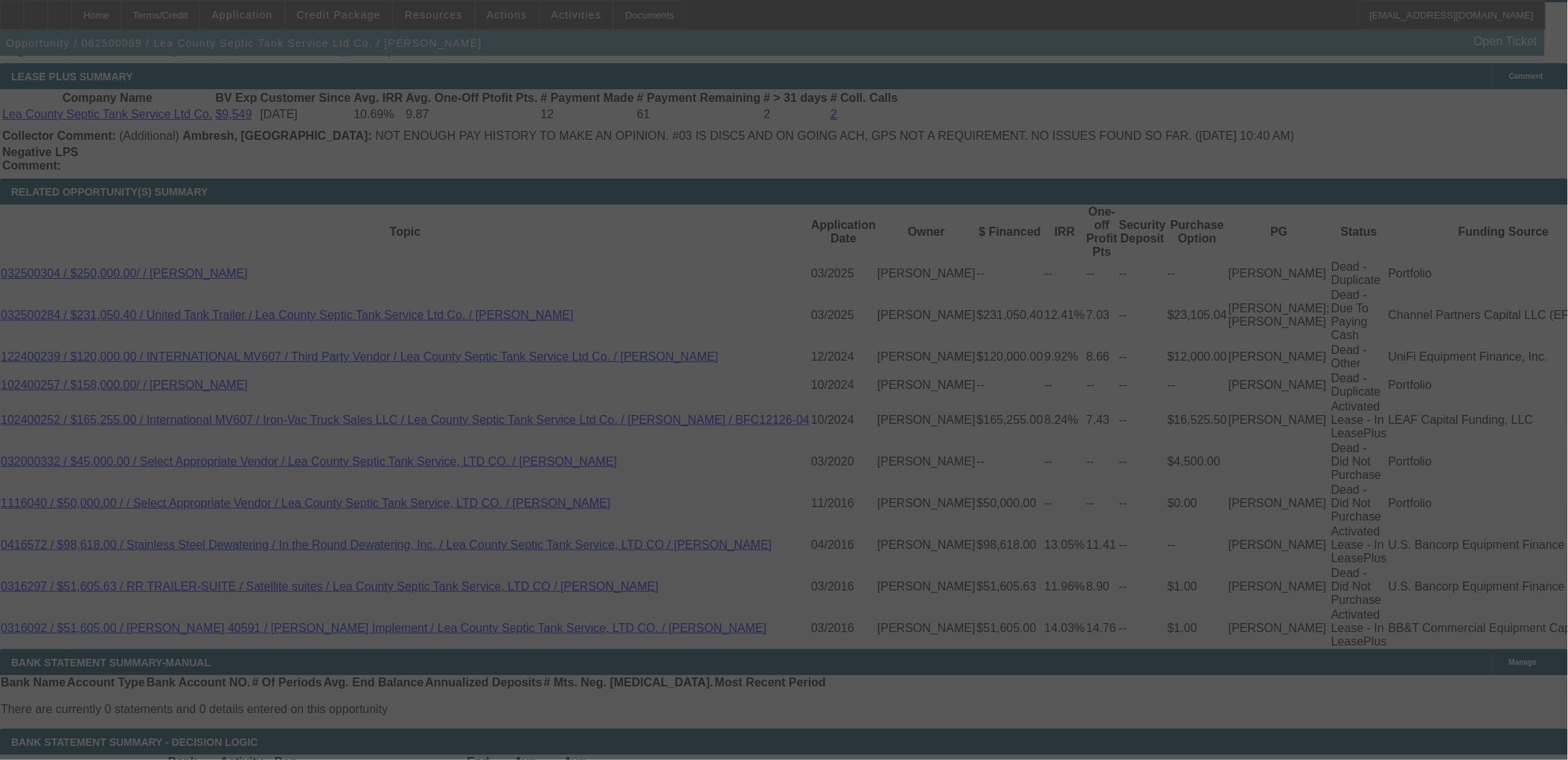
select select "0"
select select "0.1"
select select "4"
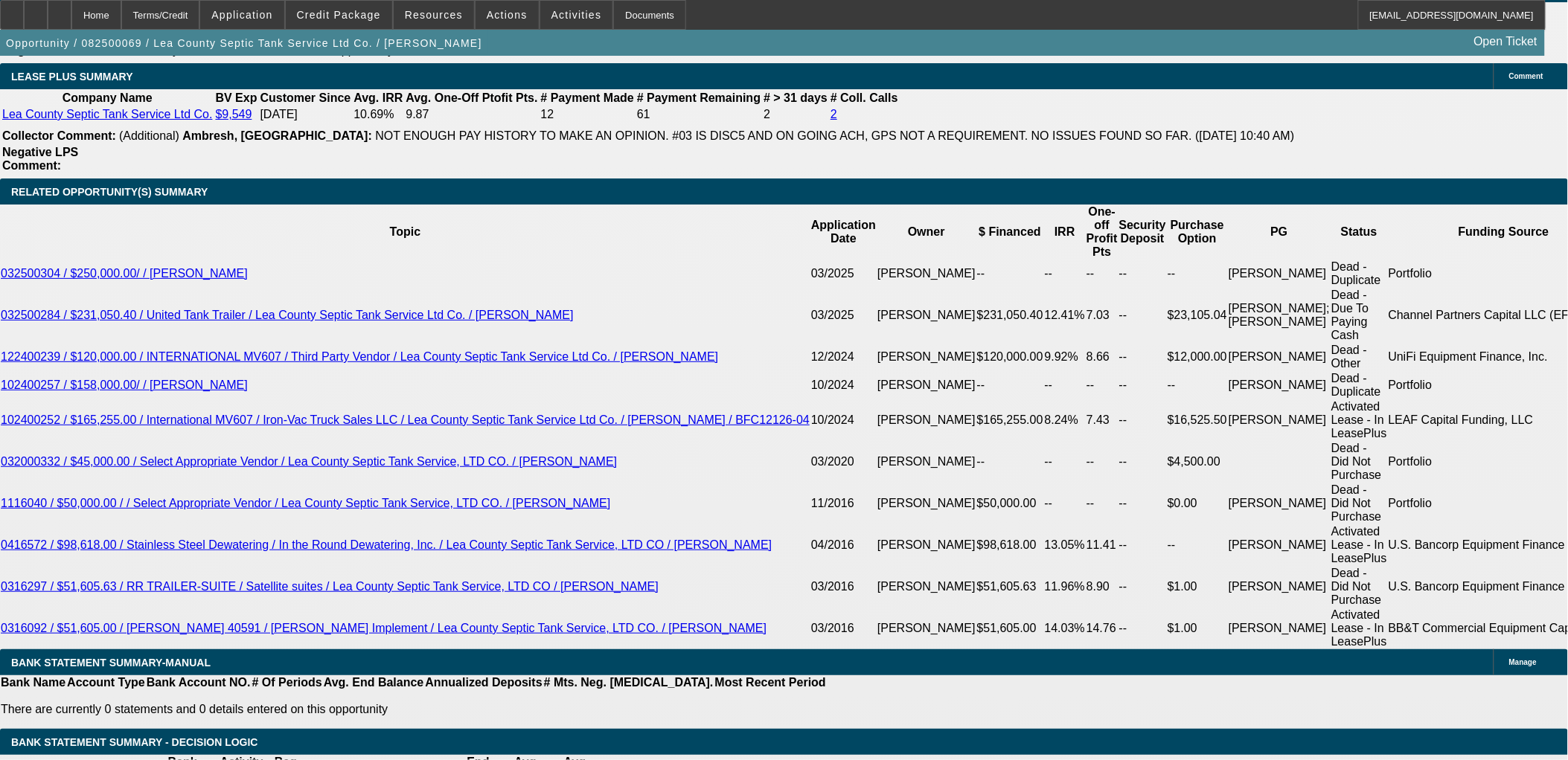
drag, startPoint x: 290, startPoint y: 285, endPoint x: 285, endPoint y: 299, distance: 14.9
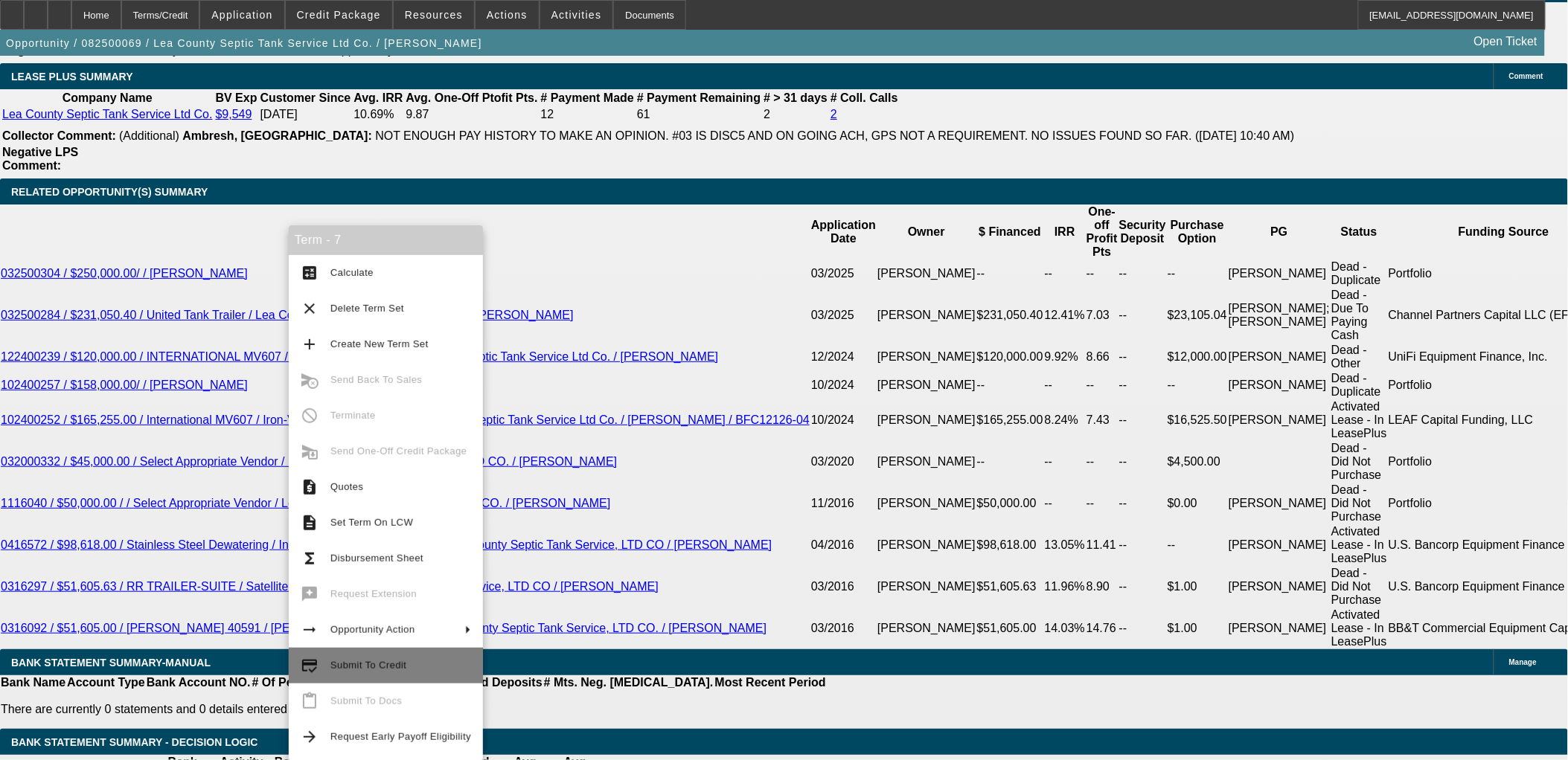
click at [383, 666] on span "Submit To Credit" at bounding box center [368, 666] width 76 height 11
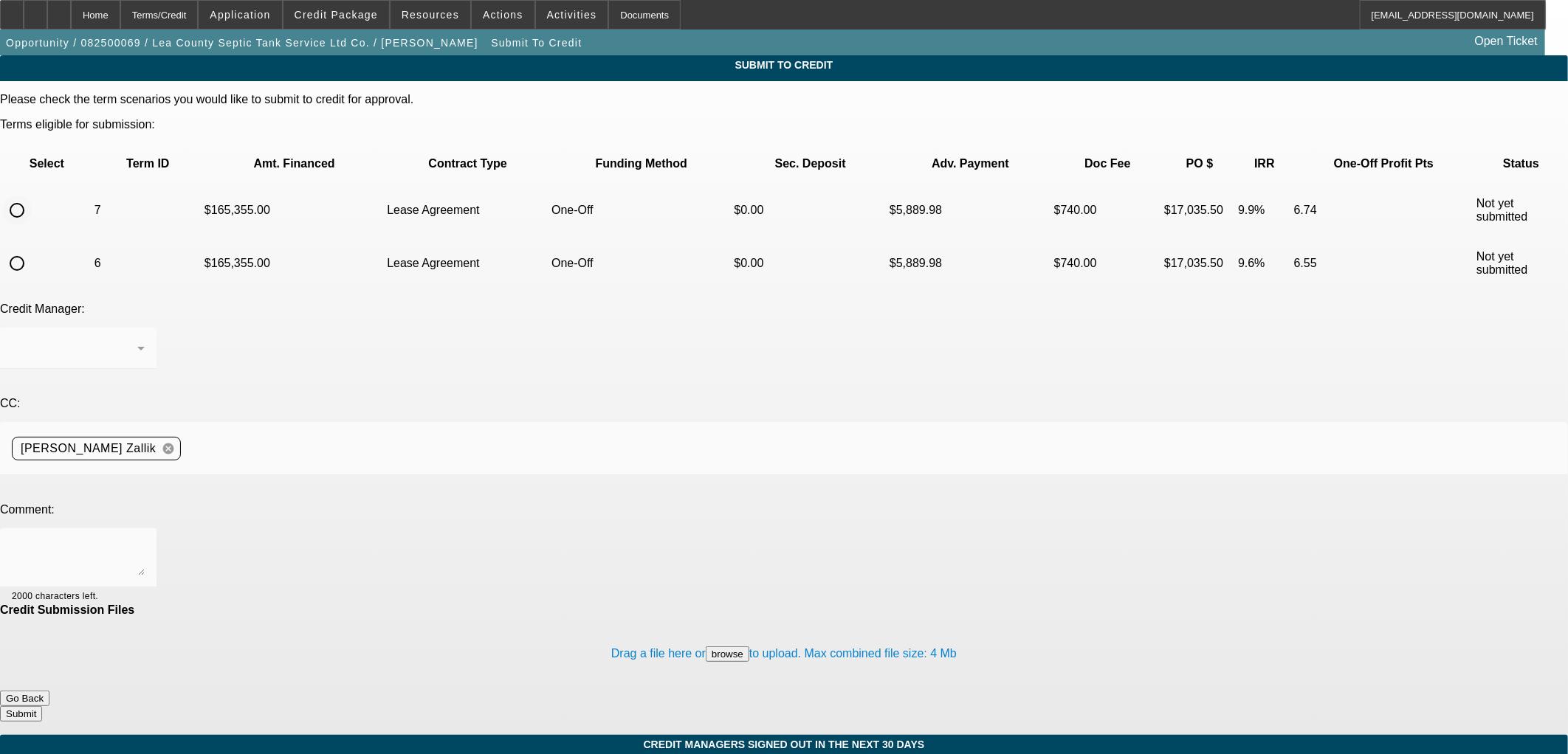
click at [32, 196] on input "radio" at bounding box center [17, 210] width 29 height 29
radio input "true"
click at [144, 540] on textarea at bounding box center [79, 557] width 133 height 36
paste textarea "Please send to Uni to review for an approval. Thanks, Asher"
type textarea "Please send to Uni to review for an approval. Thanks, Asher"
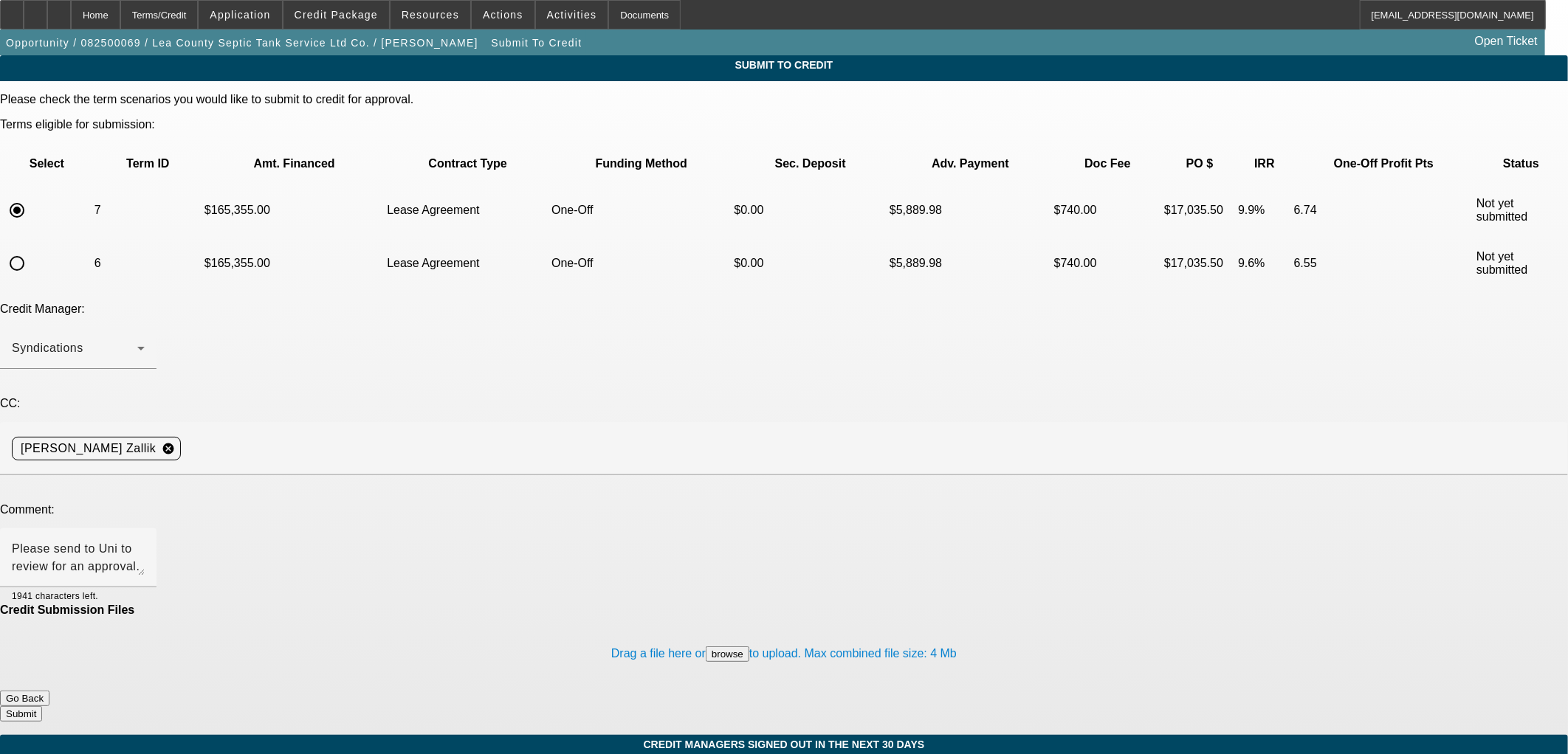
click at [42, 706] on button "Submit" at bounding box center [21, 714] width 42 height 16
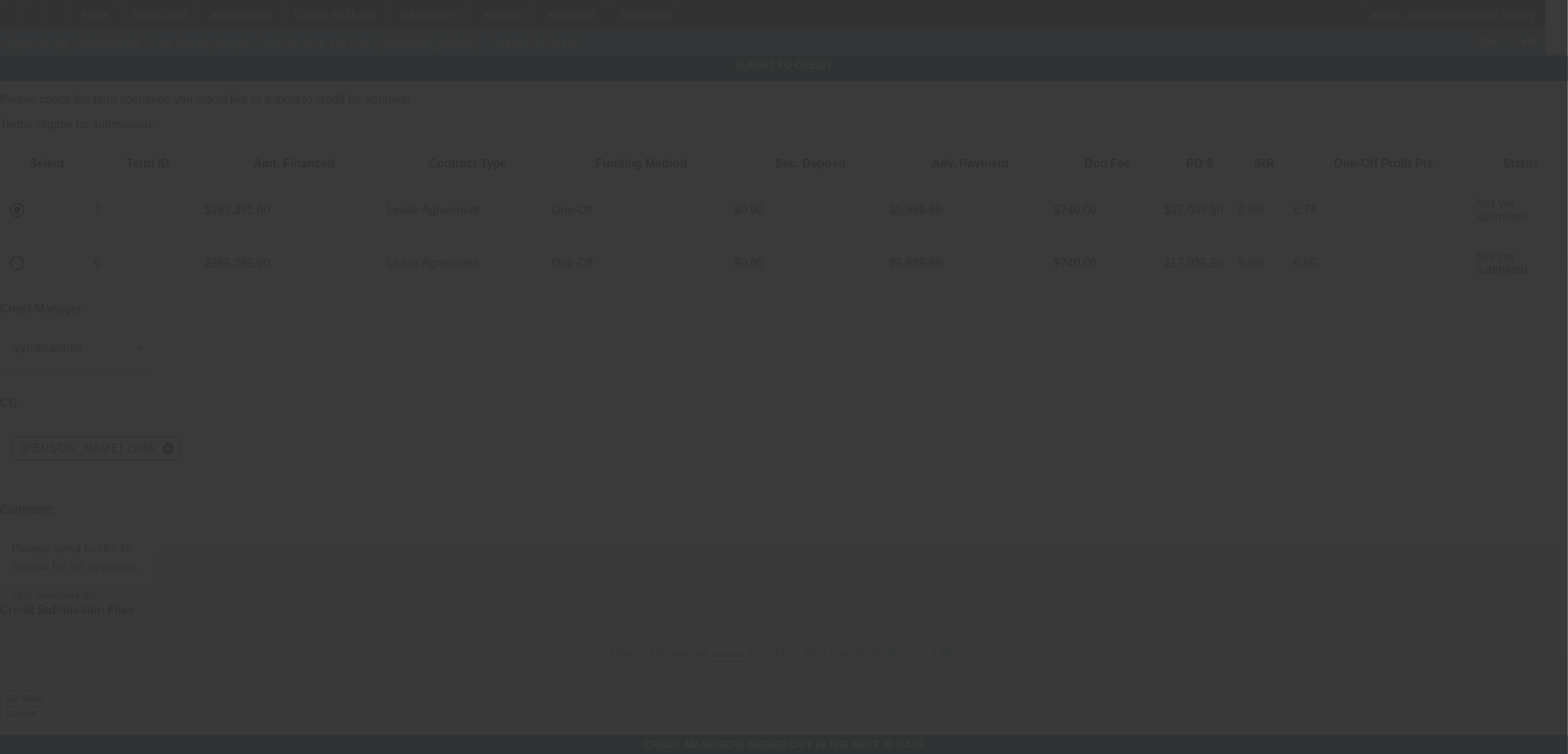
click at [888, 603] on div at bounding box center [784, 377] width 1568 height 754
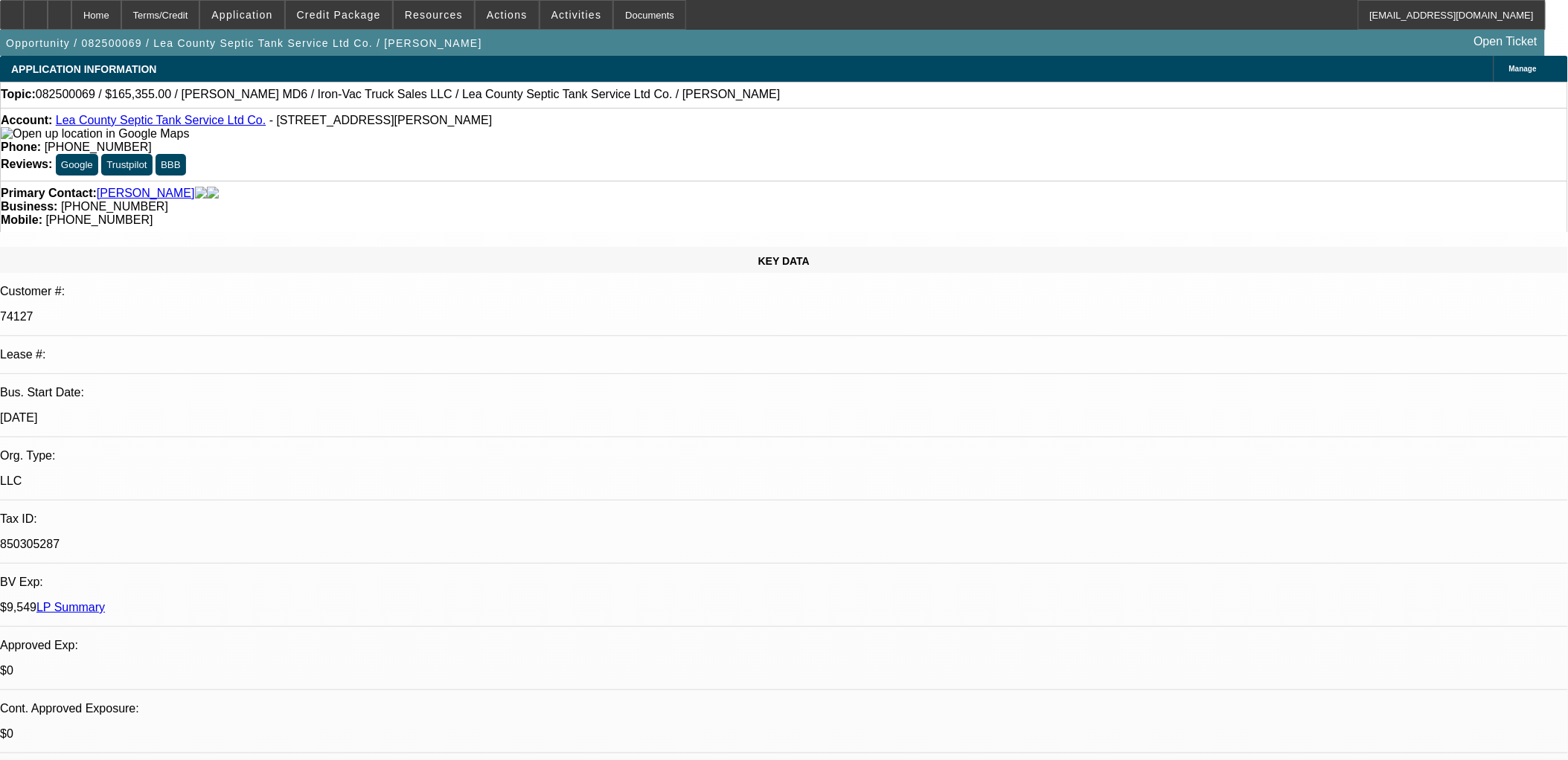
select select "0"
select select "0.1"
select select "4"
select select "0"
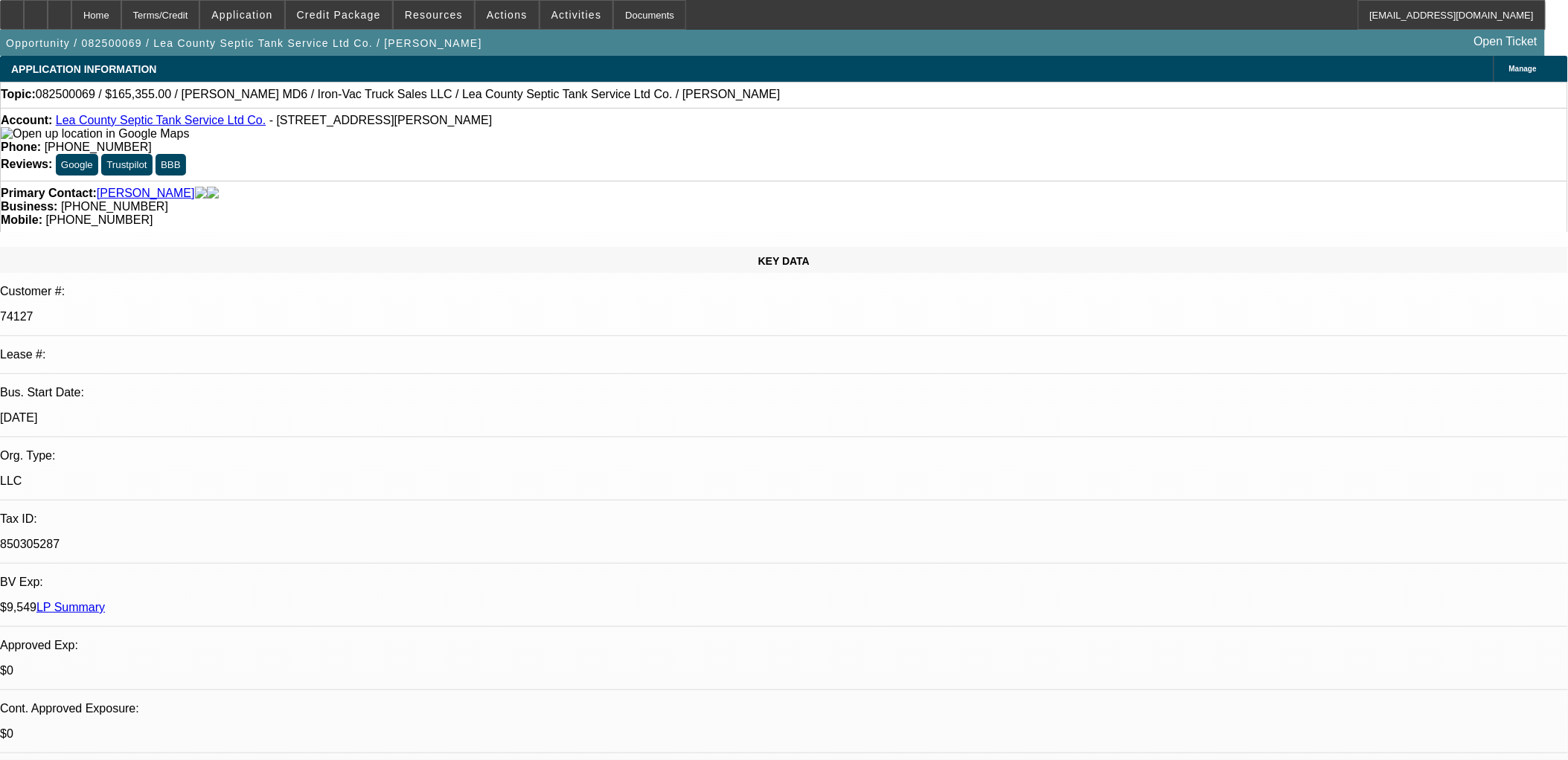
select select "0"
select select "0.1"
select select "4"
select select "0"
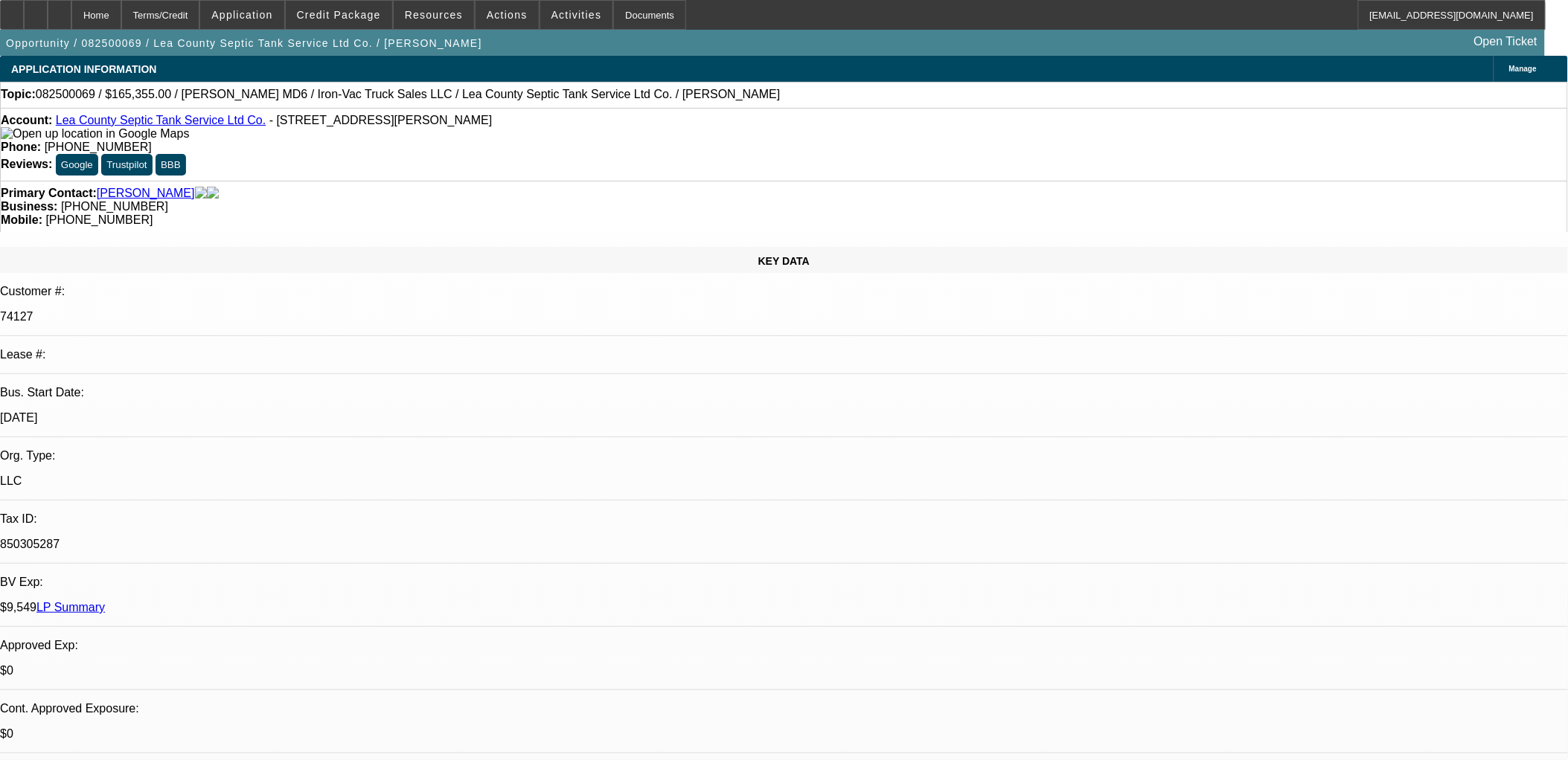
select select "0.1"
select select "4"
select select "0"
select select "0.1"
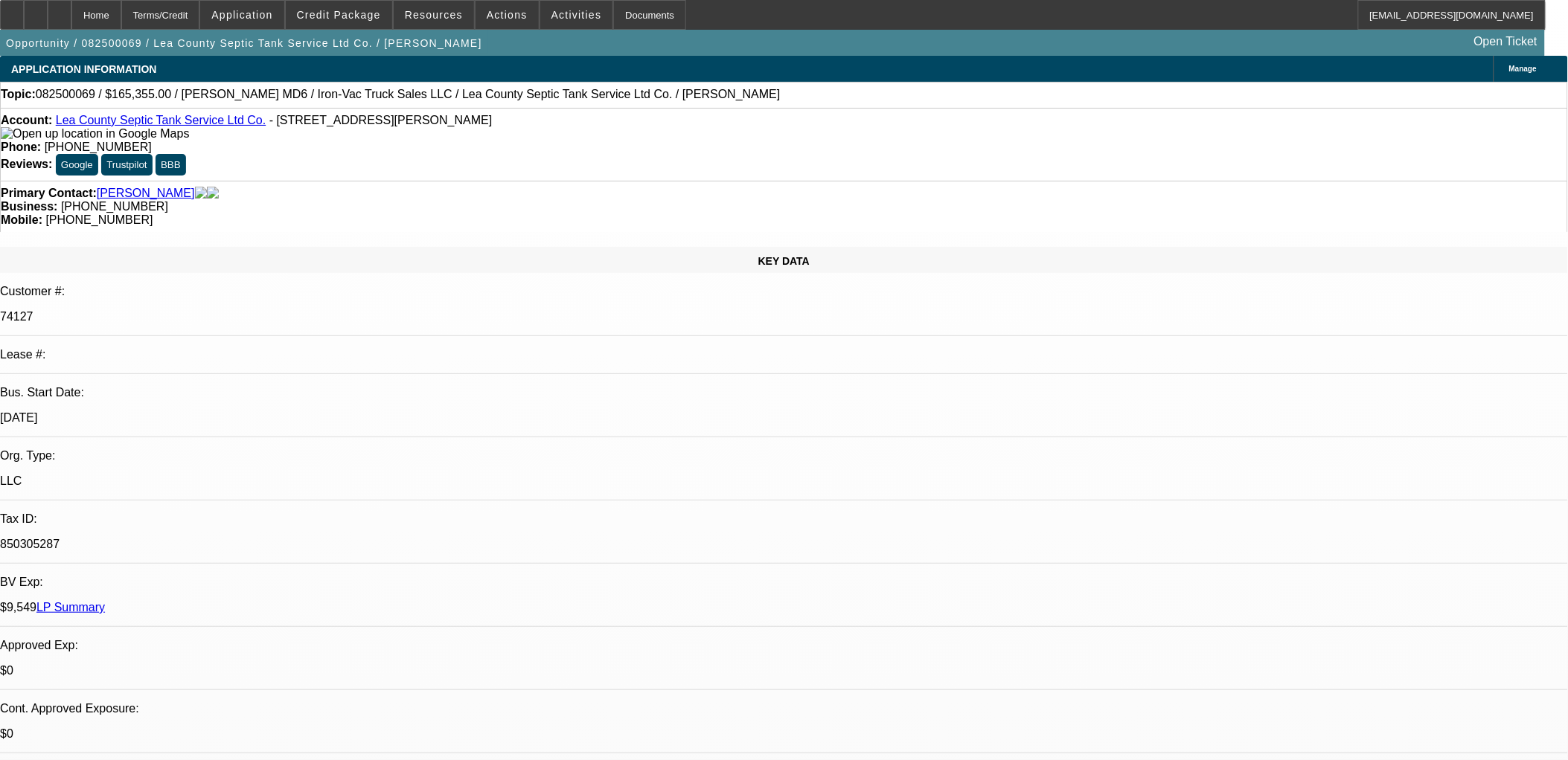
select select "4"
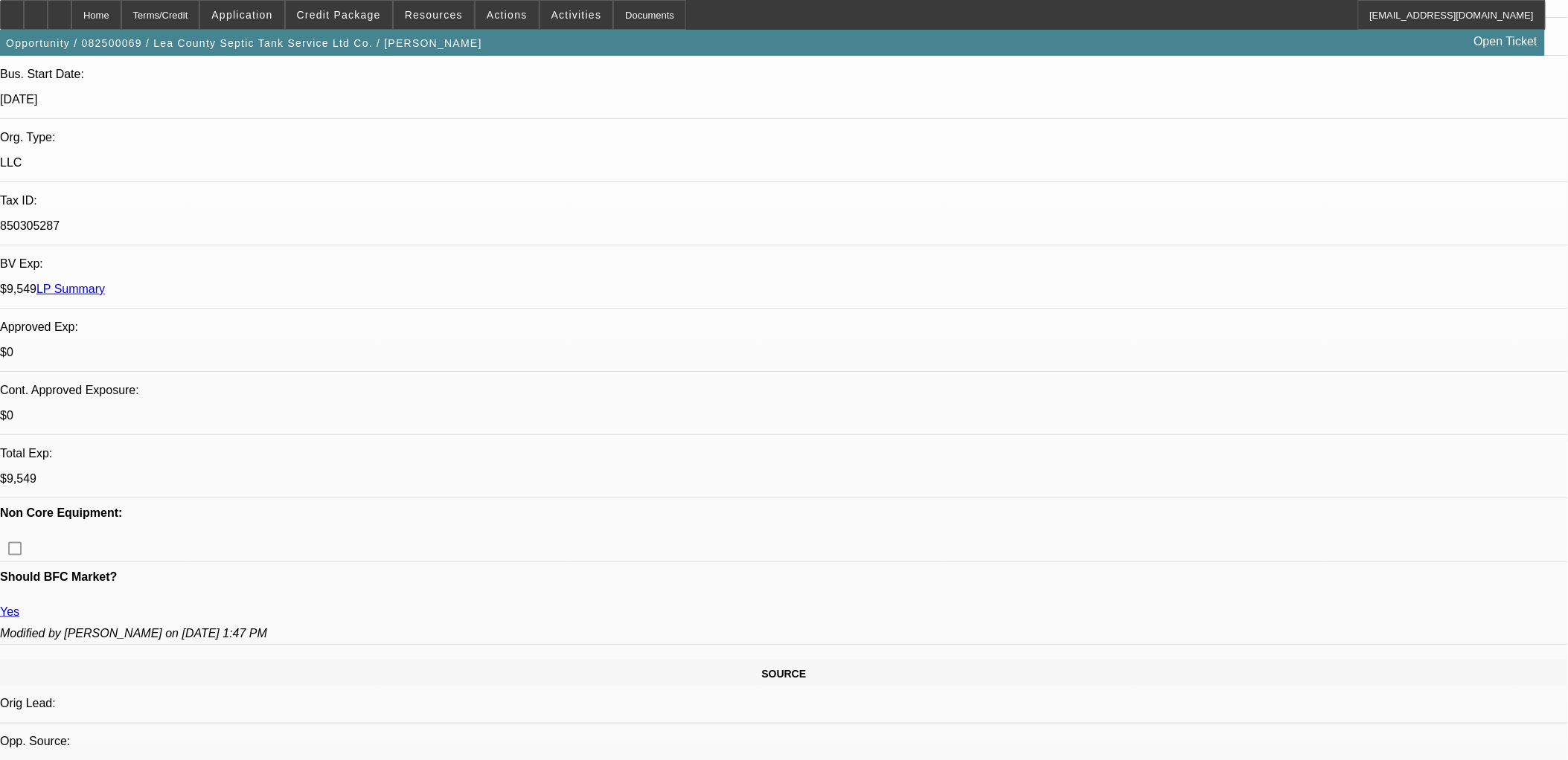
scroll to position [189, 0]
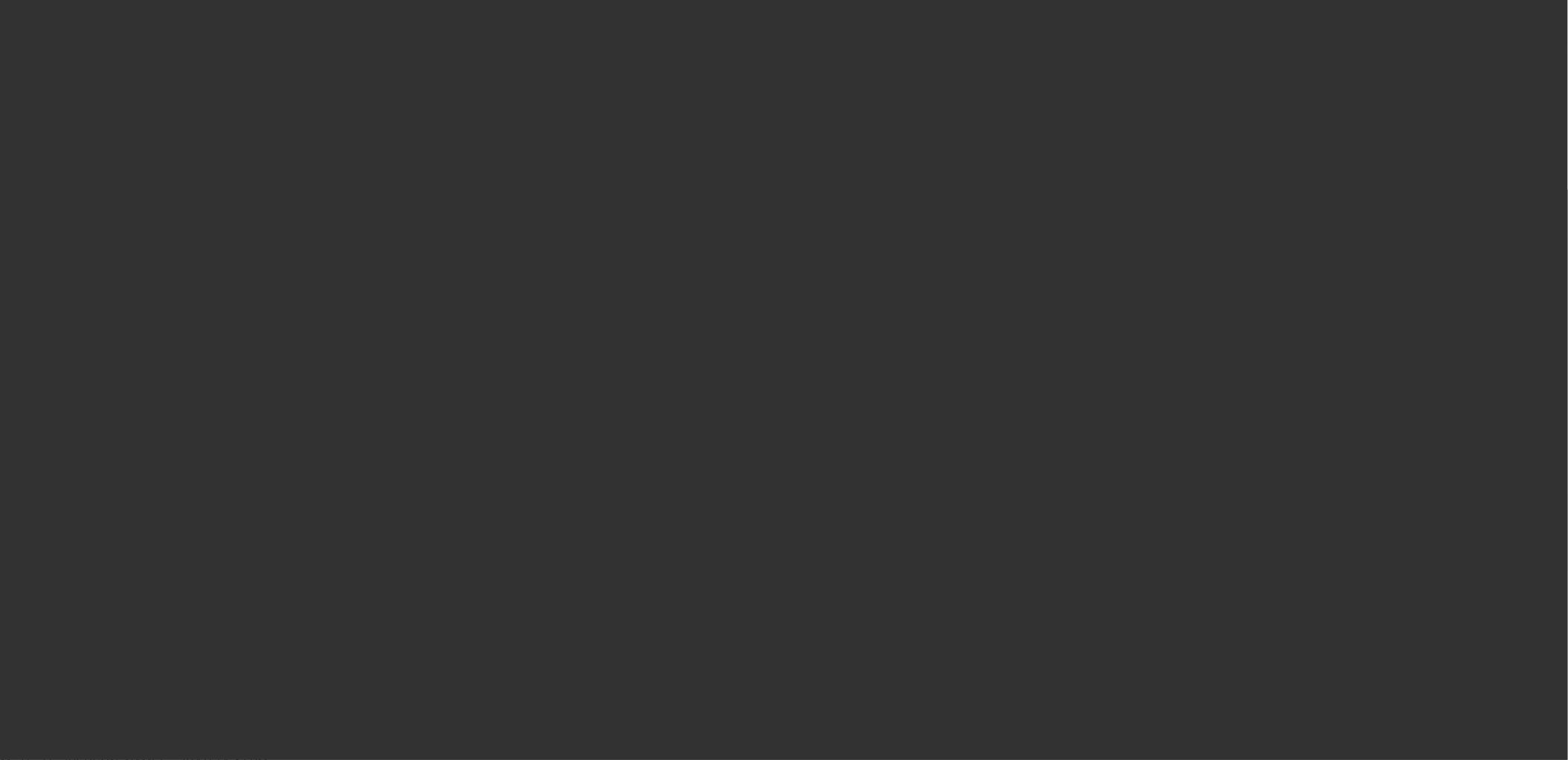
scroll to position [0, 0]
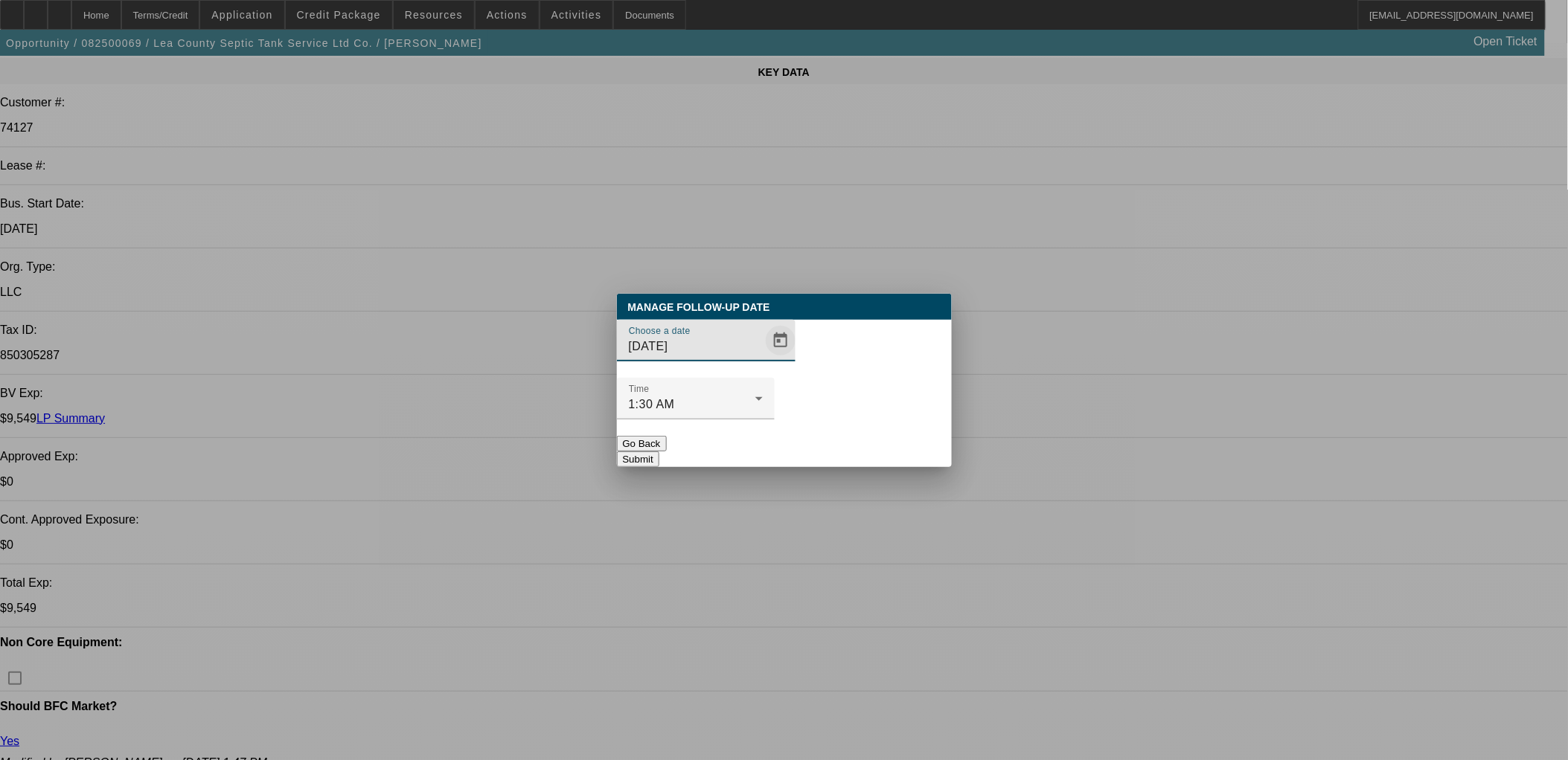
click at [763, 359] on span "Open calendar" at bounding box center [780, 340] width 36 height 36
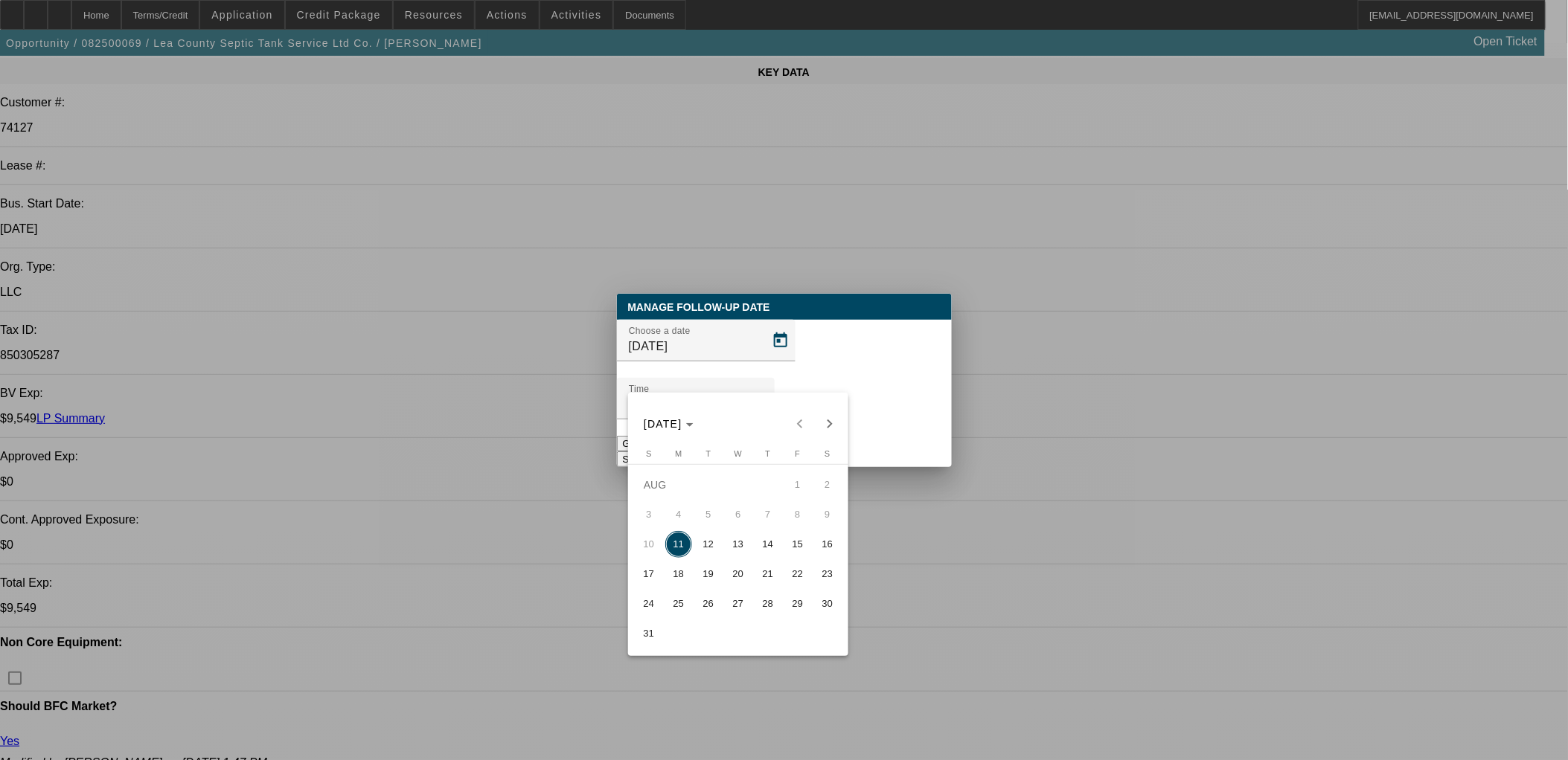
drag, startPoint x: 716, startPoint y: 531, endPoint x: 713, endPoint y: 539, distance: 8.5
click at [715, 534] on button "12" at bounding box center [708, 544] width 30 height 30
type input "8/12/2025"
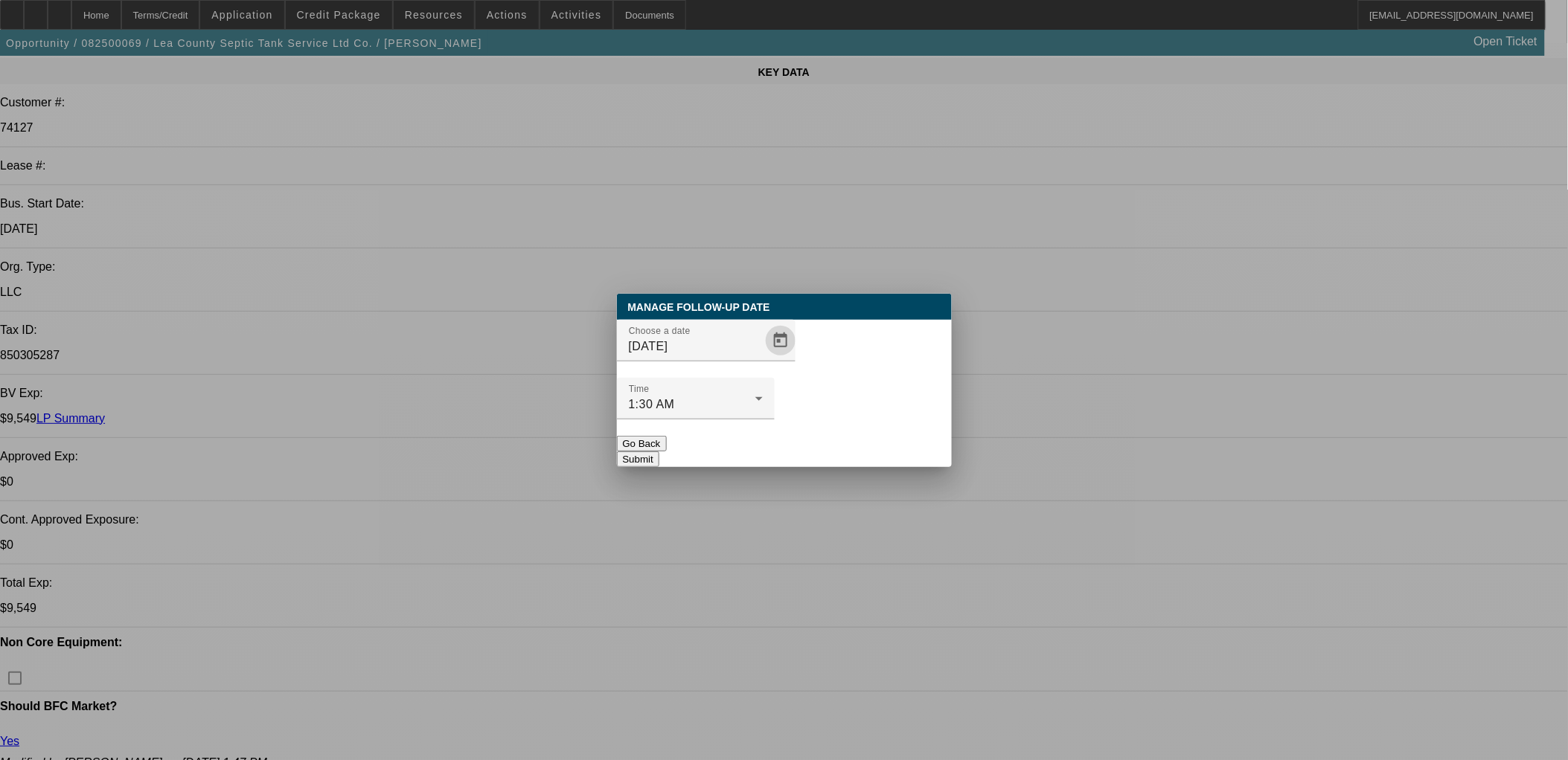
click at [660, 452] on button "Submit" at bounding box center [638, 460] width 42 height 16
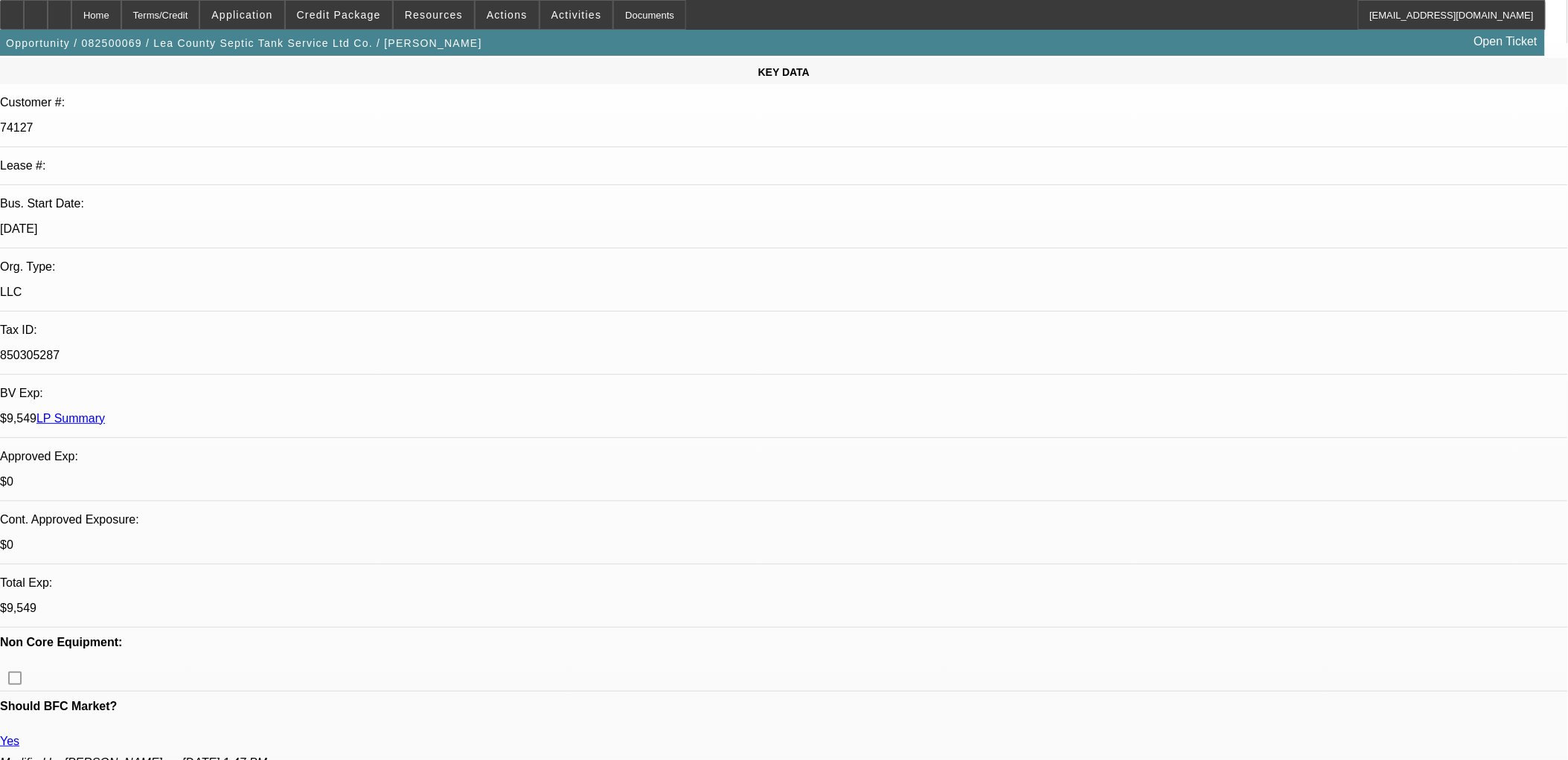
scroll to position [189, 0]
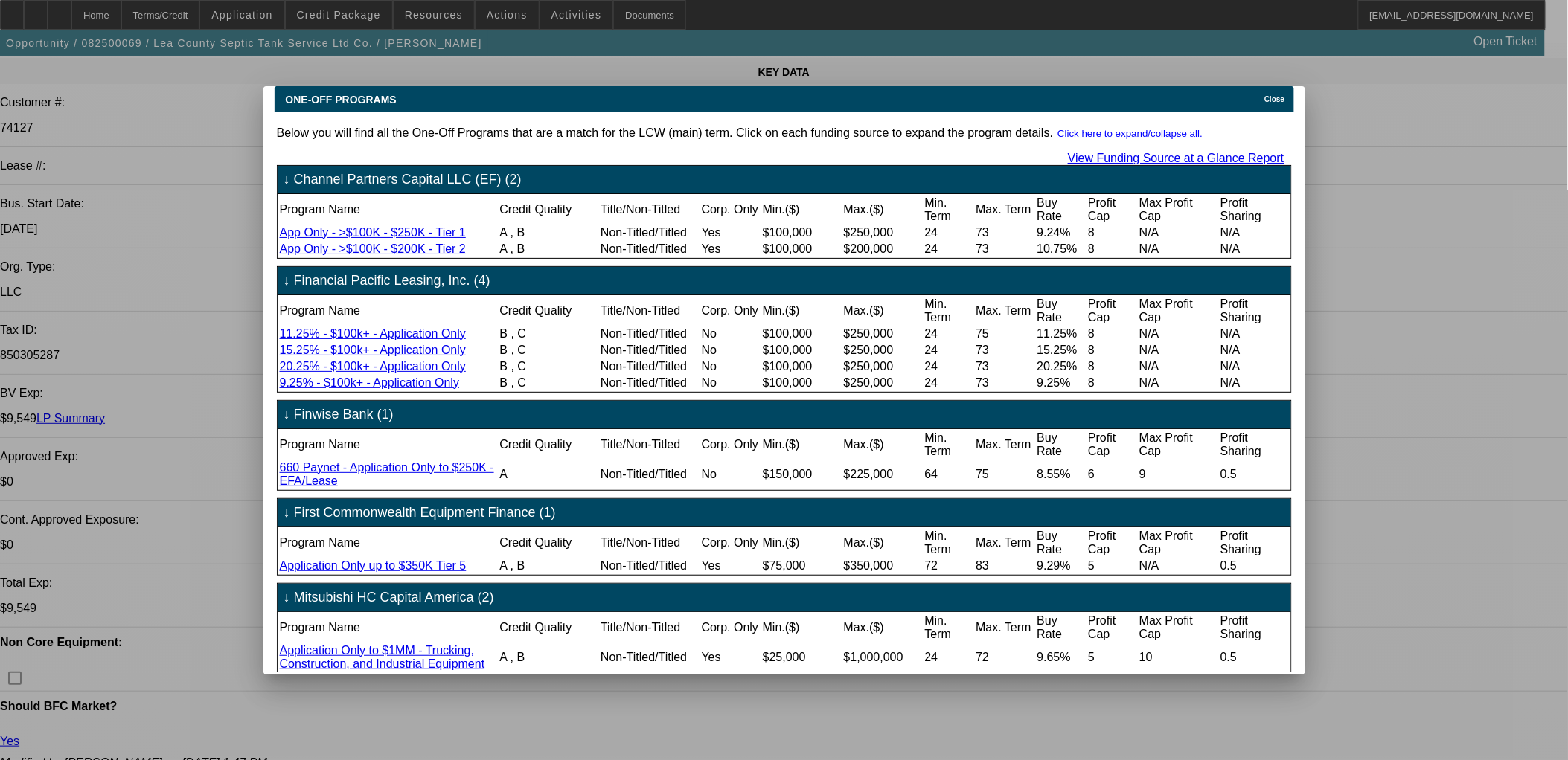
scroll to position [0, 0]
drag, startPoint x: 686, startPoint y: 285, endPoint x: 1142, endPoint y: 162, distance: 472.3
click at [872, 210] on div "Below you will find all the One-Off Programs that are a match for the LCW (main…" at bounding box center [784, 393] width 1015 height 558
click at [1287, 86] on div "Close" at bounding box center [1277, 94] width 33 height 17
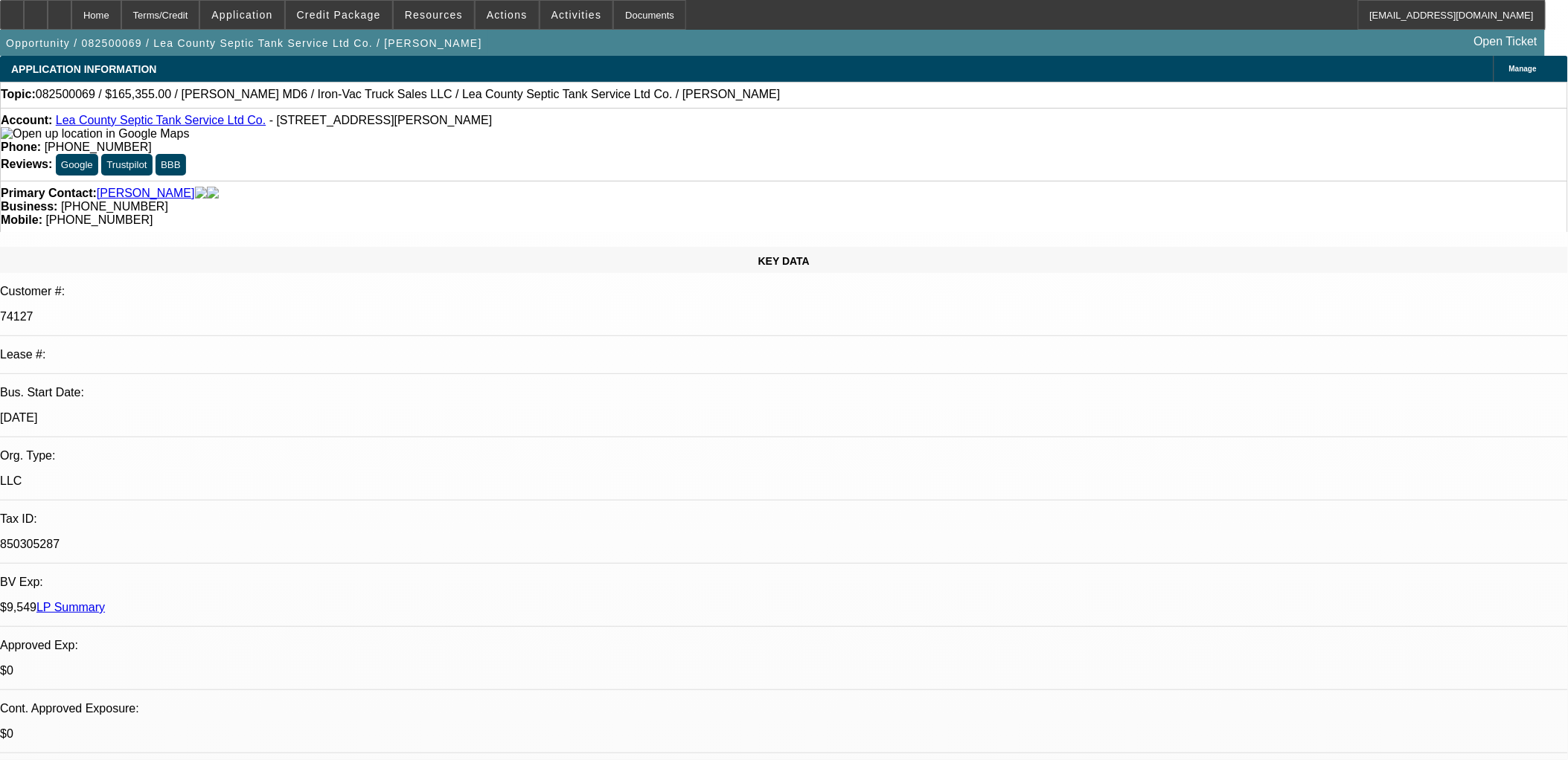
click at [164, 149] on div "Account: Lea County Septic Tank Service Ltd Co. - 601 N Leech St, Hobbs, NM 882…" at bounding box center [784, 144] width 1568 height 73
click at [166, 132] on div "Account: Lea County Septic Tank Service Ltd Co. - 601 N Leech St, Hobbs, NM 882…" at bounding box center [784, 127] width 1566 height 27
click at [174, 126] on link "Lea County Septic Tank Service Ltd Co." at bounding box center [161, 120] width 210 height 13
drag, startPoint x: 957, startPoint y: 167, endPoint x: 856, endPoint y: 169, distance: 101.0
click at [856, 213] on div "Mobile: (575) 390-2028" at bounding box center [784, 220] width 1566 height 14
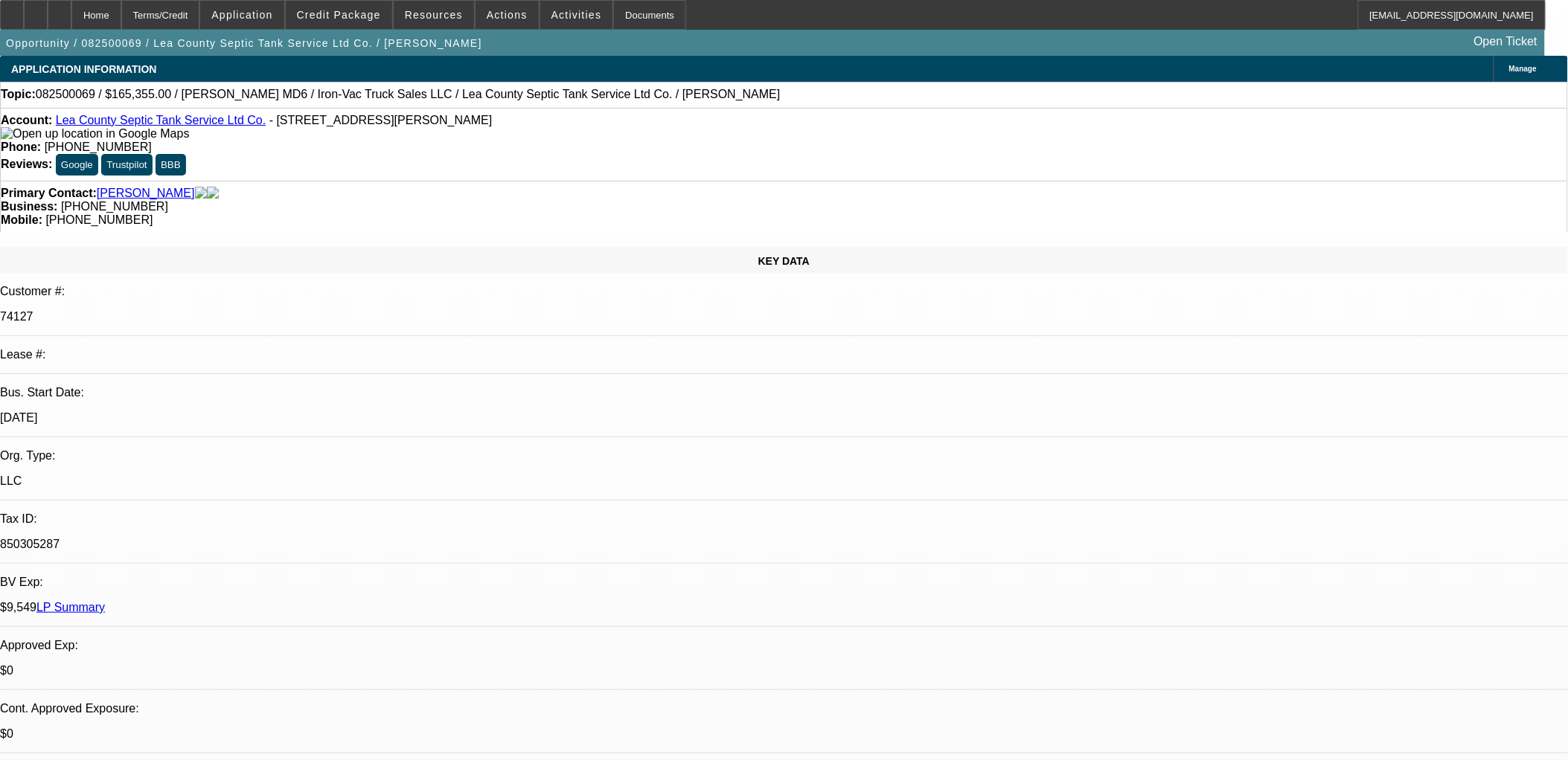
drag, startPoint x: 856, startPoint y: 169, endPoint x: 677, endPoint y: 171, distance: 179.0
click at [677, 181] on div "Primary Contact: Taylor, Patricia Business: (575) 397-2382 Mobile: (575) 390-20…" at bounding box center [784, 206] width 1568 height 51
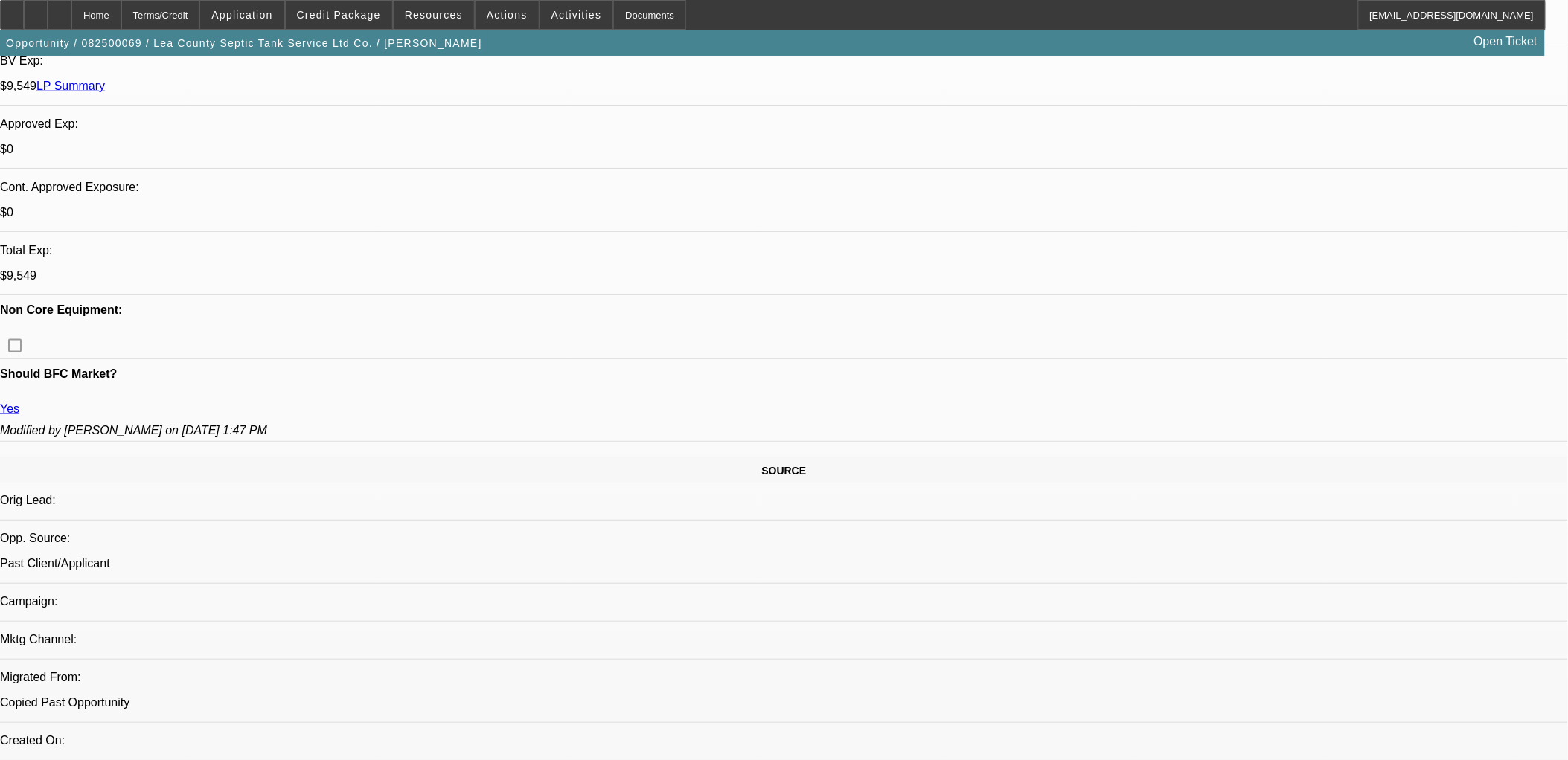
scroll to position [330, 0]
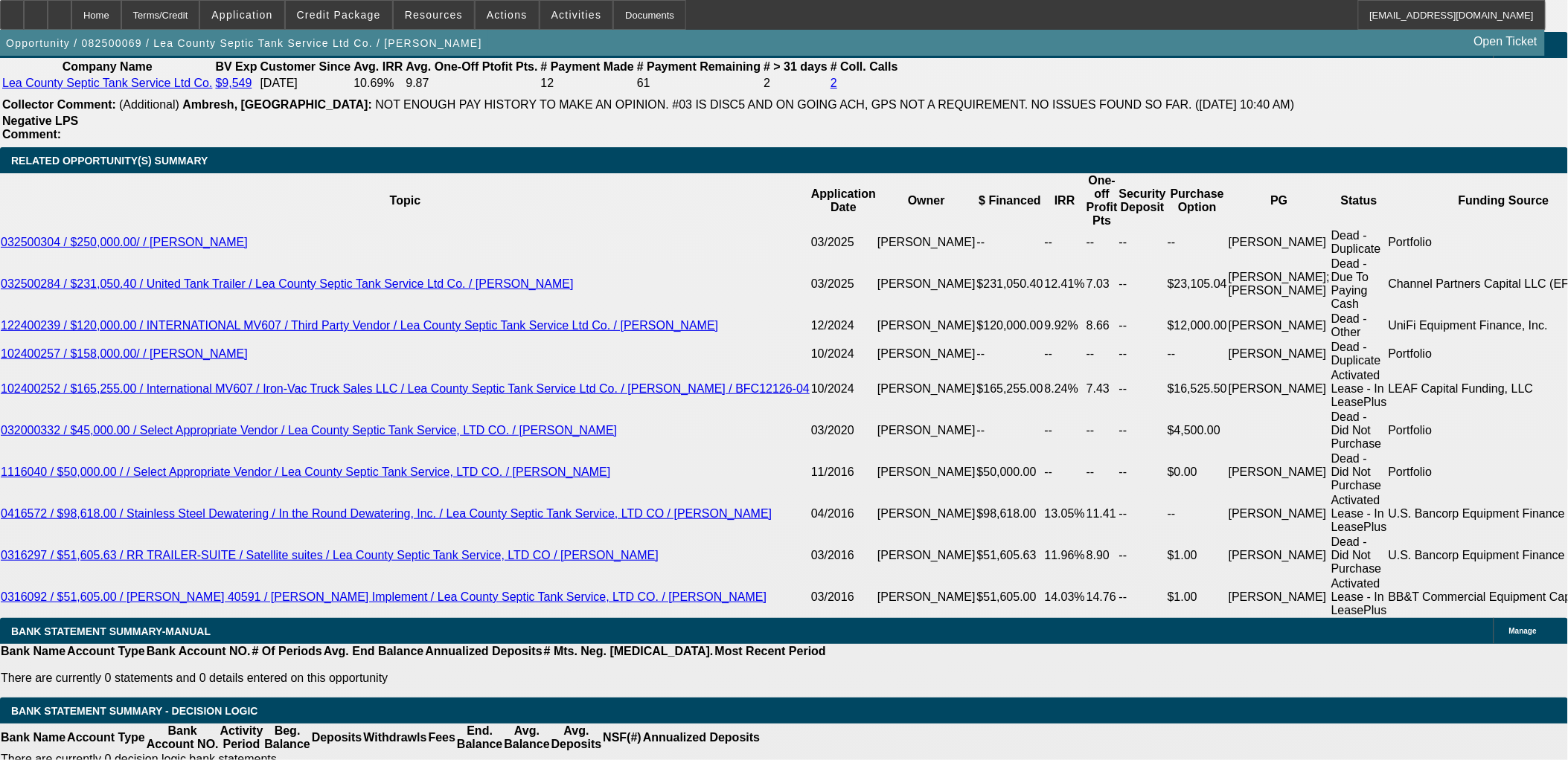
scroll to position [2480, 0]
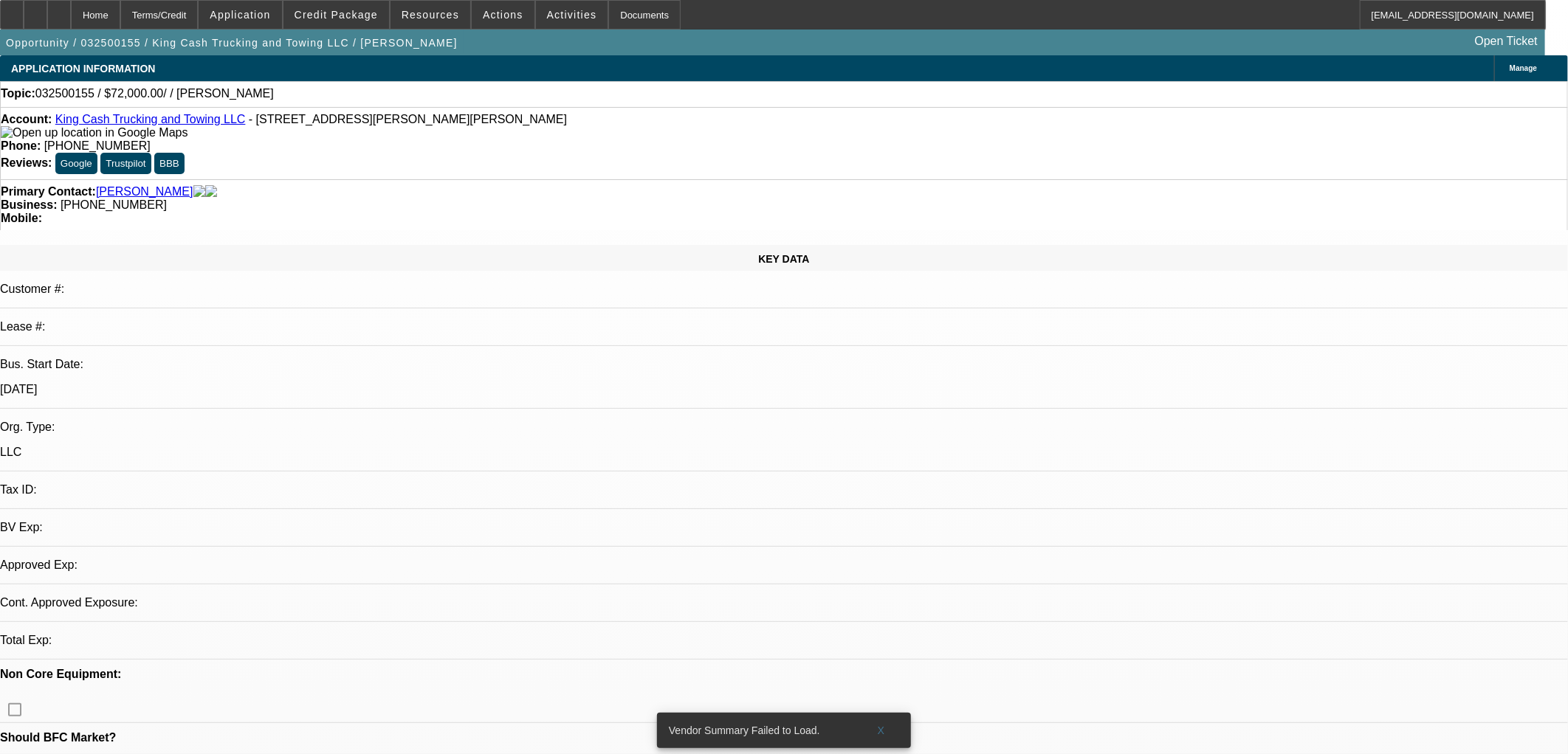
select select "0"
select select "2"
select select "0.1"
select select "4"
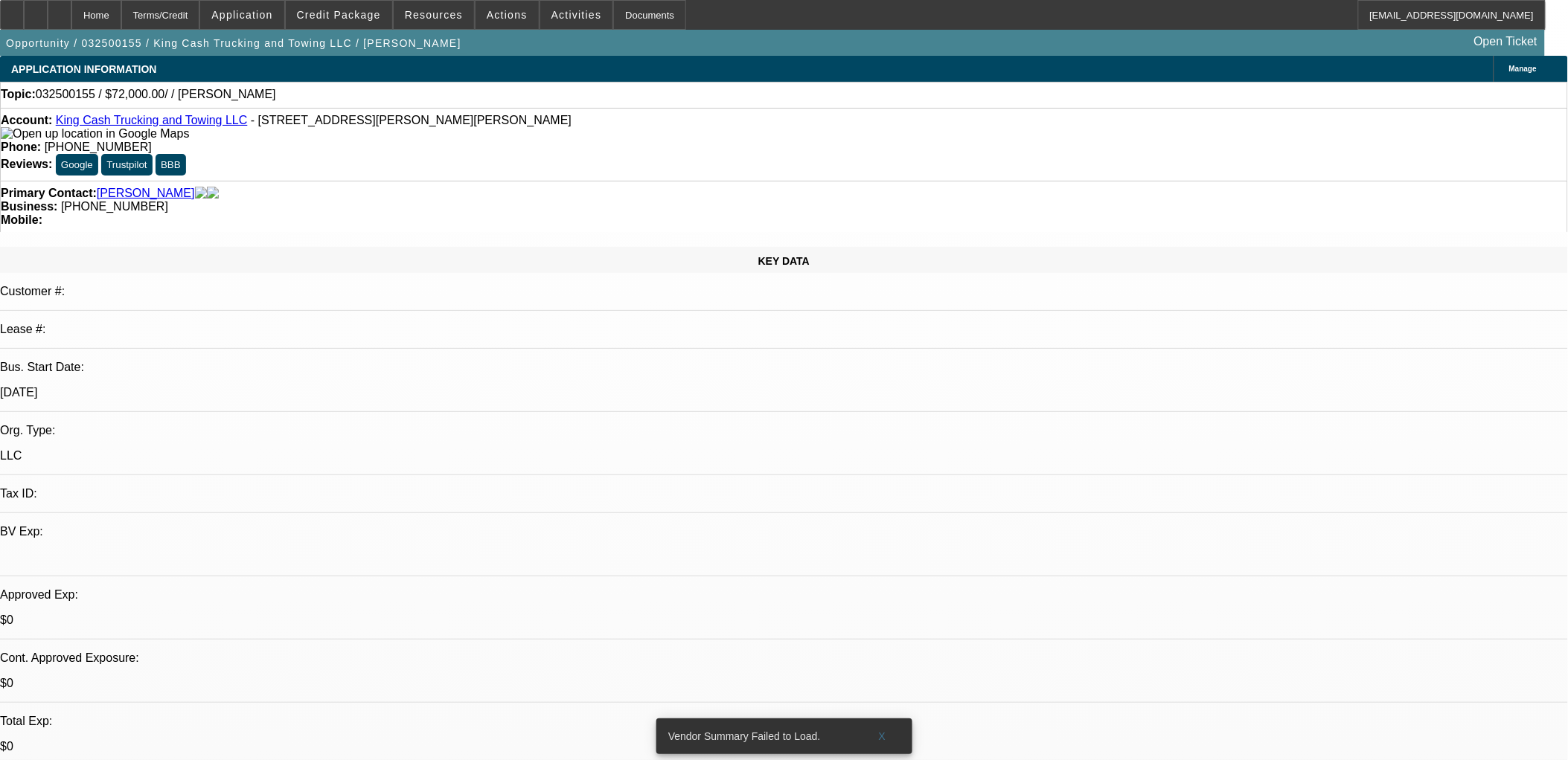
drag, startPoint x: 853, startPoint y: 529, endPoint x: 850, endPoint y: 507, distance: 22.2
drag, startPoint x: 850, startPoint y: 507, endPoint x: 919, endPoint y: 360, distance: 162.4
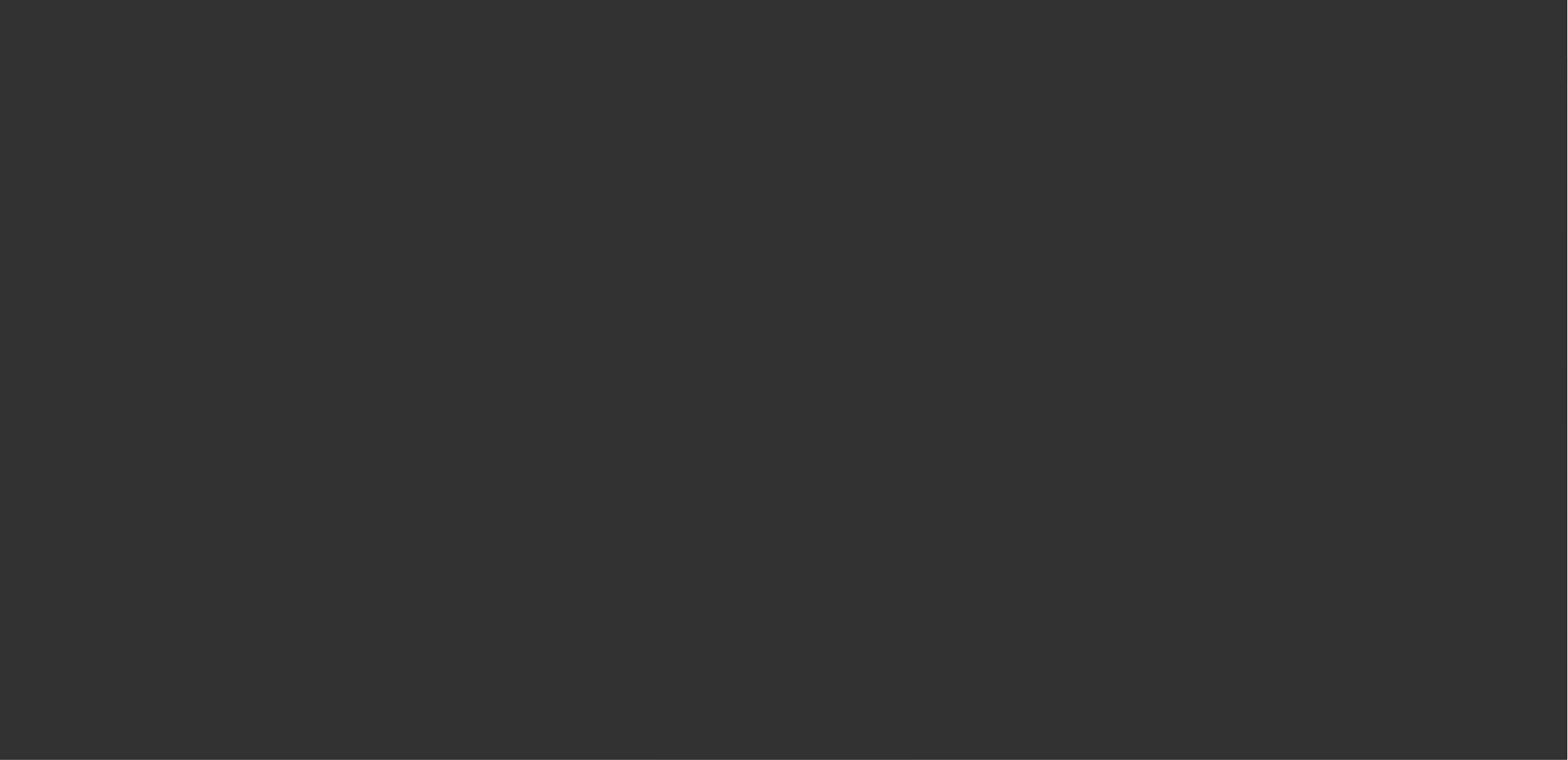
click at [748, 360] on div at bounding box center [784, 380] width 1568 height 760
click at [742, 366] on div at bounding box center [784, 380] width 1568 height 760
click at [727, 367] on div at bounding box center [784, 380] width 1568 height 760
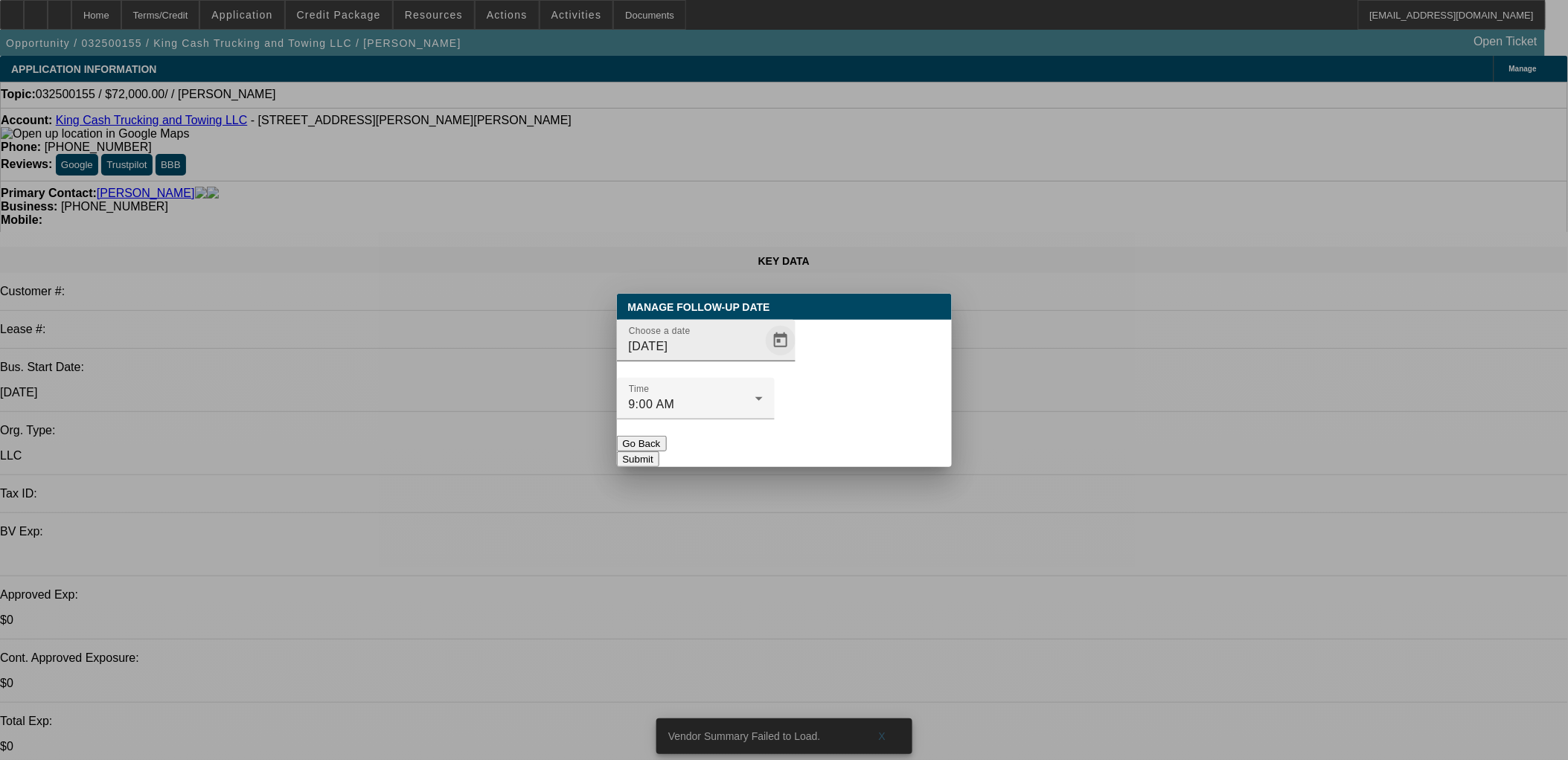
click at [746, 361] on div "Choose a date 8/11/2025" at bounding box center [712, 340] width 167 height 42
click at [763, 359] on span "Open calendar" at bounding box center [780, 340] width 36 height 36
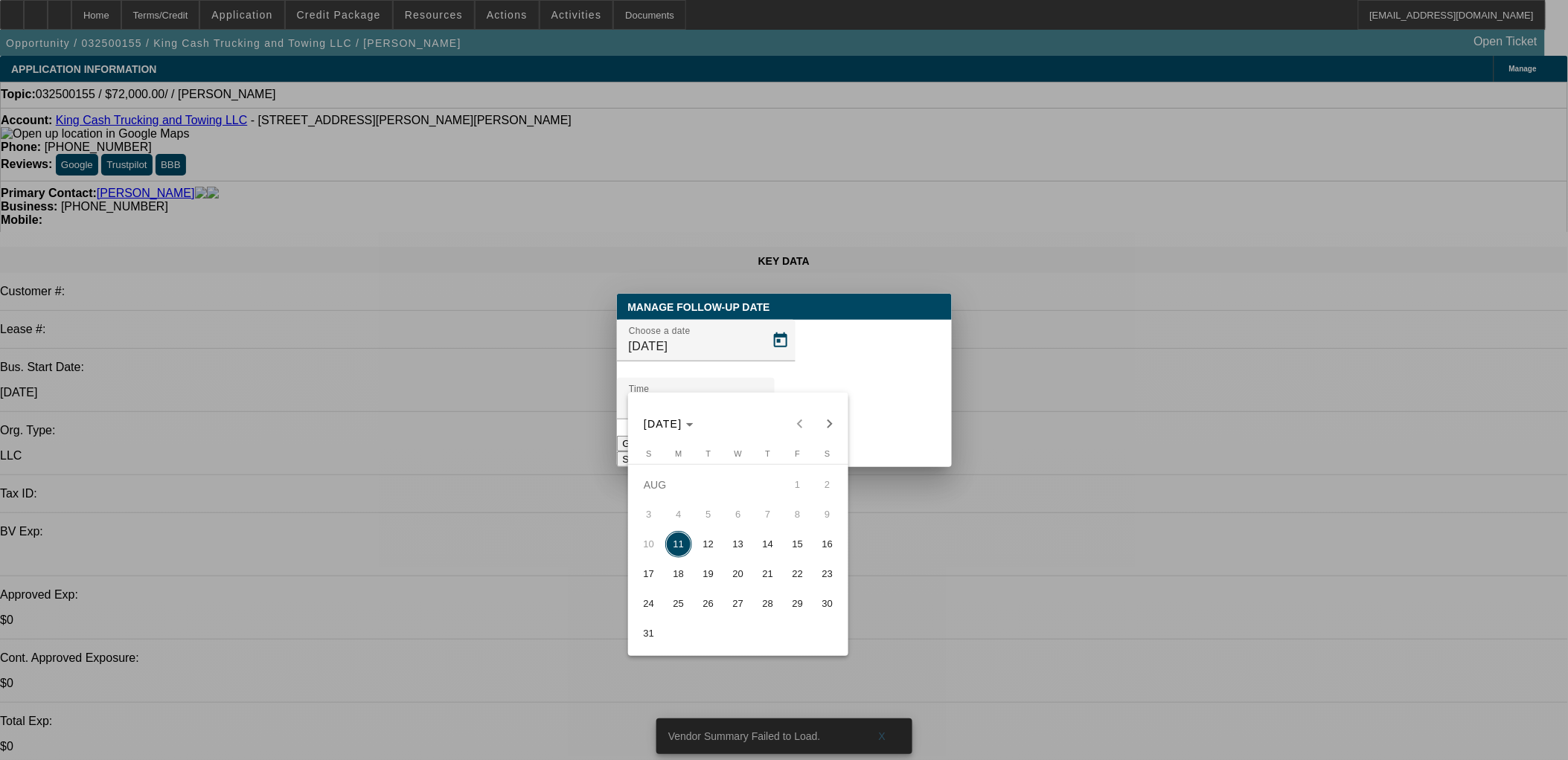
click at [718, 567] on button "19" at bounding box center [708, 574] width 30 height 30
type input "8/19/2025"
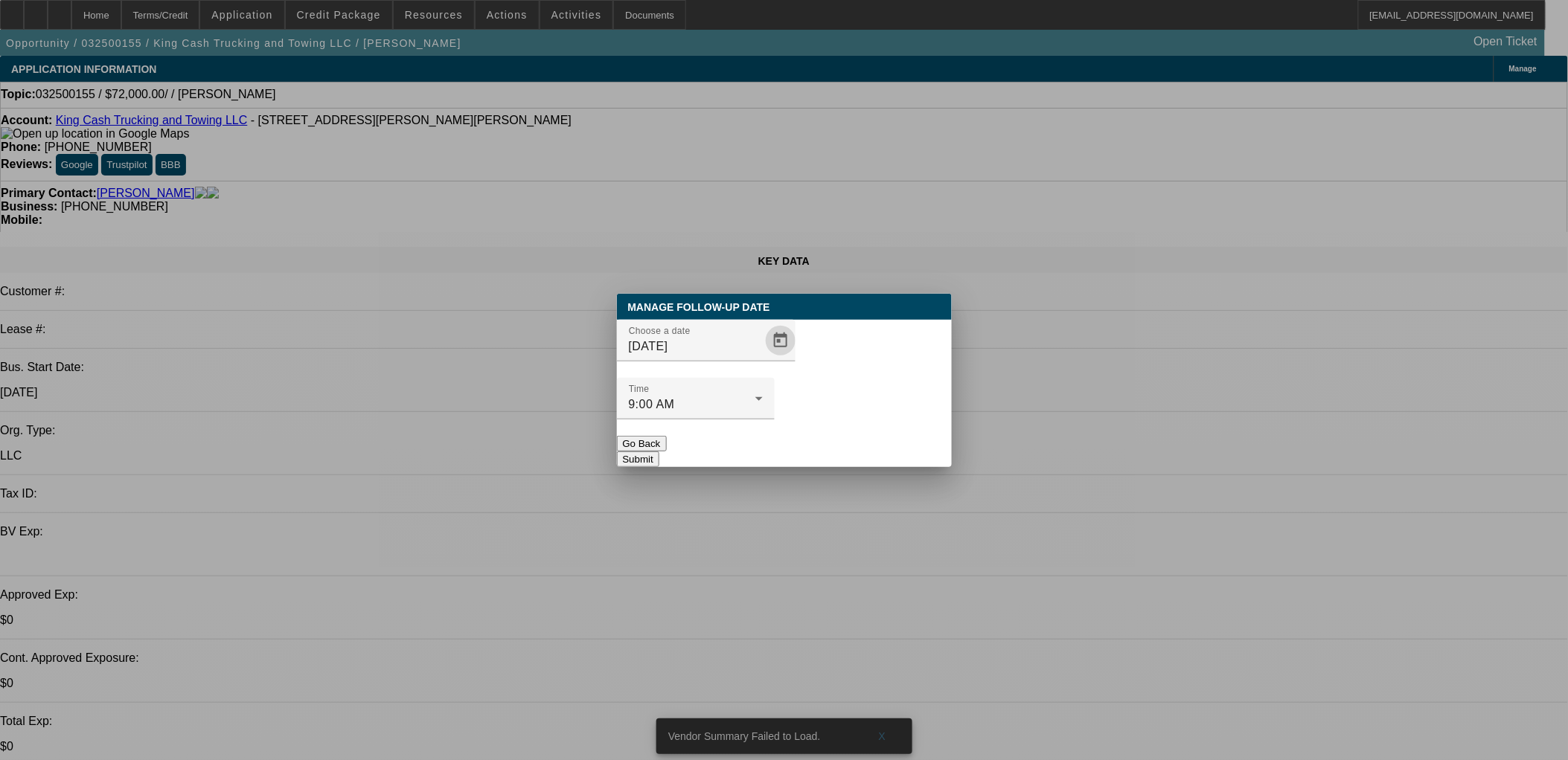
click at [660, 452] on button "Submit" at bounding box center [638, 460] width 42 height 16
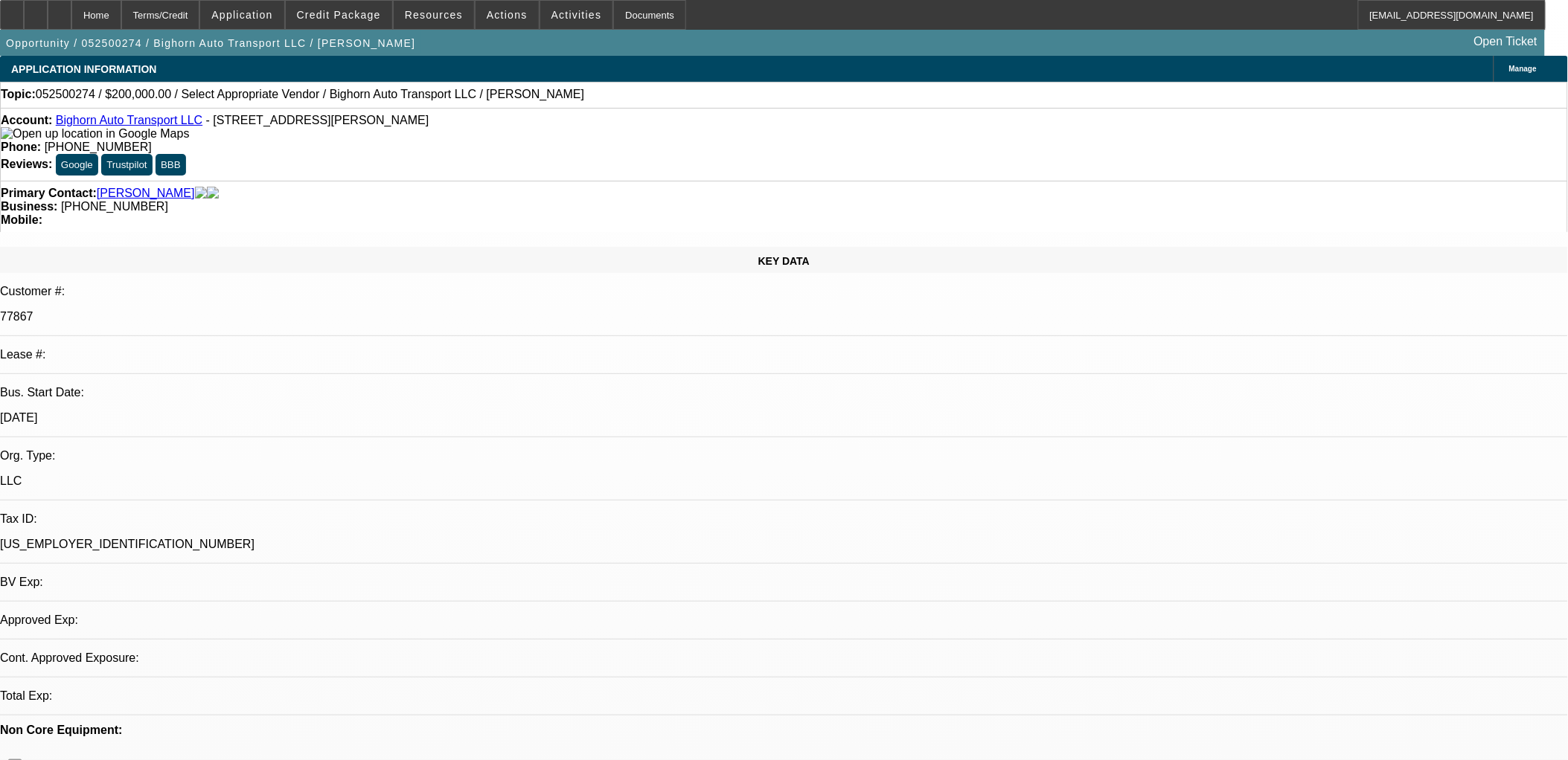
select select "0"
select select "2"
select select "0.1"
select select "4"
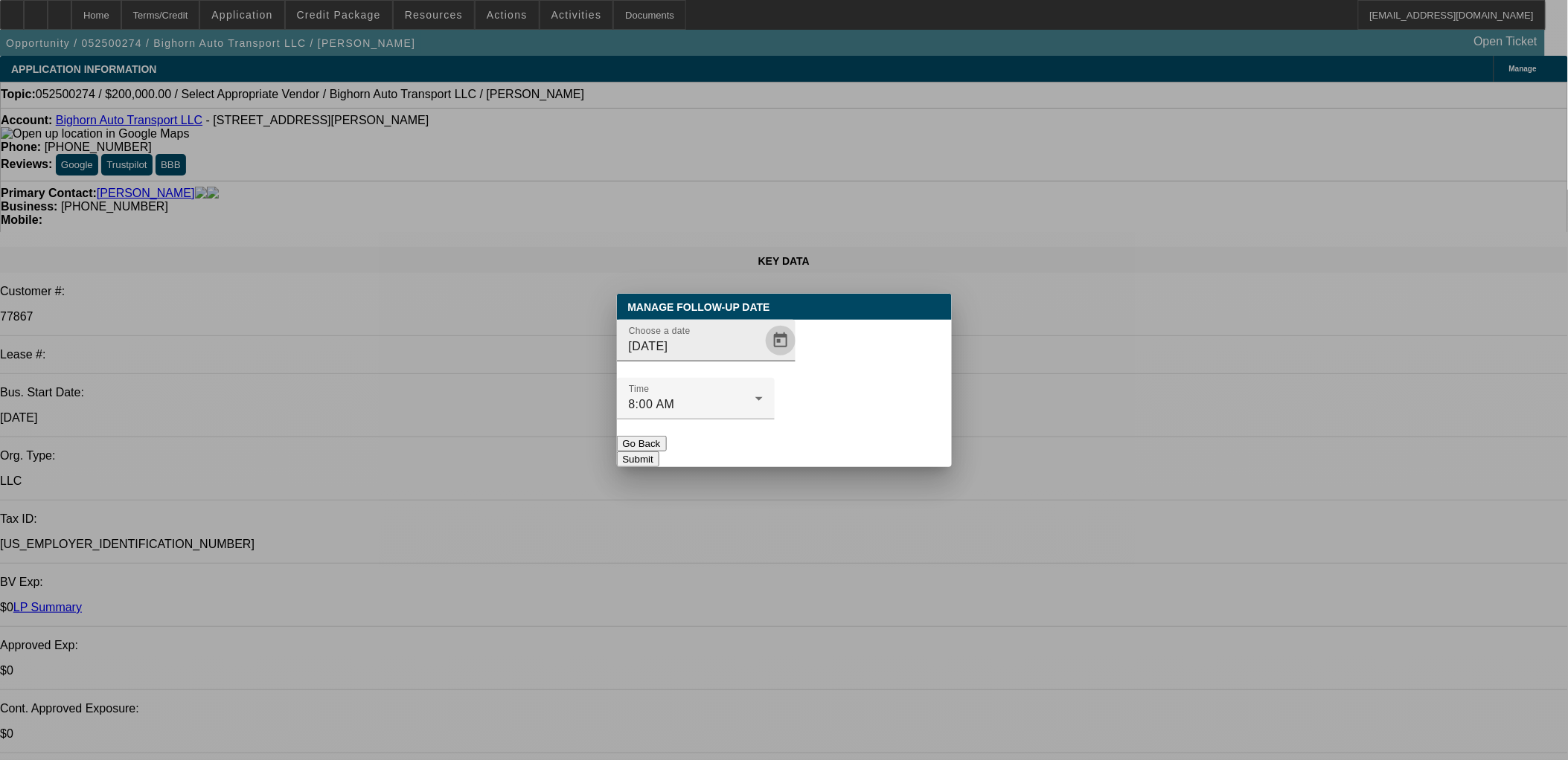
click at [767, 359] on span "Open calendar" at bounding box center [780, 340] width 36 height 36
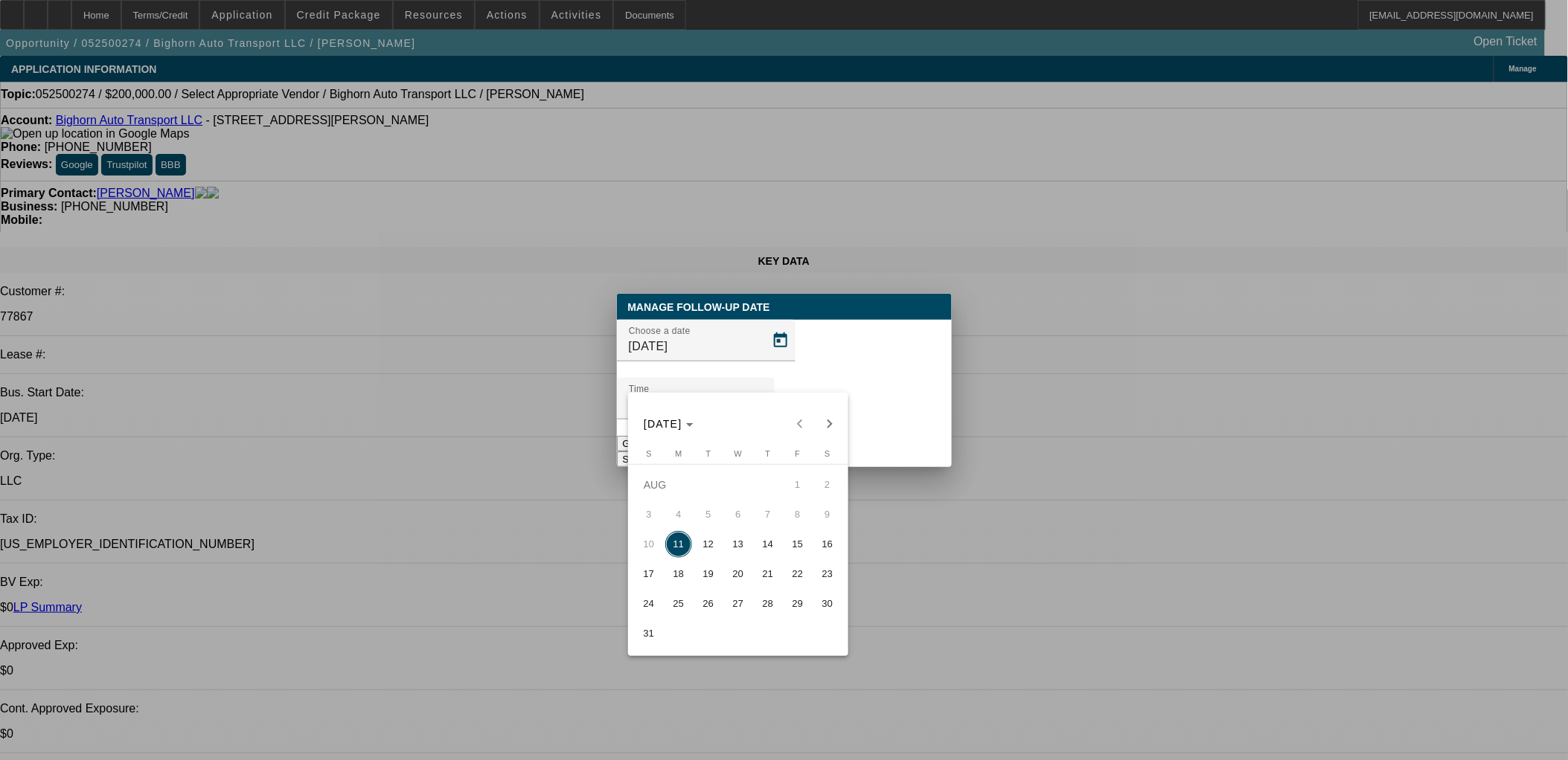
click at [676, 607] on span "25" at bounding box center [679, 604] width 27 height 27
type input "[DATE]"
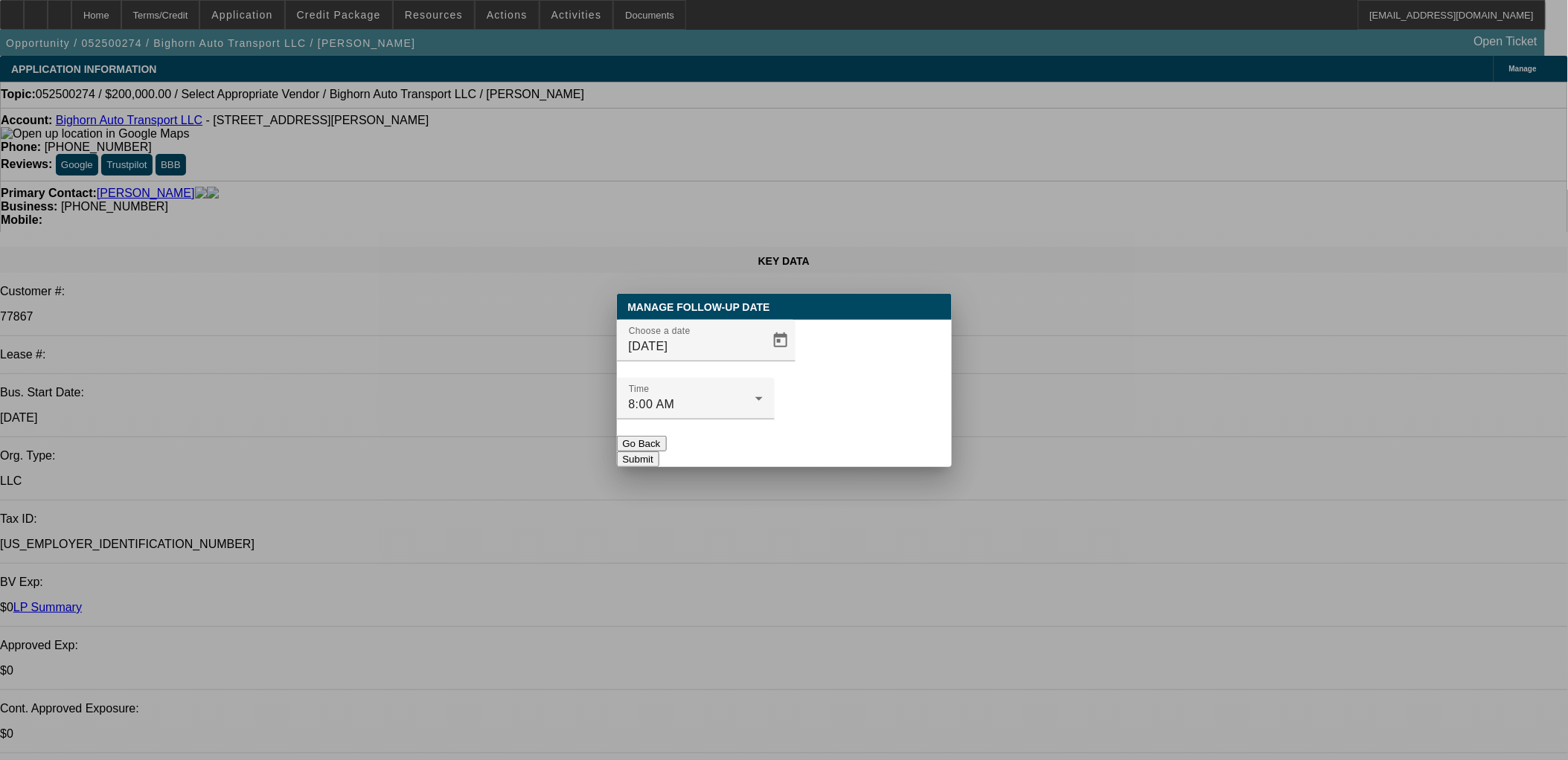
click at [854, 435] on div "Manage Follow-Up Date Choose a date [DATE] Time 8:00 AM Go Back Submit" at bounding box center [784, 380] width 335 height 173
click at [660, 452] on button "Submit" at bounding box center [638, 460] width 42 height 16
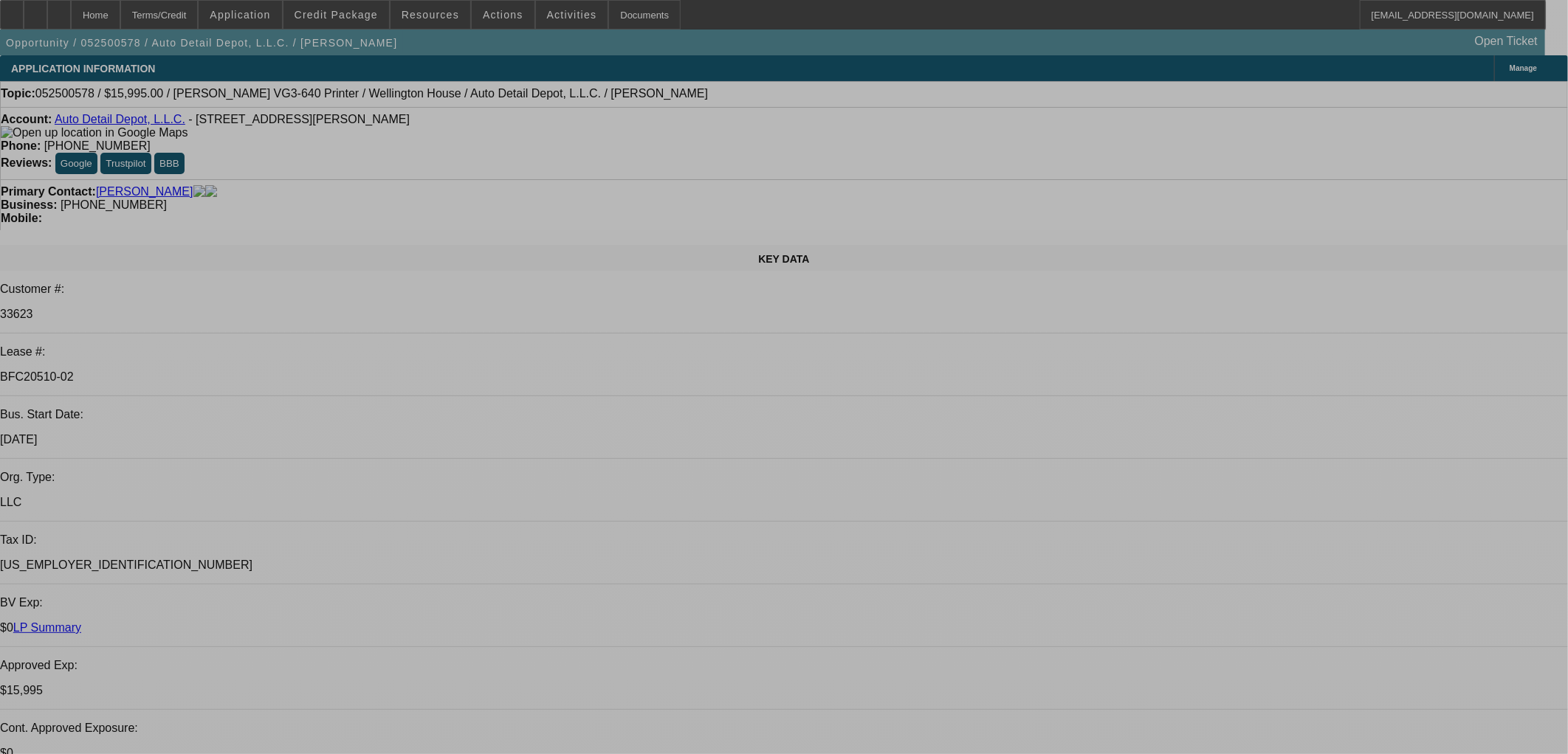
select select "0"
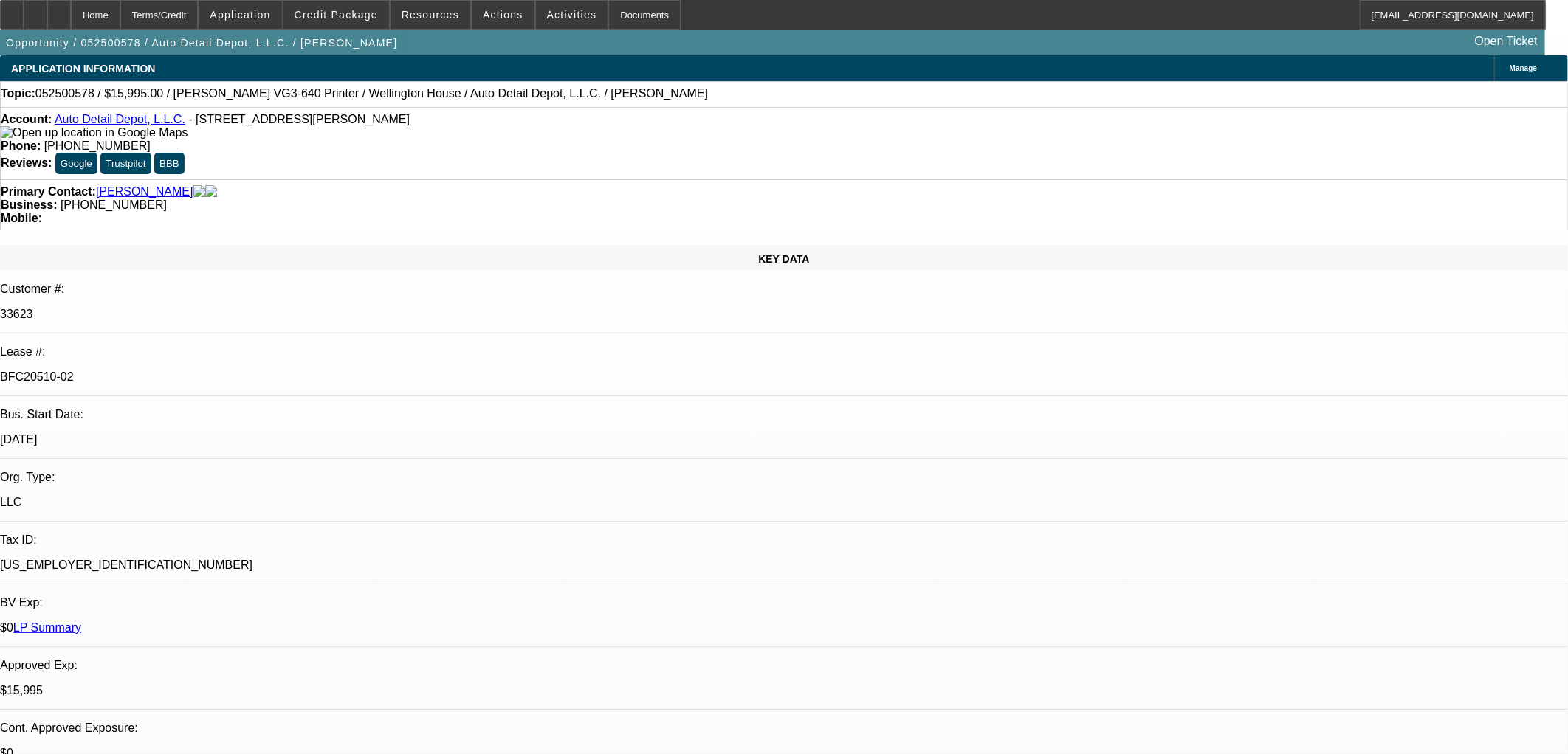
select select "0"
select select "0.1"
select select "4"
select select "0"
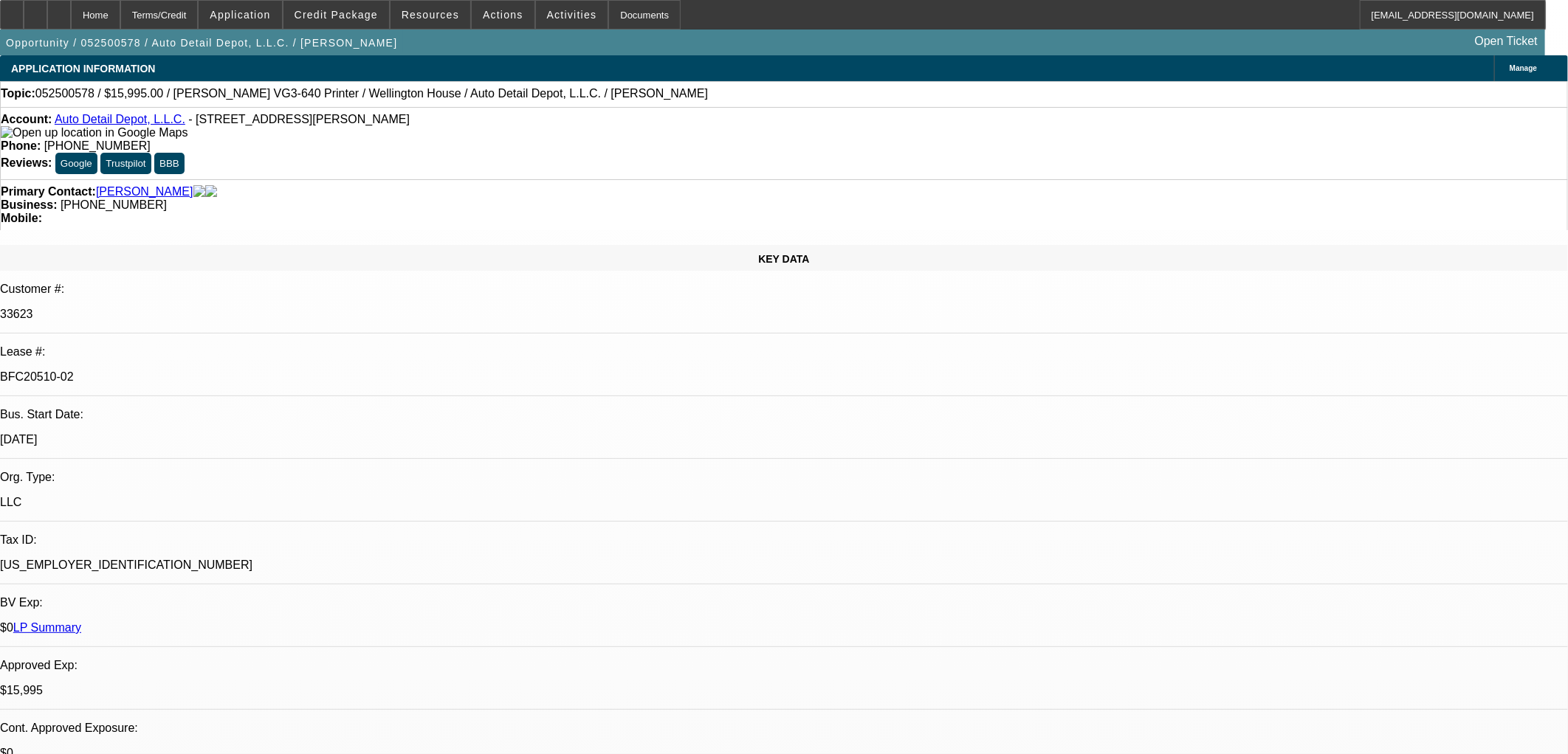
select select "0.1"
select select "4"
select select "0"
select select "0.1"
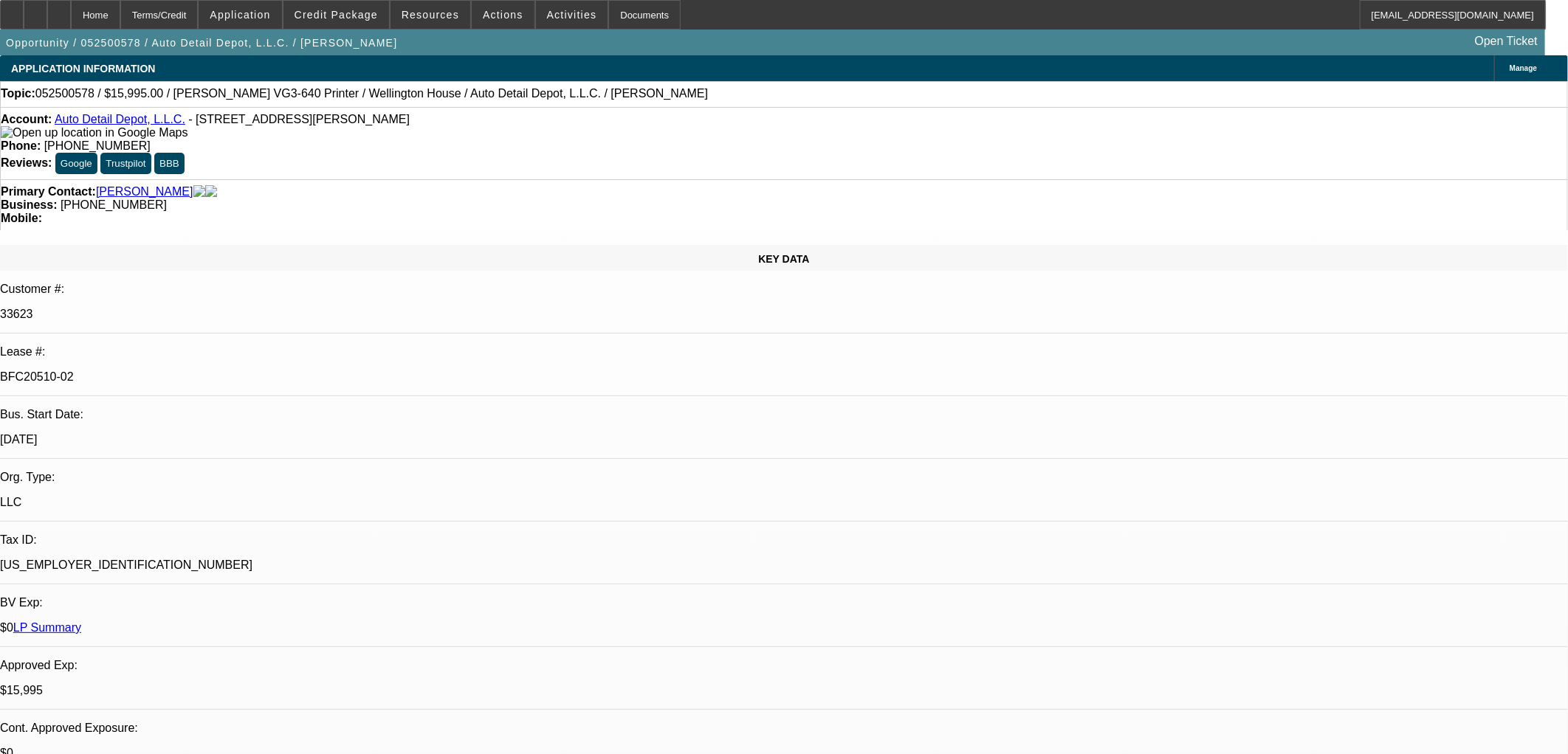
select select "4"
select select "0"
select select "0.1"
select select "4"
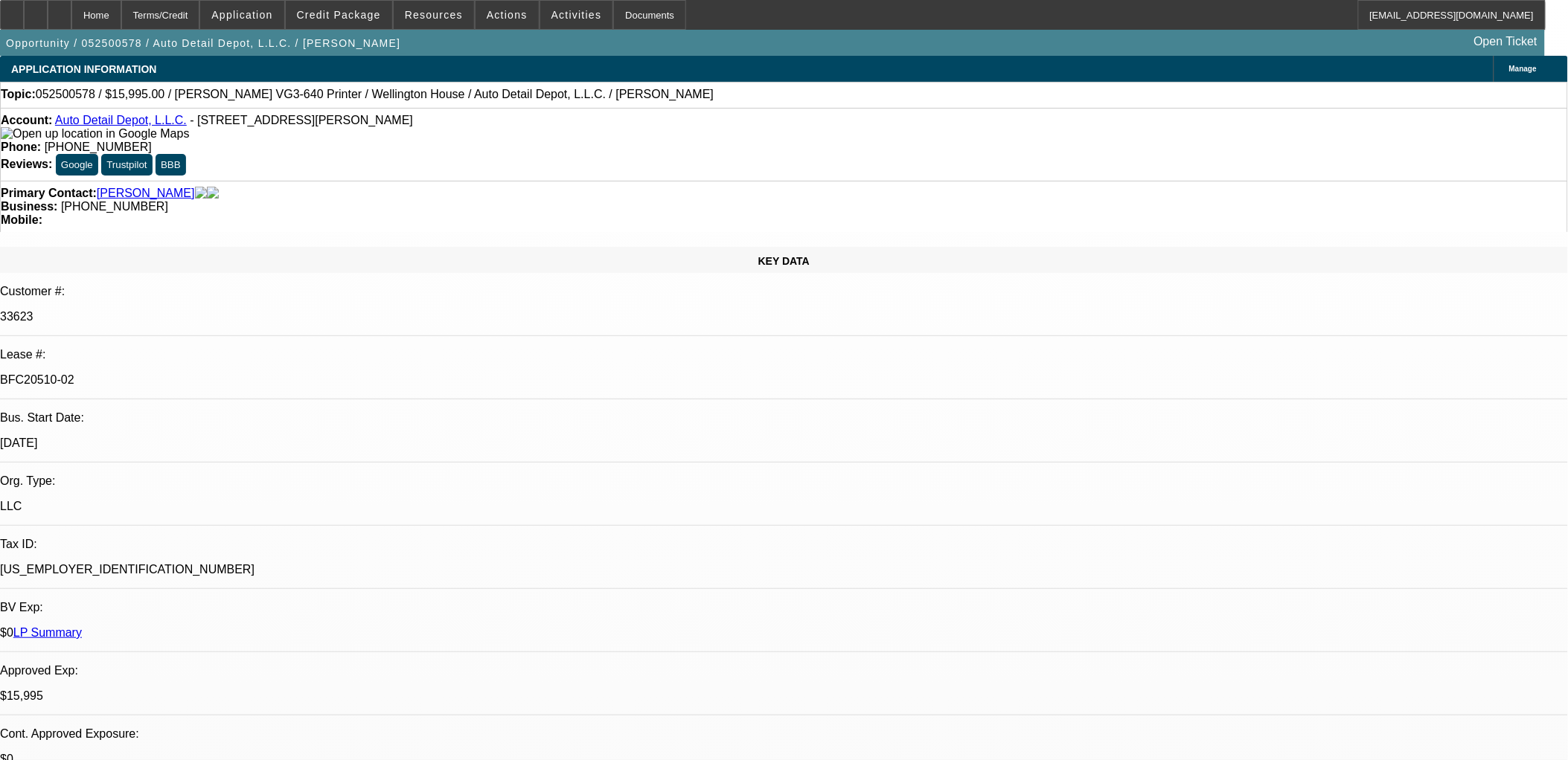
scroll to position [1888, 0]
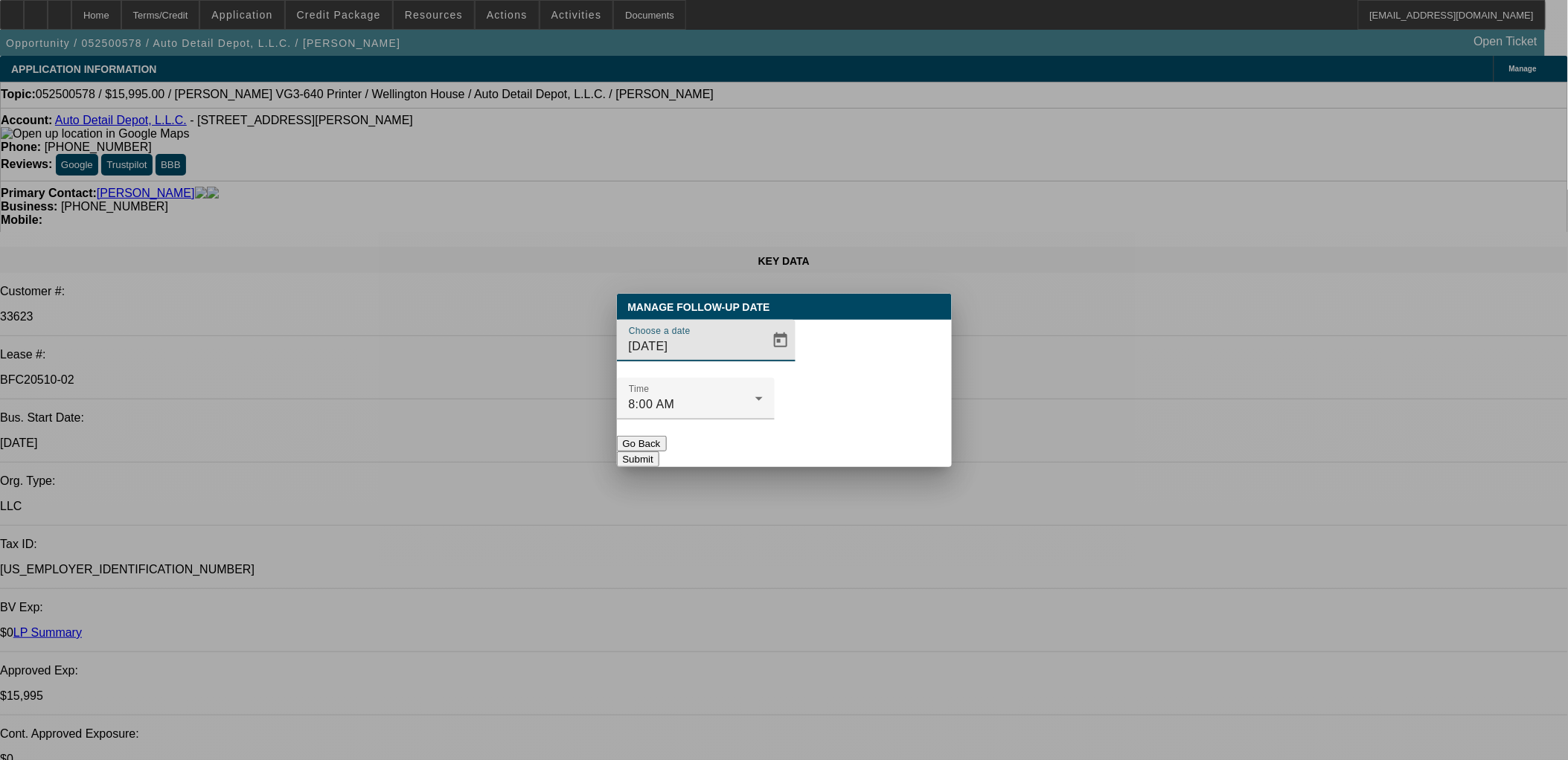
click at [754, 380] on div at bounding box center [784, 380] width 1568 height 760
click at [754, 377] on div at bounding box center [784, 380] width 1568 height 760
click at [763, 359] on span "Open calendar" at bounding box center [780, 340] width 36 height 36
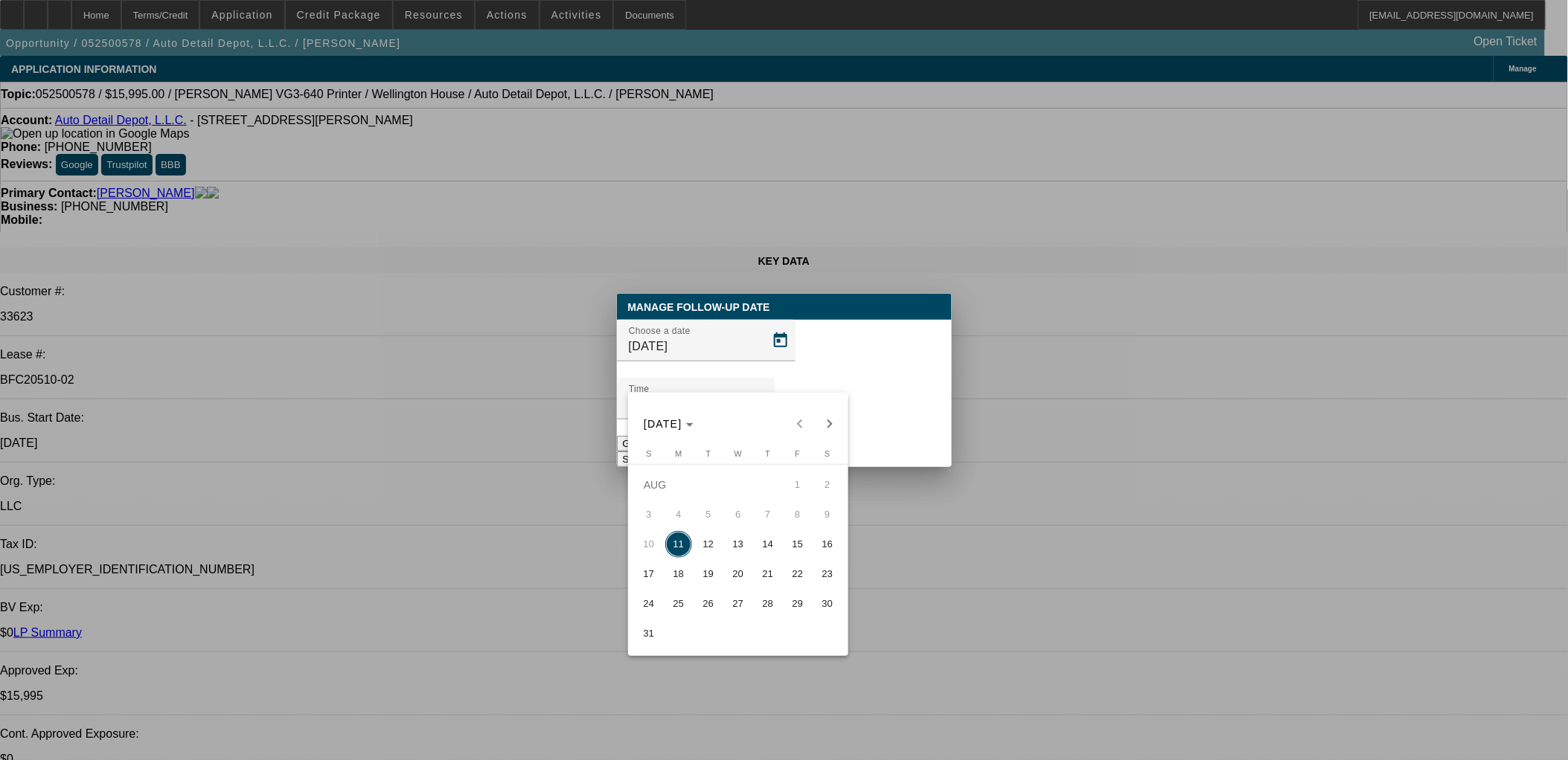
click at [742, 539] on span "13" at bounding box center [739, 545] width 27 height 27
type input "8/13/2025"
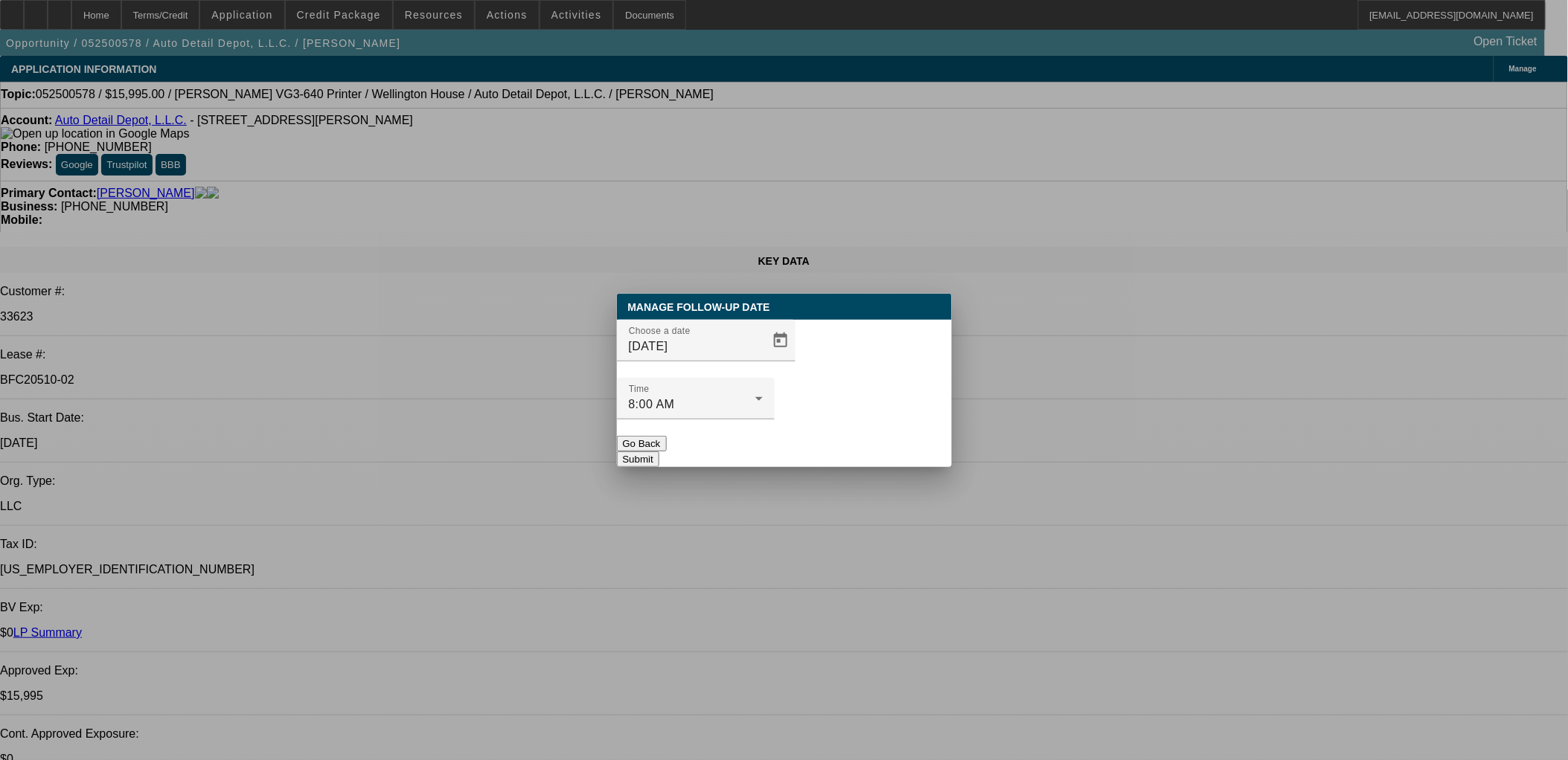
click at [660, 452] on button "Submit" at bounding box center [638, 460] width 42 height 16
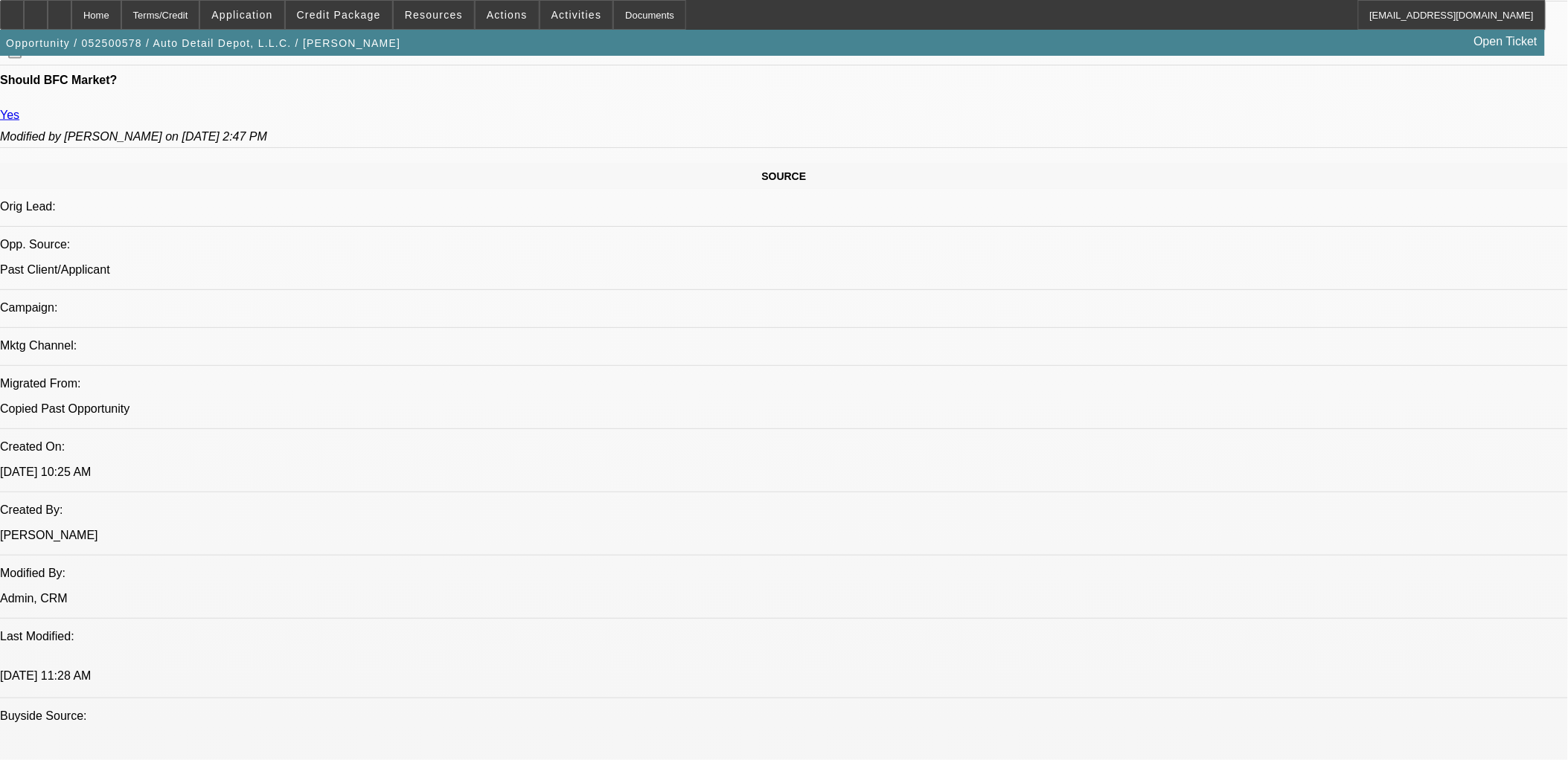
scroll to position [661, 0]
